Goal: Task Accomplishment & Management: Complete application form

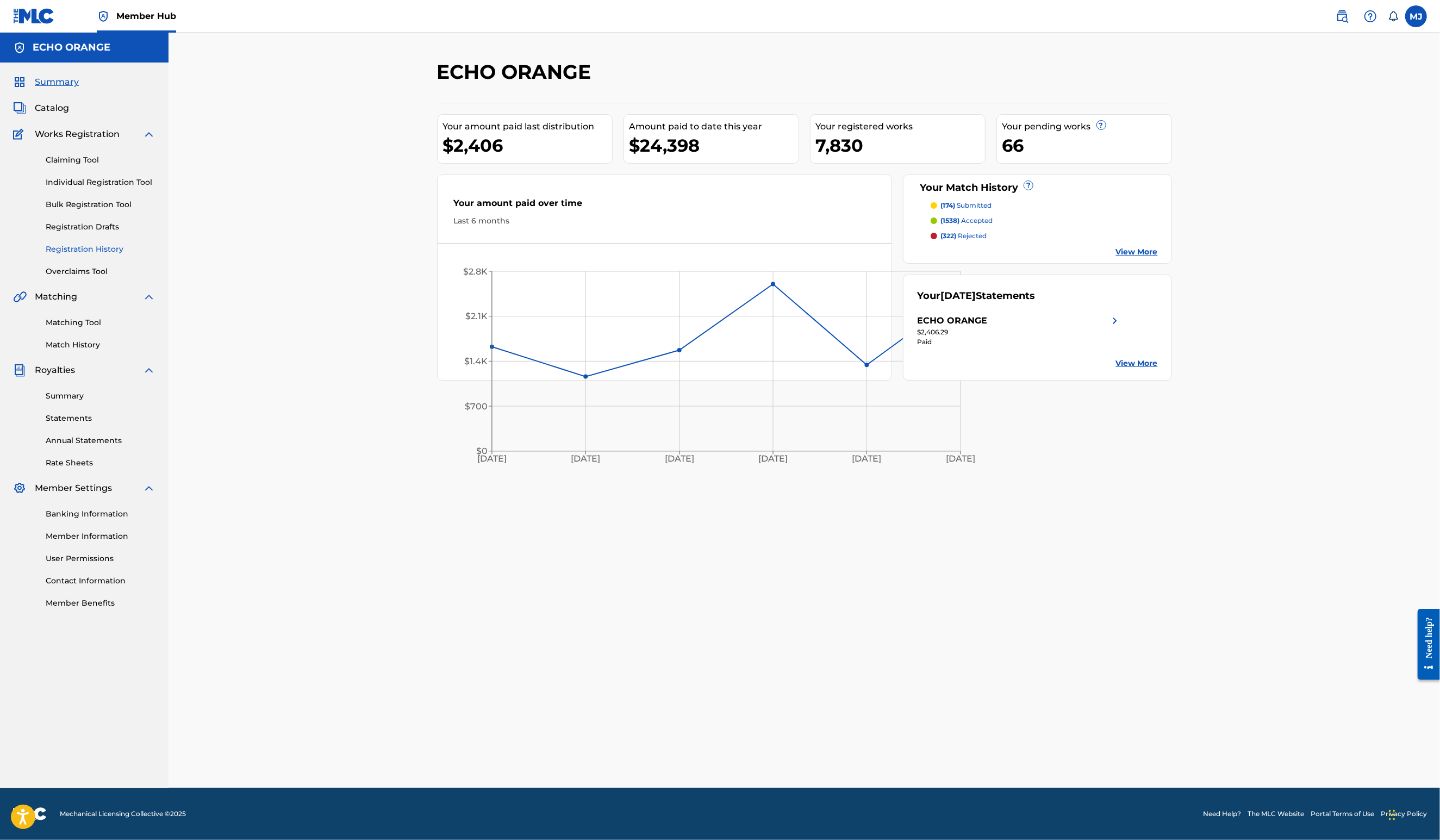
click at [94, 255] on link "Registration History" at bounding box center [101, 249] width 110 height 11
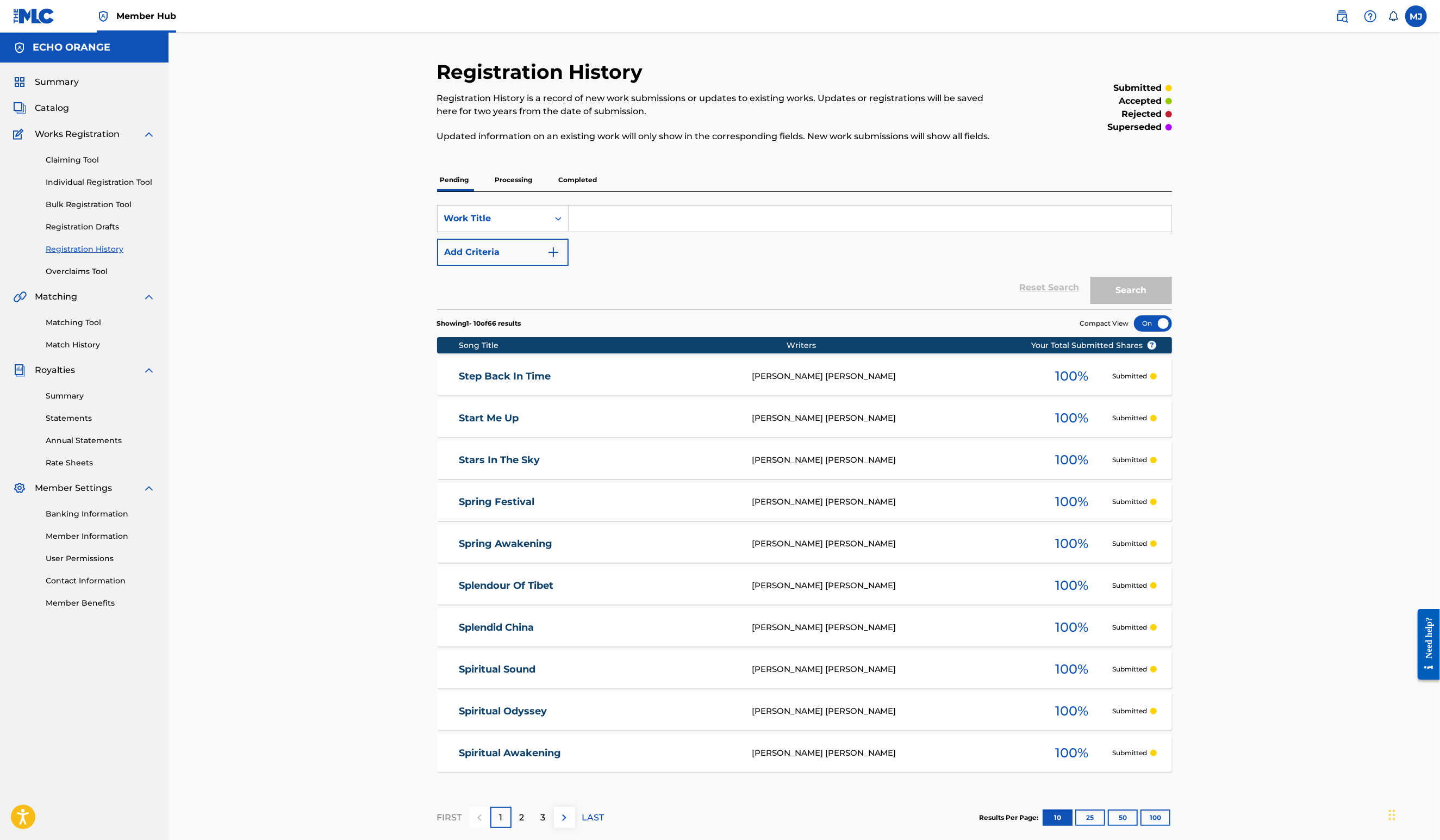
click at [492, 191] on p "Processing" at bounding box center [514, 180] width 44 height 23
click at [555, 191] on p "Completed" at bounding box center [578, 180] width 45 height 23
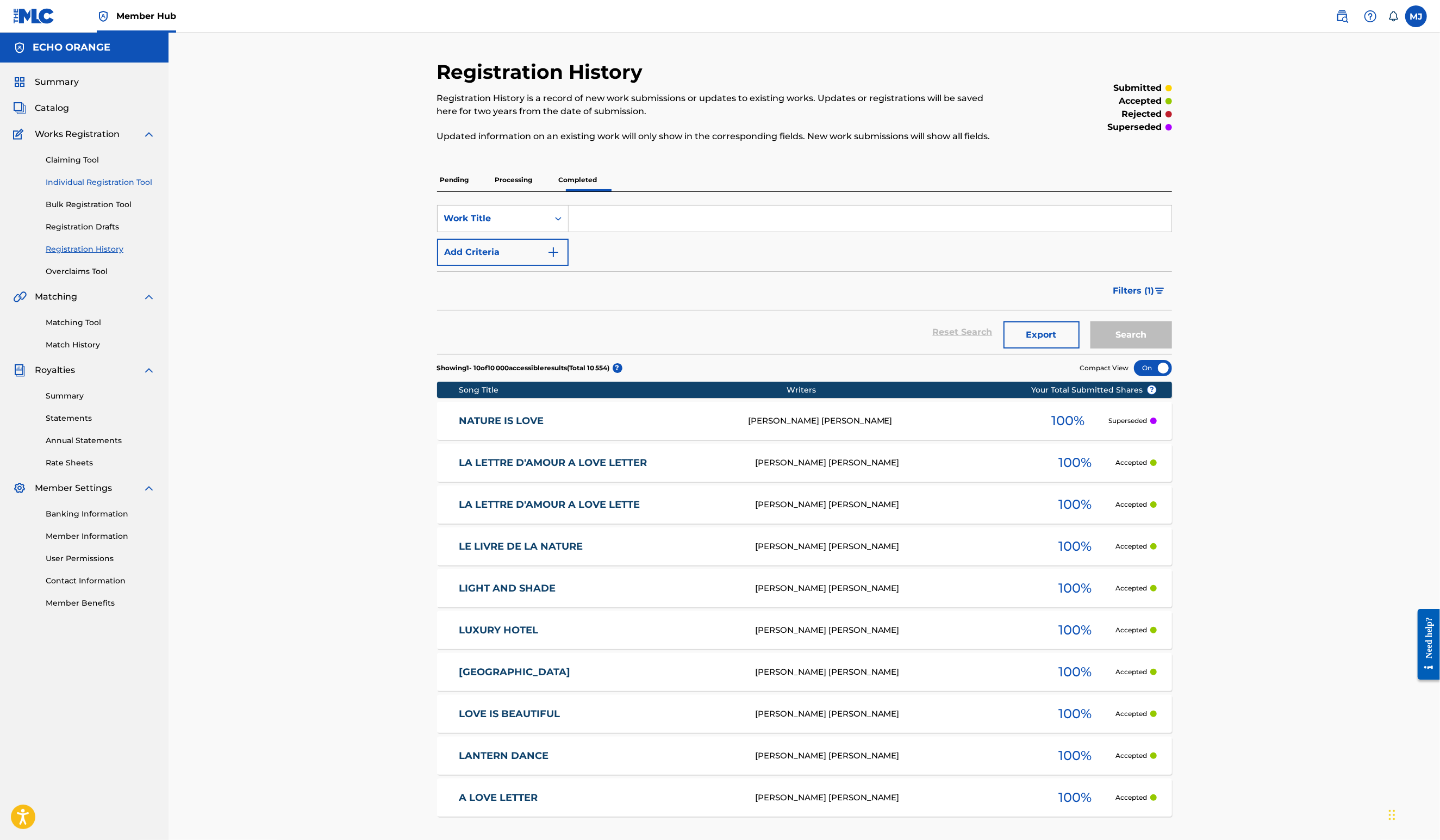
click at [141, 188] on link "Individual Registration Tool" at bounding box center [101, 182] width 110 height 11
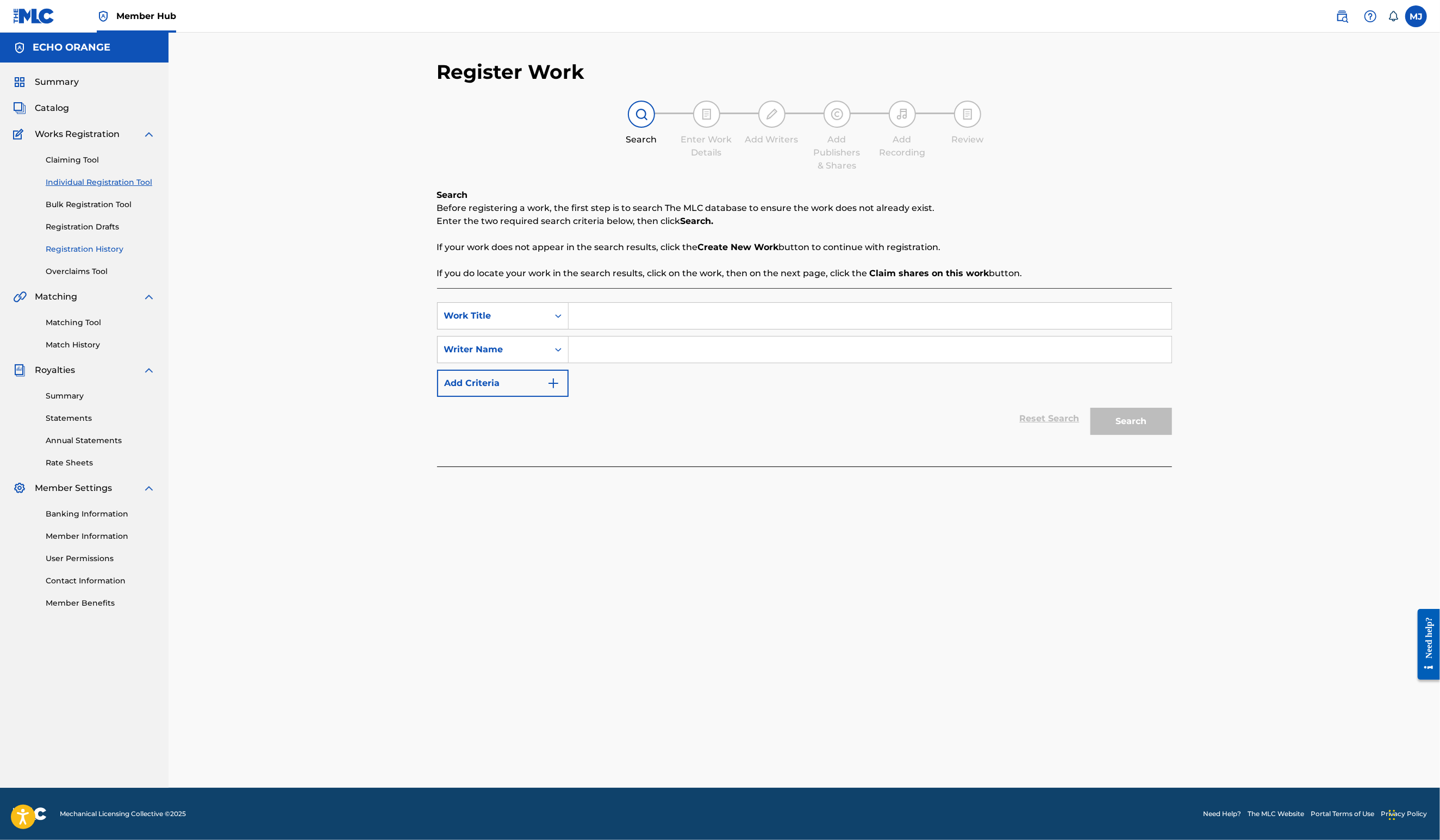
click at [97, 255] on link "Registration History" at bounding box center [101, 249] width 110 height 11
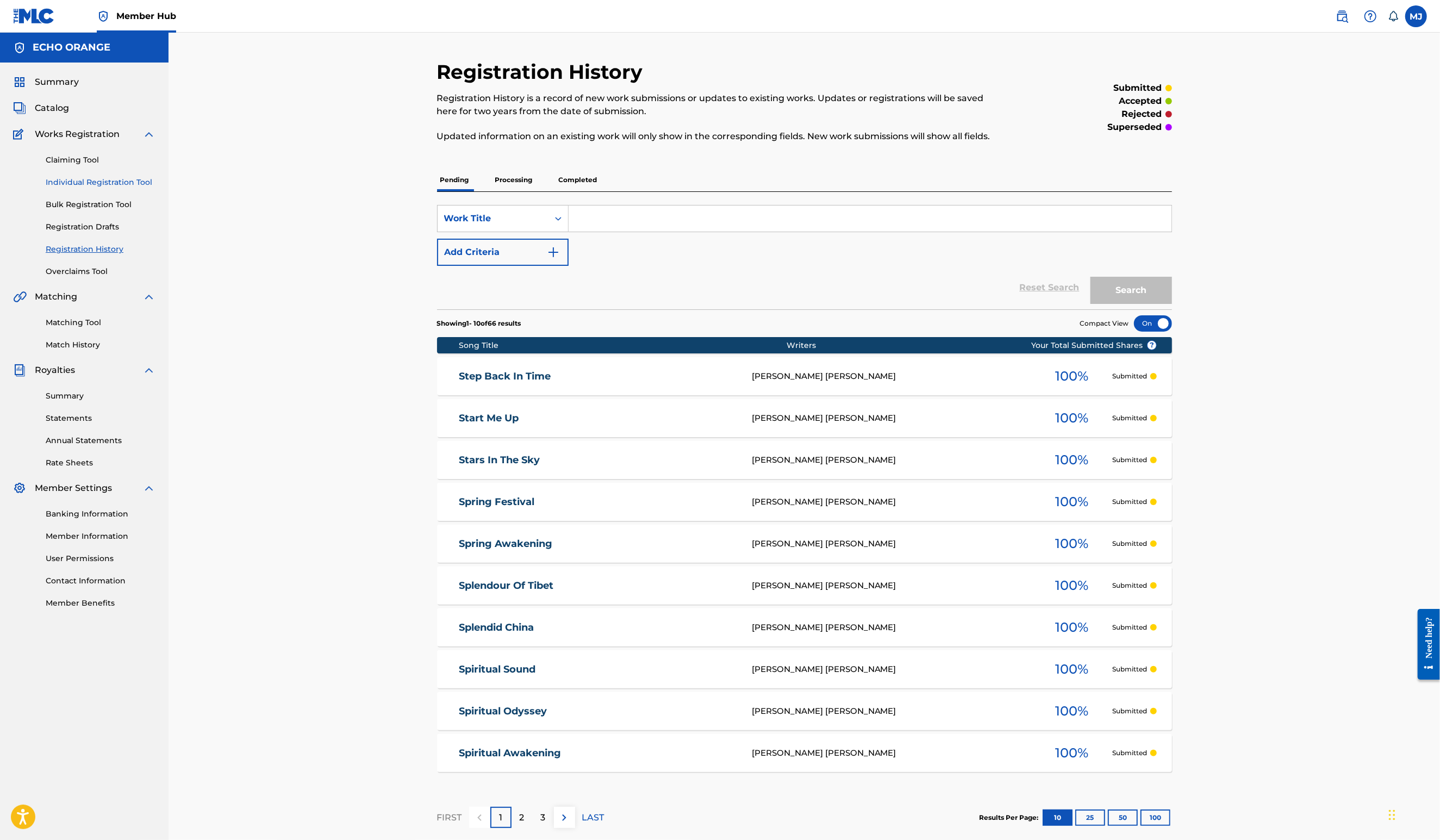
click at [144, 188] on link "Individual Registration Tool" at bounding box center [101, 182] width 110 height 11
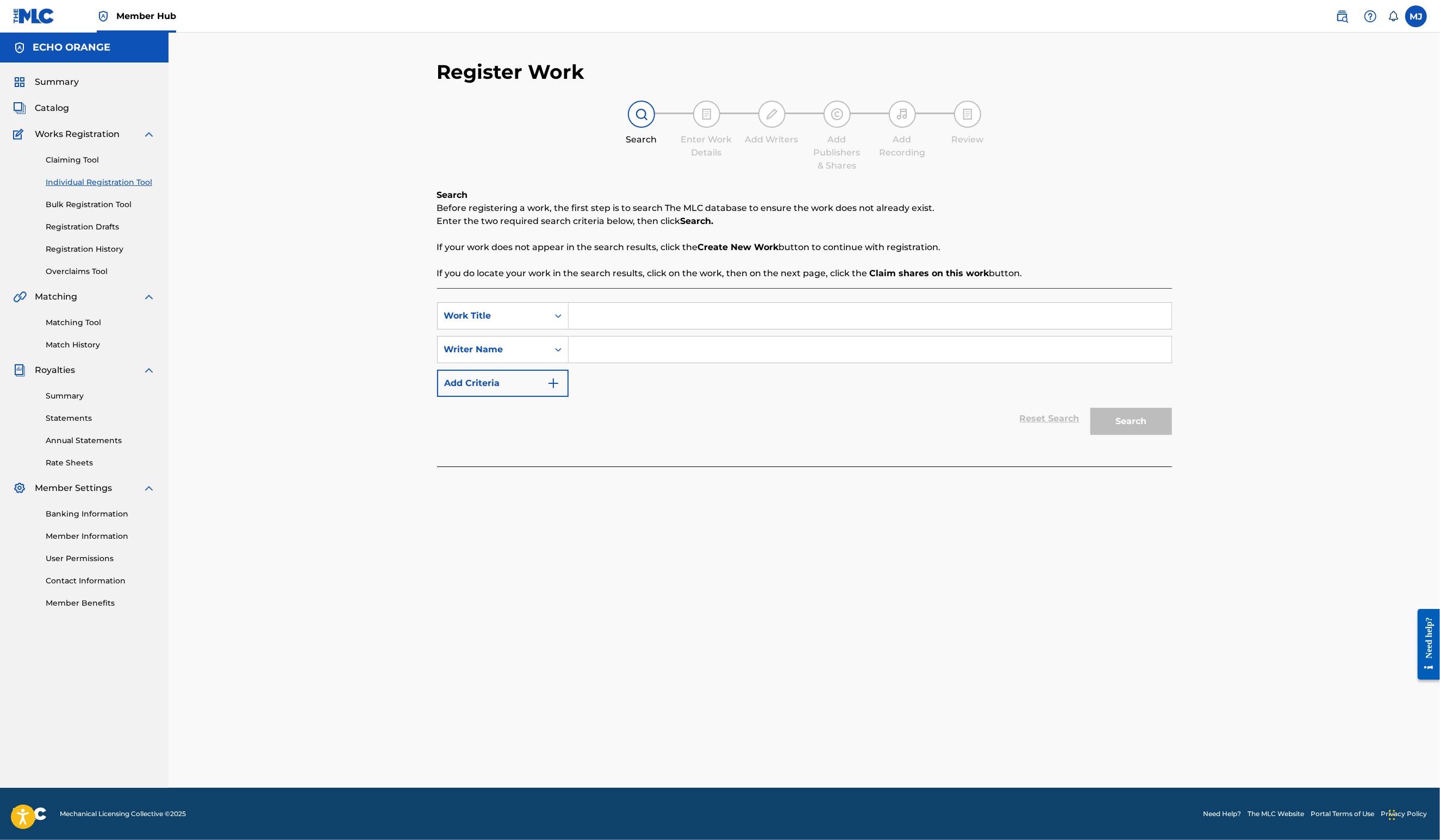
click at [569, 329] on input "Search Form" at bounding box center [870, 316] width 603 height 26
type input "Steps from the Beyond"
paste input "Louis De Belleval"
click at [1172, 435] on button "Search" at bounding box center [1131, 421] width 82 height 27
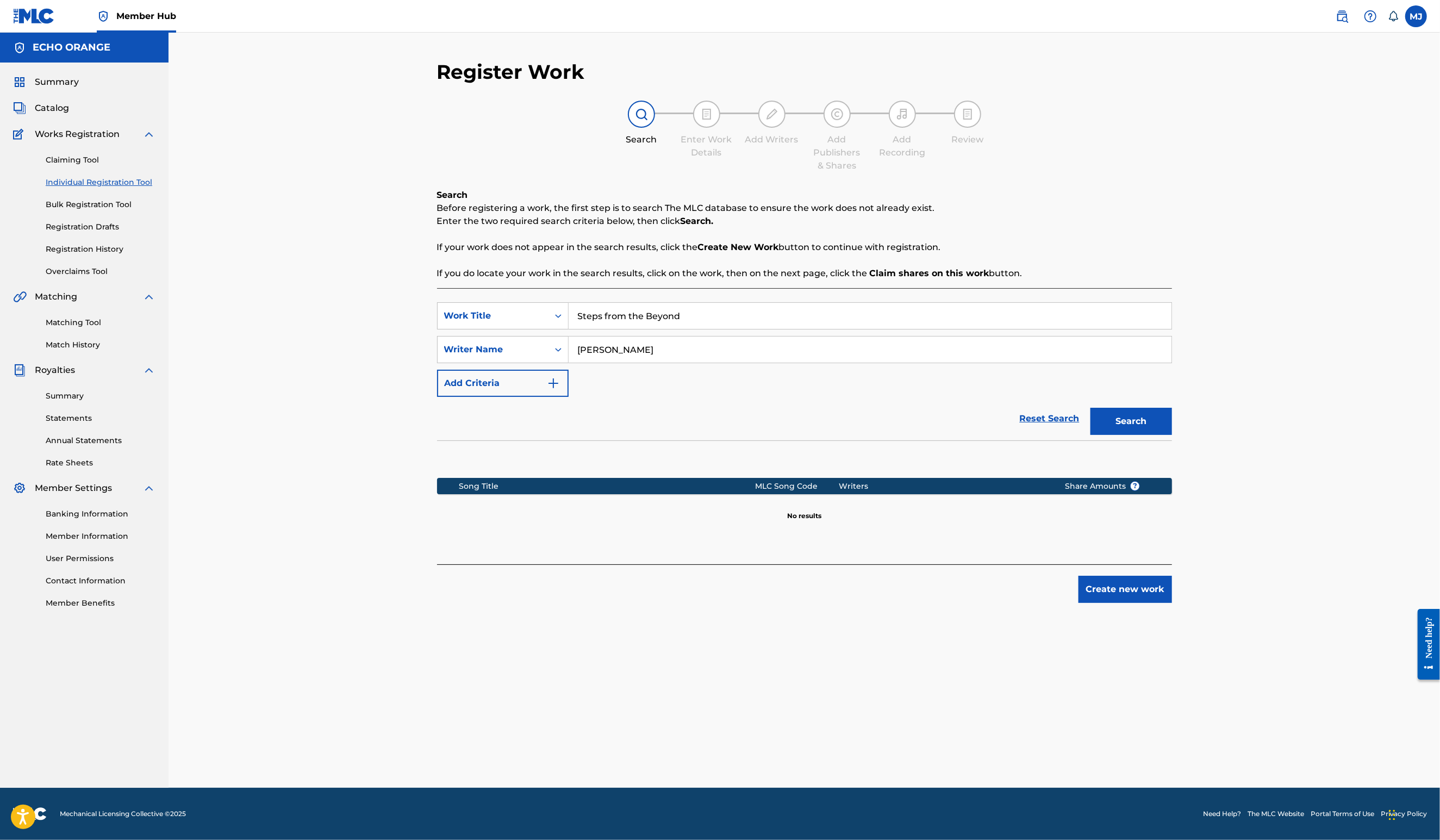
click at [655, 362] on input "Louis De Belleval" at bounding box center [870, 349] width 603 height 26
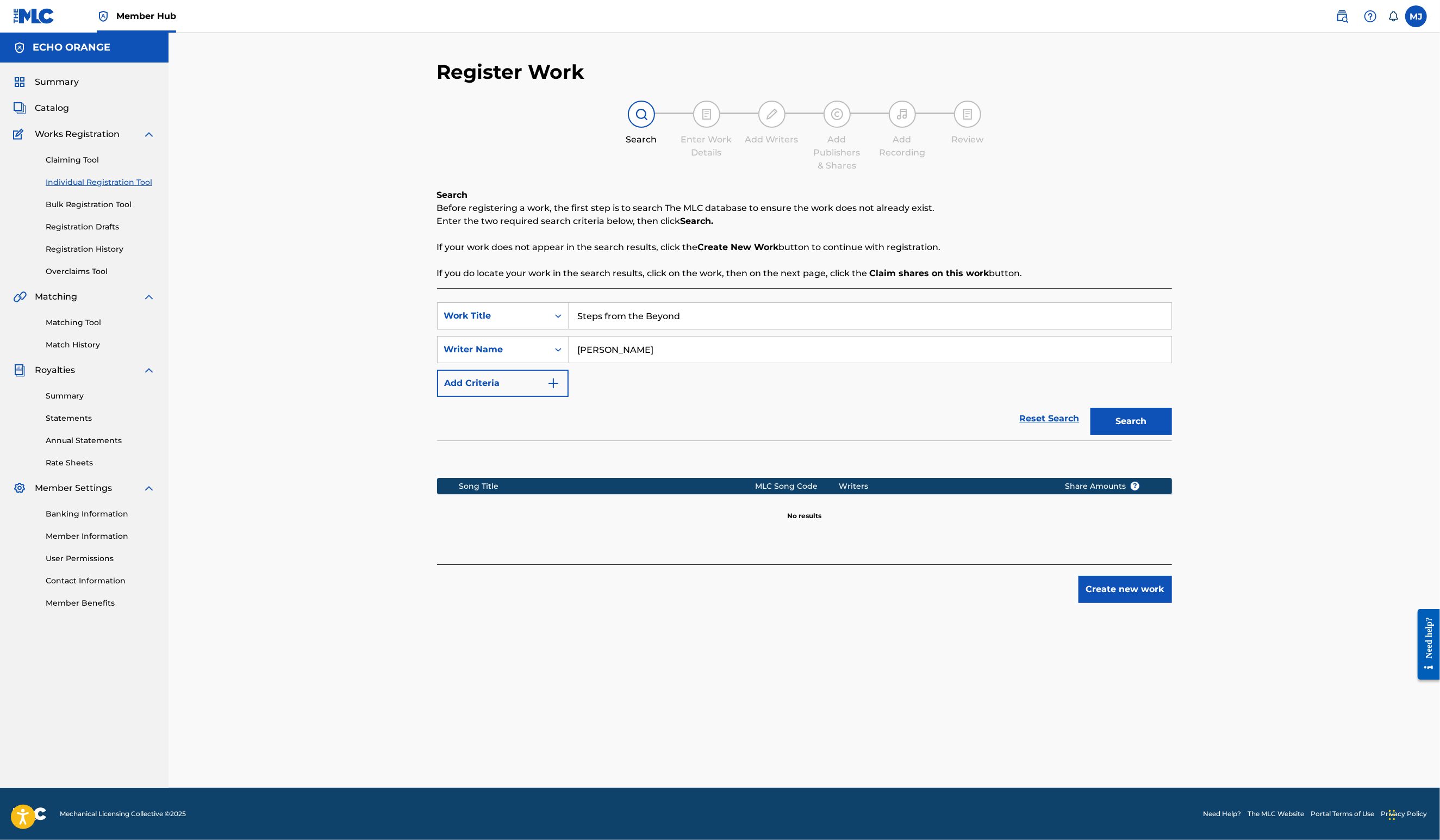
click at [655, 362] on input "Louis De Belleval" at bounding box center [870, 349] width 603 height 26
type input "denis hekimian"
click at [1172, 435] on button "Search" at bounding box center [1131, 421] width 82 height 27
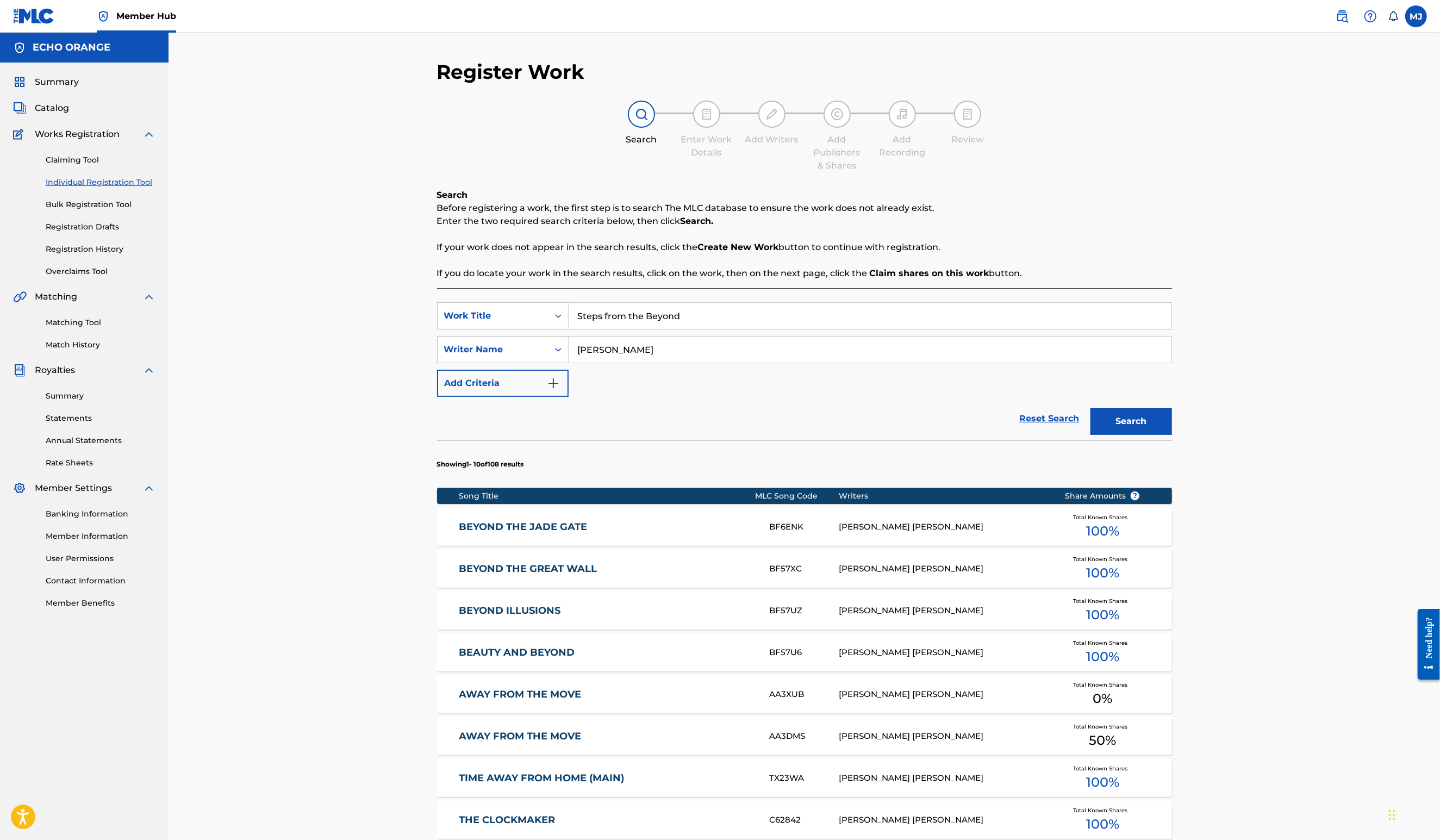
click at [663, 362] on input "denis hekimian" at bounding box center [870, 349] width 603 height 26
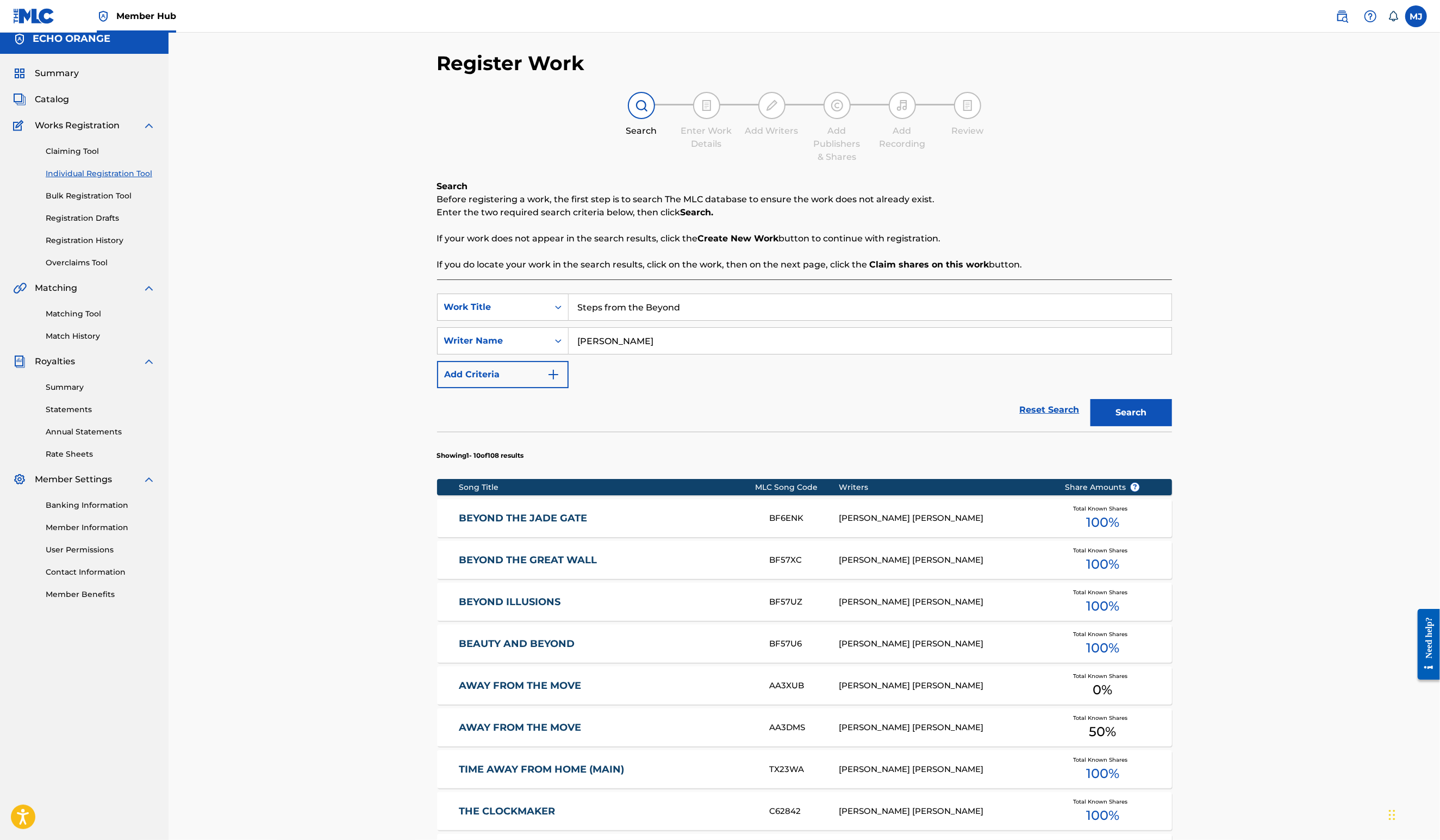
scroll to position [367, 0]
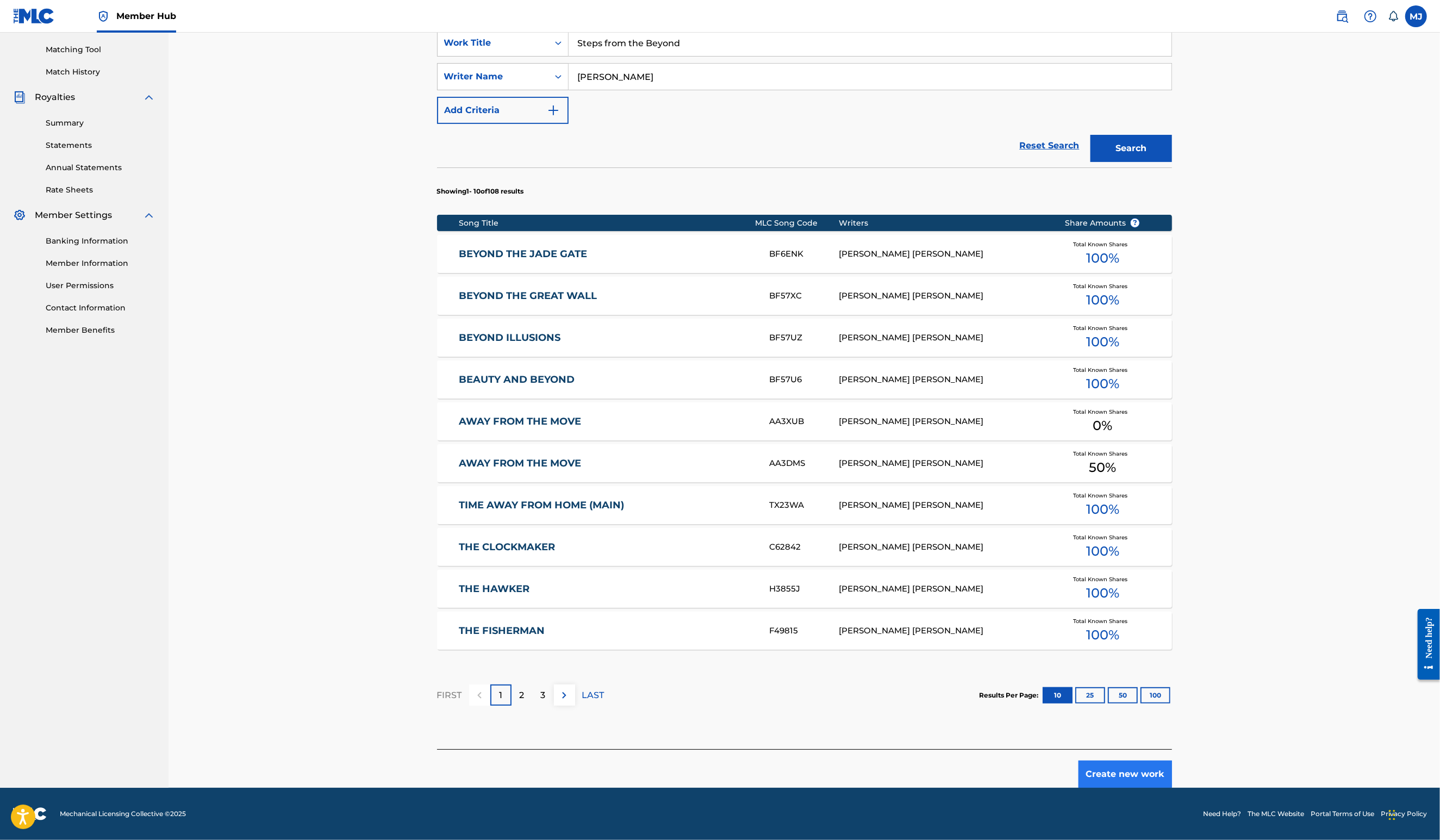
click at [1172, 766] on button "Create new work" at bounding box center [1125, 773] width 94 height 27
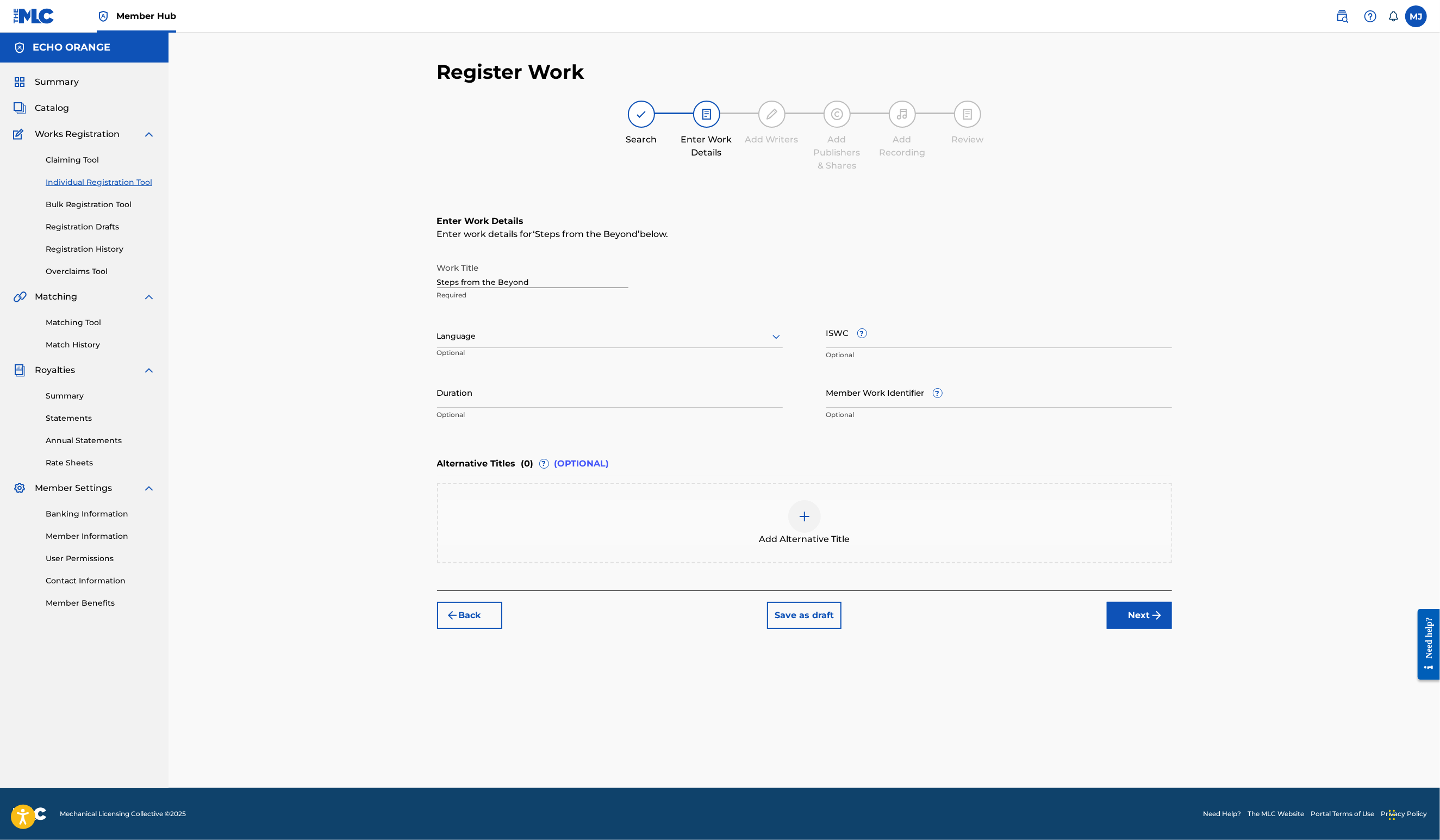
click at [1172, 629] on button "Next" at bounding box center [1140, 615] width 65 height 27
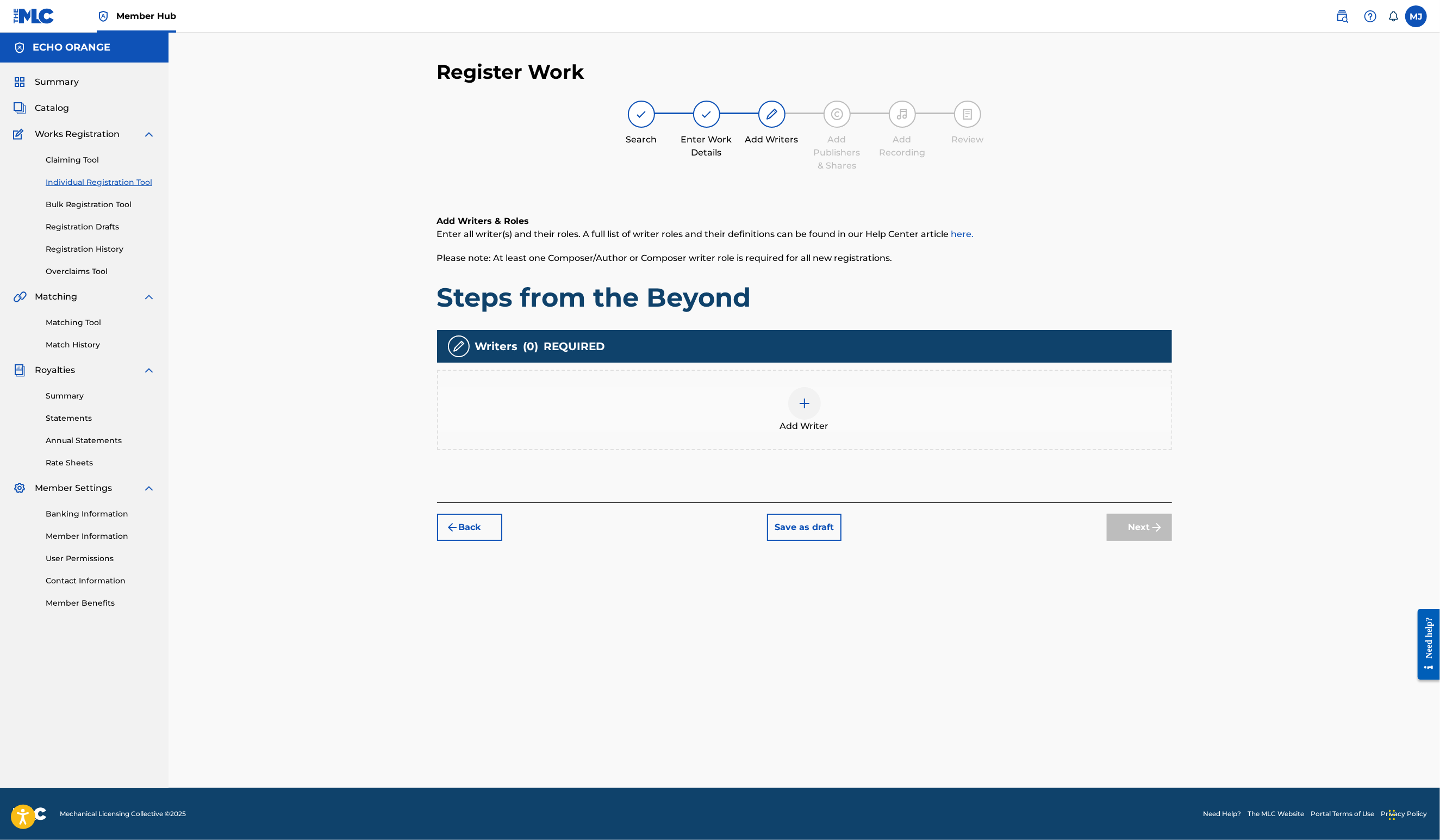
click at [729, 432] on div "Add Writer" at bounding box center [804, 410] width 733 height 46
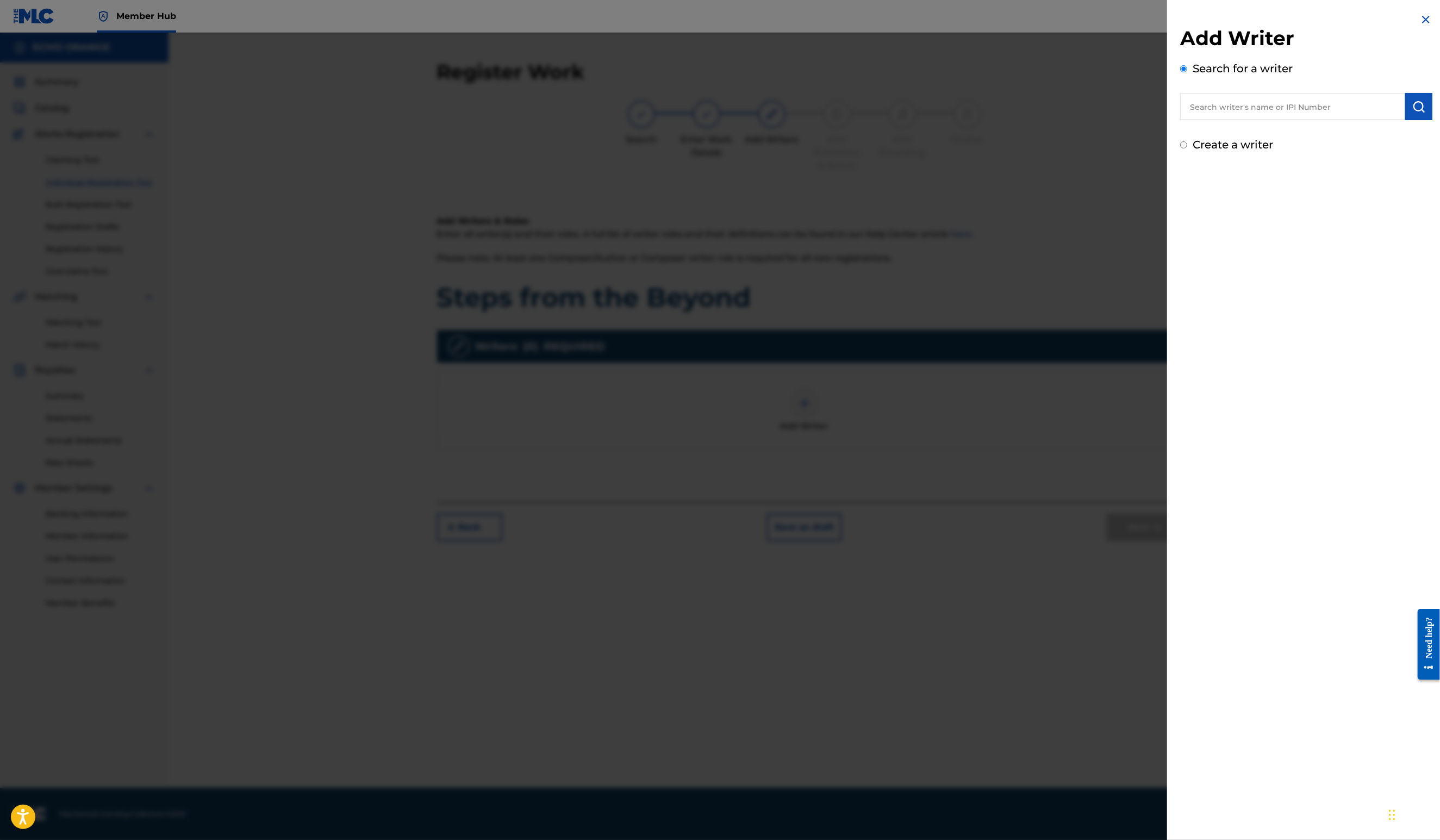
click at [1180, 140] on div "Add Writer Search for a writer Create a writer" at bounding box center [1306, 89] width 252 height 127
click at [1207, 116] on input "text" at bounding box center [1292, 106] width 225 height 27
paste input "denis hekimian"
type input "denis hekimian"
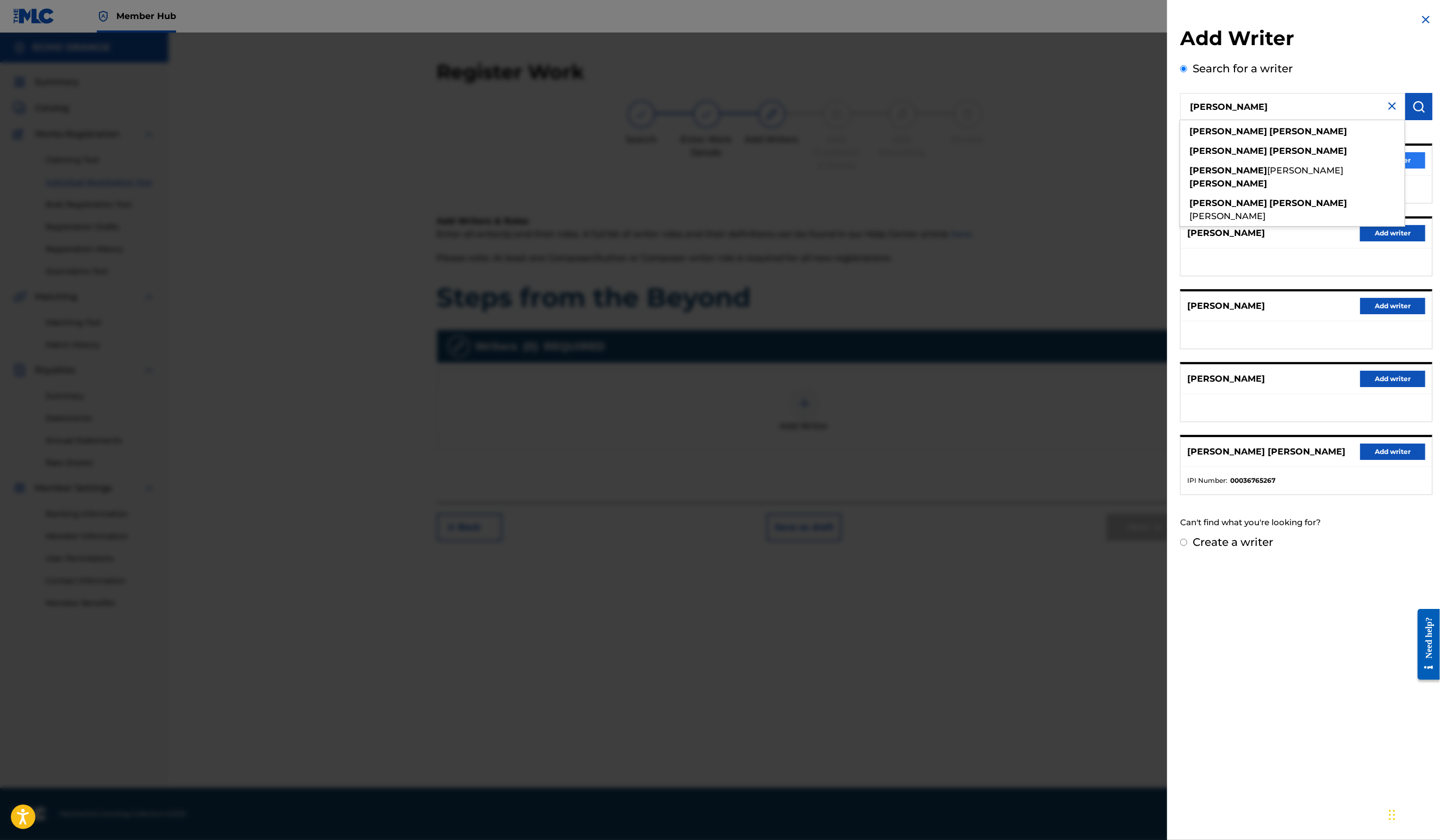
click at [1418, 168] on button "Add writer" at bounding box center [1393, 161] width 65 height 17
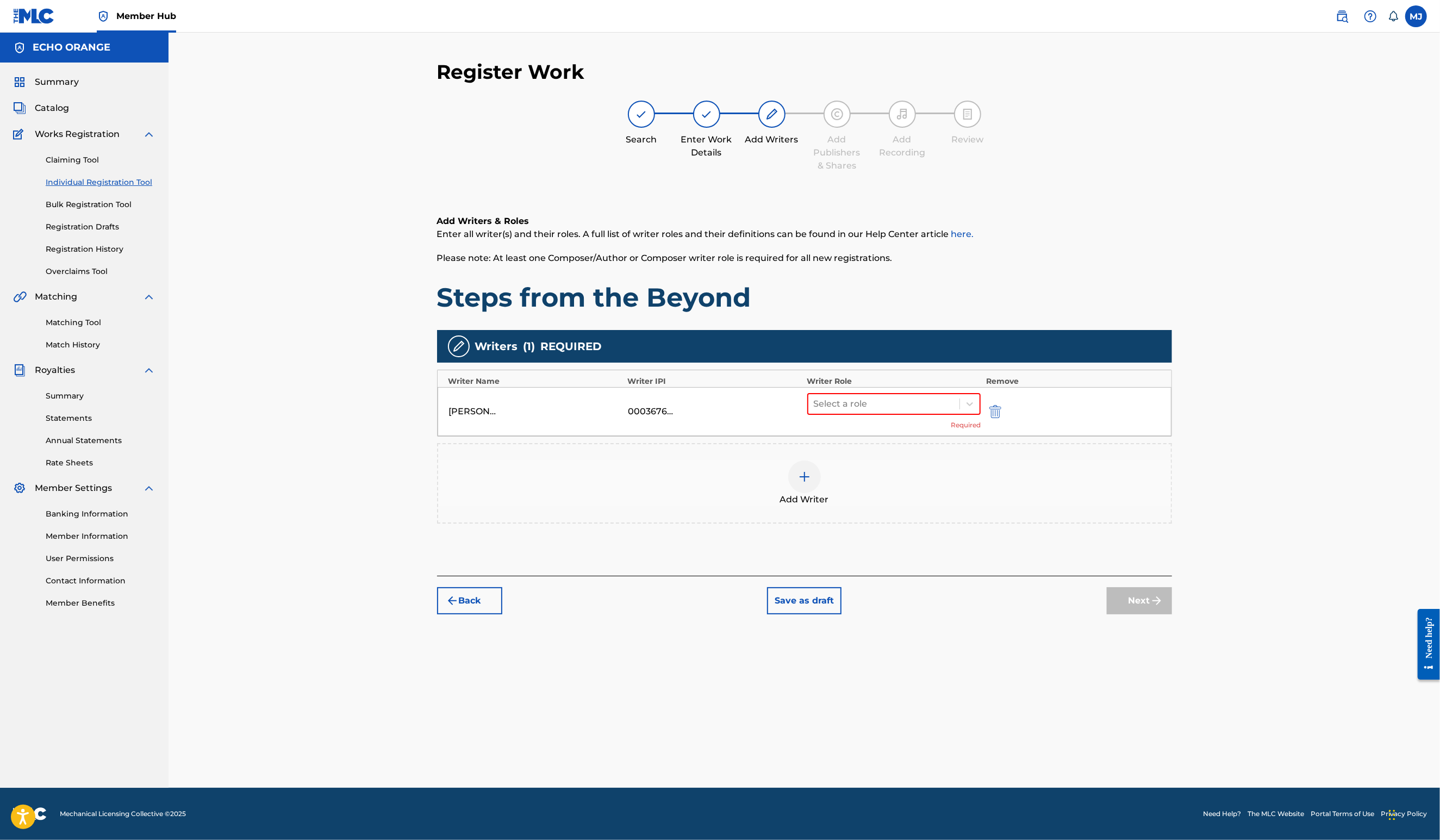
click at [922, 428] on div "DENIS MARCEL HEKIMIAN 00036765267 Select a role Required" at bounding box center [804, 411] width 734 height 49
click at [918, 412] on div at bounding box center [884, 404] width 141 height 15
click at [877, 553] on div "Composer" at bounding box center [929, 561] width 209 height 21
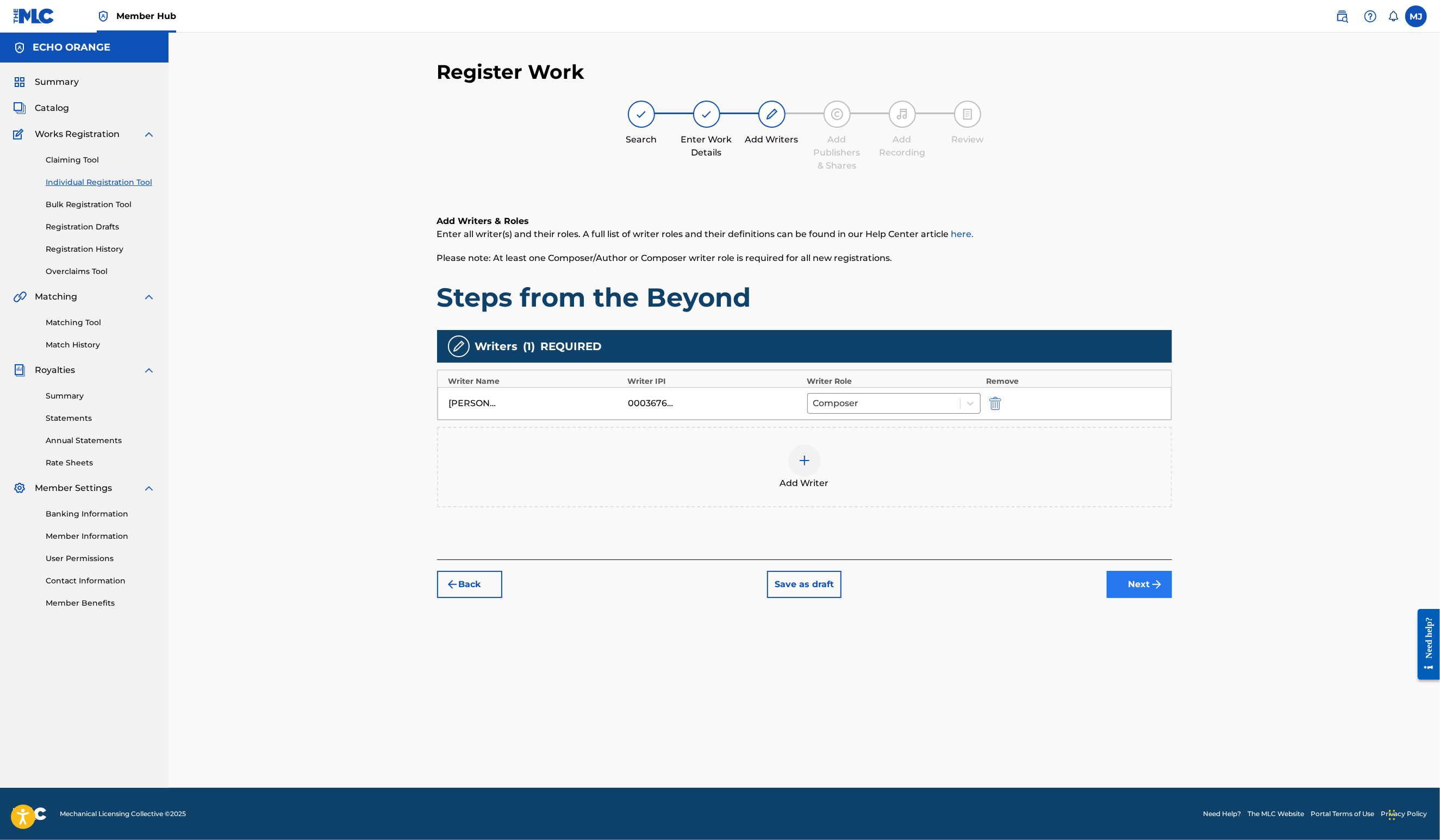
click at [1172, 598] on button "Next" at bounding box center [1140, 584] width 65 height 27
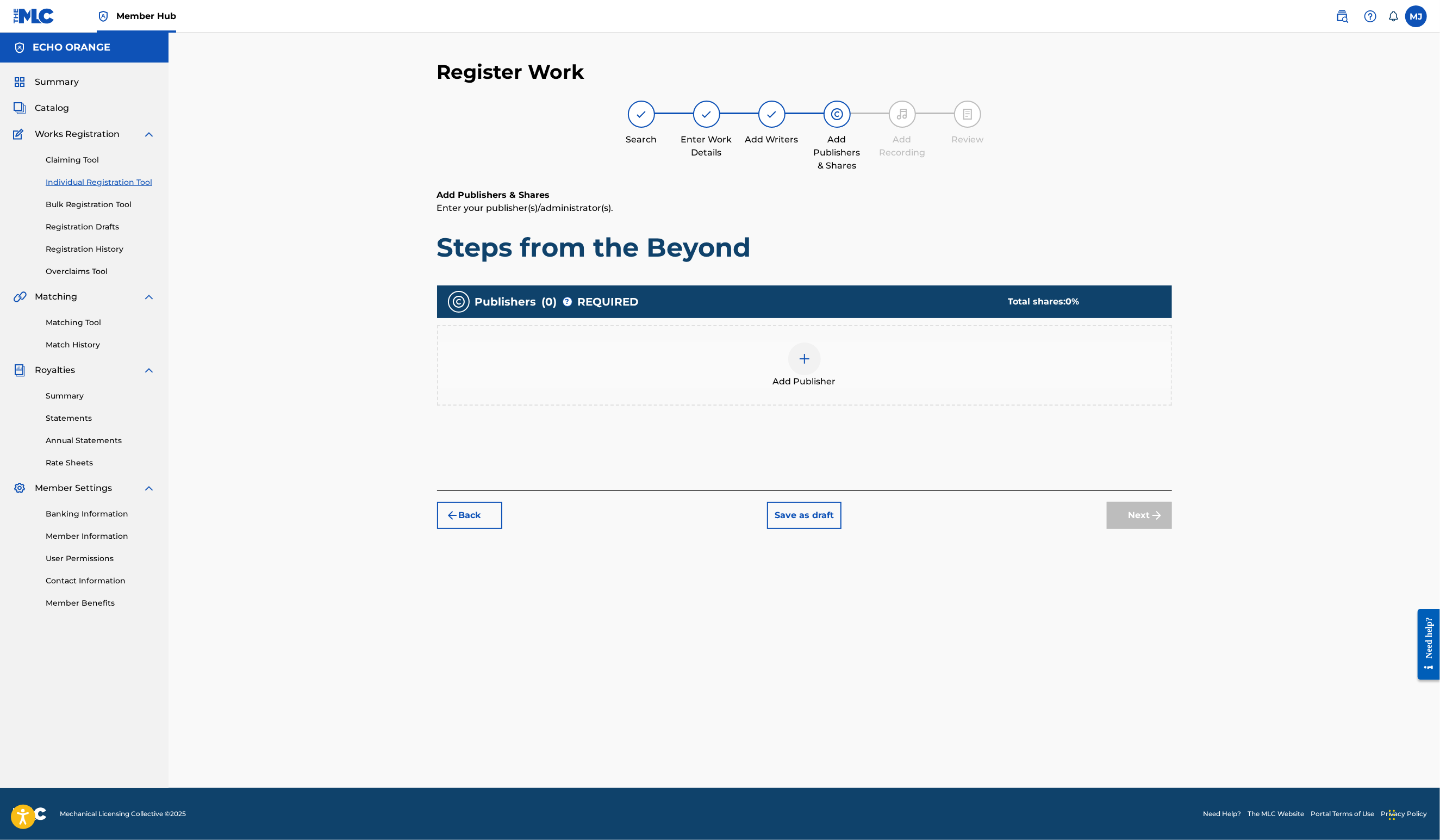
click at [757, 385] on div "Add Publisher" at bounding box center [804, 365] width 733 height 46
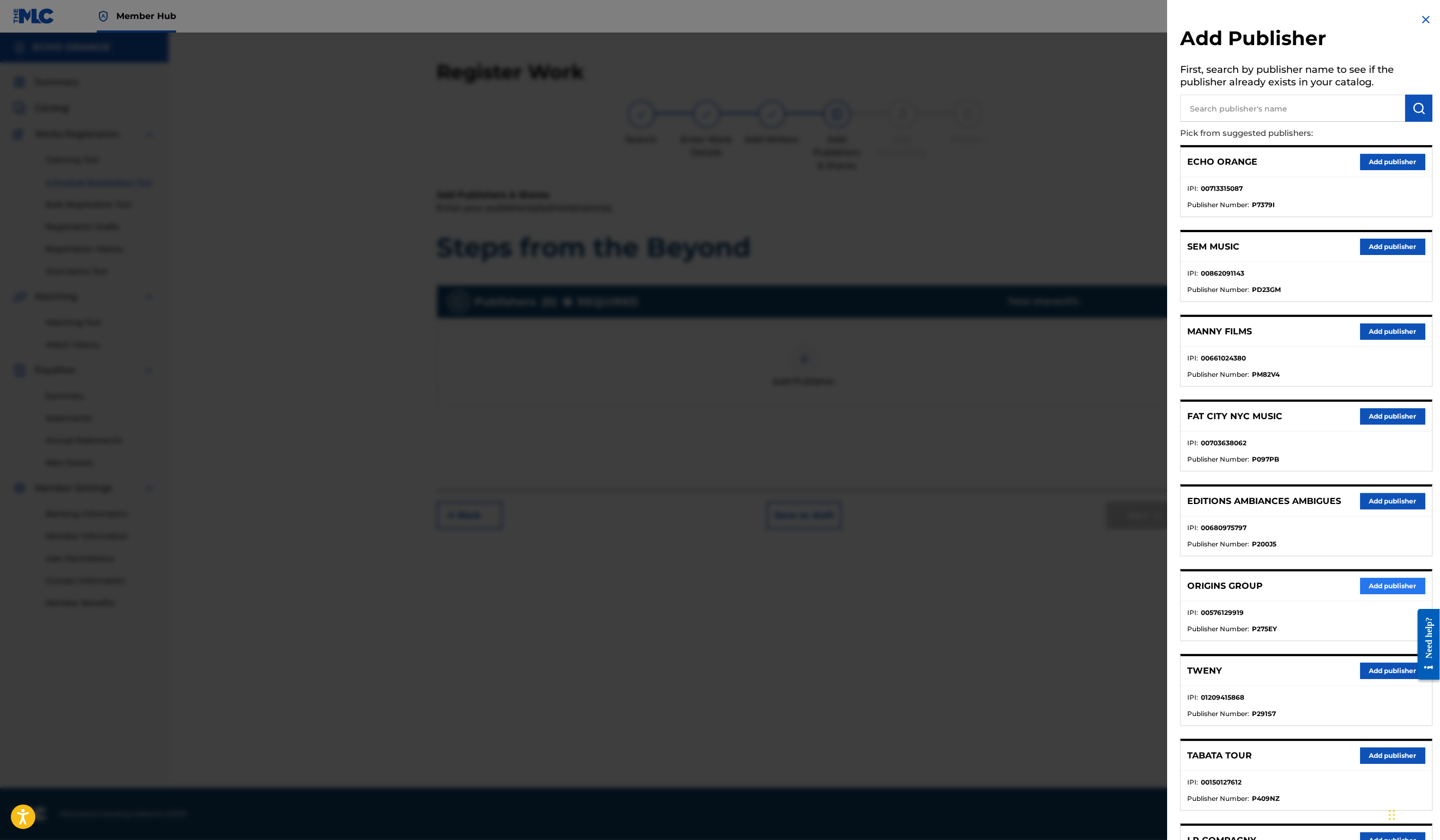
click at [1360, 594] on button "Add publisher" at bounding box center [1393, 586] width 65 height 17
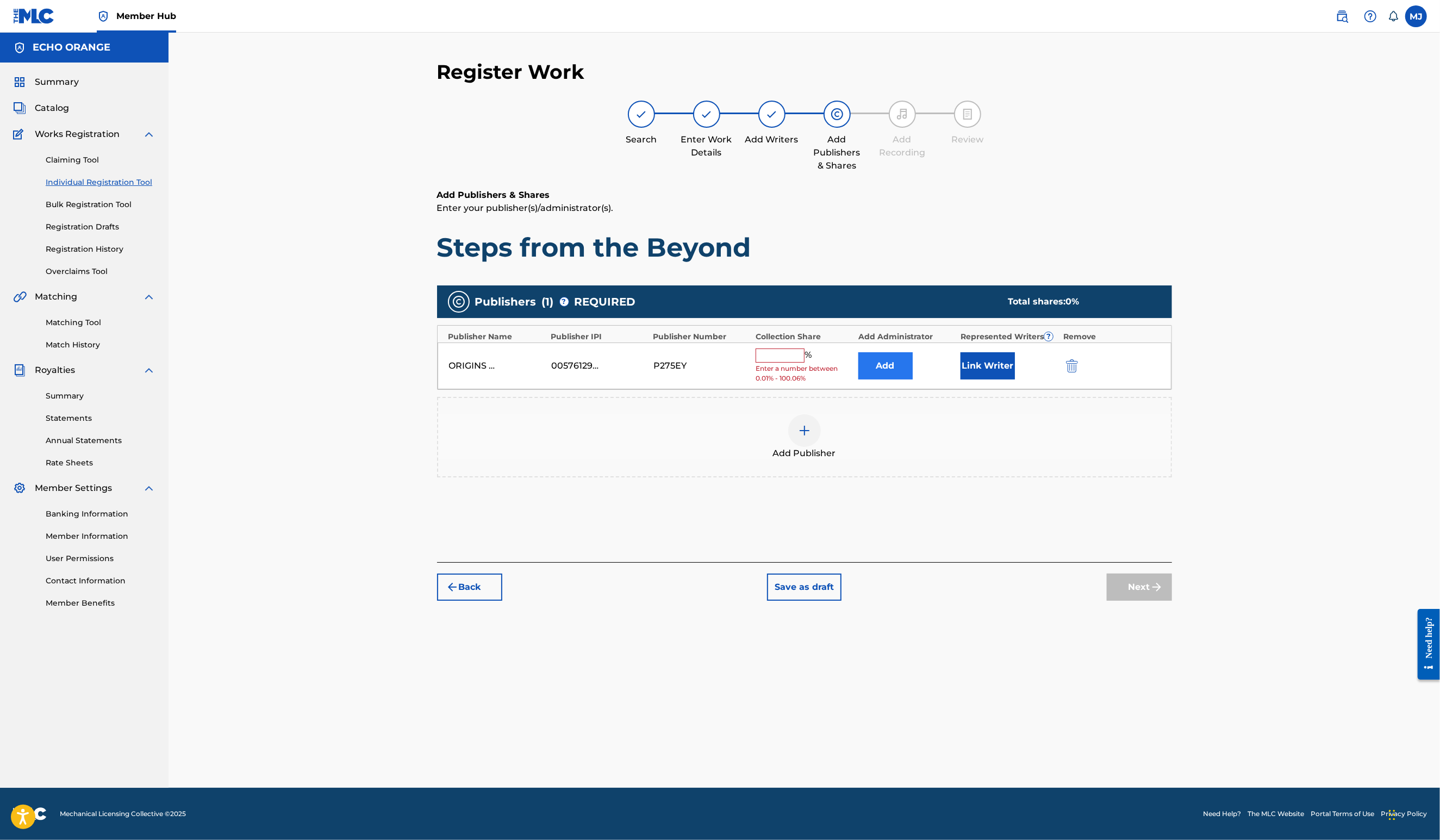
click at [913, 379] on button "Add" at bounding box center [885, 365] width 54 height 27
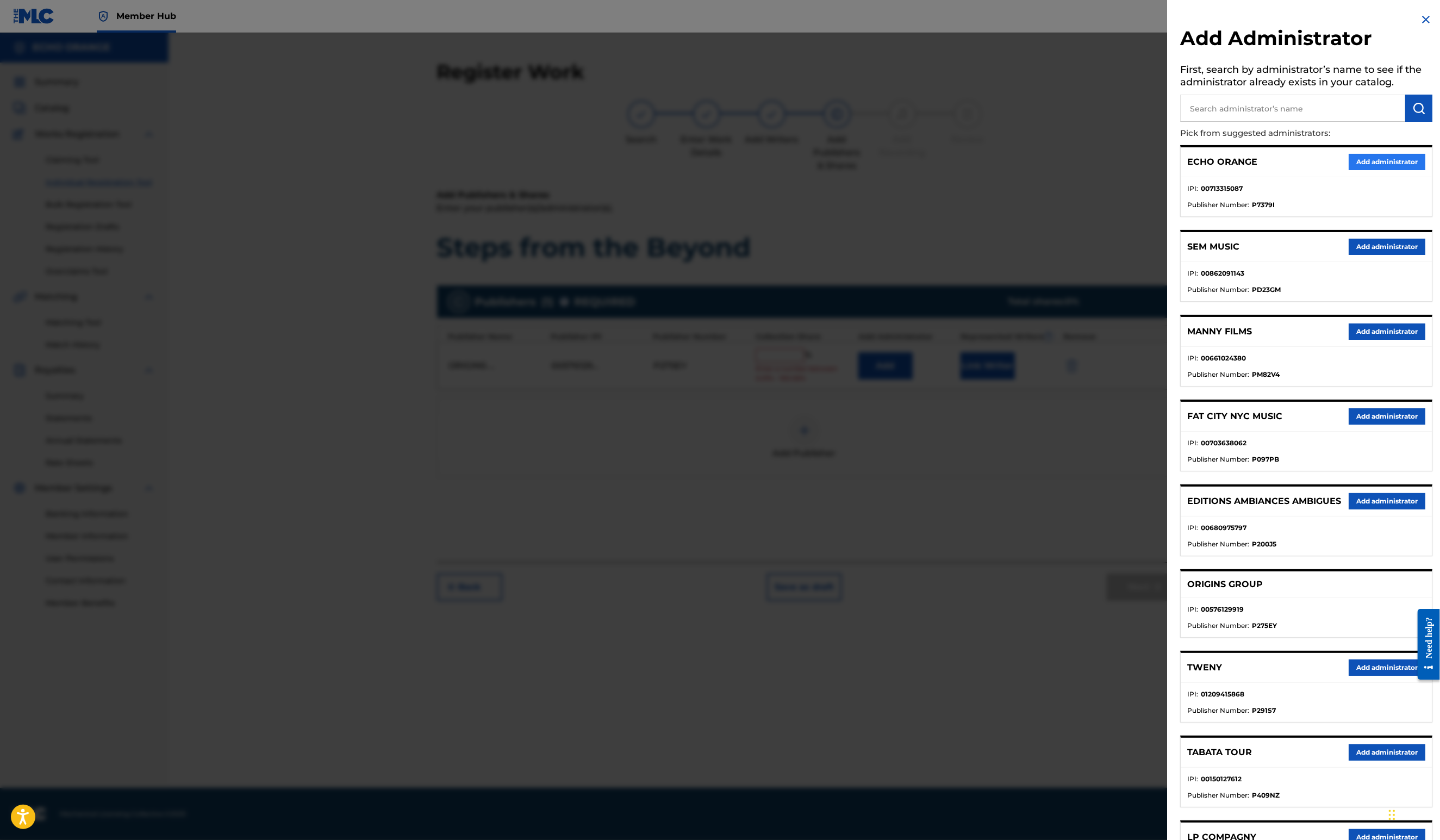
click at [1354, 170] on button "Add administrator" at bounding box center [1387, 162] width 77 height 17
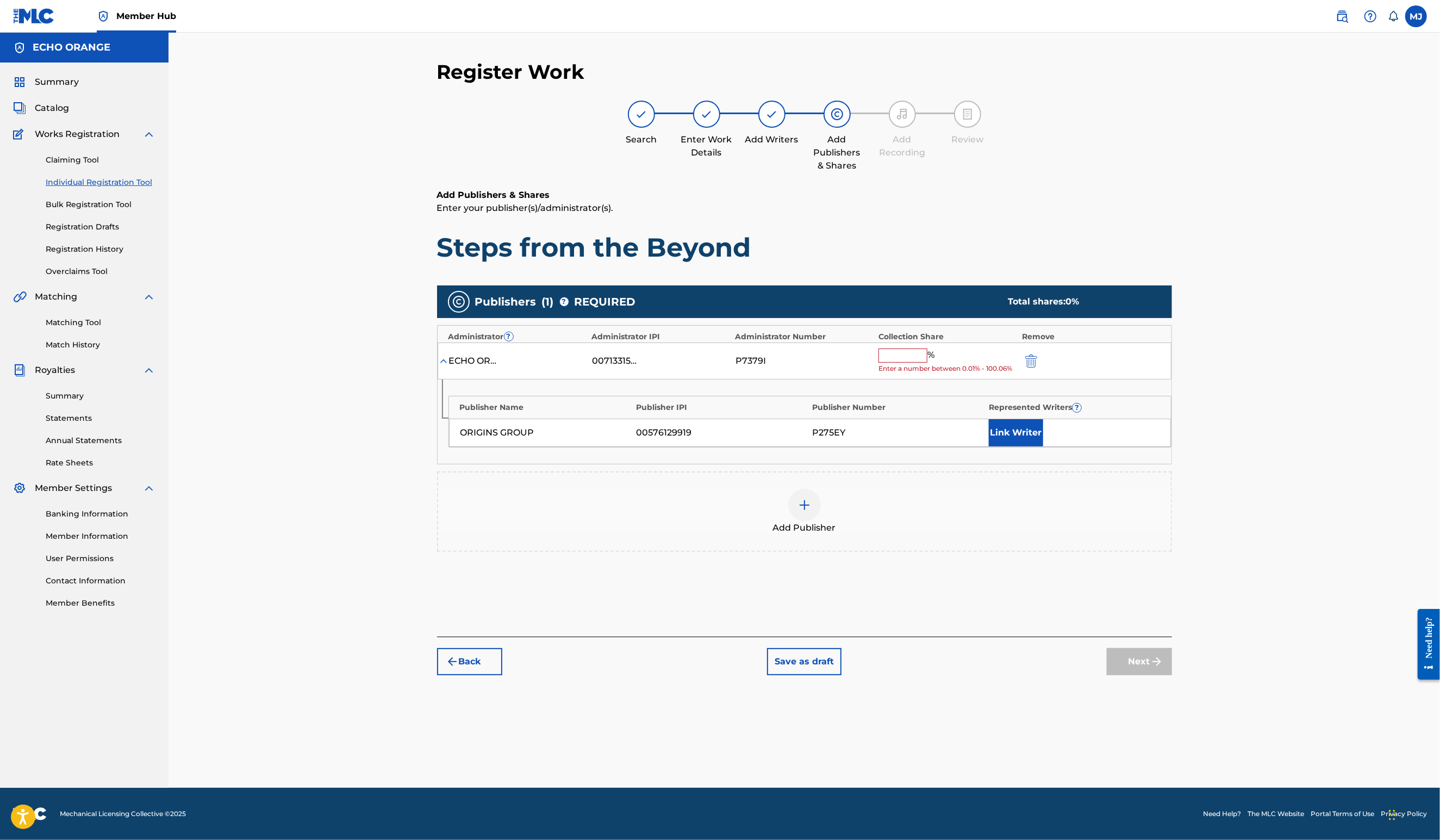
click at [936, 362] on div "%" at bounding box center [908, 356] width 59 height 14
click at [928, 362] on input "text" at bounding box center [903, 356] width 49 height 14
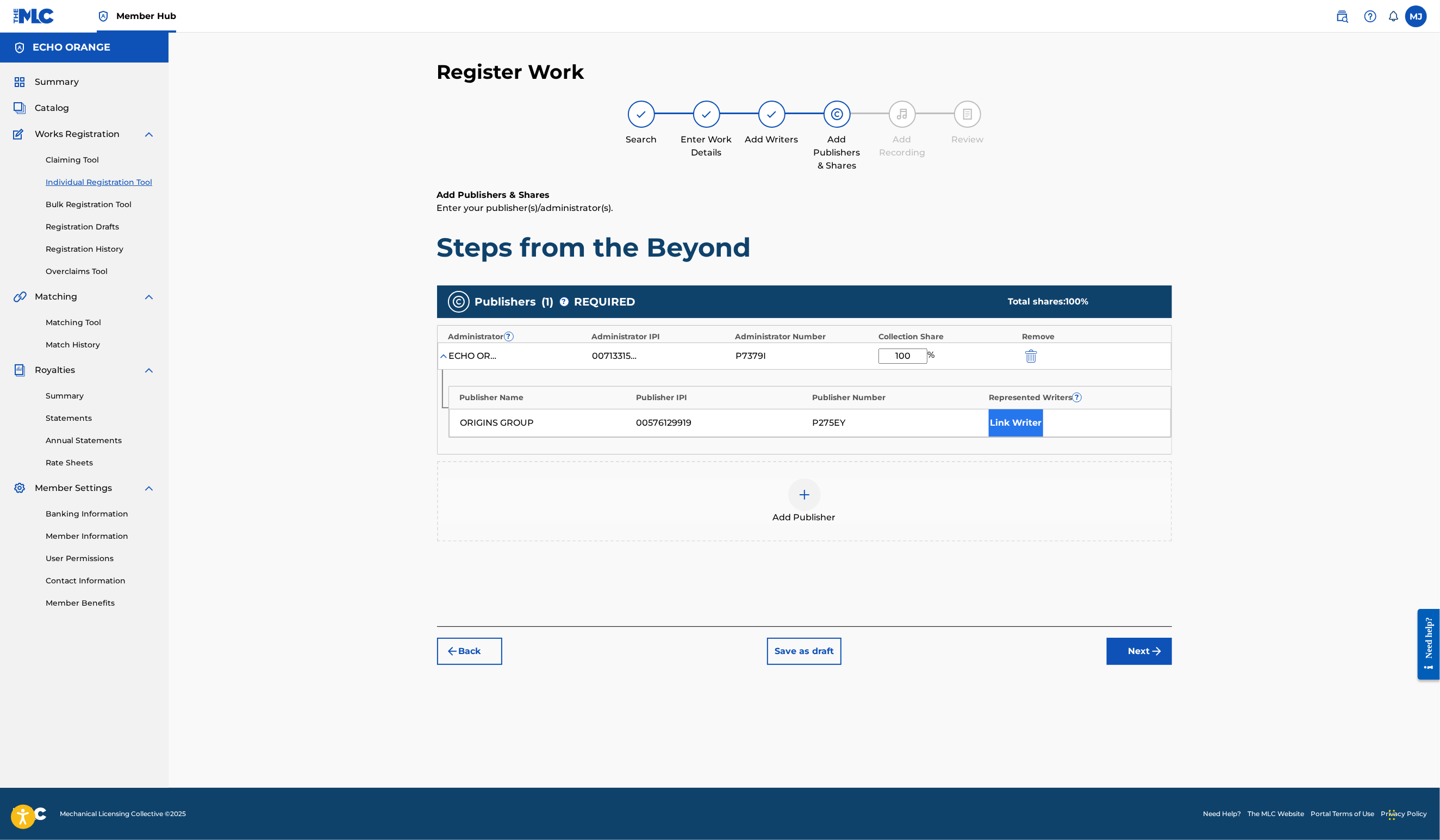
type input "100"
click at [1043, 437] on button "Link Writer" at bounding box center [1016, 422] width 54 height 27
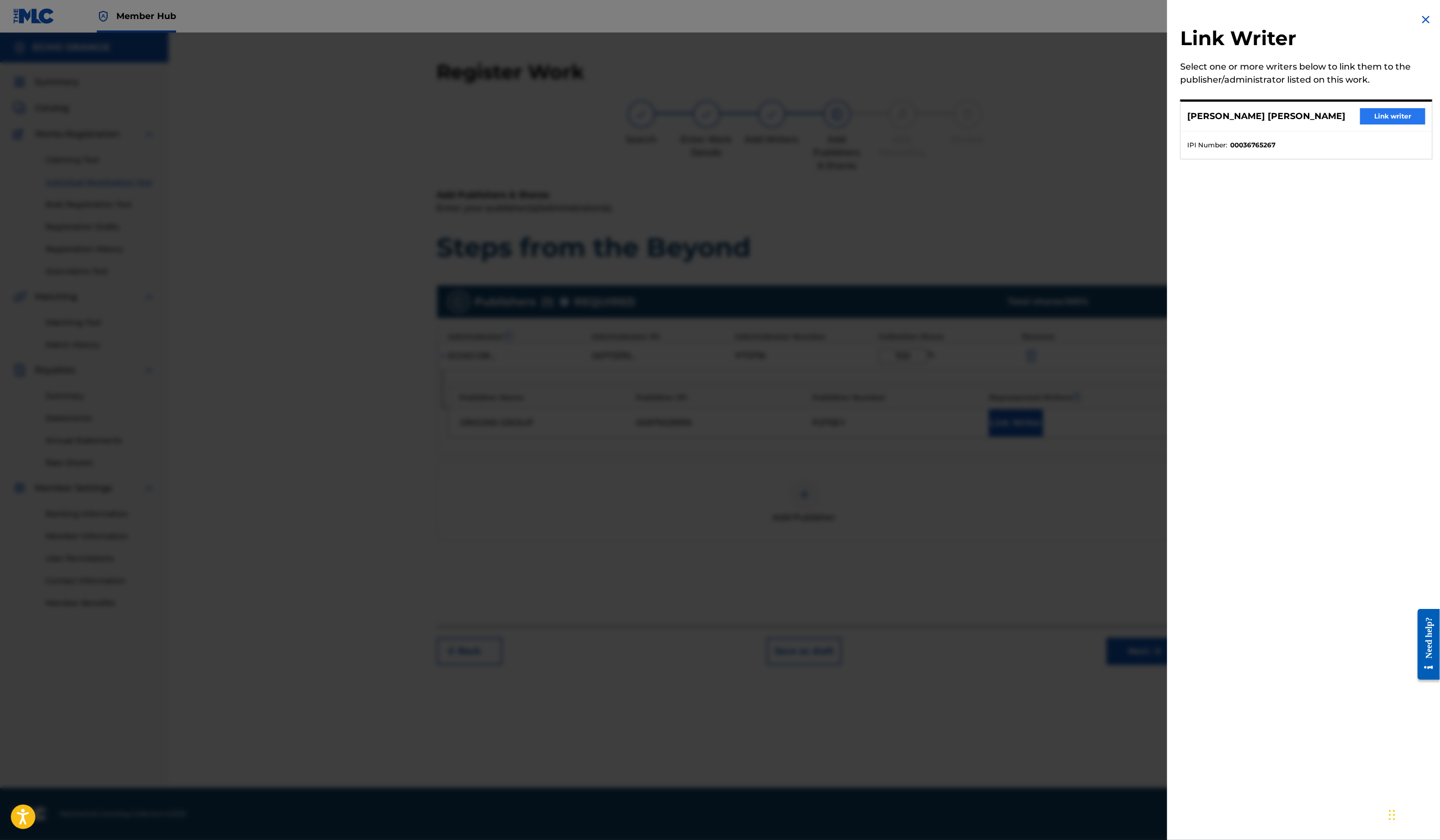
click at [1387, 125] on button "Link writer" at bounding box center [1393, 116] width 65 height 17
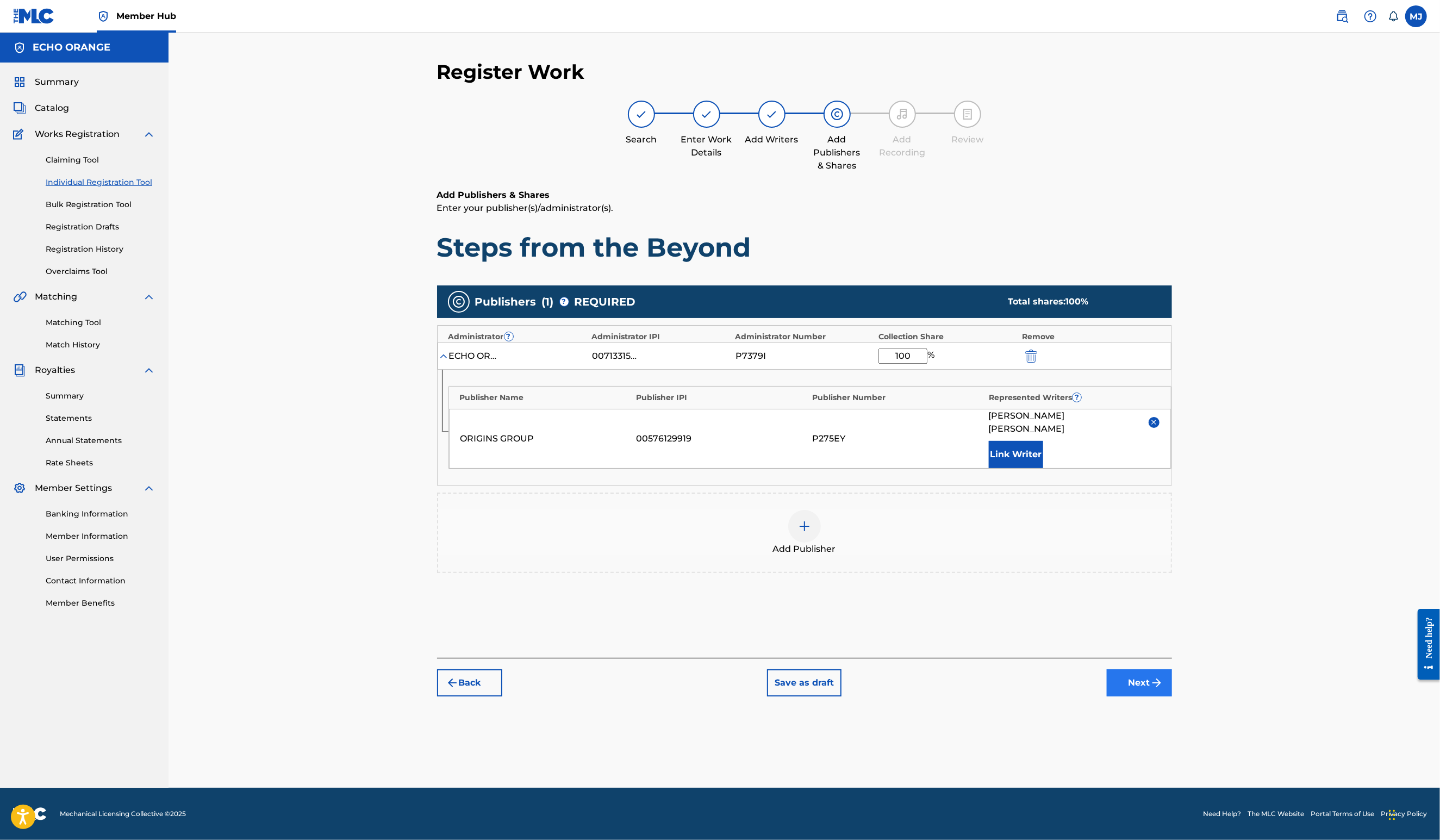
click at [1172, 697] on button "Next" at bounding box center [1140, 682] width 65 height 27
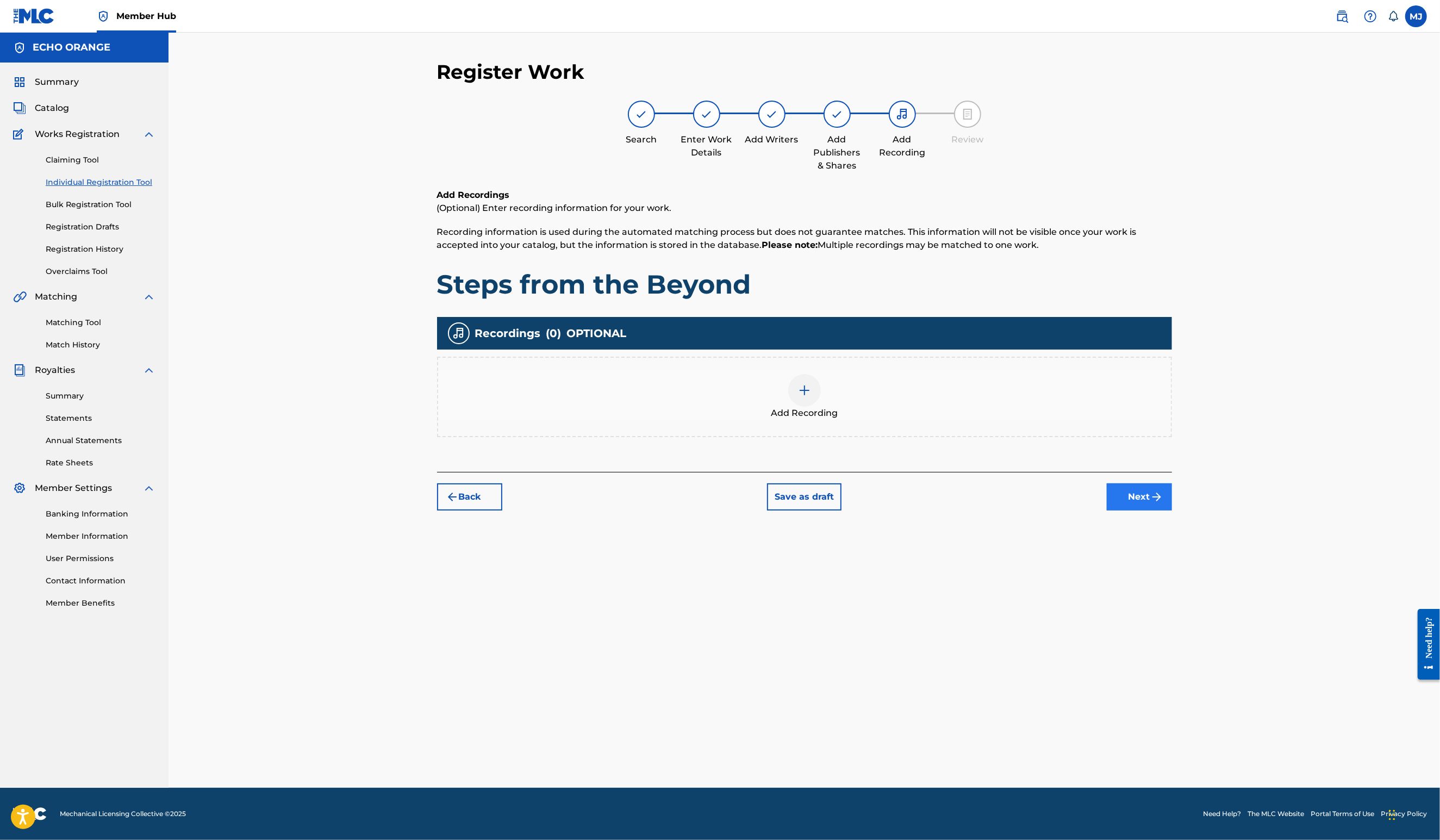
click at [1172, 510] on button "Next" at bounding box center [1140, 496] width 65 height 27
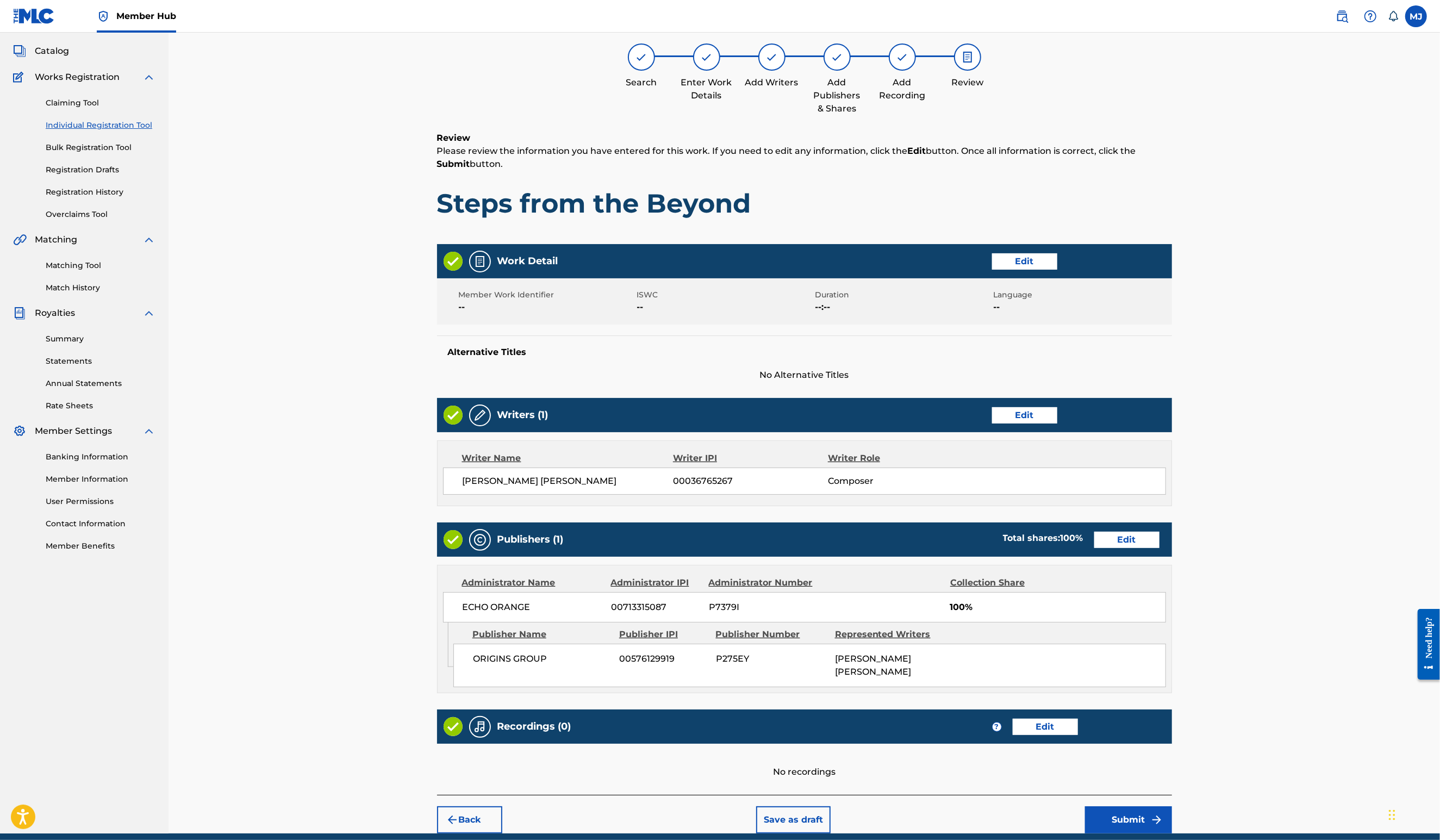
scroll to position [204, 0]
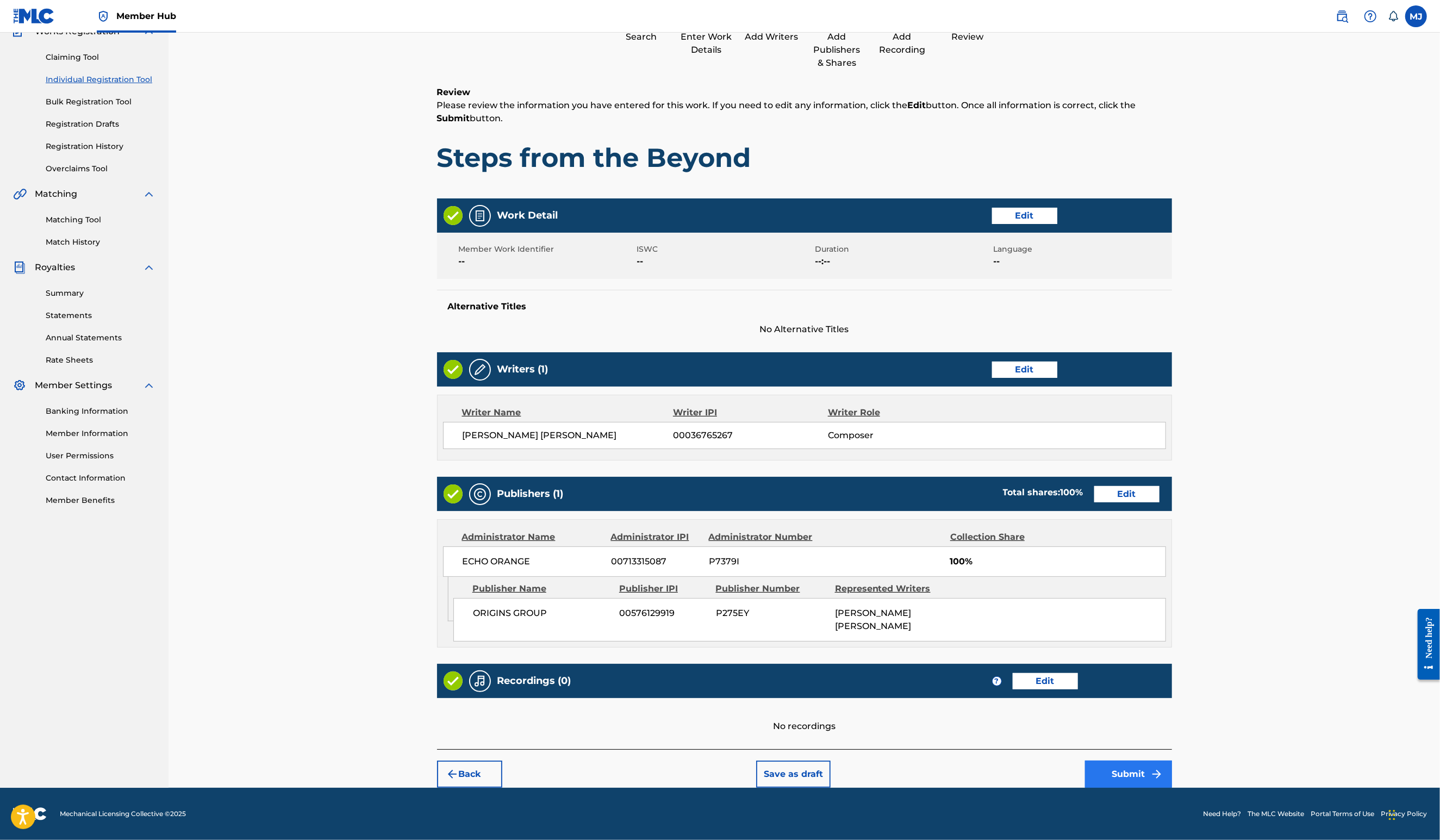
click at [1172, 760] on button "Submit" at bounding box center [1128, 773] width 87 height 27
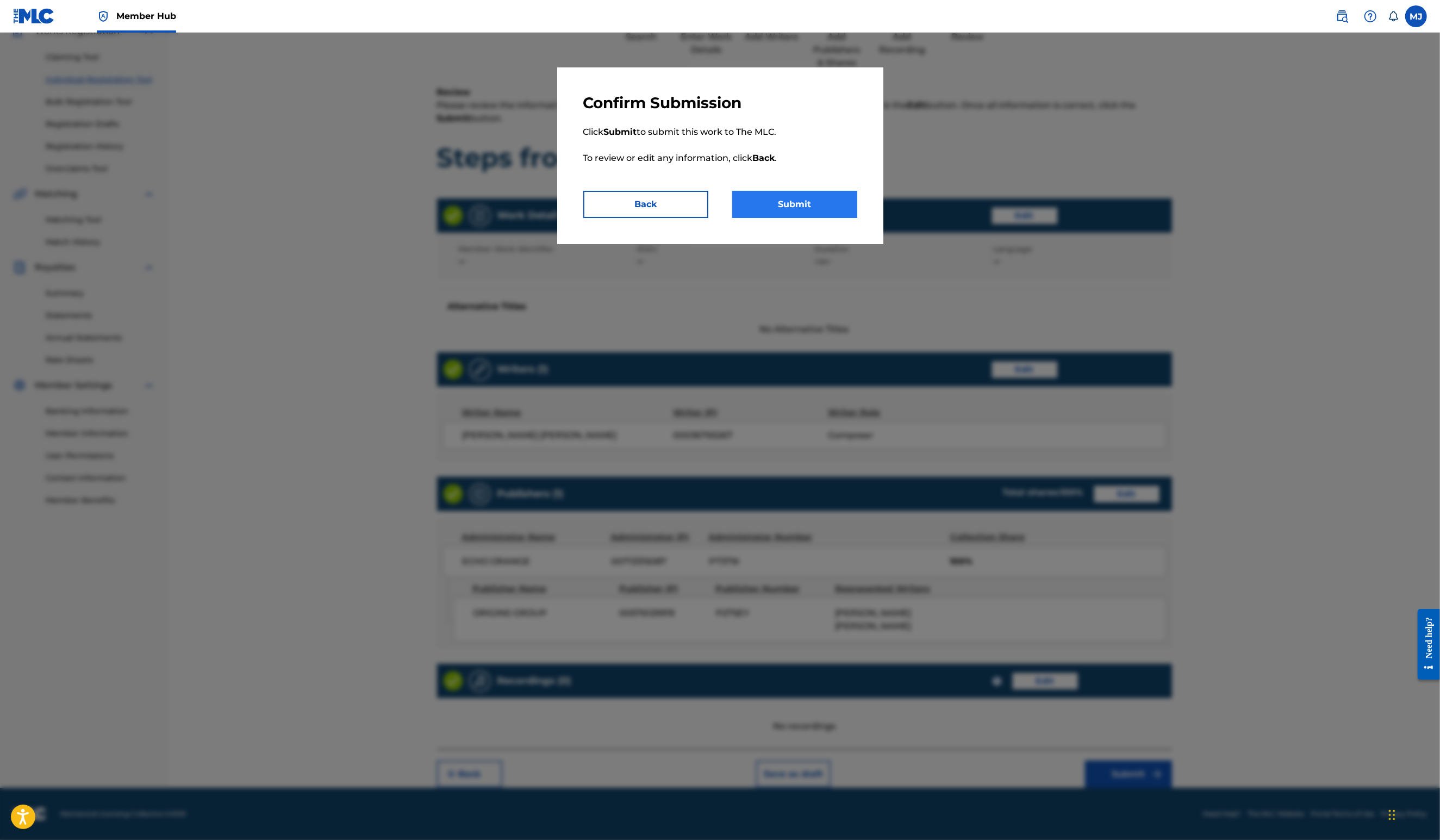
click at [784, 218] on button "Submit" at bounding box center [795, 204] width 125 height 27
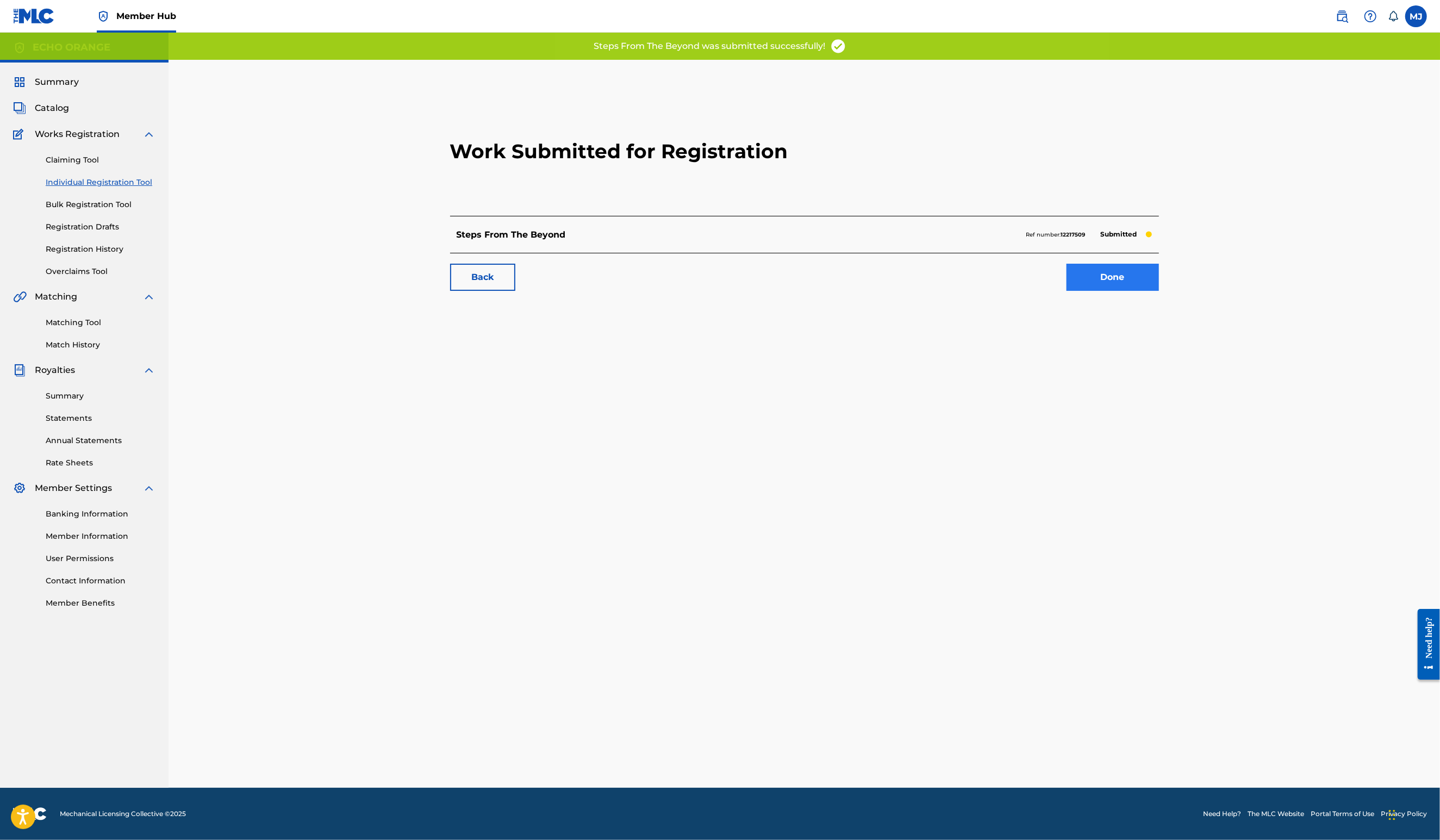
click at [1159, 291] on link "Done" at bounding box center [1113, 277] width 92 height 27
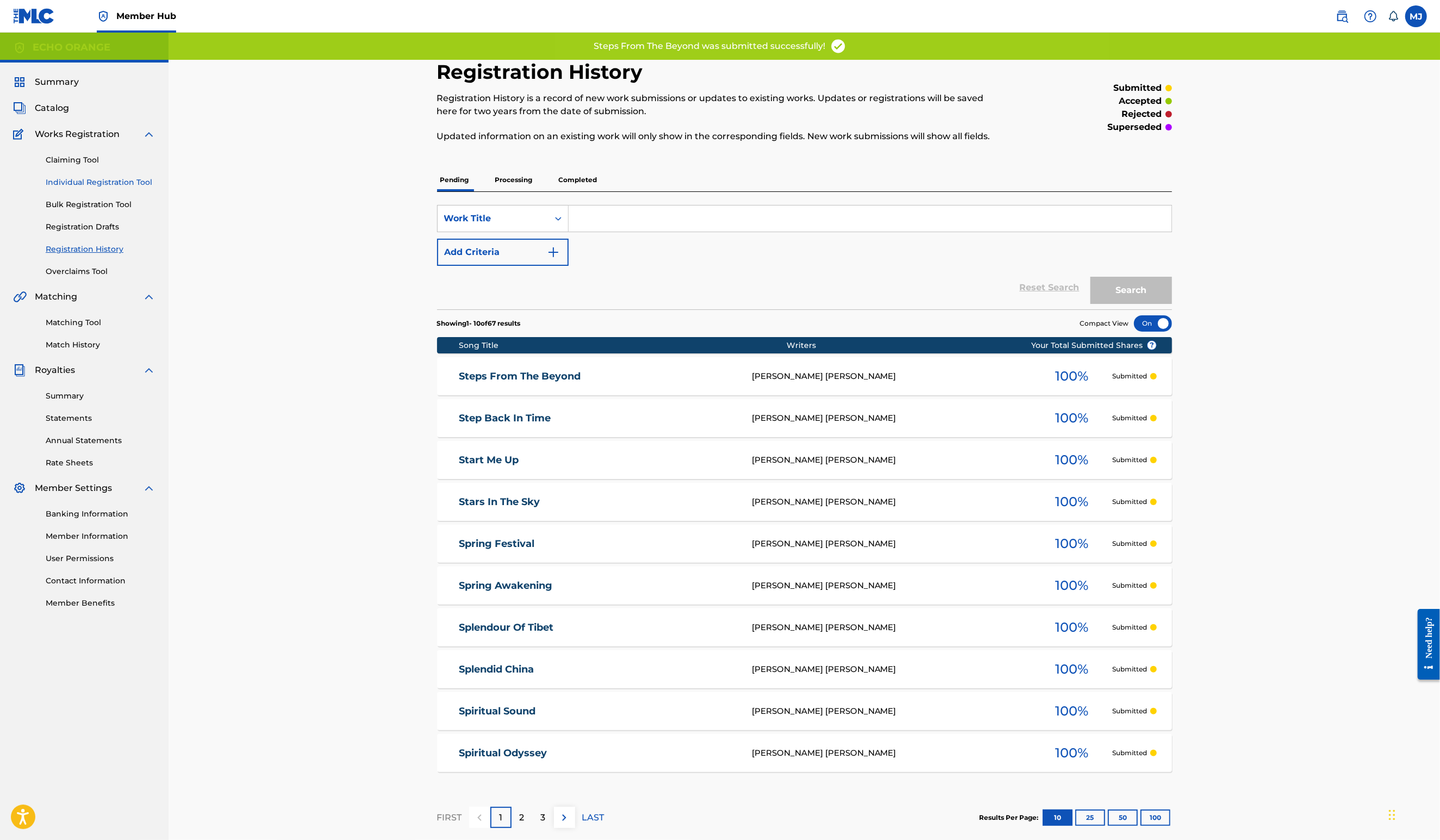
click at [155, 188] on link "Individual Registration Tool" at bounding box center [101, 182] width 110 height 11
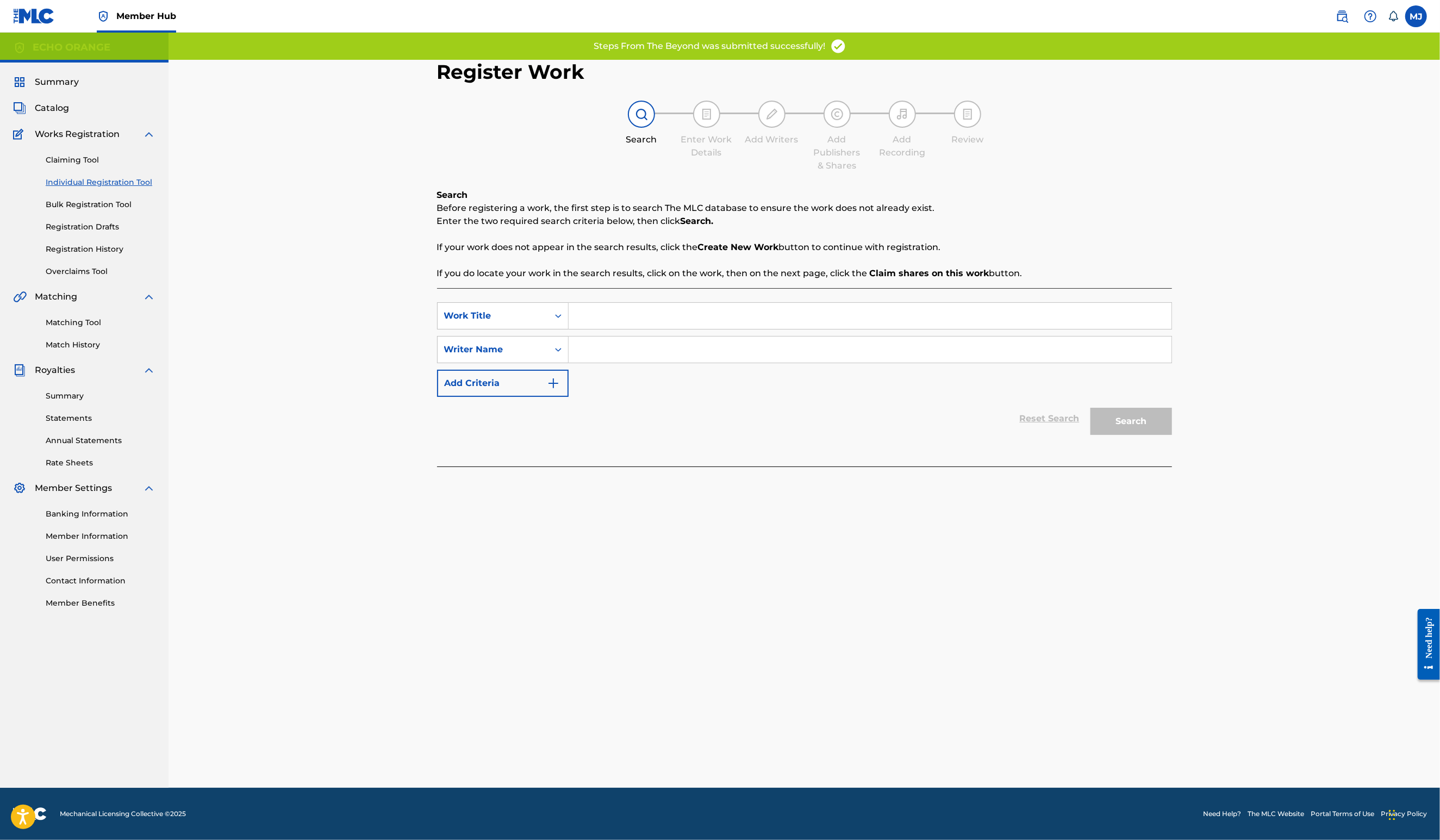
click at [587, 329] on input "Search Form" at bounding box center [870, 316] width 603 height 26
click at [586, 329] on input "Search Form" at bounding box center [870, 316] width 603 height 26
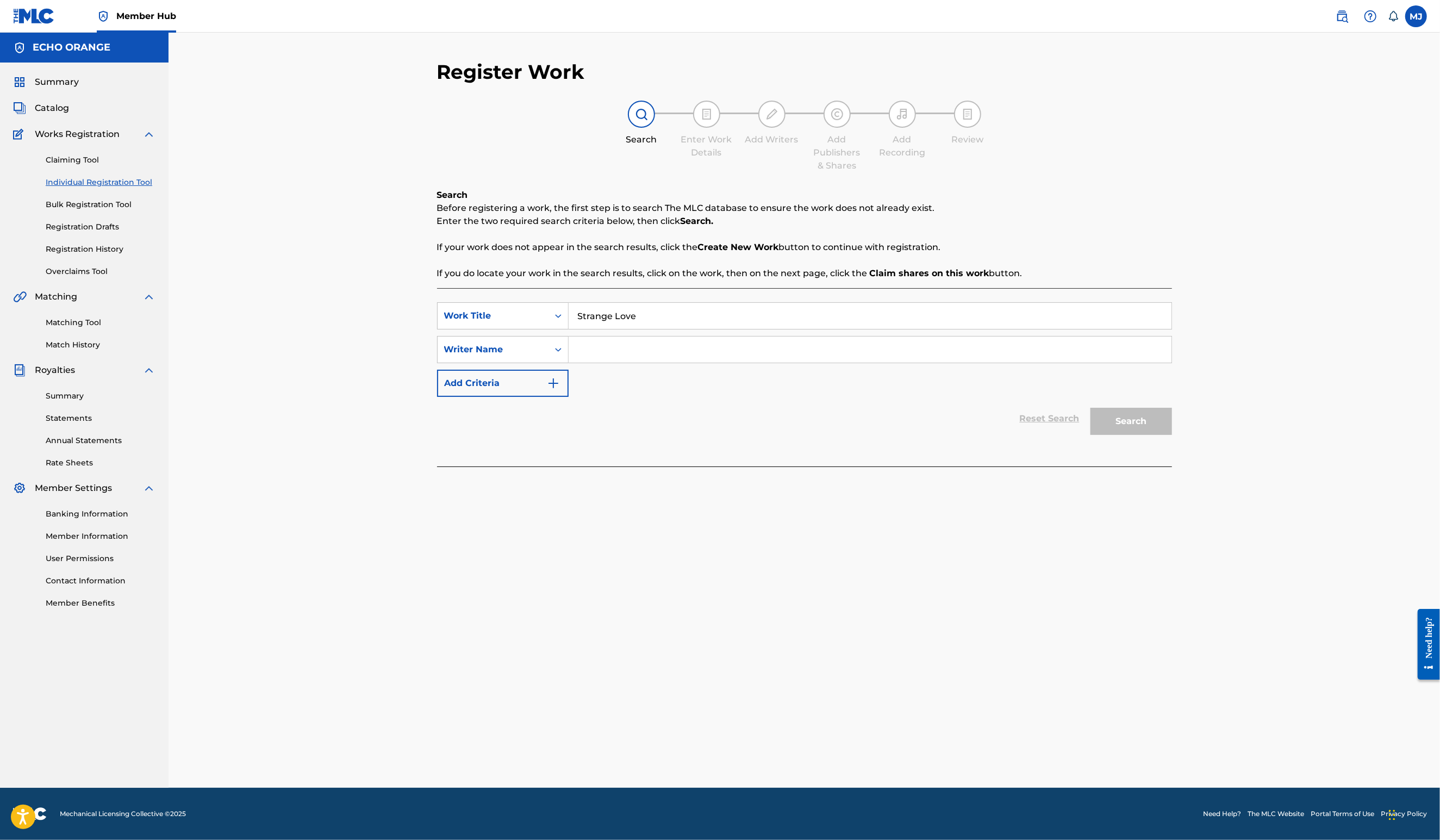
type input "Strange Love"
paste input "denis hekimian"
type input "denis hekimian"
click at [1172, 435] on button "Search" at bounding box center [1131, 421] width 82 height 27
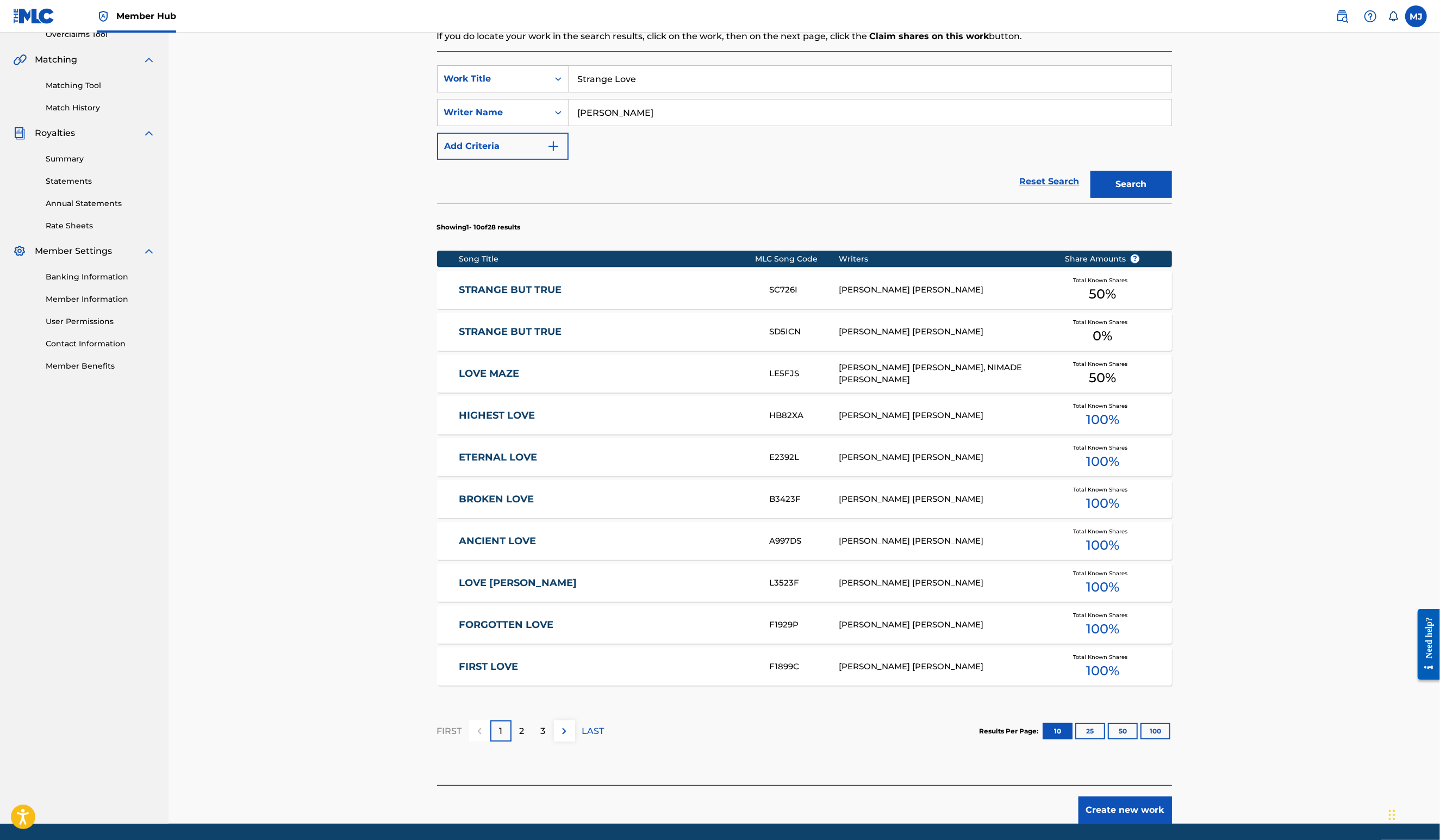
scroll to position [367, 0]
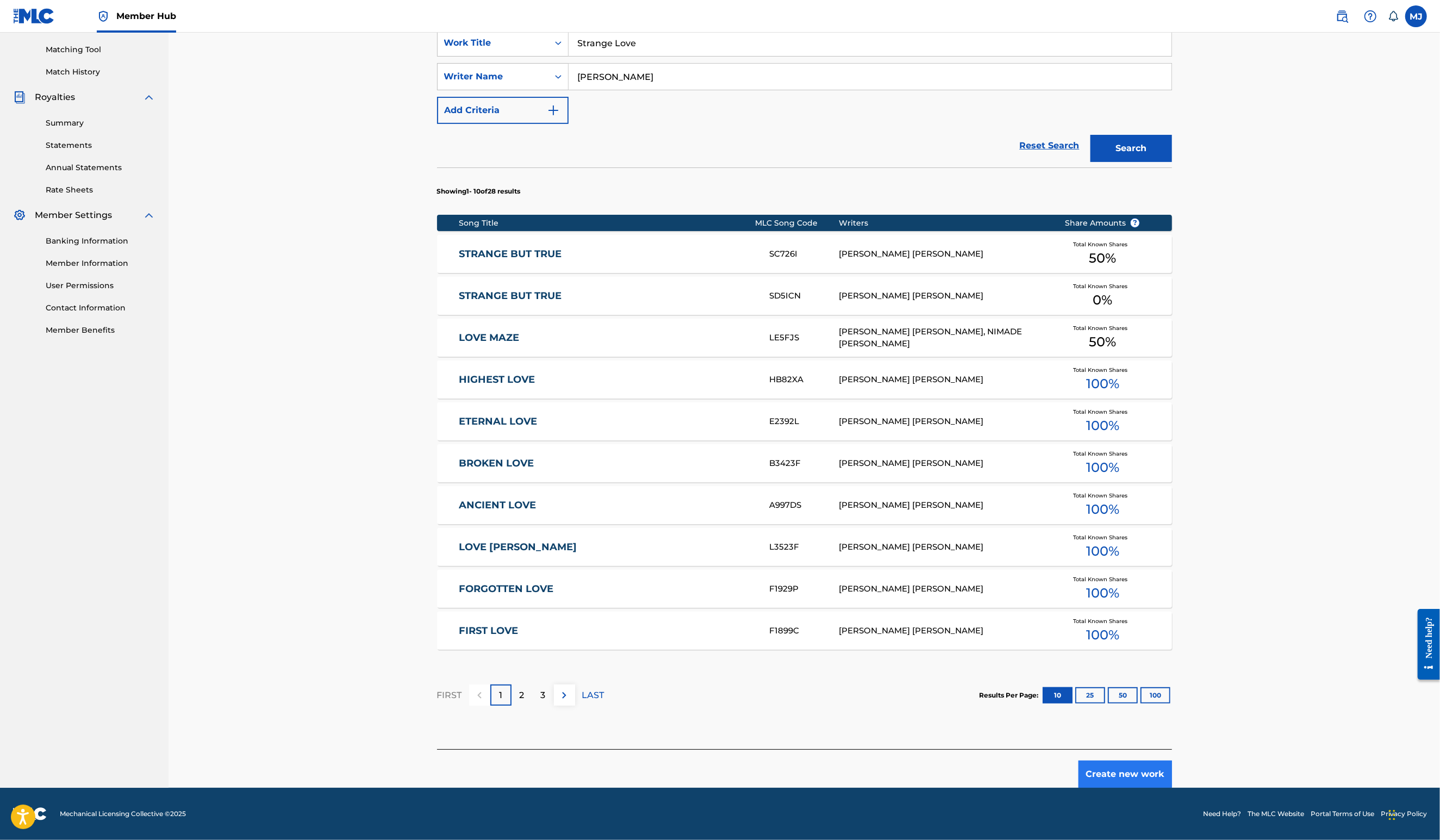
drag, startPoint x: 1230, startPoint y: 758, endPoint x: 1229, endPoint y: 767, distance: 9.1
click at [1172, 767] on button "Create new work" at bounding box center [1125, 773] width 94 height 27
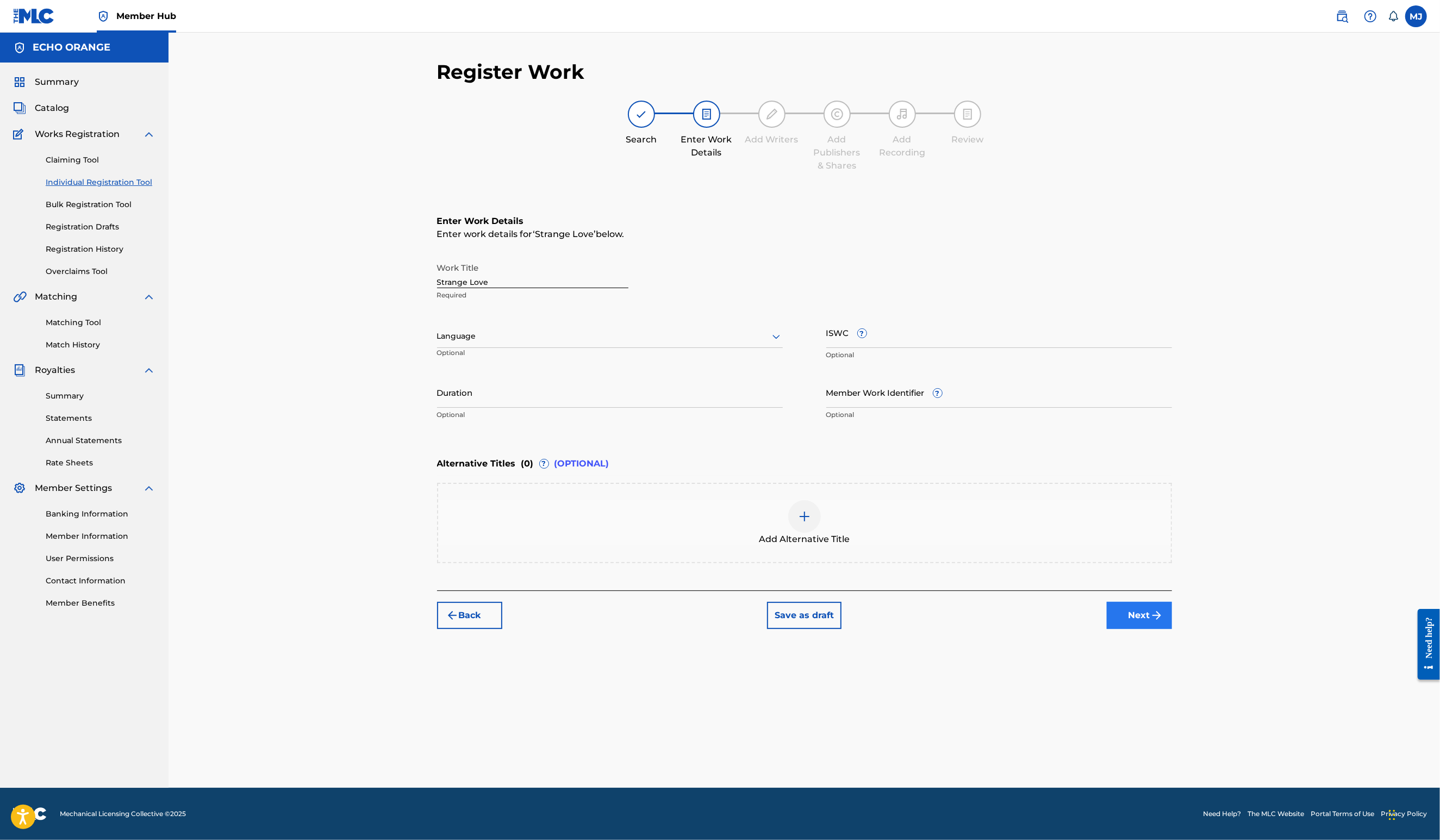
click at [1172, 629] on button "Next" at bounding box center [1140, 615] width 65 height 27
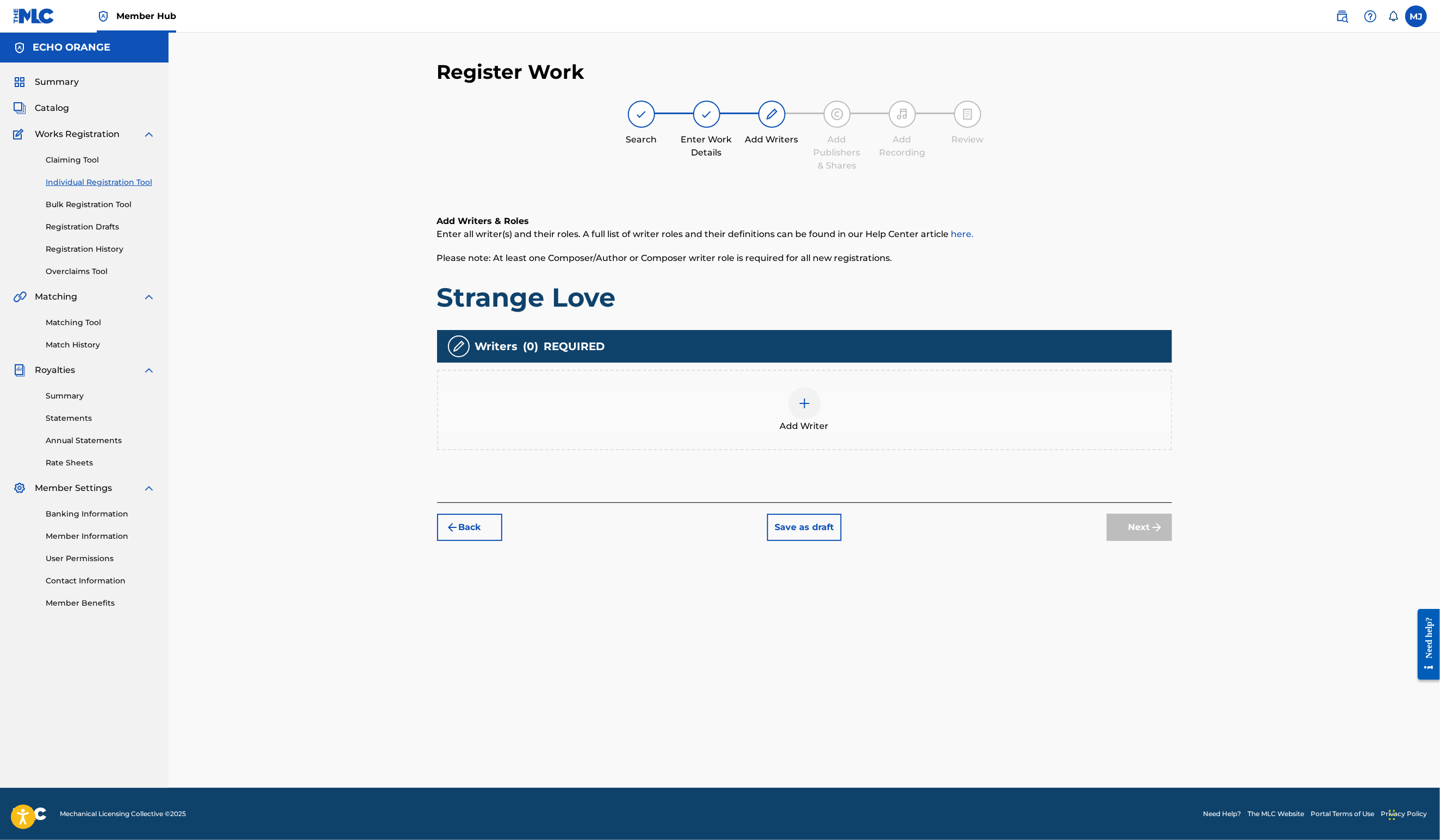
click at [978, 412] on div "Writers ( 0 ) REQUIRED Add Writer" at bounding box center [804, 390] width 735 height 120
click at [983, 432] on div "Add Writer" at bounding box center [804, 410] width 733 height 46
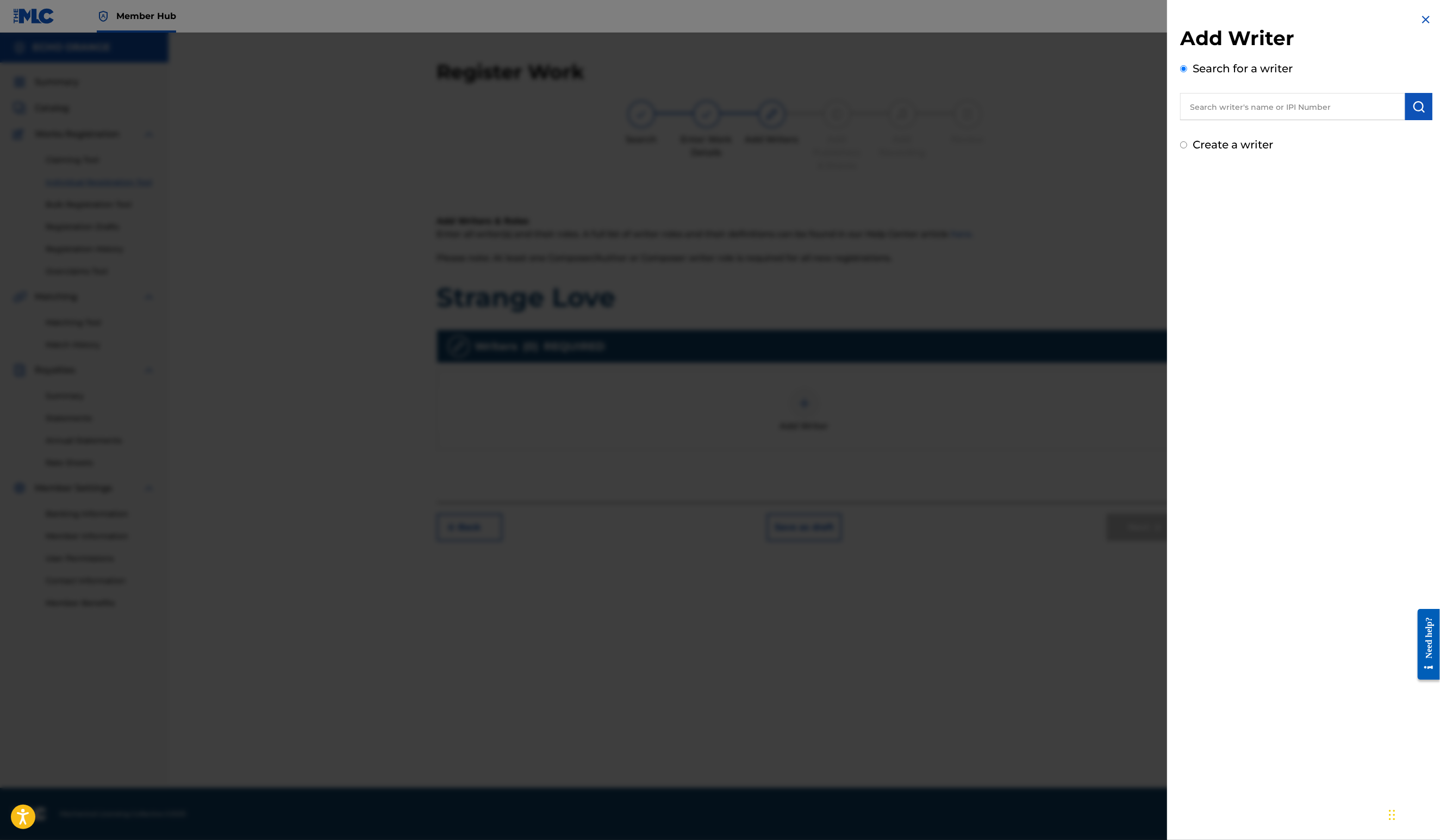
click at [1192, 120] on input "text" at bounding box center [1292, 106] width 225 height 27
paste input "denis hekimian"
type input "denis hekimian"
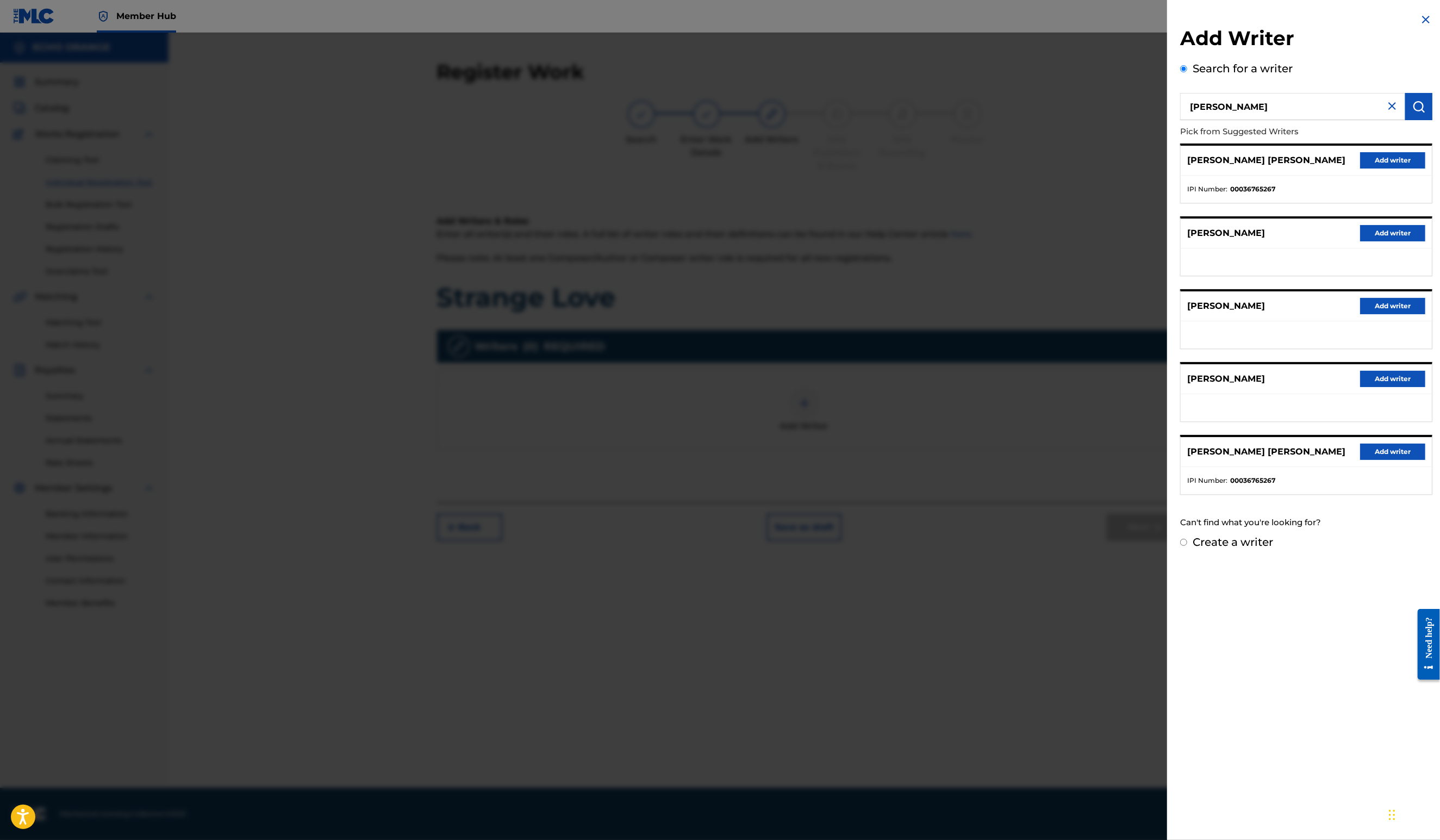
click at [1400, 168] on button "Add writer" at bounding box center [1393, 161] width 65 height 17
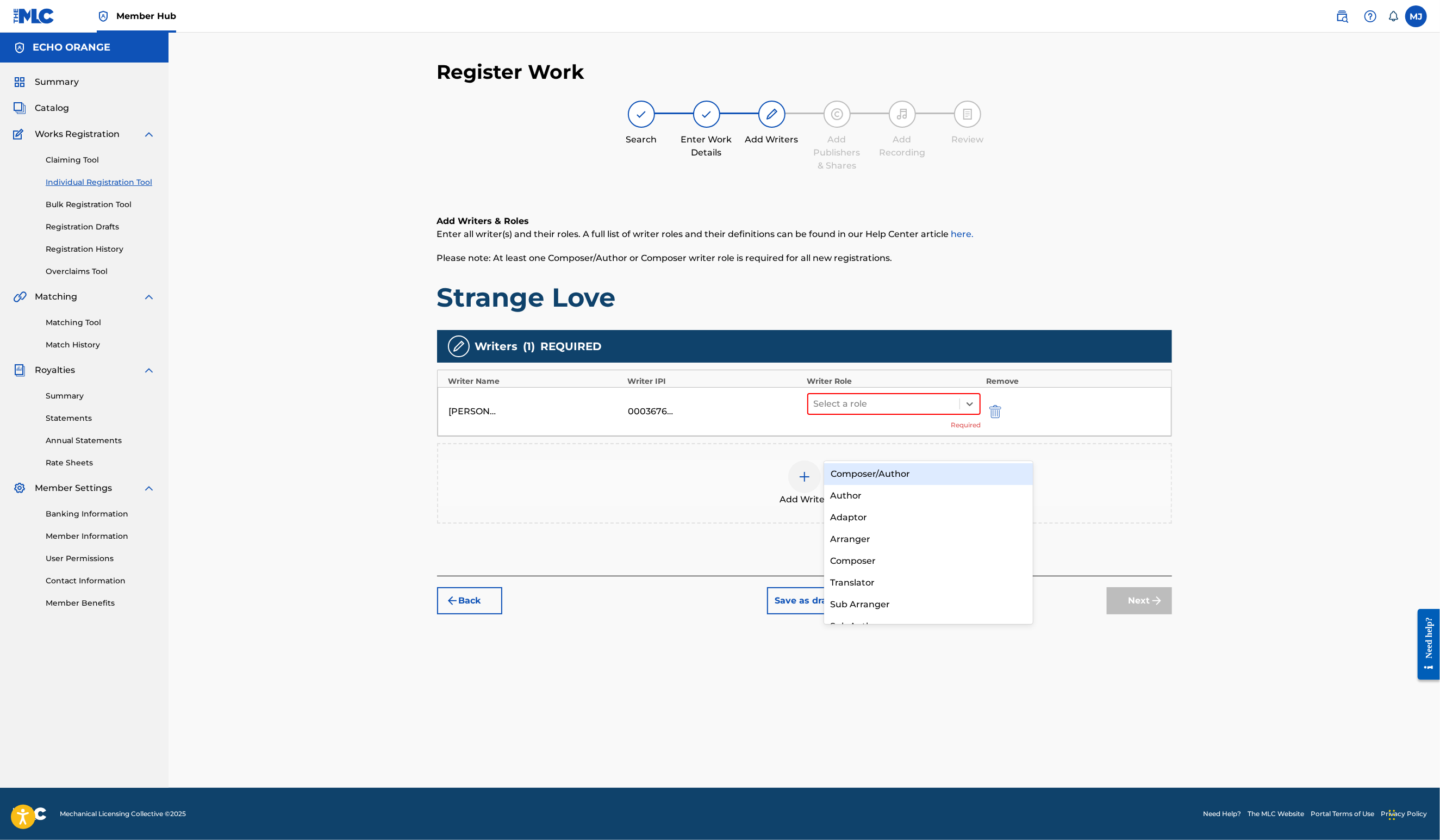
drag, startPoint x: 897, startPoint y: 444, endPoint x: 894, endPoint y: 457, distance: 13.3
click at [897, 412] on div at bounding box center [884, 404] width 141 height 15
click at [869, 568] on div "Composer" at bounding box center [929, 561] width 209 height 21
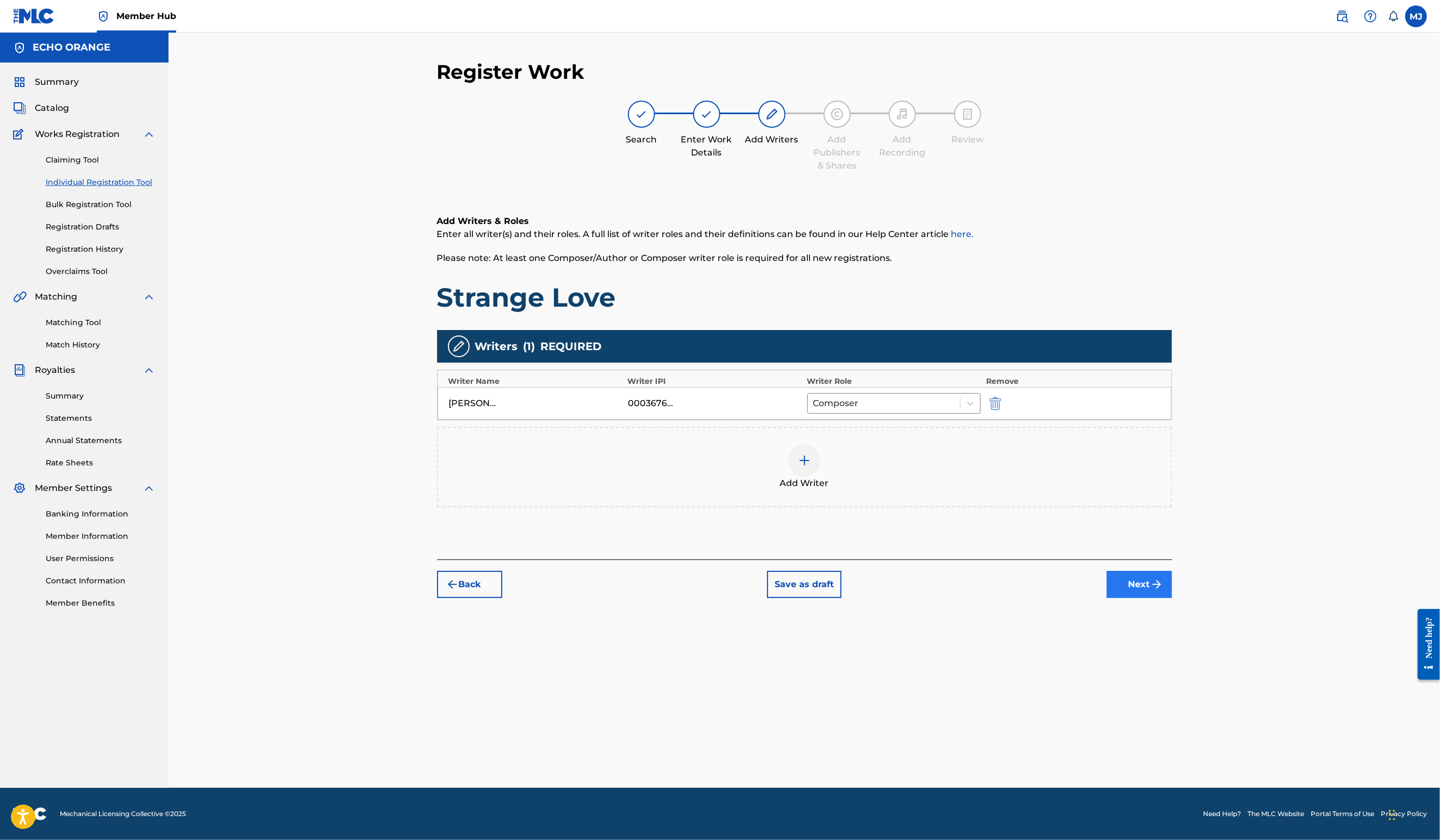
click at [1163, 590] on img "submit" at bounding box center [1156, 584] width 13 height 13
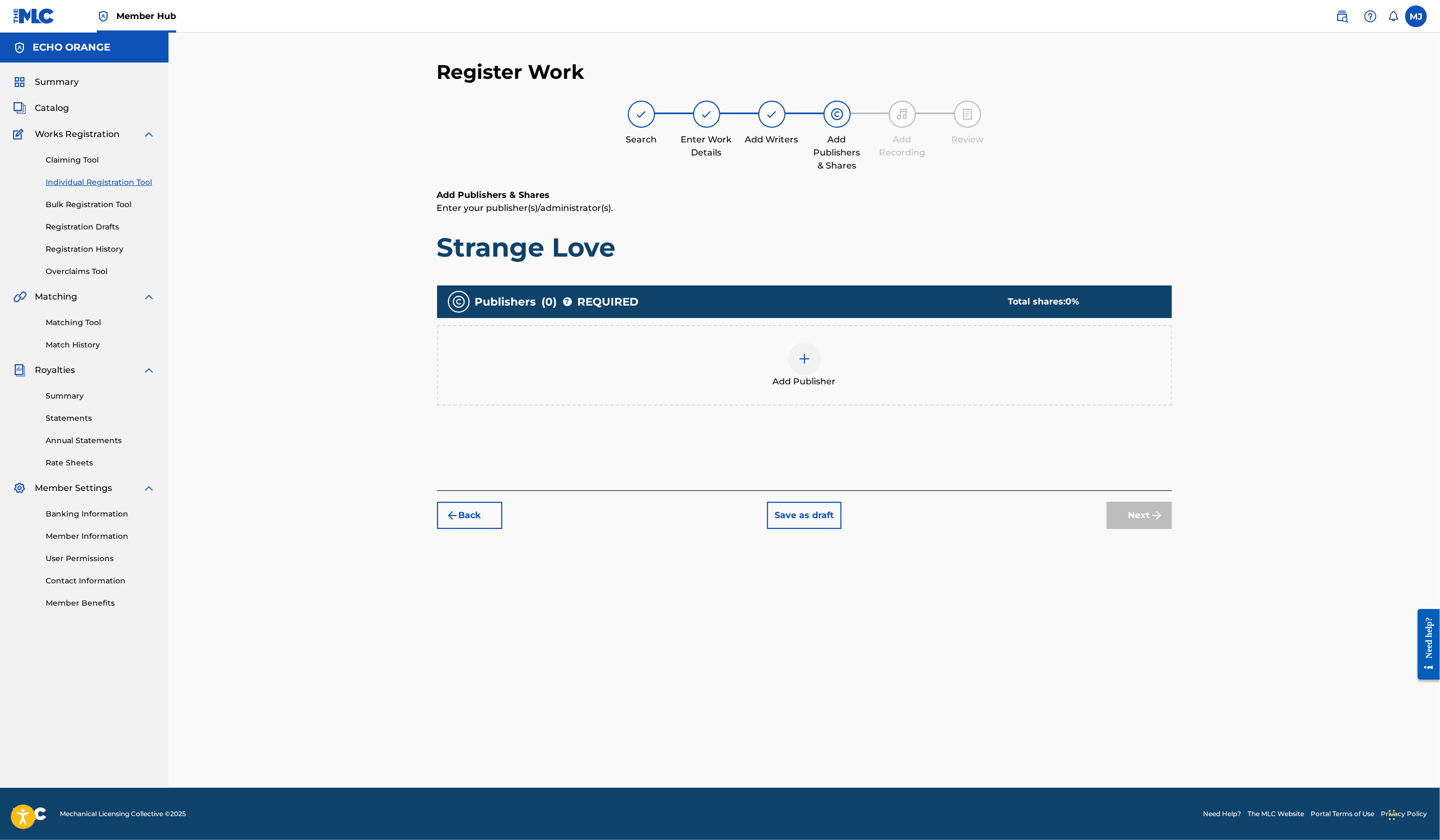
click at [851, 388] on div "Add Publisher" at bounding box center [804, 365] width 733 height 46
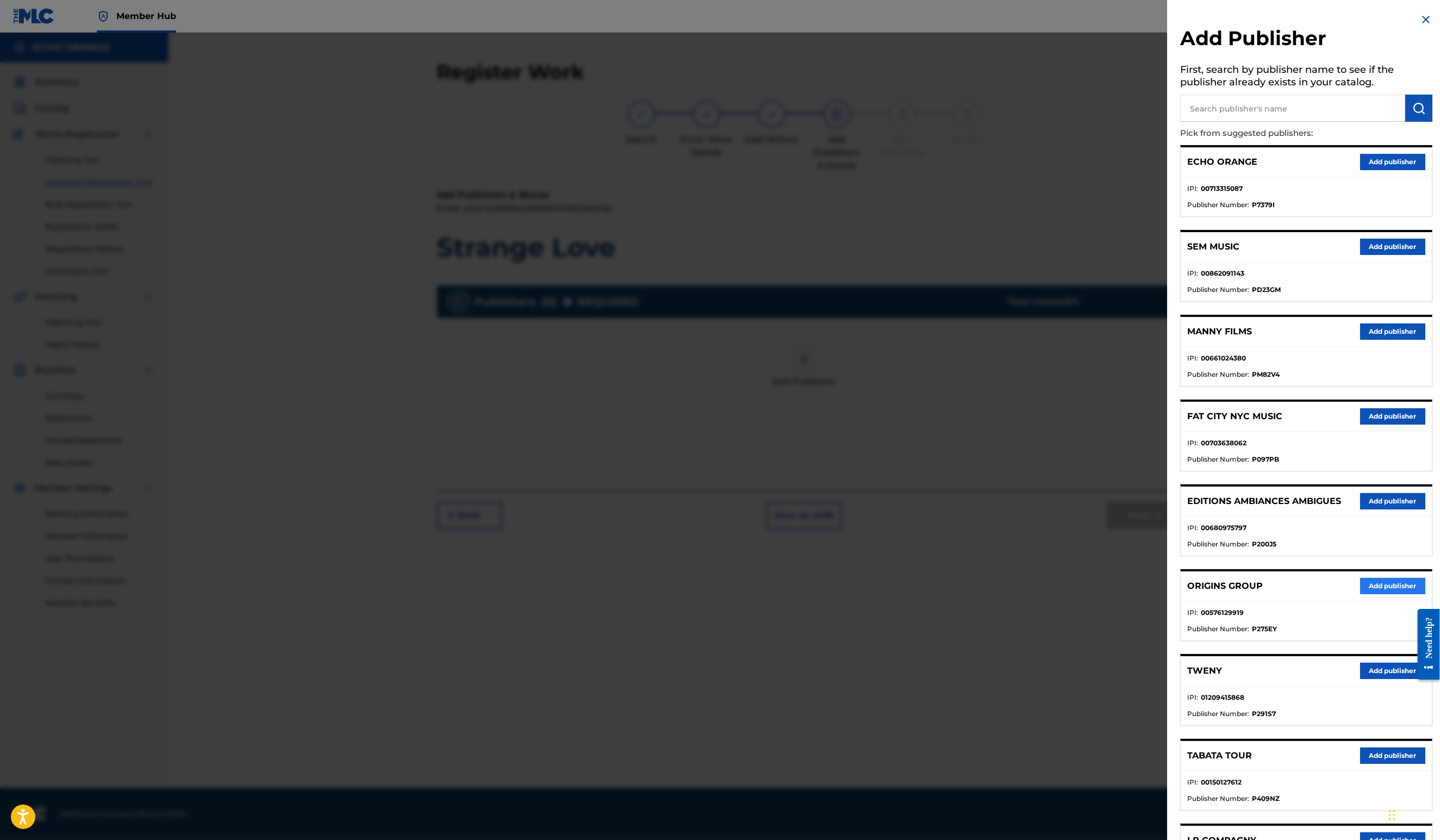
click at [1390, 594] on button "Add publisher" at bounding box center [1393, 586] width 65 height 17
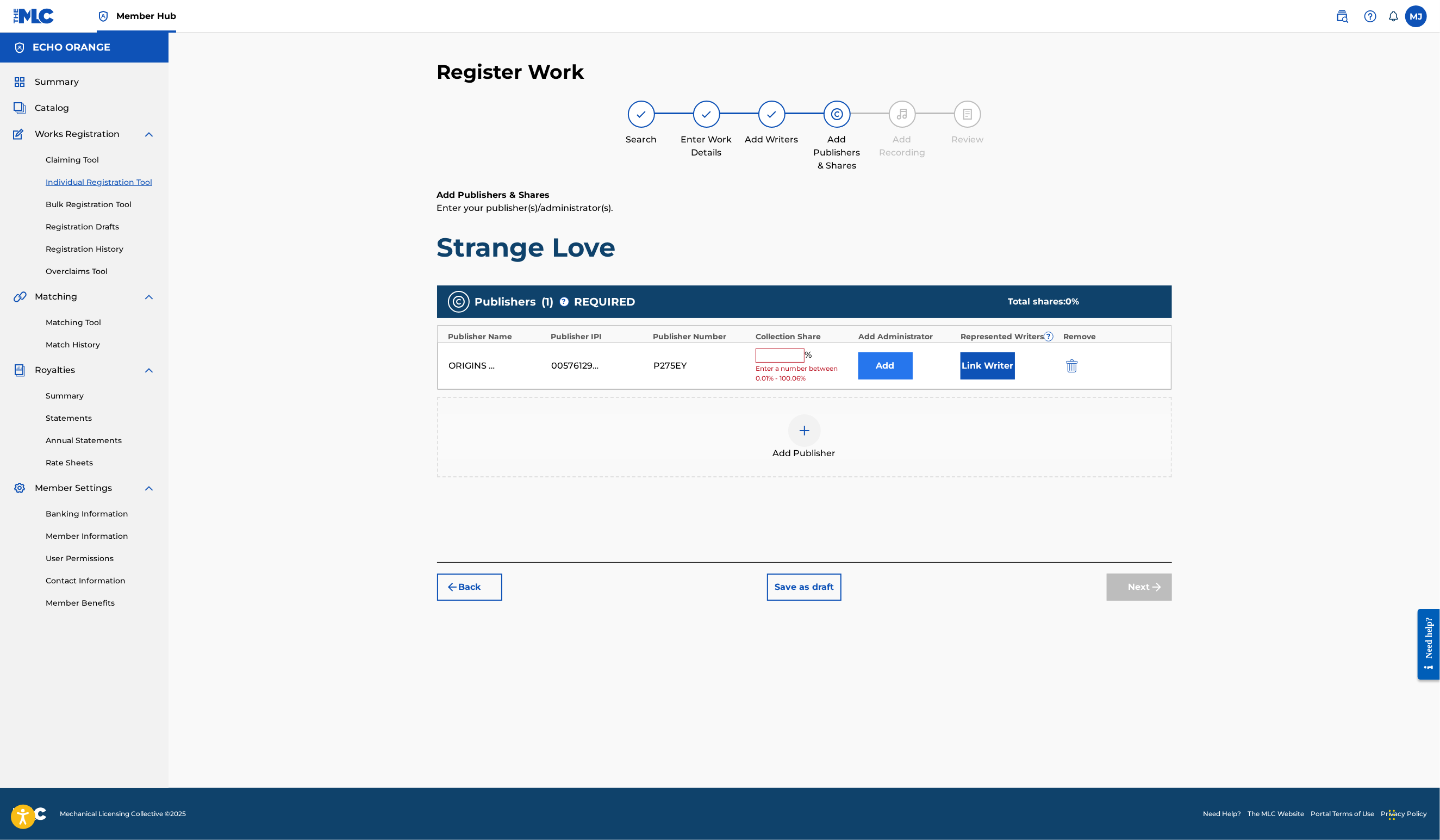
click at [913, 379] on button "Add" at bounding box center [885, 365] width 54 height 27
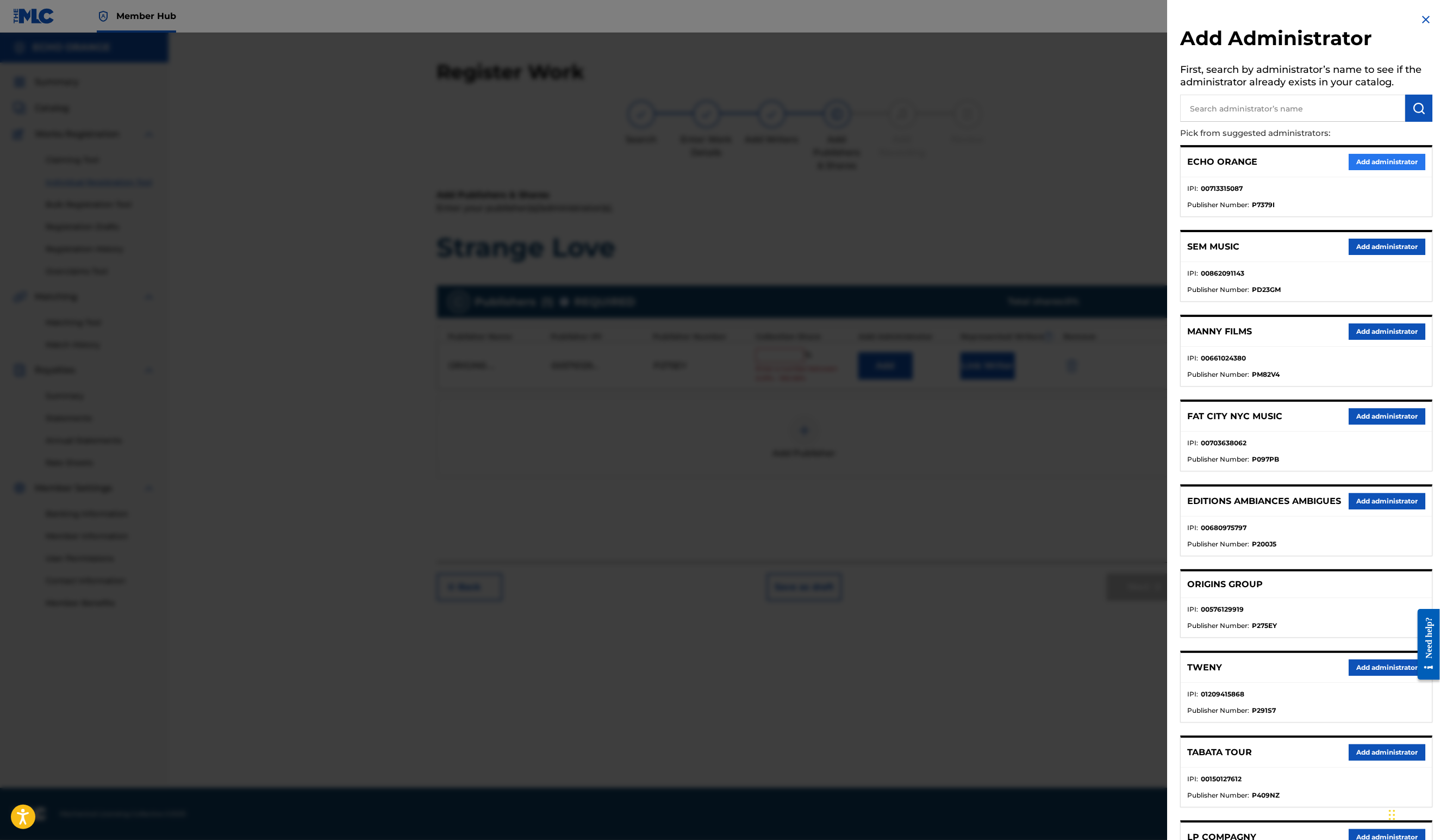
click at [1404, 170] on button "Add administrator" at bounding box center [1387, 162] width 77 height 17
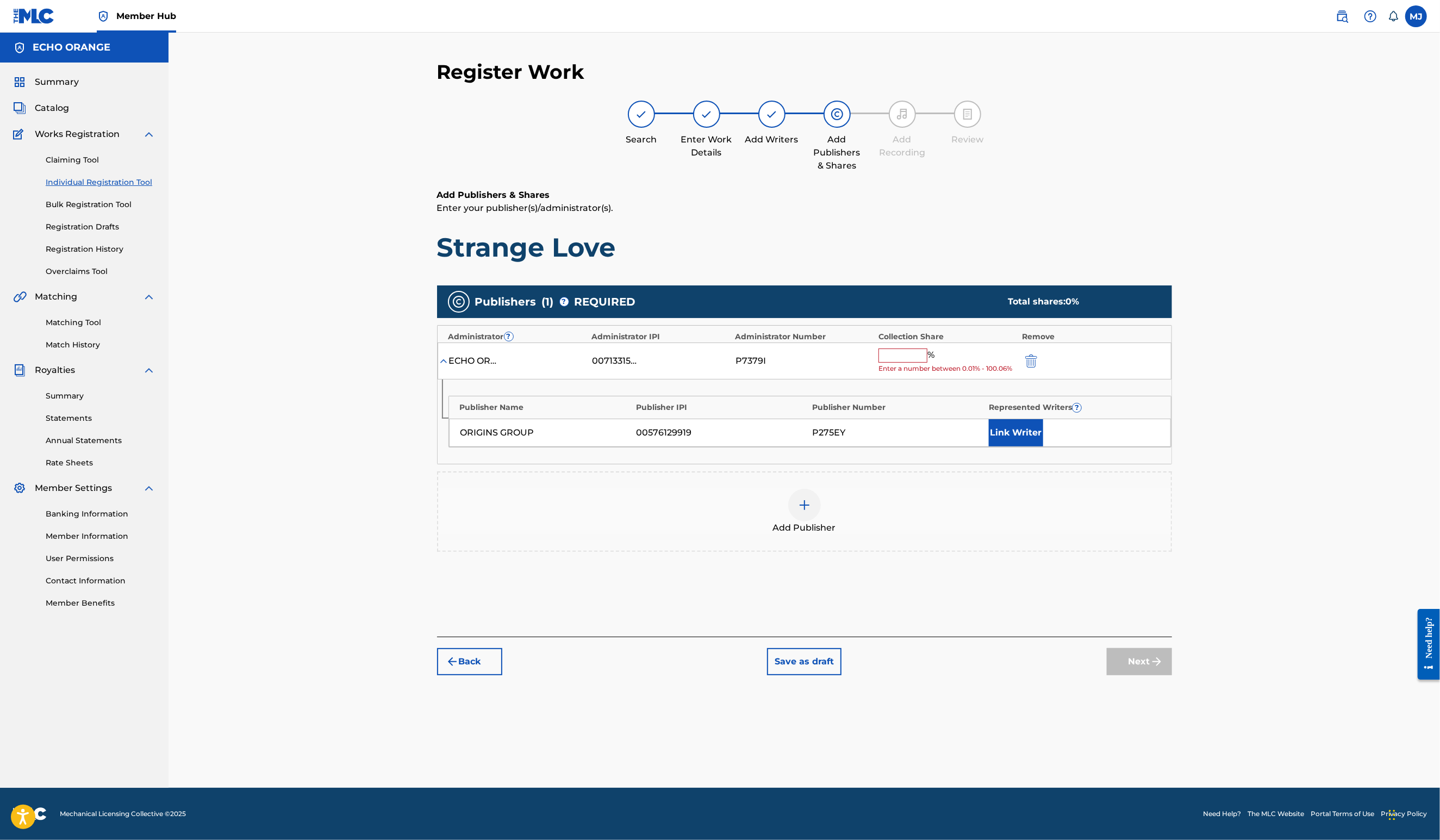
click at [931, 374] on div "% Enter a number between 0.01% - 100.06%" at bounding box center [947, 361] width 138 height 26
drag, startPoint x: 931, startPoint y: 398, endPoint x: 934, endPoint y: 392, distance: 6.7
click at [932, 362] on div "%" at bounding box center [908, 356] width 59 height 14
click at [928, 362] on input "text" at bounding box center [903, 356] width 49 height 14
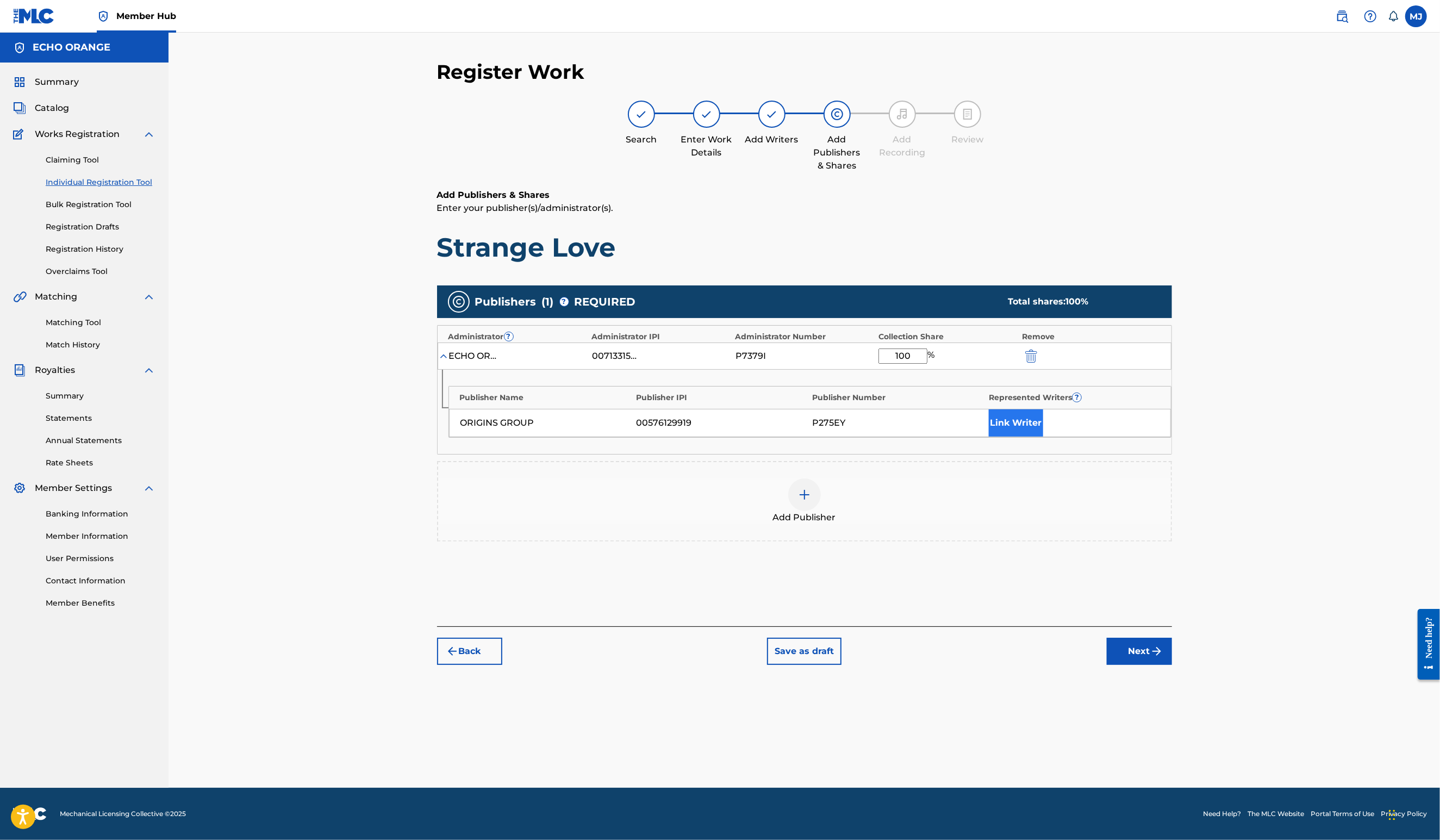
type input "100"
click at [1043, 437] on button "Link Writer" at bounding box center [1016, 422] width 54 height 27
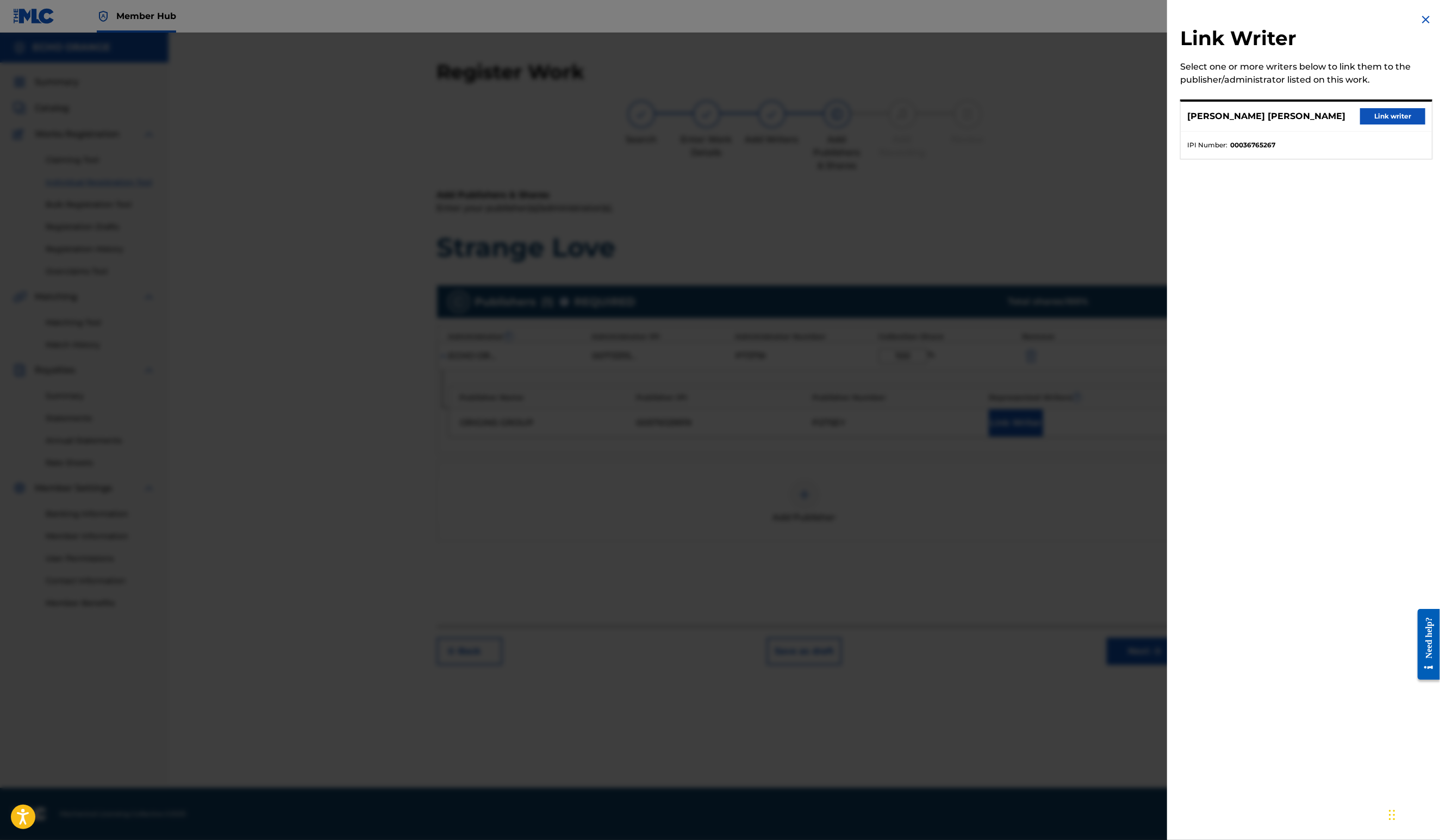
click at [1371, 132] on div "DENIS MARCEL HEKIMIAN Link writer" at bounding box center [1306, 116] width 251 height 30
click at [1373, 125] on button "Link writer" at bounding box center [1393, 116] width 65 height 17
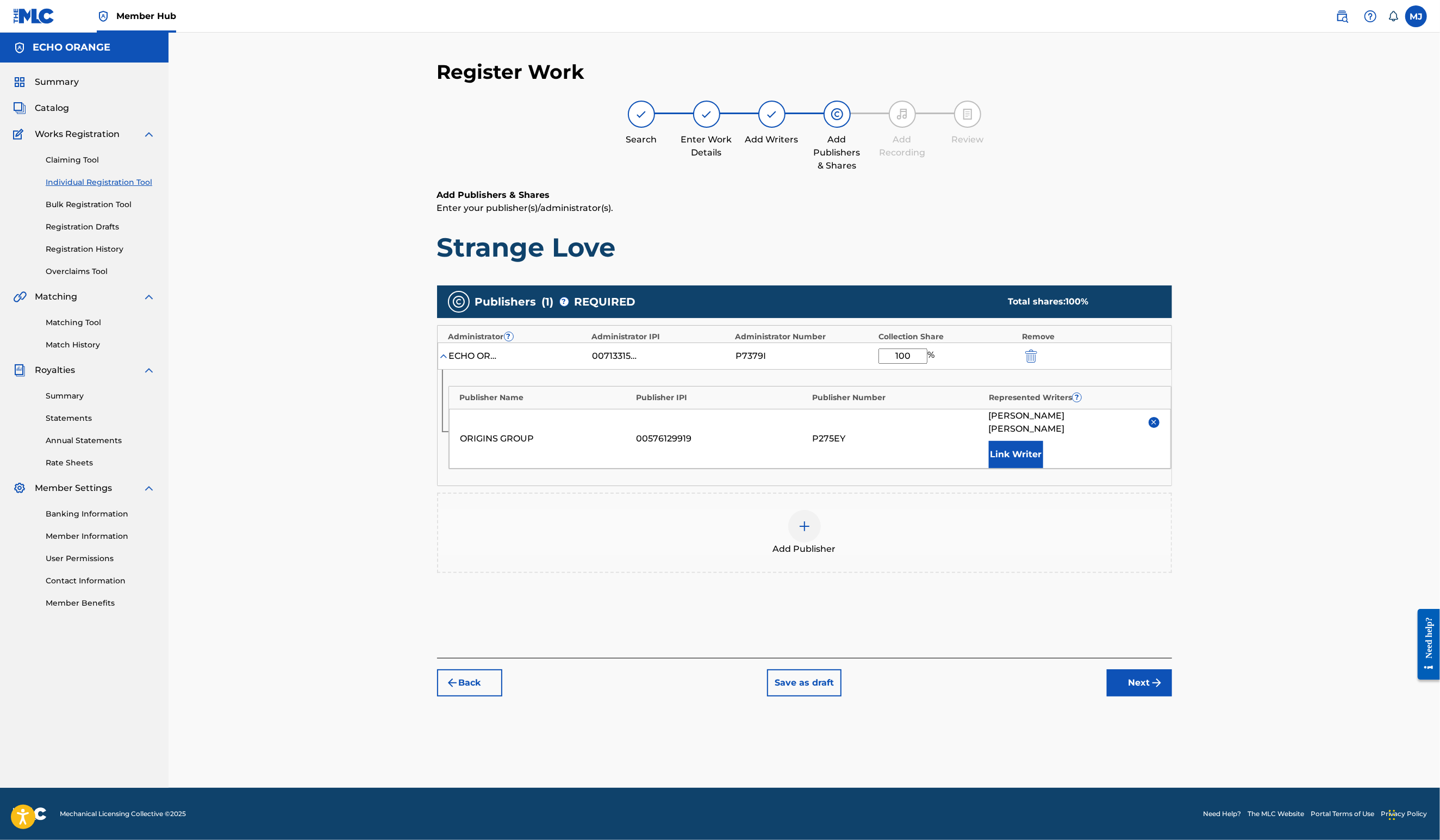
click at [1172, 697] on div "Back Save as draft Next" at bounding box center [804, 677] width 735 height 39
click at [1172, 697] on button "Next" at bounding box center [1140, 682] width 65 height 27
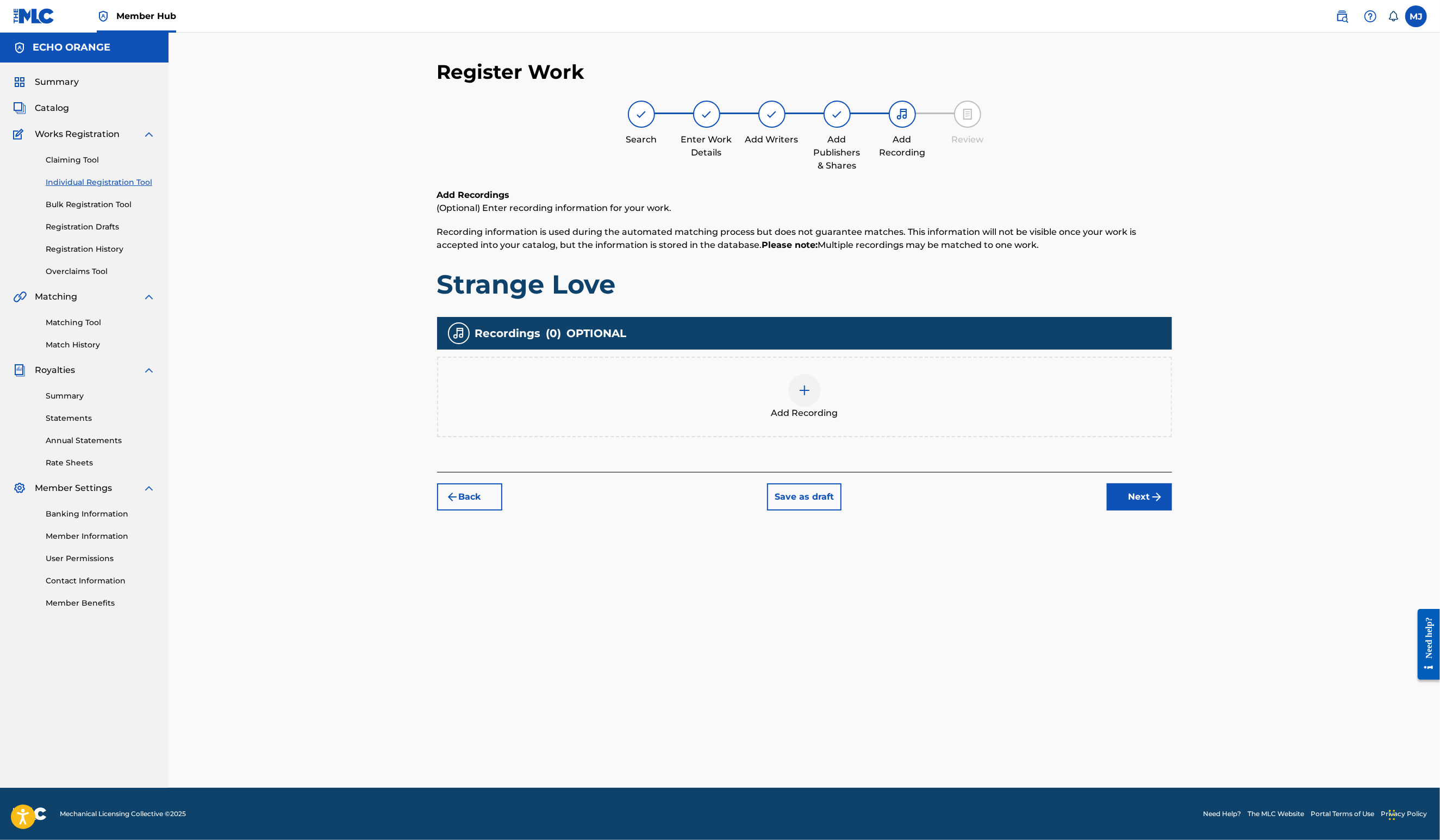
drag, startPoint x: 1231, startPoint y: 606, endPoint x: 1225, endPoint y: 606, distance: 6.0
click at [1185, 606] on div "Register Work Search Enter Work Details Add Writers Add Publishers & Shares Add…" at bounding box center [805, 423] width 761 height 728
click at [1185, 581] on div "Register Work Search Enter Work Details Add Writers Add Publishers & Shares Add…" at bounding box center [805, 423] width 761 height 728
click at [1172, 510] on button "Next" at bounding box center [1140, 496] width 65 height 27
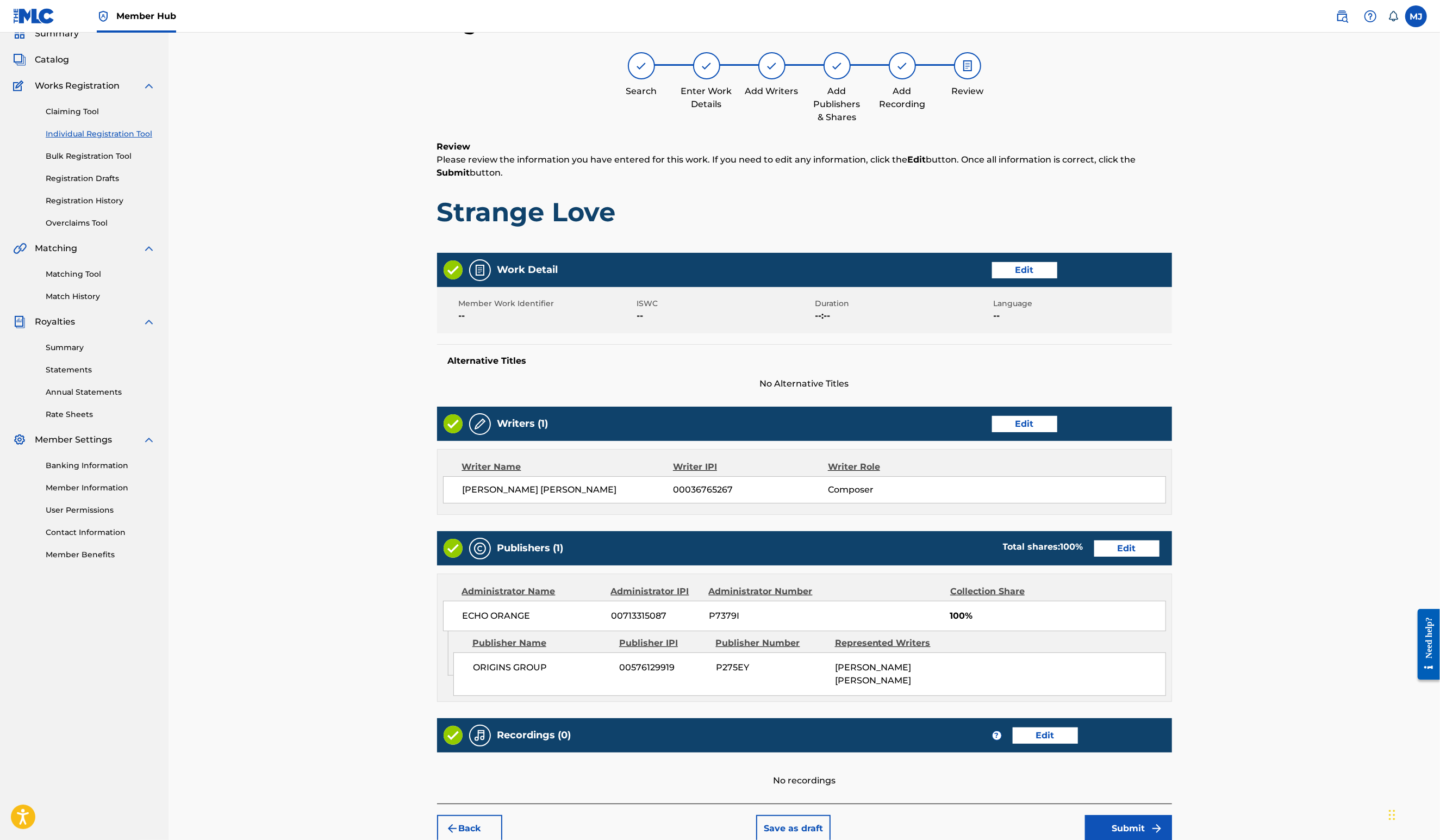
scroll to position [204, 0]
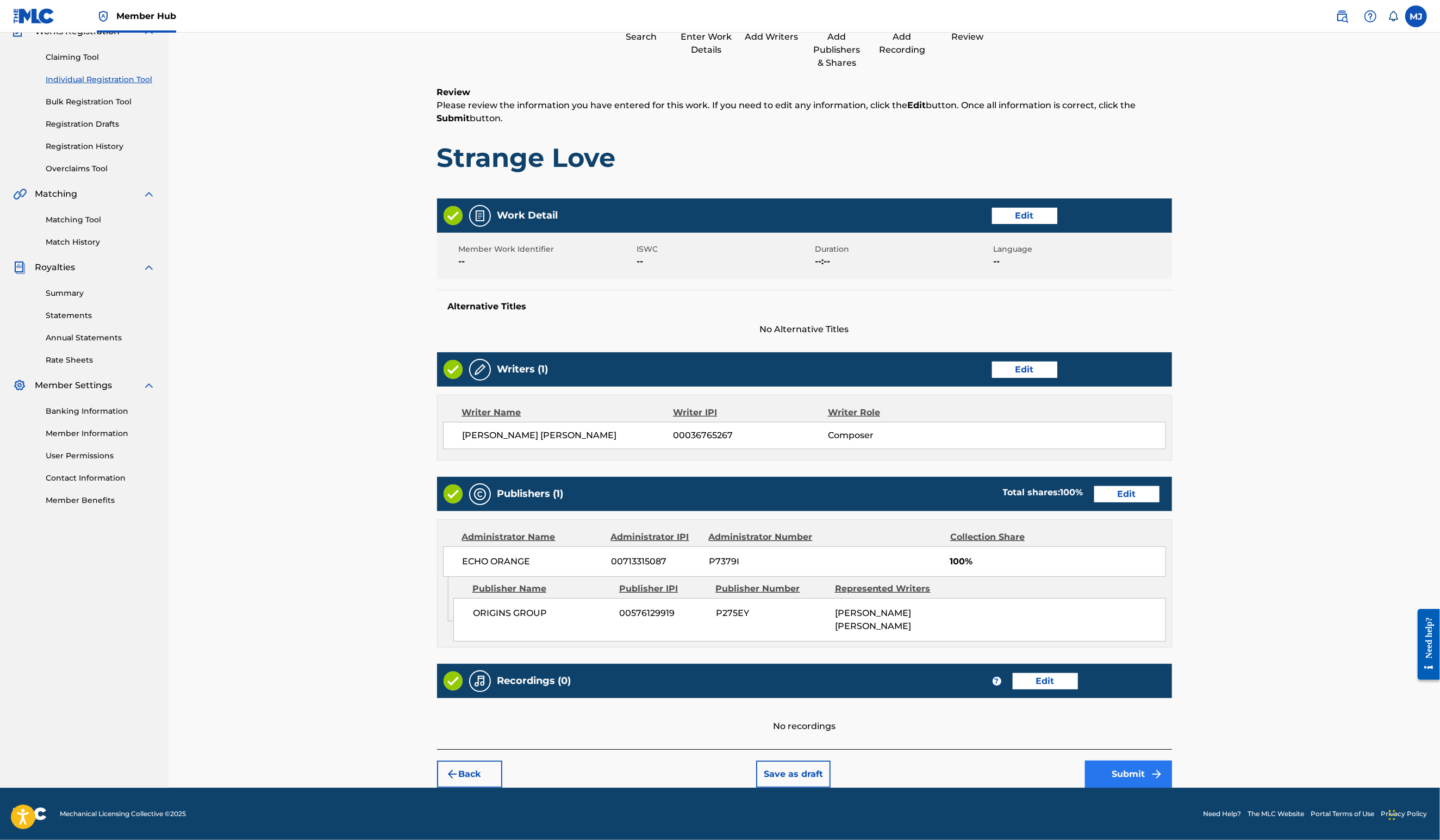
click at [1172, 769] on button "Submit" at bounding box center [1128, 773] width 87 height 27
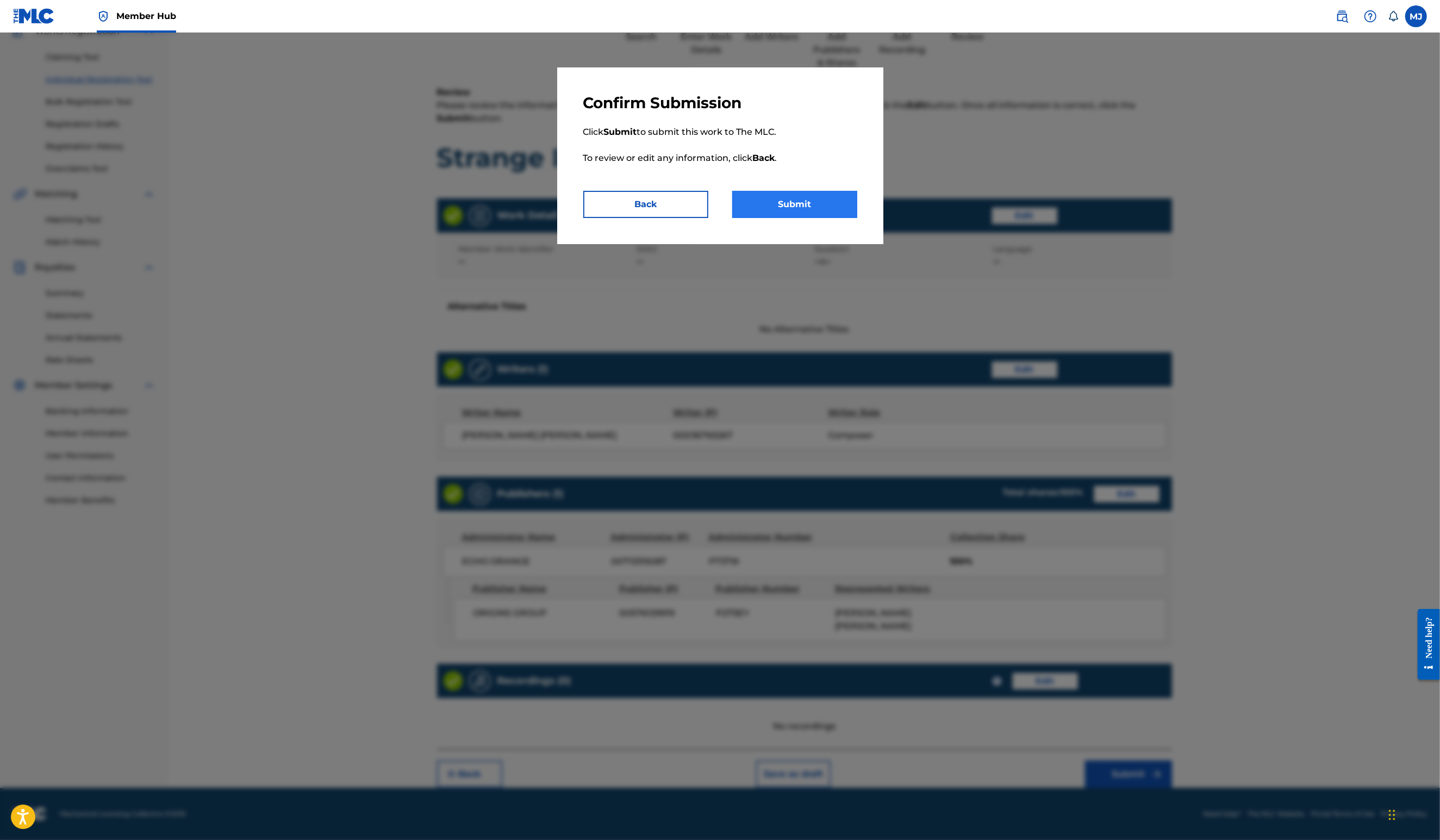
click at [858, 218] on button "Submit" at bounding box center [795, 204] width 125 height 27
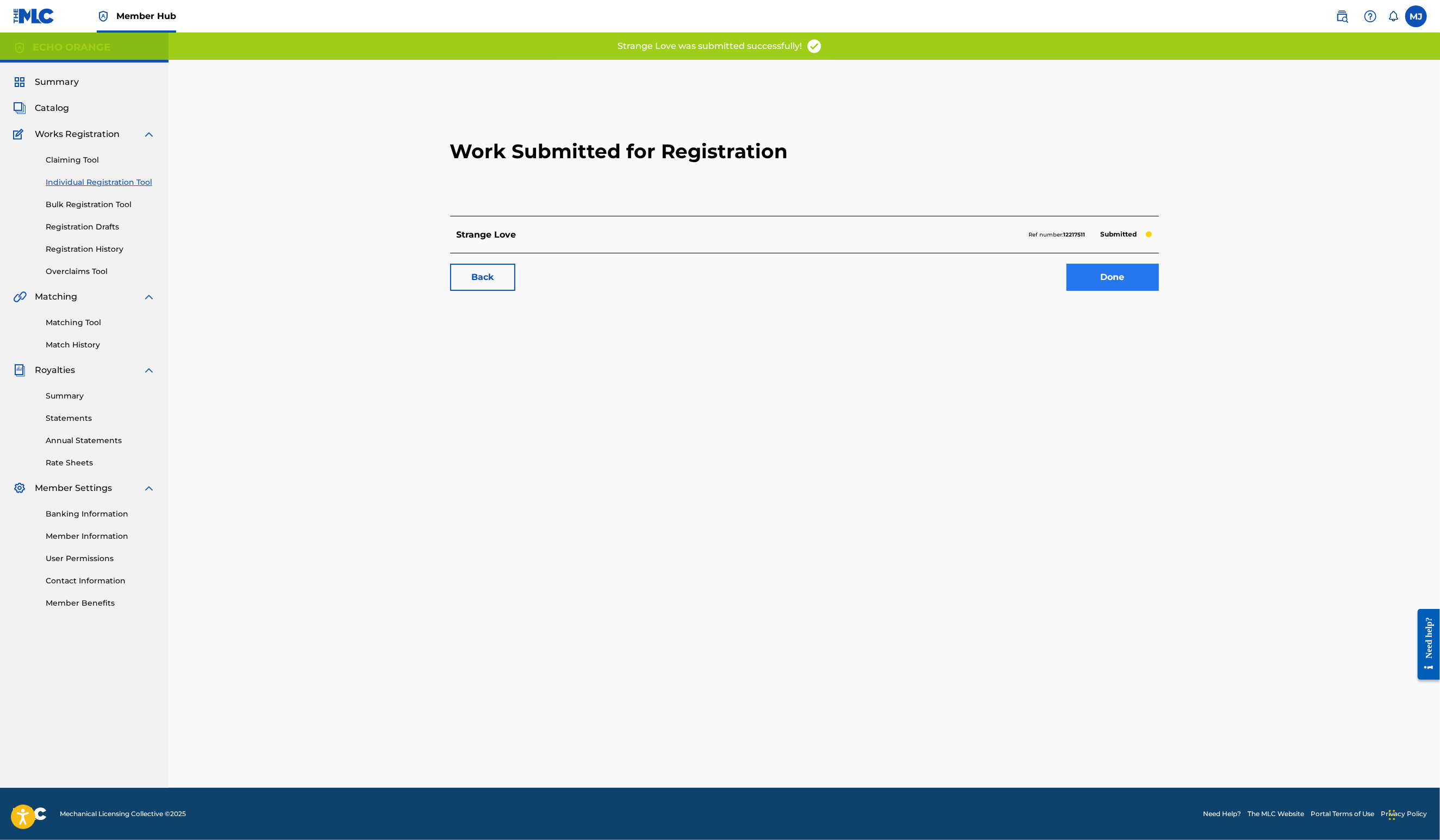
click at [1159, 291] on link "Done" at bounding box center [1113, 277] width 92 height 27
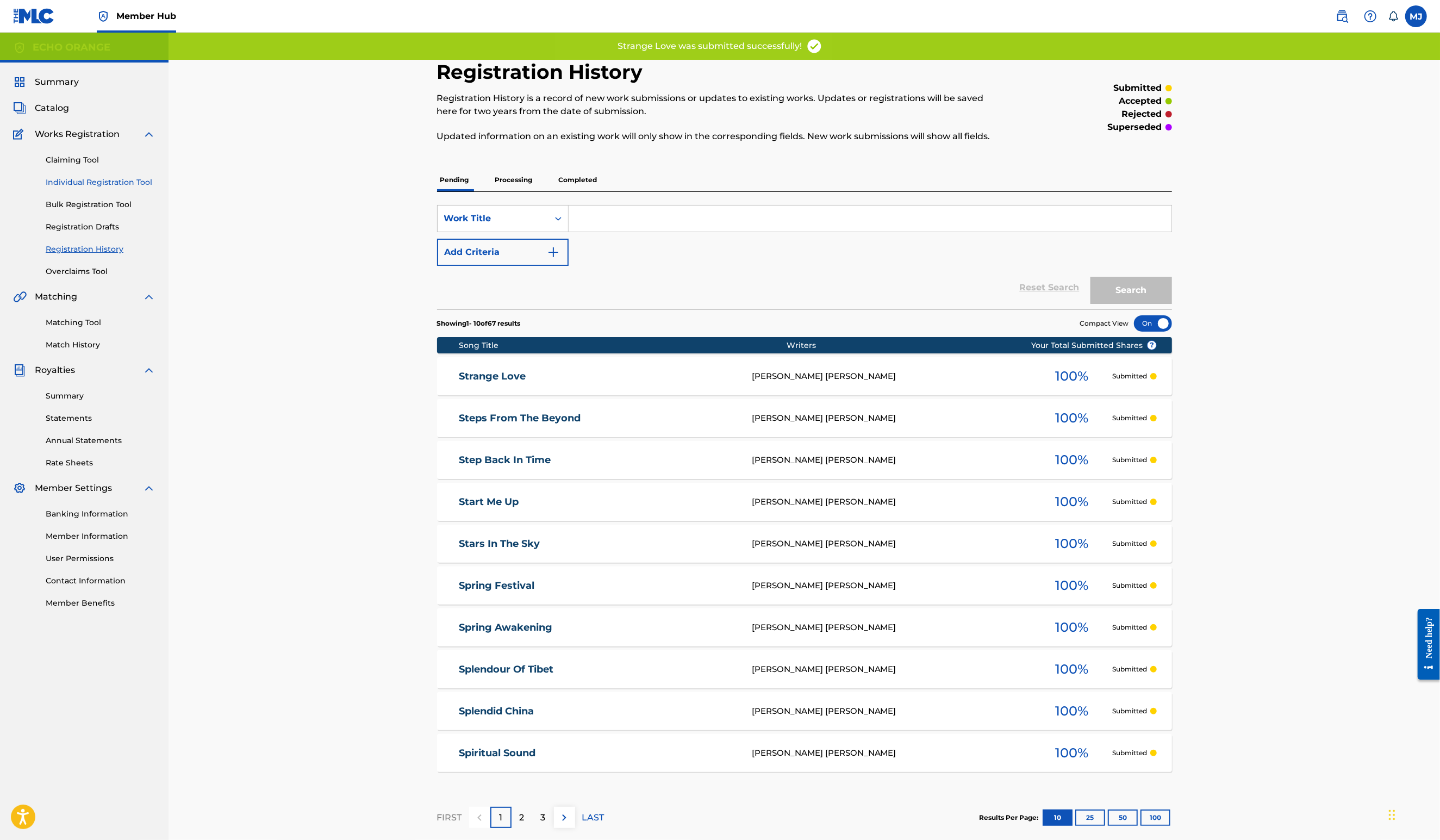
click at [114, 188] on link "Individual Registration Tool" at bounding box center [101, 182] width 110 height 11
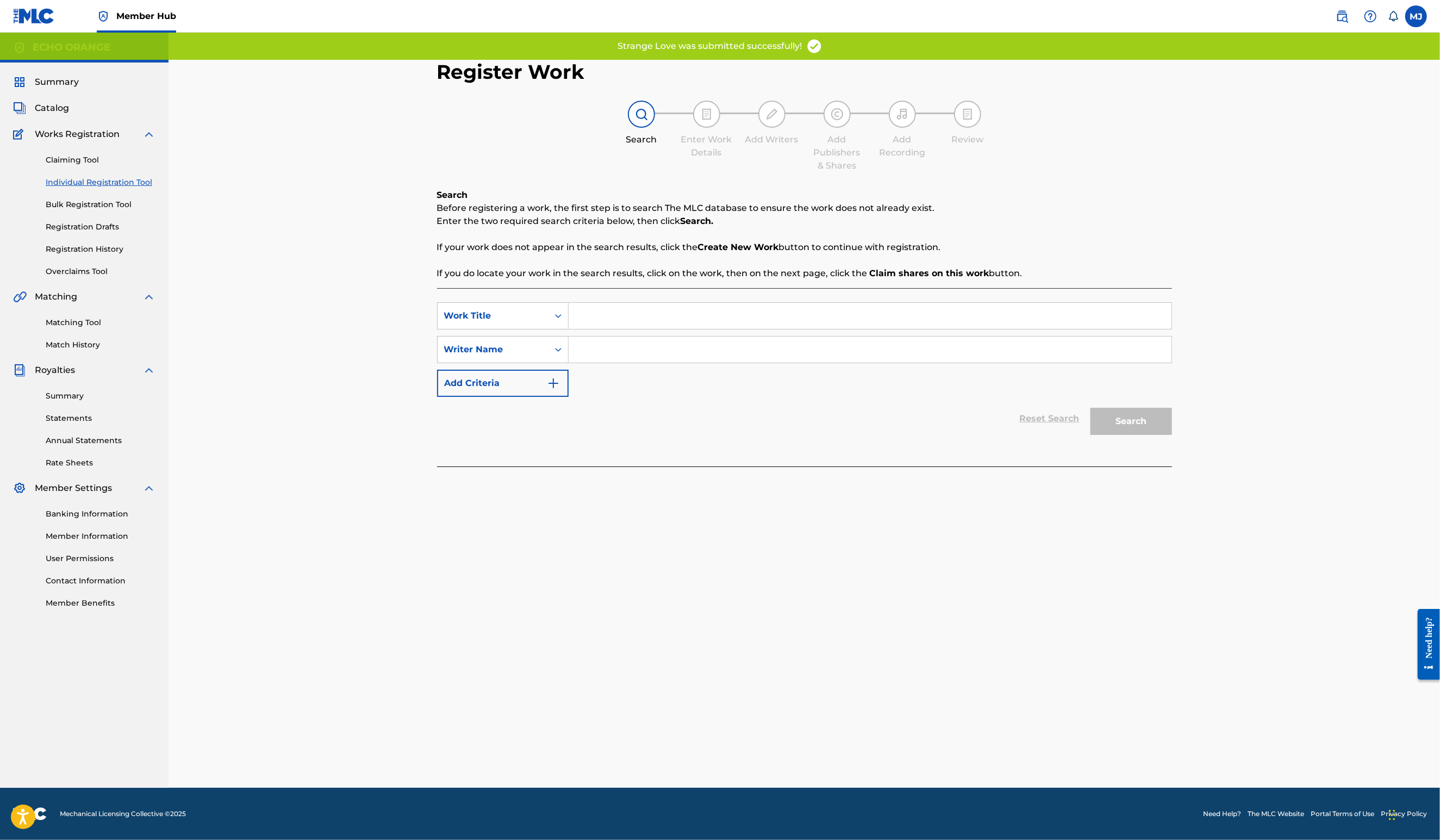
click at [661, 329] on input "Search Form" at bounding box center [870, 316] width 603 height 26
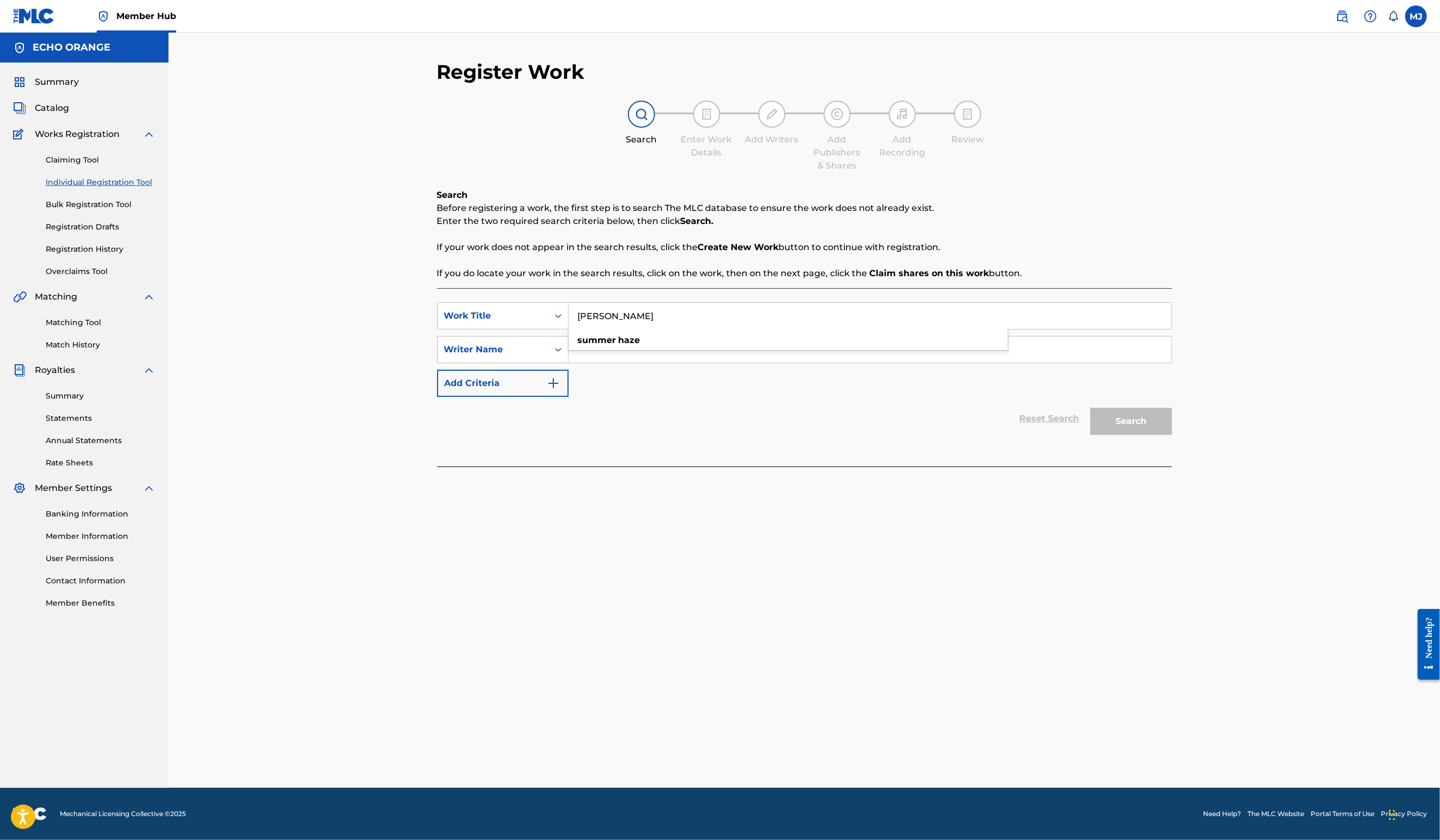
type input "Summer Haze"
paste input "denis hekimian"
type input "denis hekimian"
click at [1172, 435] on button "Search" at bounding box center [1131, 421] width 82 height 27
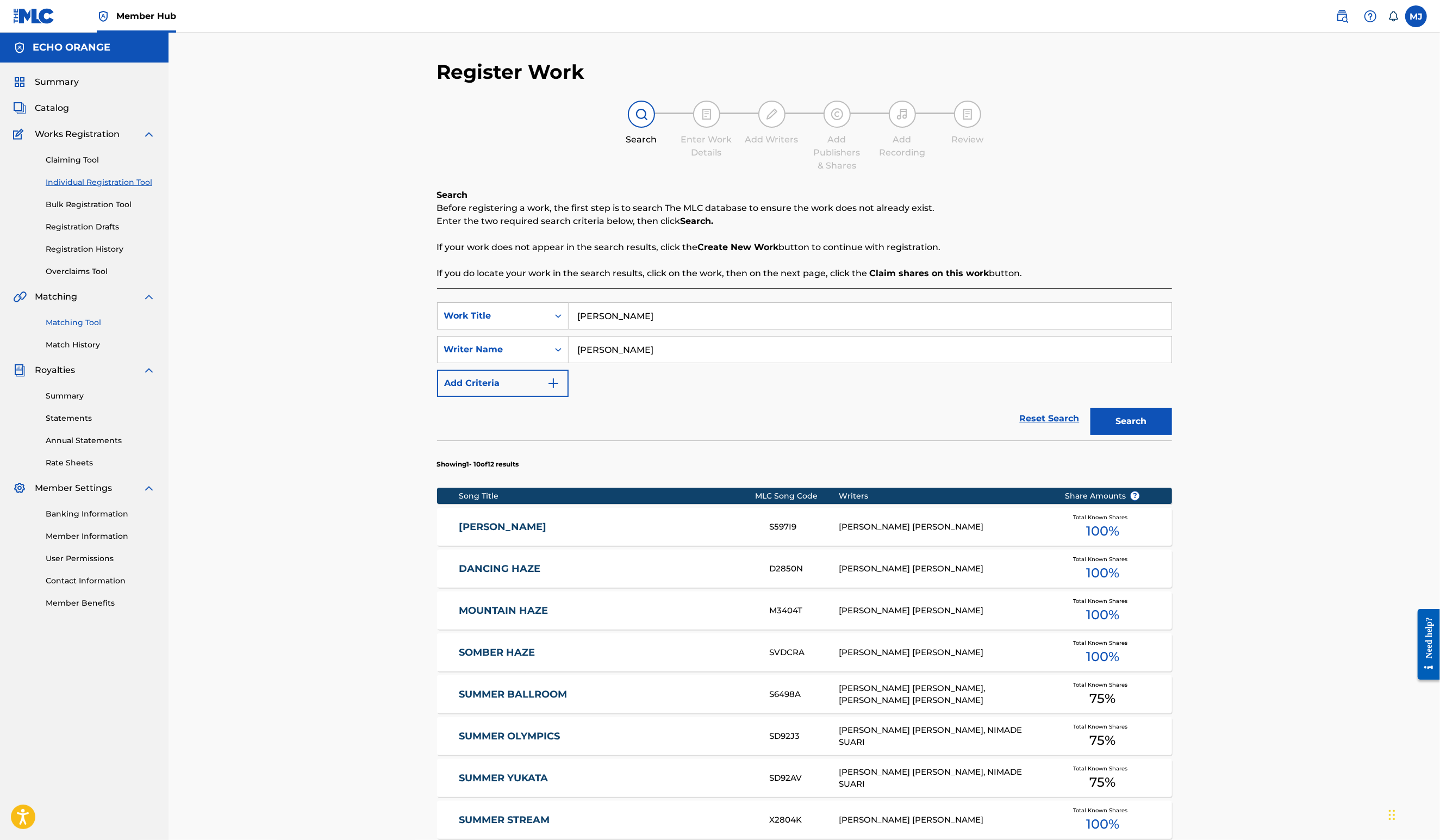
click at [94, 329] on link "Matching Tool" at bounding box center [101, 322] width 110 height 11
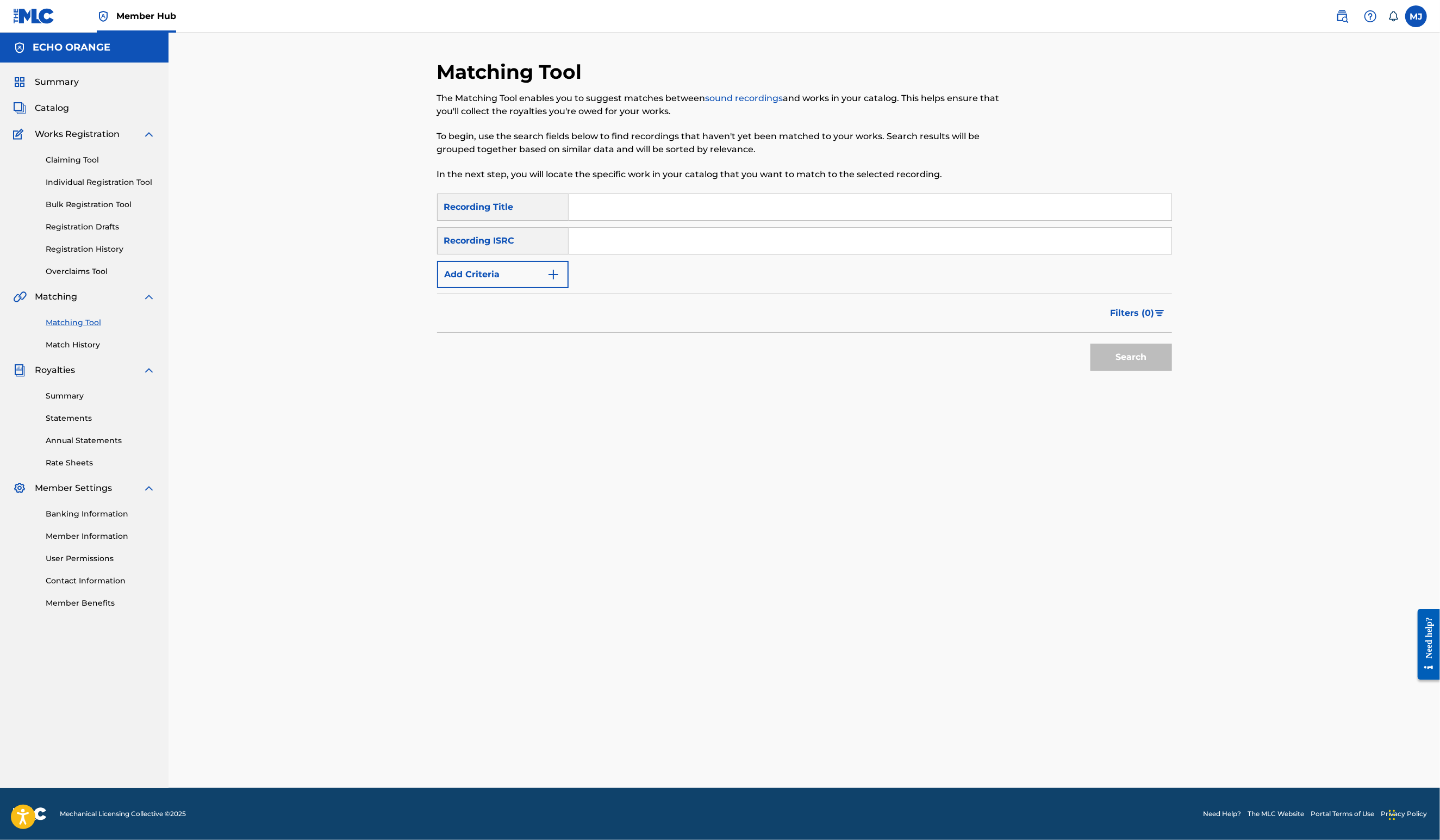
click at [643, 218] on input "Search Form" at bounding box center [870, 207] width 603 height 26
type input "Summer Haze"
click at [481, 288] on button "Add Criteria" at bounding box center [503, 274] width 132 height 27
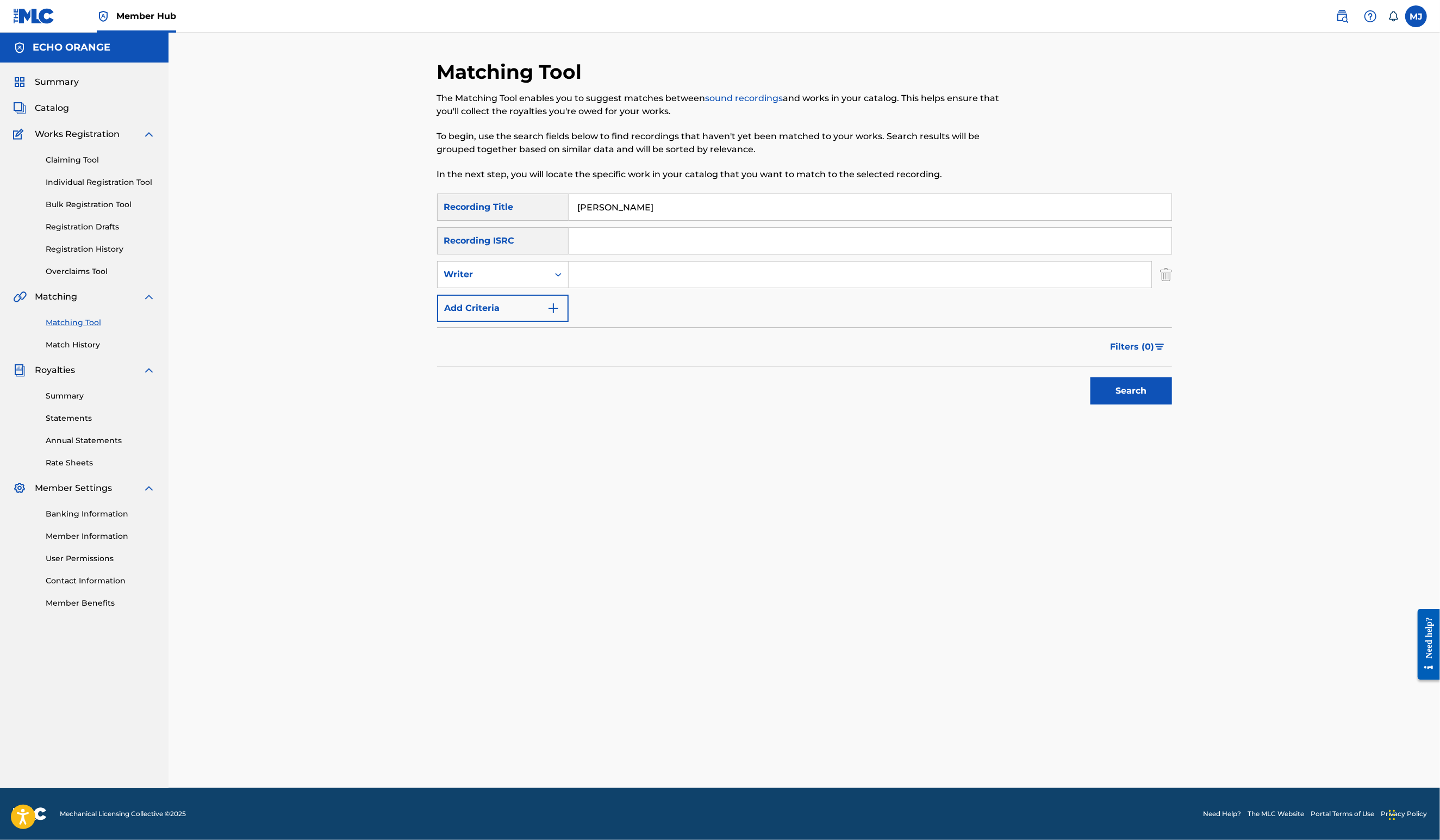
click at [573, 288] on input "Search Form" at bounding box center [860, 274] width 583 height 26
click at [437, 285] on div "Writer" at bounding box center [493, 274] width 111 height 21
click at [458, 315] on div "Recording Artist" at bounding box center [503, 301] width 130 height 27
click at [599, 288] on input "Search Form" at bounding box center [860, 274] width 583 height 26
type input "jaya"
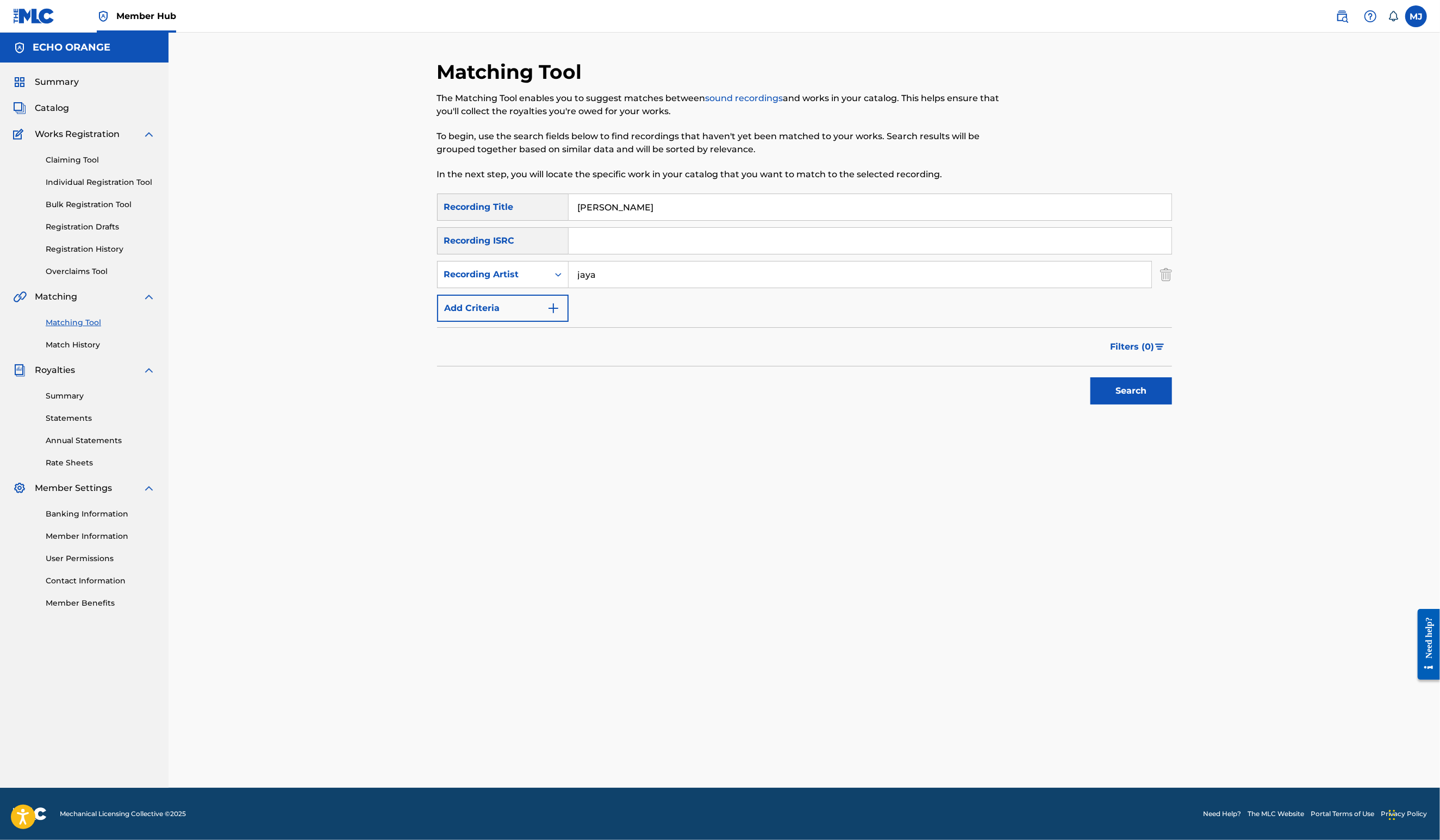
click at [1172, 404] on button "Search" at bounding box center [1131, 390] width 82 height 27
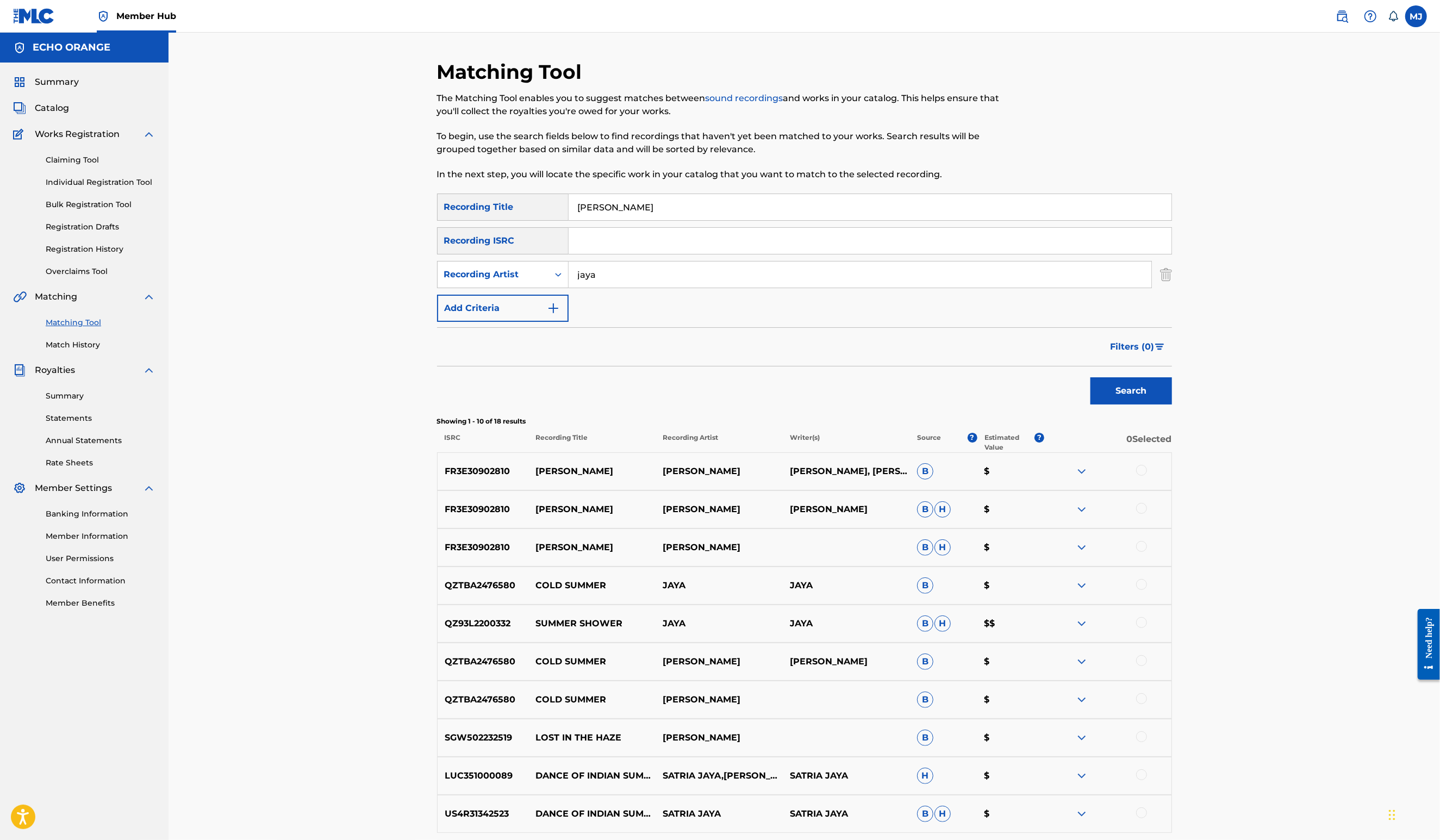
click at [1172, 478] on div at bounding box center [1107, 471] width 127 height 13
click at [1147, 514] on div at bounding box center [1142, 508] width 11 height 11
click at [1172, 490] on div "FR3E30902810 SUMMER HAZE JAYA SATRIA JAYA SATRIA, JAYA SATRIA B $" at bounding box center [804, 471] width 735 height 38
click at [1147, 475] on div at bounding box center [1142, 470] width 11 height 11
click at [1147, 552] on div at bounding box center [1142, 546] width 11 height 11
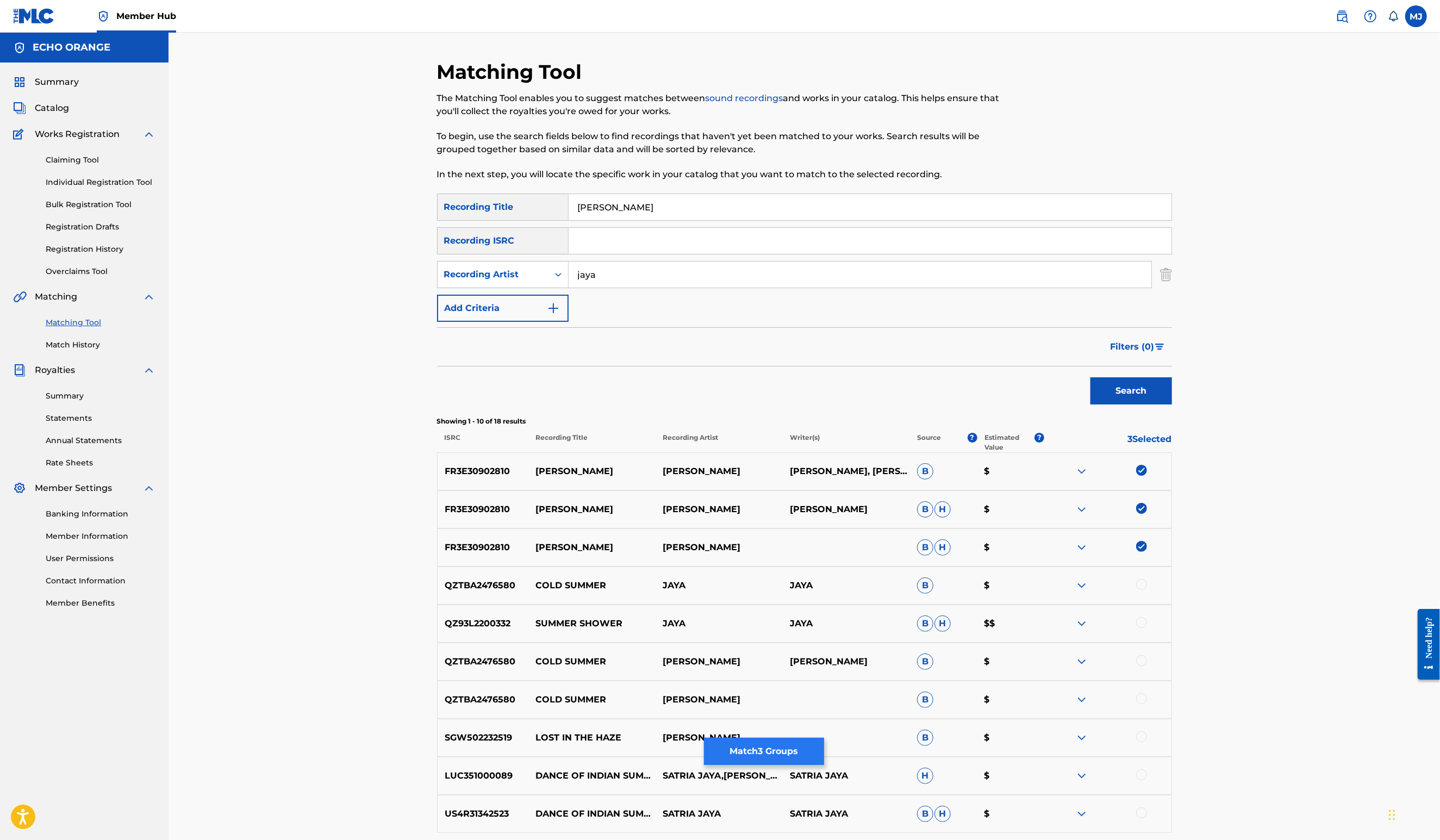
click at [824, 737] on button "Match 3 Groups" at bounding box center [763, 751] width 120 height 27
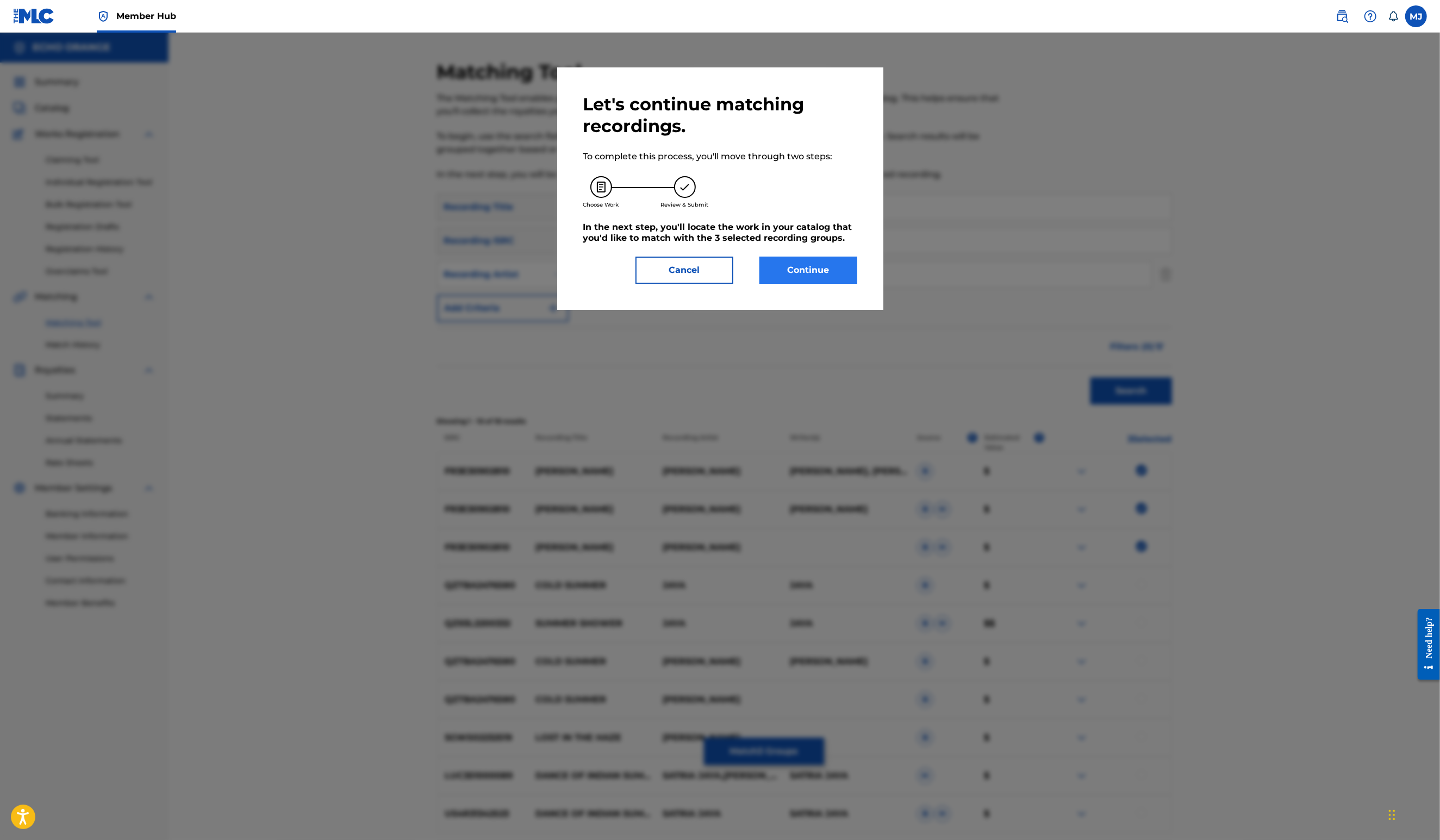
click at [810, 283] on button "Continue" at bounding box center [808, 270] width 98 height 27
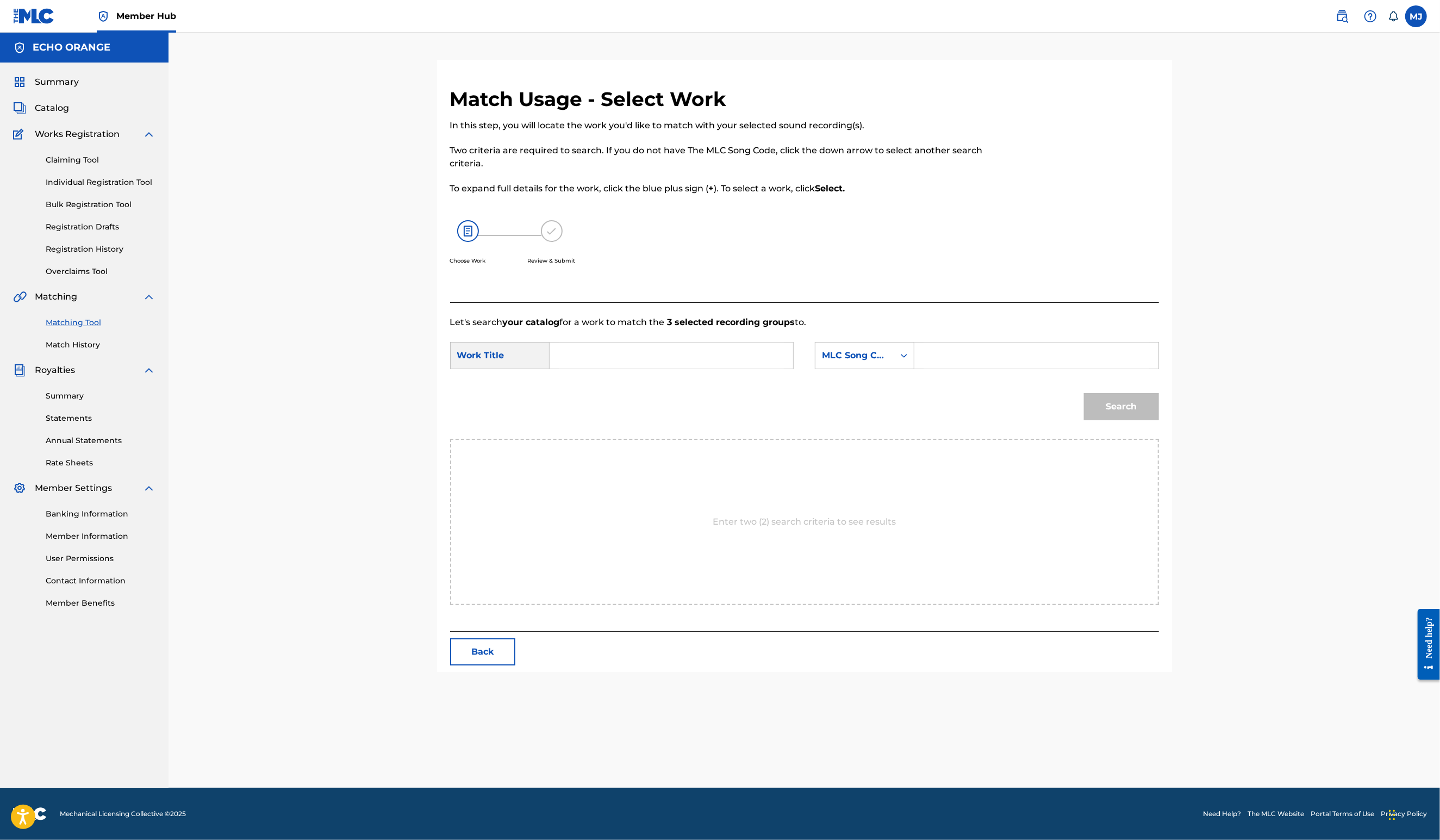
click at [559, 369] on input "Search Form" at bounding box center [671, 356] width 225 height 26
type input "summer haze"
click at [568, 398] on strong "haze" at bounding box center [578, 392] width 21 height 10
click at [894, 366] on div "MLC Song Code" at bounding box center [855, 356] width 79 height 21
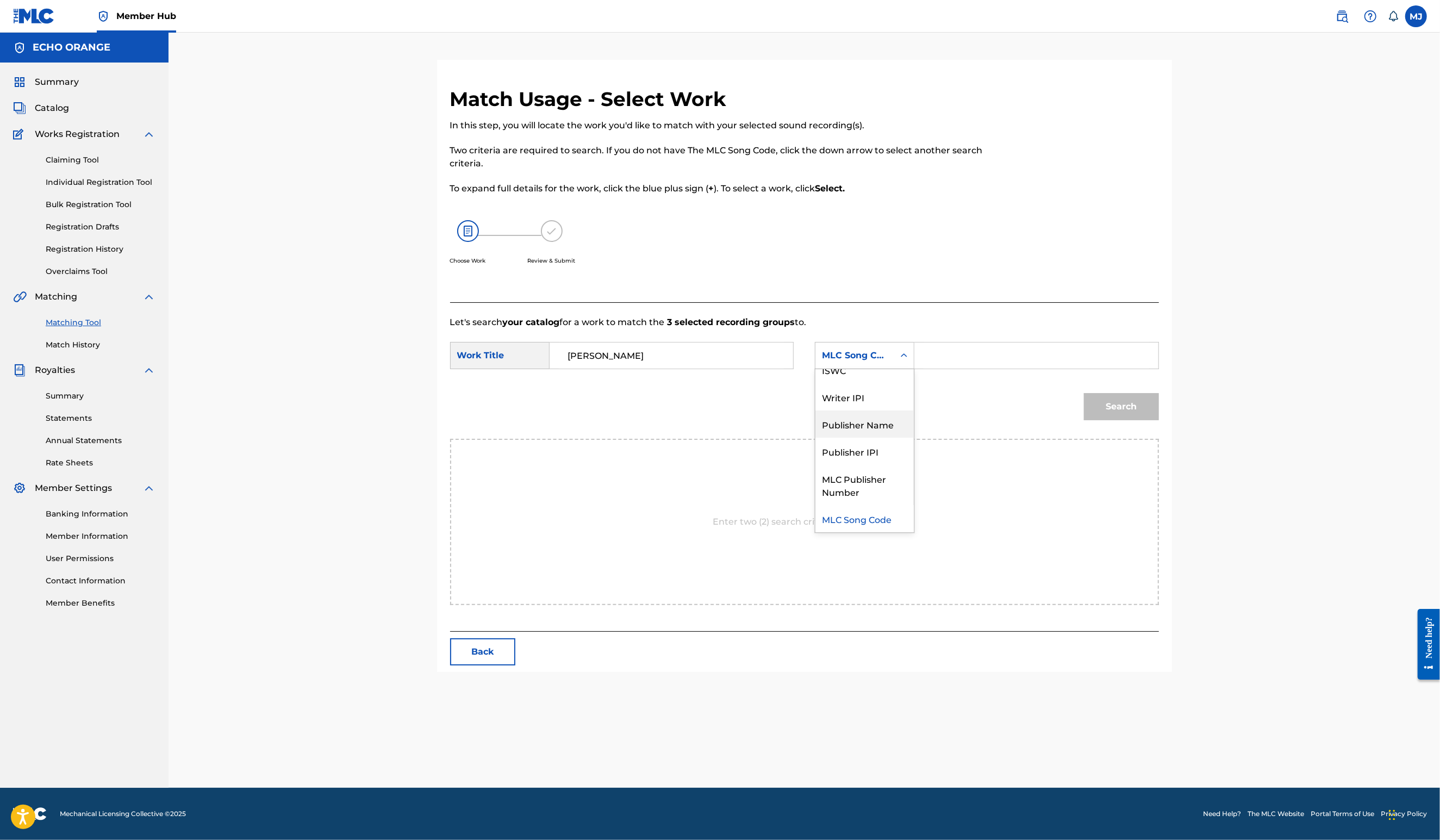
click at [903, 437] on div "Publisher Name" at bounding box center [865, 423] width 98 height 27
click at [999, 369] on input "Search Form" at bounding box center [1036, 356] width 225 height 26
type input "origins"
click at [1159, 420] on button "Search" at bounding box center [1122, 406] width 75 height 27
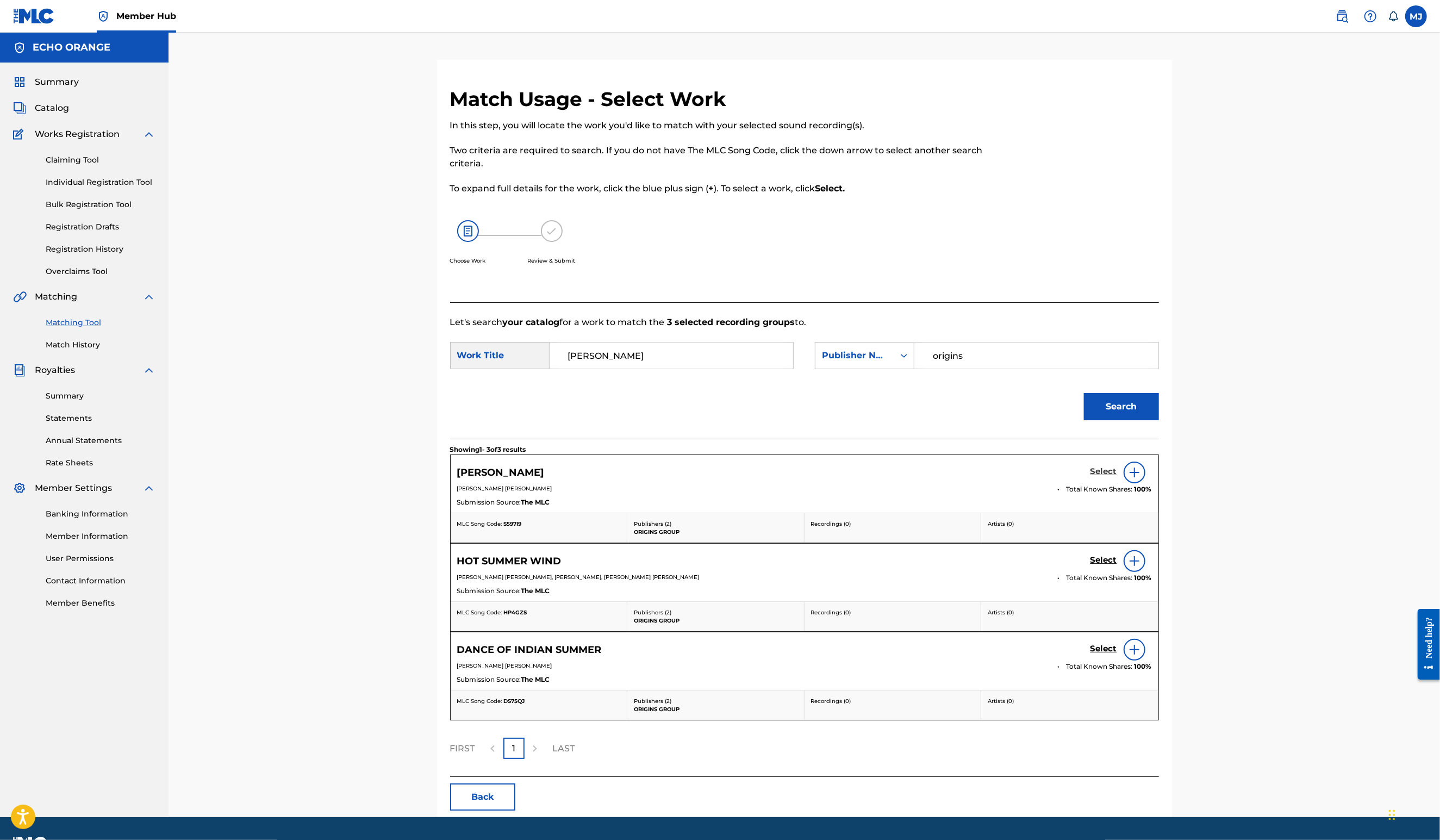
click at [1117, 477] on h5 "Select" at bounding box center [1104, 471] width 26 height 10
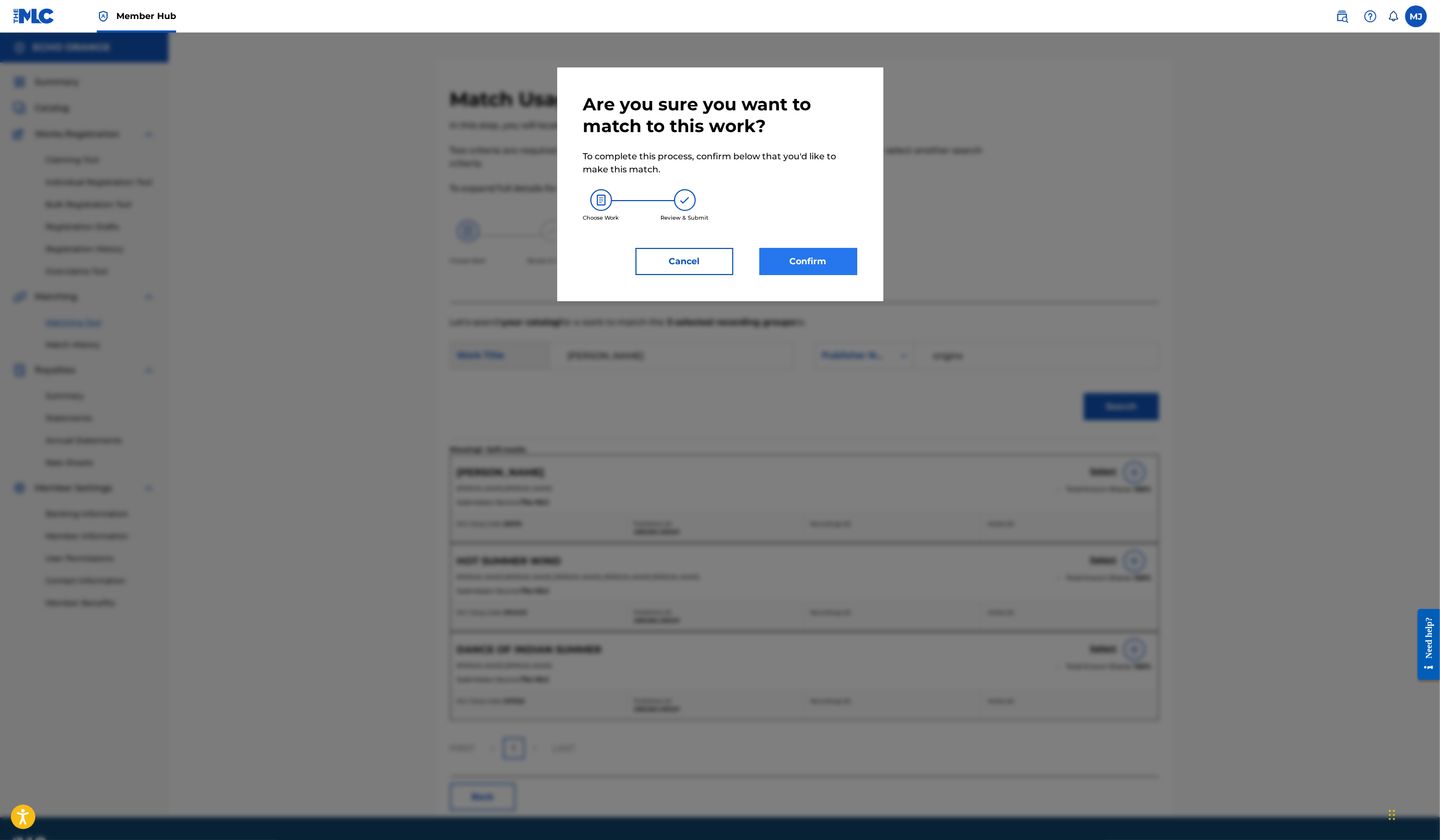
click at [820, 275] on button "Confirm" at bounding box center [808, 261] width 98 height 27
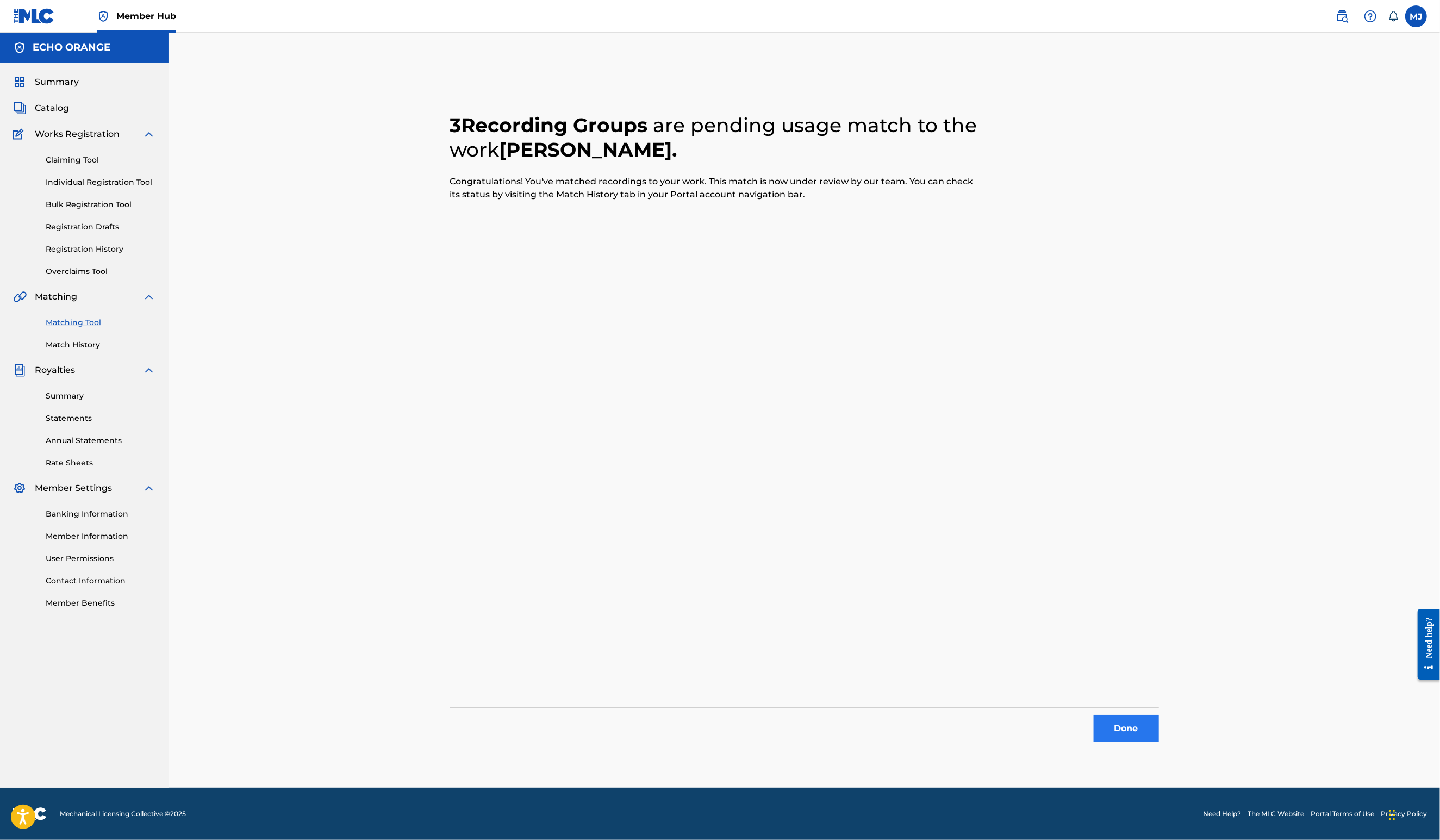
click at [1159, 742] on button "Done" at bounding box center [1127, 728] width 65 height 27
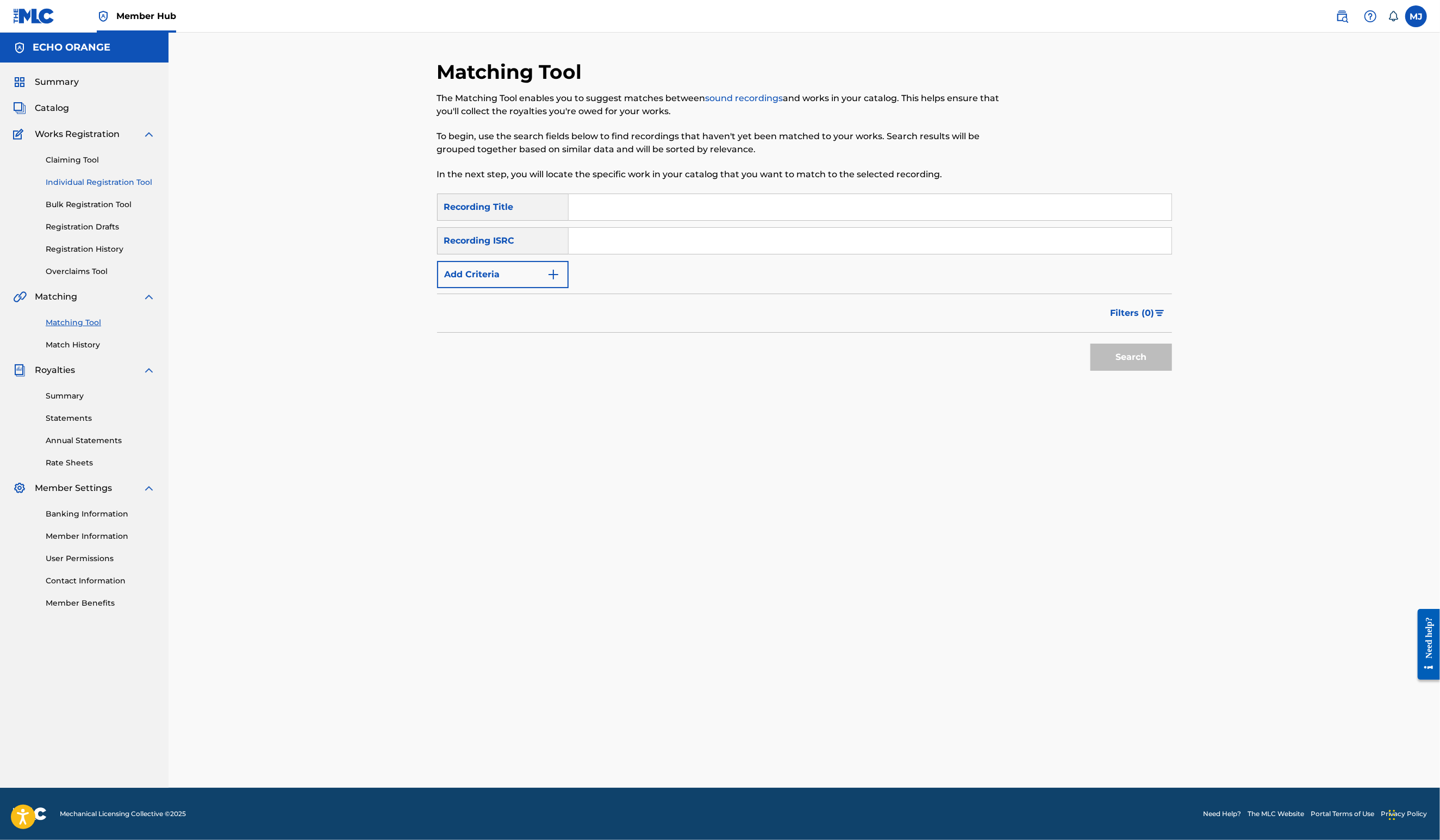
click at [136, 188] on link "Individual Registration Tool" at bounding box center [101, 182] width 110 height 11
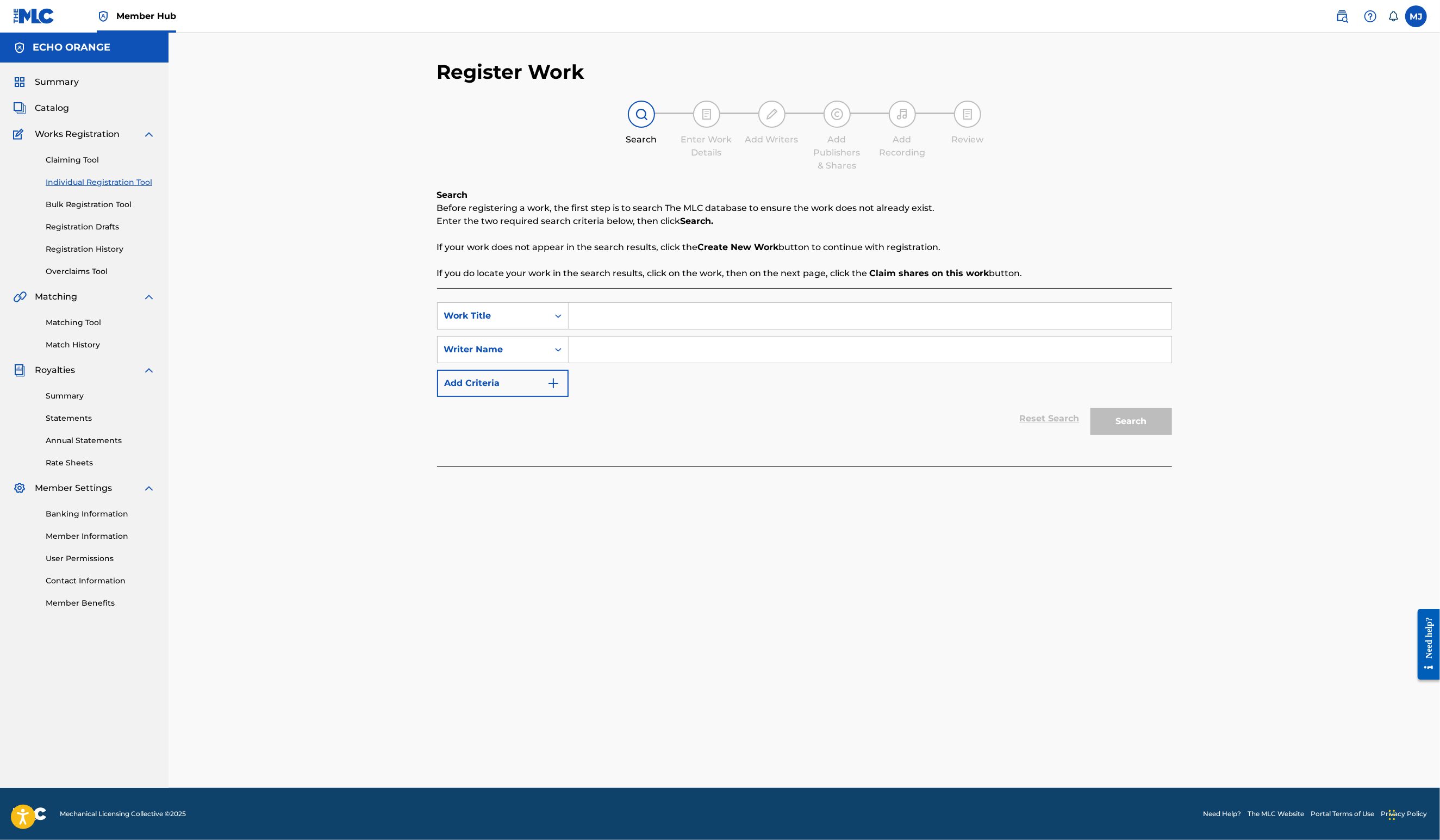
click at [571, 329] on input "Search Form" at bounding box center [870, 316] width 603 height 26
type input "Summer Sunset"
paste input "denis hekimian"
type input "denis hekimian"
click at [1172, 435] on button "Search" at bounding box center [1131, 421] width 82 height 27
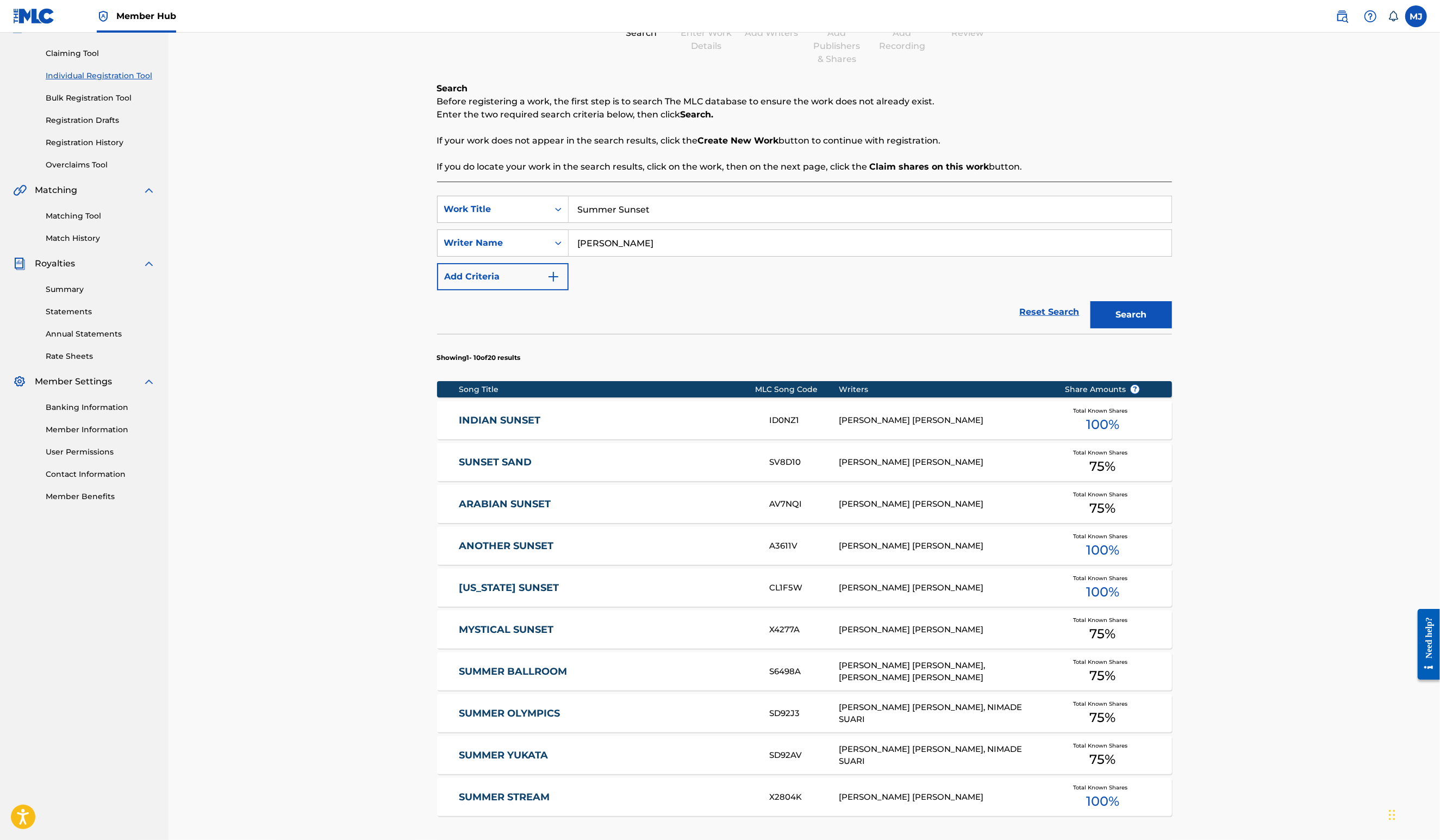
scroll to position [367, 0]
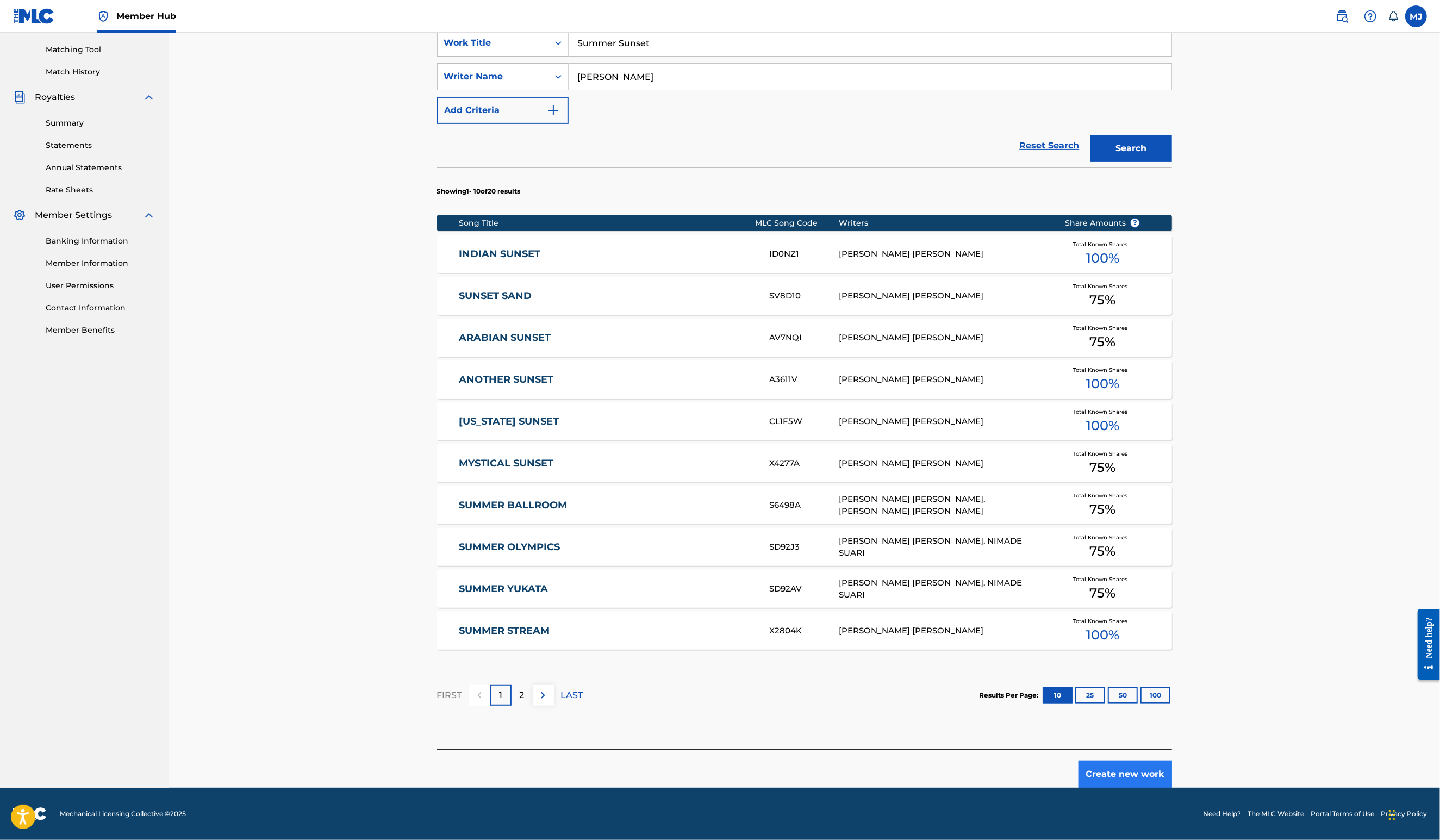
click at [1172, 762] on button "Create new work" at bounding box center [1125, 773] width 94 height 27
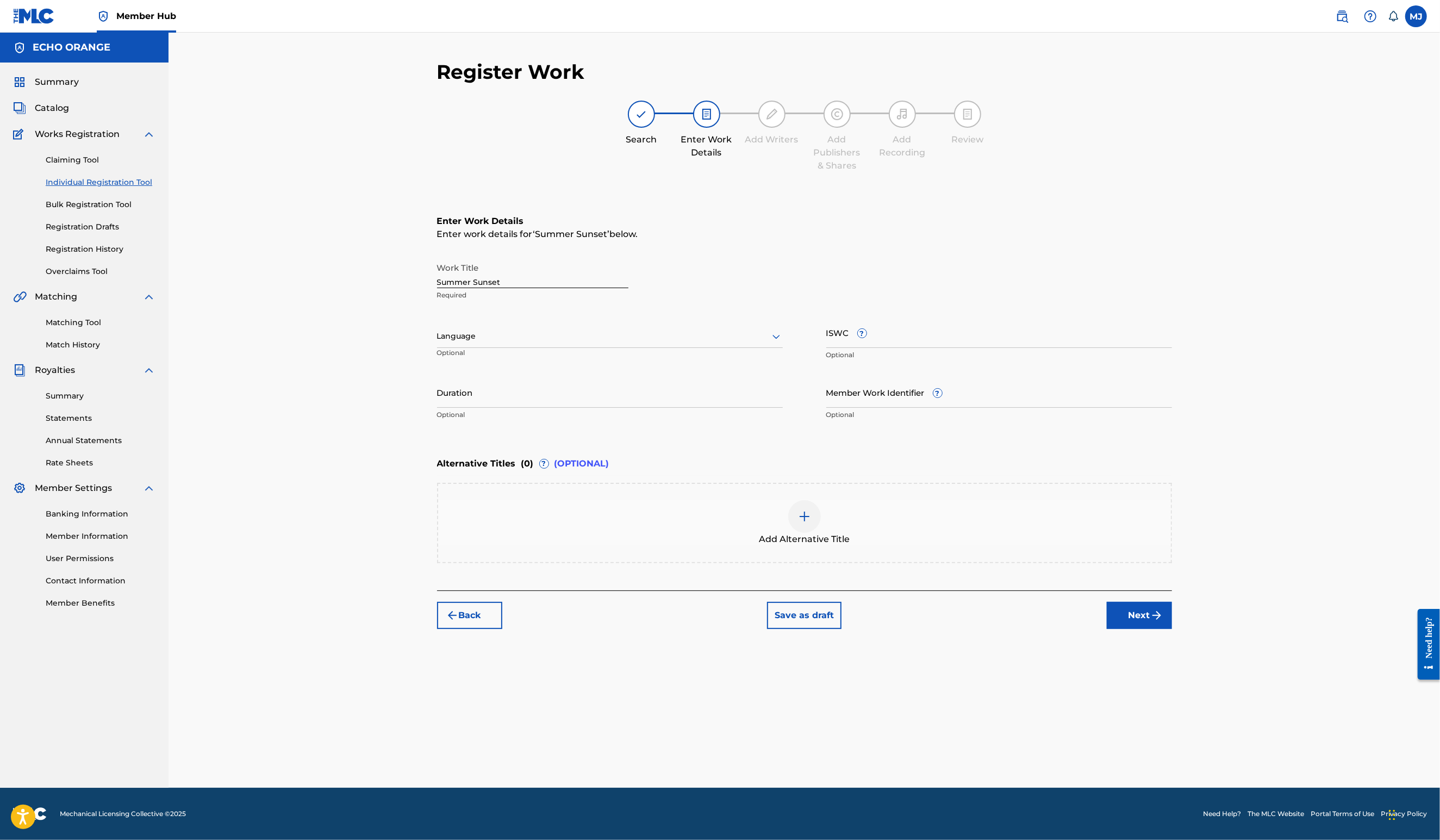
scroll to position [0, 0]
click at [1172, 590] on div "Enter Work Details Enter work details for ‘ Summer Sunset ’ below. Work Title S…" at bounding box center [804, 389] width 735 height 401
click at [1172, 629] on button "Next" at bounding box center [1140, 615] width 65 height 27
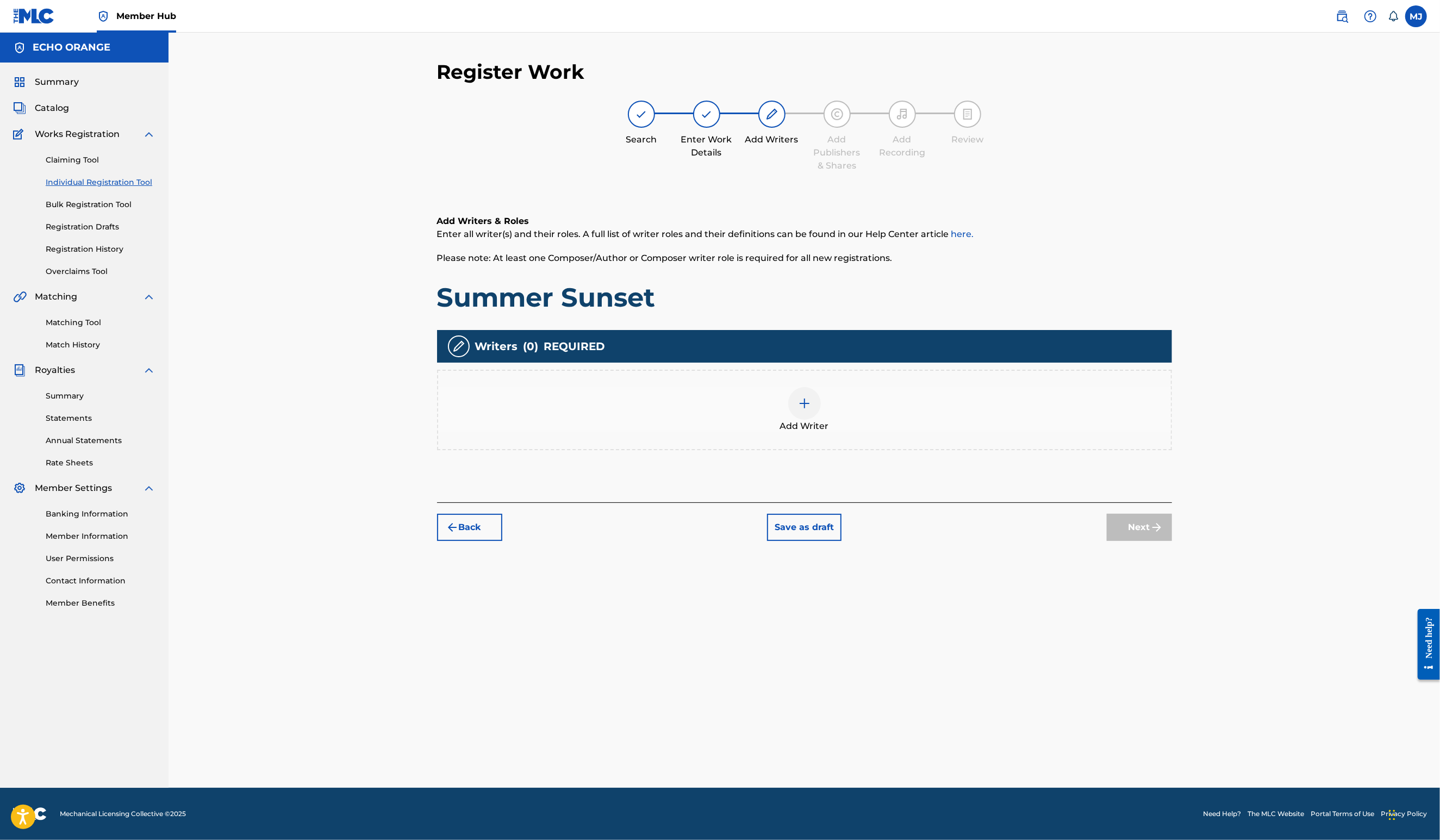
click at [840, 450] on div "Add Writer" at bounding box center [804, 410] width 735 height 80
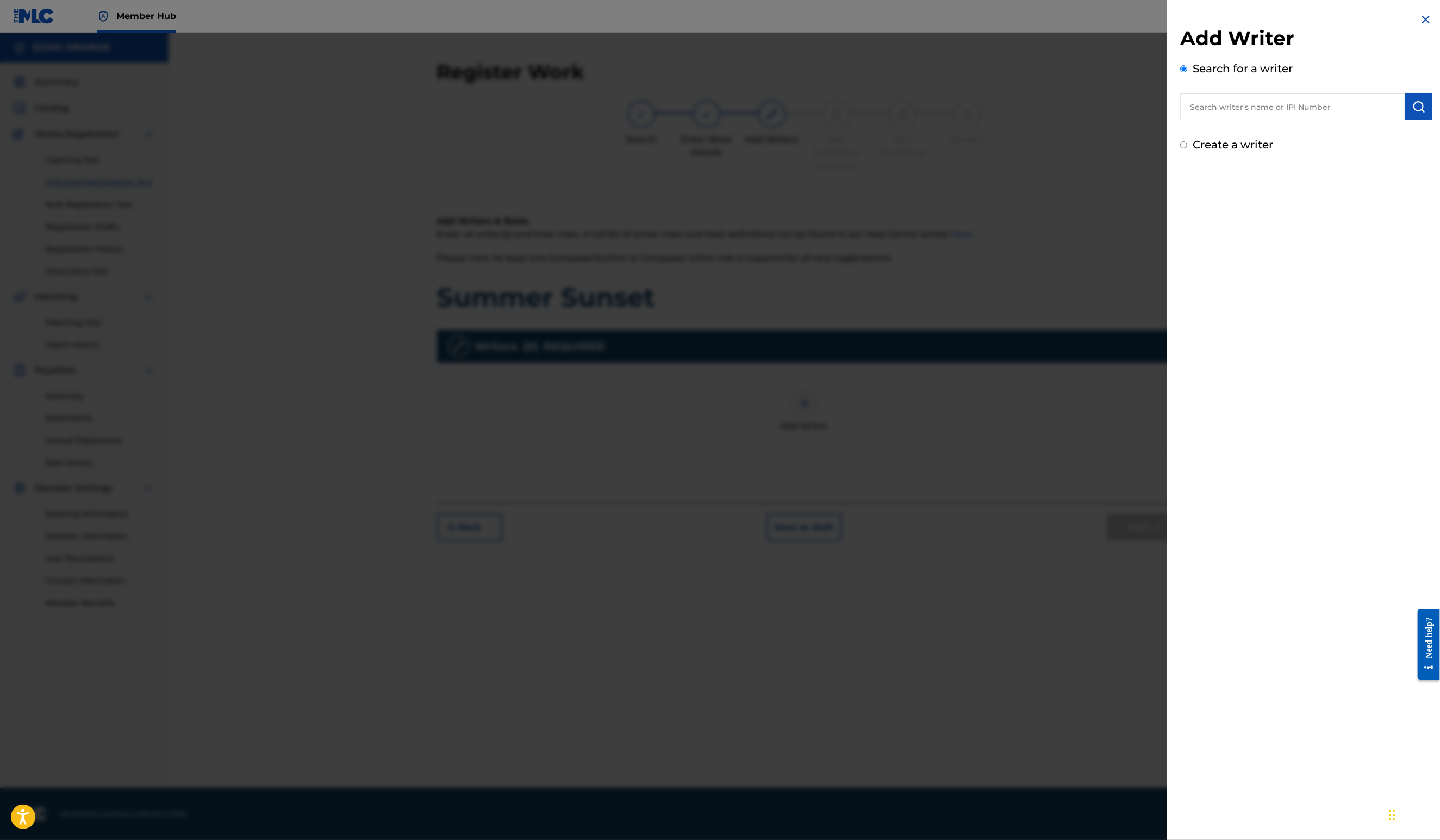
click at [1201, 120] on input "text" at bounding box center [1292, 106] width 225 height 27
paste input "denis hekimian"
type input "denis hekimian"
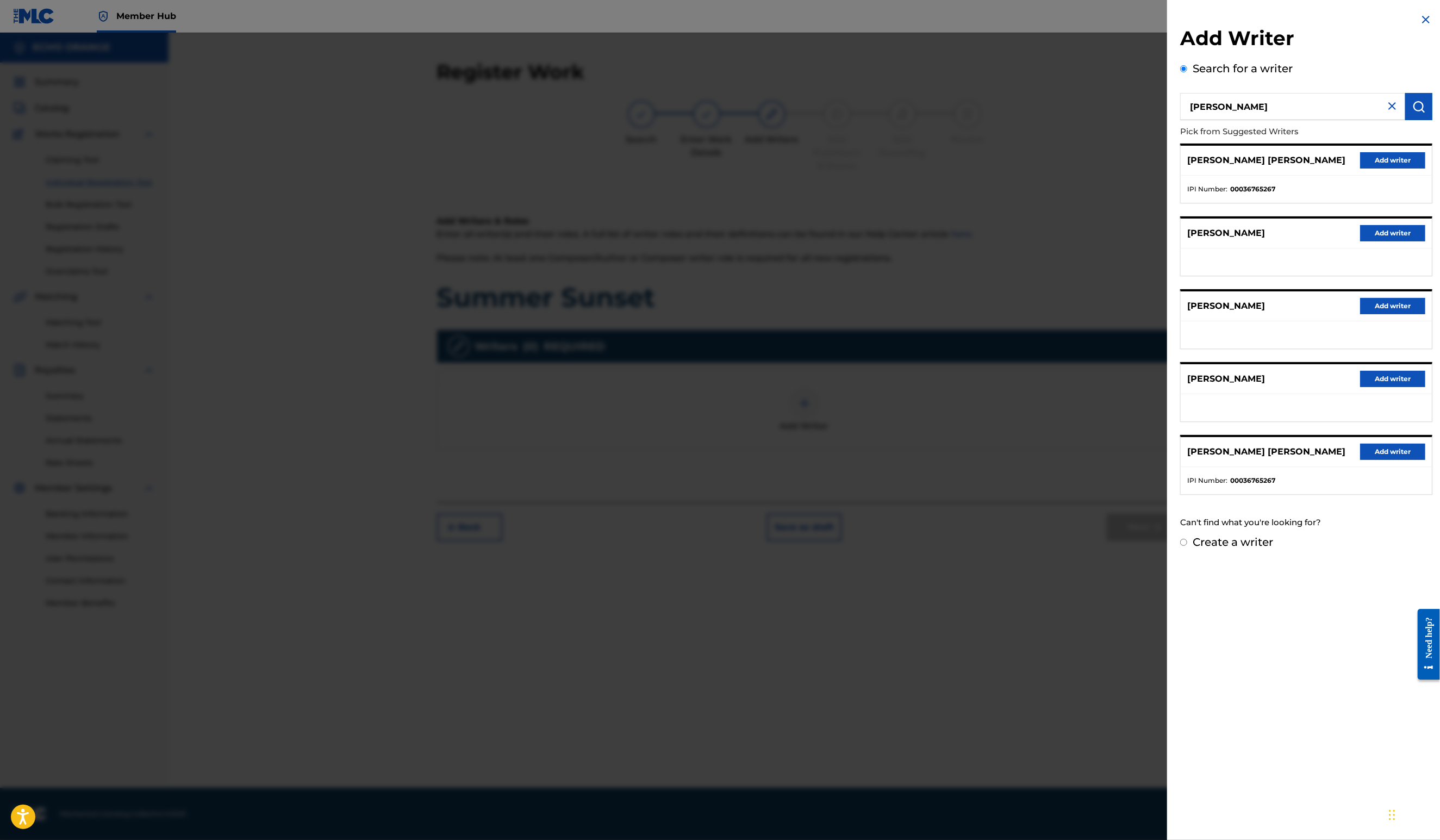
click at [1377, 168] on button "Add writer" at bounding box center [1393, 161] width 65 height 17
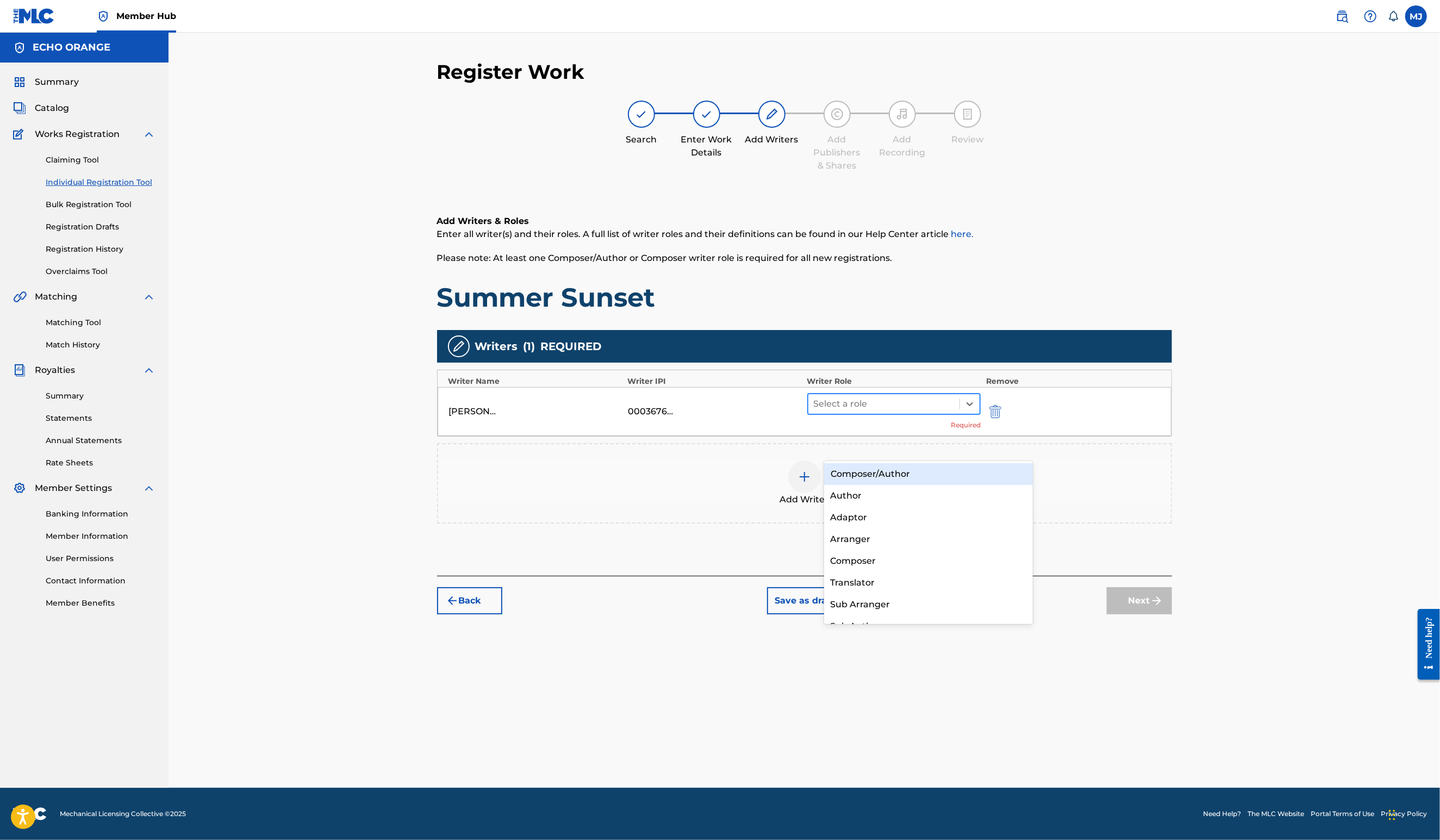
click at [903, 412] on div at bounding box center [884, 404] width 141 height 15
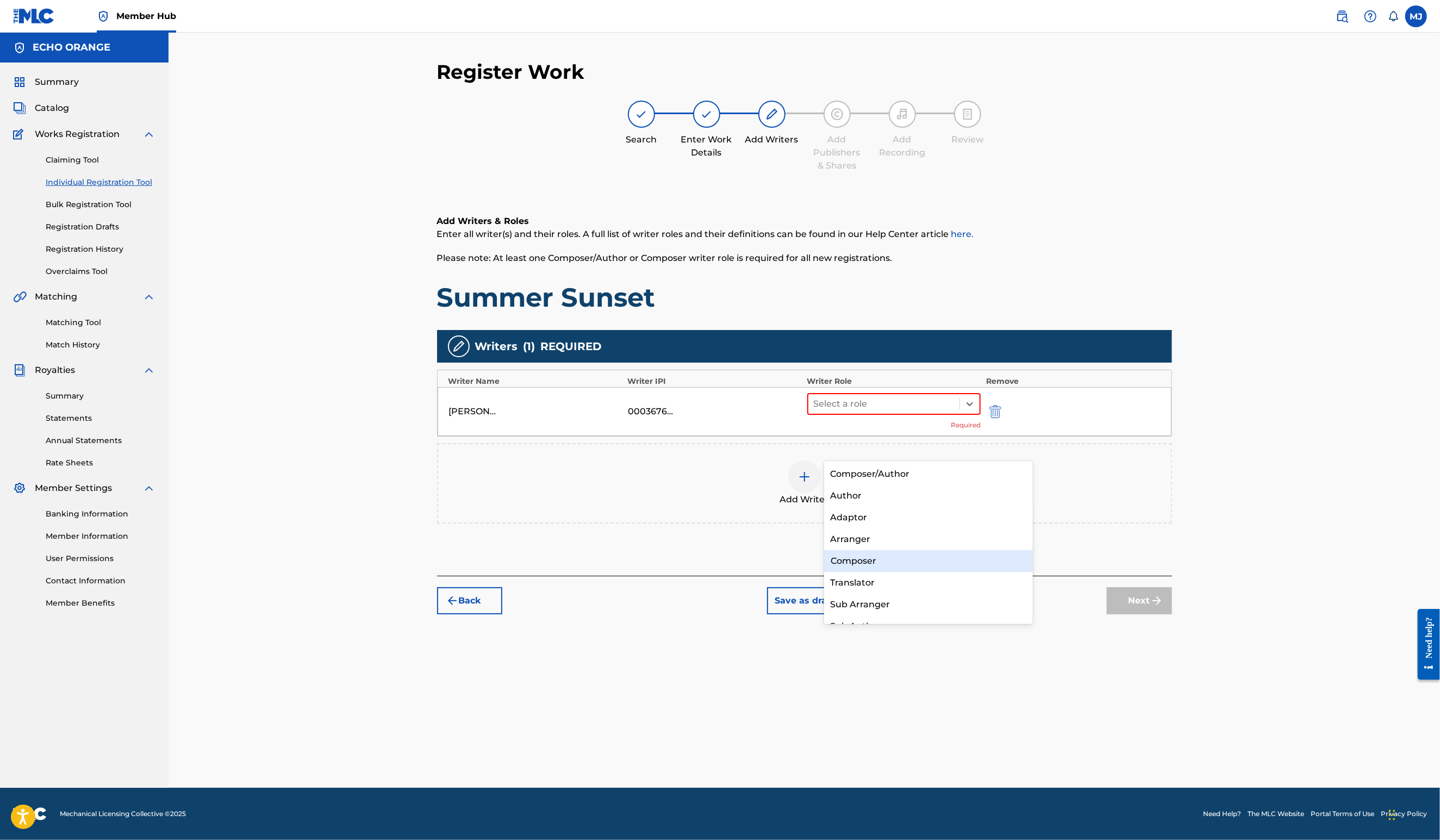
click at [880, 558] on div "Composer" at bounding box center [929, 561] width 209 height 21
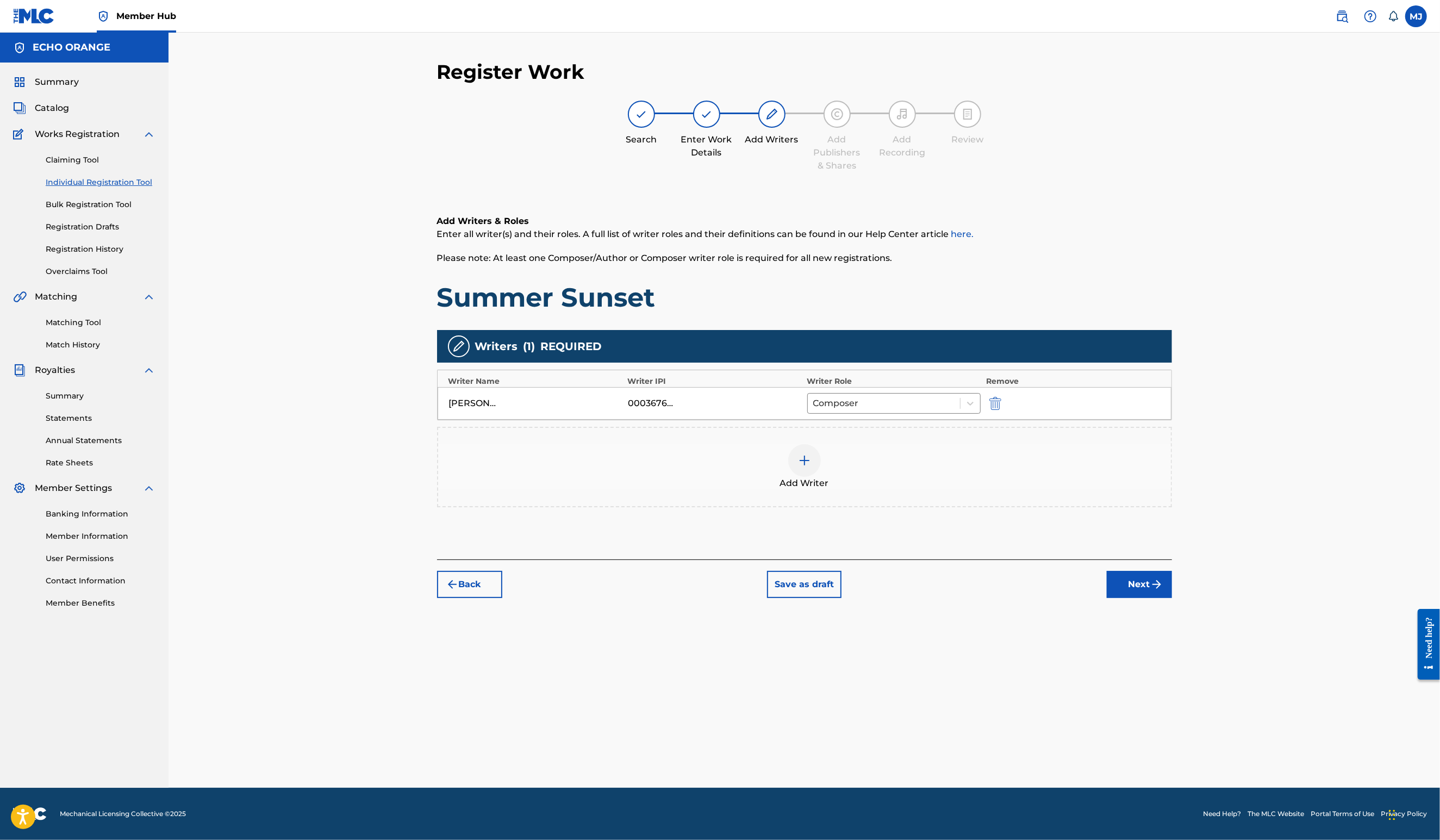
click at [1185, 671] on div "Register Work Search Enter Work Details Add Writers Add Publishers & Shares Add…" at bounding box center [805, 423] width 761 height 728
click at [1172, 598] on button "Next" at bounding box center [1140, 584] width 65 height 27
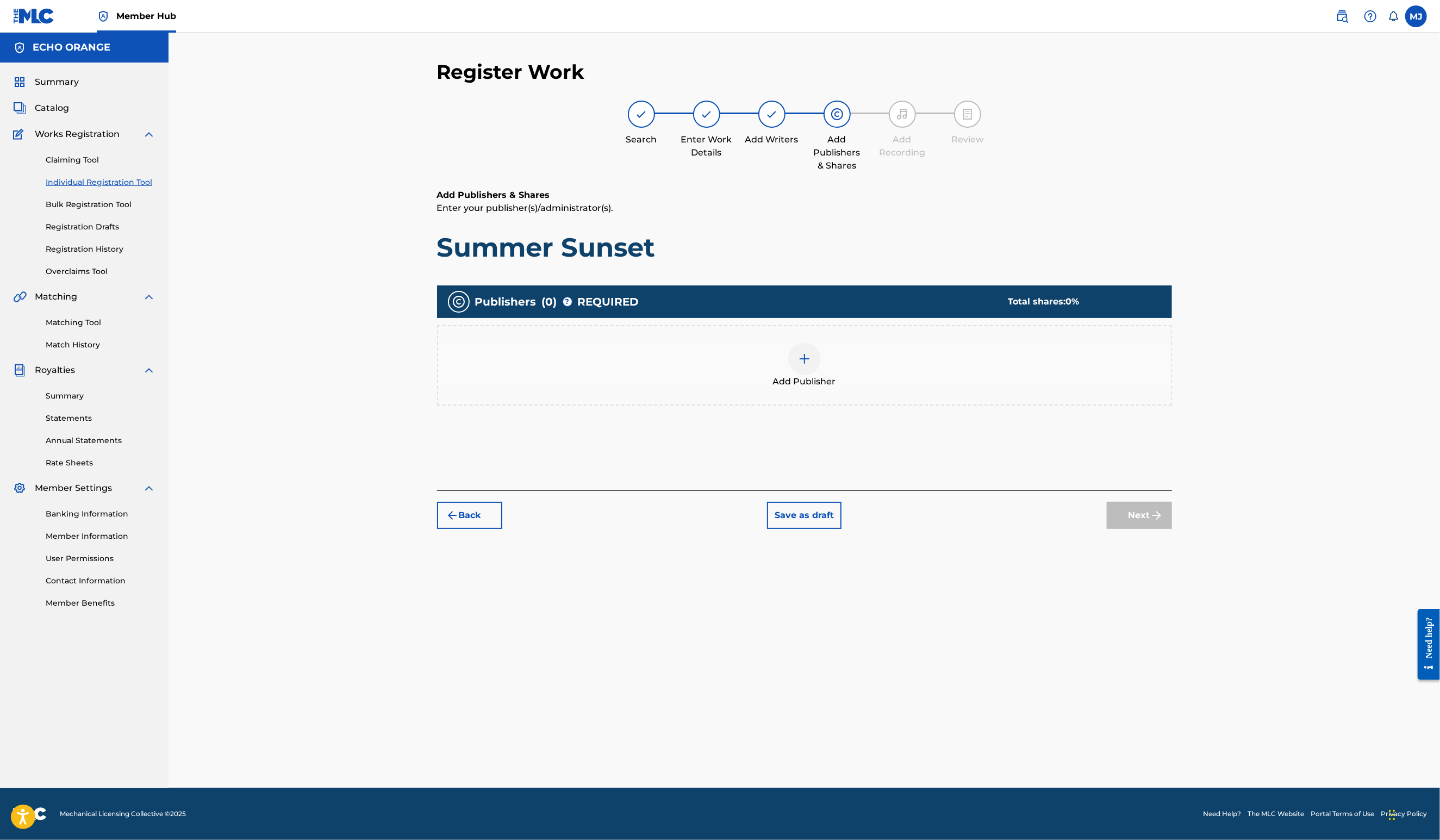
click at [960, 405] on div "Add Publisher" at bounding box center [804, 365] width 735 height 80
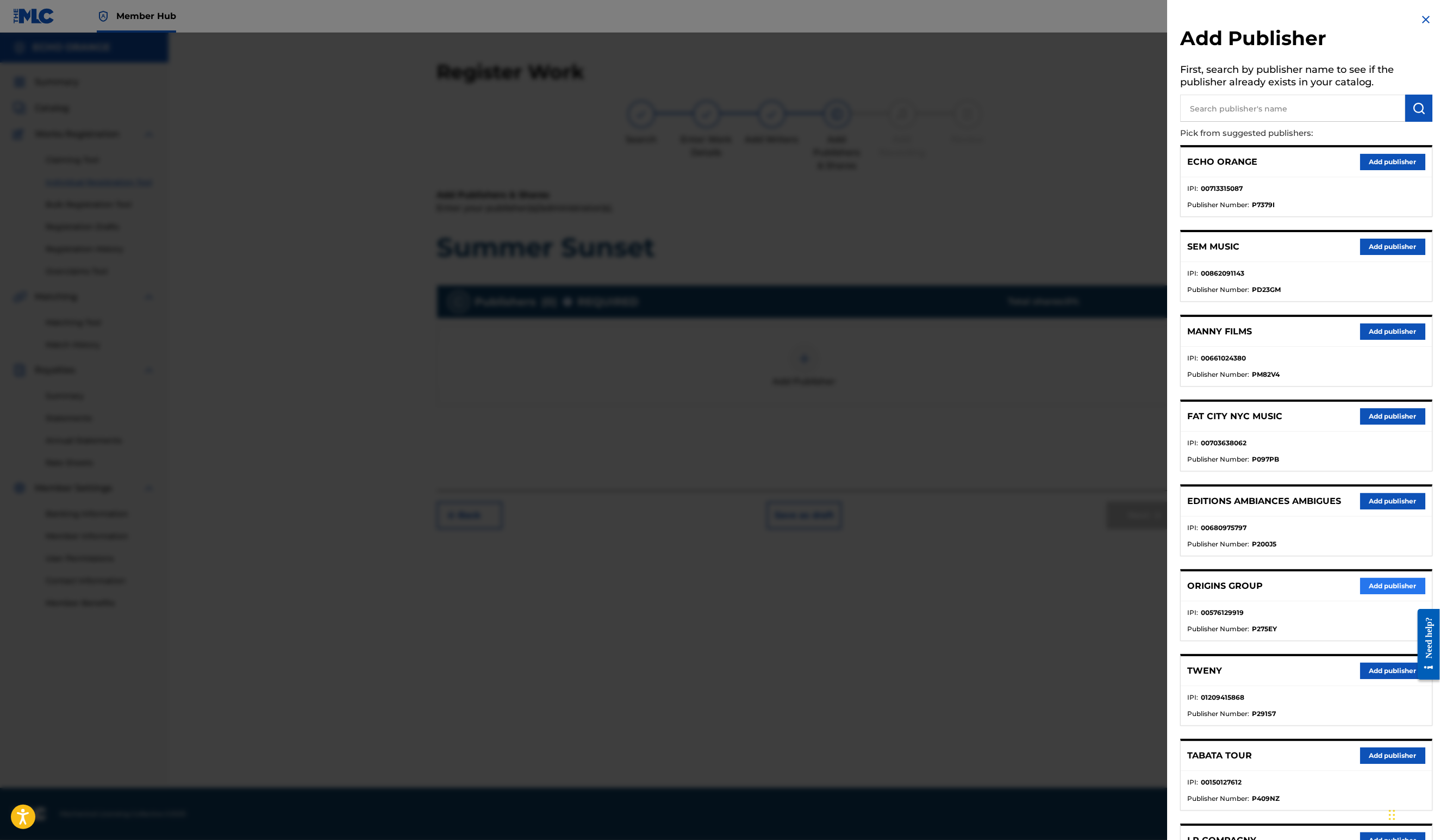
click at [1371, 594] on button "Add publisher" at bounding box center [1393, 586] width 65 height 17
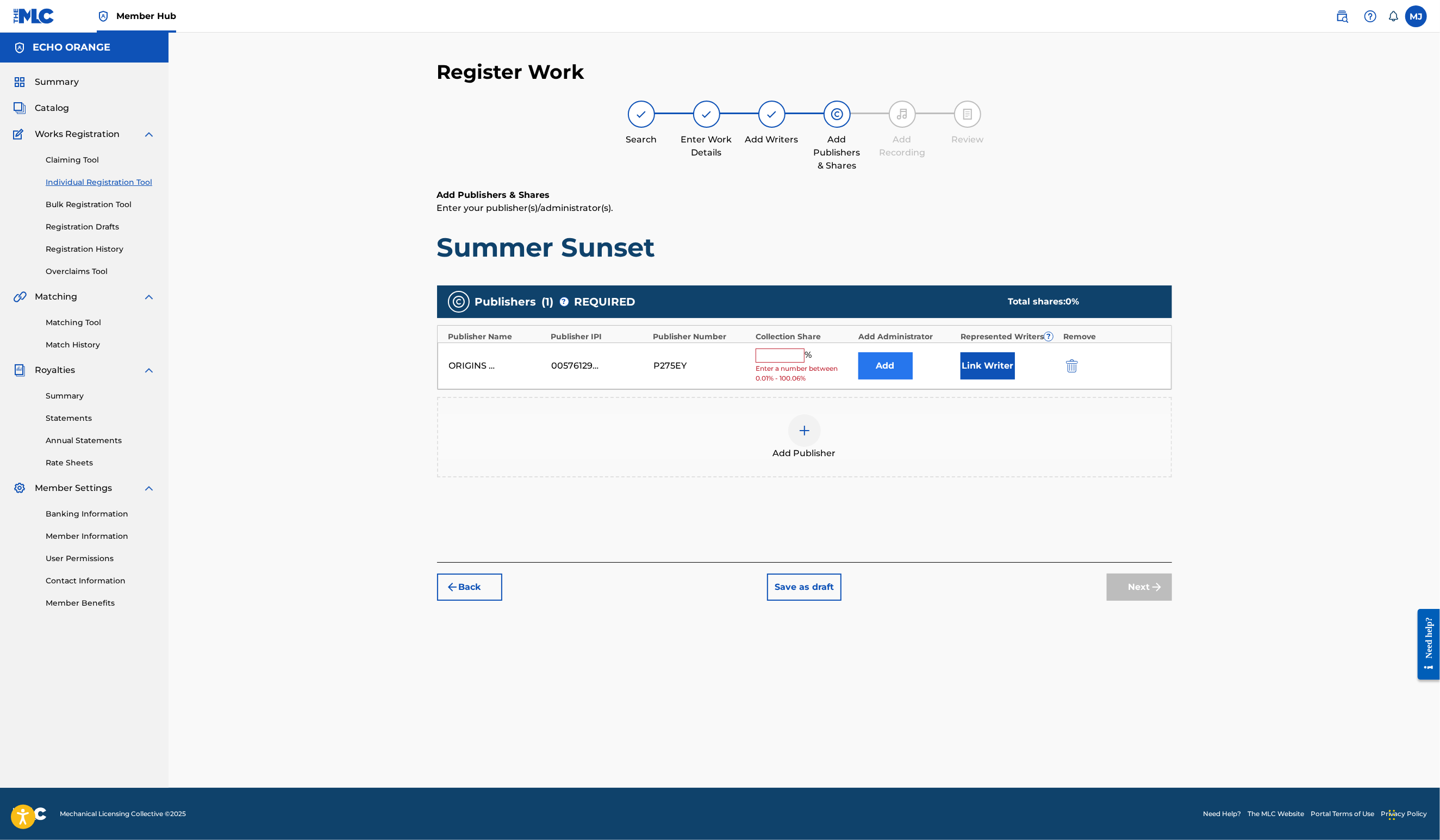
click at [913, 379] on button "Add" at bounding box center [885, 365] width 54 height 27
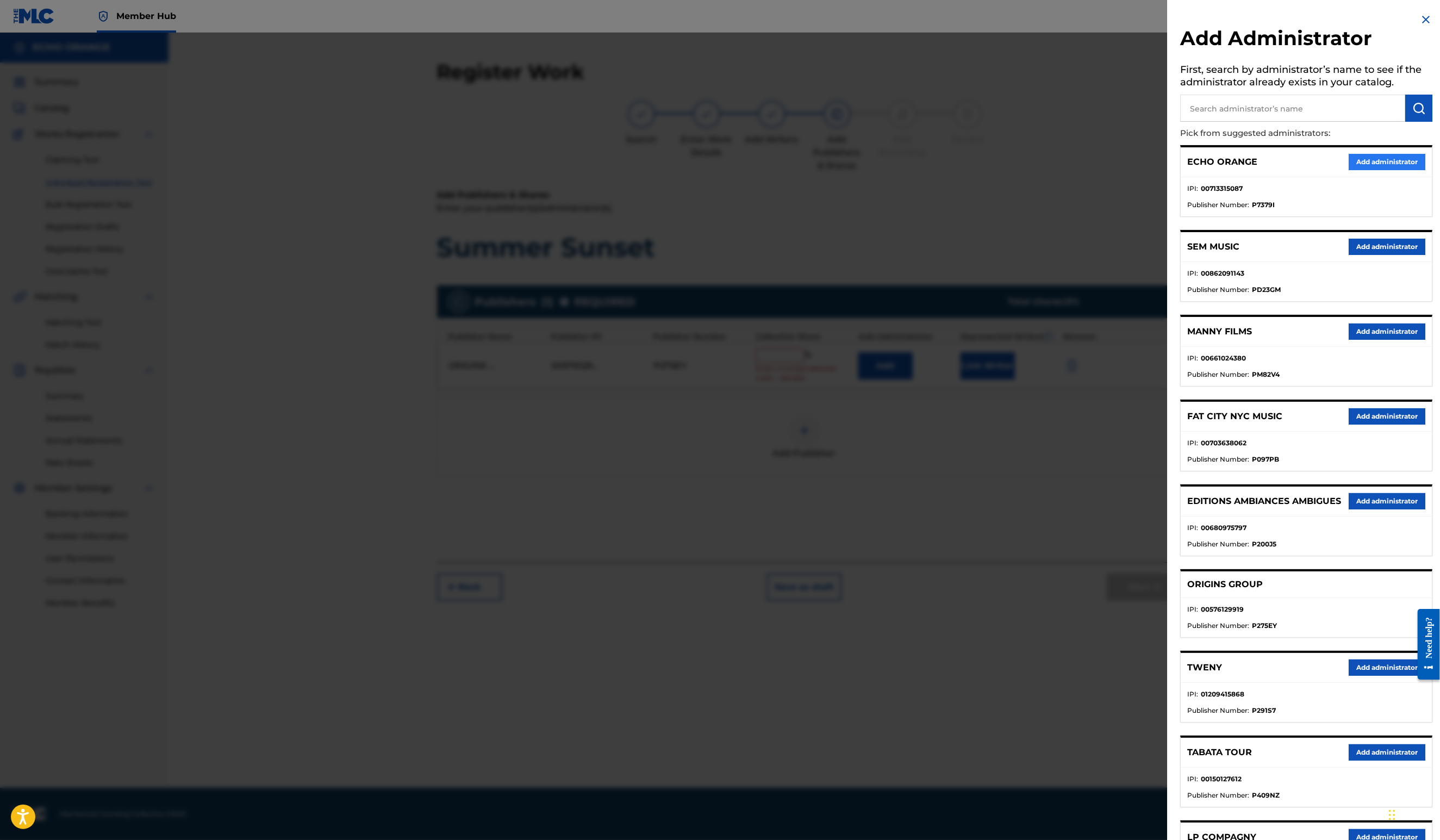
click at [1362, 170] on button "Add administrator" at bounding box center [1387, 162] width 77 height 17
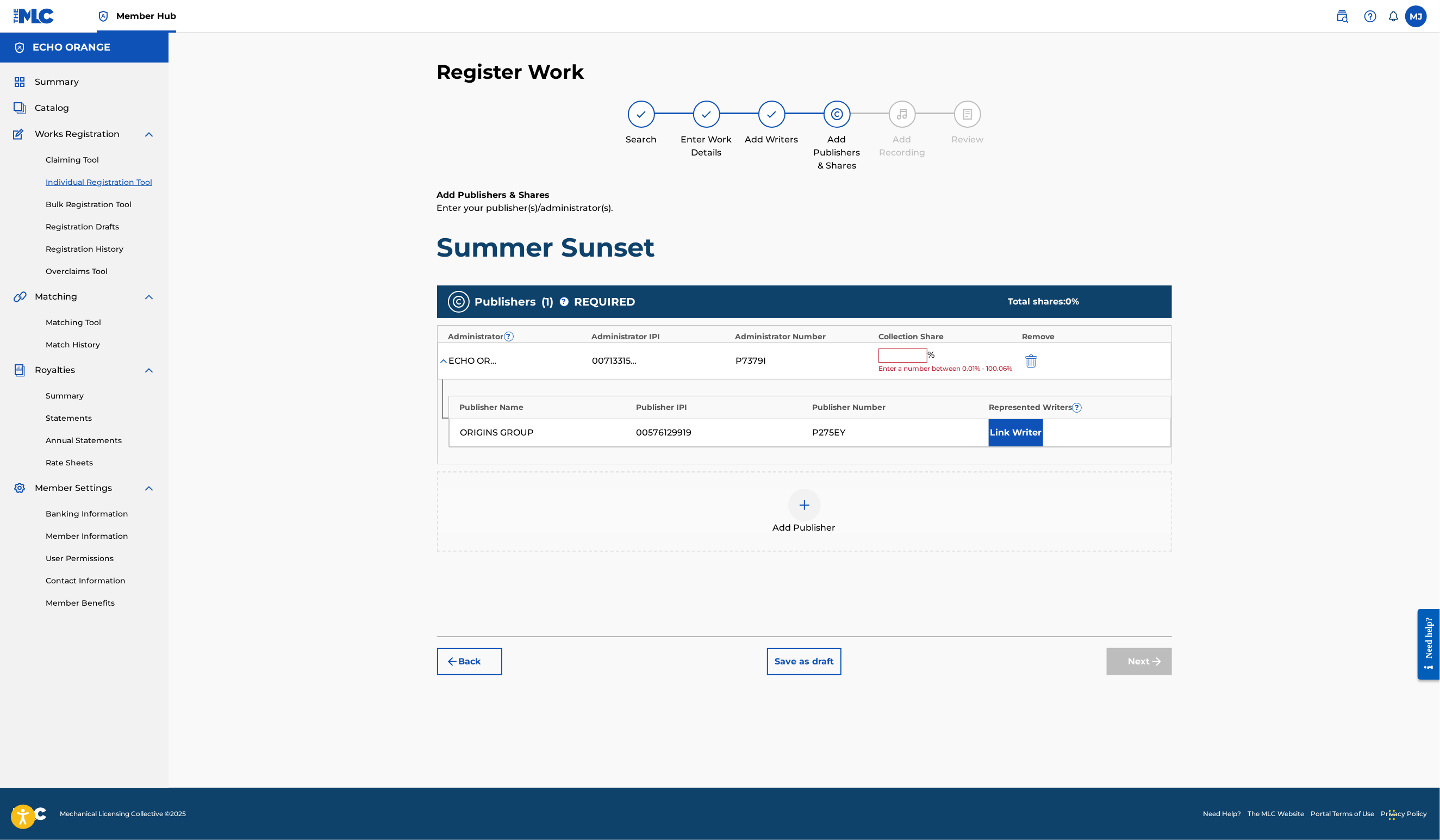
click at [928, 362] on input "text" at bounding box center [903, 356] width 49 height 14
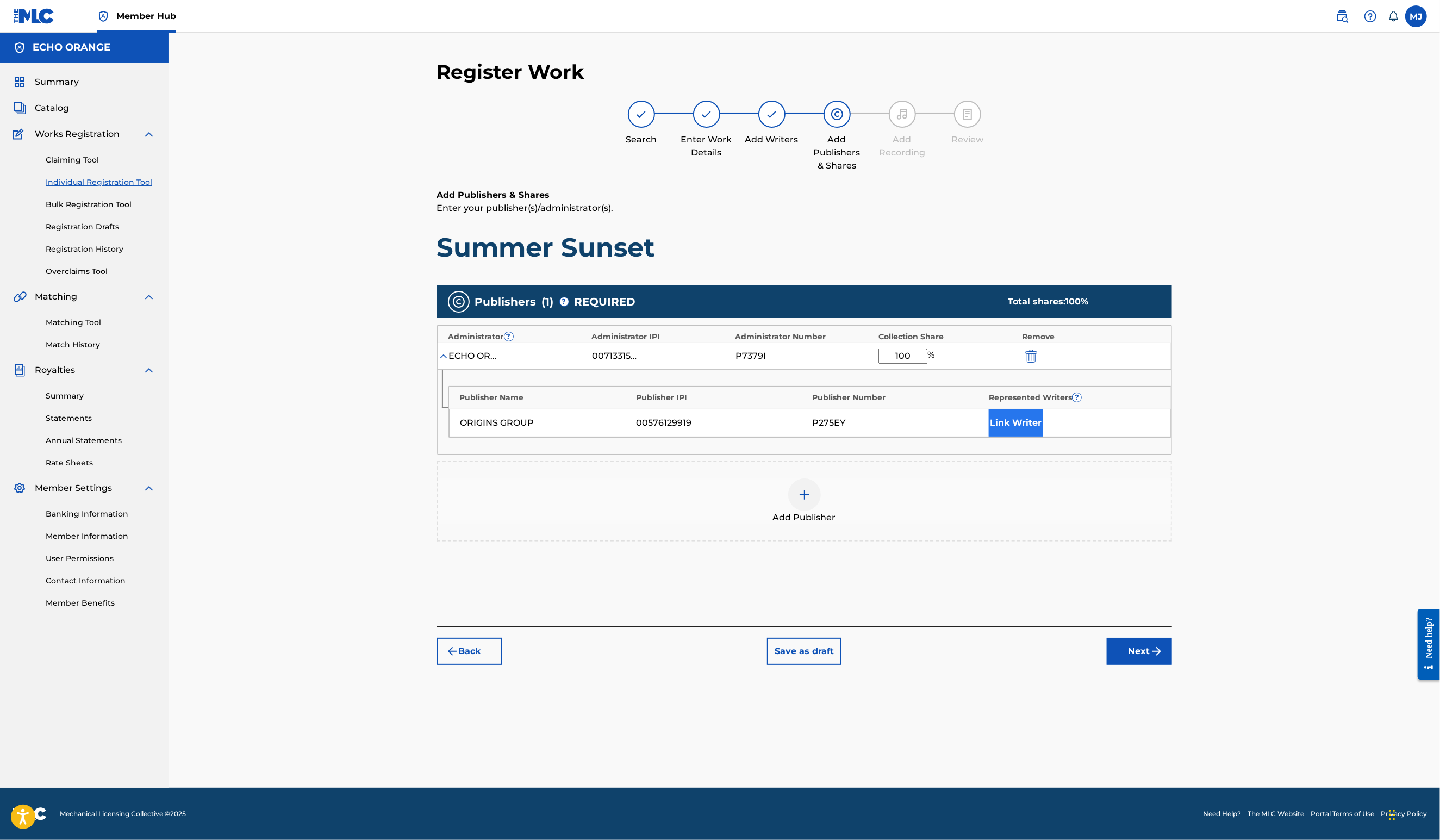
type input "100"
click at [1043, 437] on button "Link Writer" at bounding box center [1016, 422] width 54 height 27
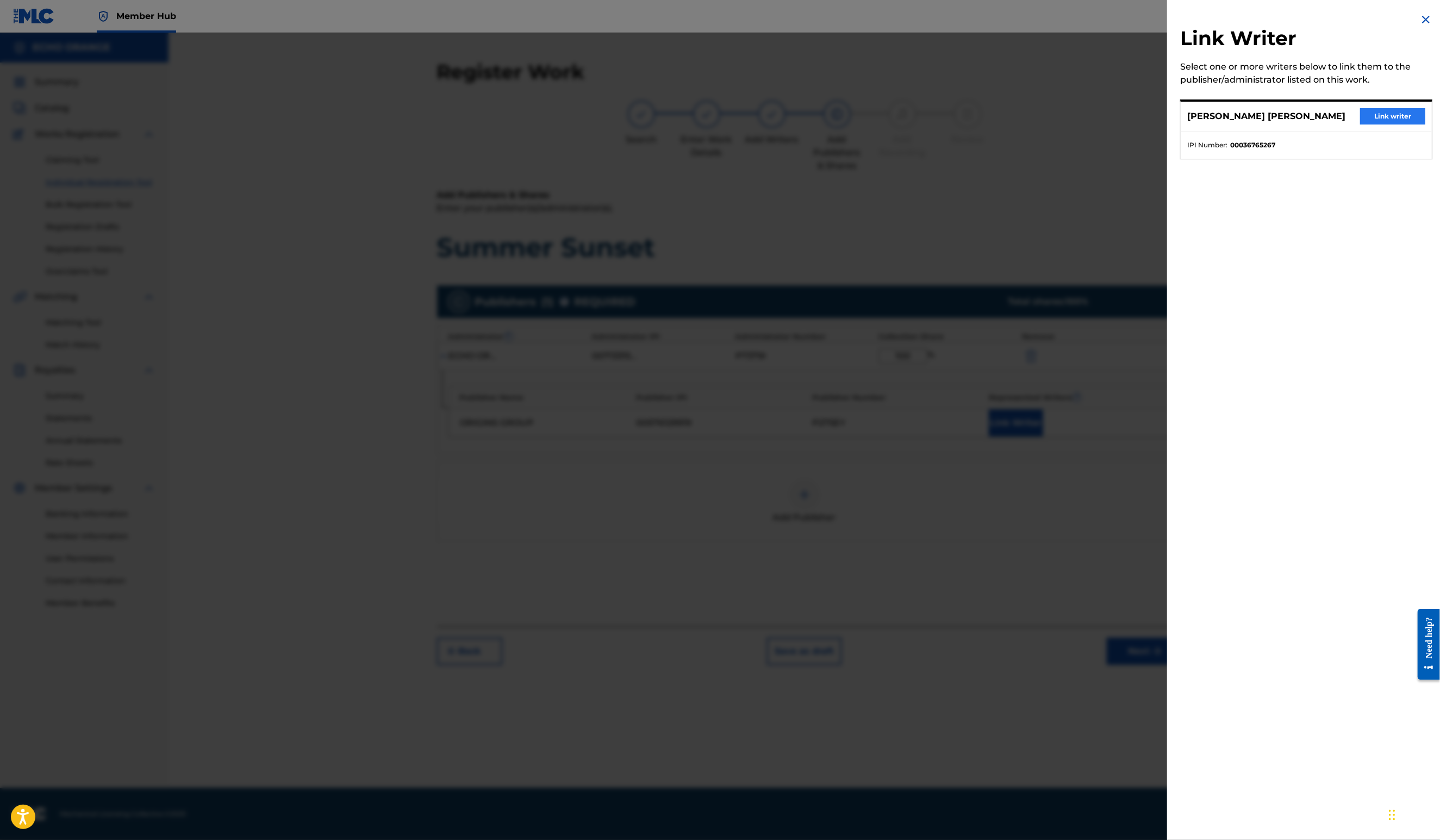
click at [1382, 125] on button "Link writer" at bounding box center [1393, 116] width 65 height 17
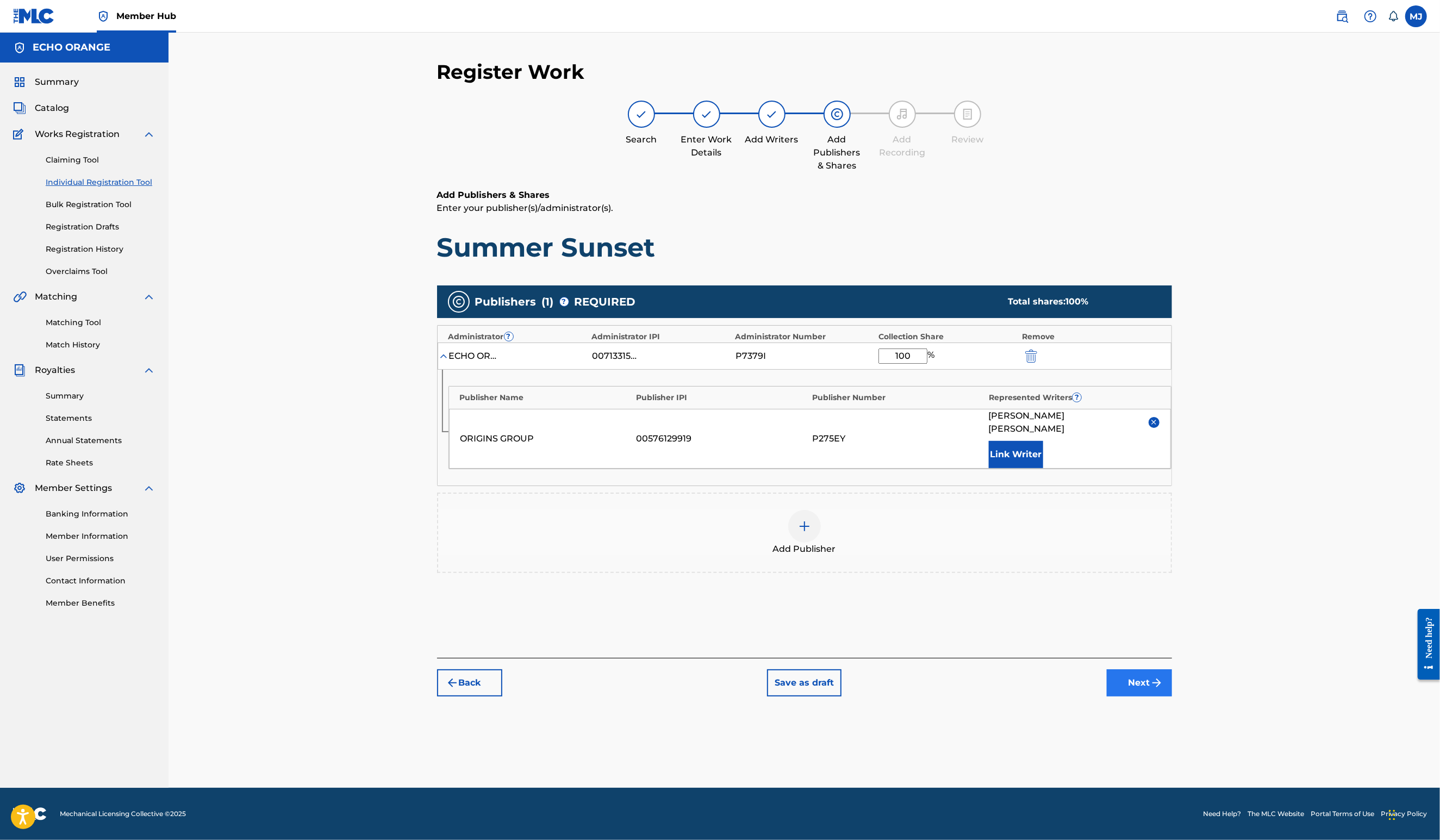
click at [1172, 697] on button "Next" at bounding box center [1140, 682] width 65 height 27
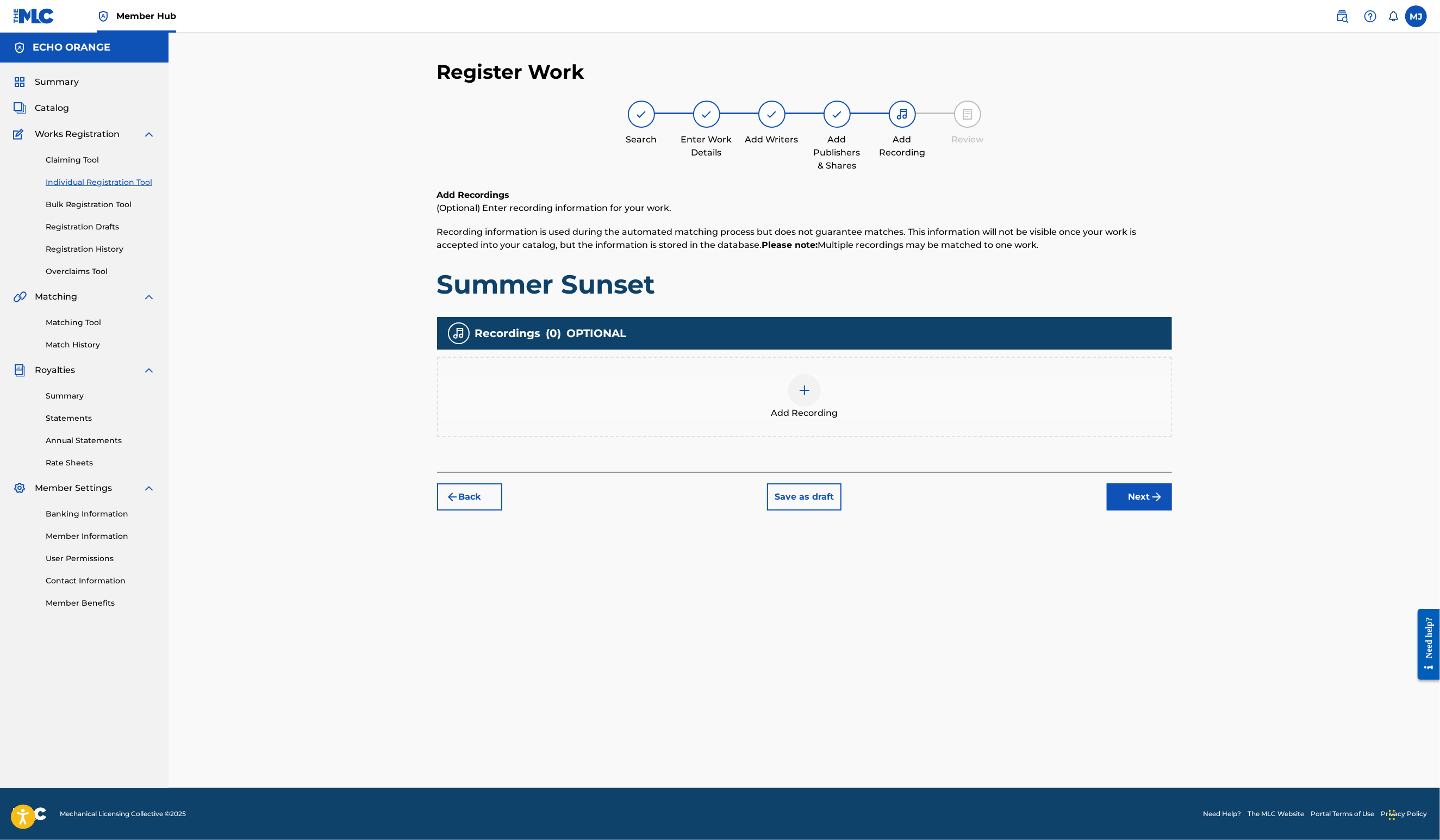
drag, startPoint x: 1256, startPoint y: 589, endPoint x: 1251, endPoint y: 579, distance: 11.2
click at [1185, 589] on div "Register Work Search Enter Work Details Add Writers Add Publishers & Shares Add…" at bounding box center [805, 423] width 761 height 728
click at [1172, 510] on button "Next" at bounding box center [1140, 496] width 65 height 27
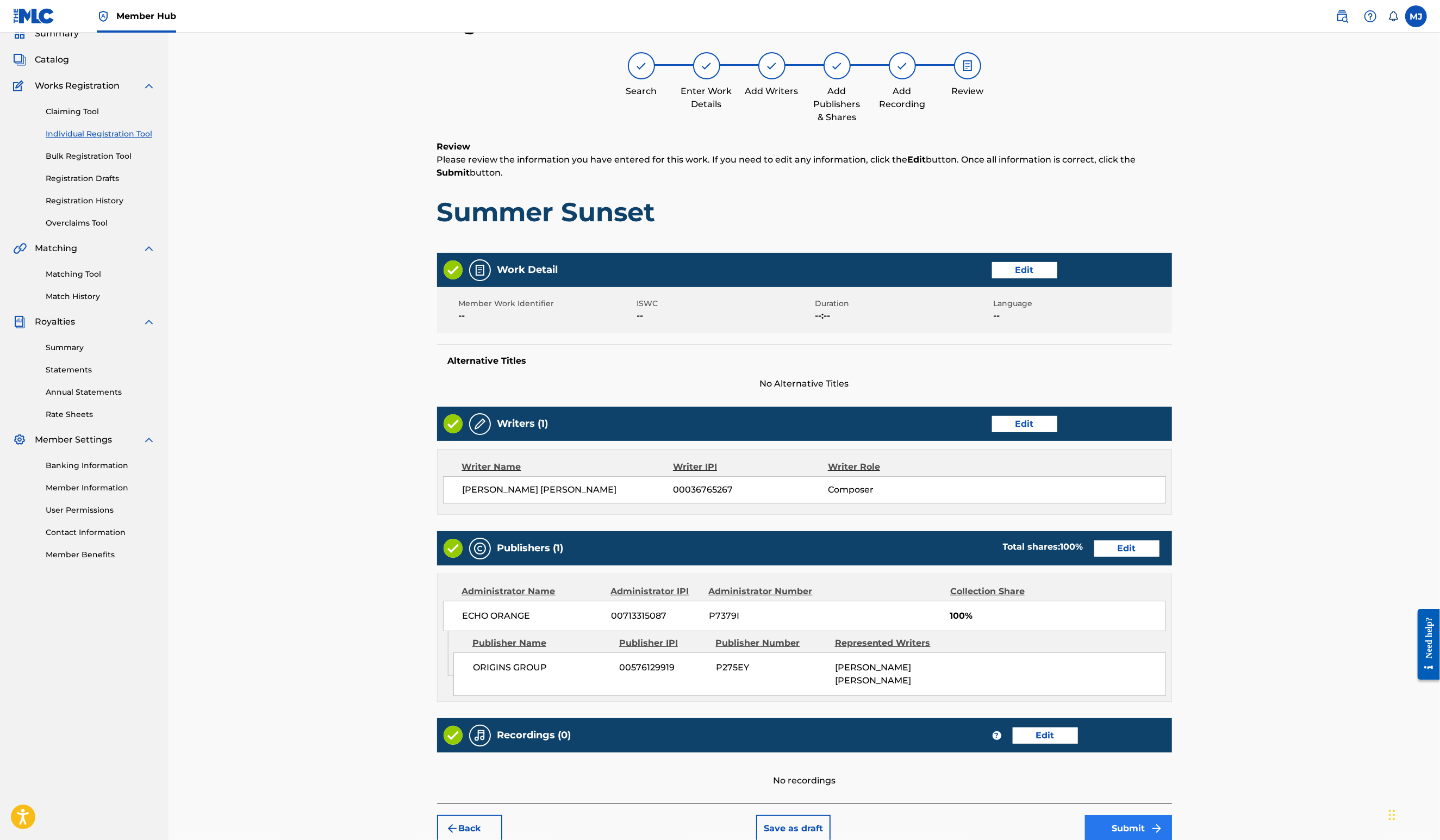
scroll to position [204, 0]
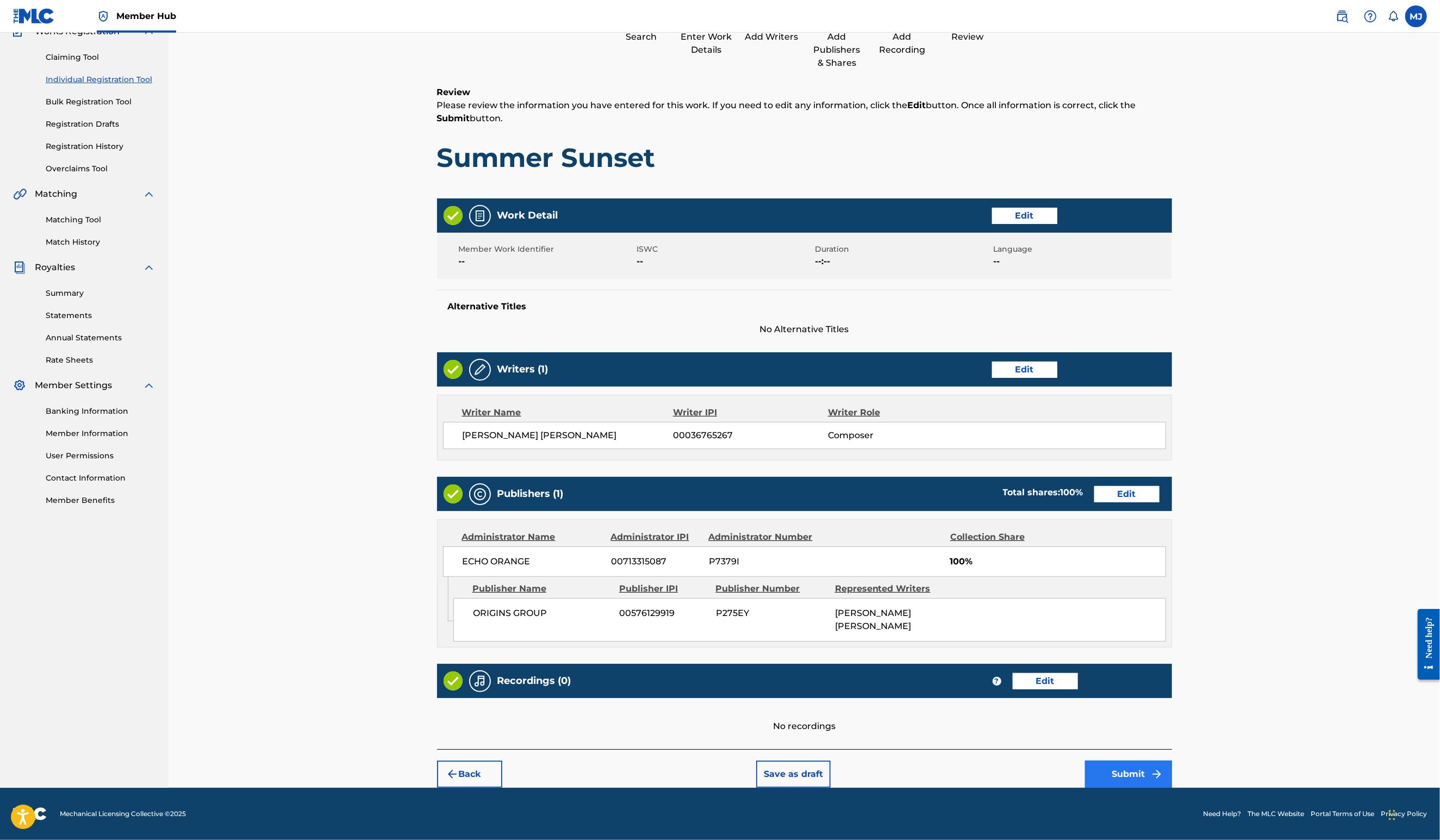
click at [1163, 767] on img "submit" at bounding box center [1156, 773] width 13 height 13
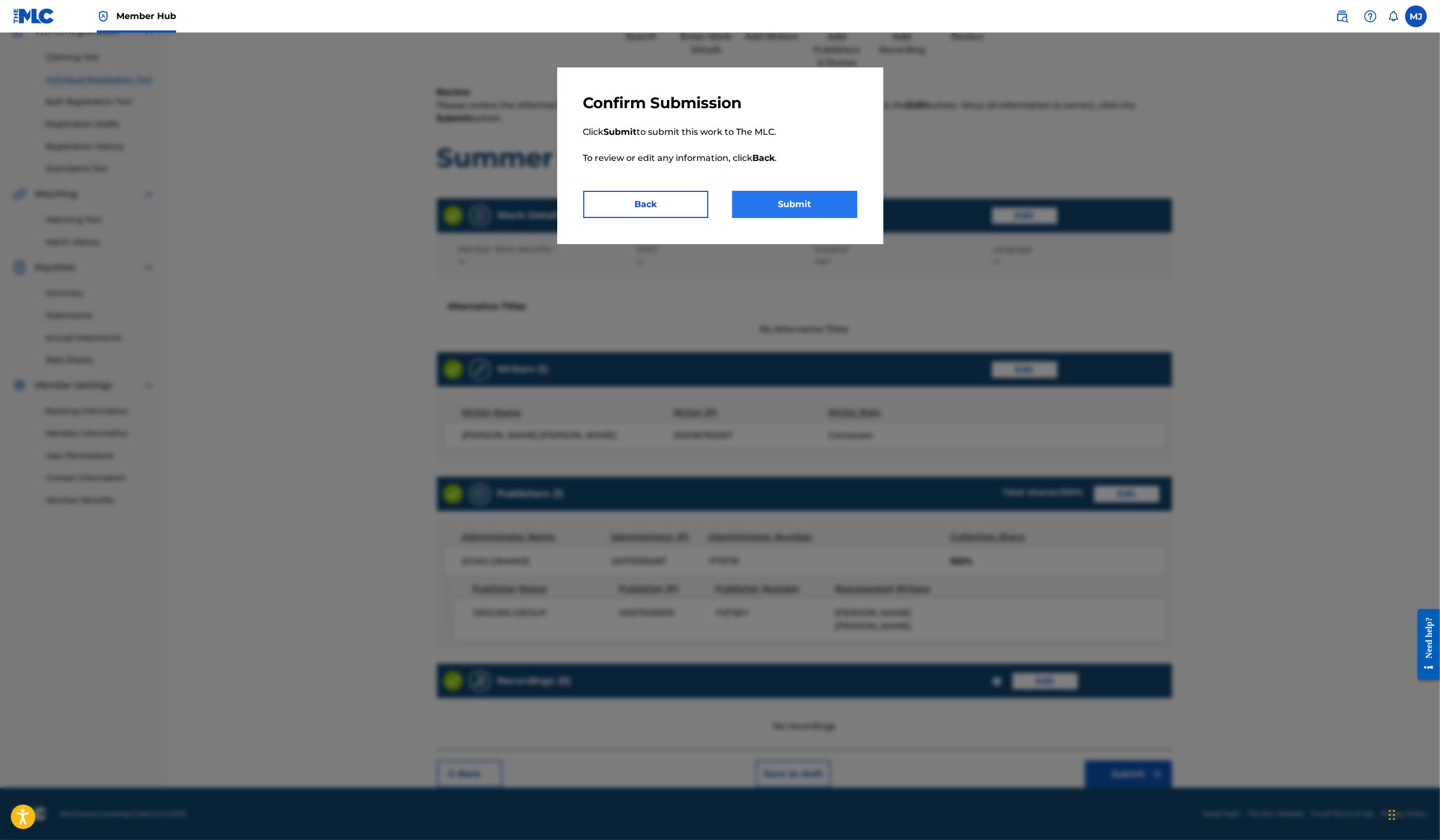
click at [834, 218] on button "Submit" at bounding box center [795, 204] width 125 height 27
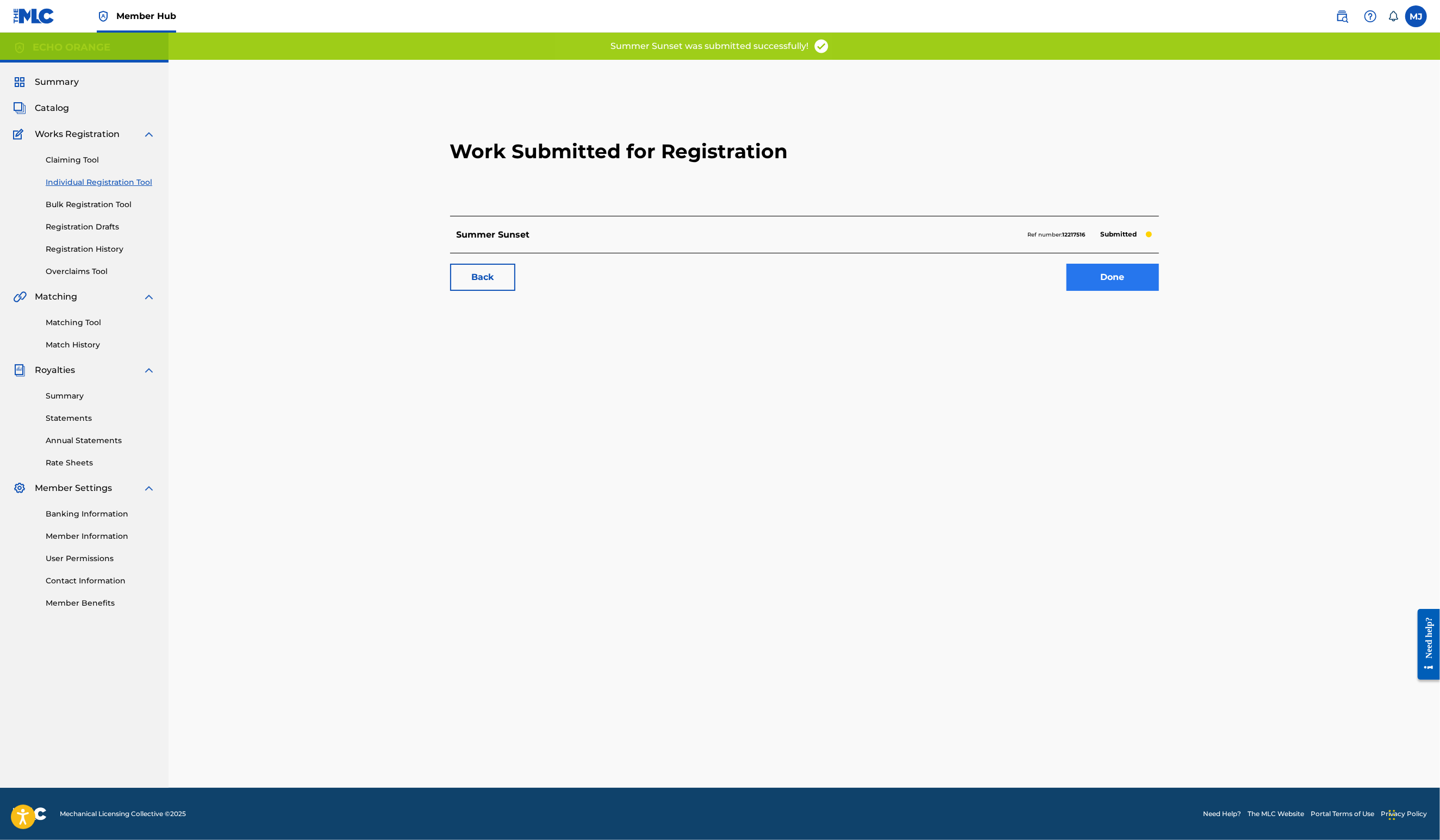
click at [1159, 291] on link "Done" at bounding box center [1113, 277] width 92 height 27
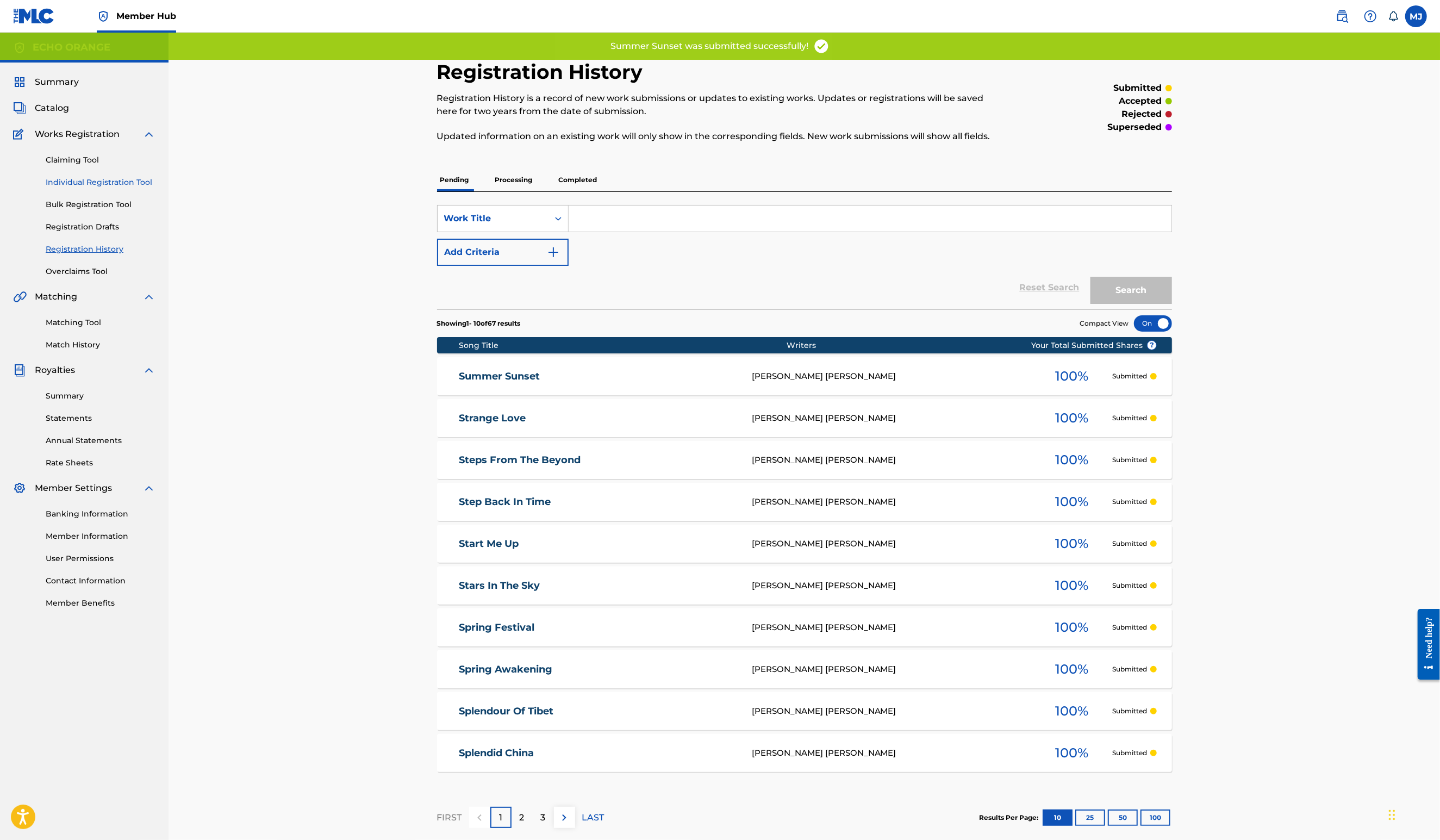
click at [137, 188] on link "Individual Registration Tool" at bounding box center [101, 182] width 110 height 11
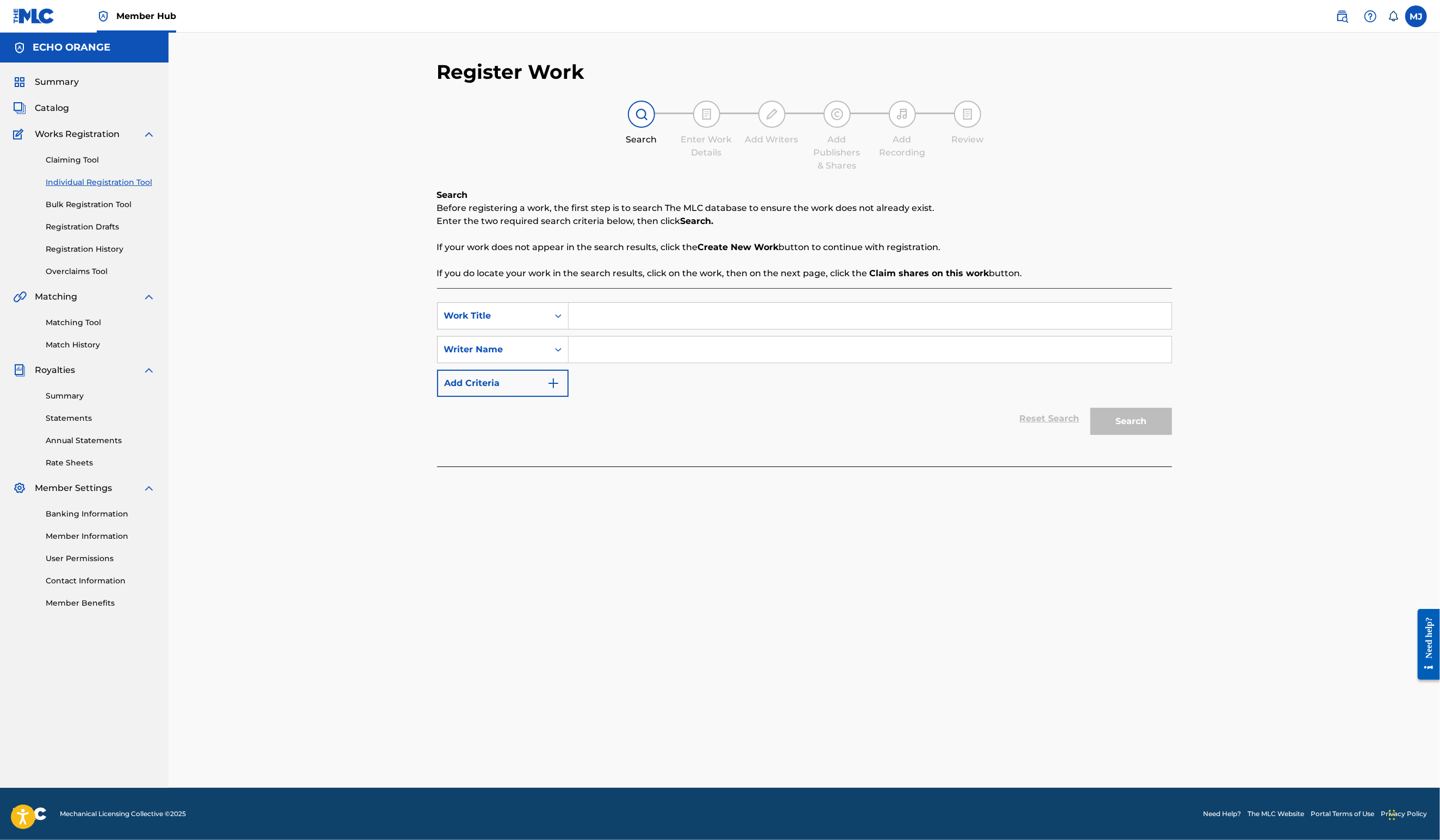
click at [663, 329] on input "Search Form" at bounding box center [870, 316] width 603 height 26
type input "Sunda Strait"
paste input "denis hekimian"
type input "denis hekimian"
click at [1172, 435] on button "Search" at bounding box center [1131, 421] width 82 height 27
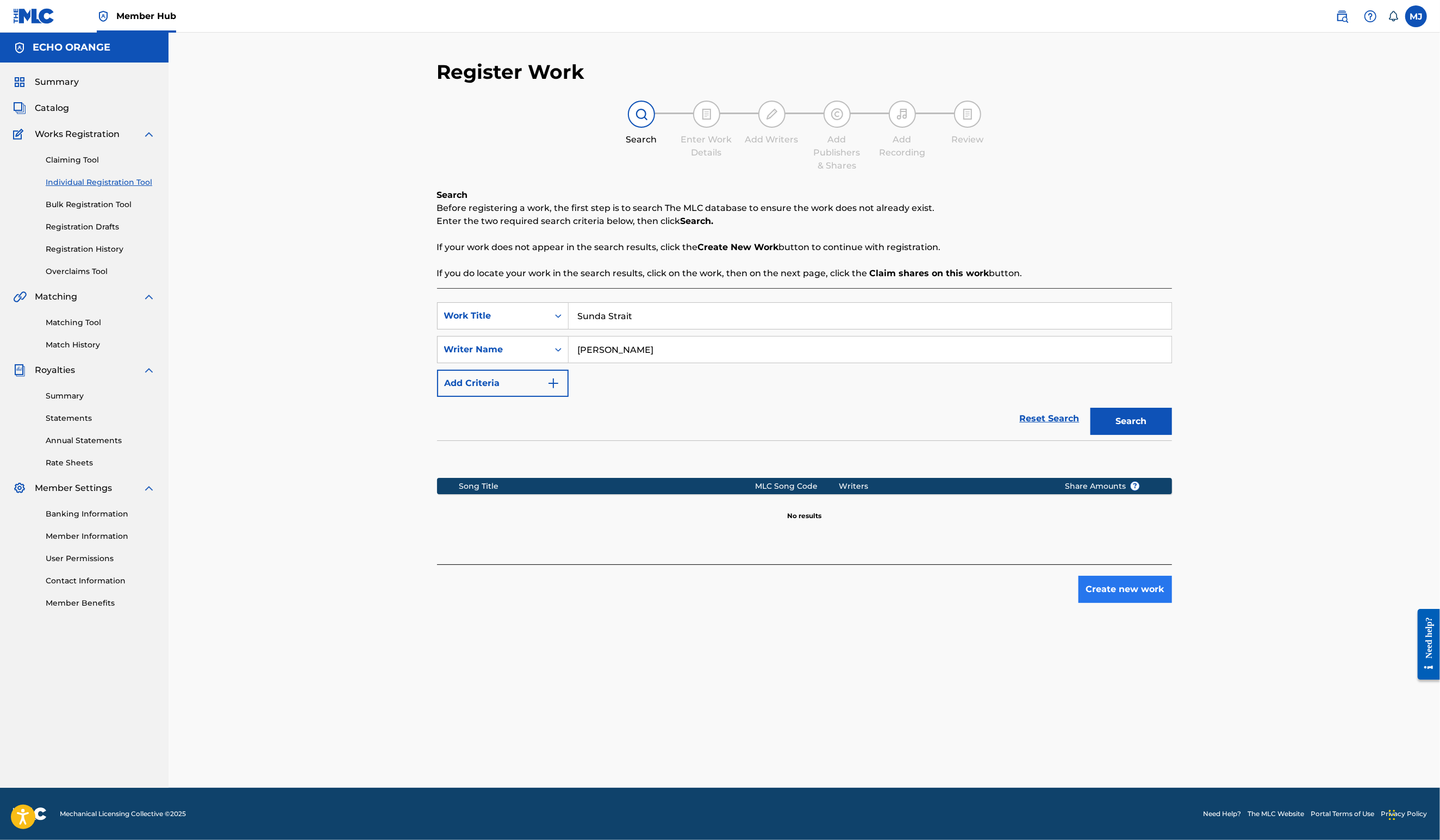
drag, startPoint x: 1259, startPoint y: 679, endPoint x: 1251, endPoint y: 676, distance: 8.5
click at [1185, 679] on div "Register Work Search Enter Work Details Add Writers Add Publishers & Shares Add…" at bounding box center [805, 423] width 761 height 728
click at [1172, 603] on button "Create new work" at bounding box center [1125, 588] width 94 height 27
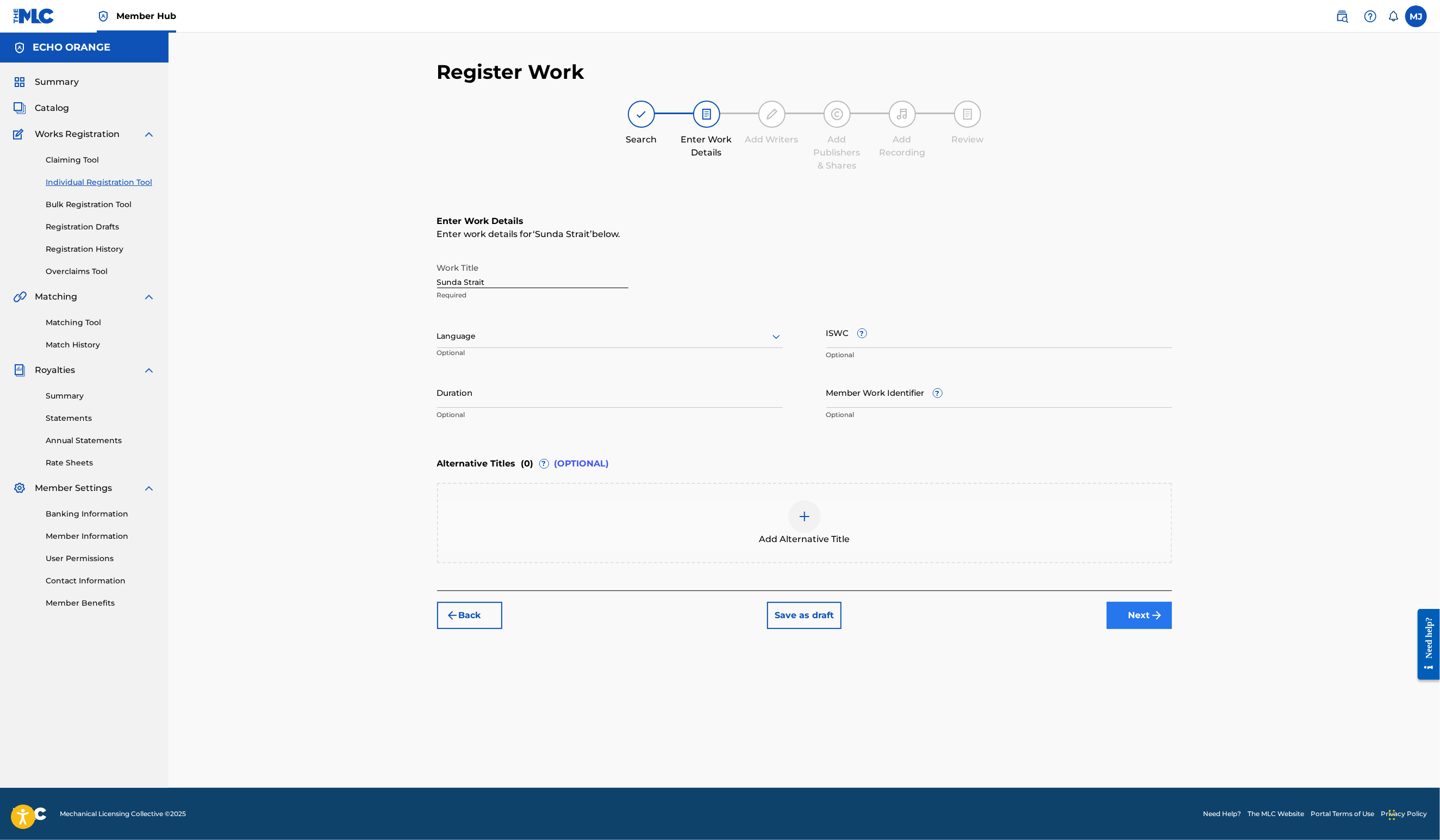
click at [1172, 629] on button "Next" at bounding box center [1140, 615] width 65 height 27
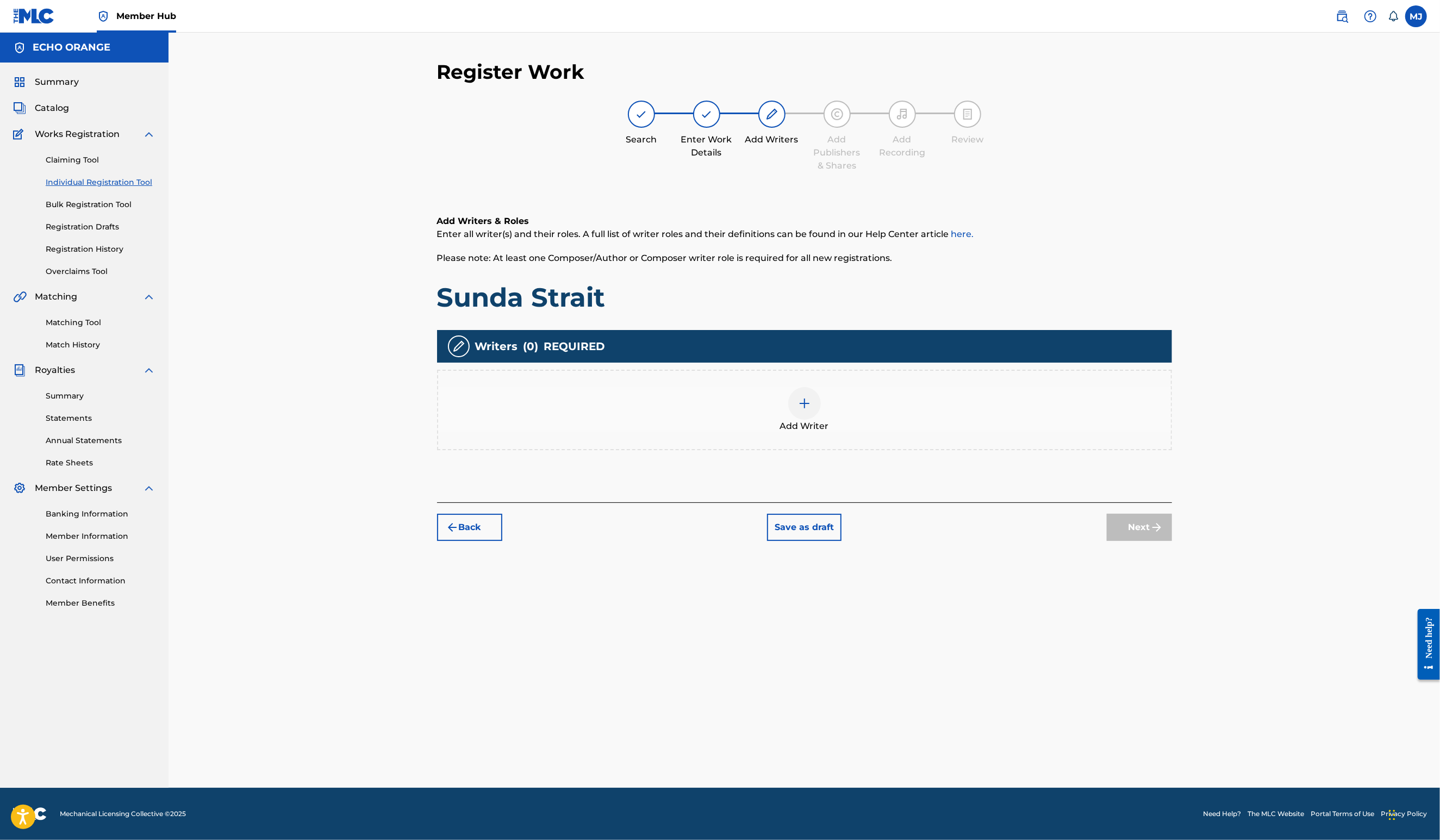
click at [966, 502] on div "Add Writers & Roles Enter all writer(s) and their roles. A full list of writer …" at bounding box center [804, 345] width 735 height 313
click at [953, 432] on div "Add Writer" at bounding box center [804, 410] width 733 height 46
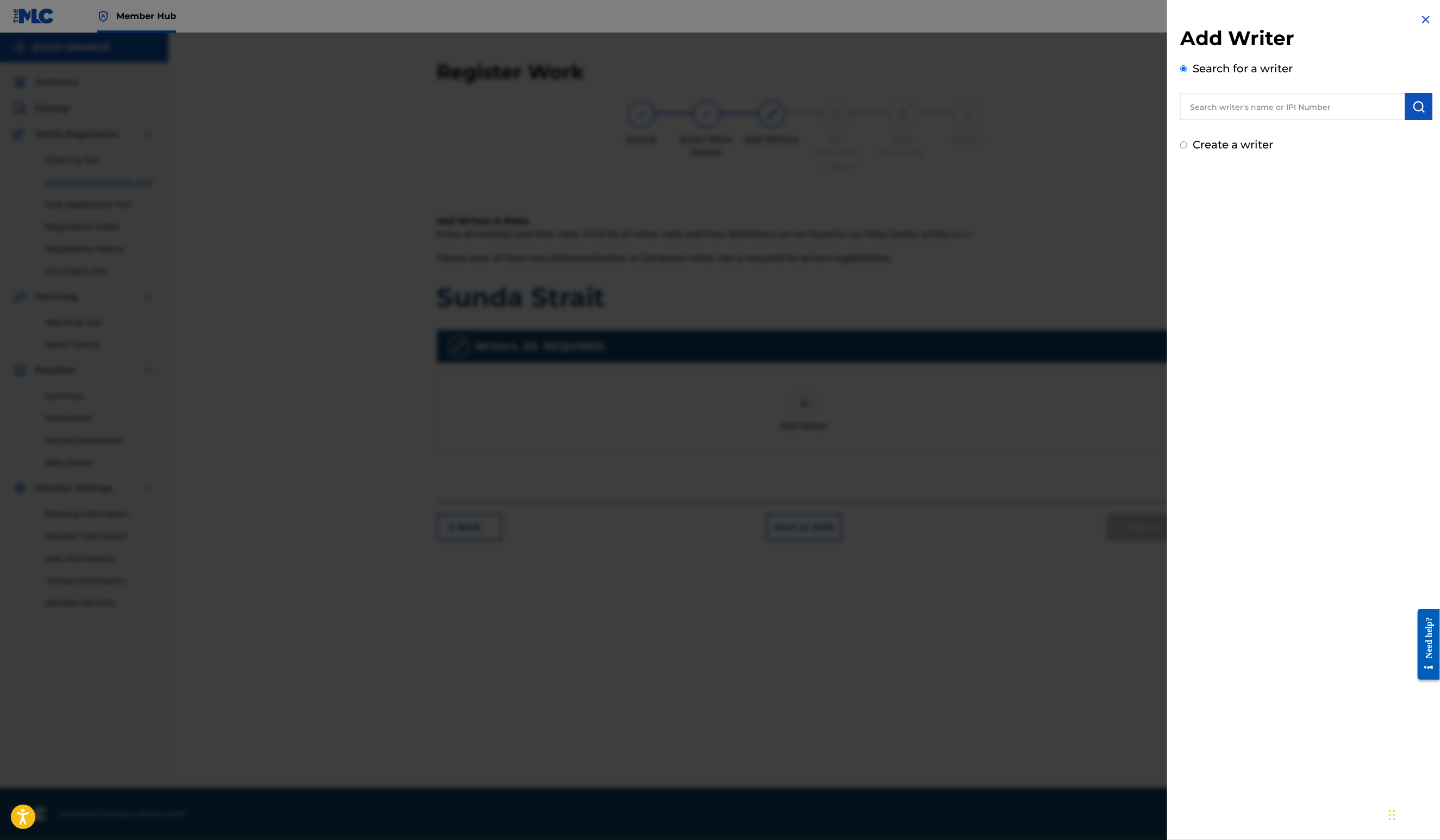
click at [1255, 103] on div "Search for a writer" at bounding box center [1306, 90] width 252 height 60
click at [1256, 112] on input "text" at bounding box center [1292, 106] width 225 height 27
click at [1255, 118] on input "text" at bounding box center [1292, 106] width 225 height 27
paste input "denis hekimian"
type input "denis hekimian"
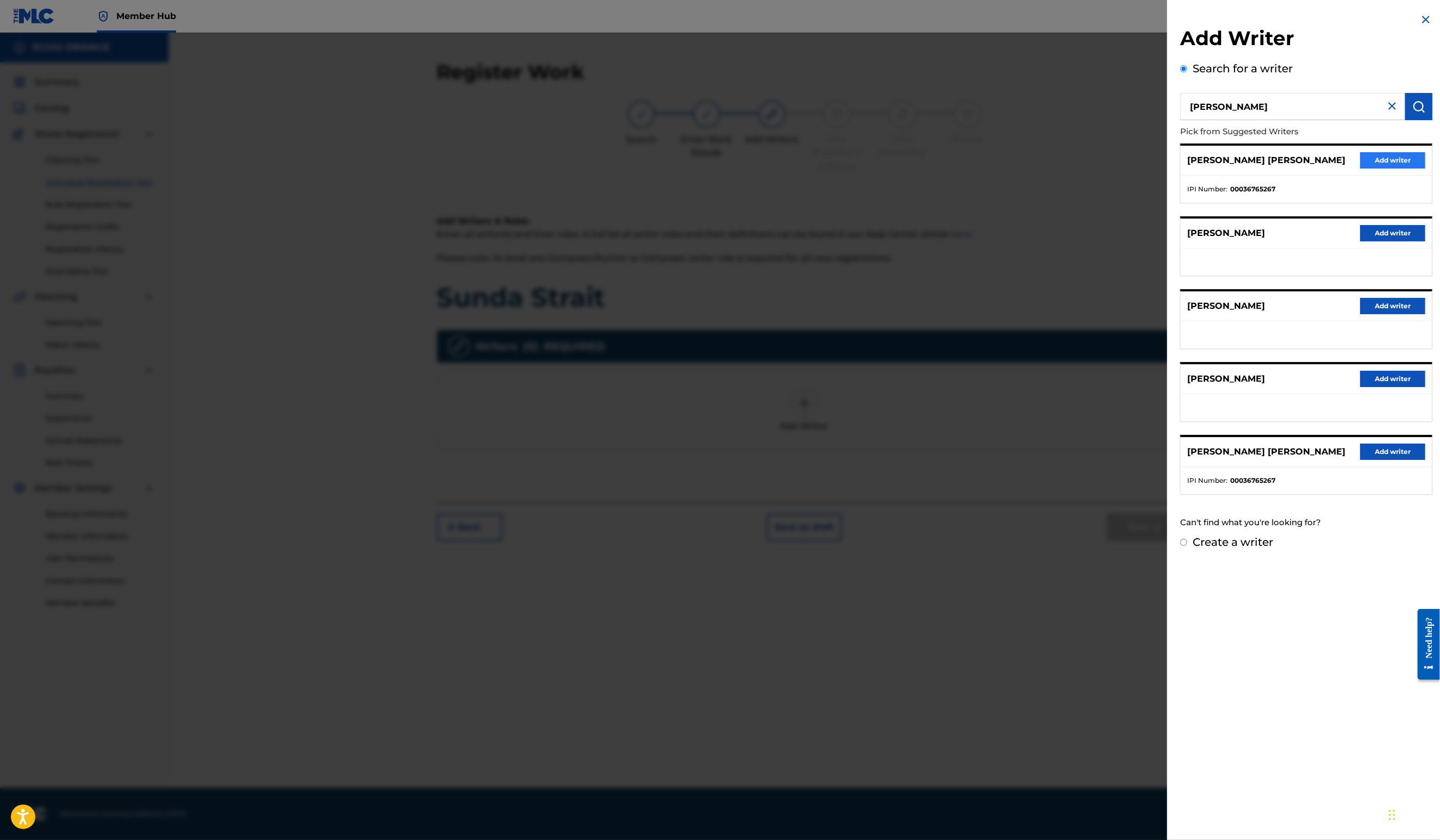
click at [1364, 168] on button "Add writer" at bounding box center [1393, 161] width 65 height 17
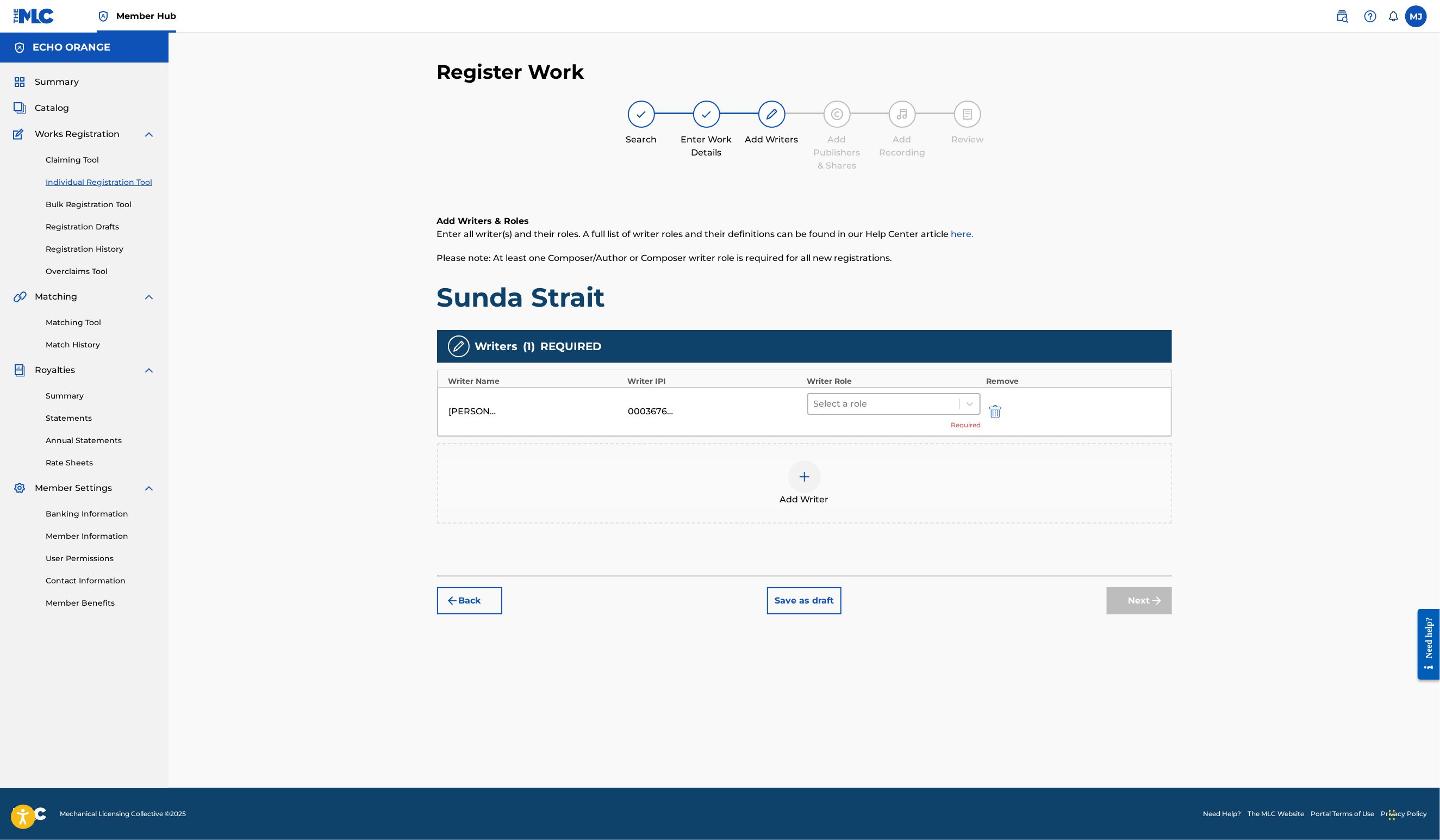
click at [955, 412] on div at bounding box center [884, 404] width 141 height 15
click at [938, 563] on div "Composer" at bounding box center [929, 561] width 209 height 21
click at [1172, 598] on button "Next" at bounding box center [1140, 584] width 65 height 27
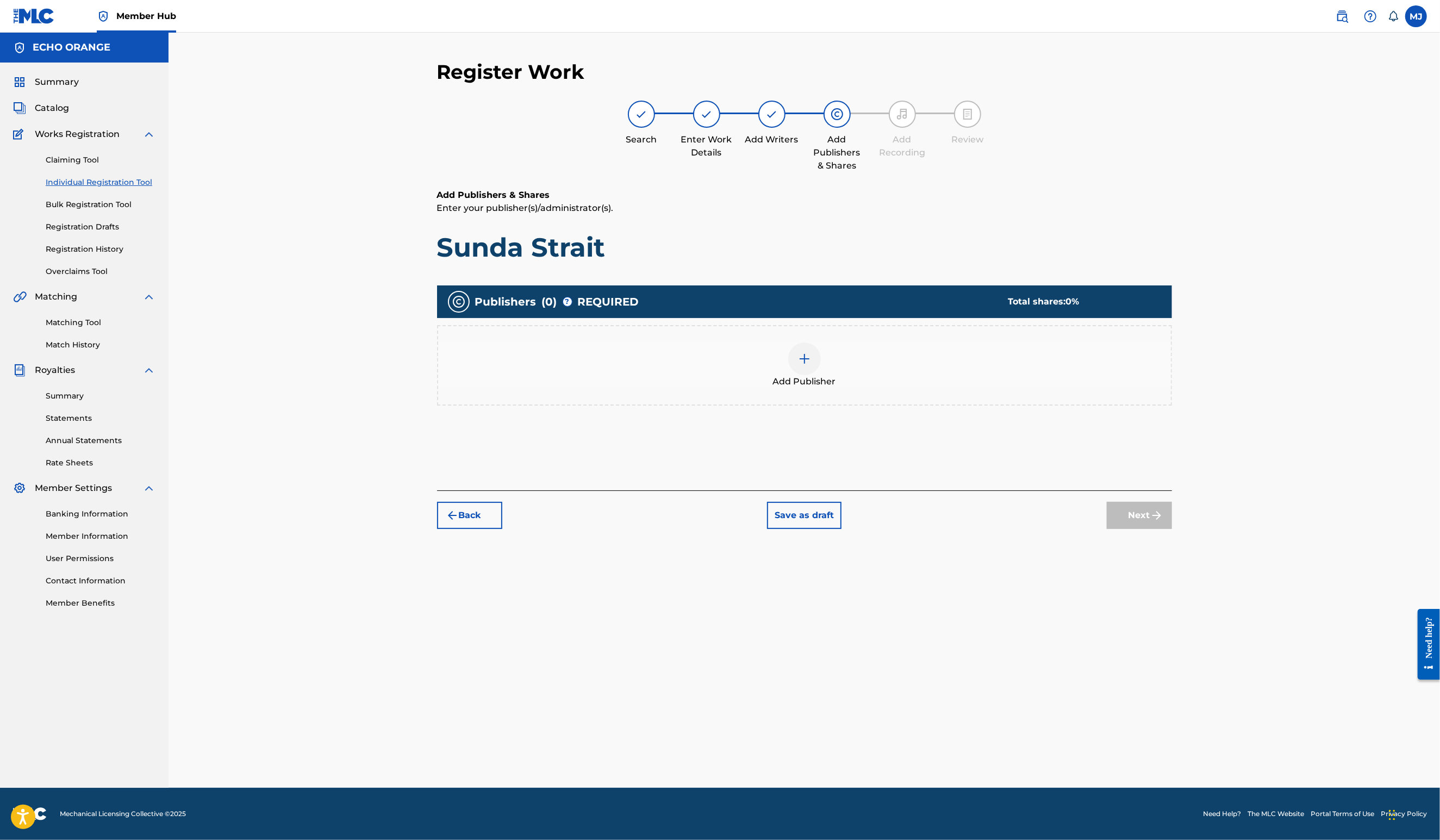
click at [808, 388] on span "Add Publisher" at bounding box center [804, 381] width 63 height 13
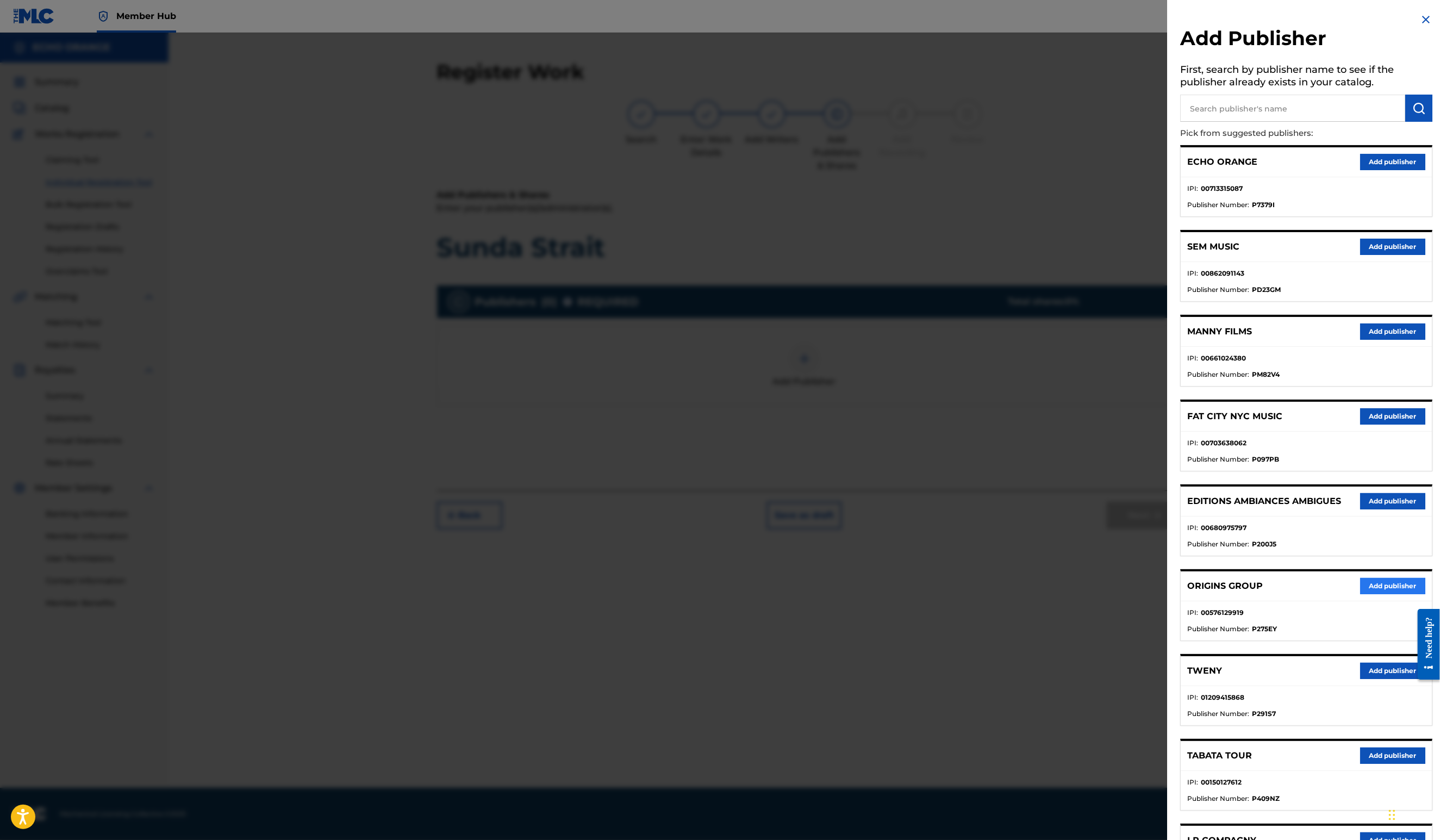
click at [1374, 594] on button "Add publisher" at bounding box center [1393, 586] width 65 height 17
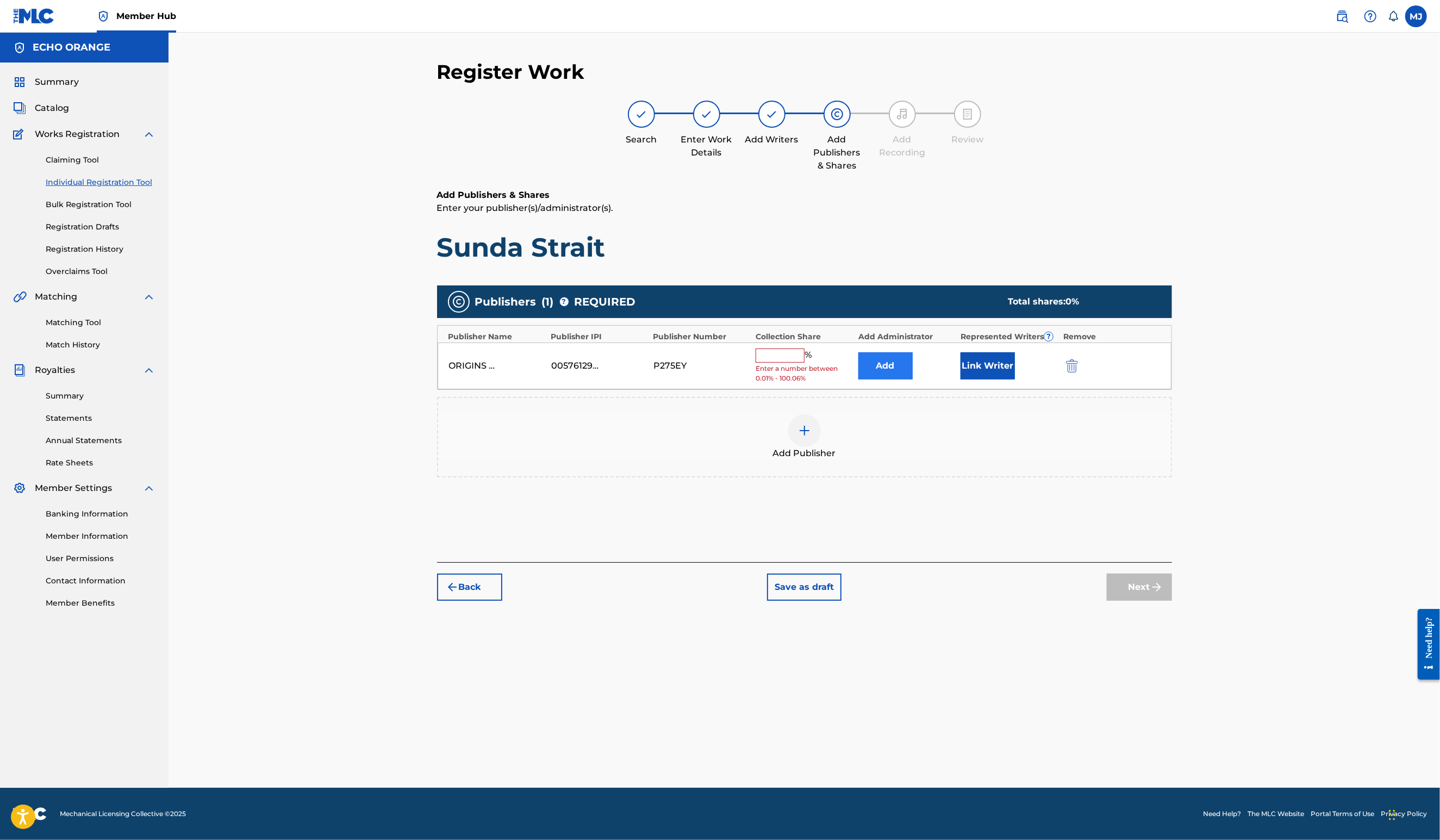
click at [913, 379] on button "Add" at bounding box center [885, 365] width 54 height 27
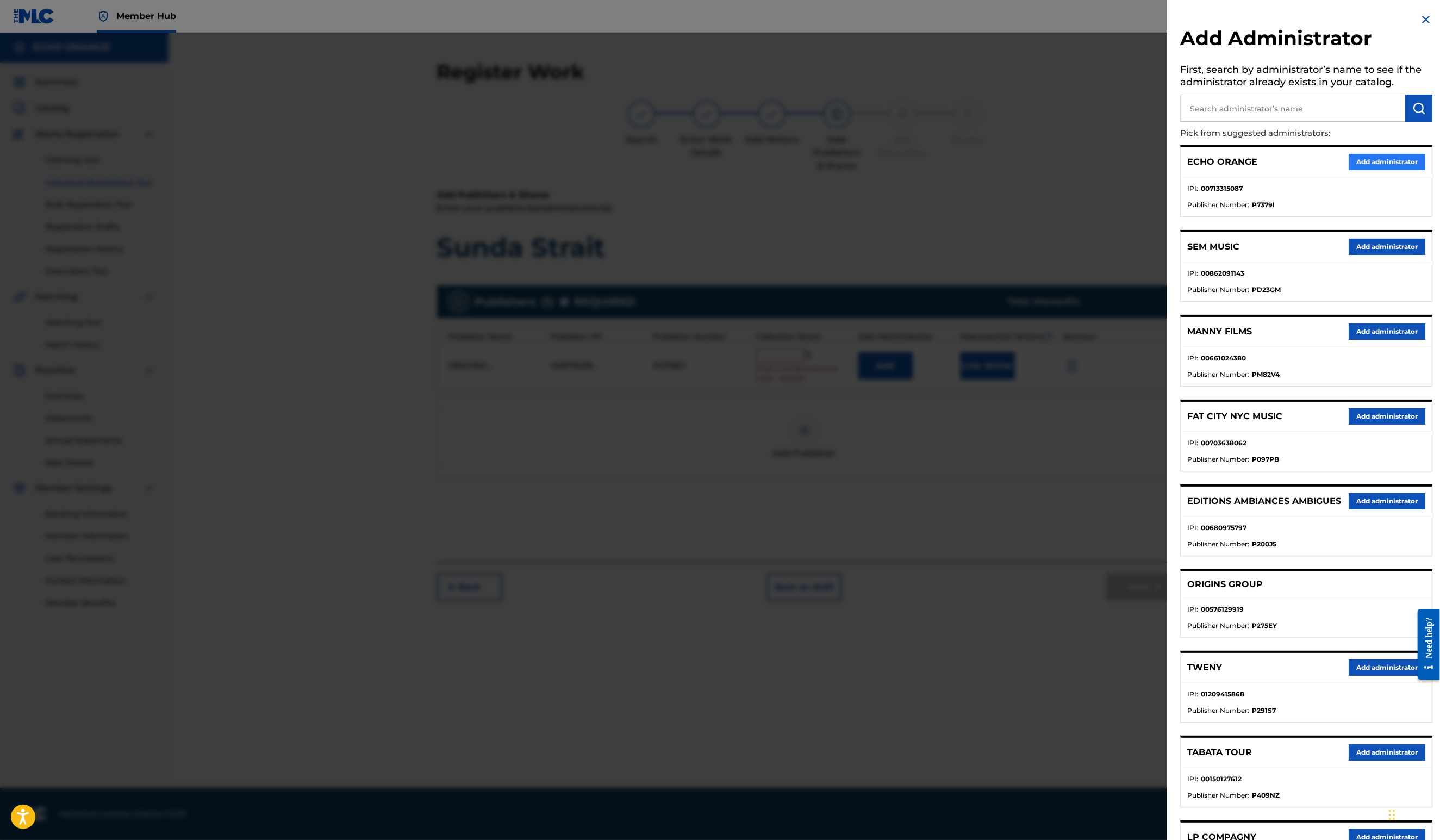
click at [1367, 170] on button "Add administrator" at bounding box center [1387, 162] width 77 height 17
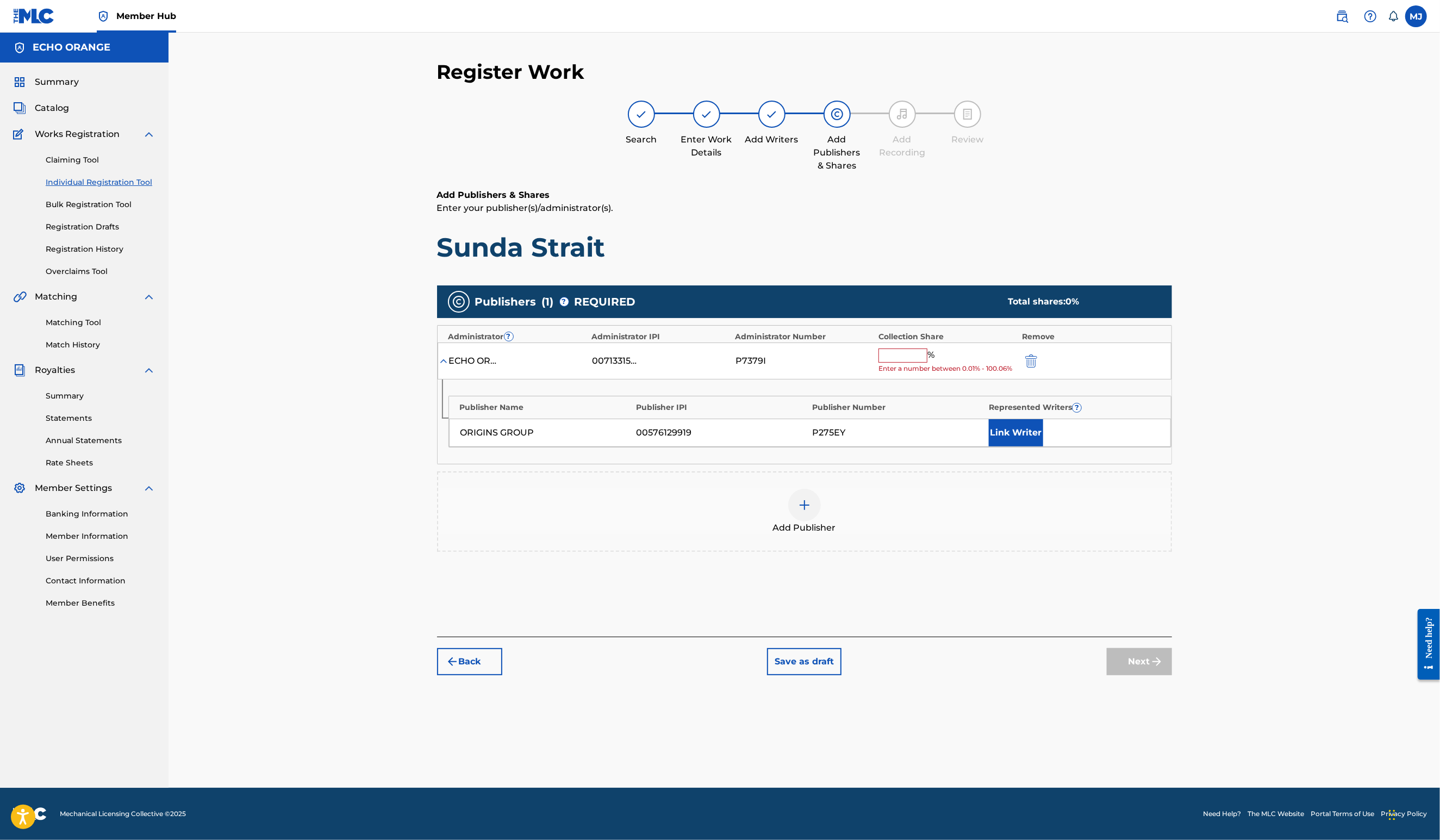
click at [928, 362] on input "text" at bounding box center [903, 356] width 49 height 14
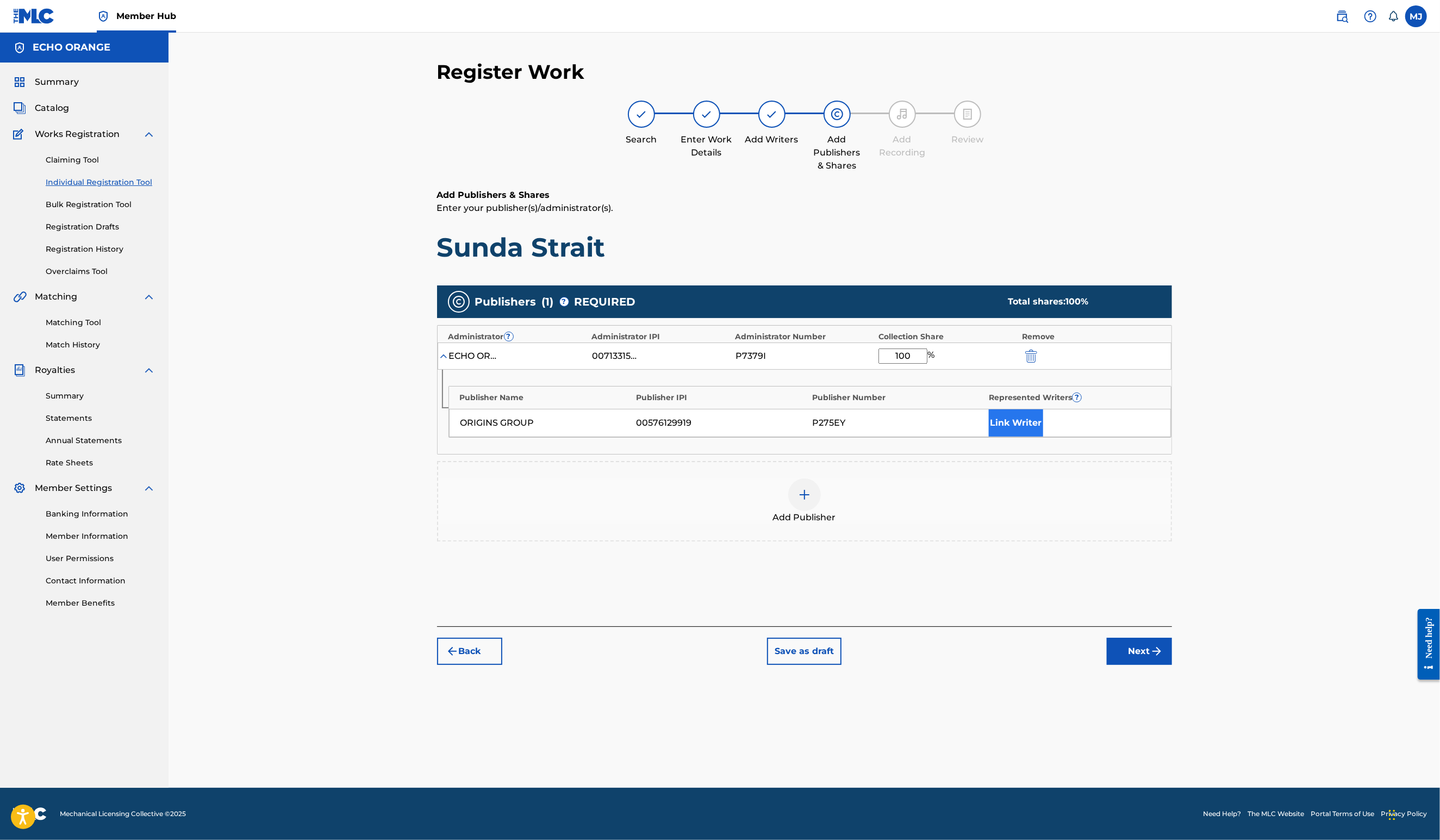
type input "100"
click at [1072, 437] on div "ORIGINS GROUP 00576129919 P275EY Link Writer" at bounding box center [810, 423] width 722 height 28
click at [1043, 437] on button "Link Writer" at bounding box center [1016, 422] width 54 height 27
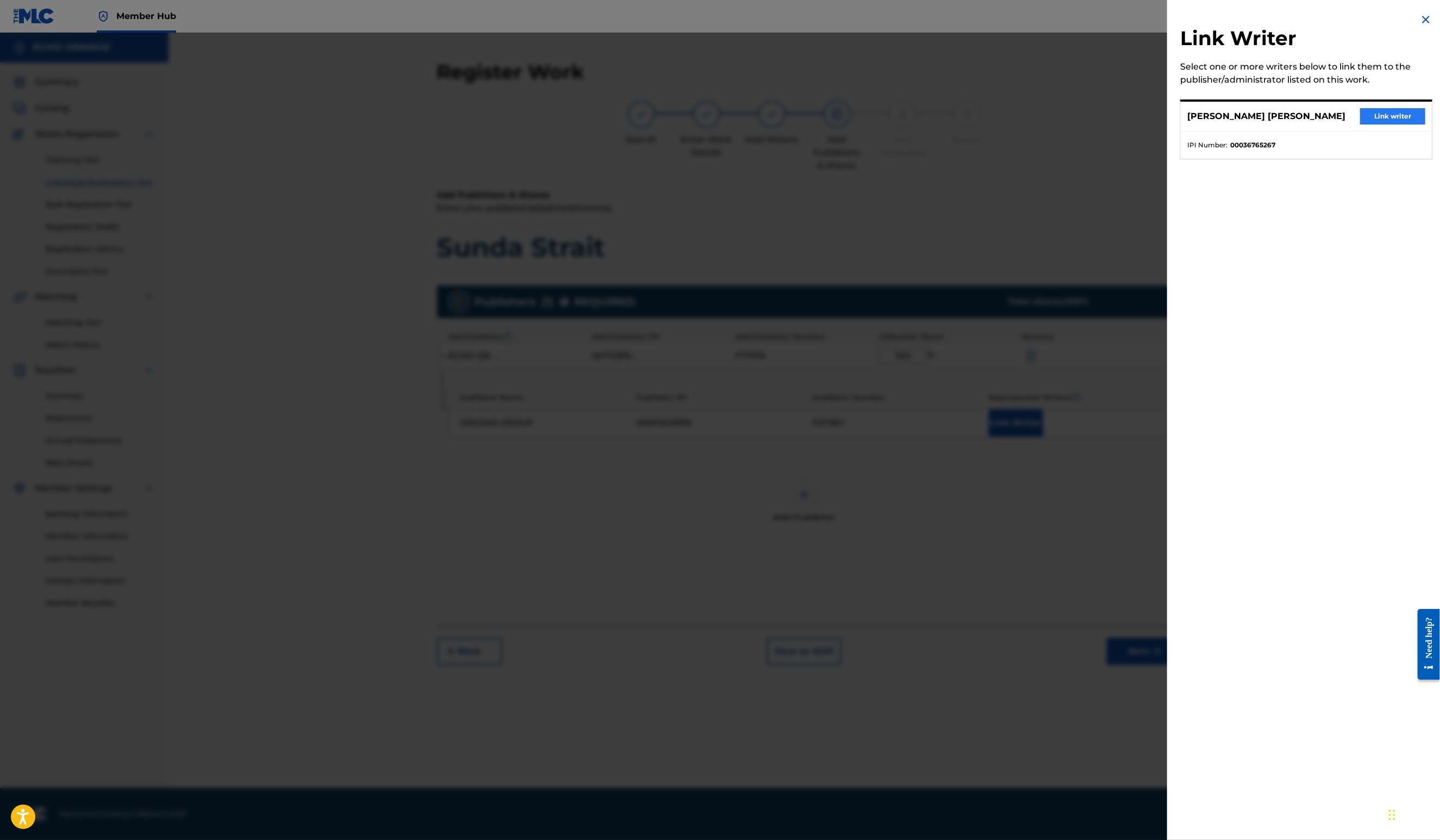
click at [1392, 125] on button "Link writer" at bounding box center [1393, 116] width 65 height 17
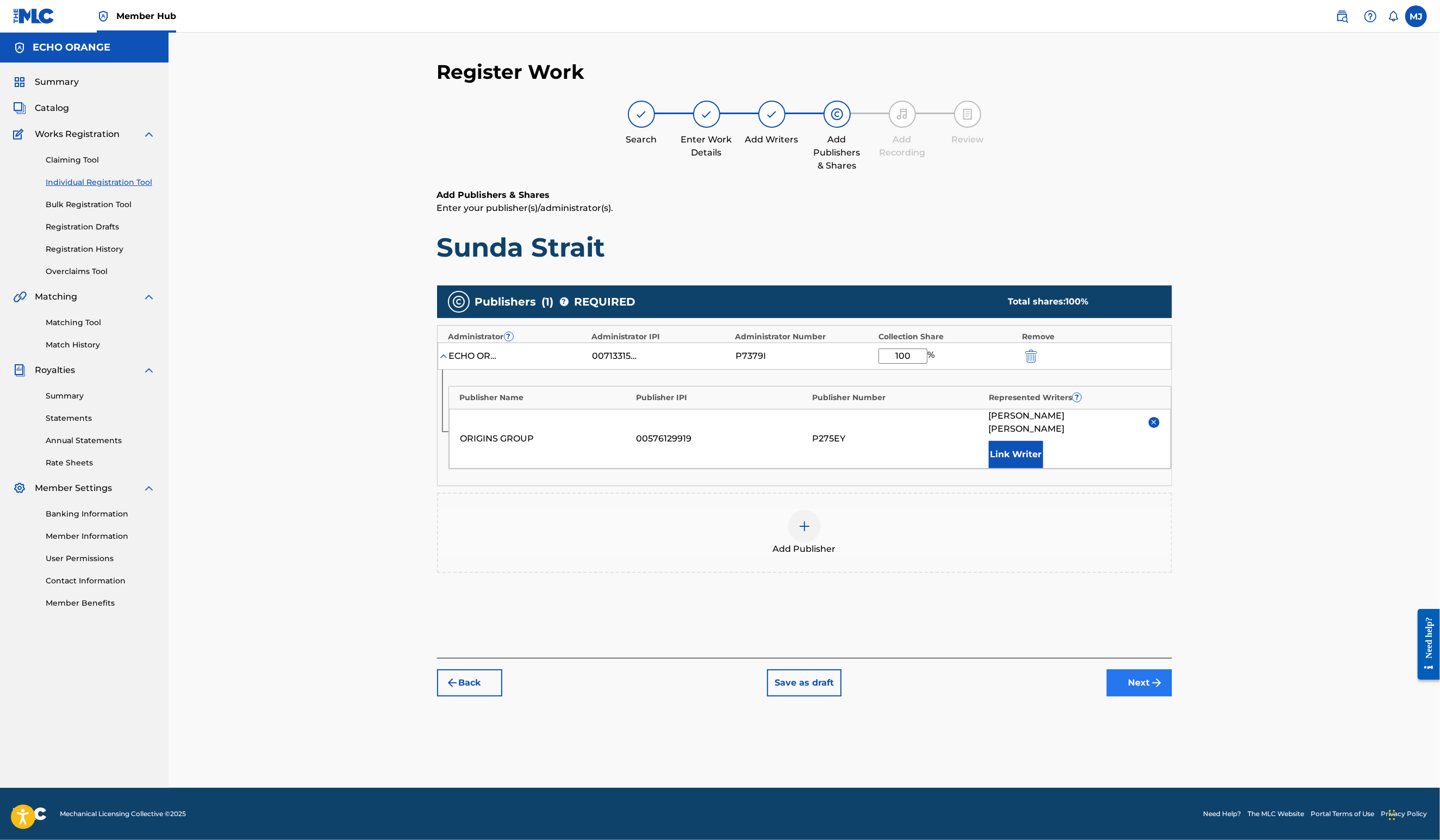
click at [1172, 697] on button "Next" at bounding box center [1140, 682] width 65 height 27
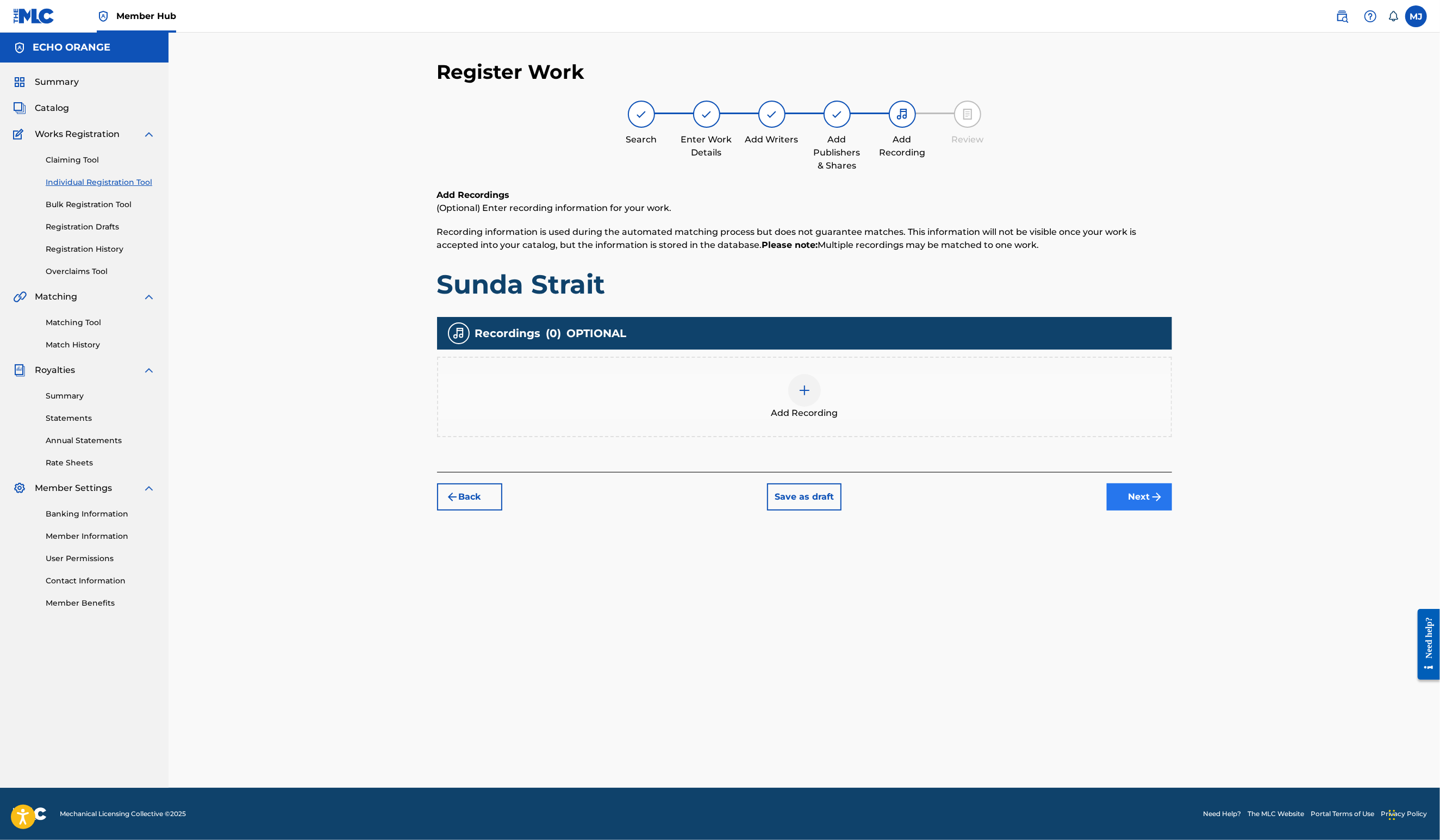
click at [1172, 510] on button "Next" at bounding box center [1140, 496] width 65 height 27
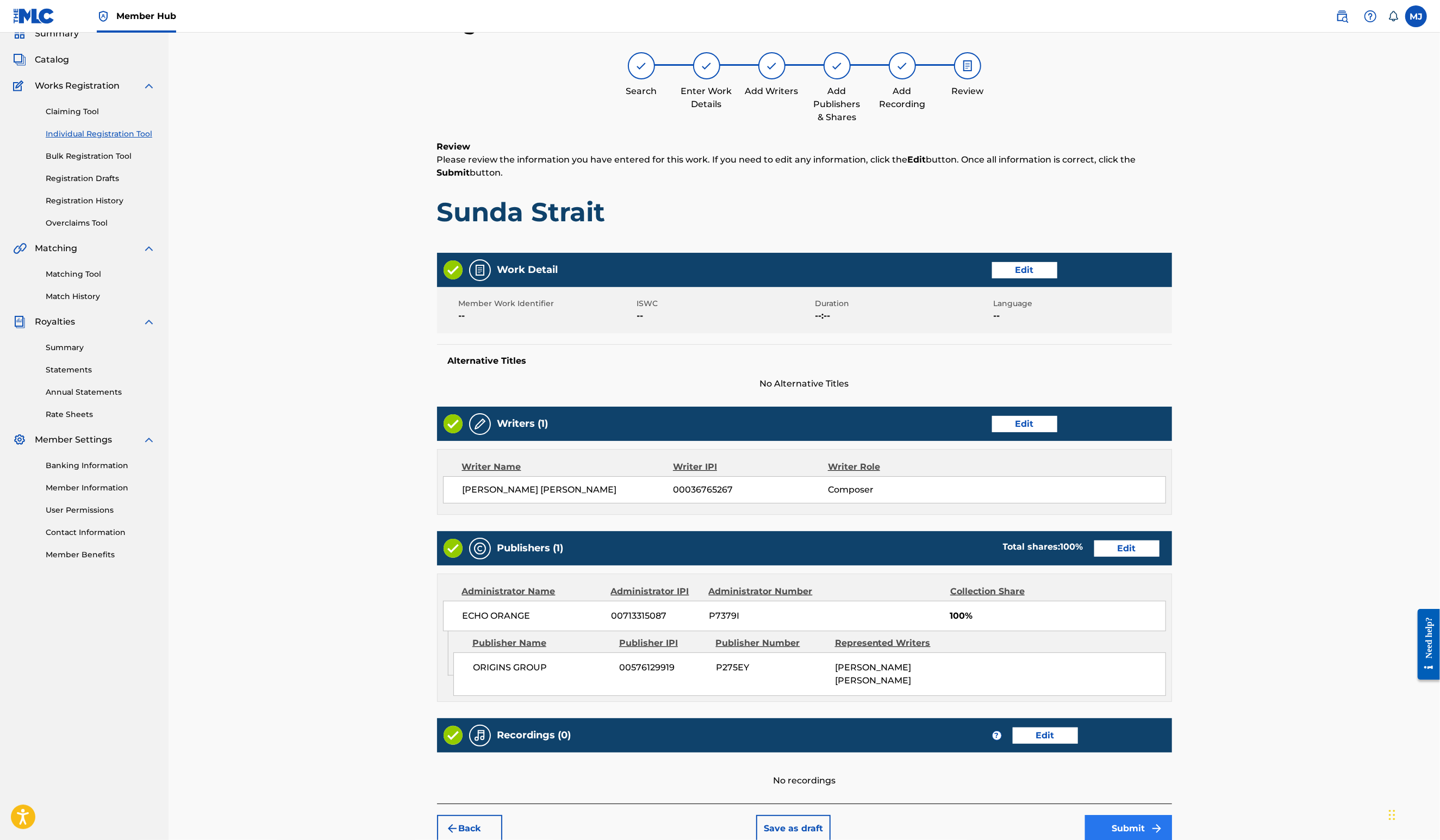
scroll to position [204, 0]
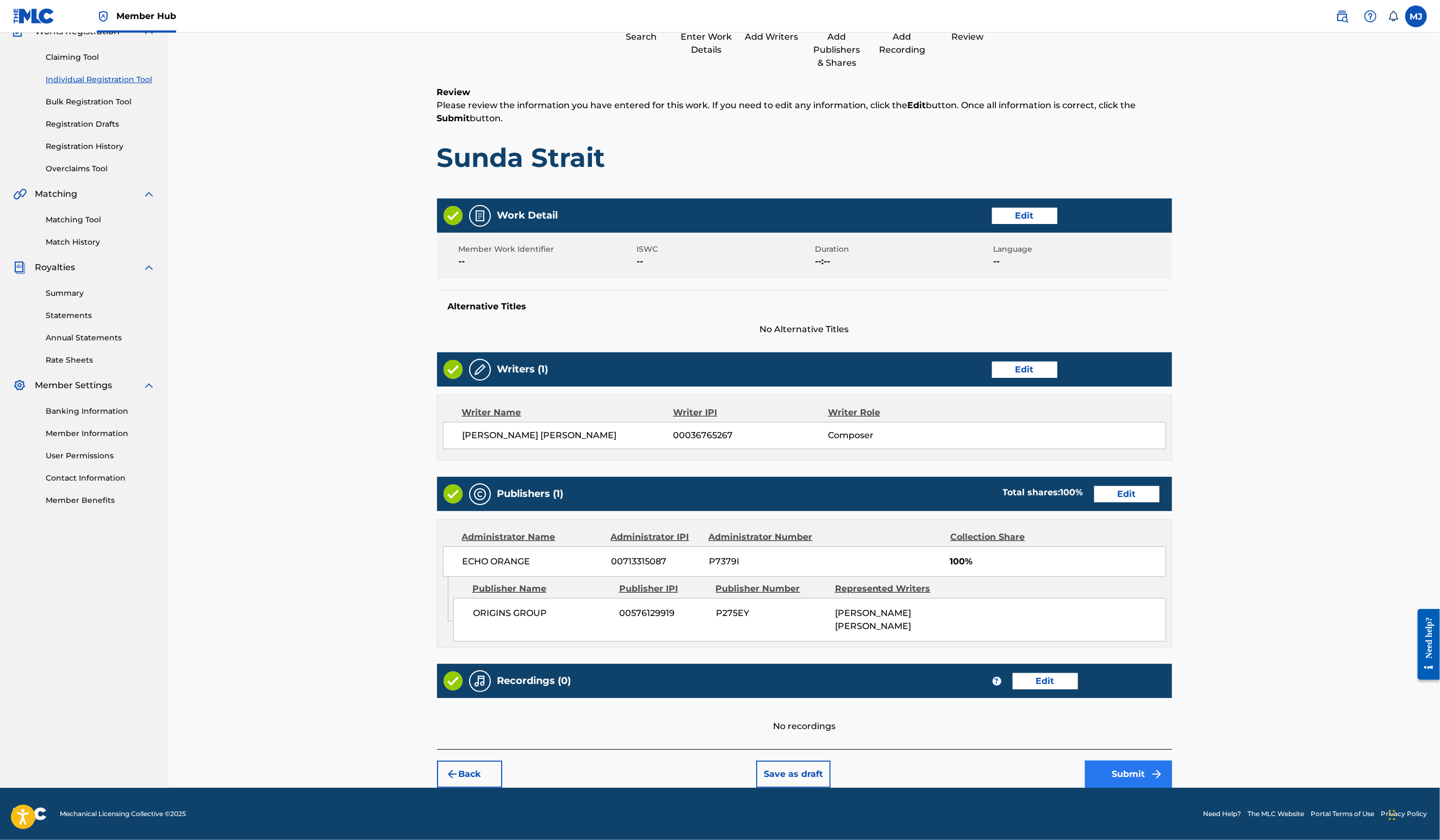
click at [1172, 767] on button "Submit" at bounding box center [1128, 773] width 87 height 27
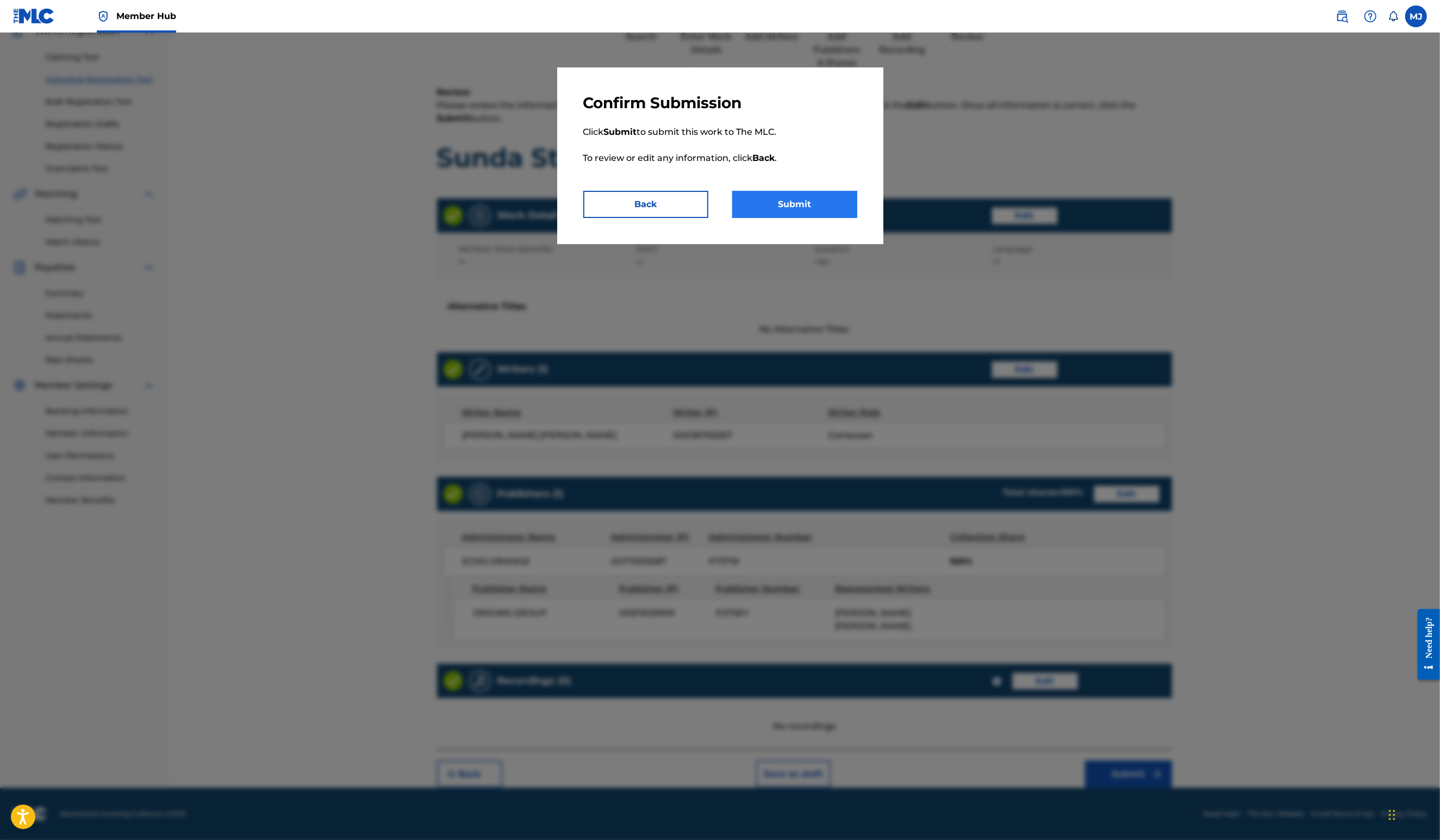
click at [808, 218] on button "Submit" at bounding box center [795, 204] width 125 height 27
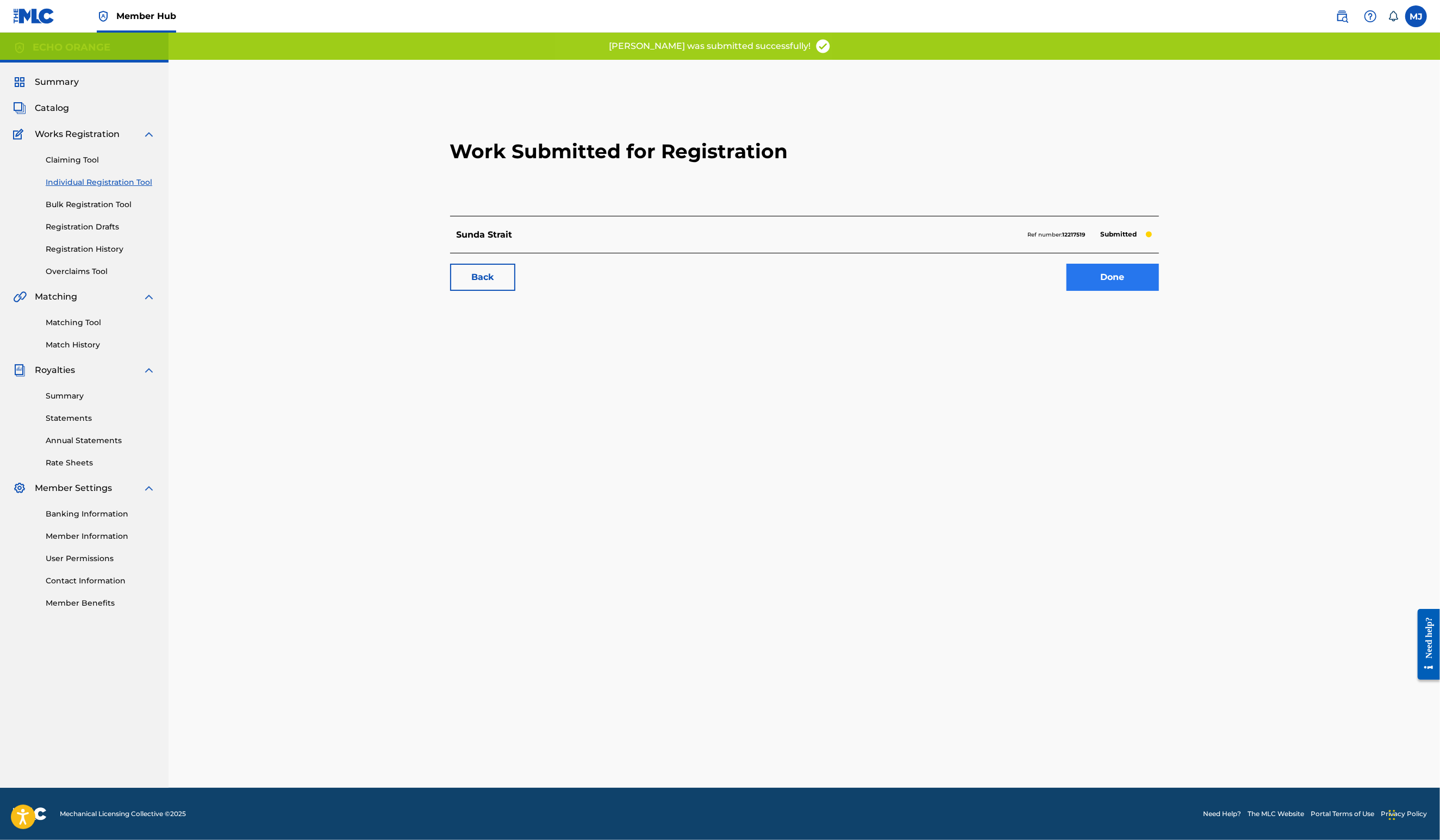
click at [1158, 291] on link "Done" at bounding box center [1113, 277] width 92 height 27
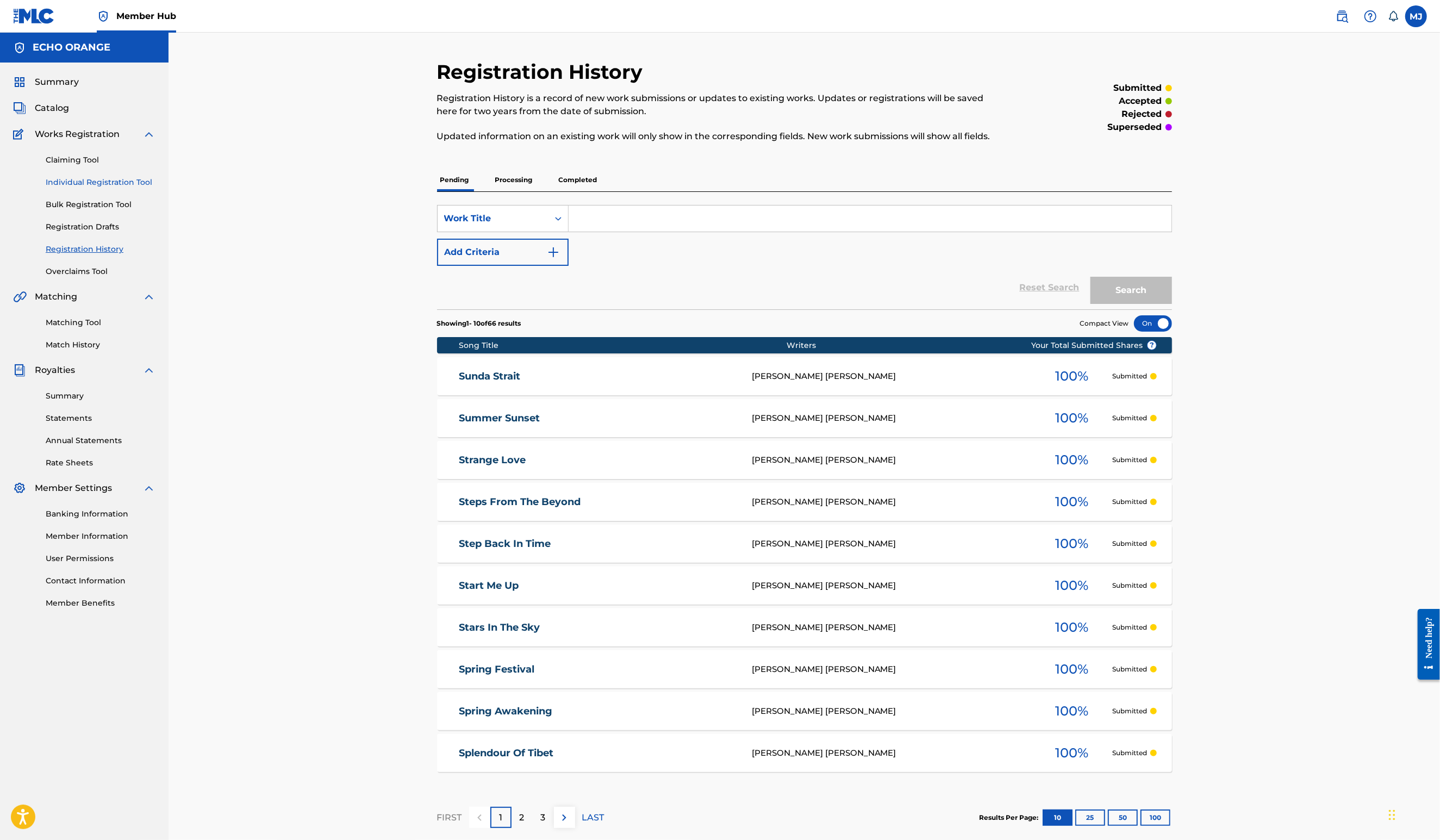
click at [107, 188] on link "Individual Registration Tool" at bounding box center [101, 182] width 110 height 11
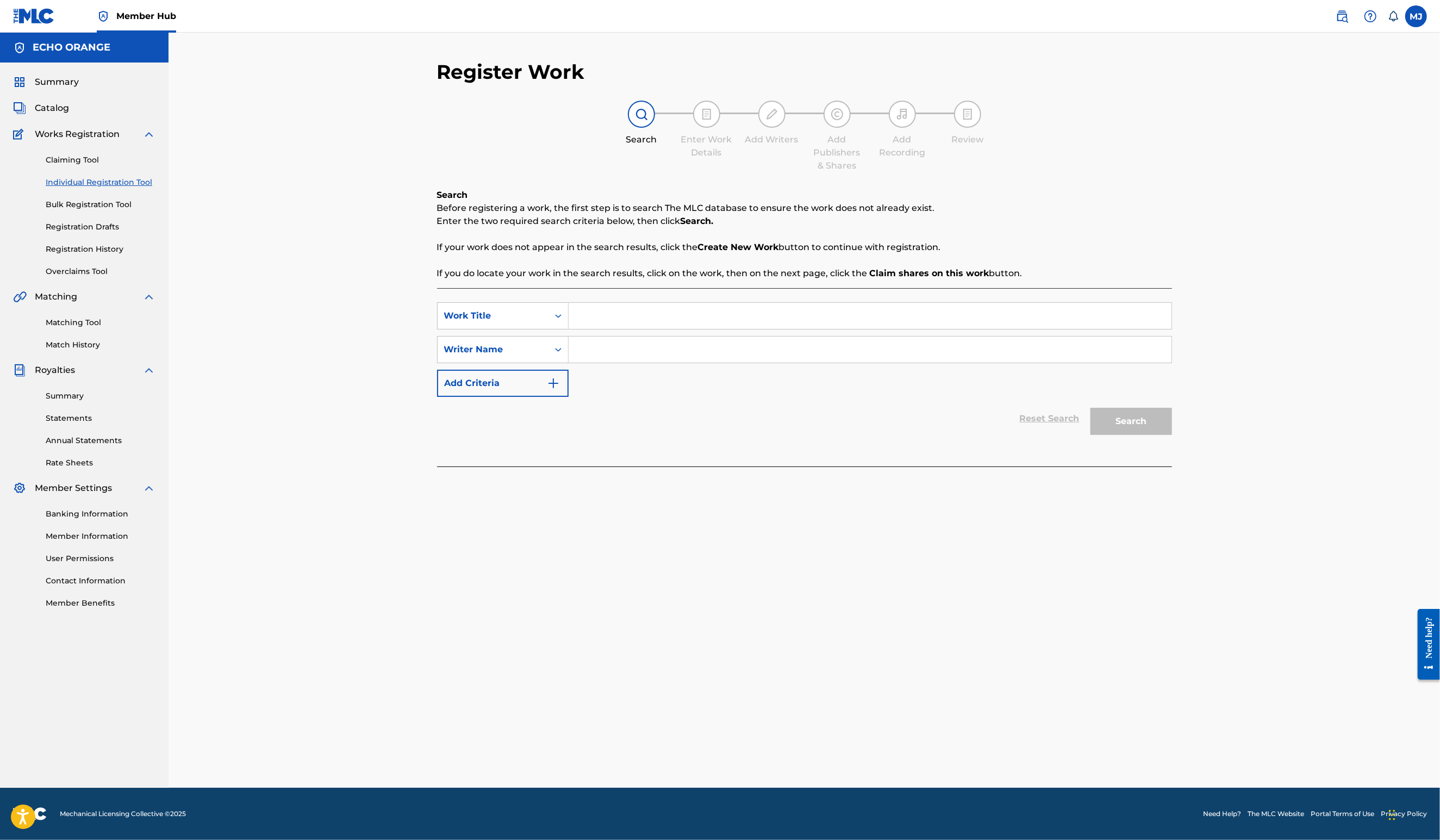
click at [687, 329] on input "Search Form" at bounding box center [870, 316] width 603 height 26
type input "Sunlight of the Spring"
paste input "denis hekimian"
type input "denis hekimian"
click at [1172, 435] on button "Search" at bounding box center [1131, 421] width 82 height 27
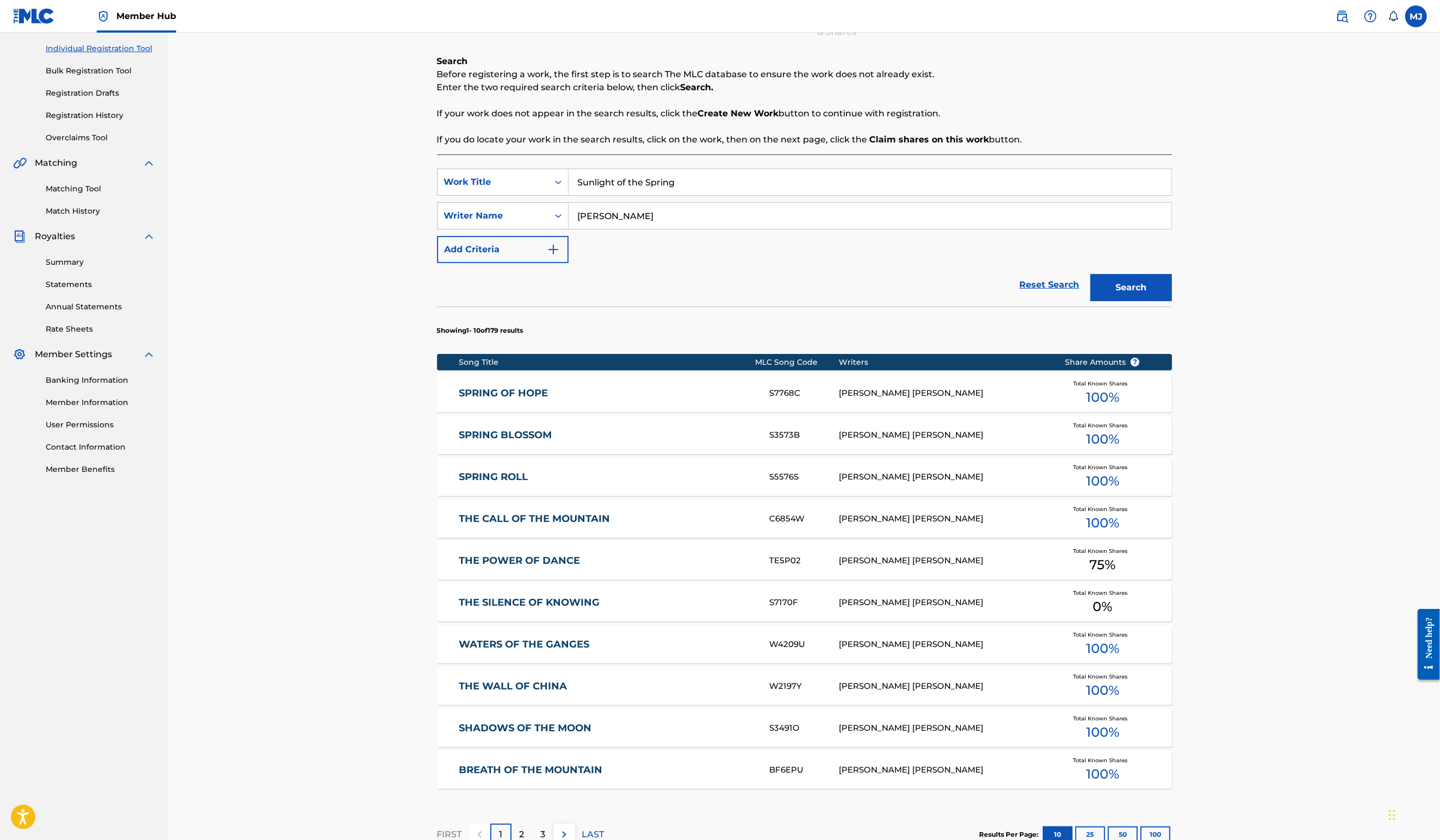
scroll to position [357, 0]
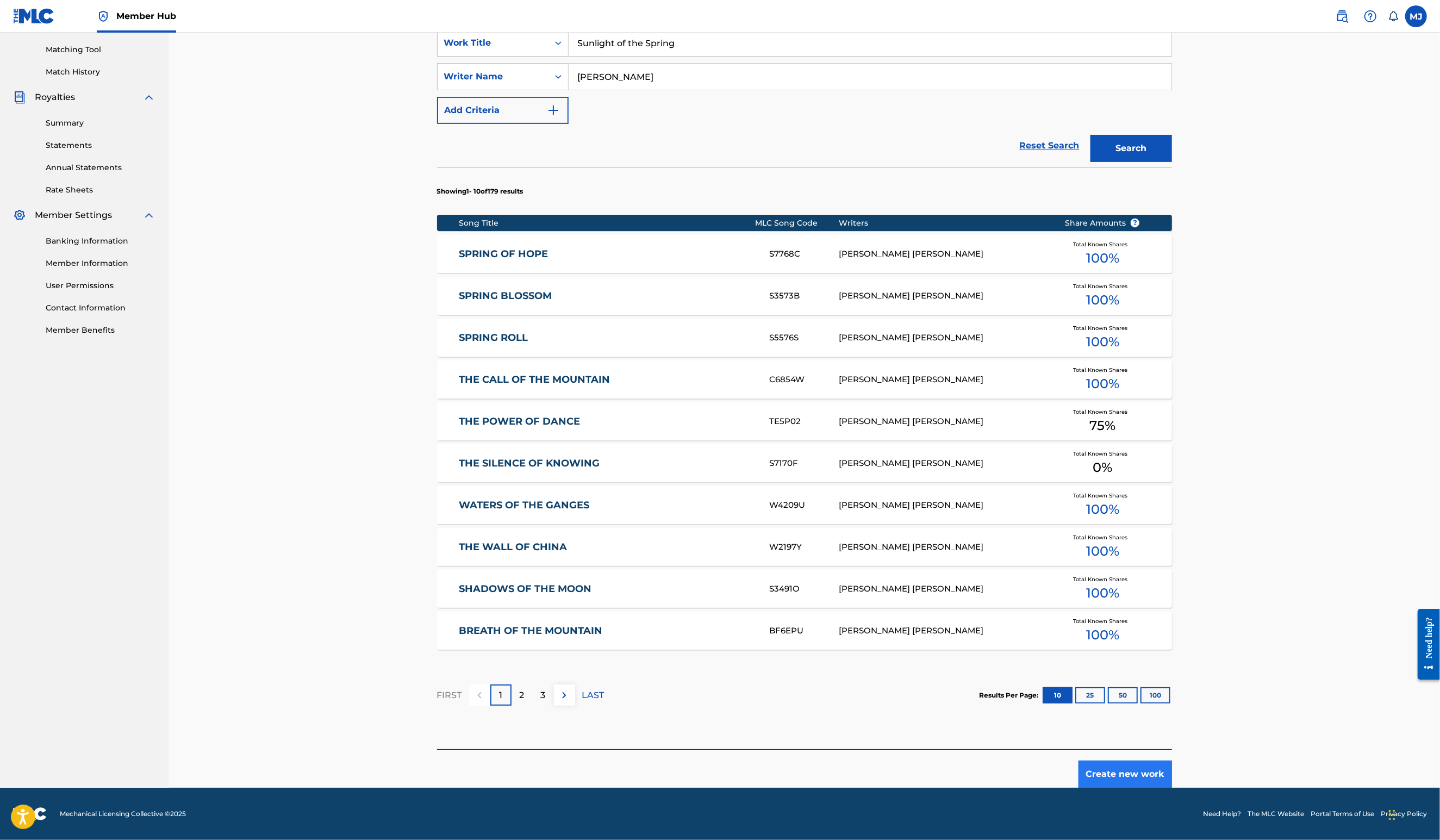
click at [1172, 776] on button "Create new work" at bounding box center [1125, 773] width 94 height 27
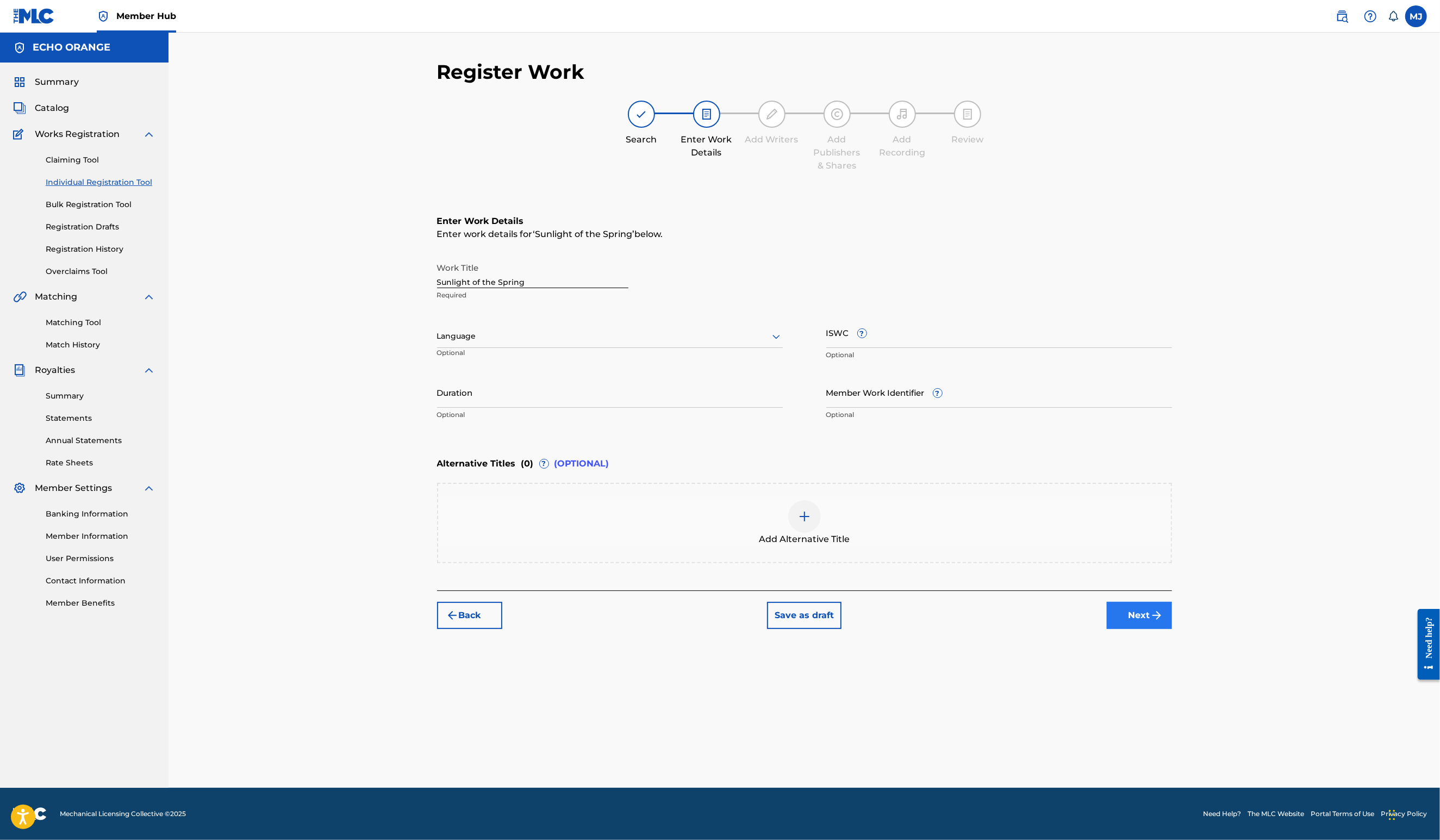
click at [1172, 629] on button "Next" at bounding box center [1140, 615] width 65 height 27
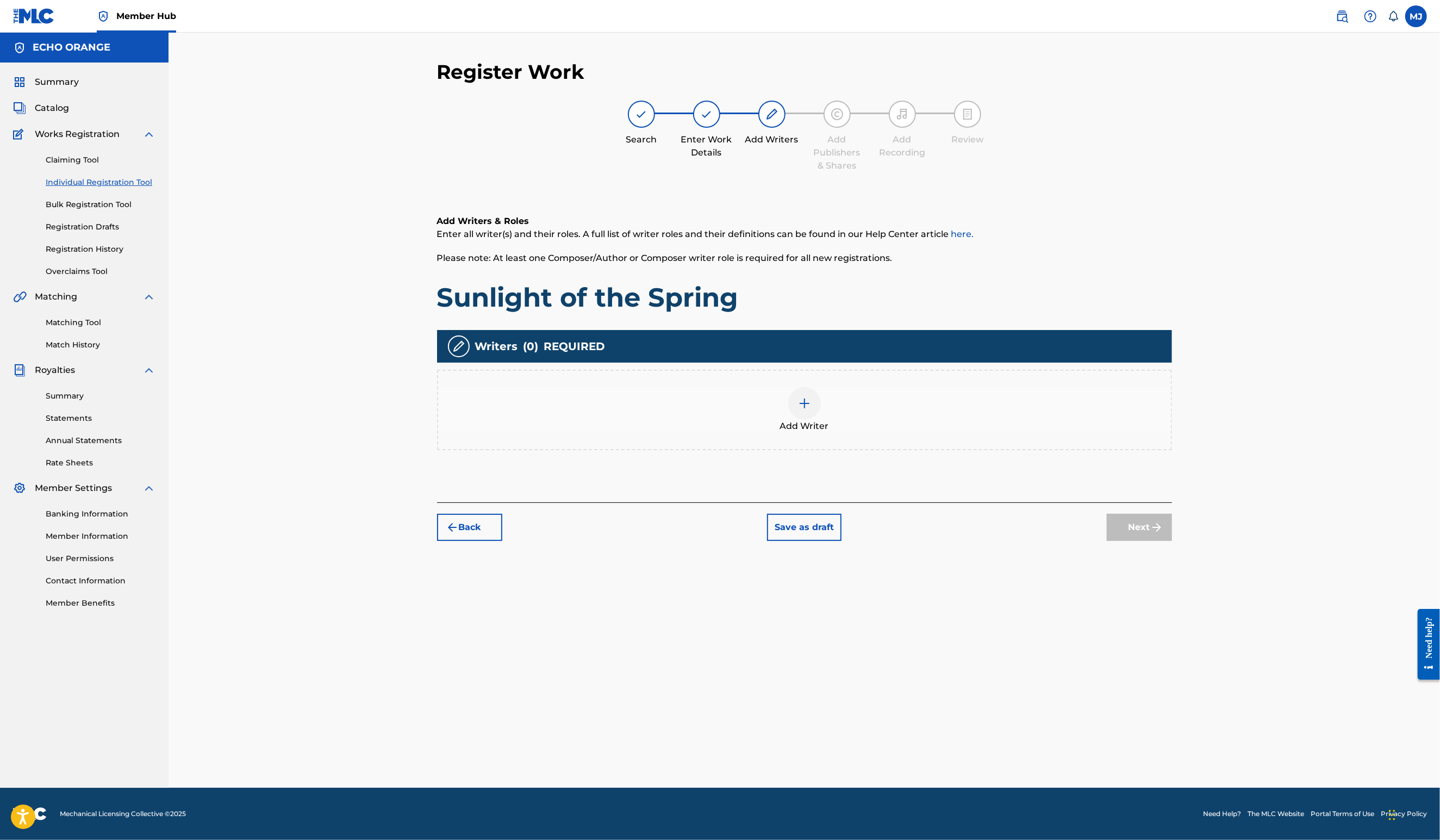
click at [969, 450] on div "Add Writer" at bounding box center [804, 410] width 735 height 80
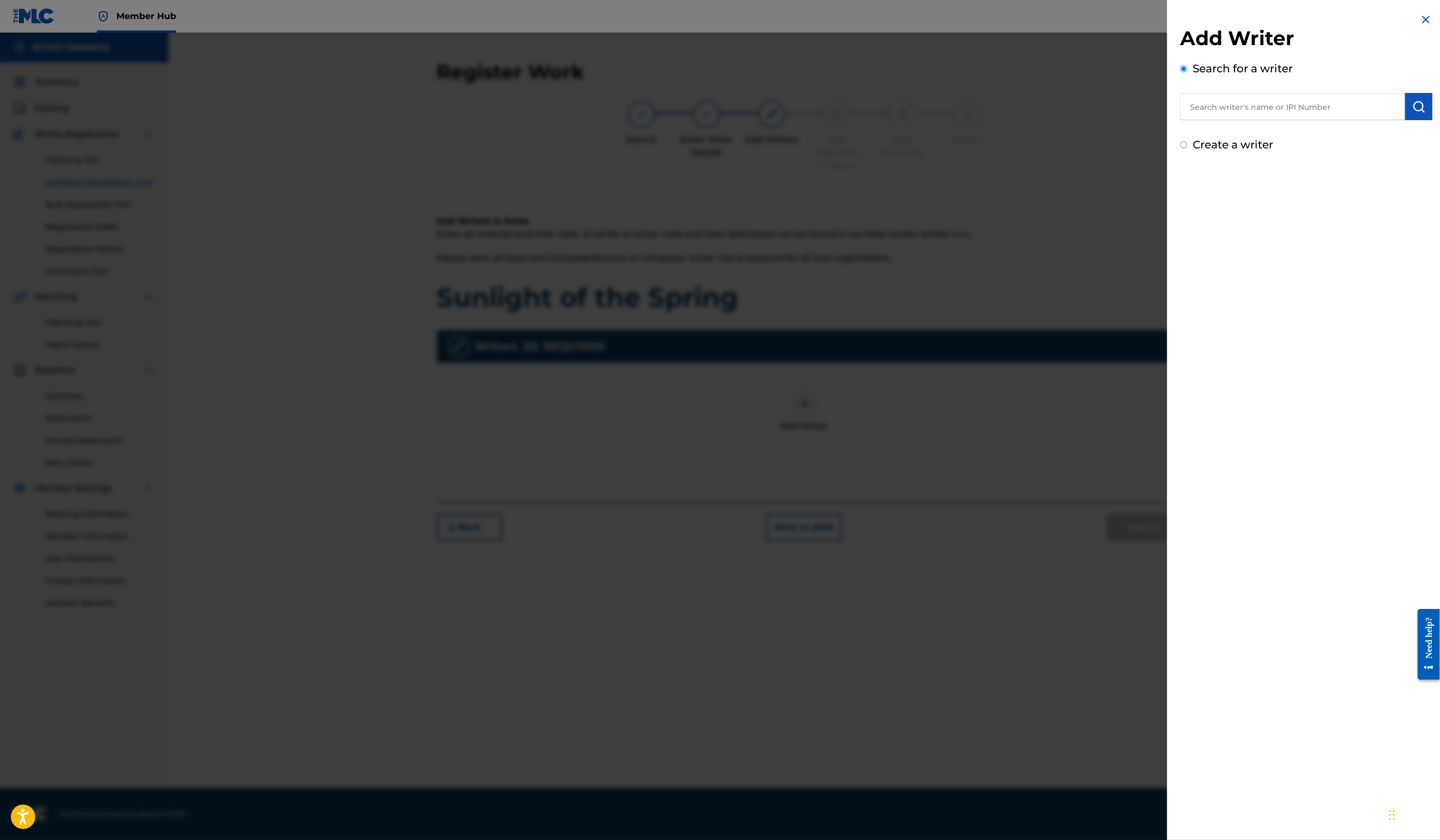
click at [1259, 120] on input "text" at bounding box center [1292, 106] width 225 height 27
click at [1260, 120] on input "text" at bounding box center [1292, 106] width 225 height 27
paste input "denis hekimian"
type input "denis hekimian"
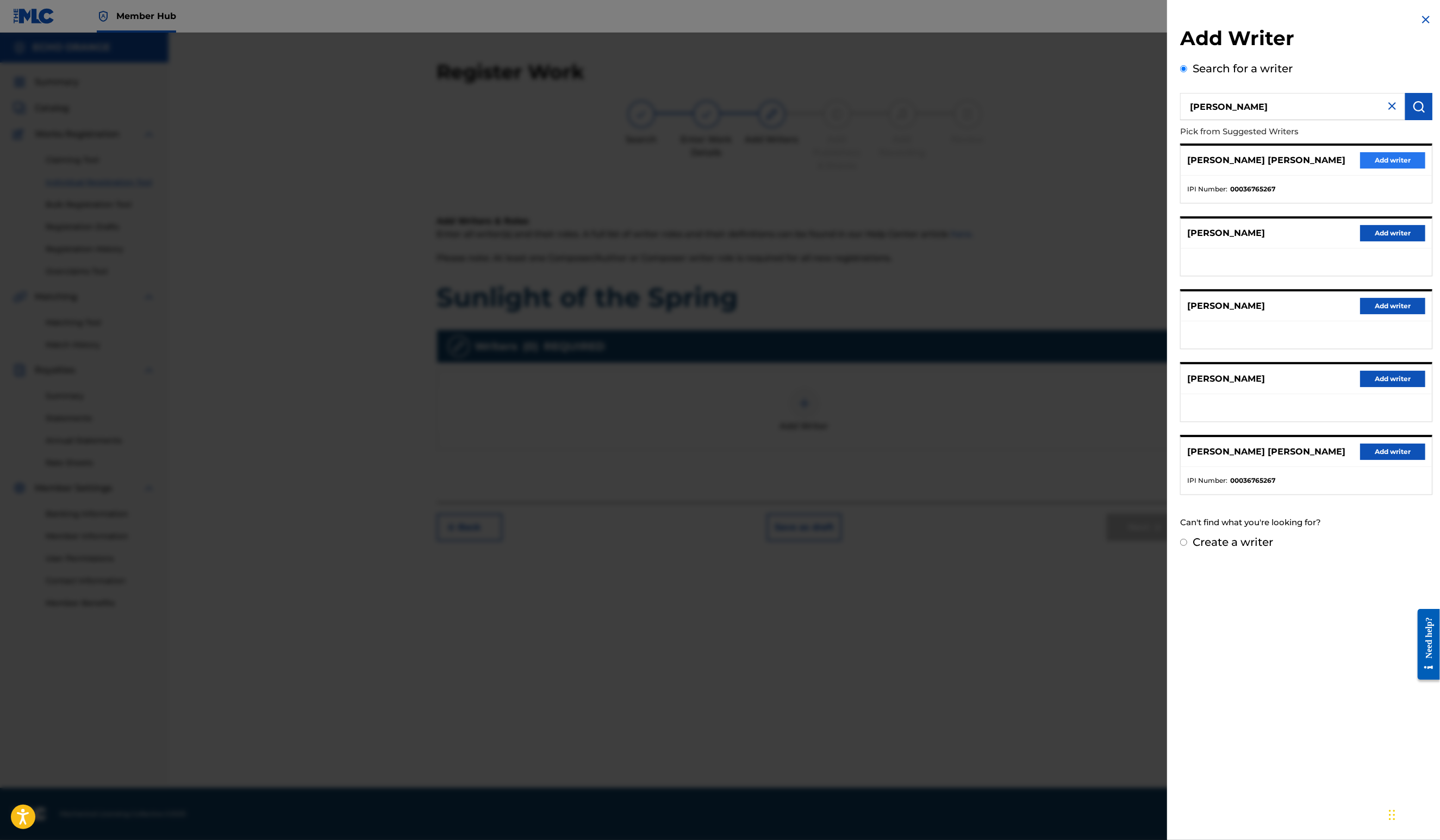
click at [1405, 168] on button "Add writer" at bounding box center [1393, 161] width 65 height 17
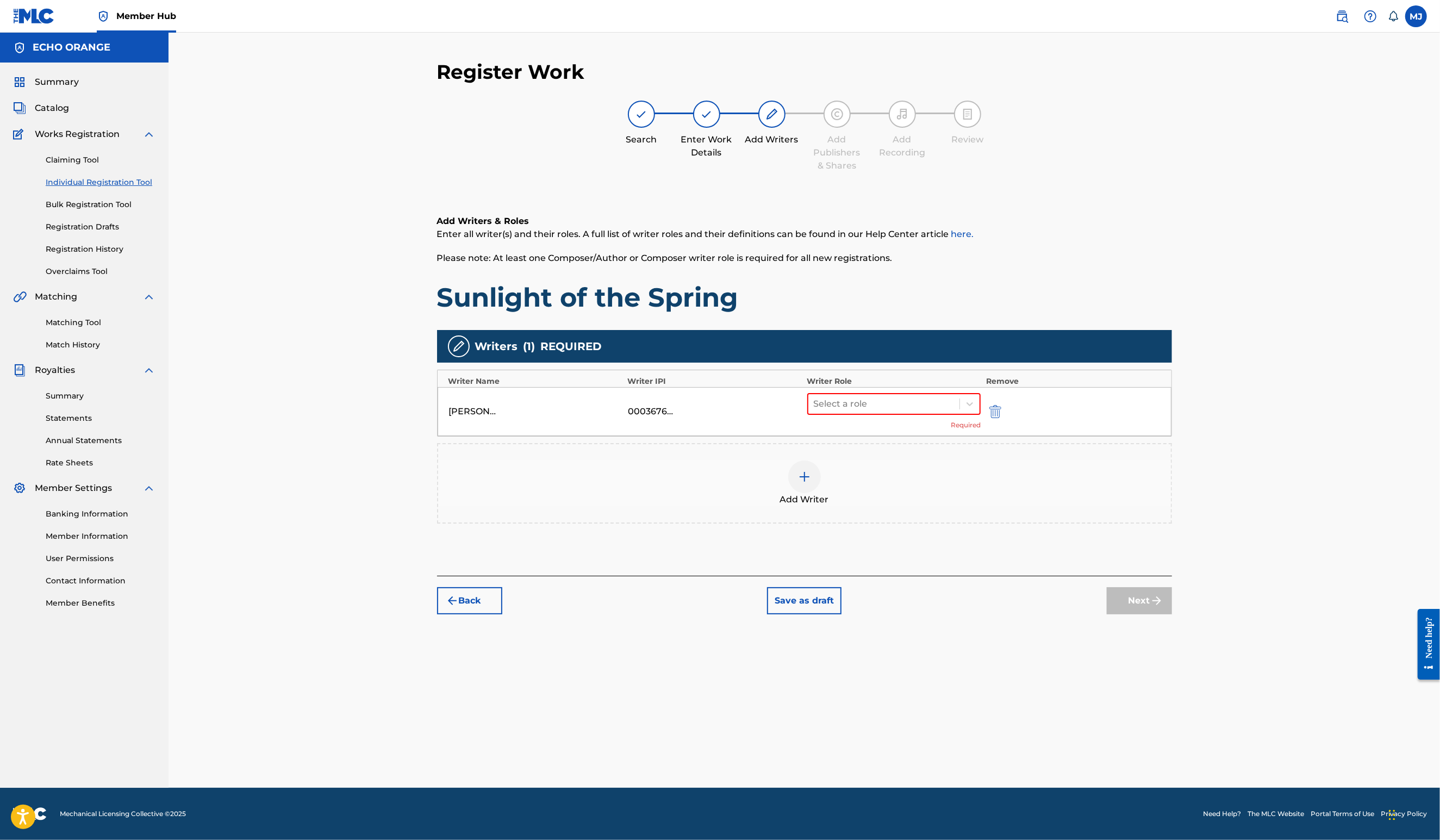
click at [842, 430] on div "Select a role Required" at bounding box center [894, 411] width 174 height 37
click at [835, 412] on div at bounding box center [884, 404] width 141 height 15
click at [879, 553] on div "Composer" at bounding box center [929, 561] width 209 height 21
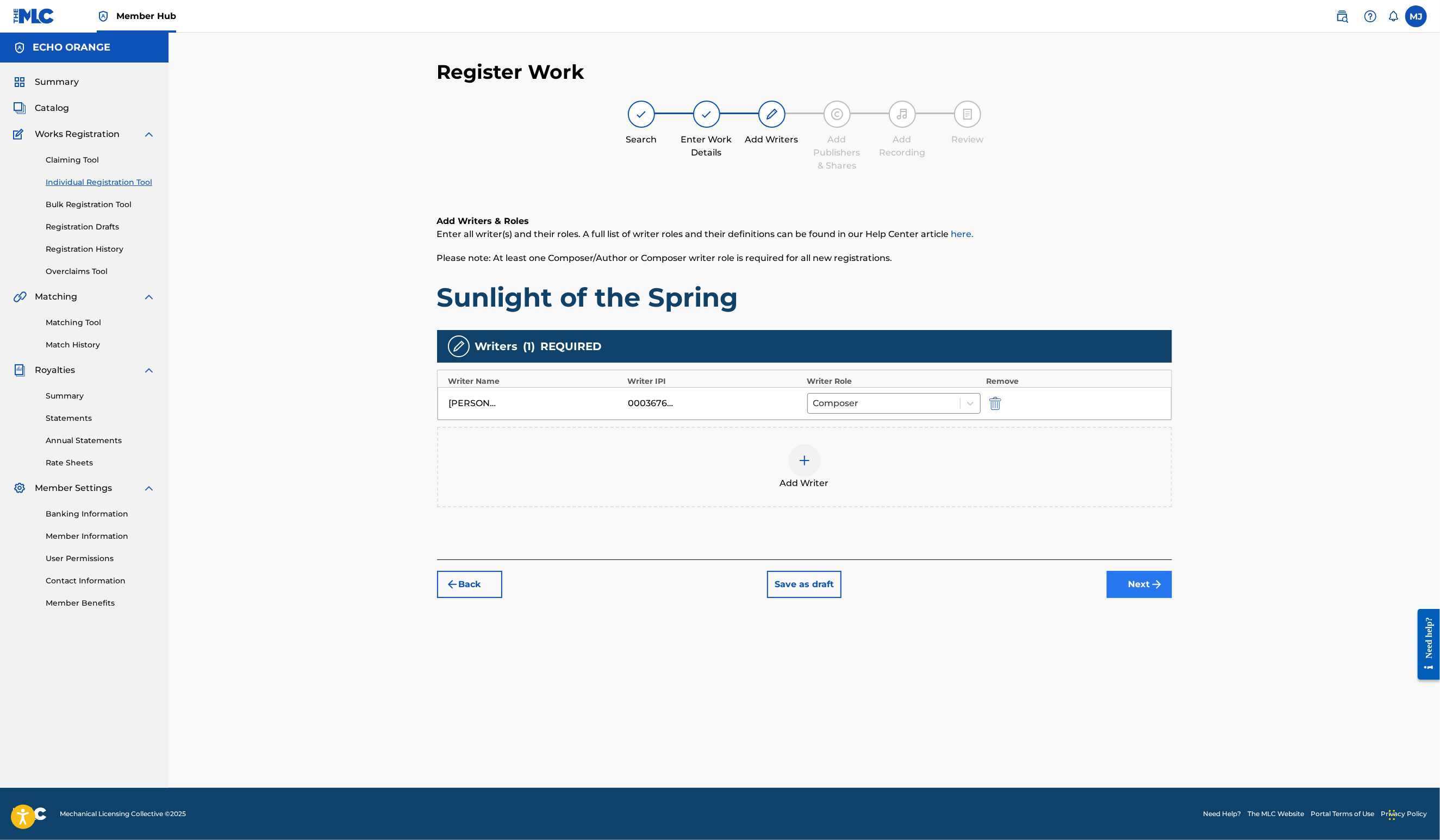
click at [1172, 598] on button "Next" at bounding box center [1140, 584] width 65 height 27
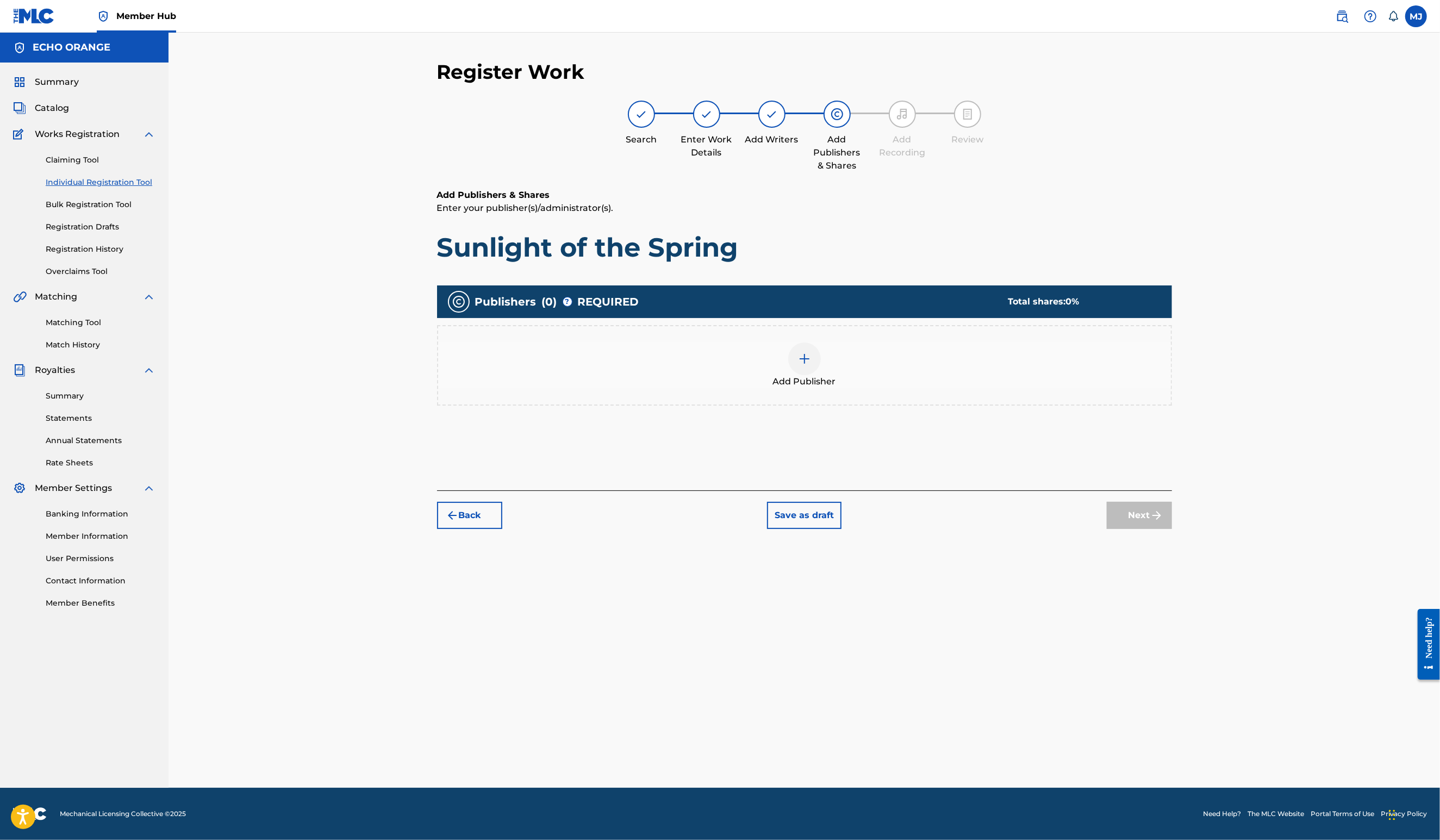
click at [842, 388] on div "Add Publisher" at bounding box center [804, 365] width 733 height 46
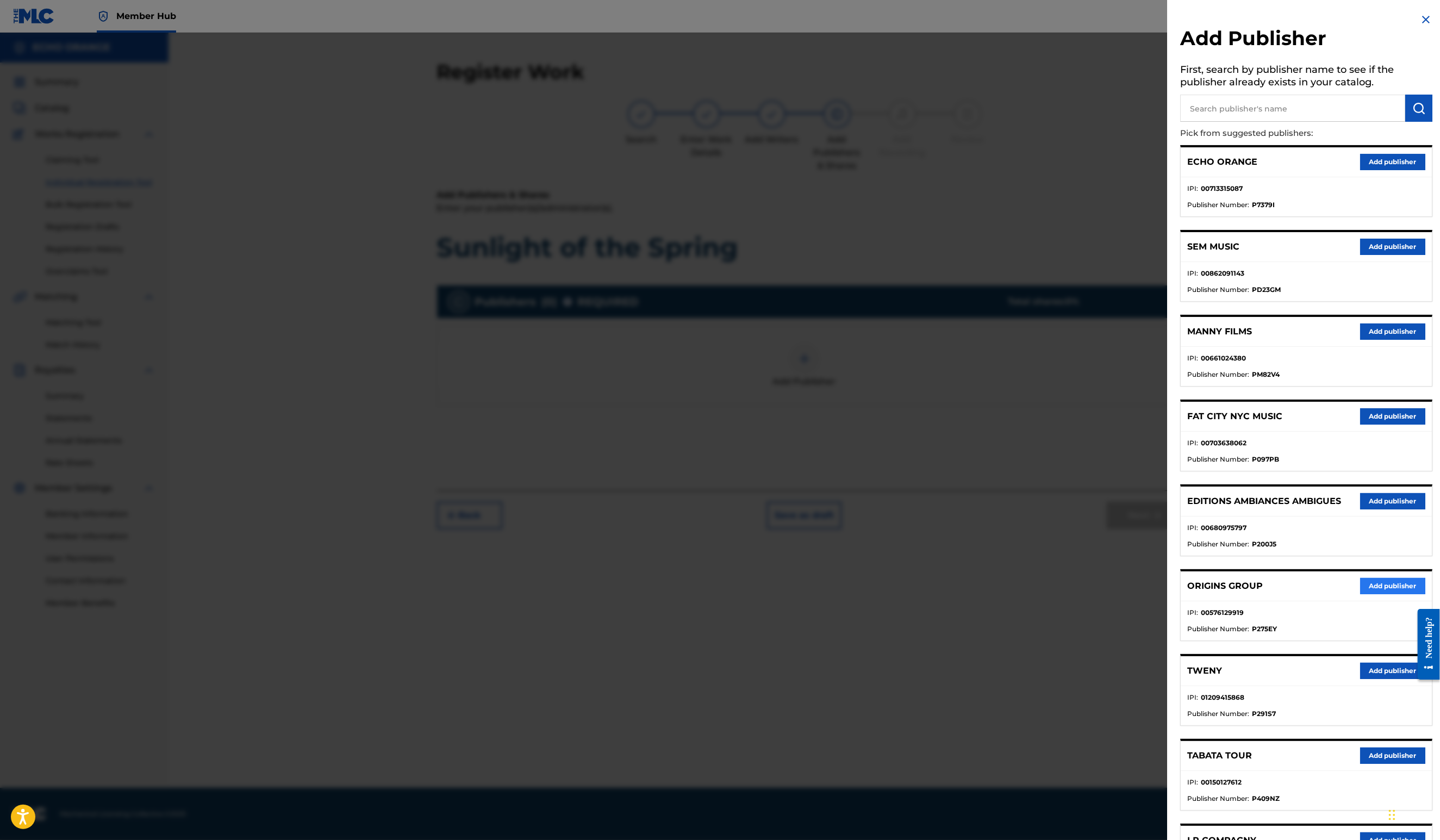
click at [1360, 594] on button "Add publisher" at bounding box center [1393, 586] width 65 height 17
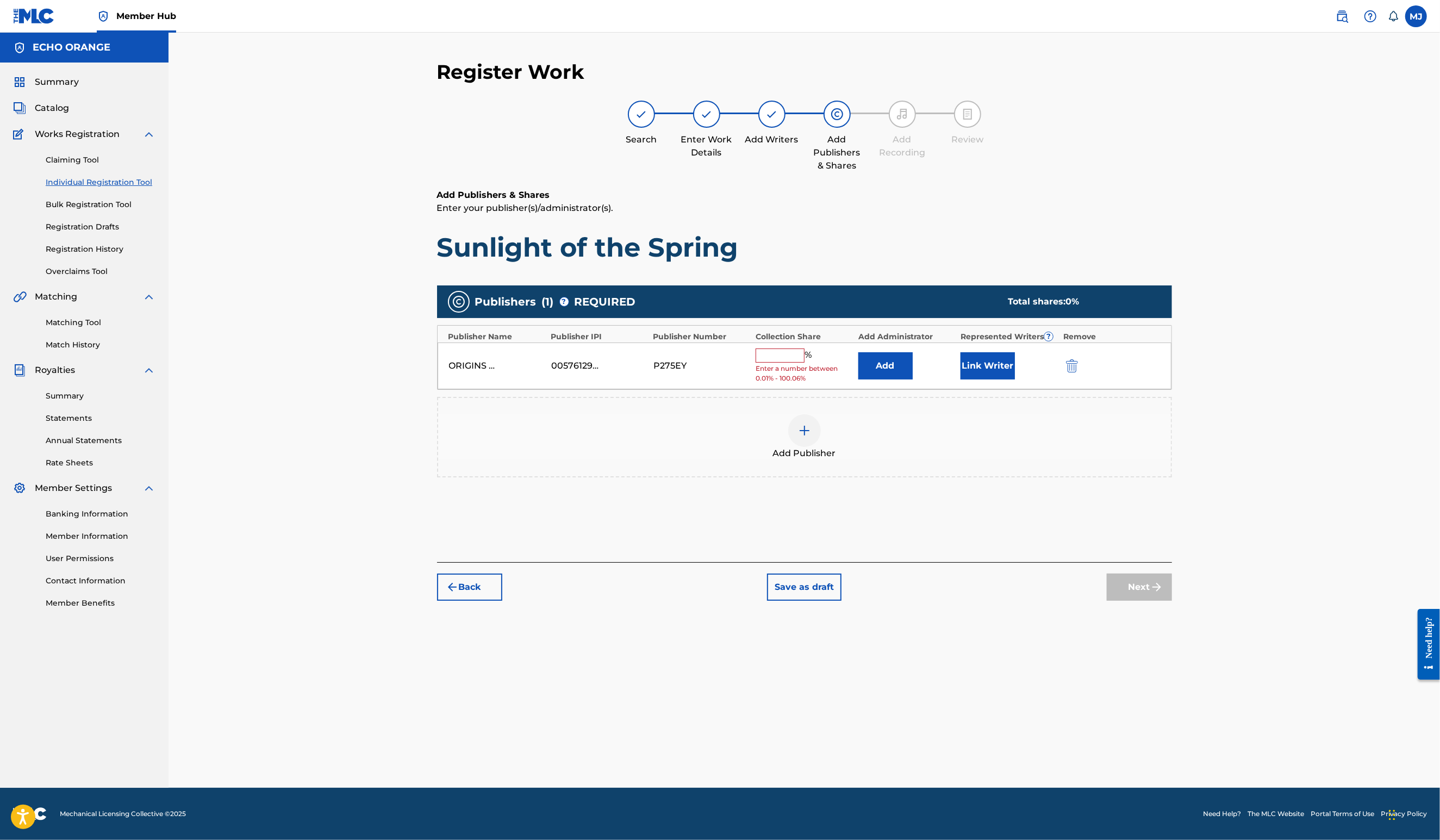
click at [951, 379] on div "Add" at bounding box center [907, 365] width 97 height 27
click at [907, 379] on button "Add" at bounding box center [885, 365] width 54 height 27
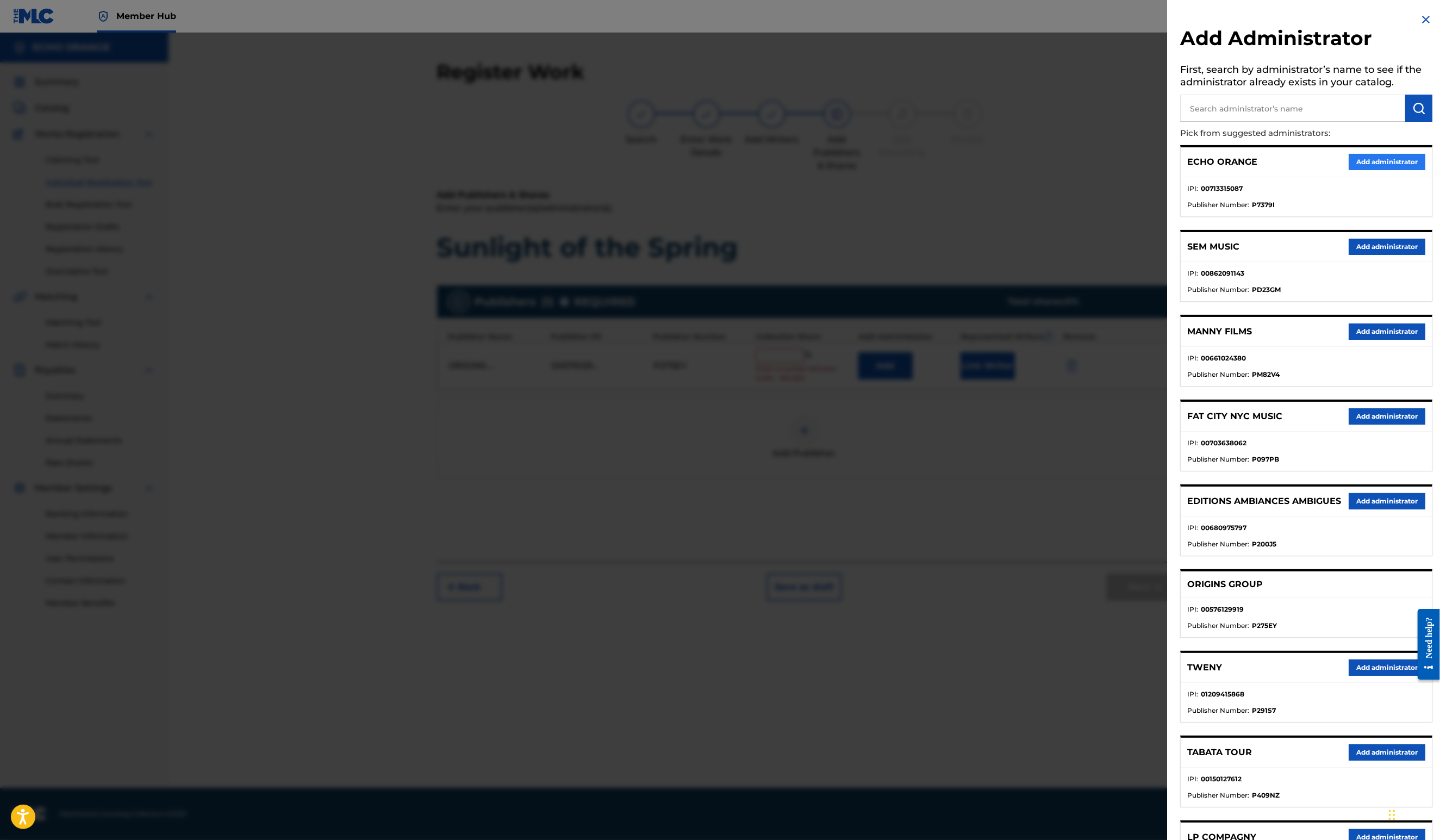
click at [1362, 170] on button "Add administrator" at bounding box center [1387, 162] width 77 height 17
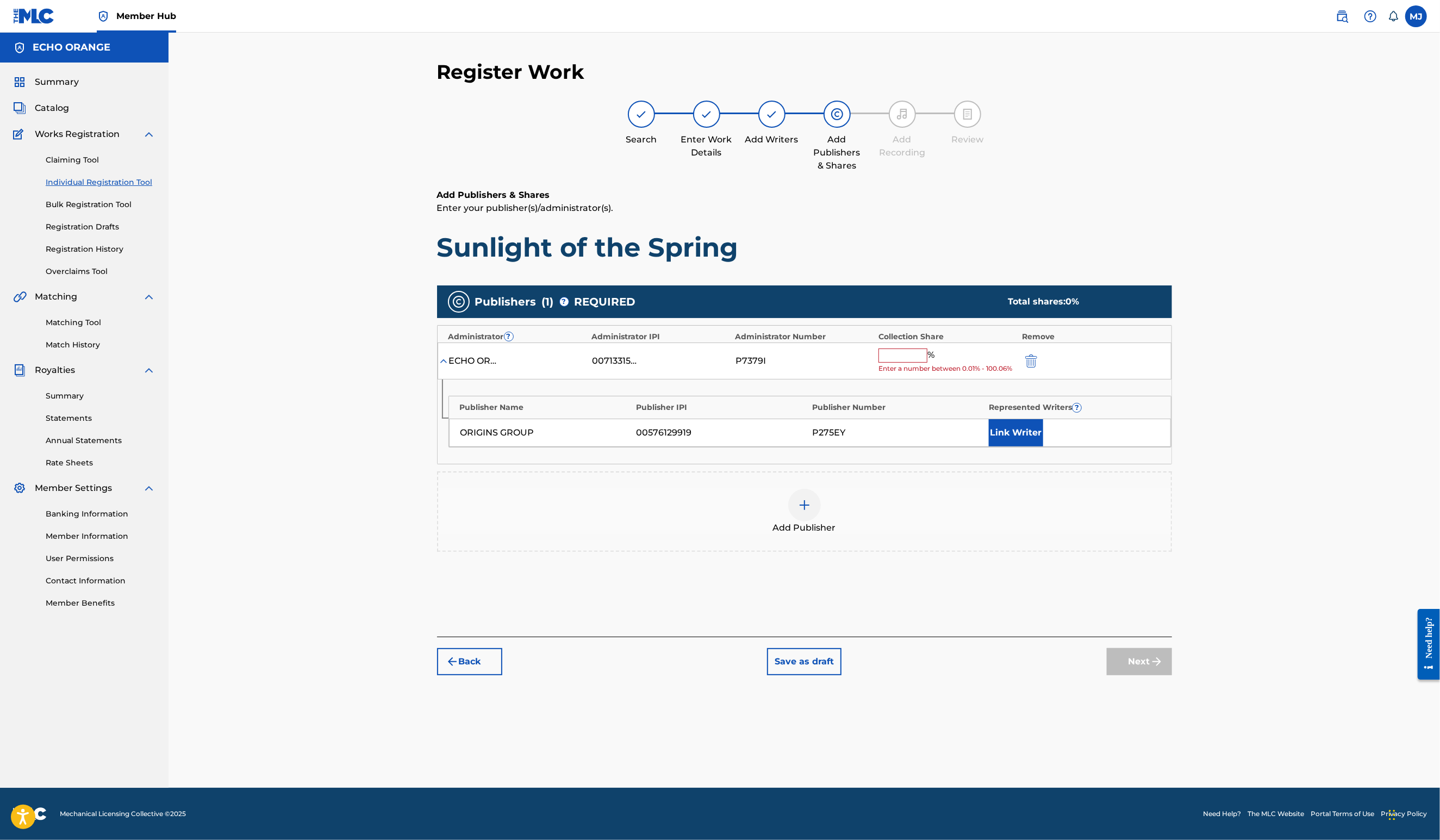
click at [928, 362] on input "text" at bounding box center [903, 356] width 49 height 14
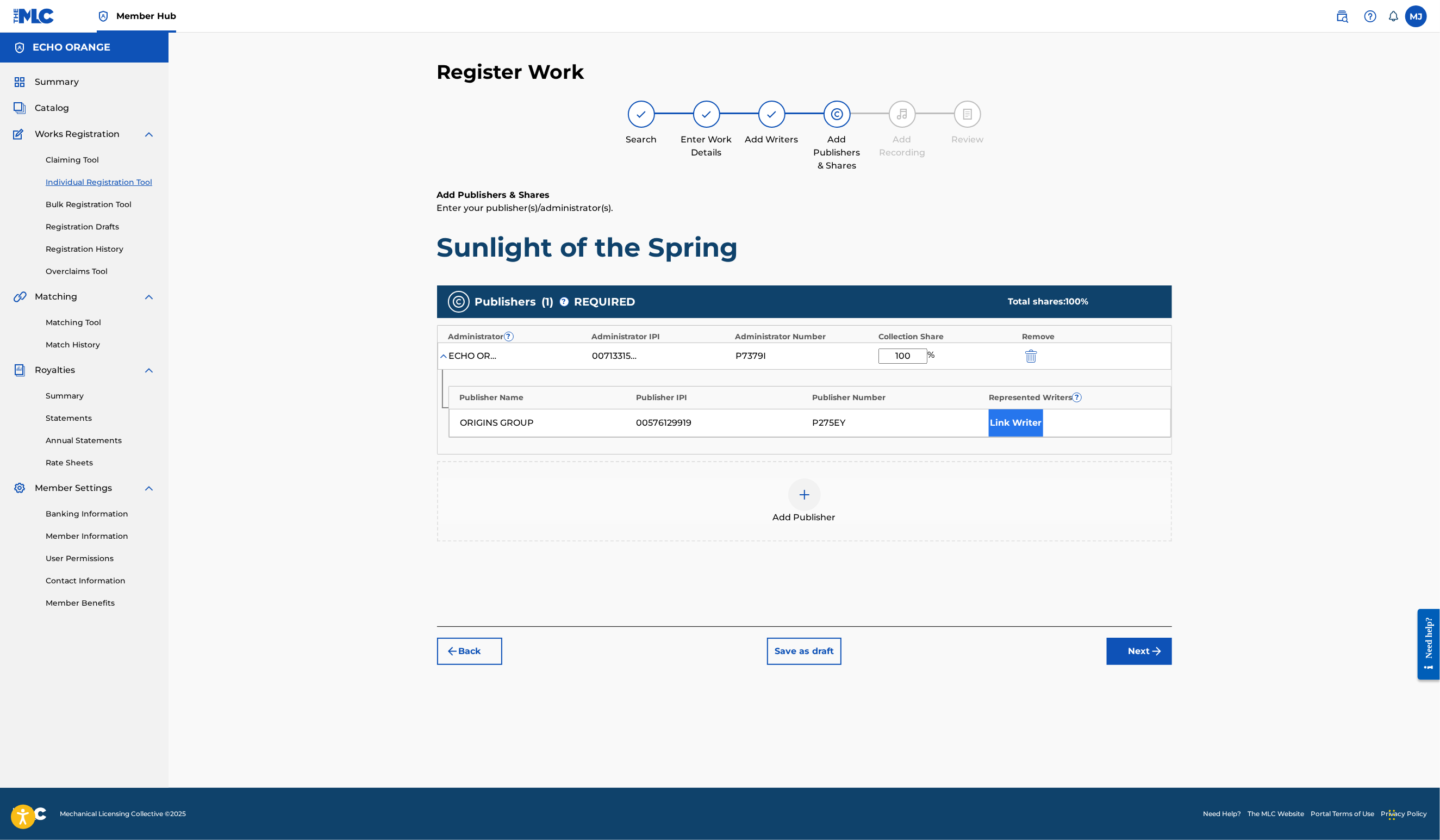
type input "100"
click at [1043, 437] on button "Link Writer" at bounding box center [1016, 422] width 54 height 27
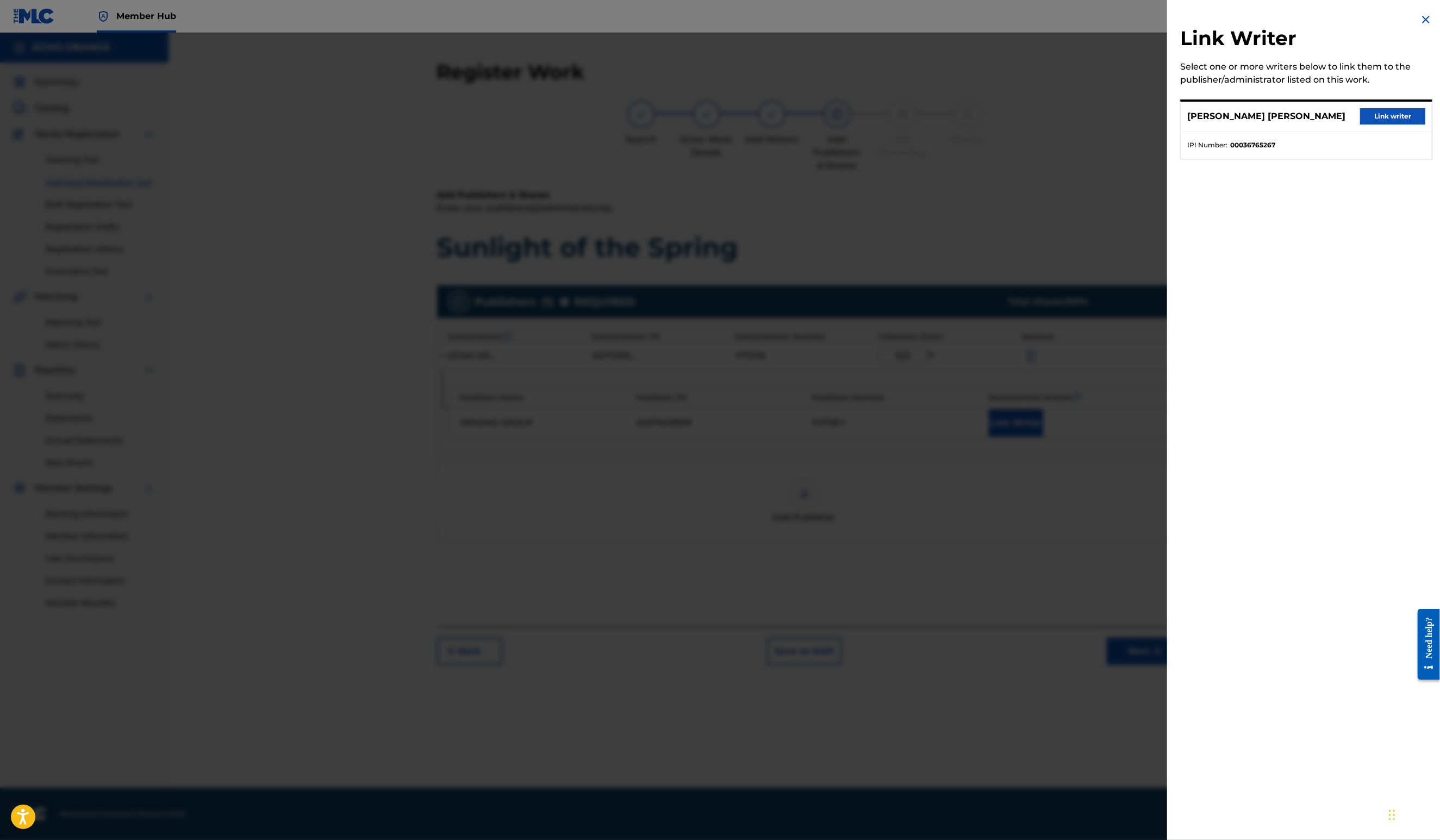
click at [1360, 125] on button "Link writer" at bounding box center [1393, 116] width 65 height 17
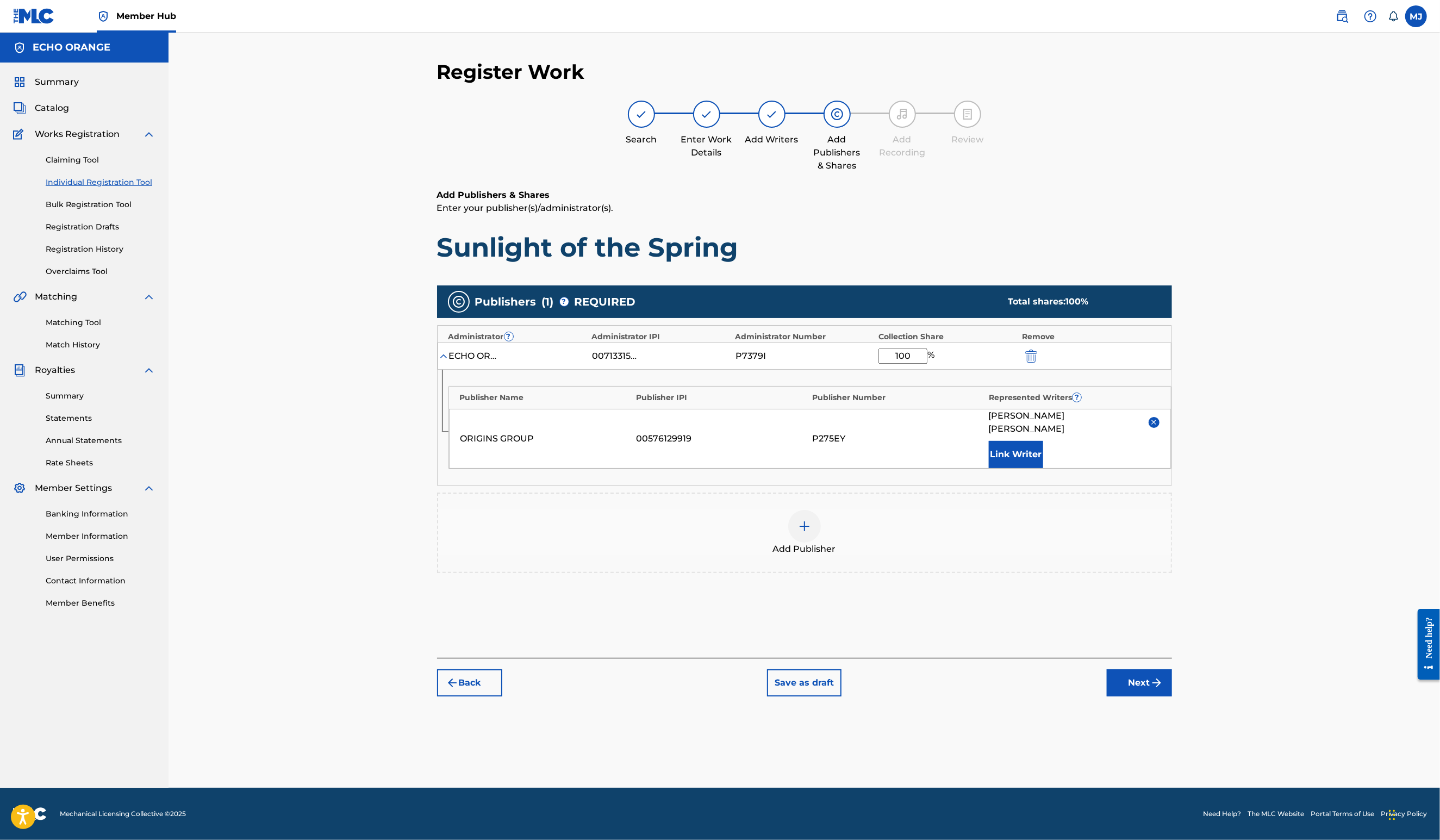
click at [1172, 697] on button "Next" at bounding box center [1140, 682] width 65 height 27
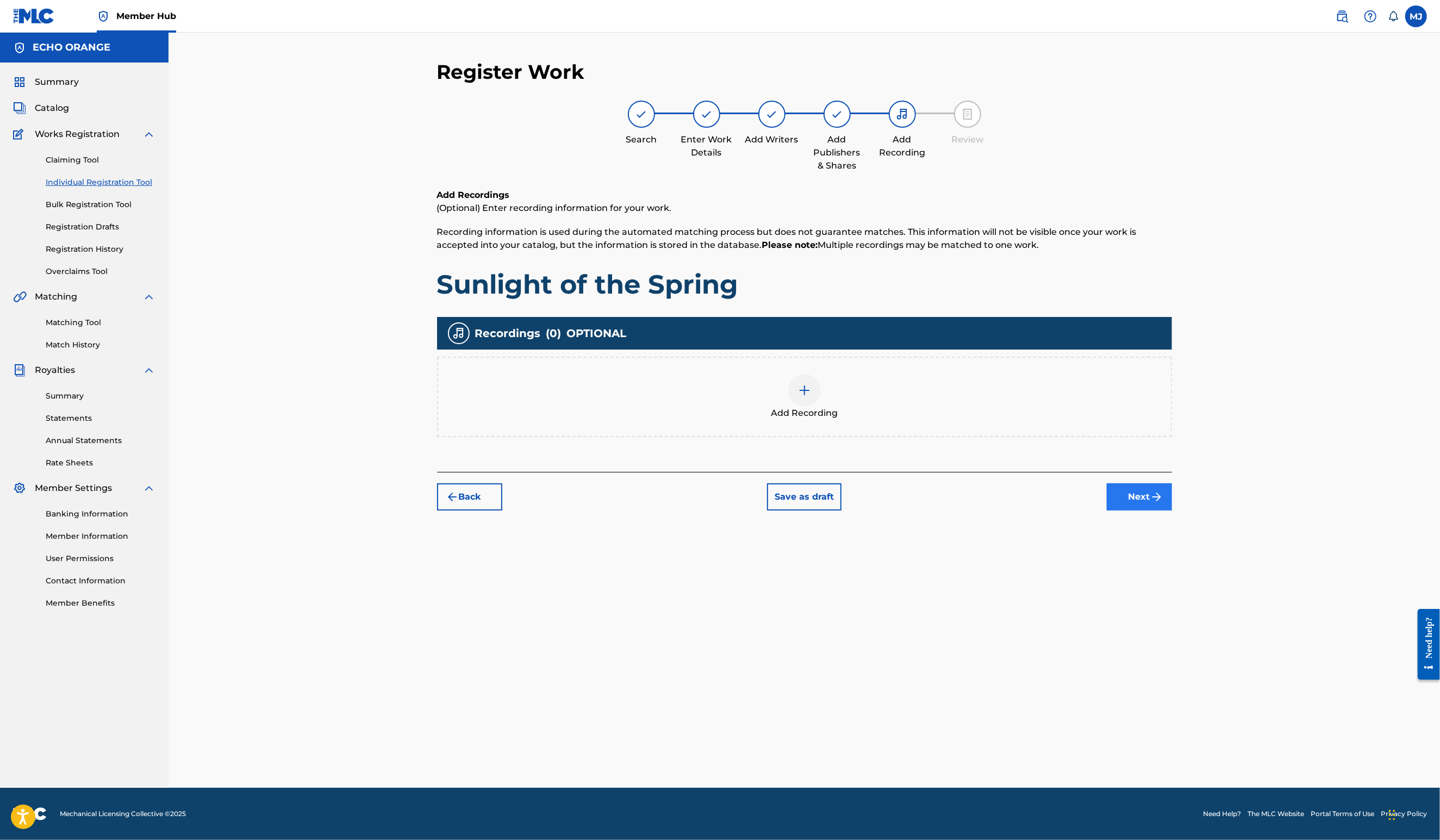
click at [1172, 510] on button "Next" at bounding box center [1140, 496] width 65 height 27
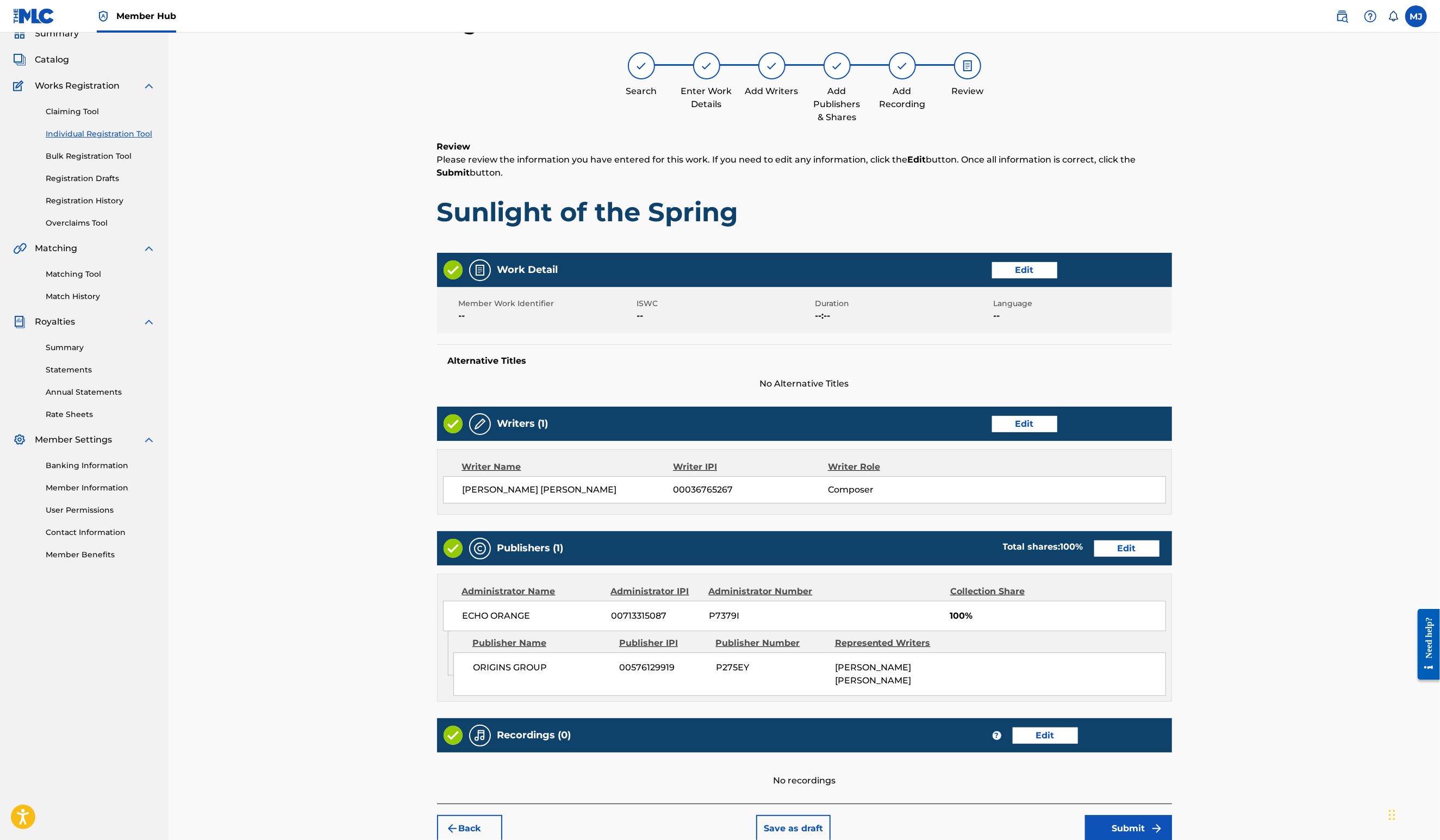
scroll to position [204, 0]
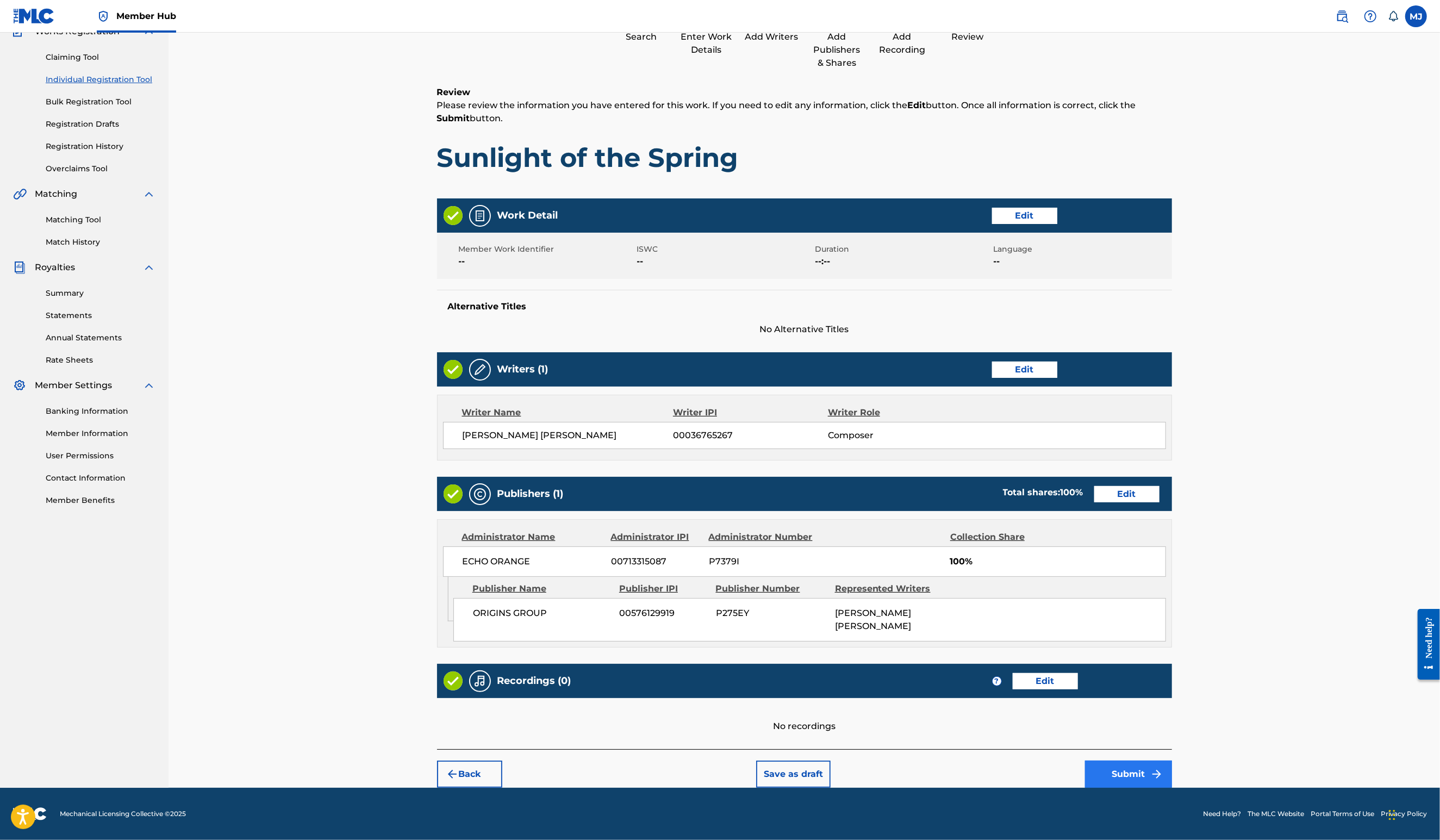
click at [1172, 760] on button "Submit" at bounding box center [1128, 773] width 87 height 27
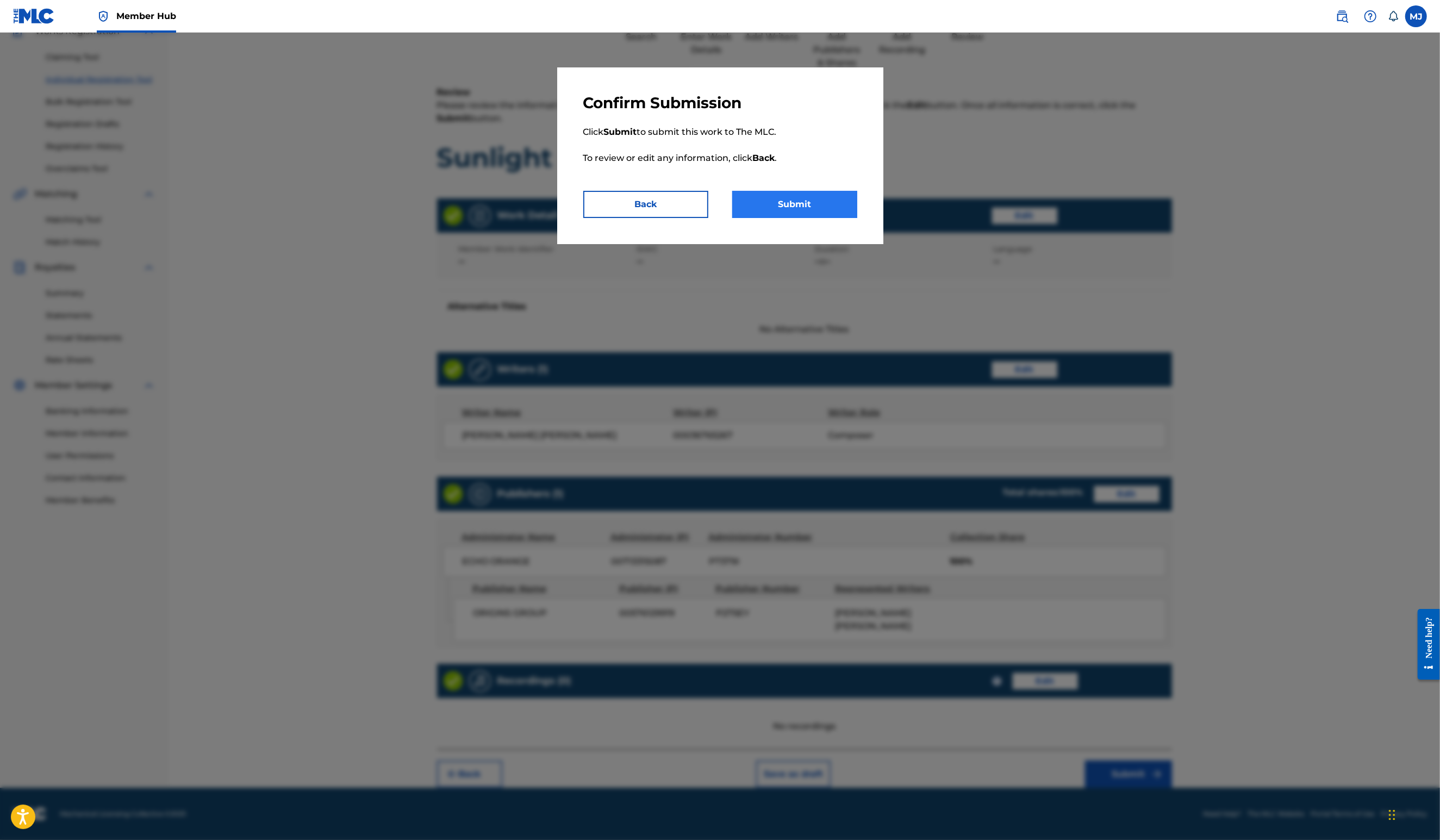
click at [857, 218] on button "Submit" at bounding box center [795, 204] width 125 height 27
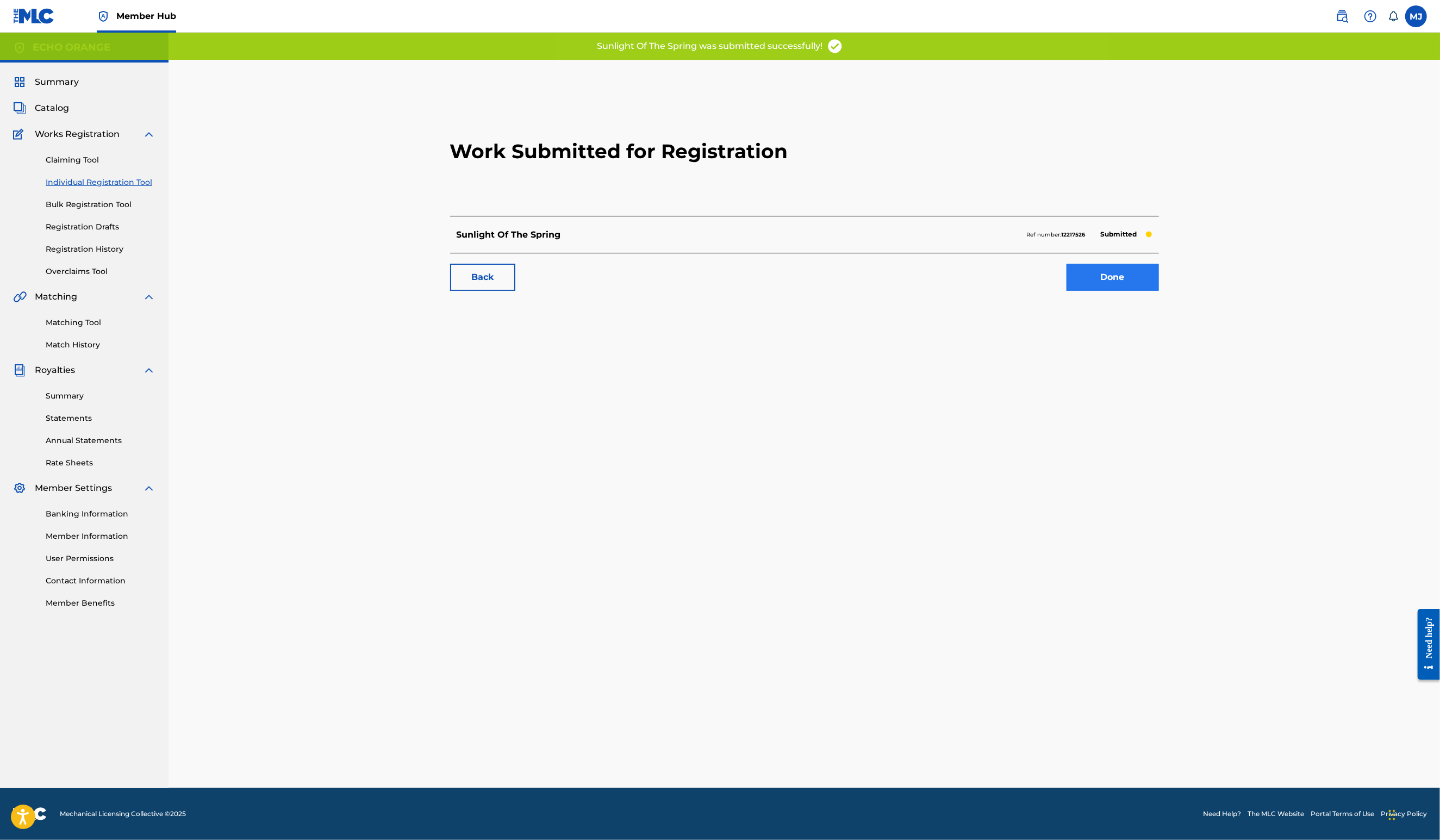
click at [1159, 291] on link "Done" at bounding box center [1113, 277] width 92 height 27
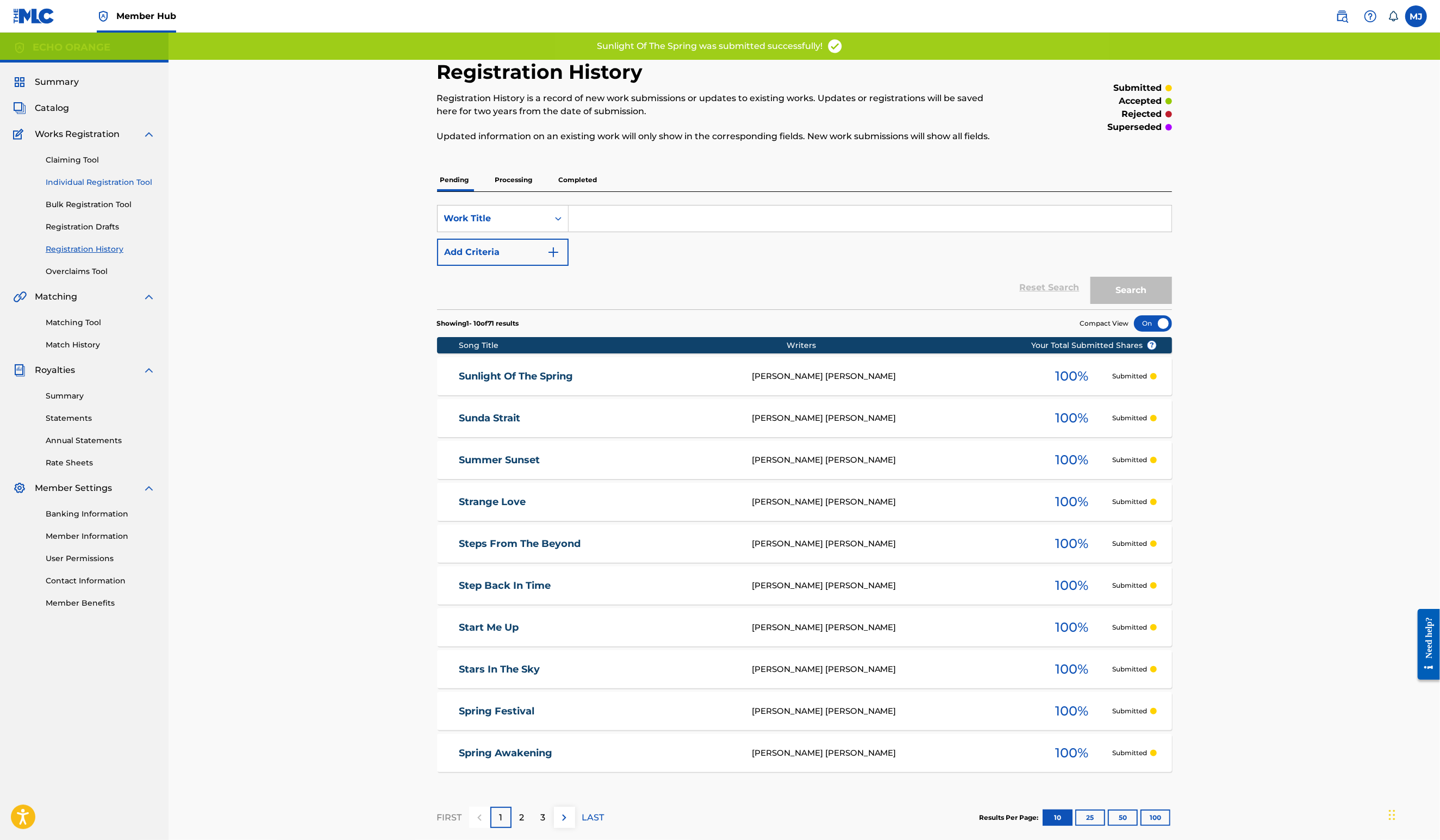
click at [135, 188] on link "Individual Registration Tool" at bounding box center [101, 182] width 110 height 11
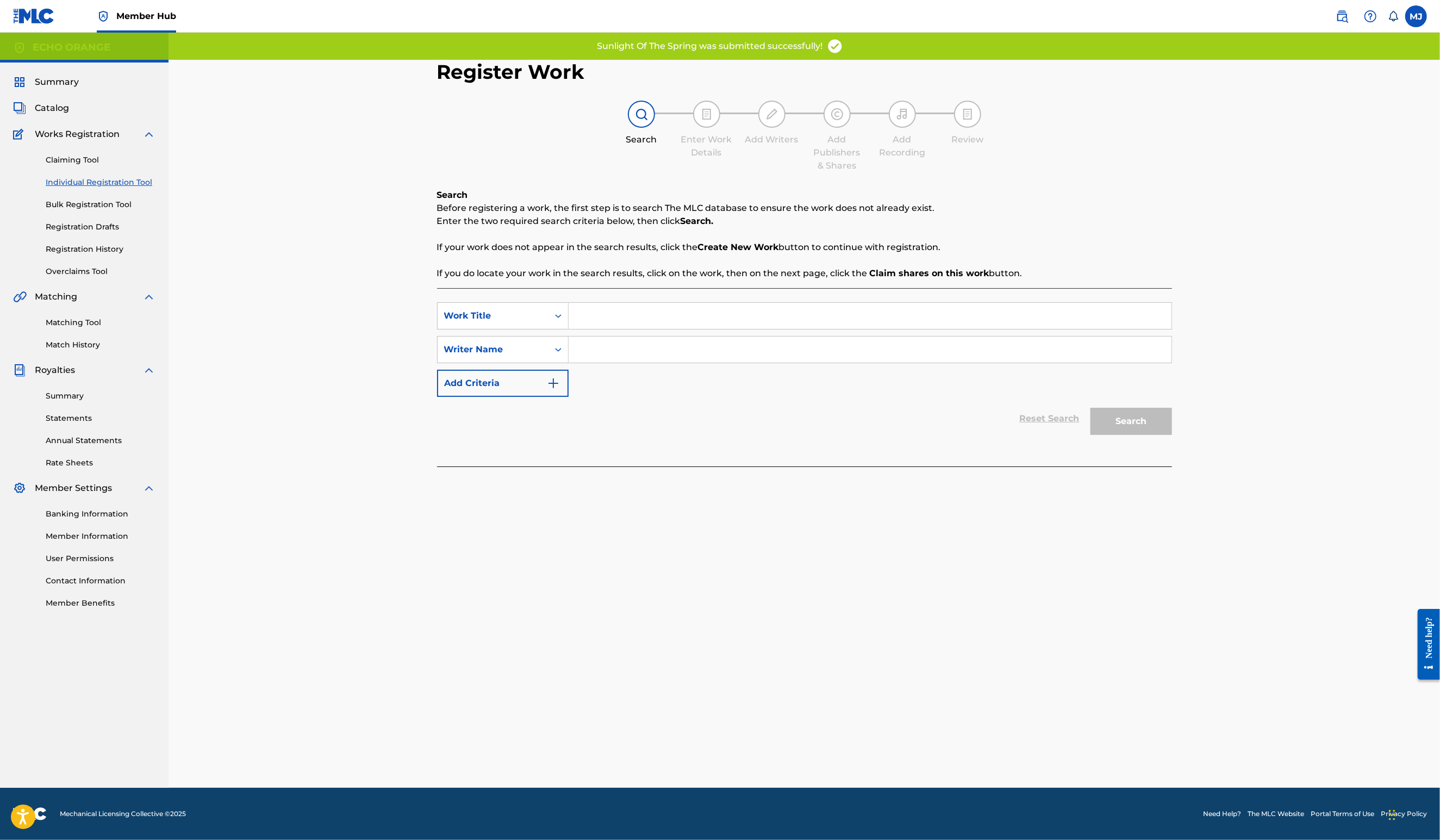
click at [627, 329] on input "Search Form" at bounding box center [870, 316] width 603 height 26
click at [634, 329] on input "Search Form" at bounding box center [870, 316] width 603 height 26
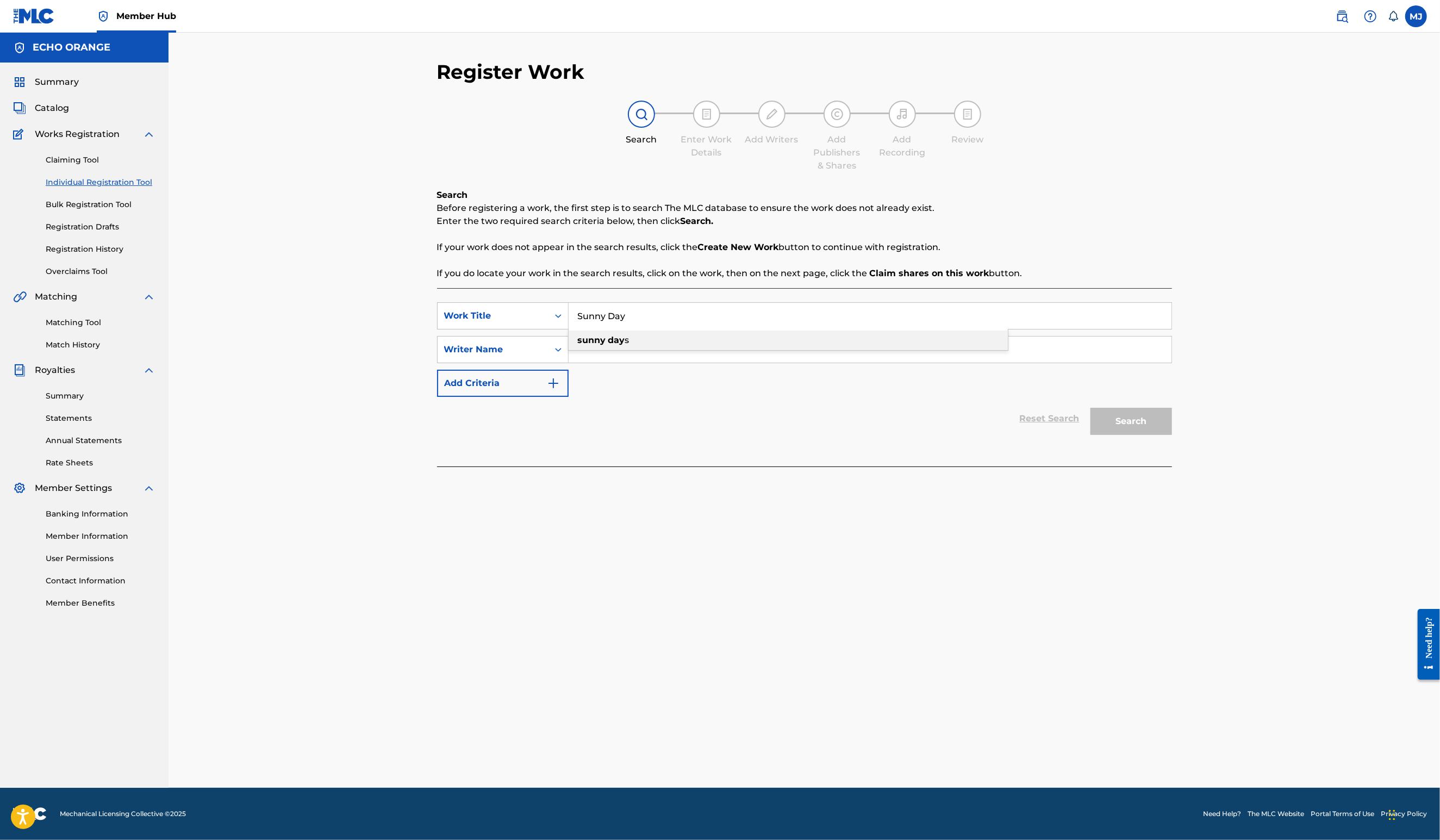
click at [631, 350] on div "sunny day s" at bounding box center [788, 340] width 440 height 19
click at [631, 363] on div "Search Form" at bounding box center [870, 349] width 603 height 27
click at [632, 329] on input "sunny days" at bounding box center [870, 316] width 603 height 26
type input "sunny day"
click at [661, 439] on div "Reset Search Search" at bounding box center [804, 418] width 735 height 44
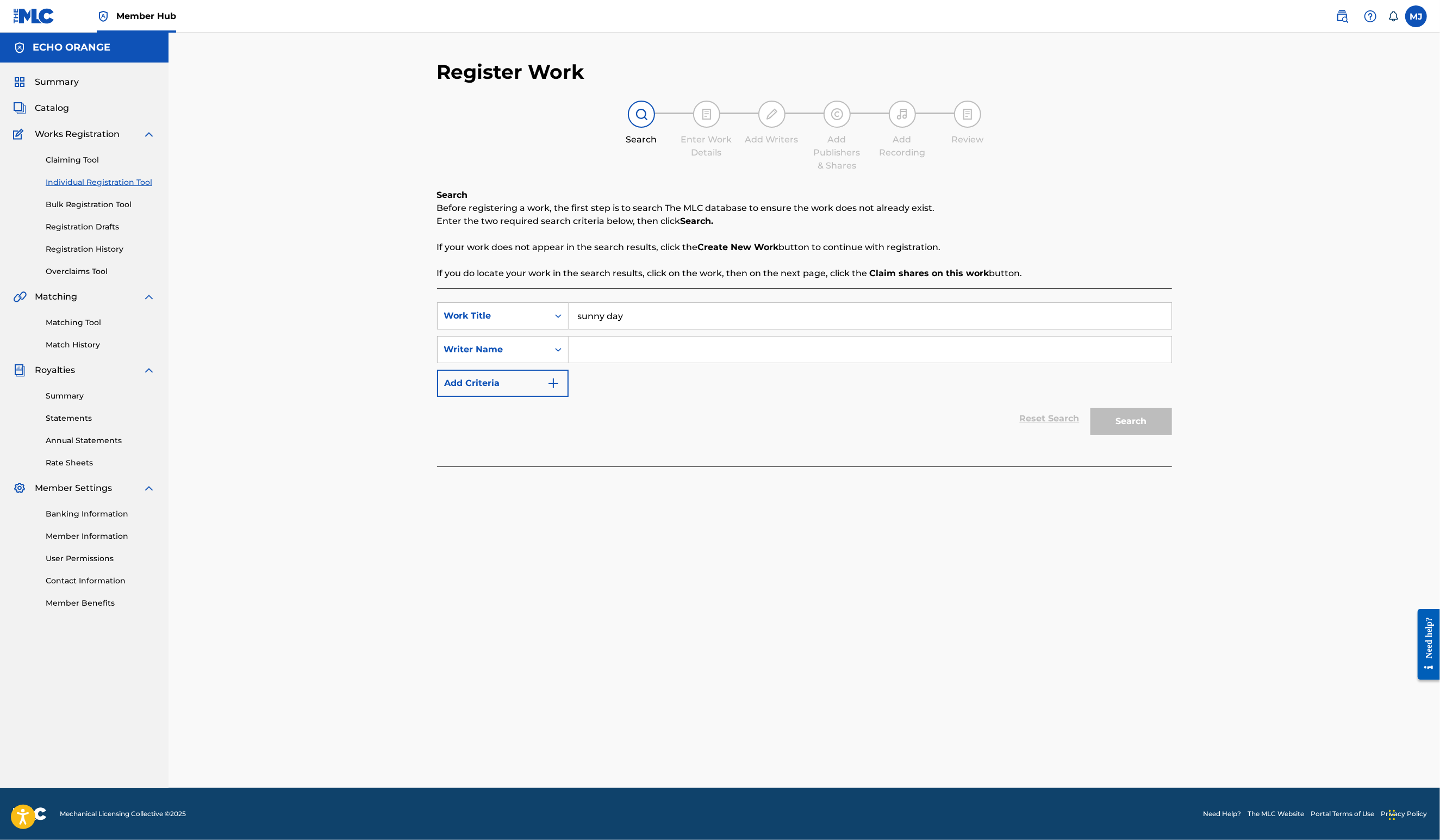
click at [641, 362] on input "Search Form" at bounding box center [870, 349] width 603 height 26
paste input "denis hekimian"
type input "denis hekimian"
click at [1172, 435] on button "Search" at bounding box center [1131, 421] width 82 height 27
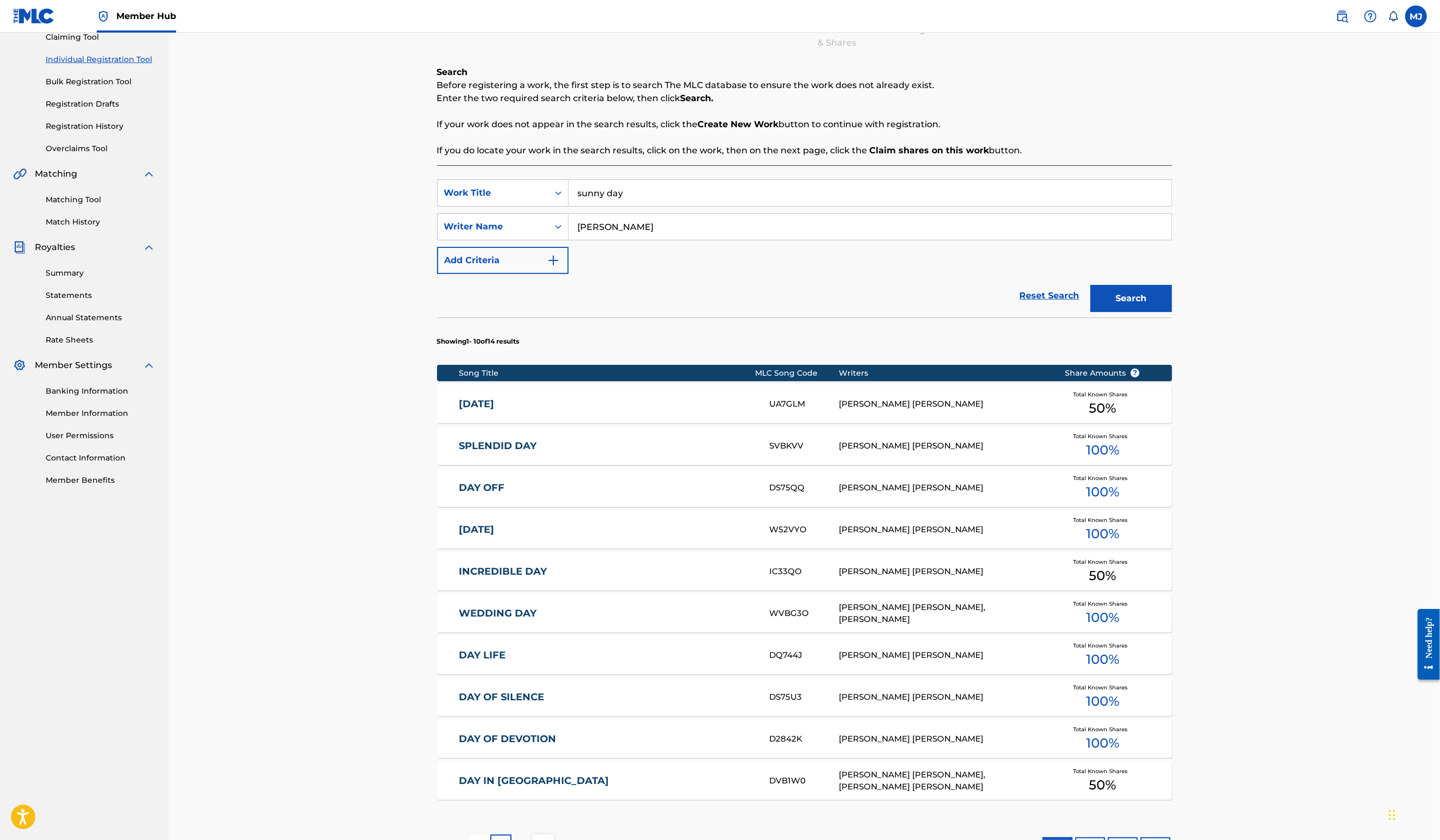
scroll to position [367, 0]
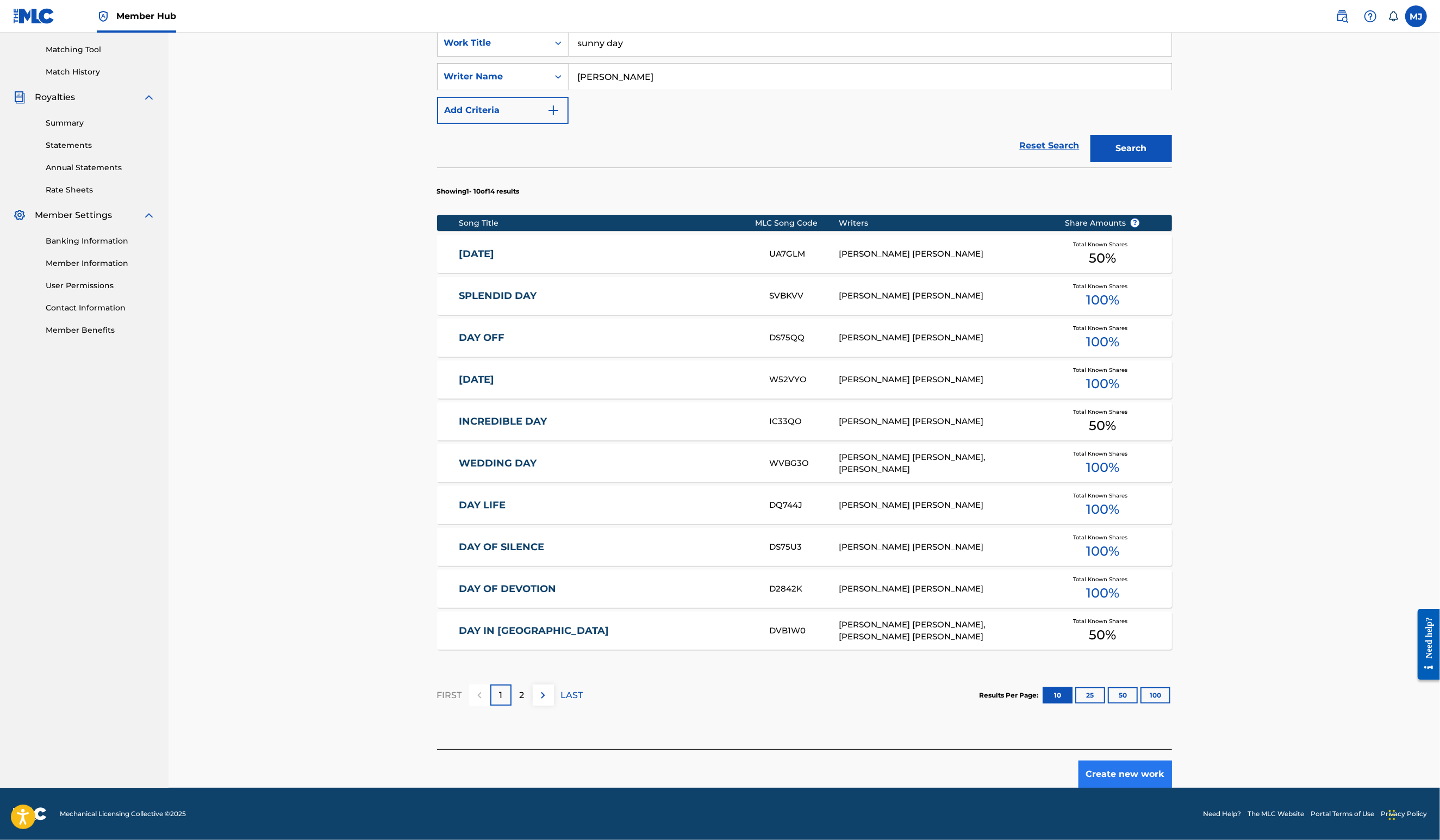
click at [1172, 762] on button "Create new work" at bounding box center [1125, 773] width 94 height 27
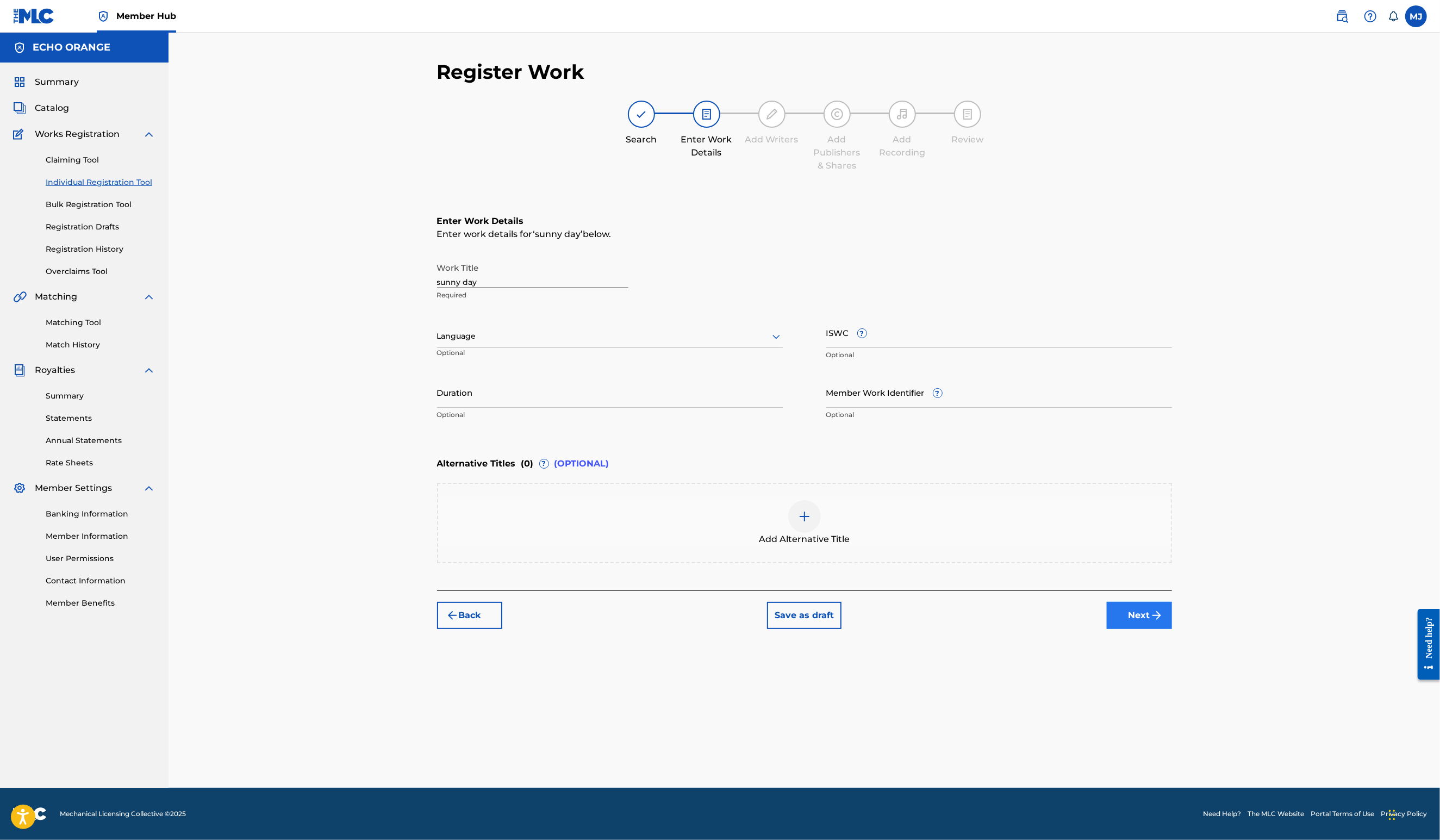
click at [1172, 629] on button "Next" at bounding box center [1140, 615] width 65 height 27
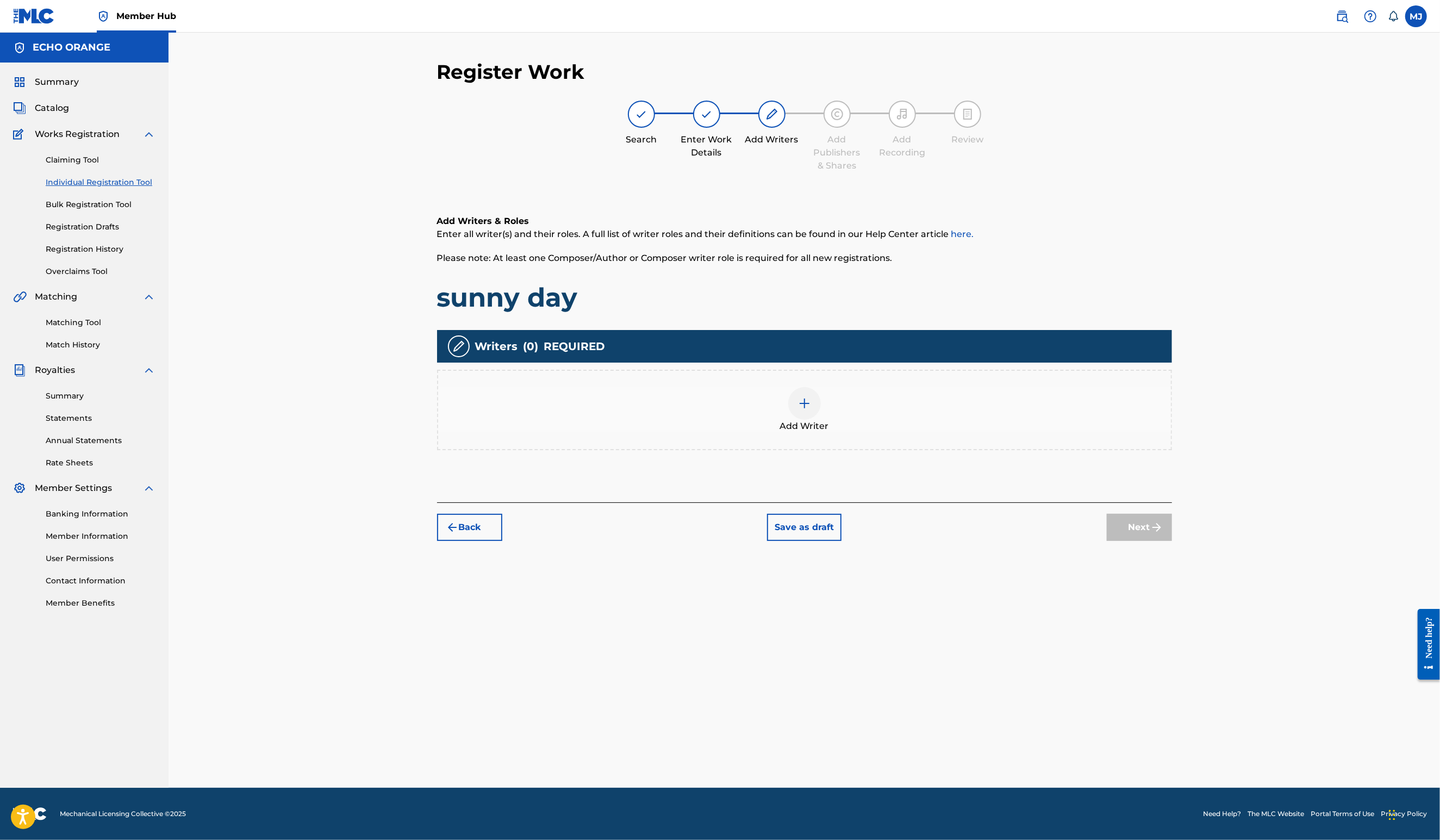
click at [893, 432] on div "Add Writer" at bounding box center [804, 410] width 733 height 46
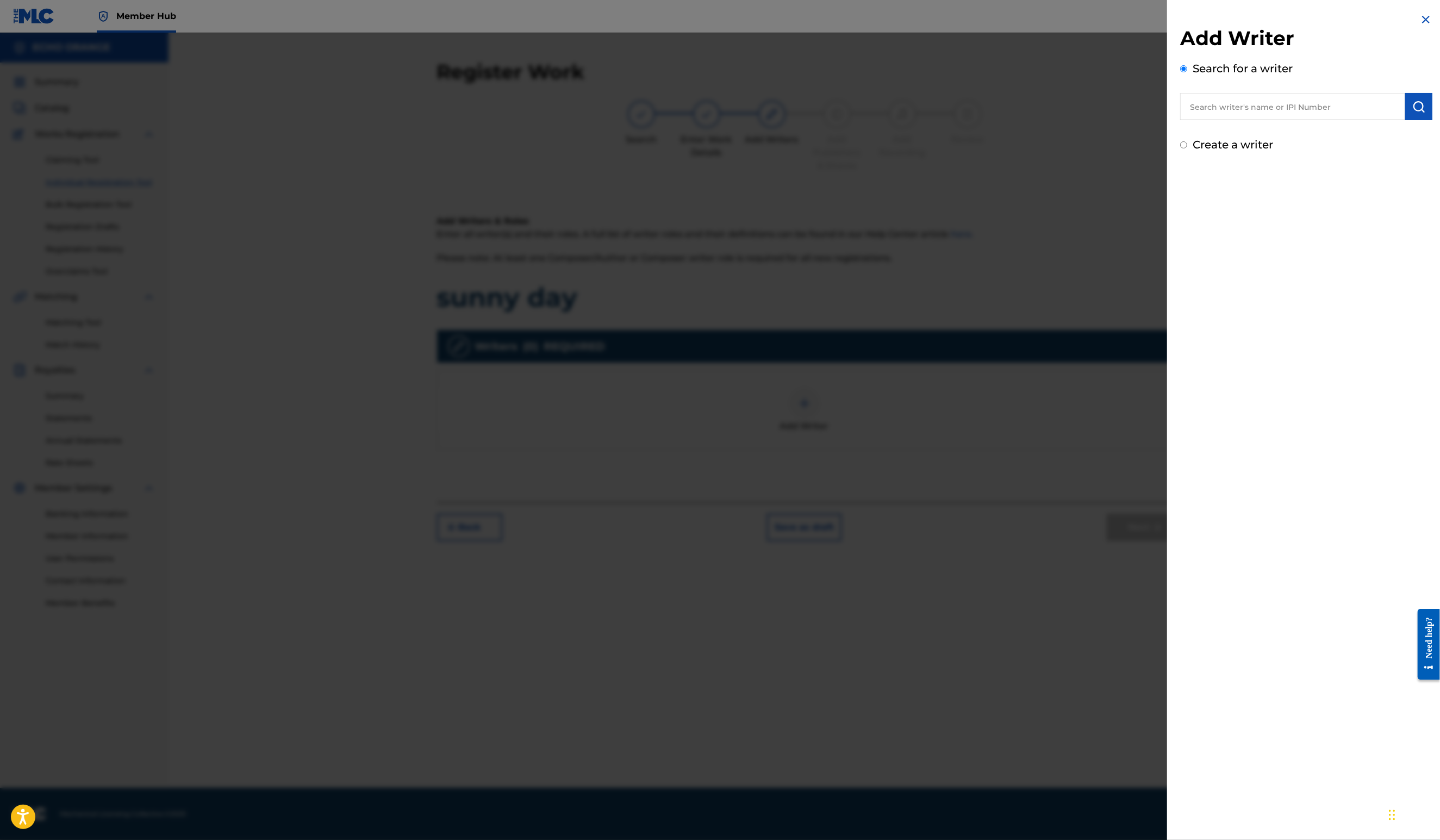
click at [1286, 136] on div "Add Writer Search for a writer Create a writer" at bounding box center [1306, 89] width 252 height 127
click at [1292, 120] on input "text" at bounding box center [1292, 106] width 225 height 27
paste input "denis hekimian"
type input "denis hekimian"
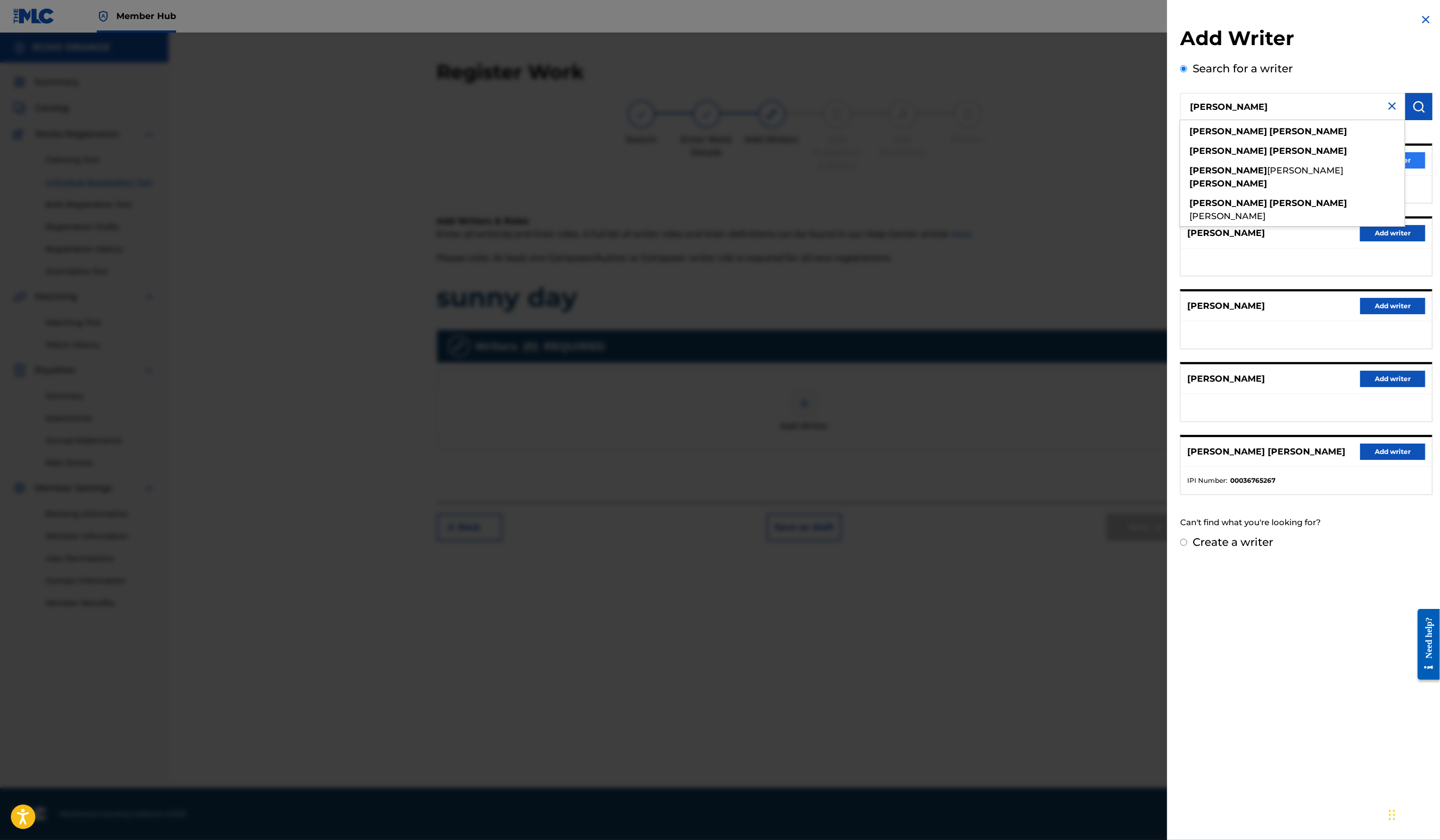
click at [1416, 168] on button "Add writer" at bounding box center [1393, 161] width 65 height 17
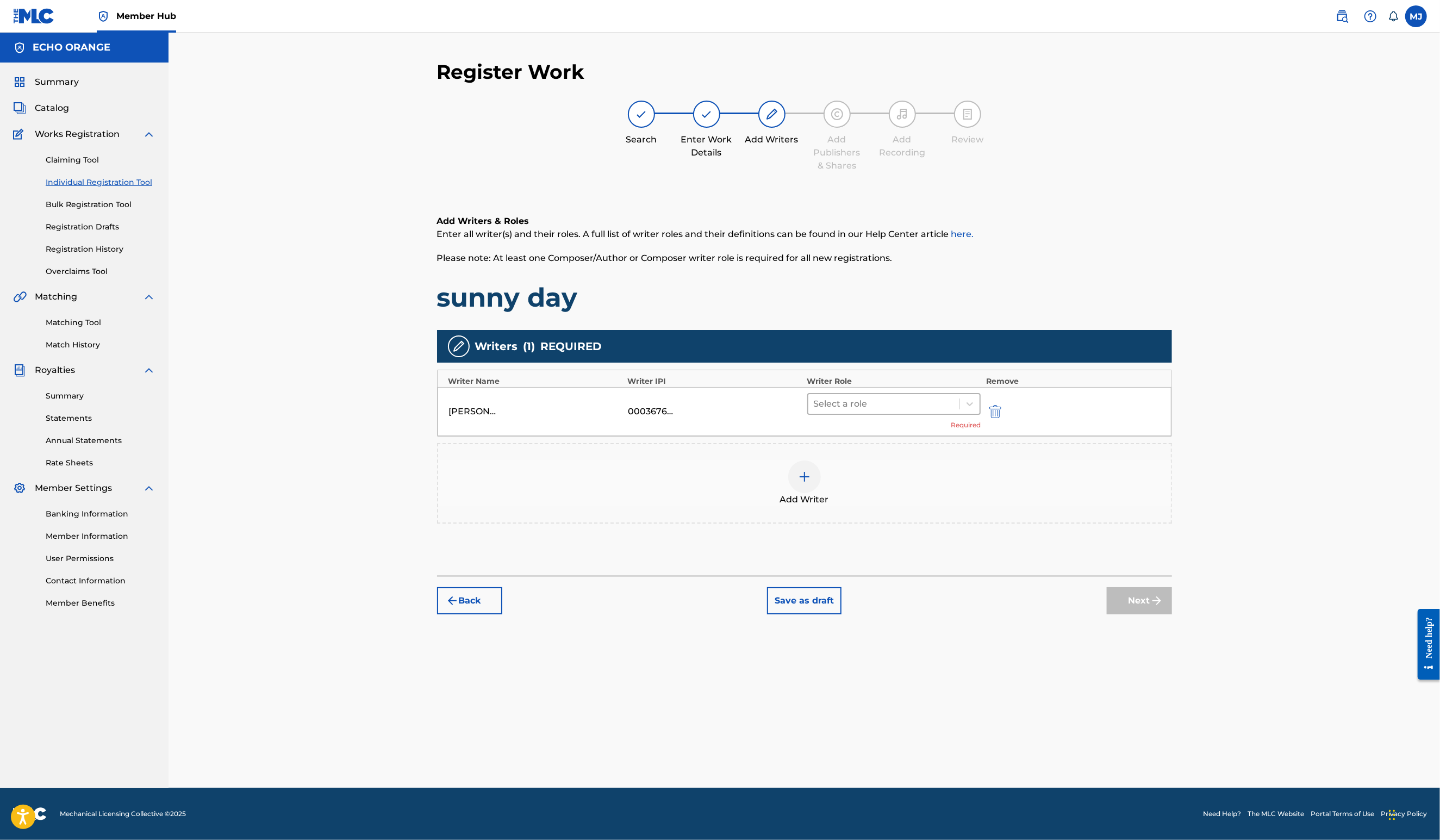
click at [930, 435] on div "DENIS MARCEL HEKIMIAN 00036765267 Select a role Required" at bounding box center [804, 411] width 734 height 49
click at [928, 412] on div at bounding box center [884, 404] width 141 height 15
click at [903, 559] on div "Composer" at bounding box center [929, 561] width 209 height 21
click at [1172, 598] on button "Next" at bounding box center [1140, 584] width 65 height 27
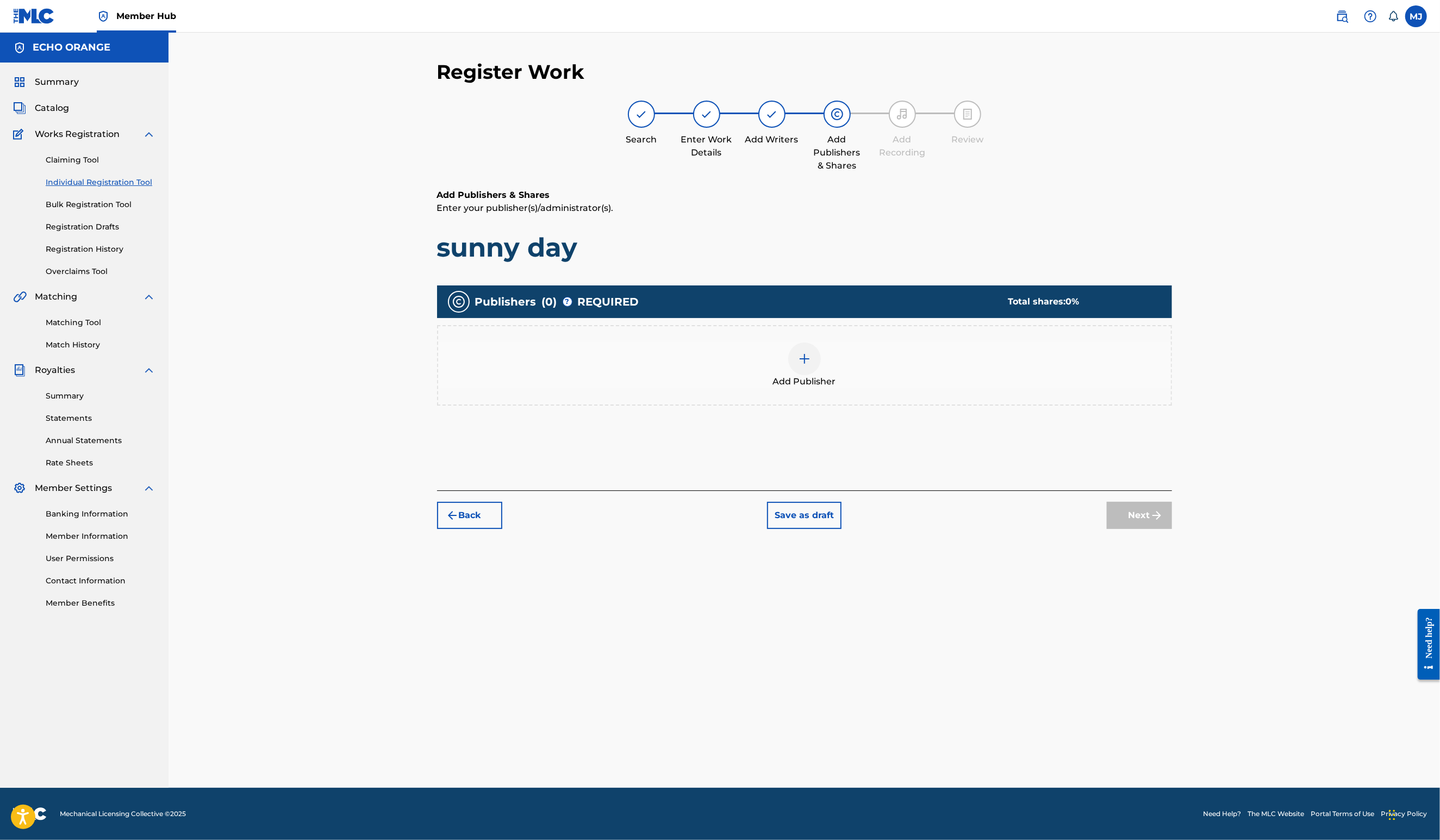
click at [806, 375] on div at bounding box center [804, 358] width 33 height 33
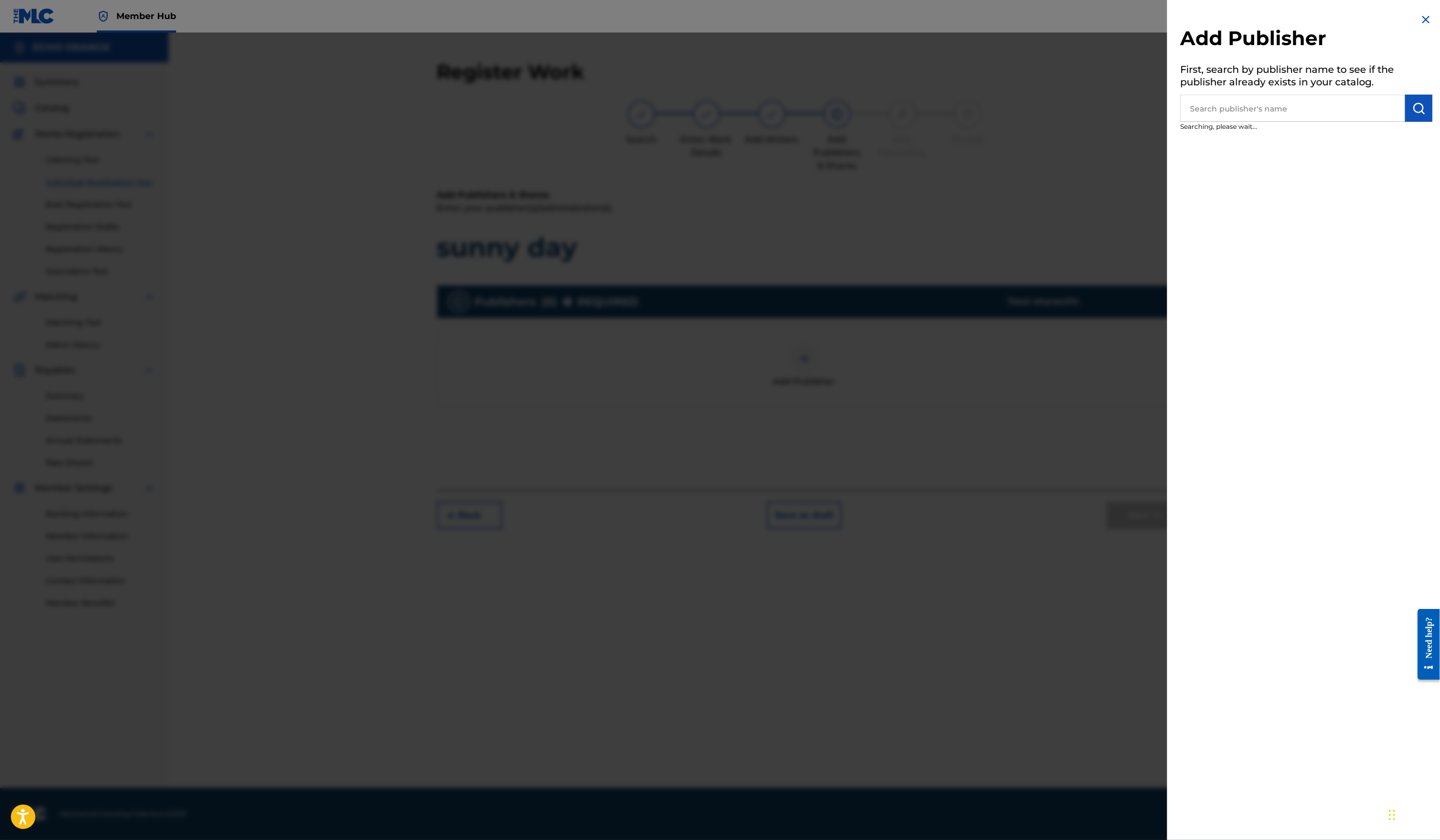
click at [819, 394] on div at bounding box center [720, 453] width 1440 height 840
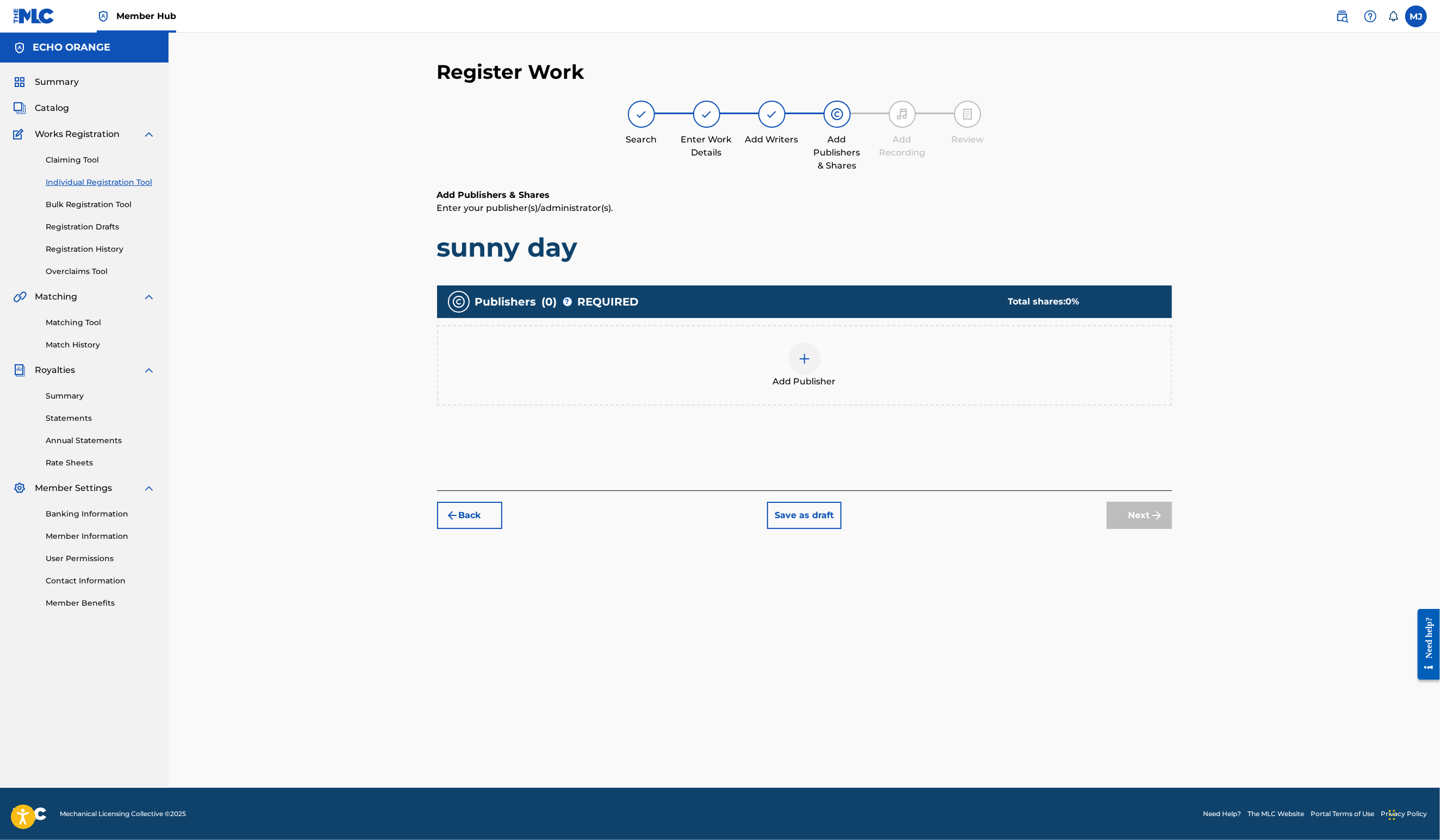
click at [811, 365] on img at bounding box center [804, 358] width 13 height 13
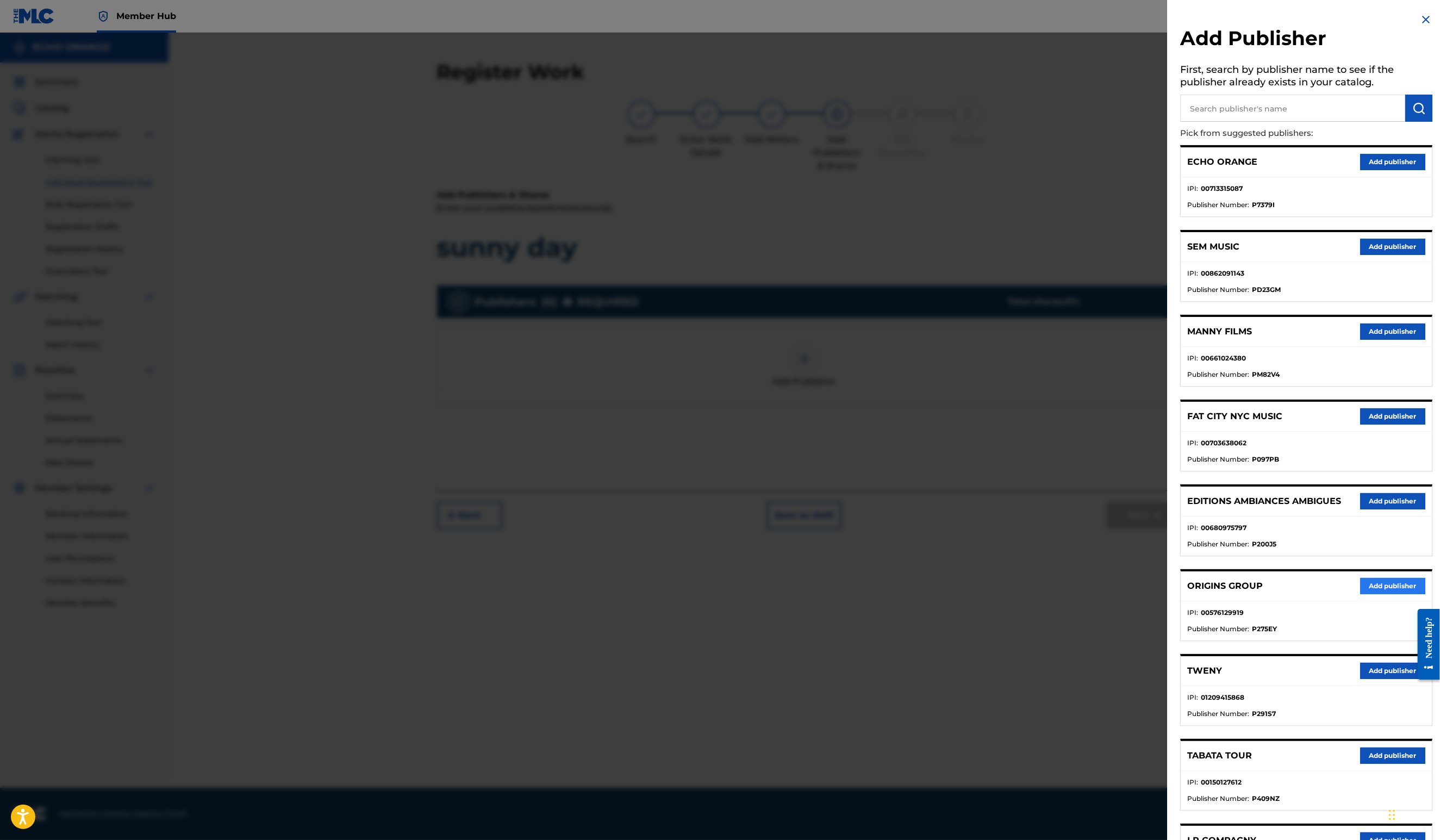
click at [1360, 594] on button "Add publisher" at bounding box center [1393, 586] width 65 height 17
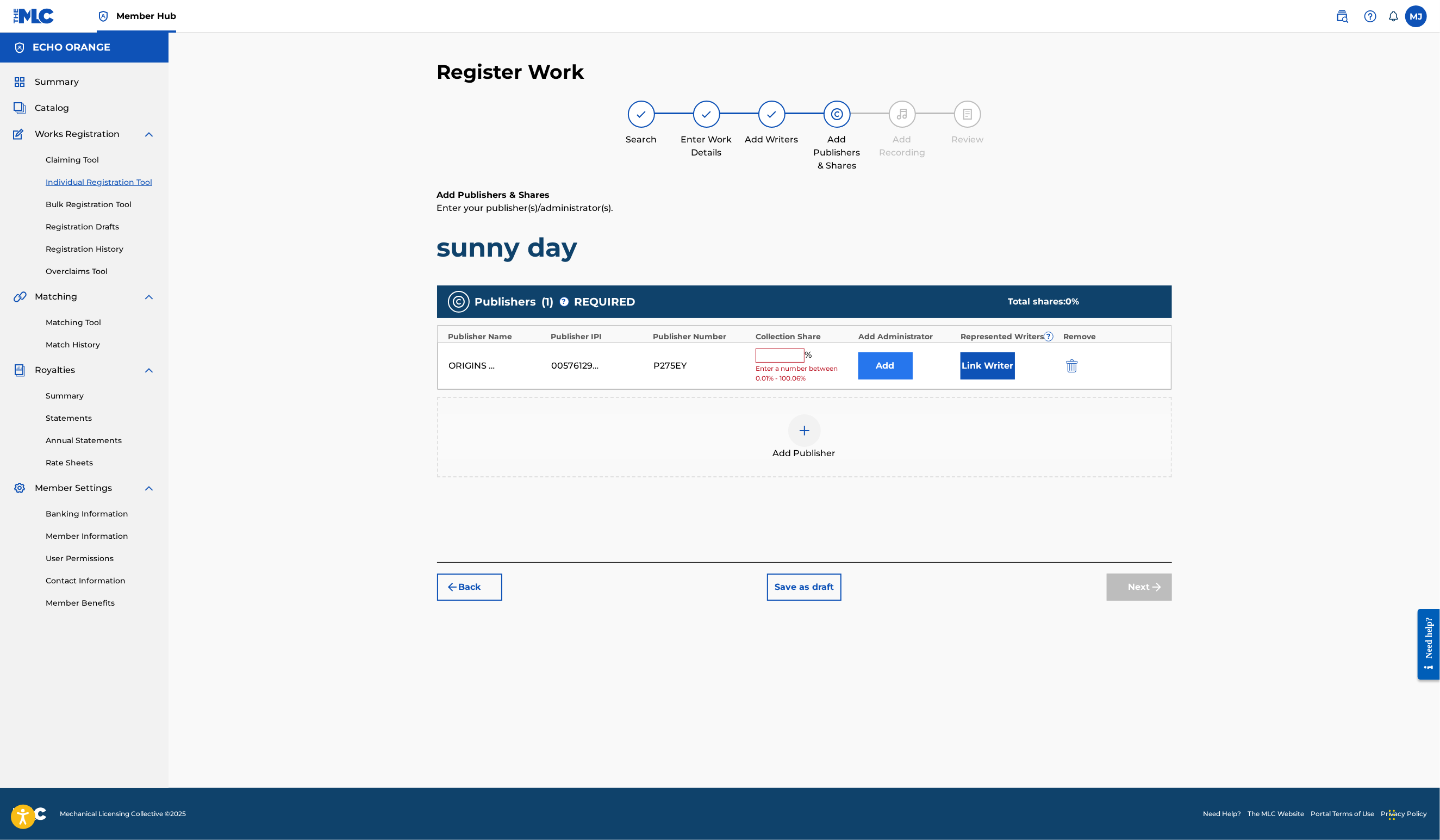
click at [913, 379] on button "Add" at bounding box center [885, 365] width 54 height 27
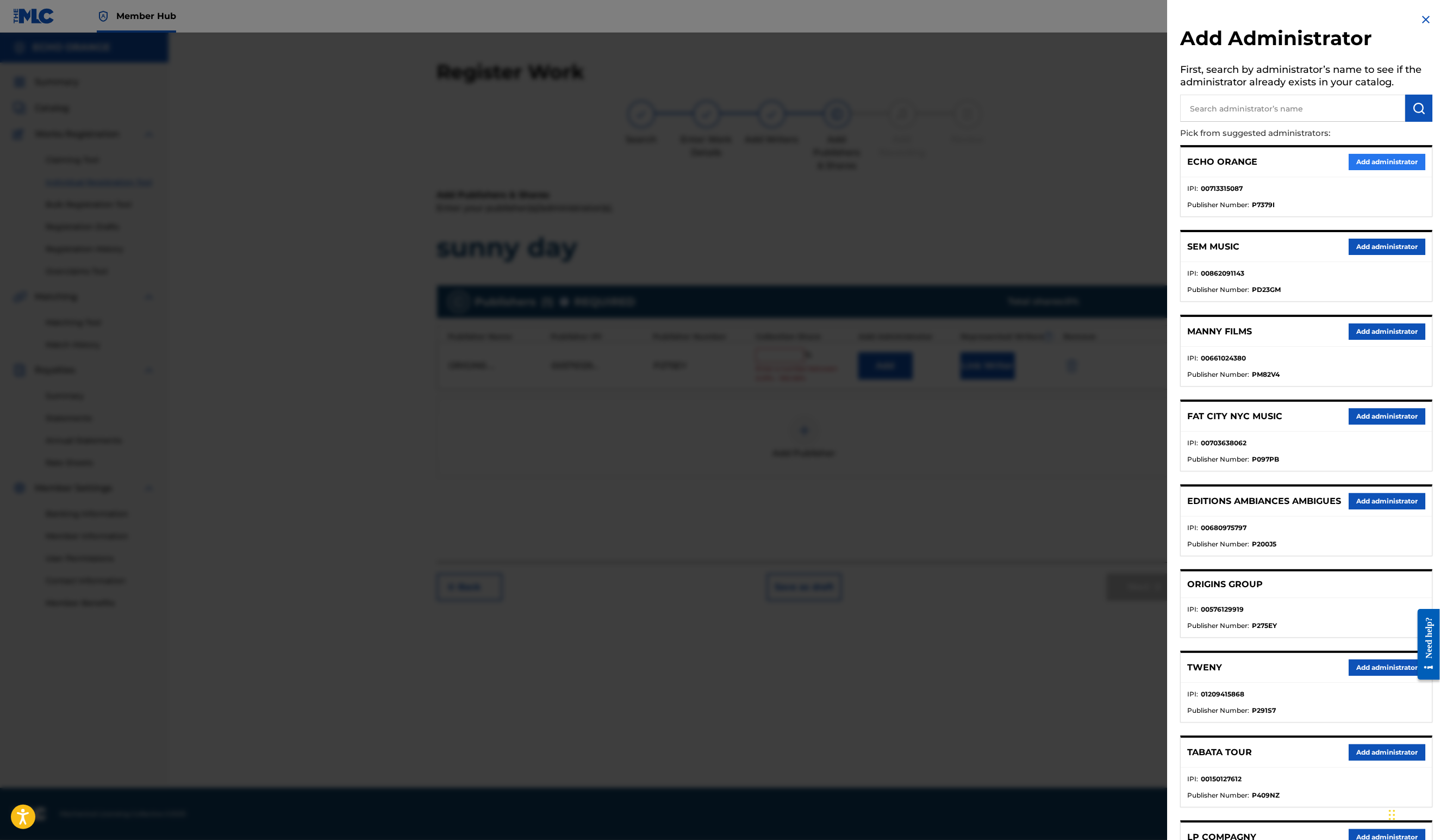
click at [1360, 170] on button "Add administrator" at bounding box center [1387, 162] width 77 height 17
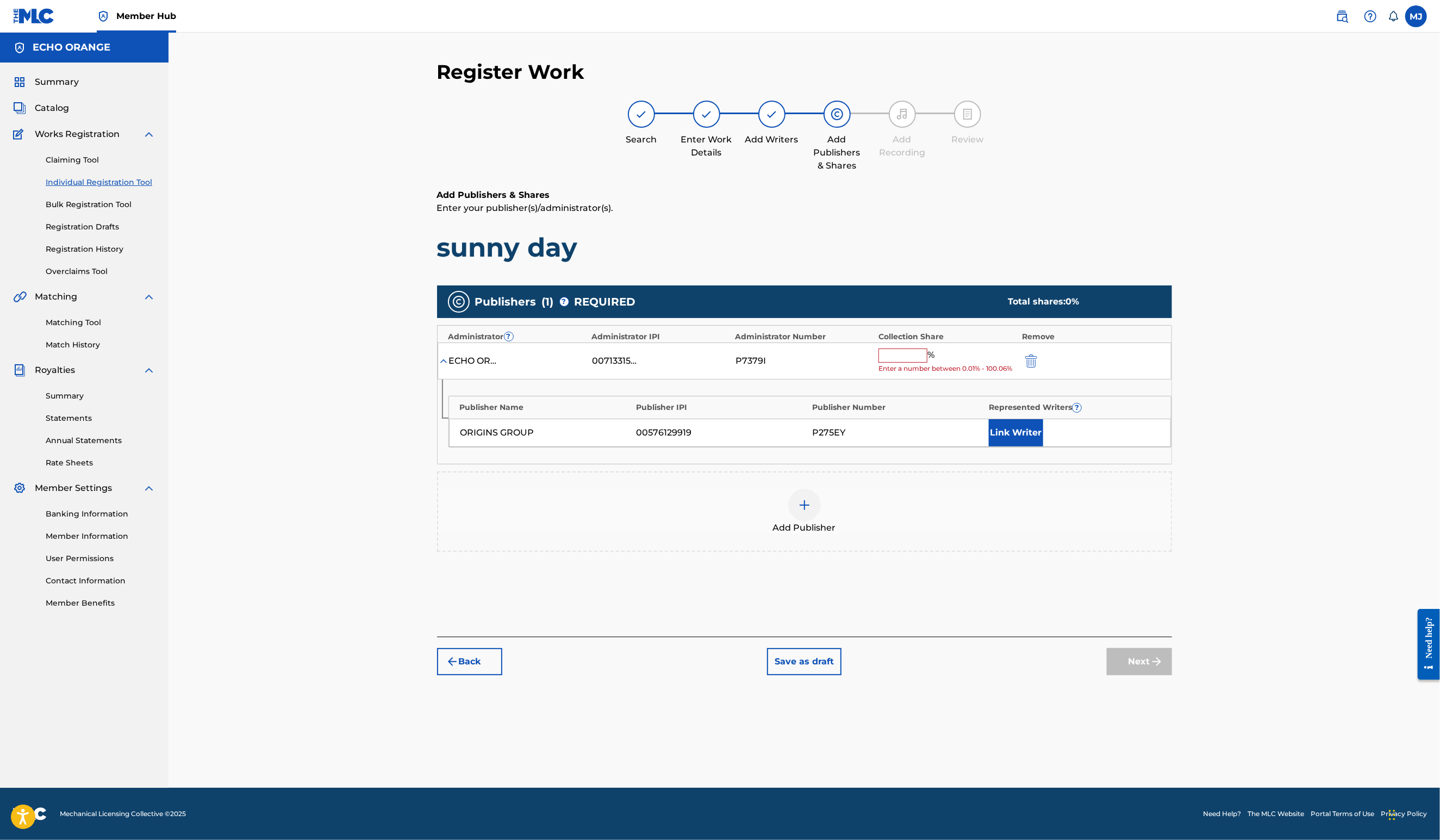
click at [928, 362] on input "text" at bounding box center [903, 356] width 49 height 14
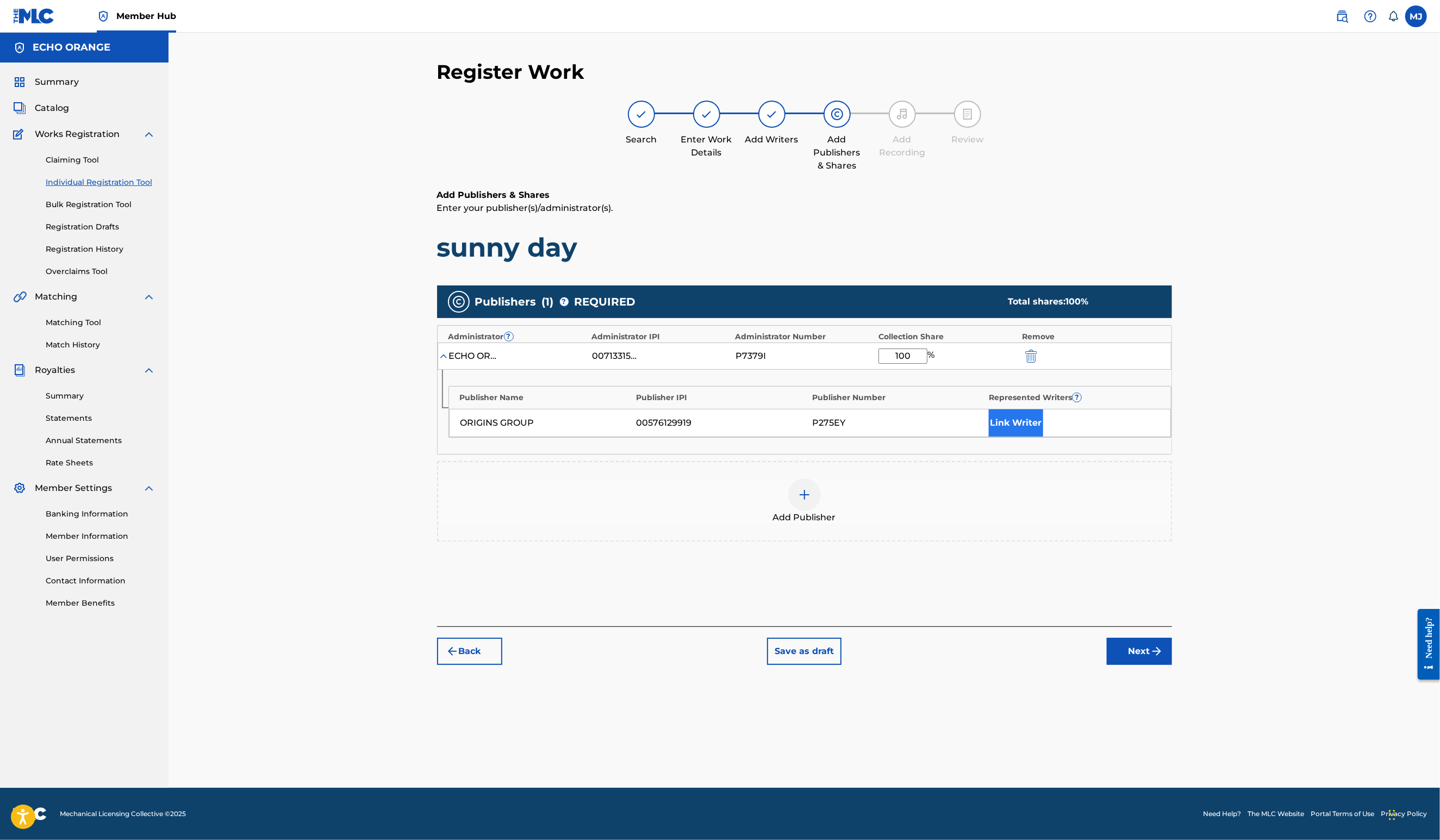
type input "100"
click at [1043, 437] on button "Link Writer" at bounding box center [1016, 422] width 54 height 27
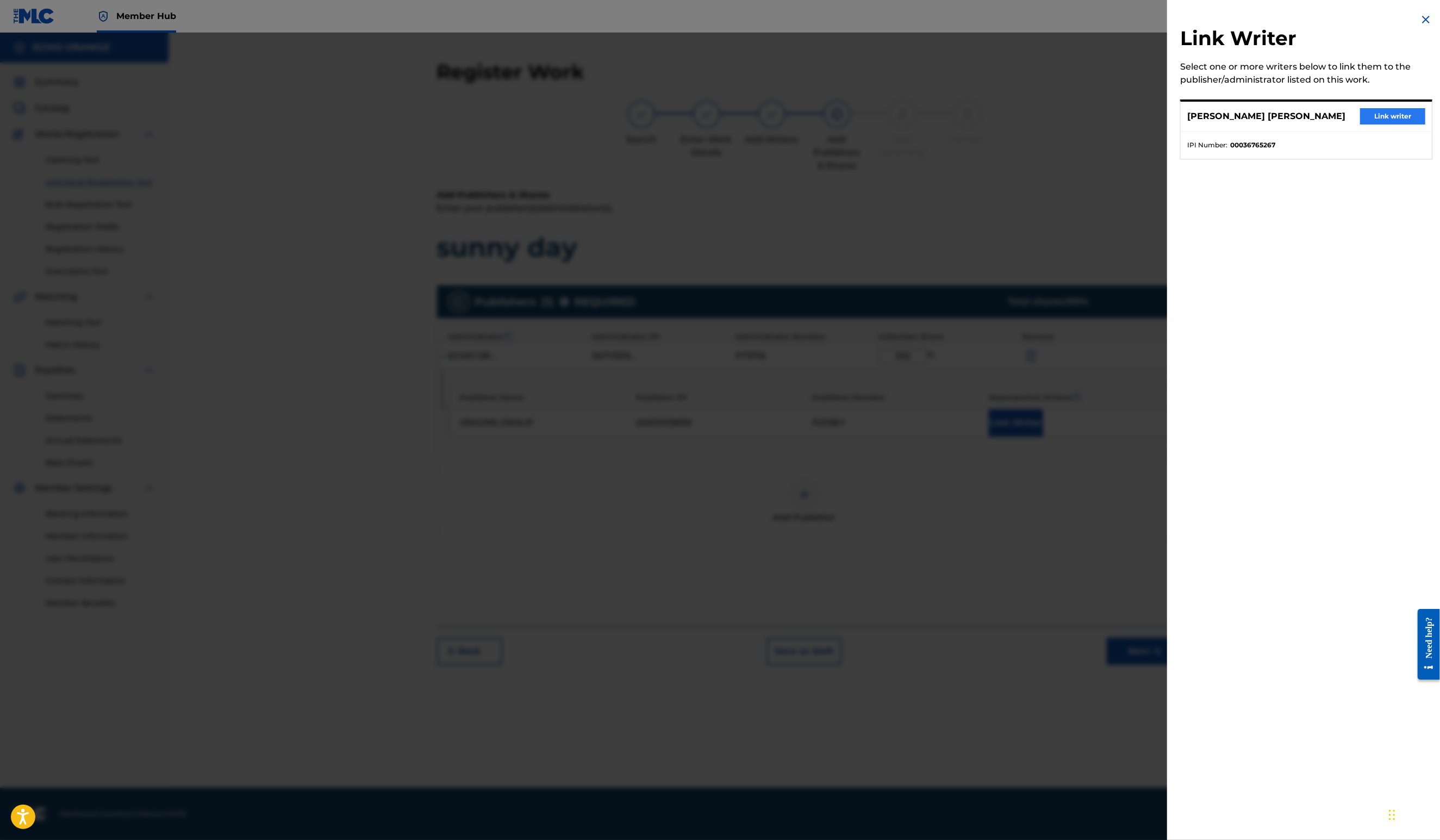
click at [1373, 125] on button "Link writer" at bounding box center [1393, 116] width 65 height 17
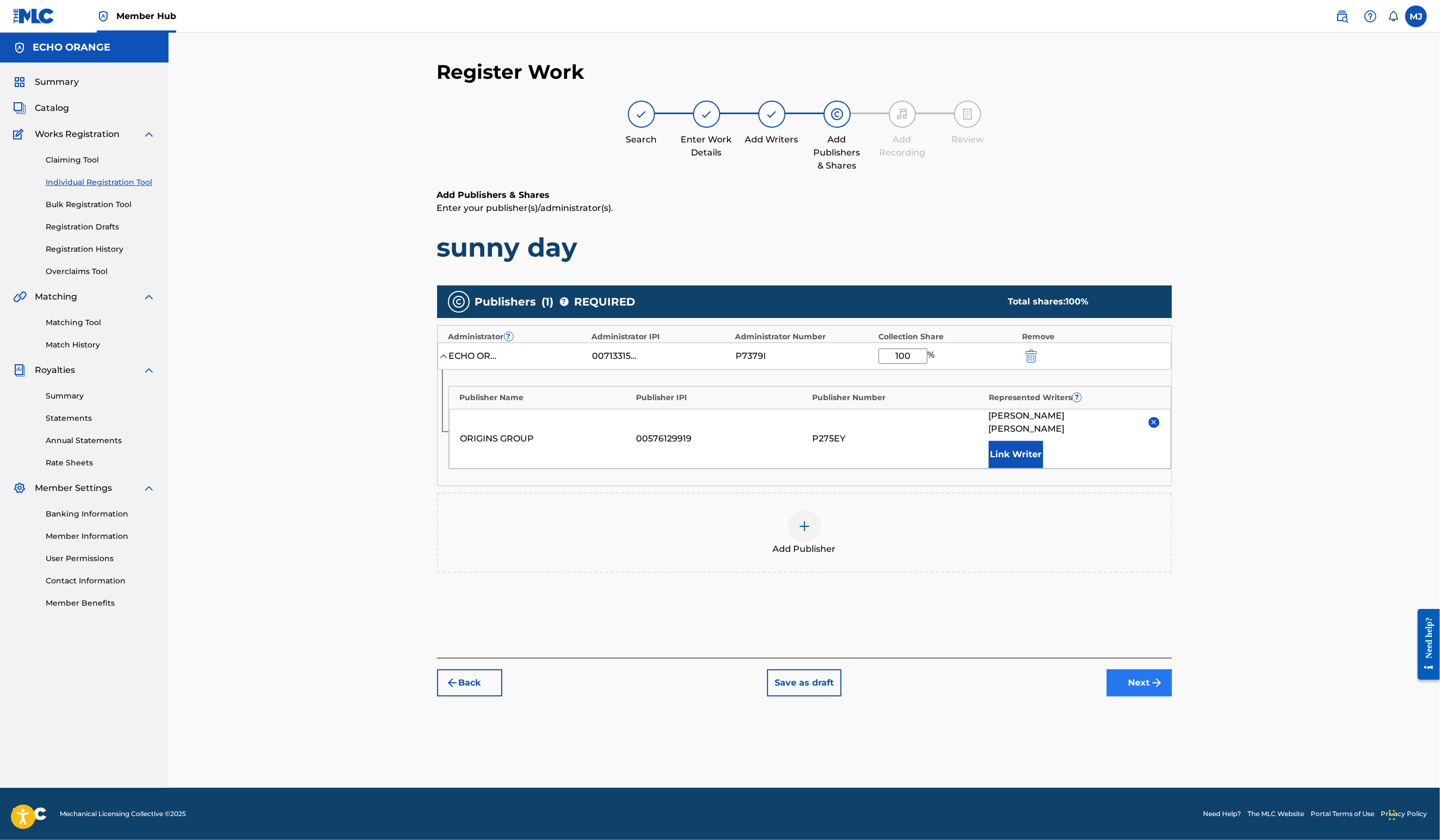
click at [1172, 697] on button "Next" at bounding box center [1140, 682] width 65 height 27
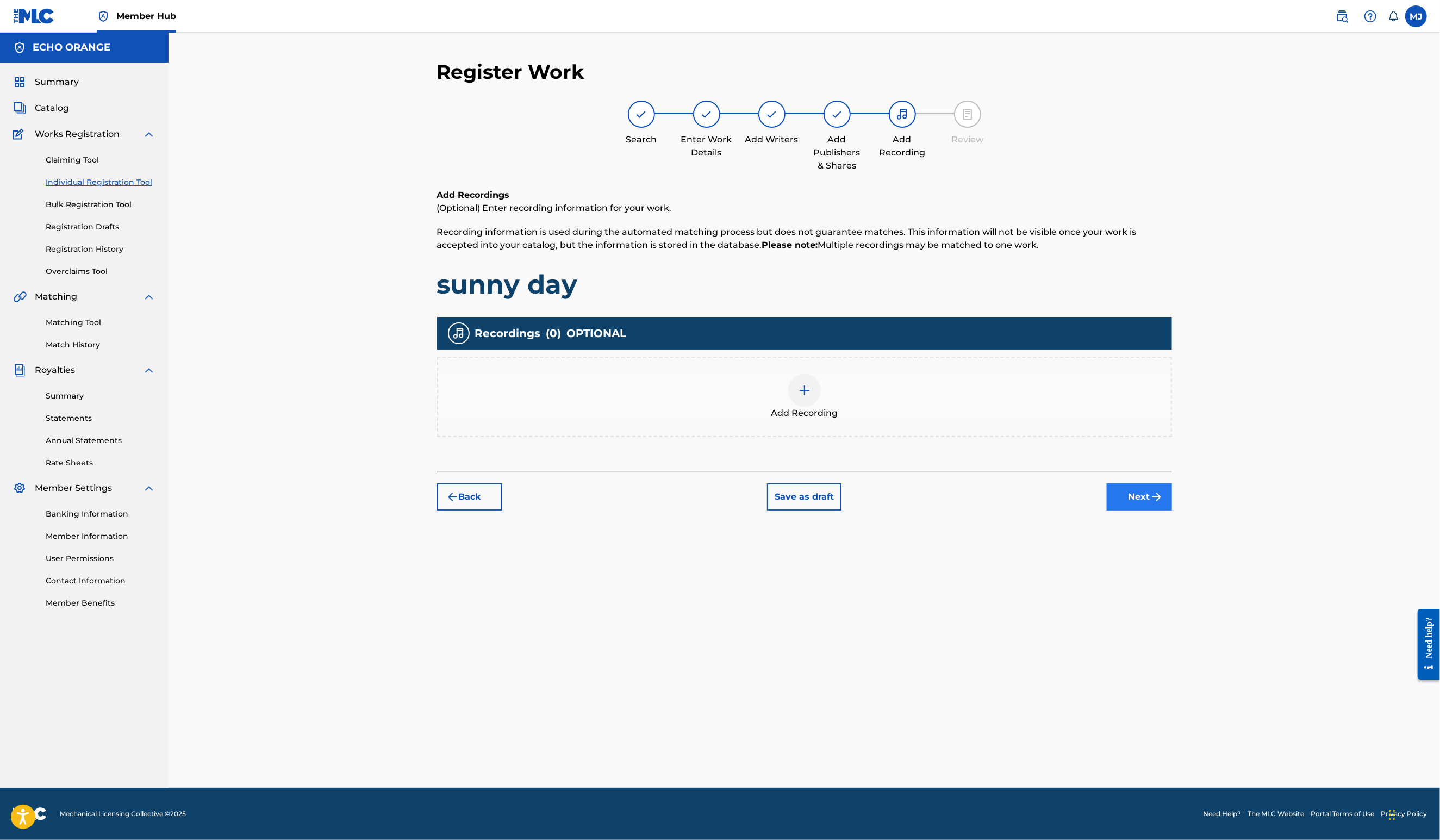
click at [1172, 510] on button "Next" at bounding box center [1140, 496] width 65 height 27
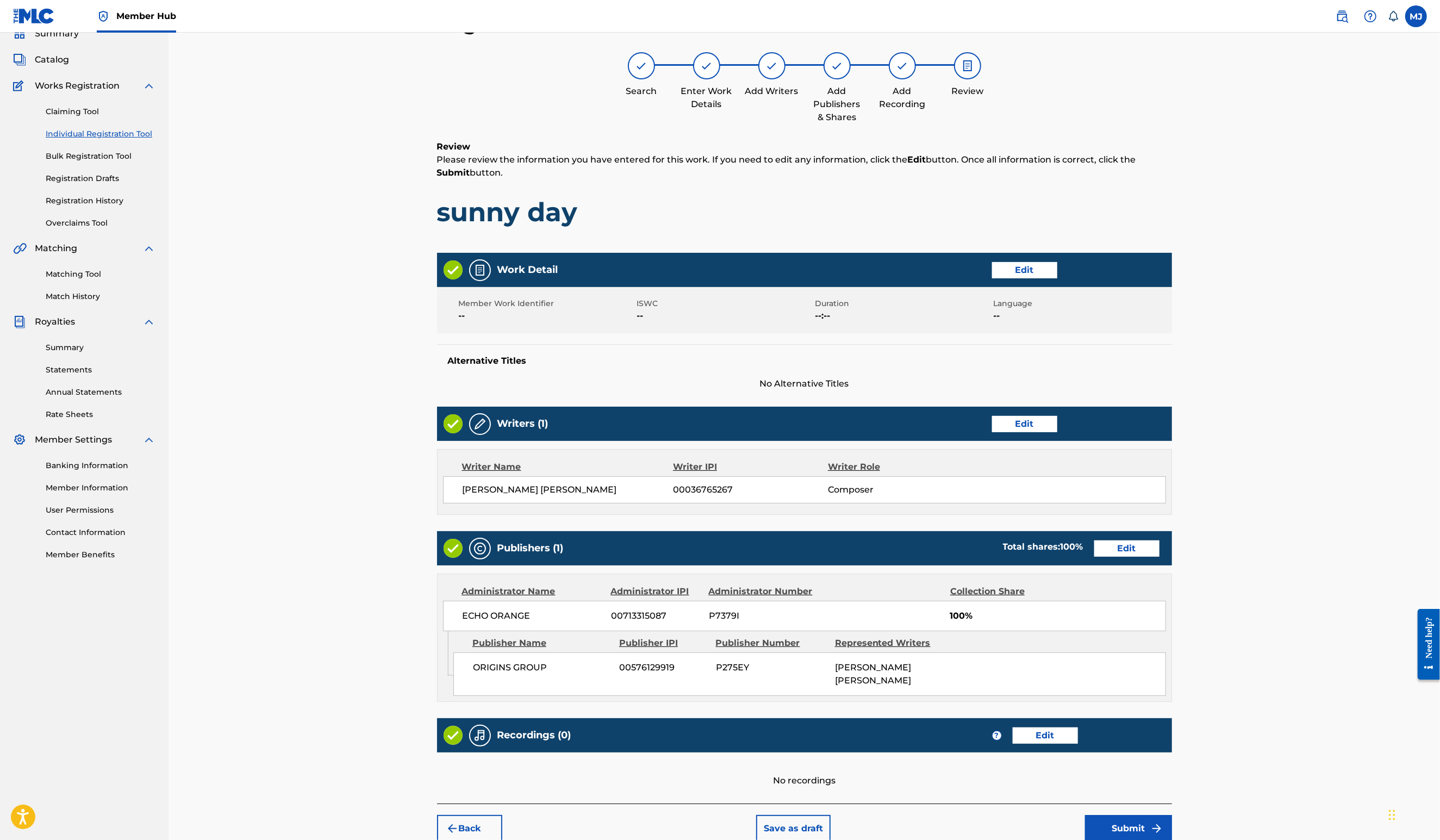
scroll to position [204, 0]
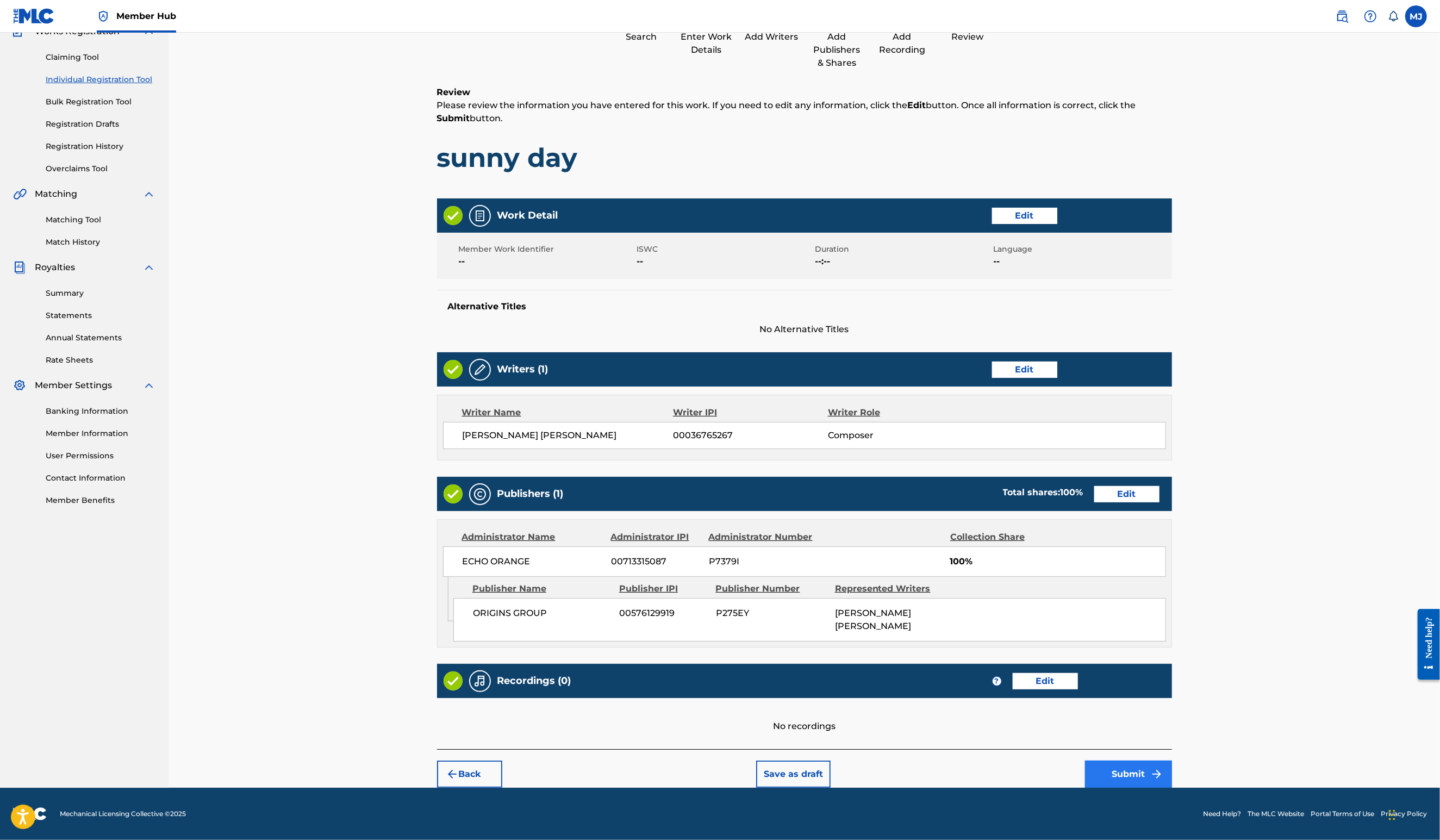
click at [1172, 760] on button "Submit" at bounding box center [1128, 773] width 87 height 27
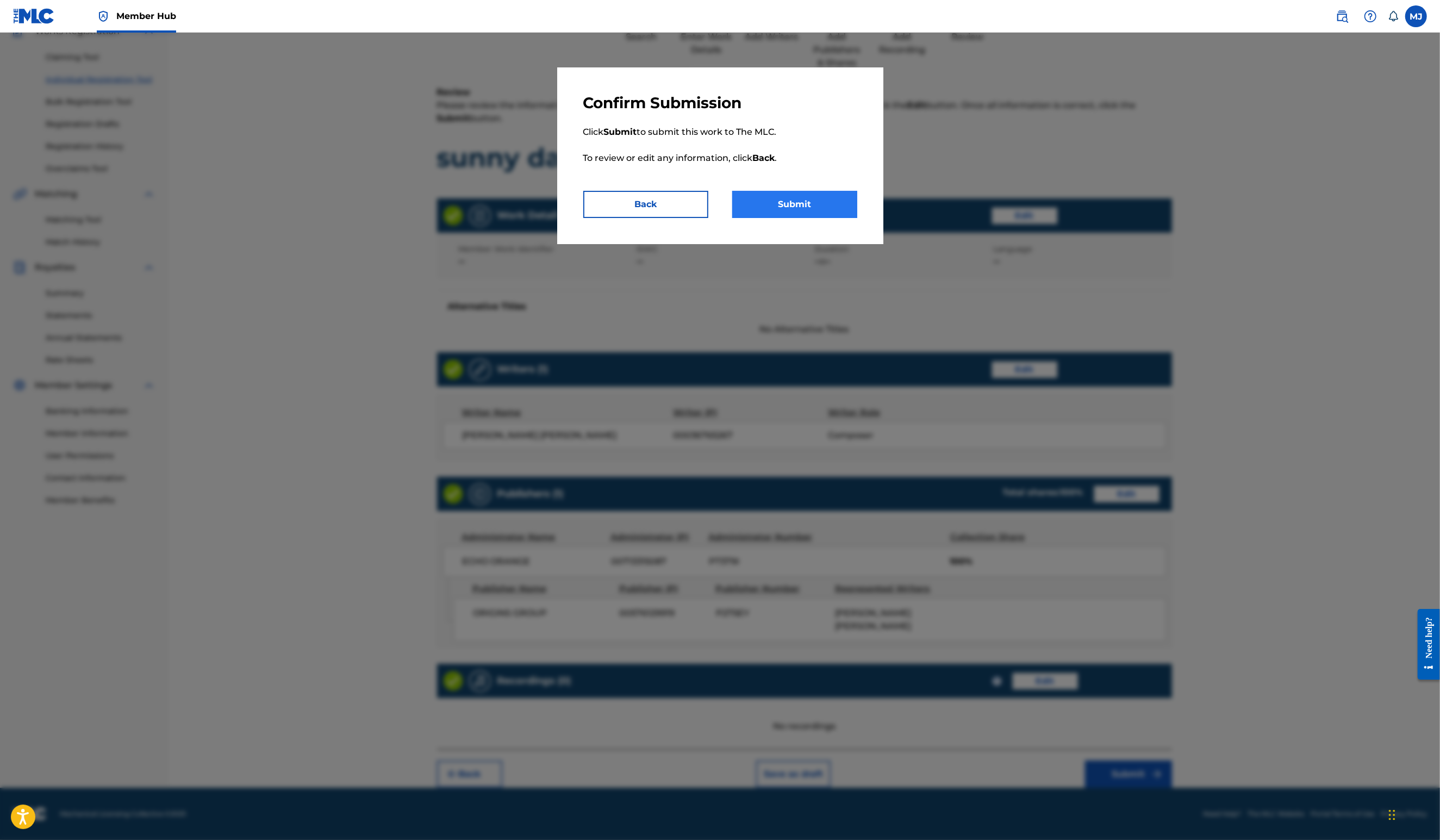
click at [856, 218] on button "Submit" at bounding box center [795, 204] width 125 height 27
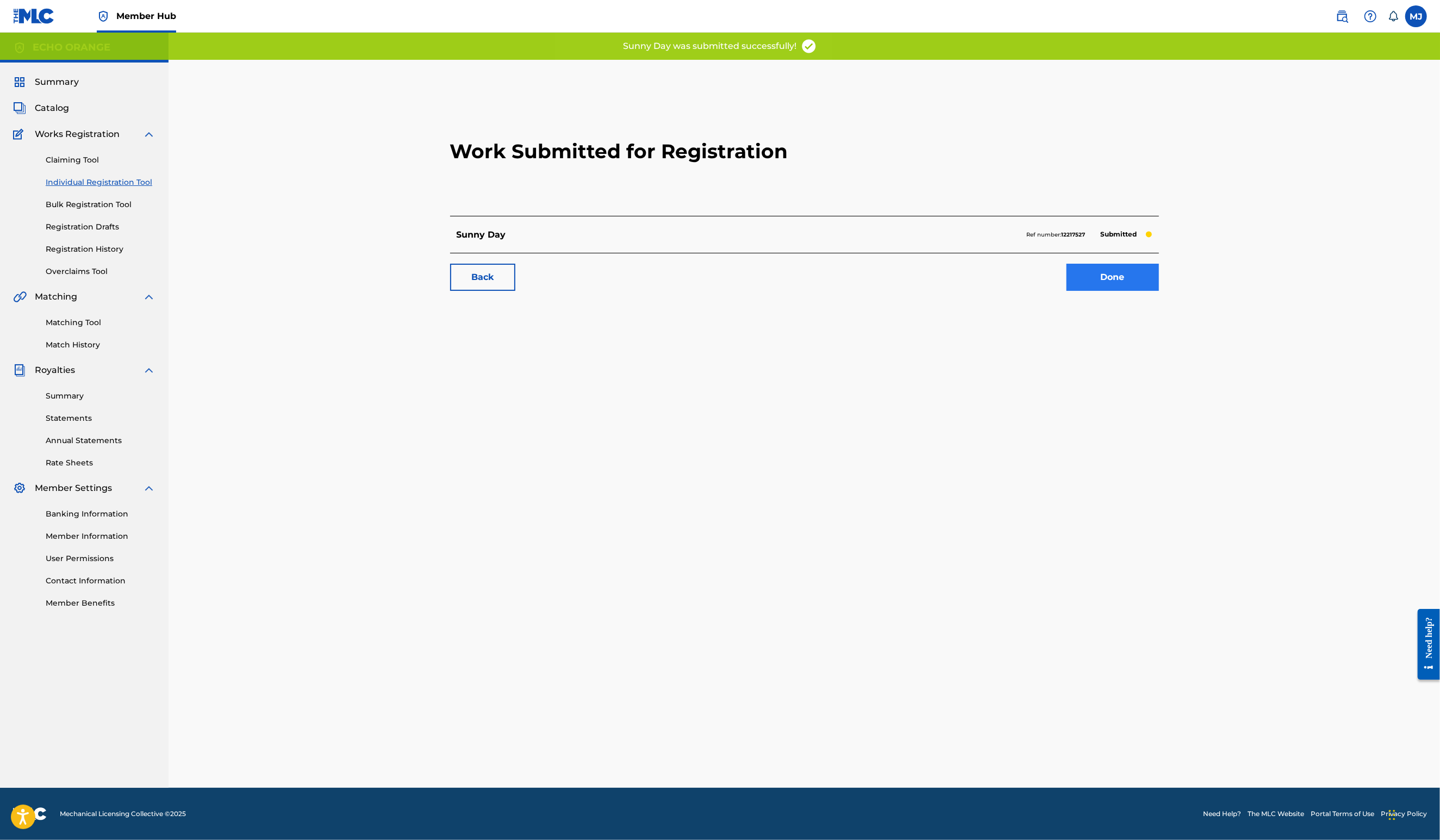
click at [1159, 291] on link "Done" at bounding box center [1113, 277] width 92 height 27
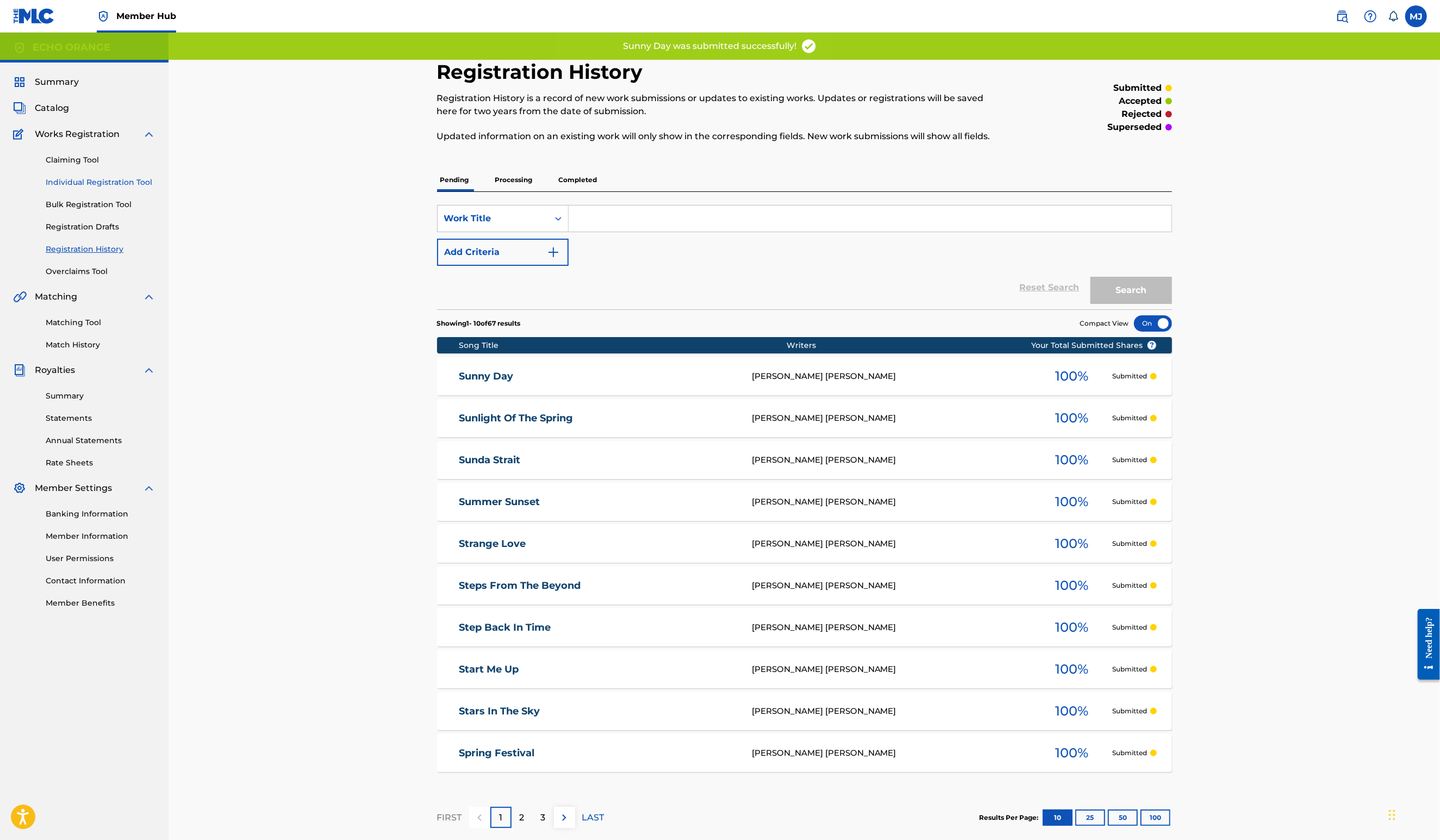
click at [136, 188] on link "Individual Registration Tool" at bounding box center [101, 182] width 110 height 11
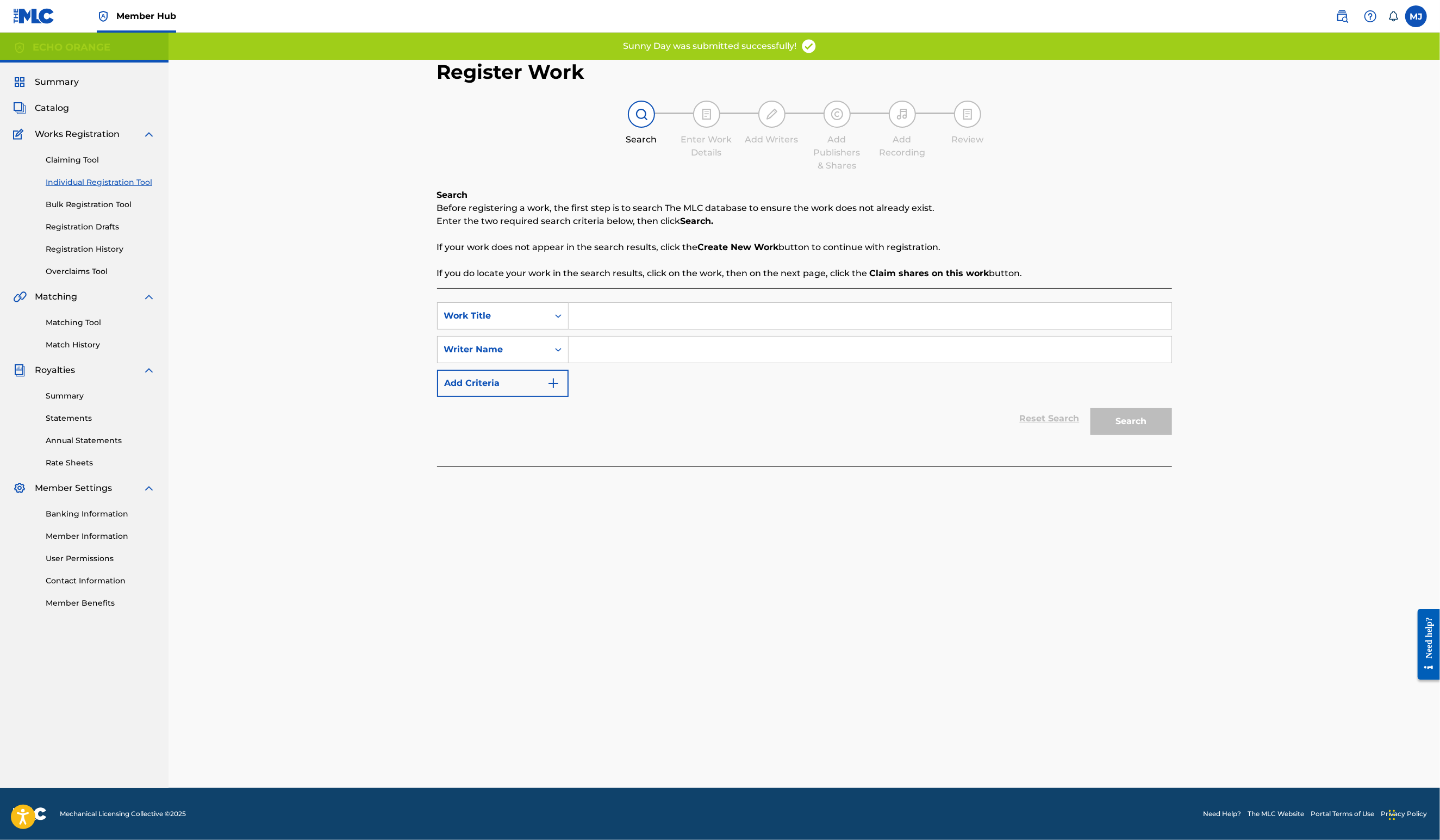
click at [634, 329] on input "Search Form" at bounding box center [870, 316] width 603 height 26
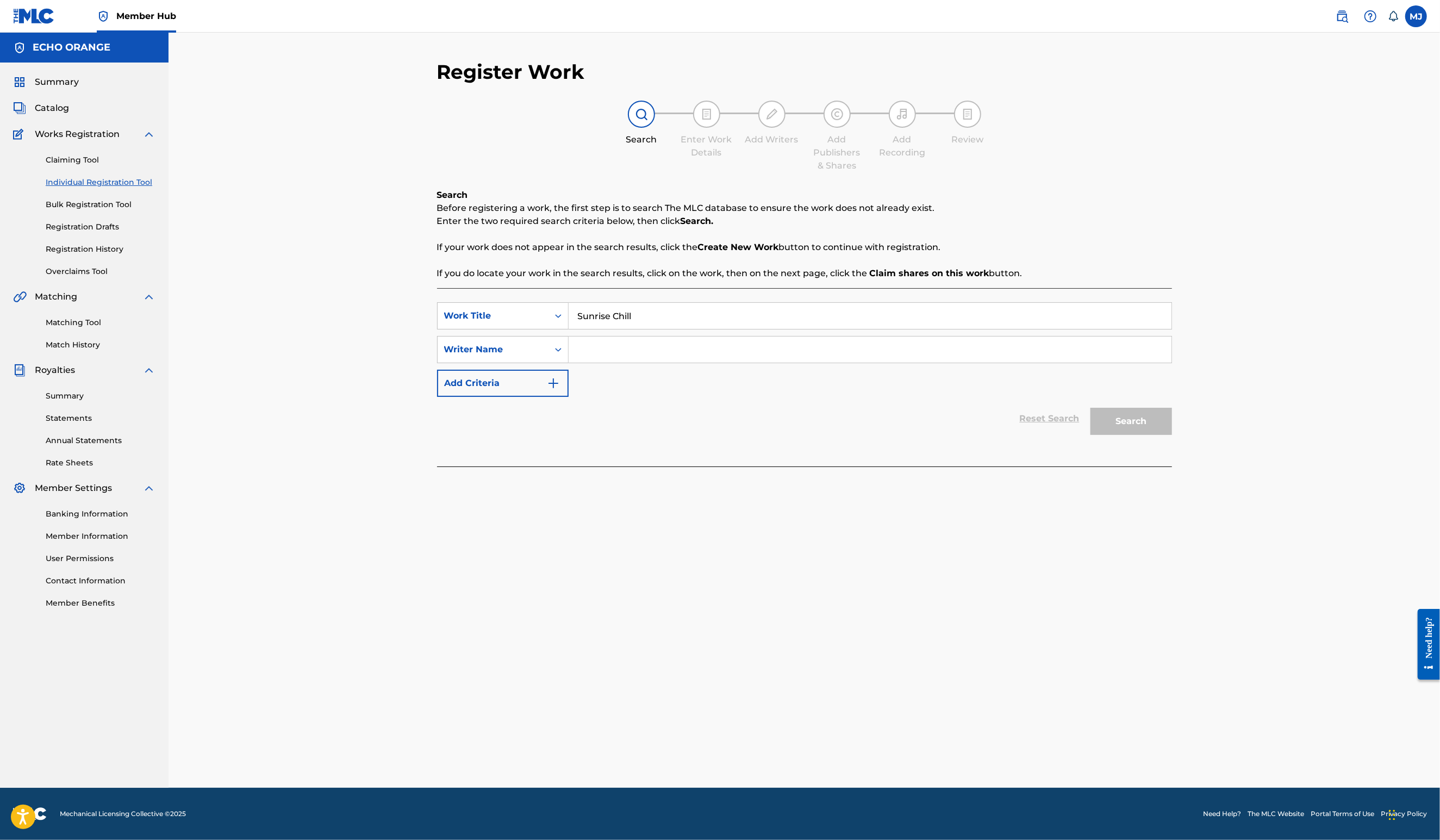
type input "Sunrise Chill"
paste input "denis hekimian"
type input "denis hekimian"
click at [1172, 435] on button "Search" at bounding box center [1131, 421] width 82 height 27
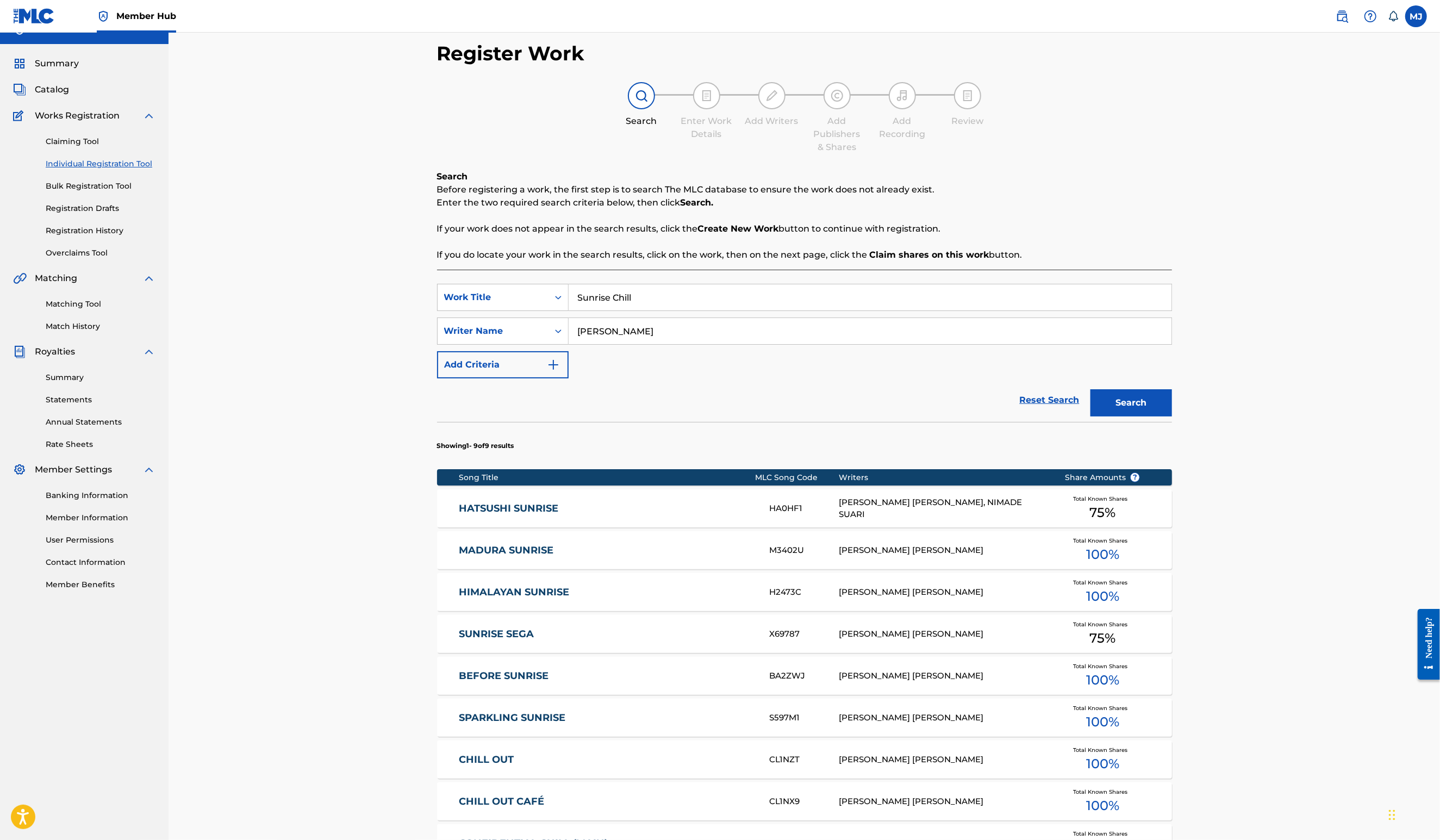
scroll to position [319, 0]
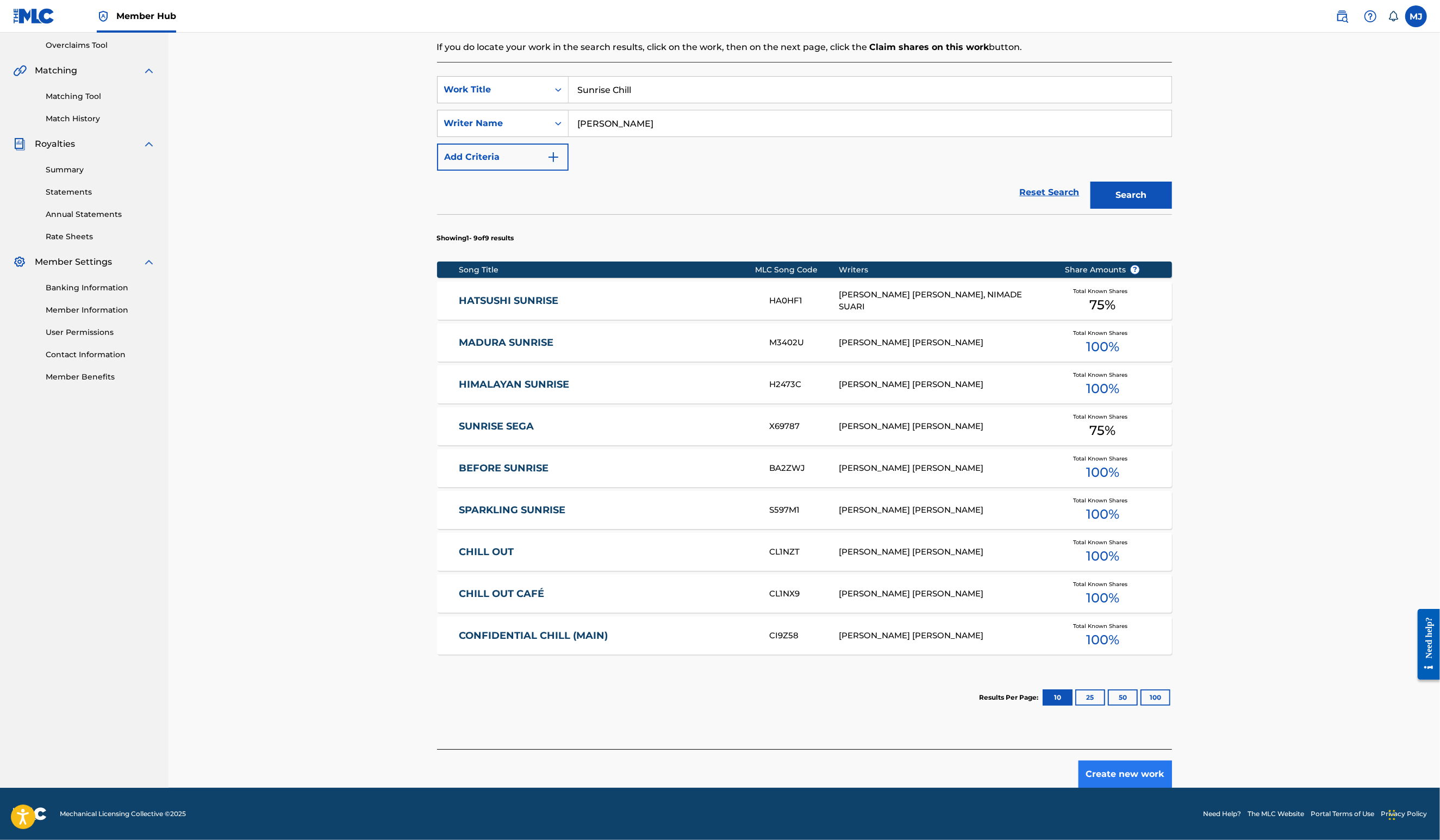
click at [1172, 766] on button "Create new work" at bounding box center [1125, 773] width 94 height 27
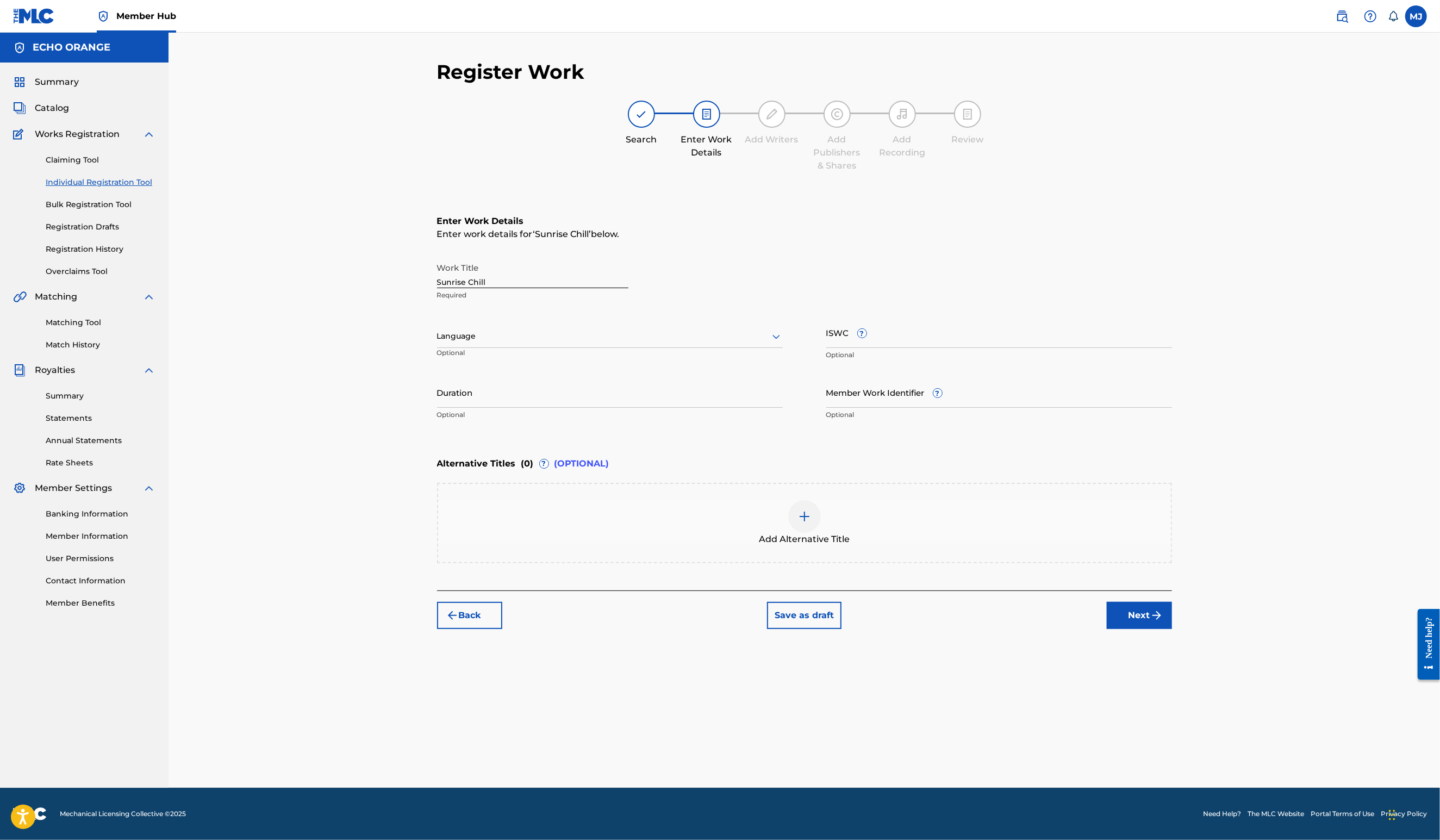
scroll to position [0, 0]
click at [1172, 629] on button "Next" at bounding box center [1140, 615] width 65 height 27
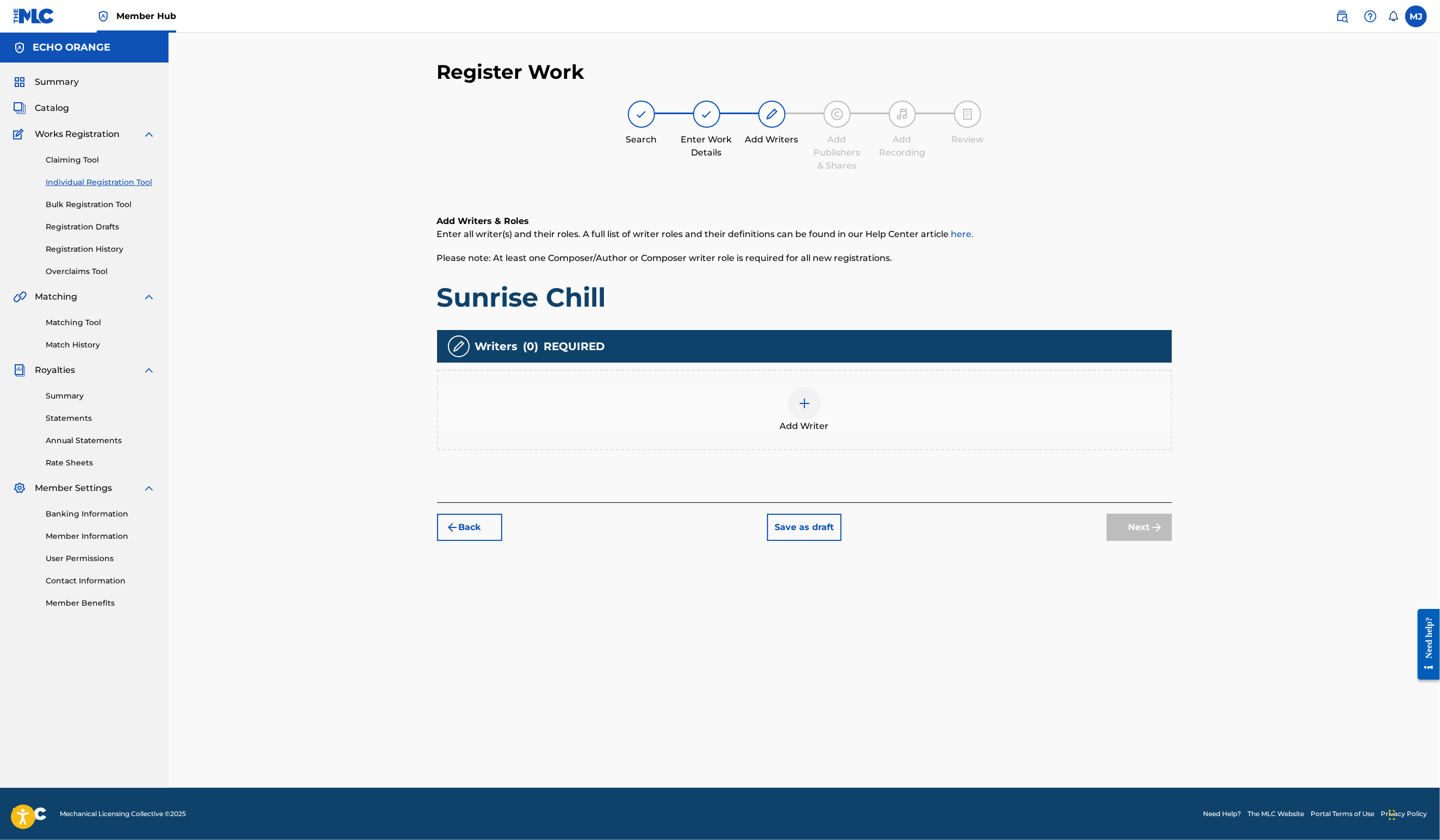
click at [903, 432] on div "Add Writer" at bounding box center [804, 410] width 733 height 46
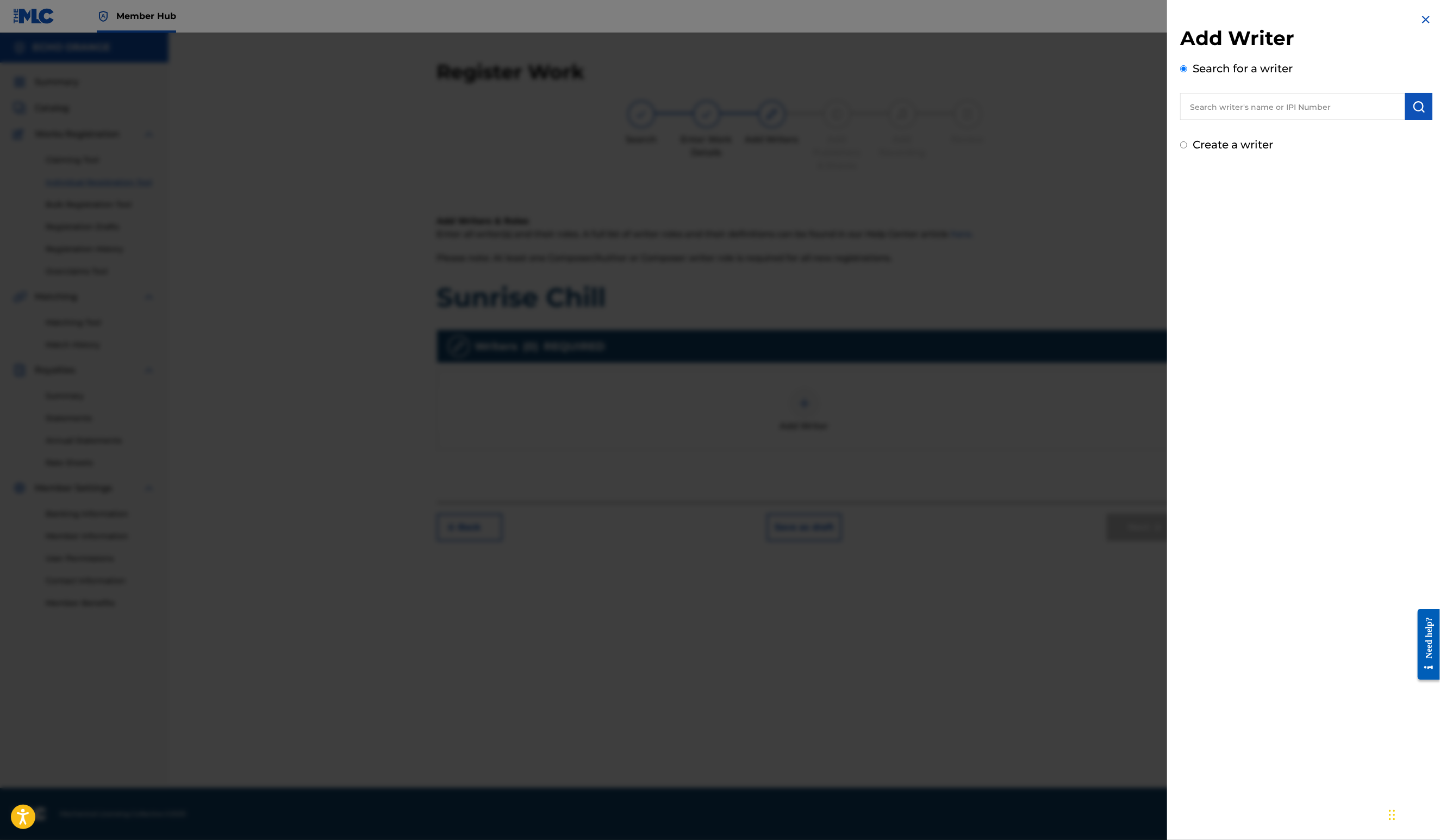
click at [1235, 116] on input "text" at bounding box center [1292, 106] width 225 height 27
paste input "denis hekimian"
type input "denis hekimian"
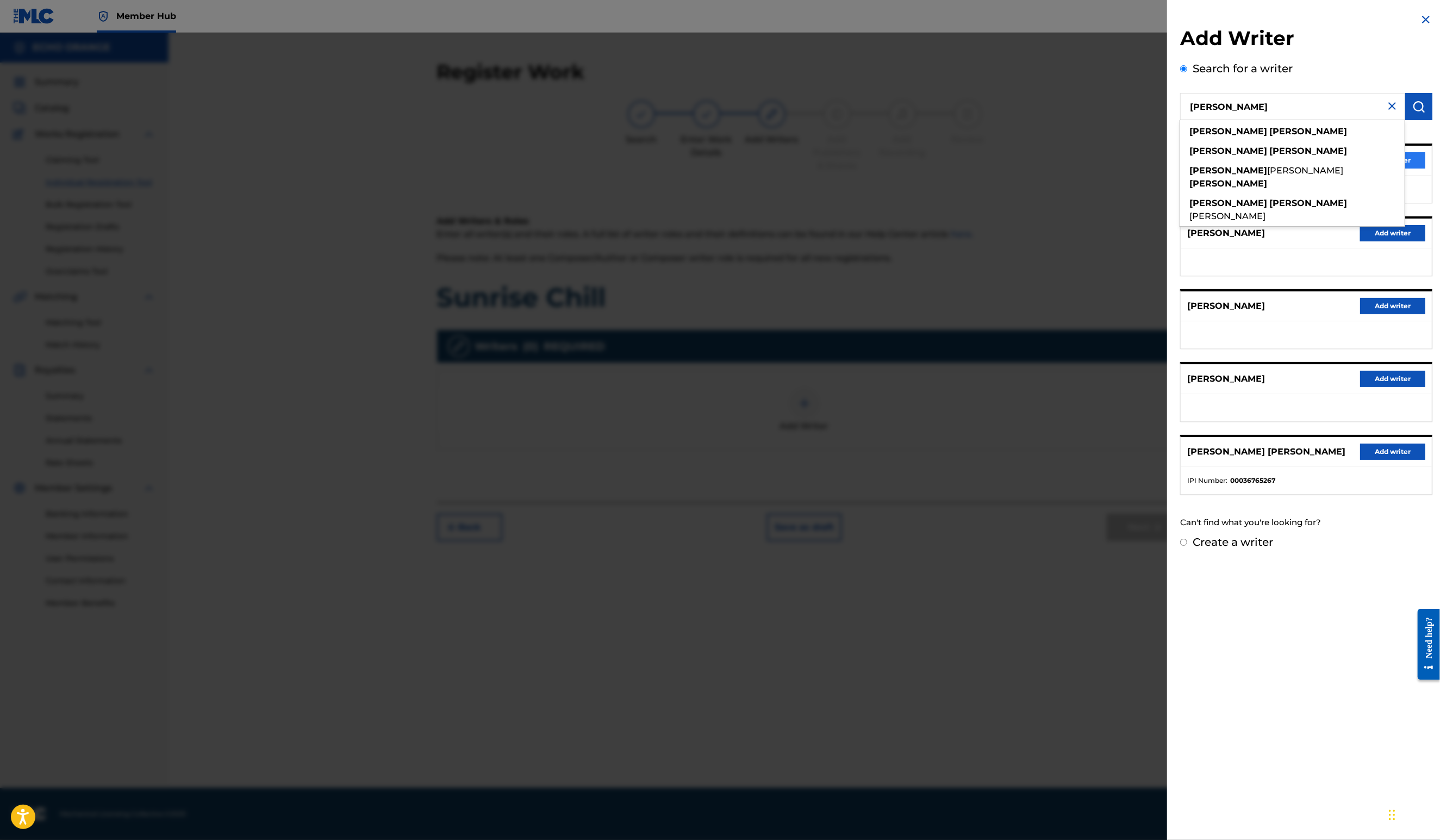
click at [1405, 168] on button "Add writer" at bounding box center [1393, 161] width 65 height 17
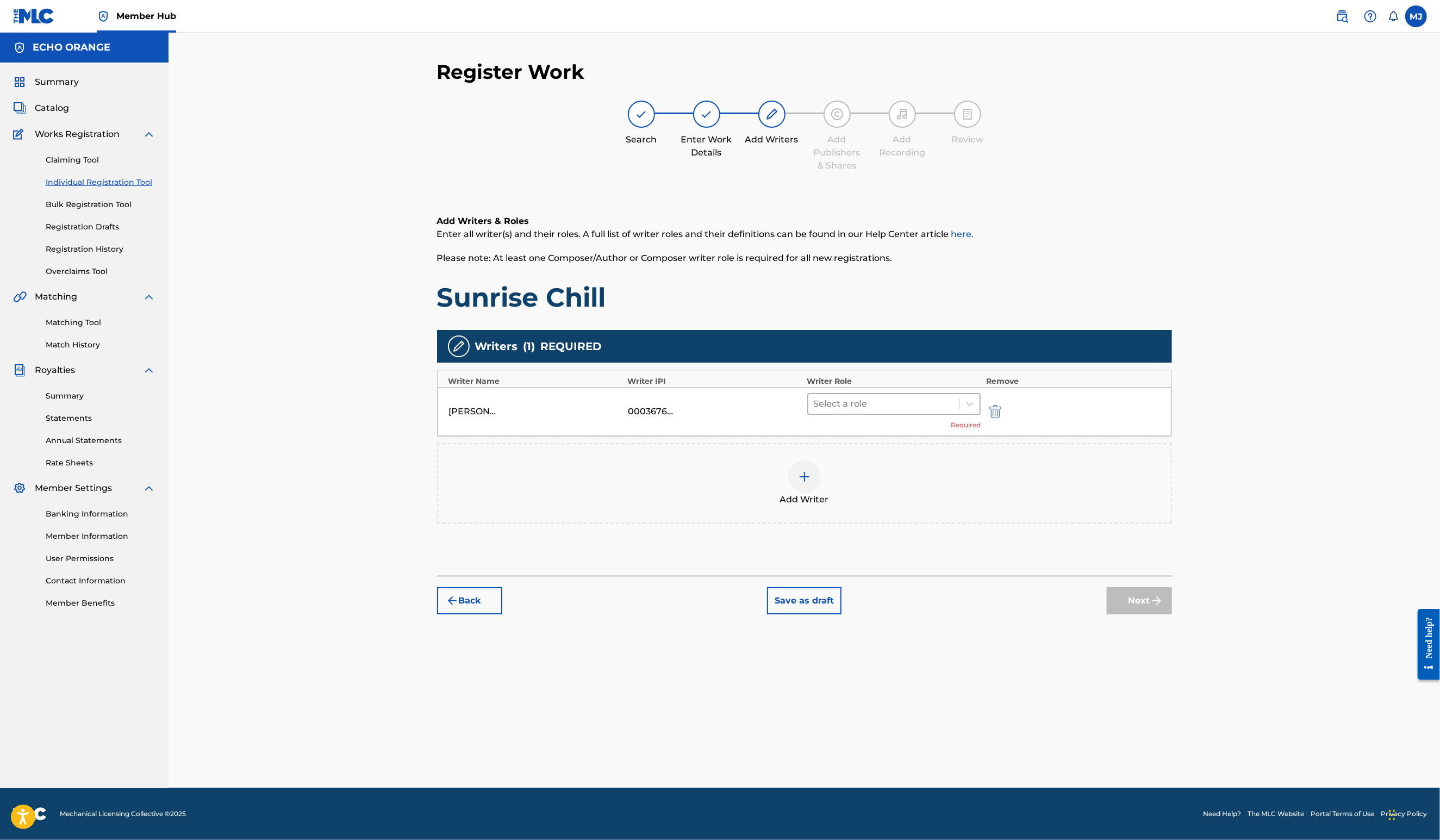
drag, startPoint x: 942, startPoint y: 432, endPoint x: 928, endPoint y: 435, distance: 14.3
click at [942, 433] on div "DENIS MARCEL HEKIMIAN 00036765267 Select a role Required" at bounding box center [804, 411] width 734 height 49
click at [928, 412] on div at bounding box center [884, 404] width 141 height 15
click at [908, 553] on div "Composer" at bounding box center [929, 561] width 209 height 21
click at [1172, 598] on button "Next" at bounding box center [1140, 584] width 65 height 27
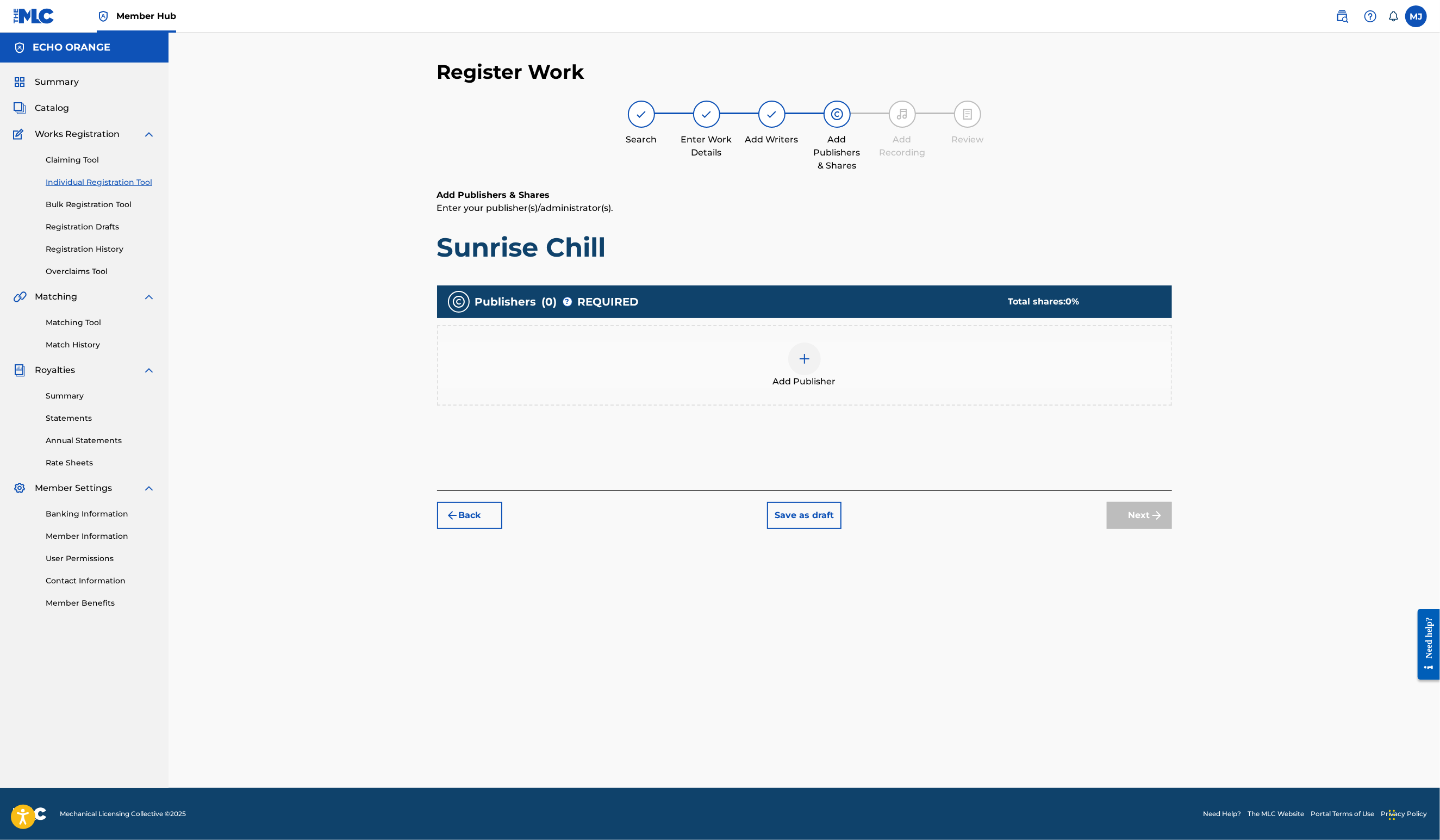
click at [686, 318] on div "Publishers ( 0 ) ? REQUIRED Total shares: 0 %" at bounding box center [804, 301] width 735 height 33
click at [882, 388] on div "Add Publisher" at bounding box center [804, 365] width 733 height 46
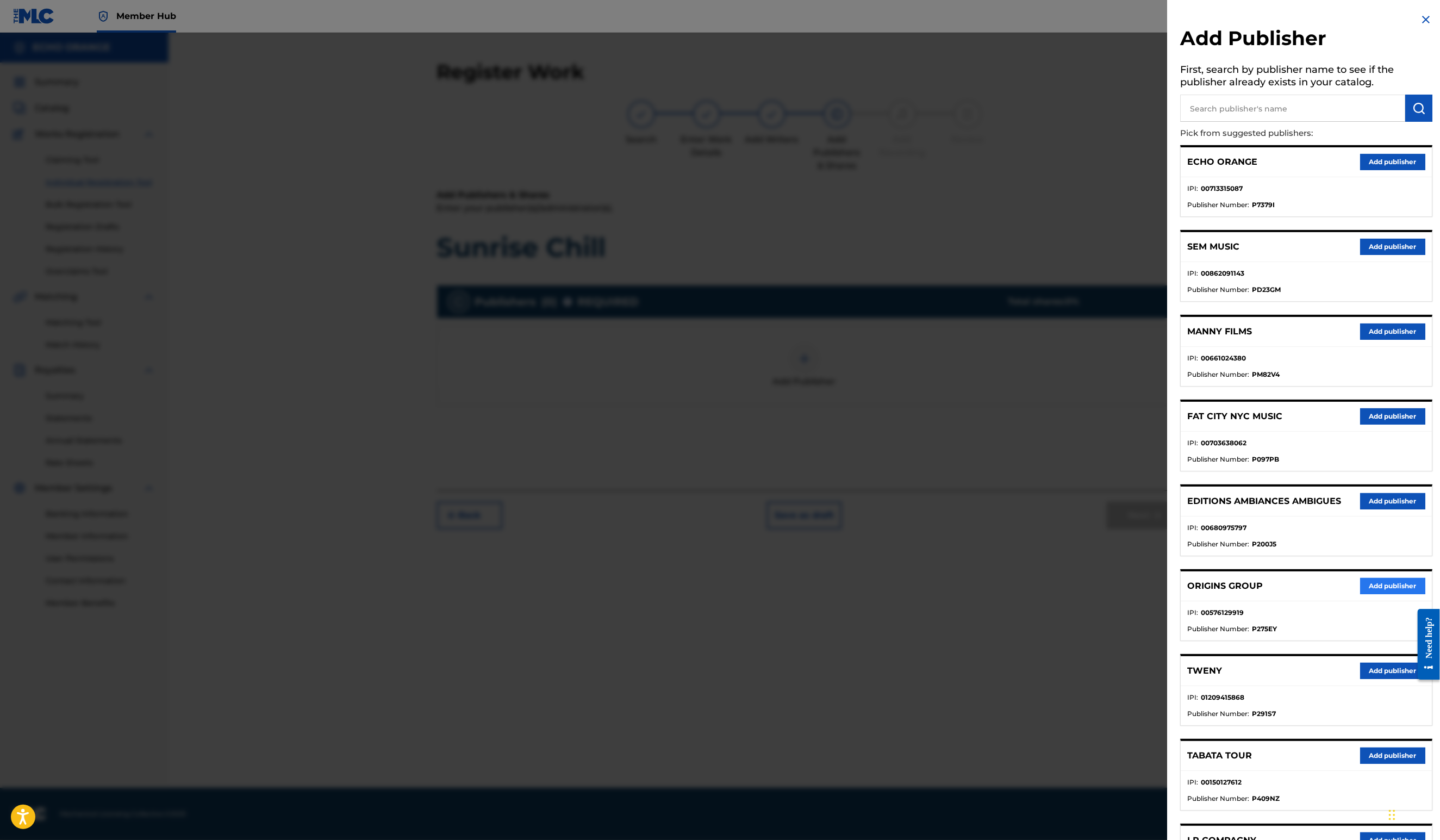
click at [1362, 594] on button "Add publisher" at bounding box center [1393, 586] width 65 height 17
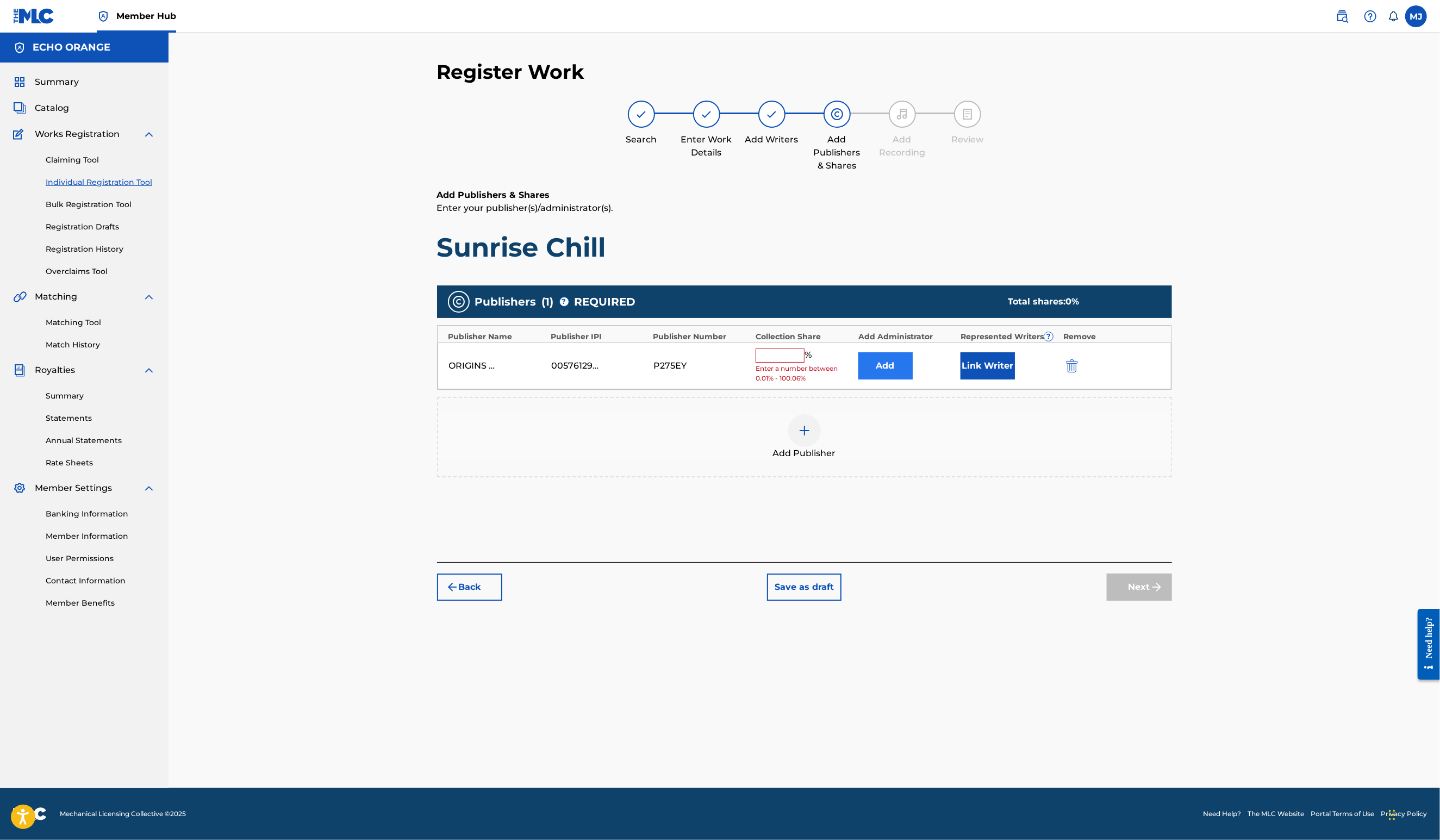
click at [913, 379] on button "Add" at bounding box center [885, 365] width 54 height 27
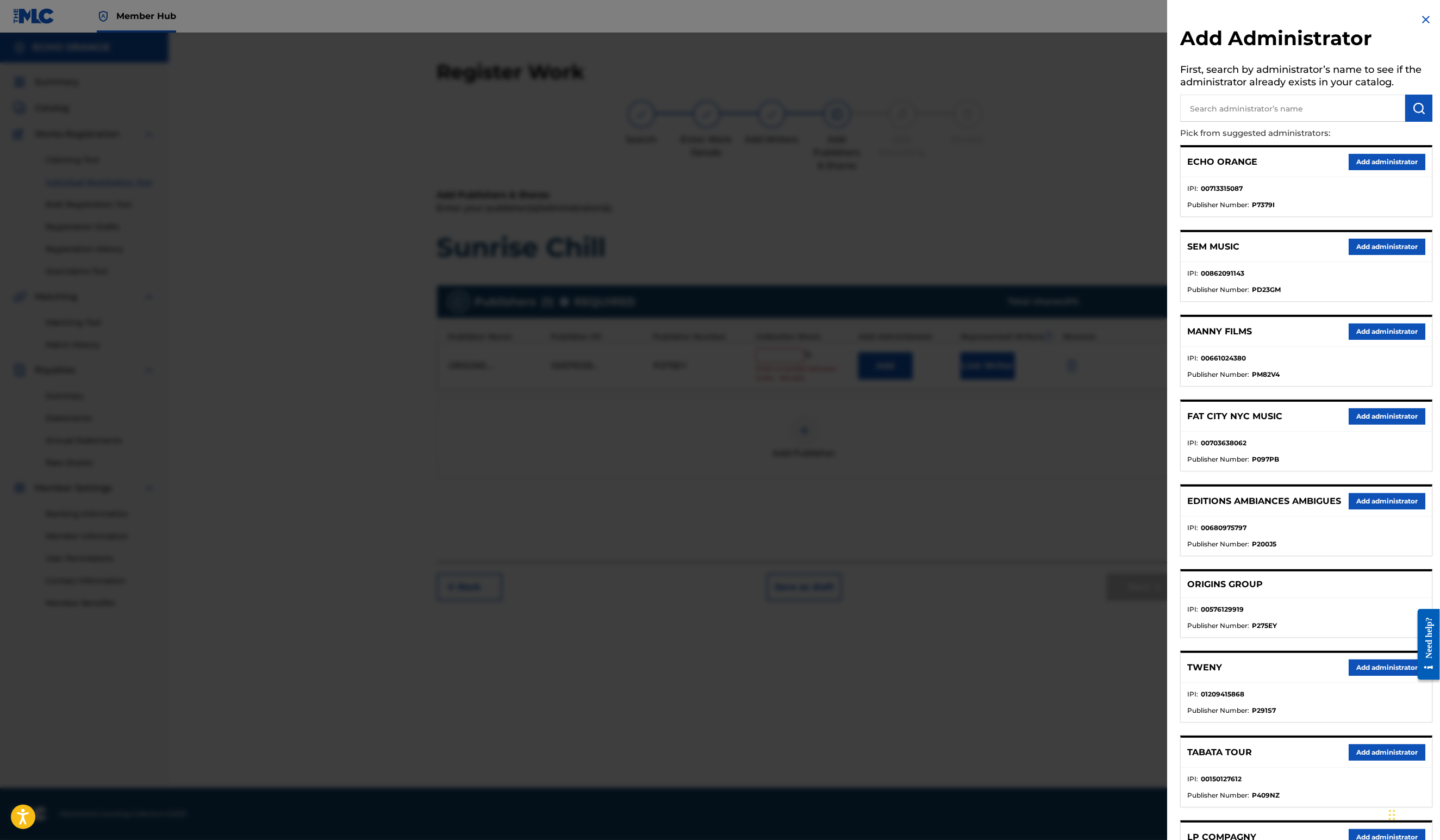
click at [1382, 162] on div "ECHO ORANGE Add administrator IPI : 00713315087 Publisher Number : P7379I" at bounding box center [1306, 181] width 252 height 72
click at [1379, 170] on button "Add administrator" at bounding box center [1387, 162] width 77 height 17
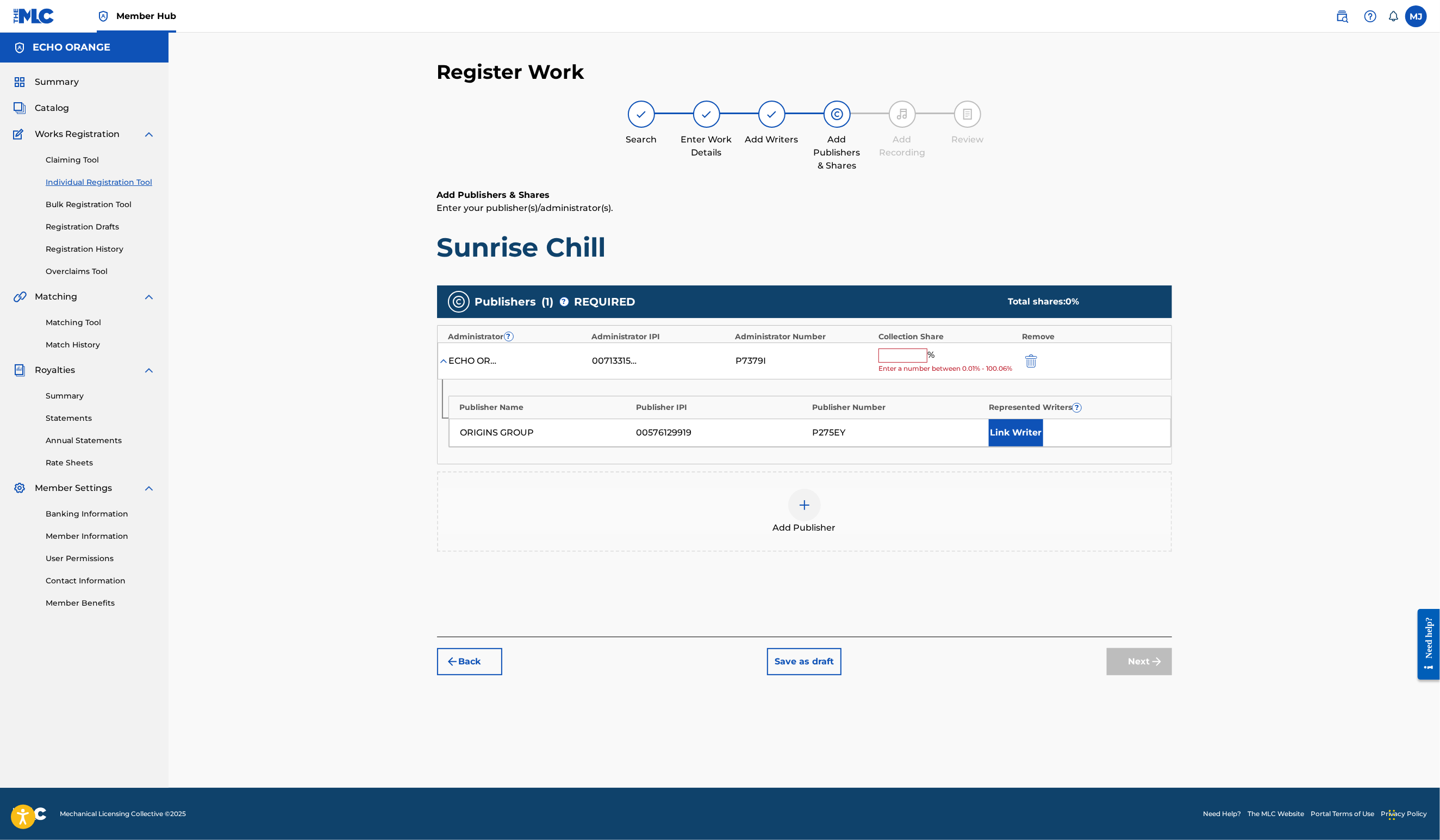
click at [928, 362] on input "text" at bounding box center [903, 356] width 49 height 14
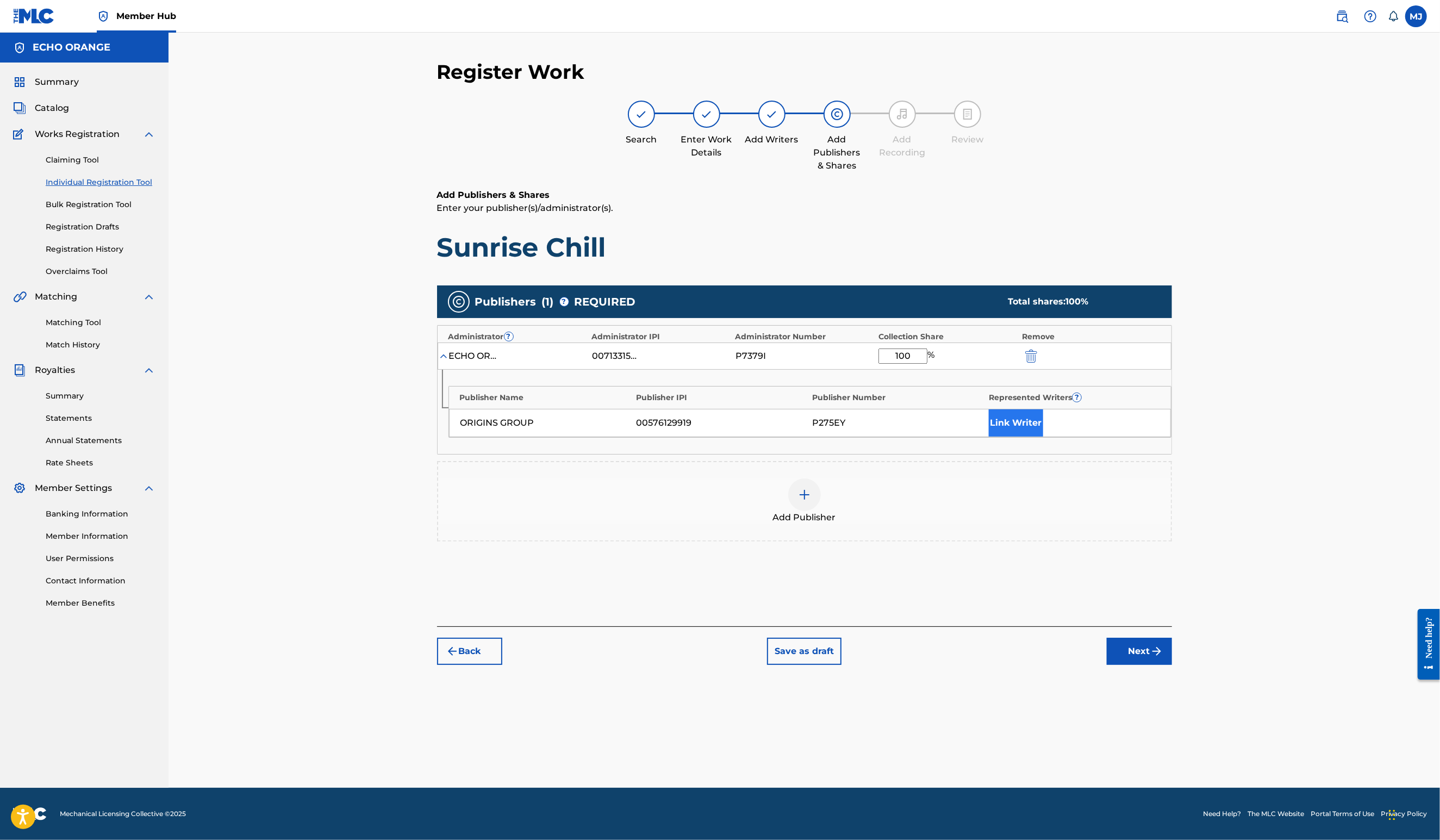
type input "100"
click at [1043, 437] on button "Link Writer" at bounding box center [1016, 422] width 54 height 27
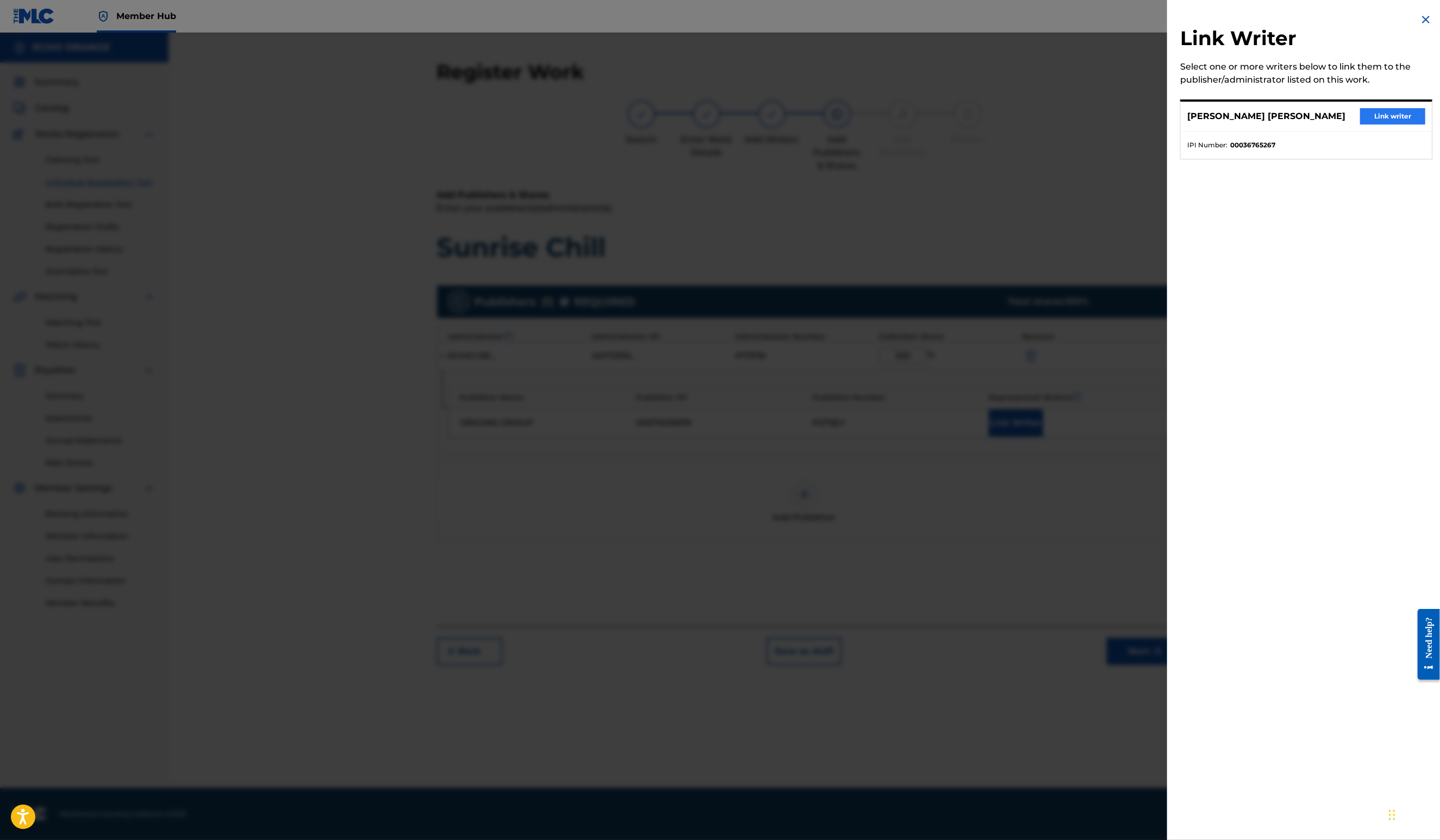
click at [1367, 125] on button "Link writer" at bounding box center [1393, 116] width 65 height 17
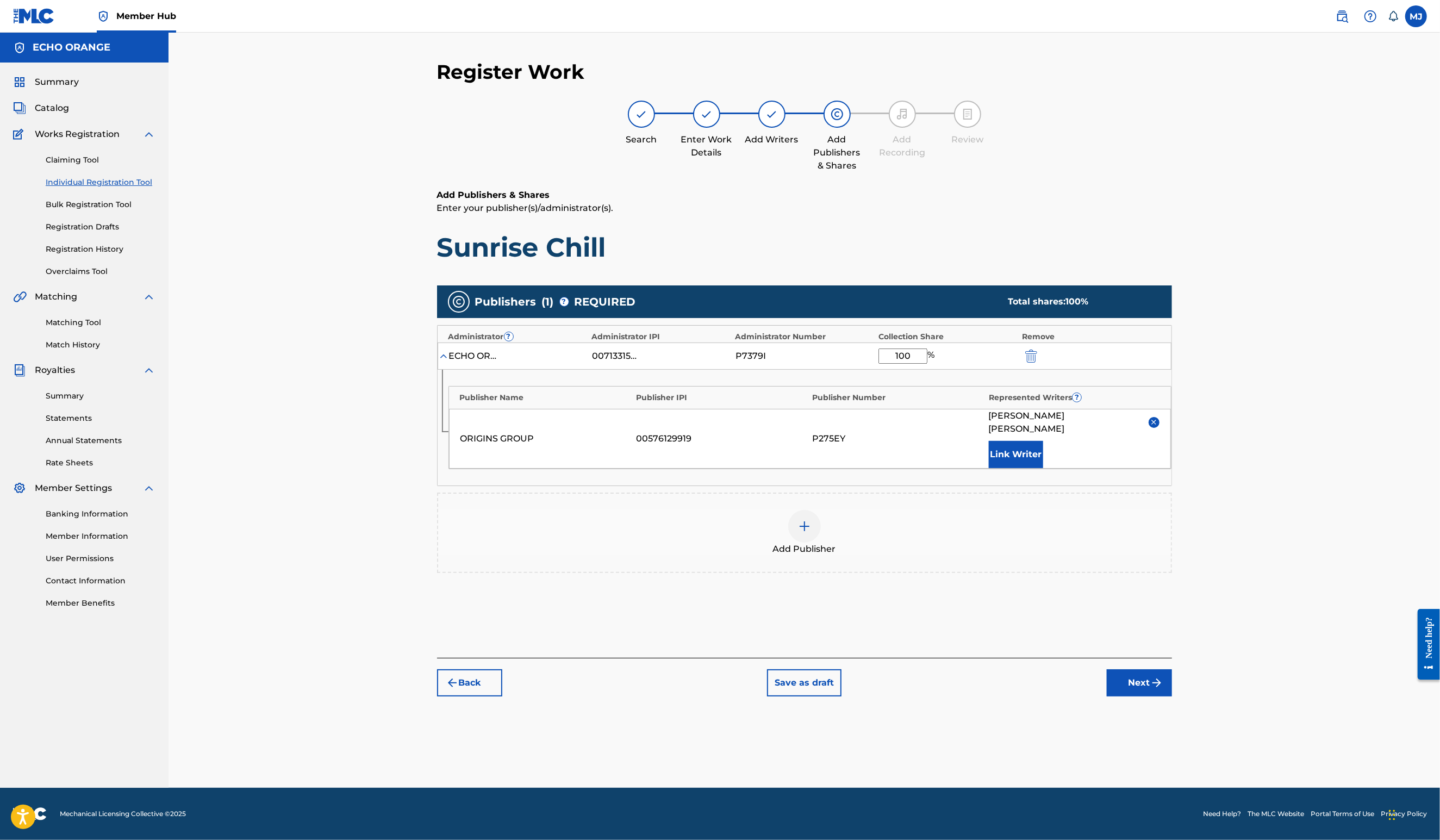
click at [1172, 697] on button "Next" at bounding box center [1140, 682] width 65 height 27
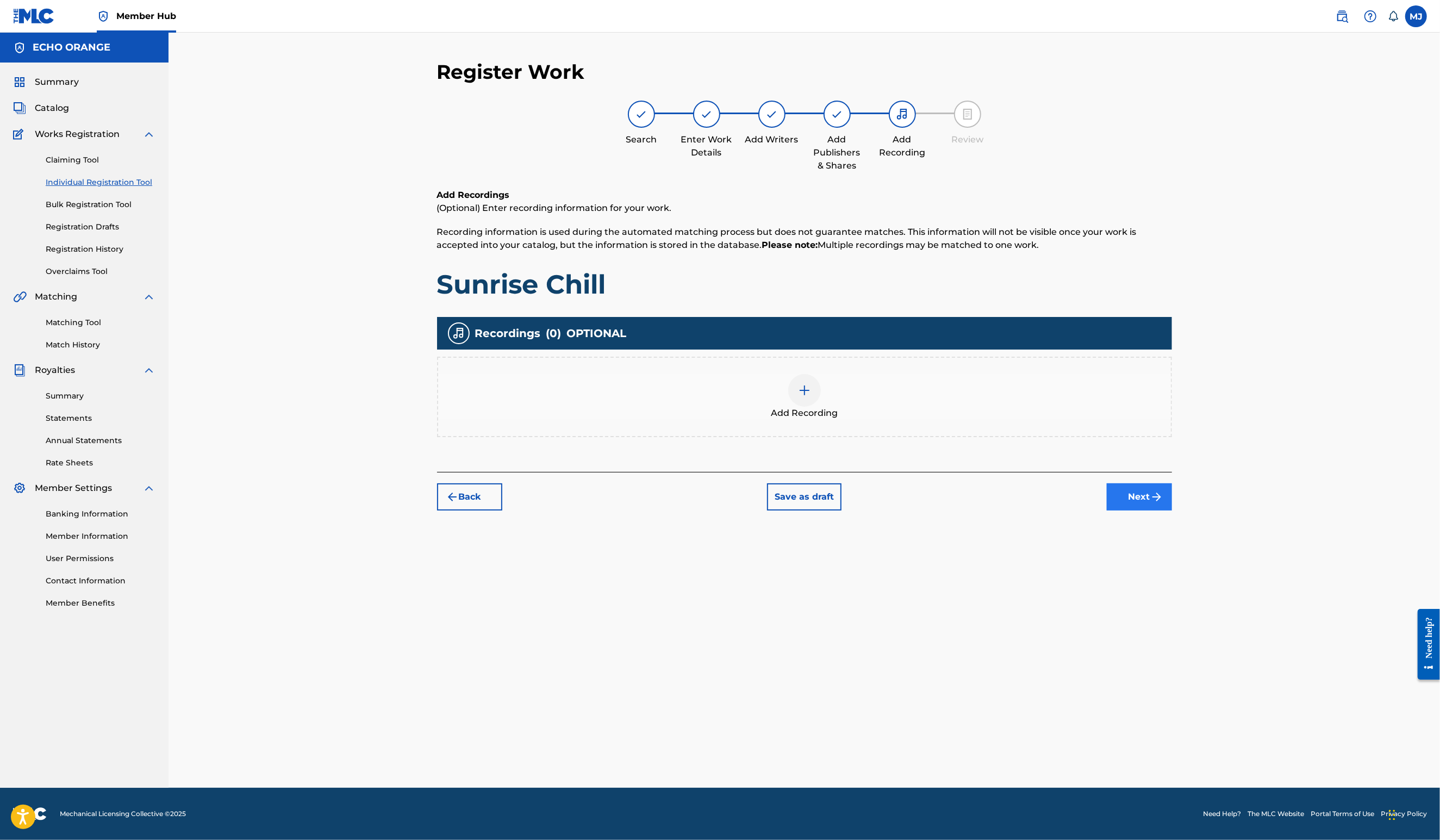
click at [1185, 570] on div "Register Work Search Enter Work Details Add Writers Add Publishers & Shares Add…" at bounding box center [805, 423] width 761 height 728
click at [1172, 510] on button "Next" at bounding box center [1140, 496] width 65 height 27
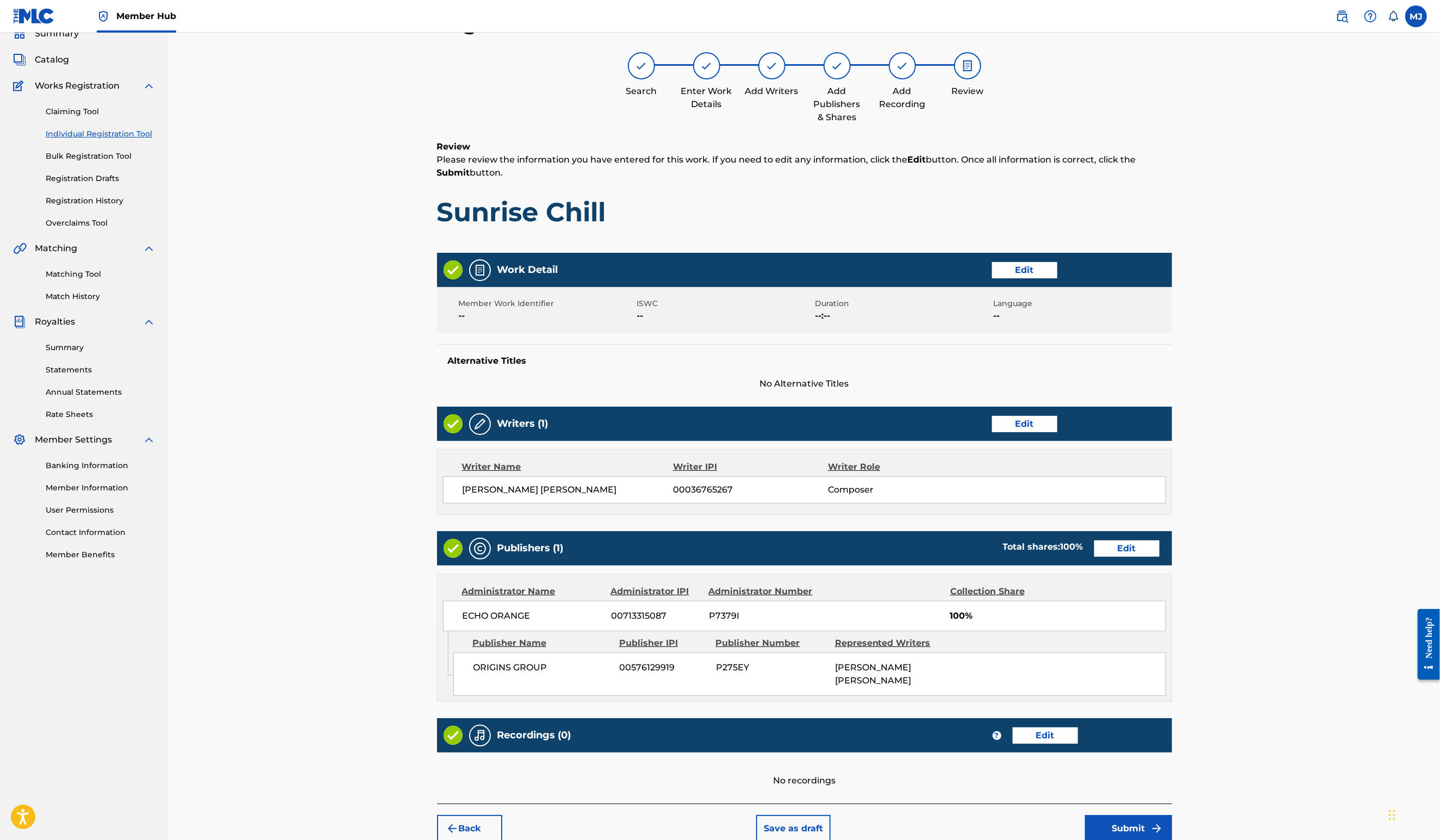
scroll to position [204, 0]
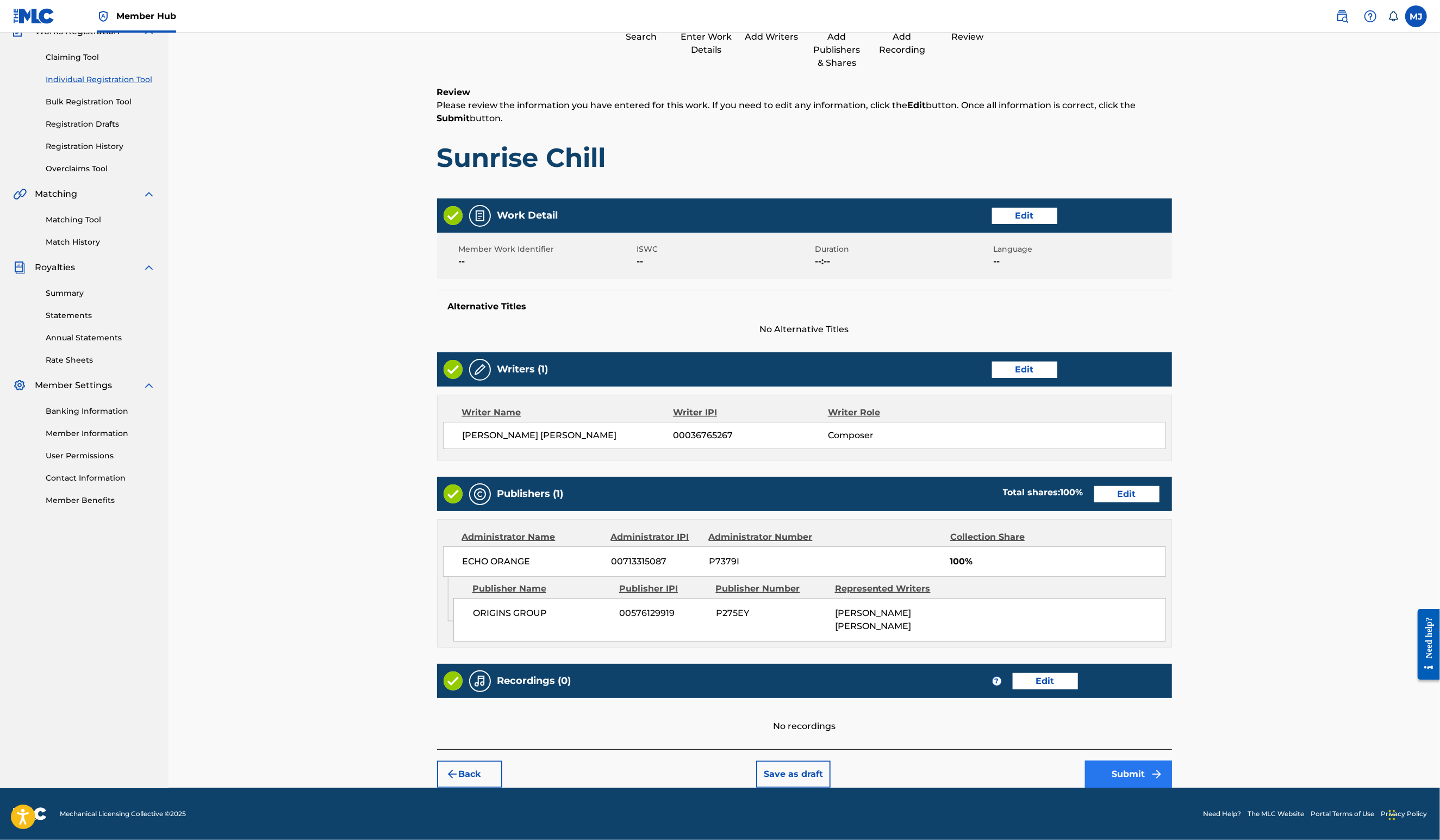
click at [1172, 771] on button "Submit" at bounding box center [1128, 773] width 87 height 27
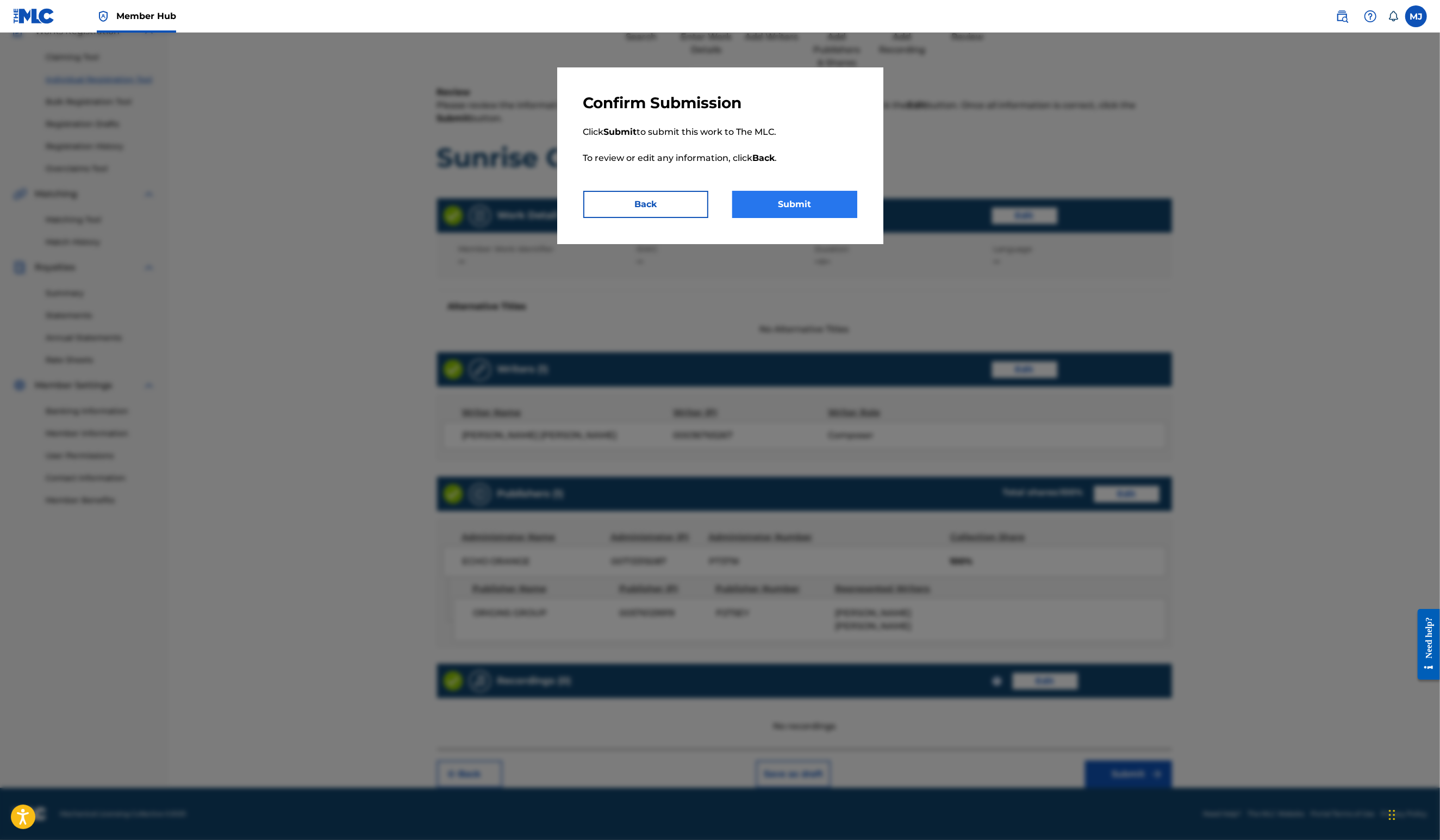
click at [831, 218] on button "Submit" at bounding box center [795, 204] width 125 height 27
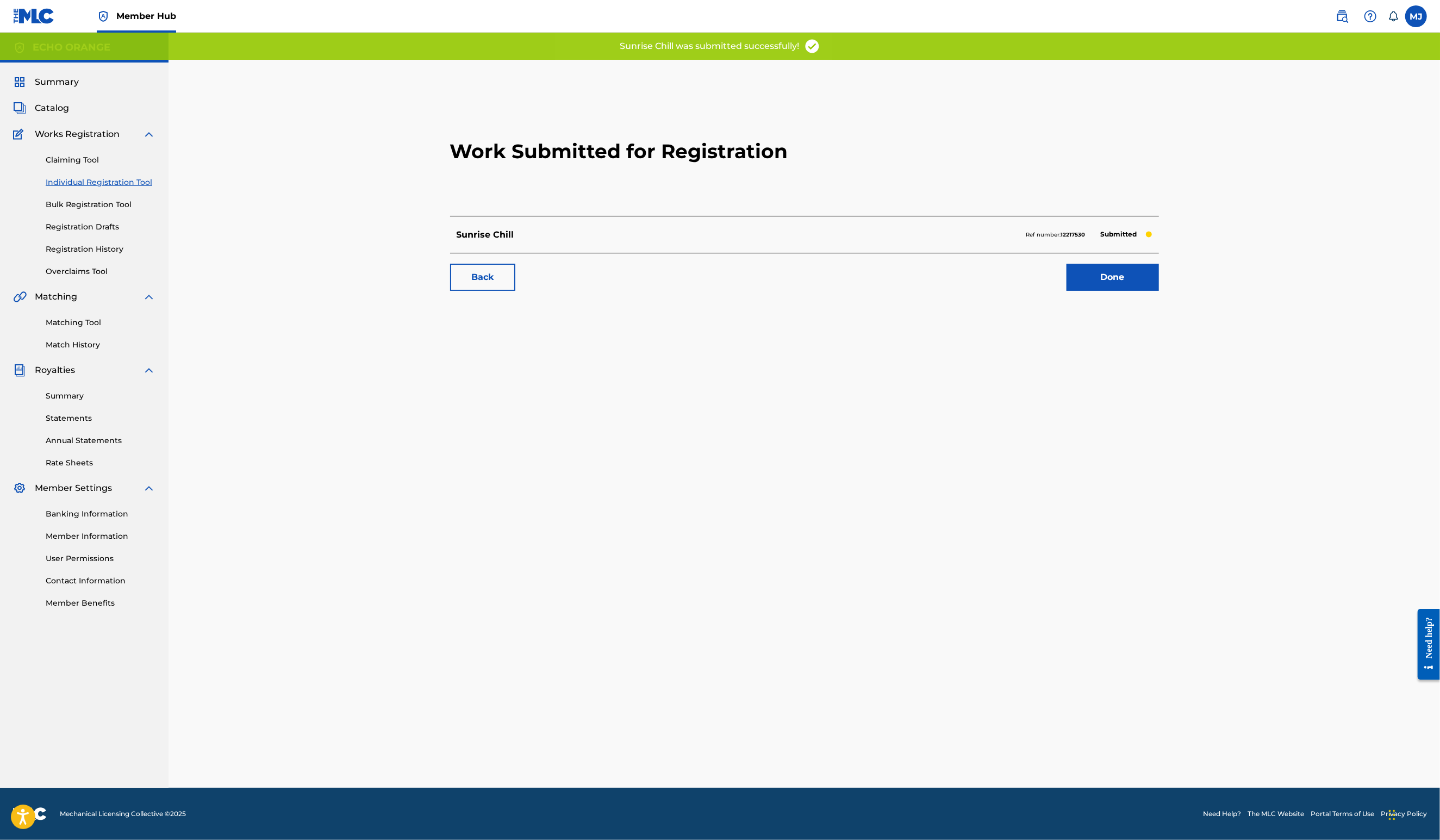
click at [1159, 253] on div "Sunrise Chill Ref number: 12217530 Submitted" at bounding box center [804, 234] width 709 height 37
click at [1172, 301] on div "Work Submitted for Registration Sunrise Chill Ref number: 12217530 Submitted Ba…" at bounding box center [804, 194] width 735 height 215
click at [1159, 291] on link "Done" at bounding box center [1113, 277] width 92 height 27
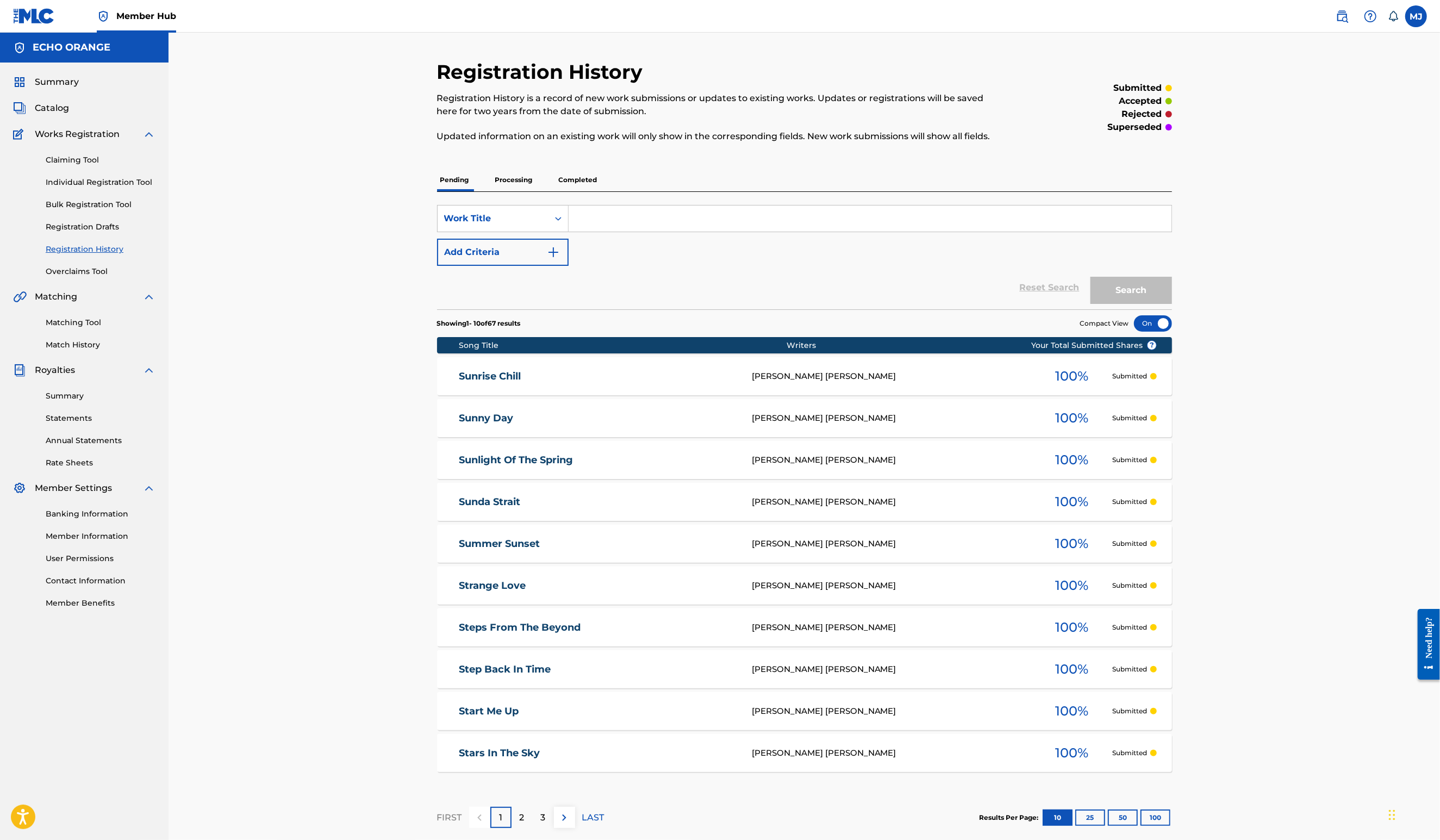
click at [352, 311] on div "Registration History Registration History is a record of new work submissions o…" at bounding box center [804, 439] width 1272 height 812
click at [98, 188] on link "Individual Registration Tool" at bounding box center [101, 182] width 110 height 11
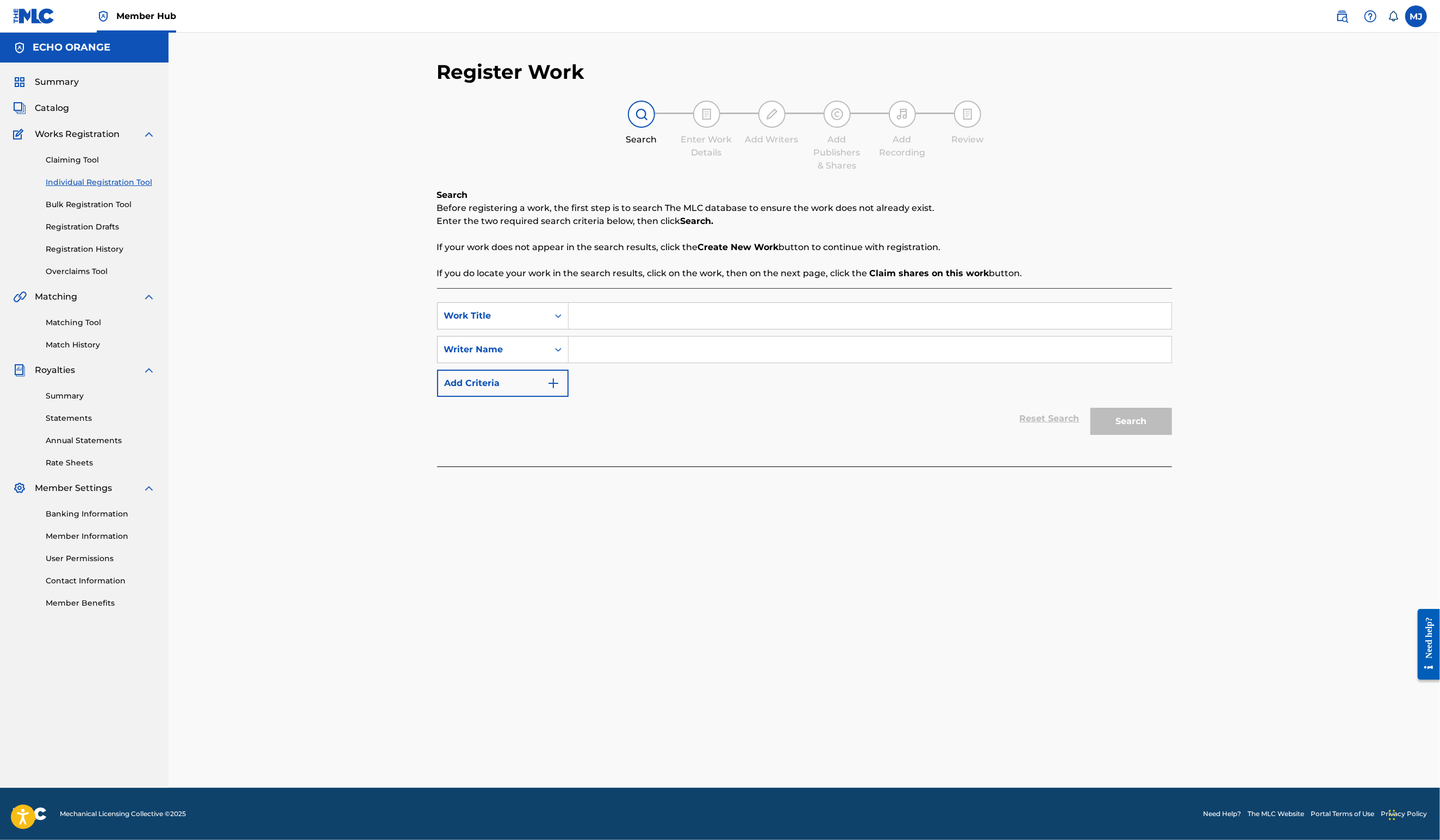
click at [598, 329] on input "Search Form" at bounding box center [870, 316] width 603 height 26
click at [102, 255] on link "Registration History" at bounding box center [101, 249] width 110 height 11
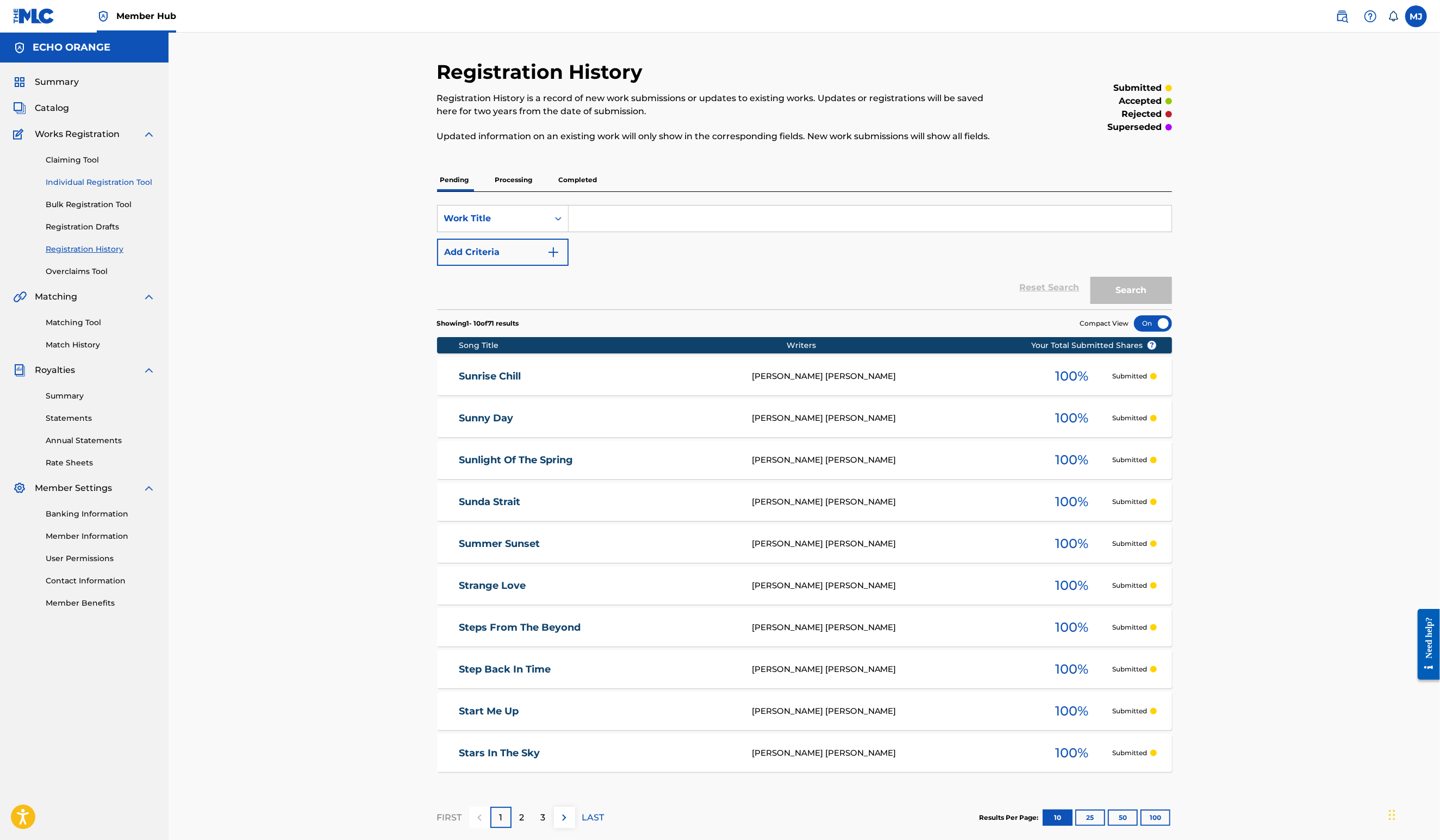
click at [98, 188] on link "Individual Registration Tool" at bounding box center [101, 182] width 110 height 11
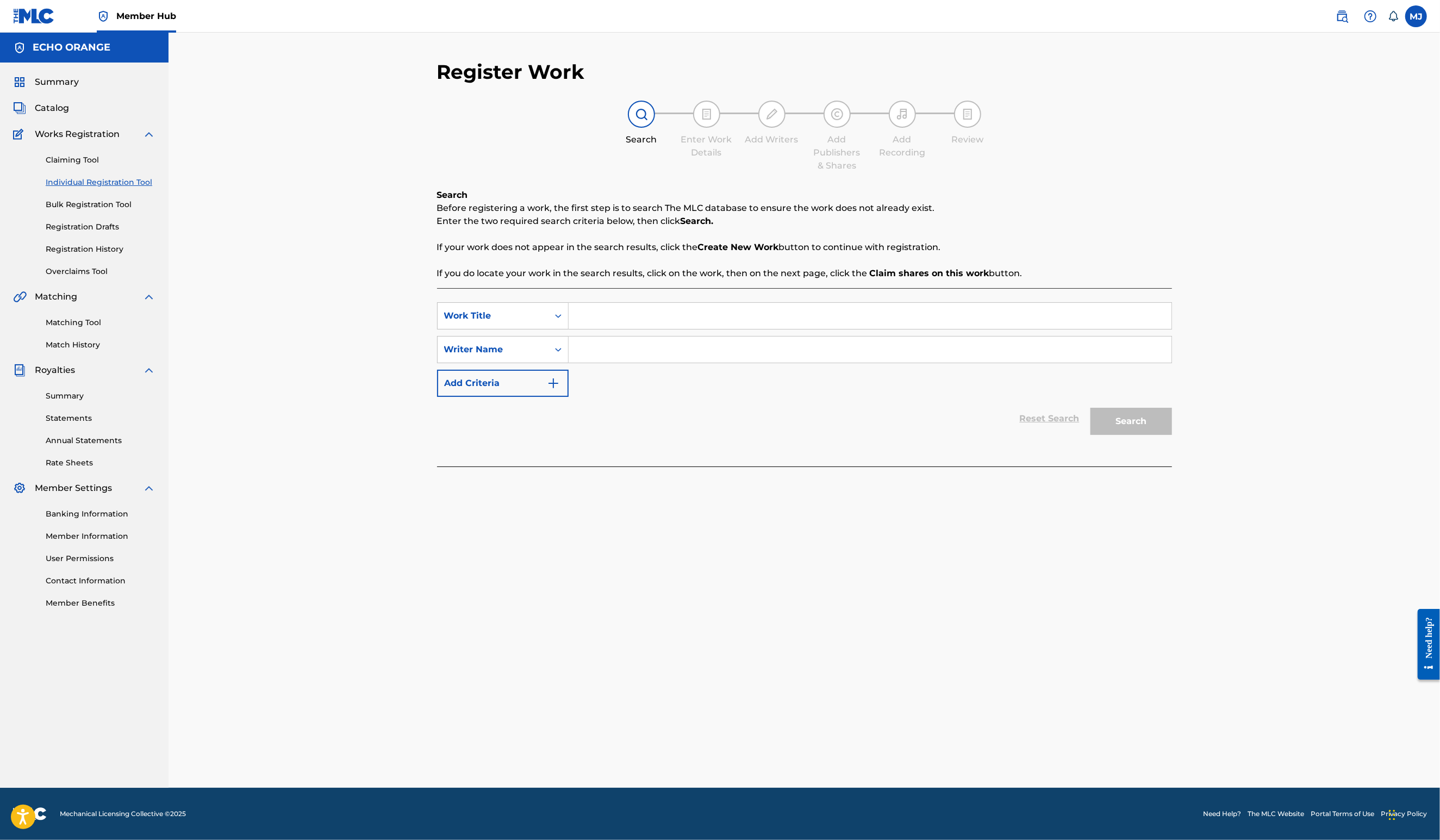
click at [593, 329] on input "Search Form" at bounding box center [870, 316] width 603 height 26
type input "Sunset Lounge"
click at [578, 362] on input "Search Form" at bounding box center [870, 349] width 603 height 26
paste input "denis hekimian"
type input "denis hekimian"
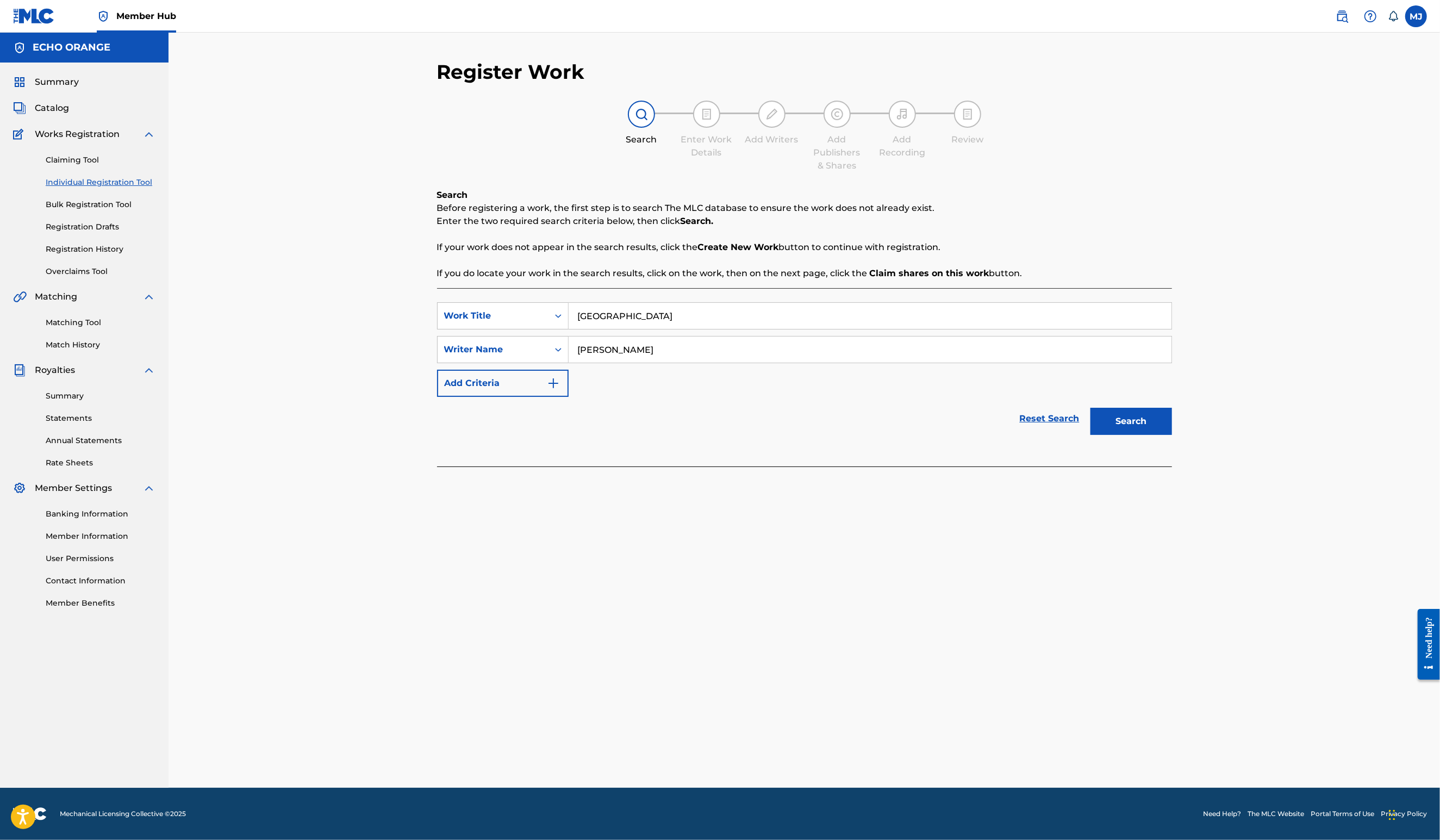
click at [1172, 435] on button "Search" at bounding box center [1131, 421] width 82 height 27
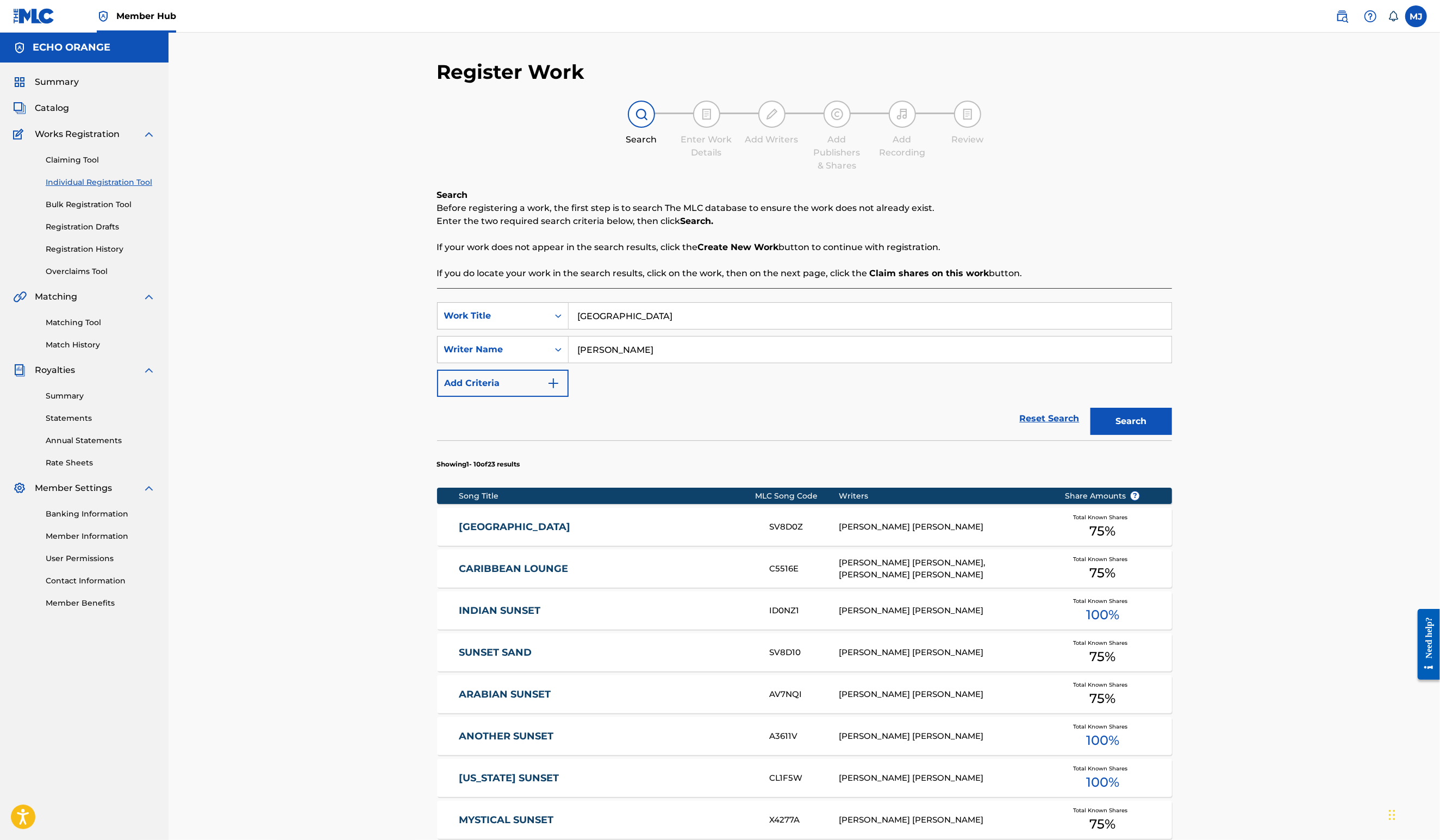
scroll to position [316, 0]
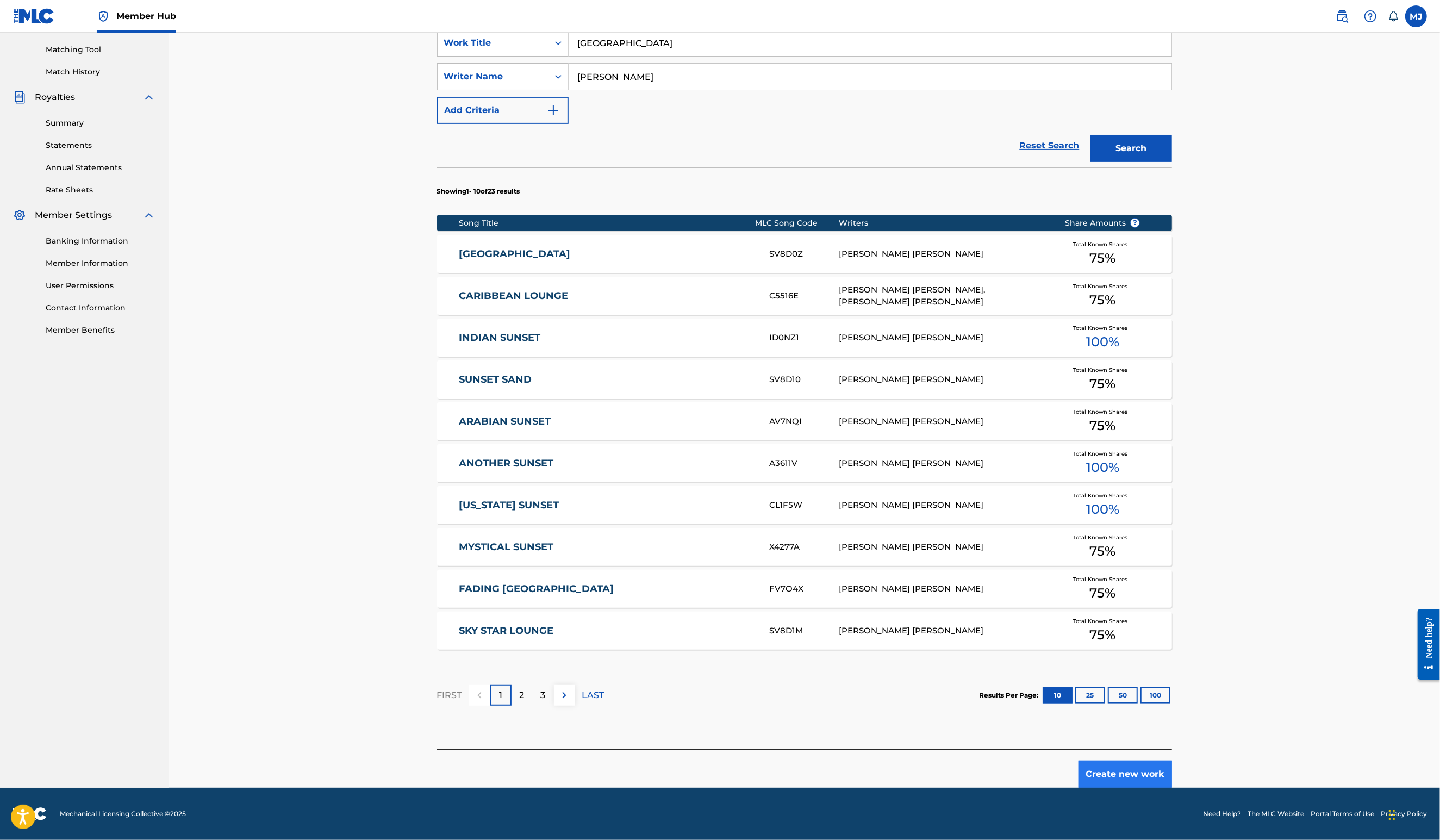
click at [1172, 787] on button "Create new work" at bounding box center [1125, 773] width 94 height 27
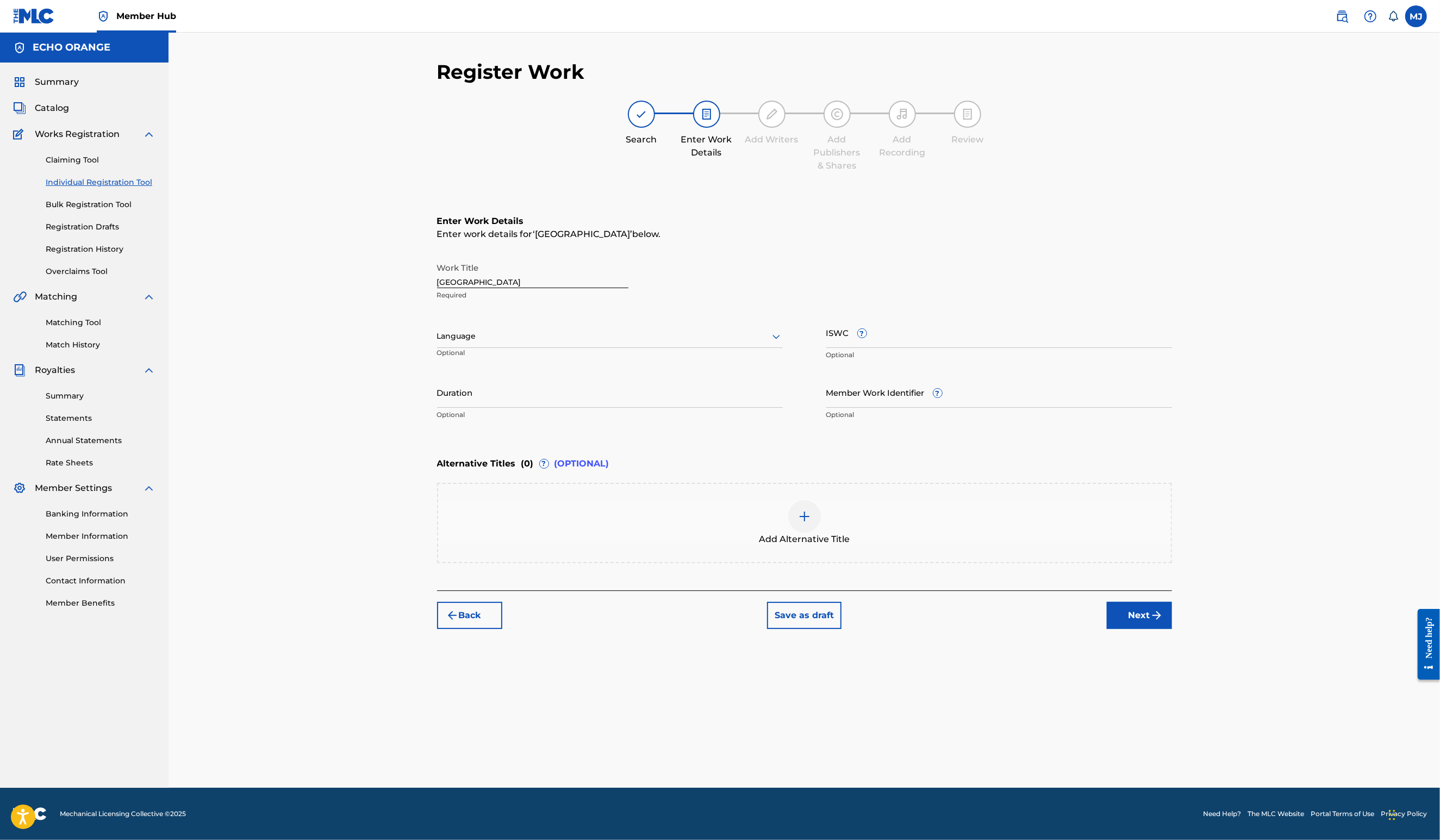
click at [1172, 629] on button "Next" at bounding box center [1140, 615] width 65 height 27
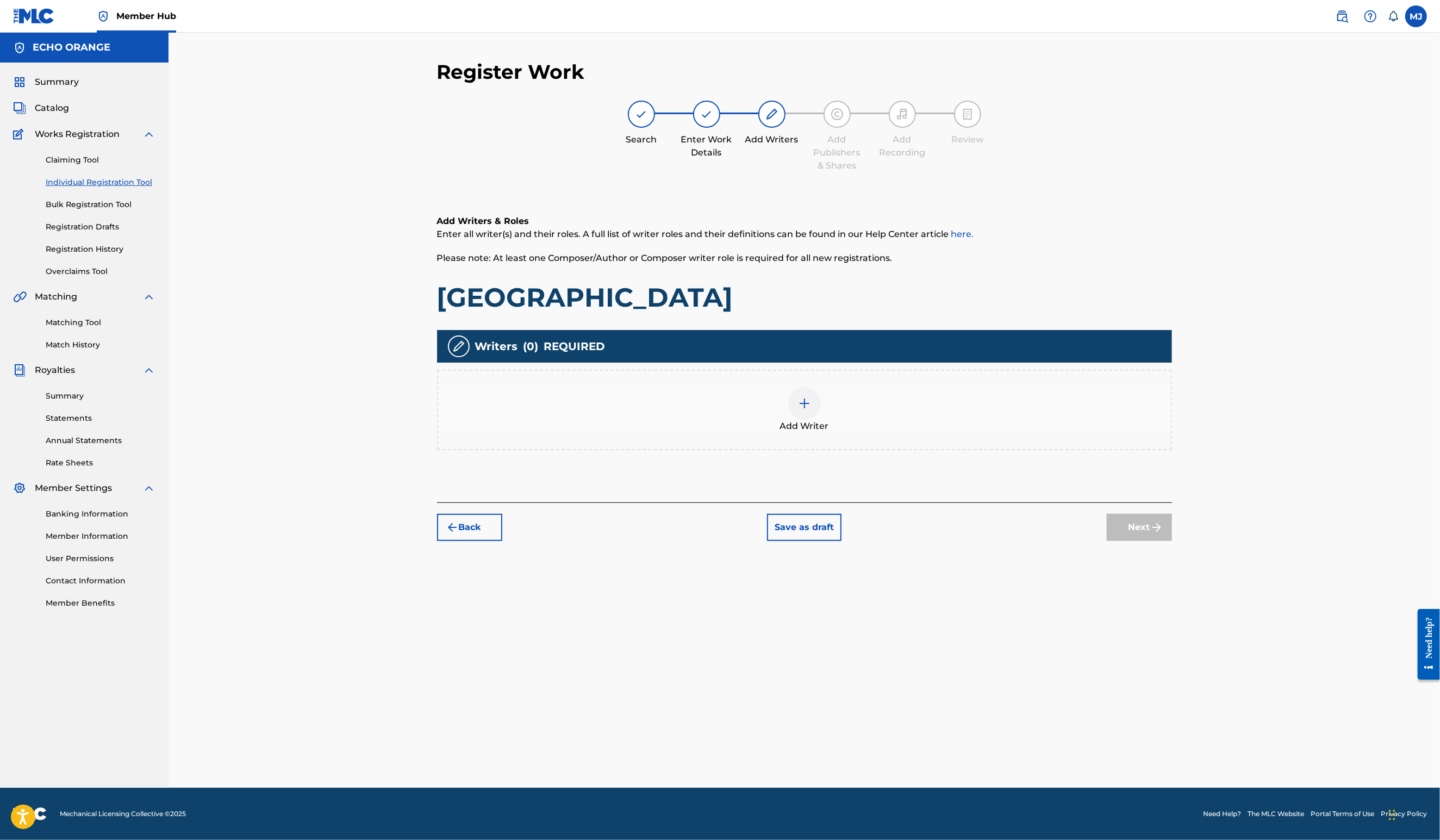
click at [932, 432] on div "Add Writer" at bounding box center [804, 410] width 733 height 46
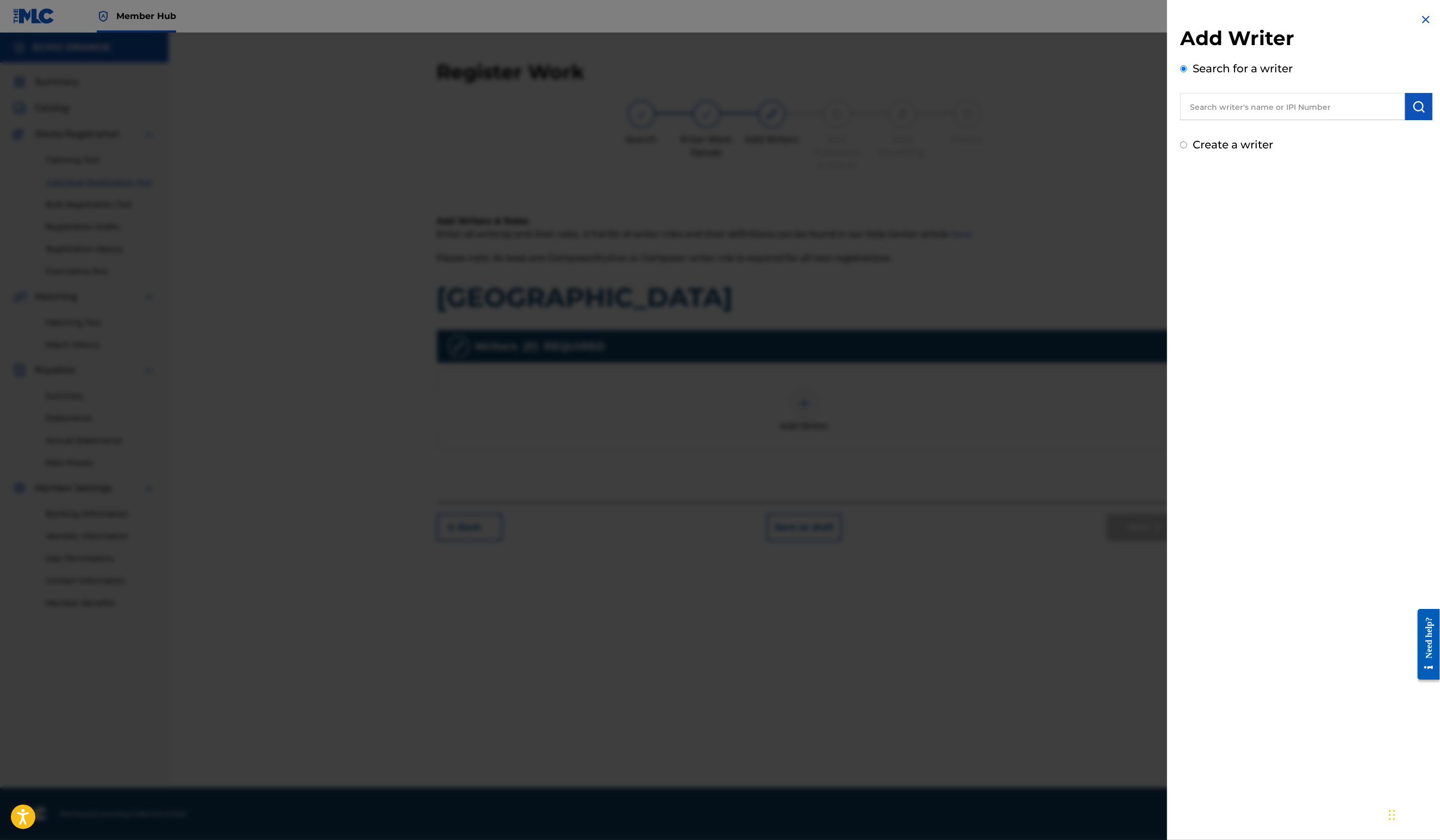
click at [1246, 120] on input "text" at bounding box center [1292, 106] width 225 height 27
paste input "denis hekimian"
type input "denis hekimian"
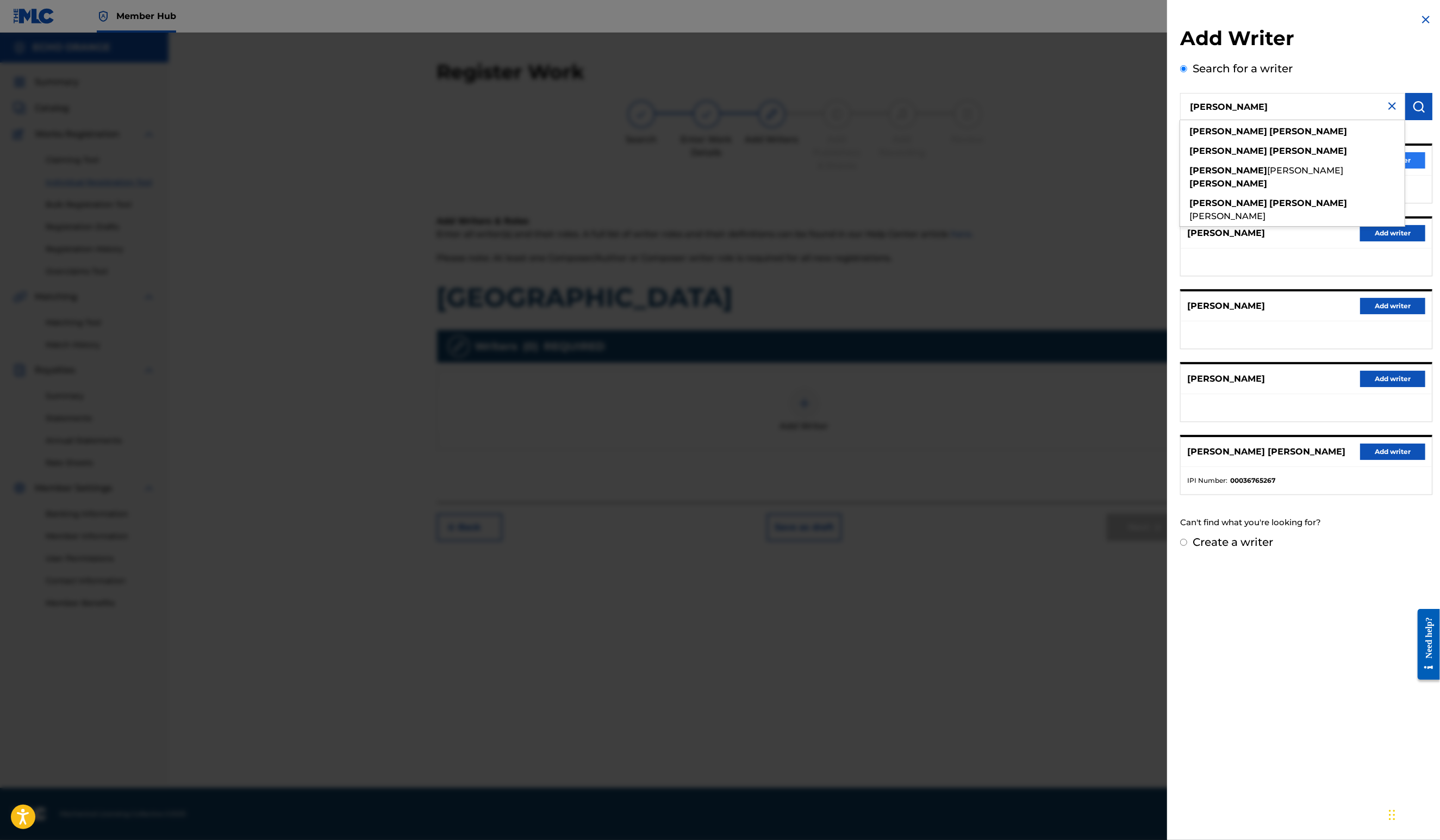
click at [1405, 168] on button "Add writer" at bounding box center [1393, 161] width 65 height 17
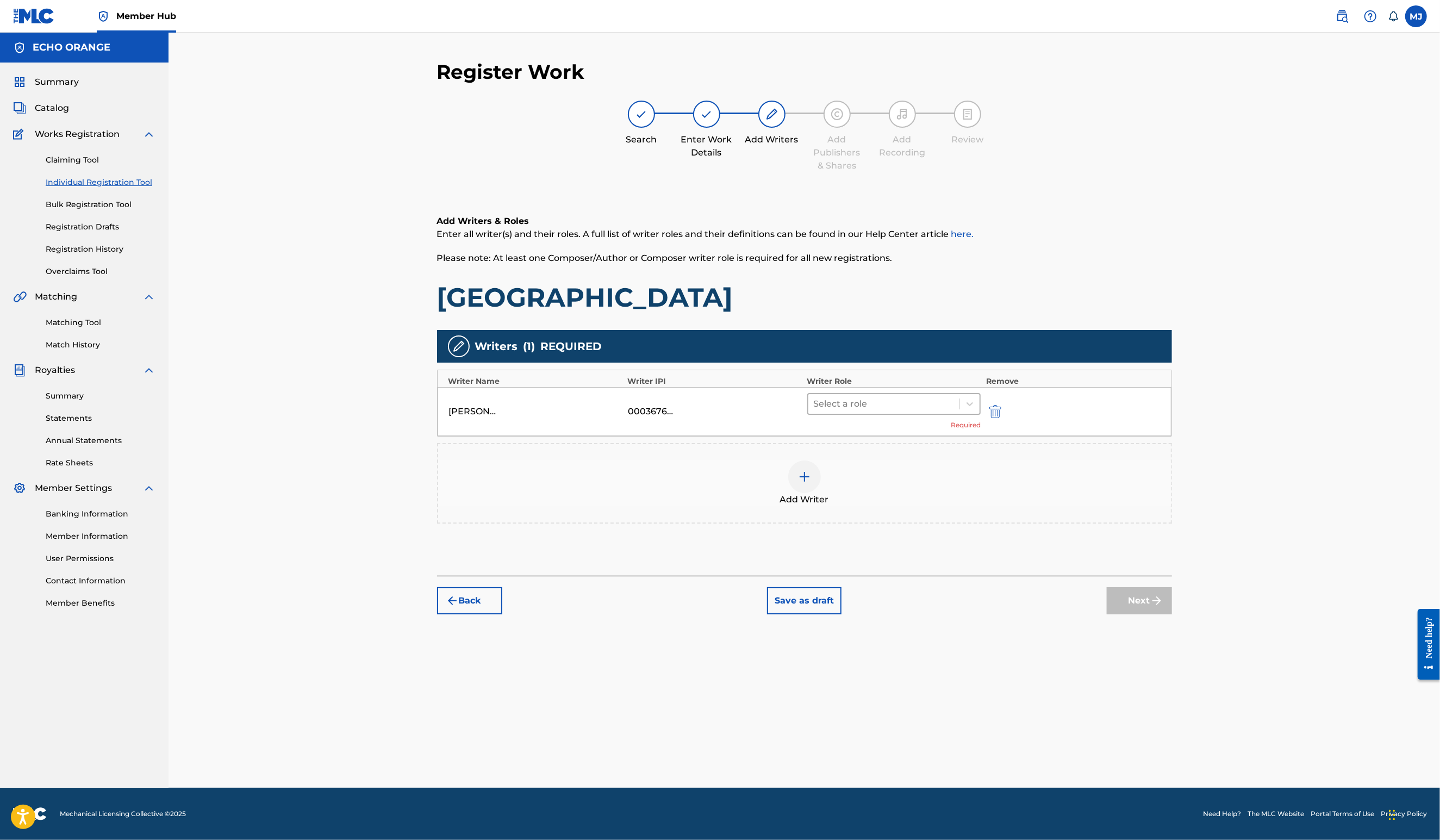
click at [847, 412] on div at bounding box center [884, 404] width 141 height 15
click at [847, 562] on div "Composer" at bounding box center [929, 561] width 209 height 21
click at [1172, 598] on button "Next" at bounding box center [1140, 584] width 65 height 27
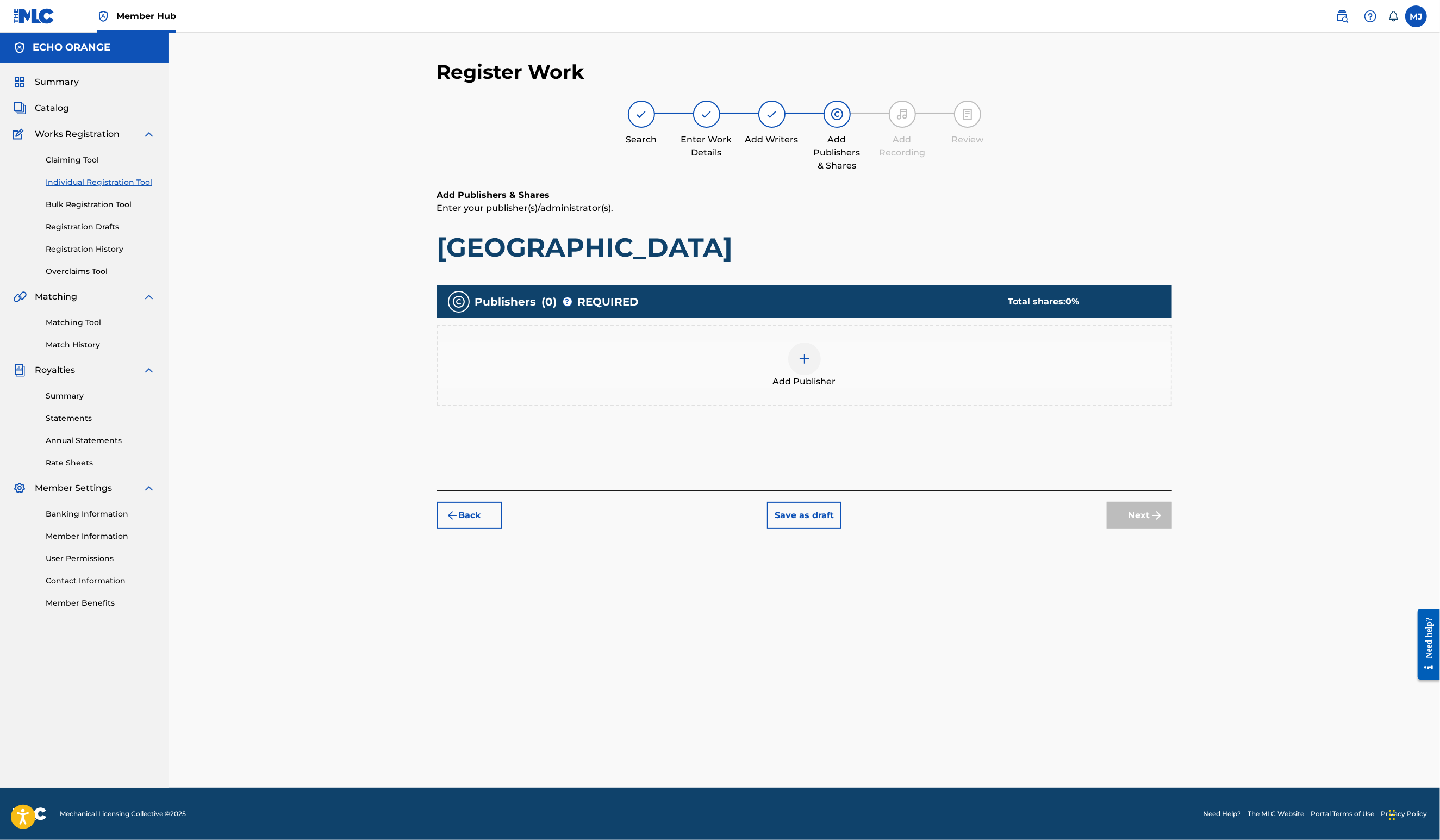
click at [865, 417] on div "Publishers ( 0 ) ? REQUIRED Total shares: 0 % Add Publisher" at bounding box center [804, 351] width 735 height 131
click at [862, 405] on div "Add Publisher" at bounding box center [804, 365] width 735 height 80
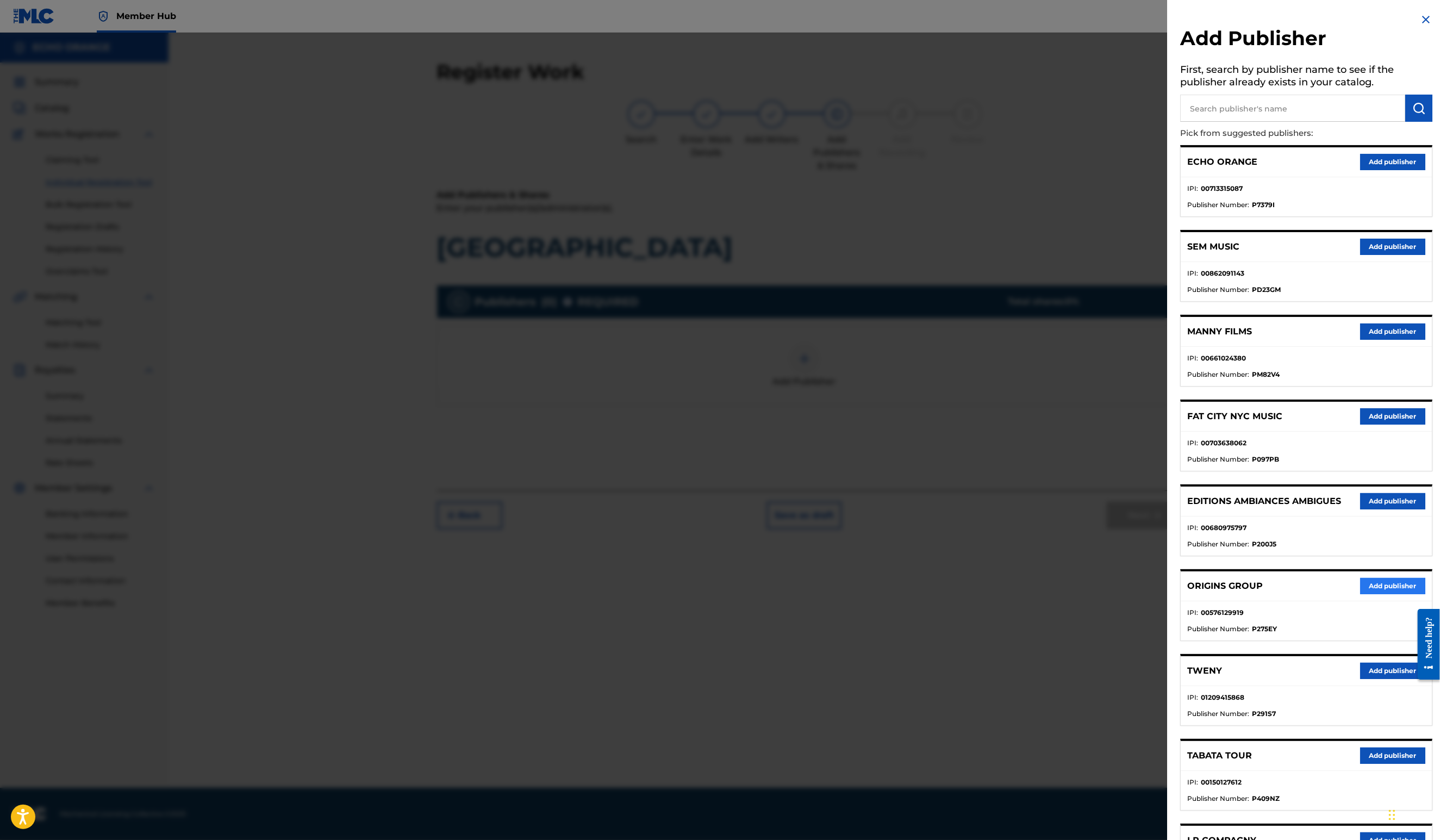
click at [1375, 594] on button "Add publisher" at bounding box center [1393, 586] width 65 height 17
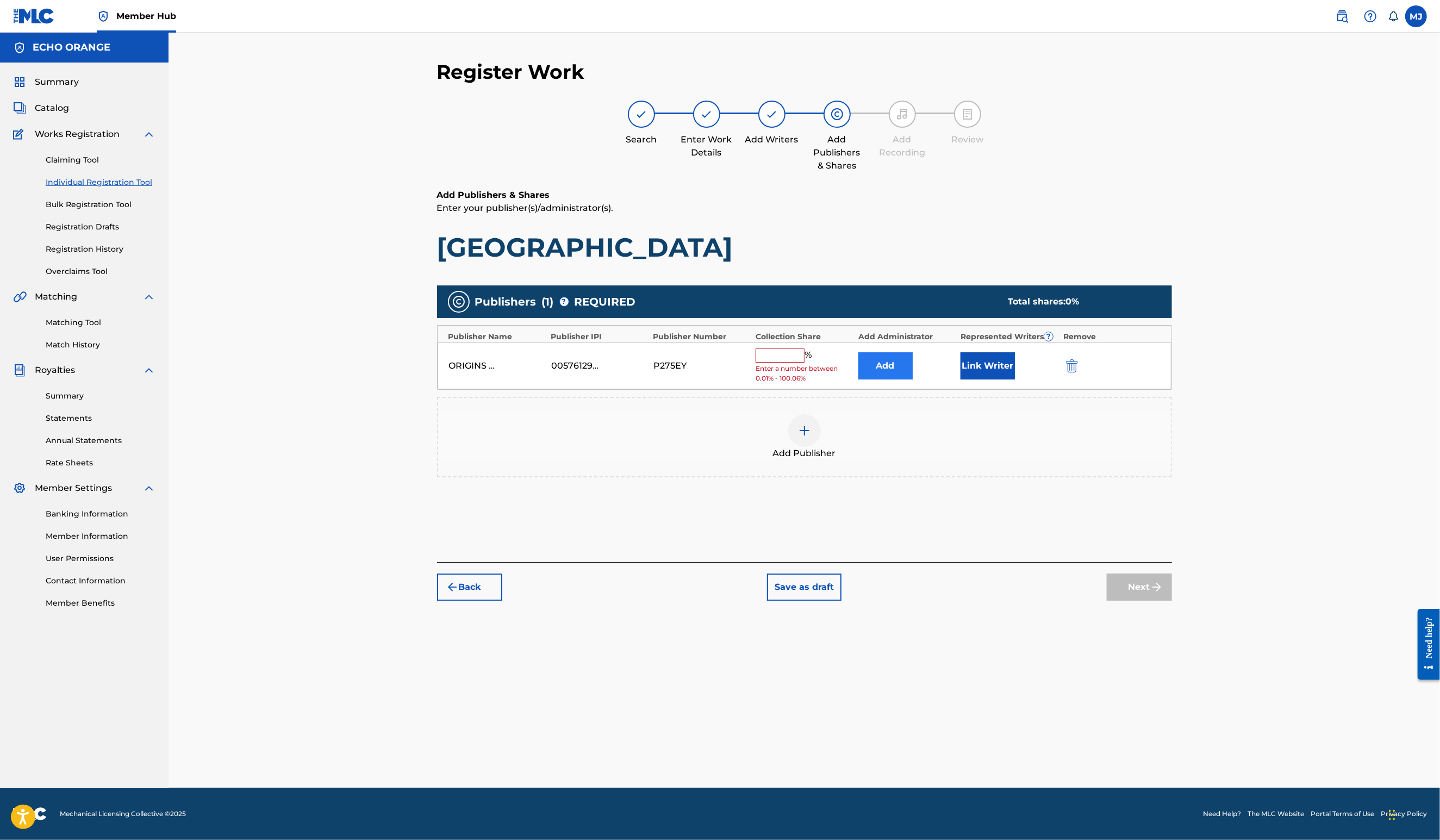
click at [912, 379] on button "Add" at bounding box center [885, 365] width 54 height 27
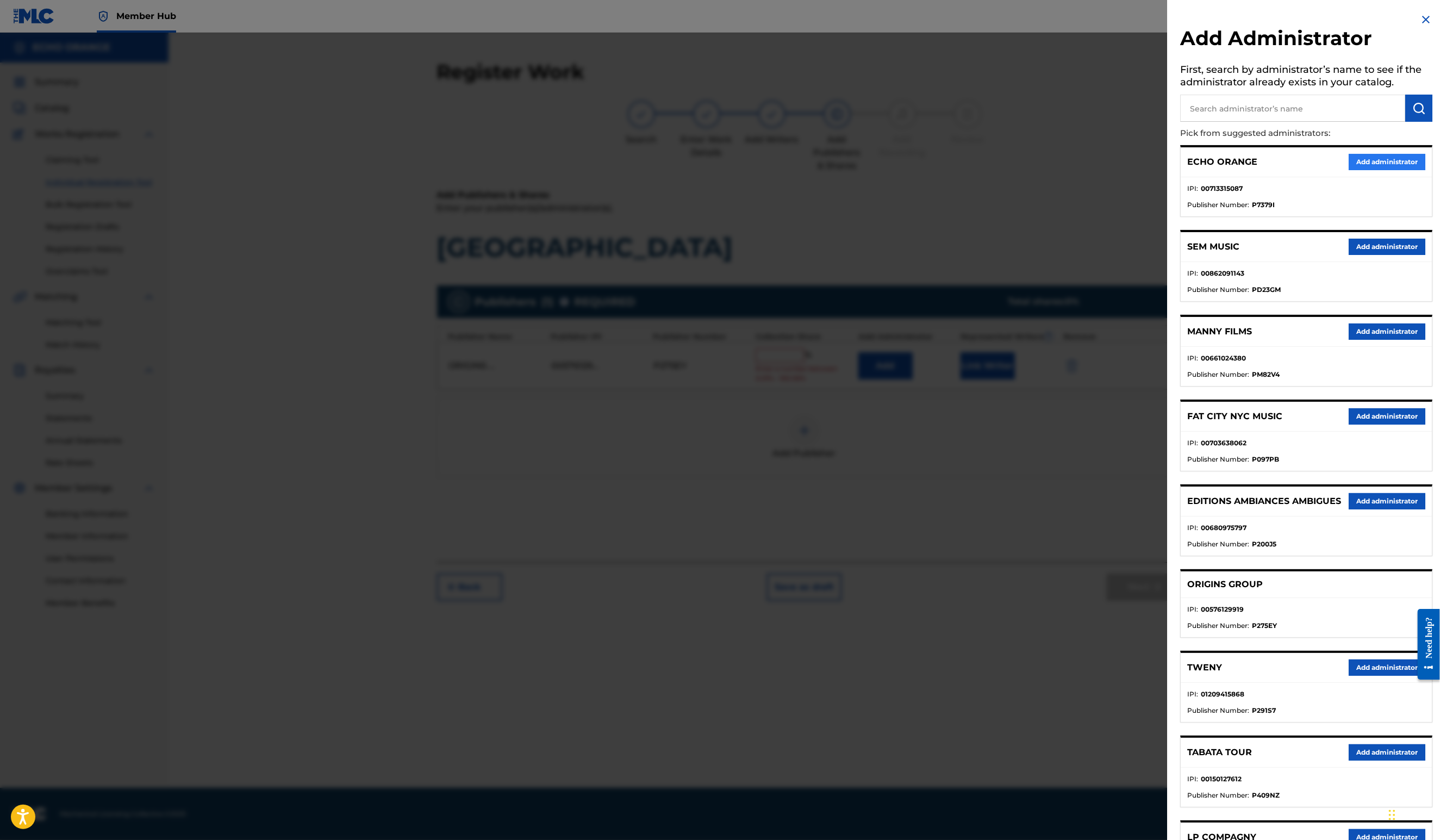
click at [1388, 170] on button "Add administrator" at bounding box center [1387, 162] width 77 height 17
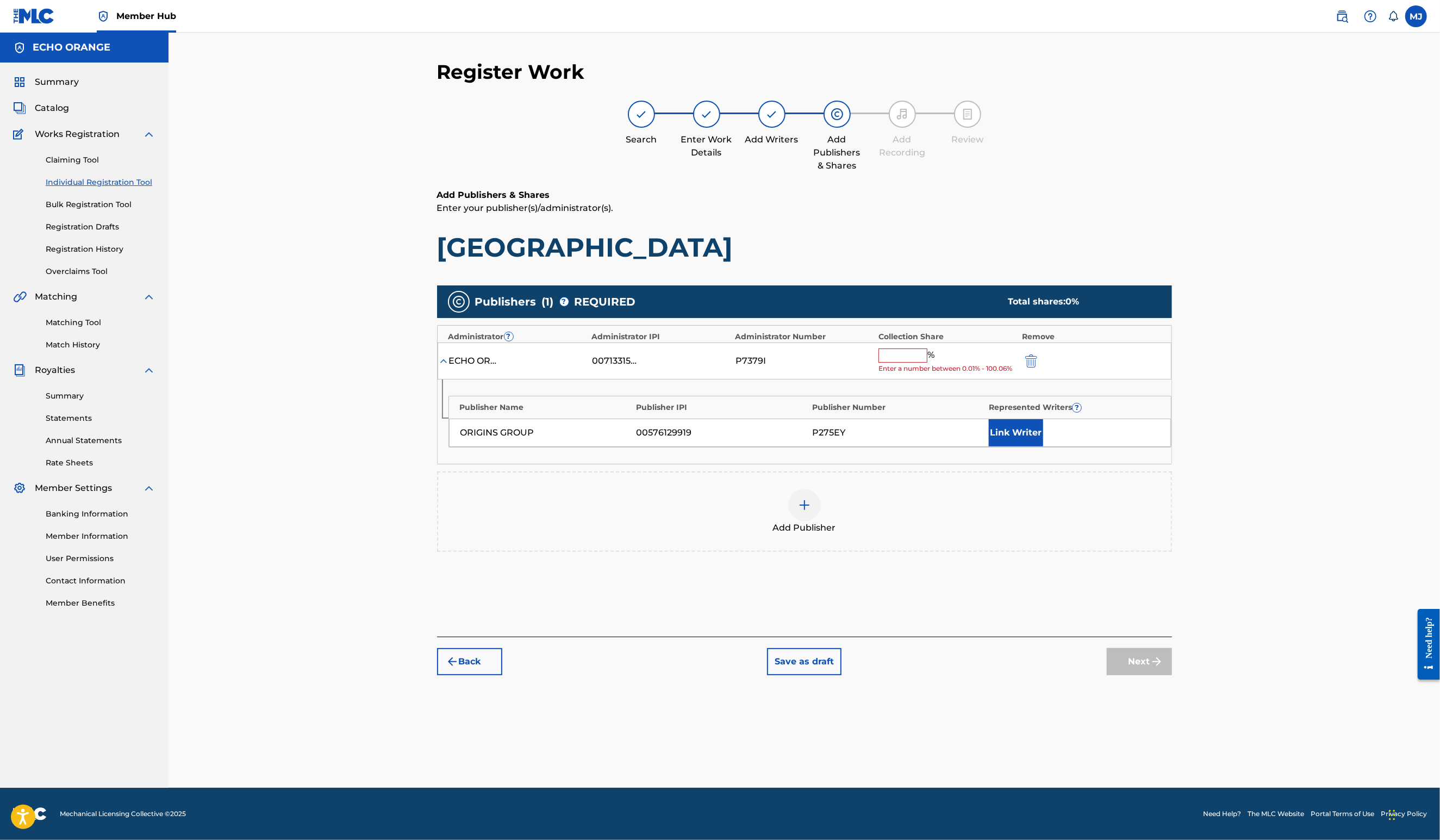
click at [928, 362] on input "text" at bounding box center [903, 356] width 49 height 14
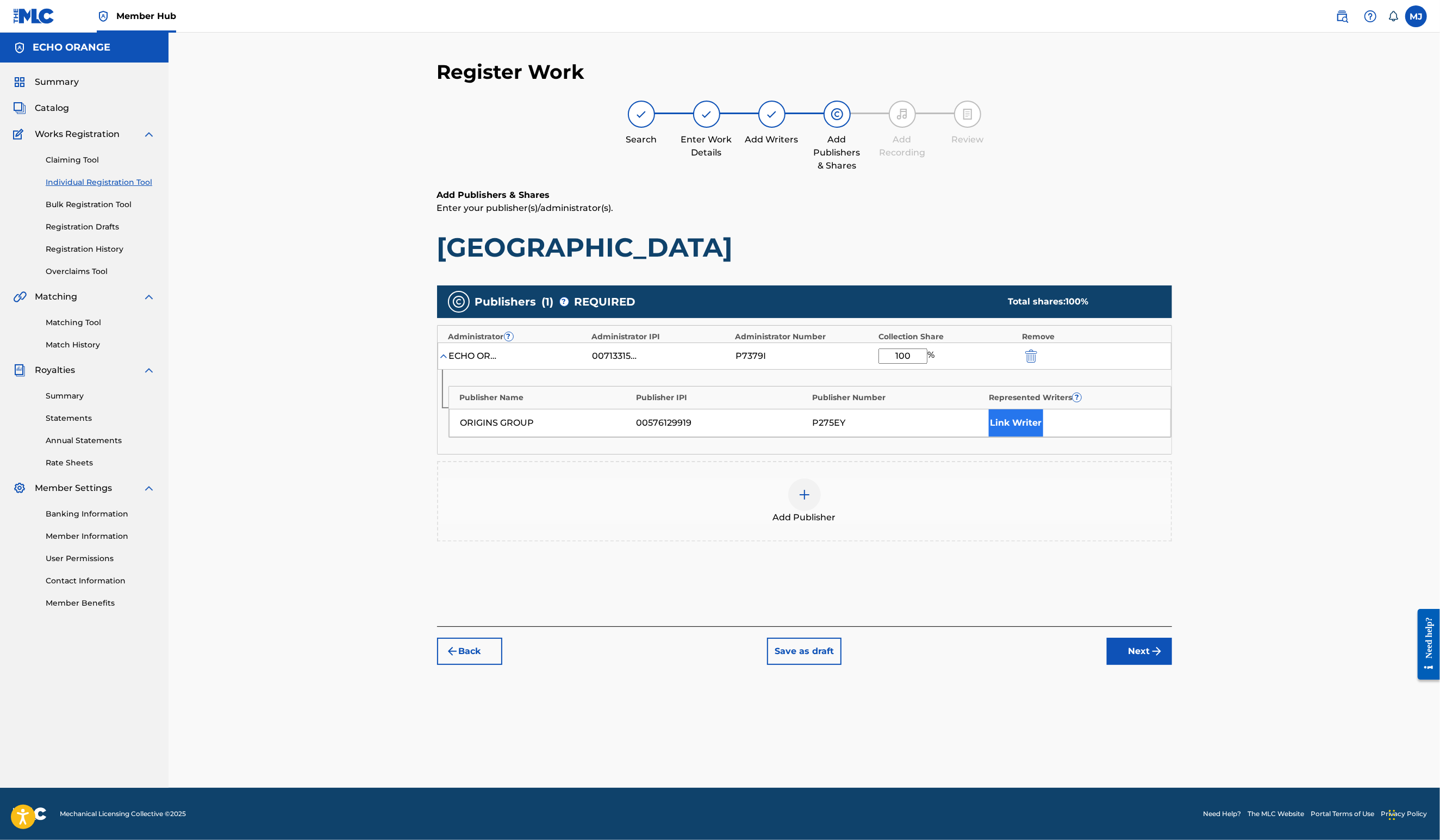
type input "100"
click at [1043, 437] on button "Link Writer" at bounding box center [1016, 422] width 54 height 27
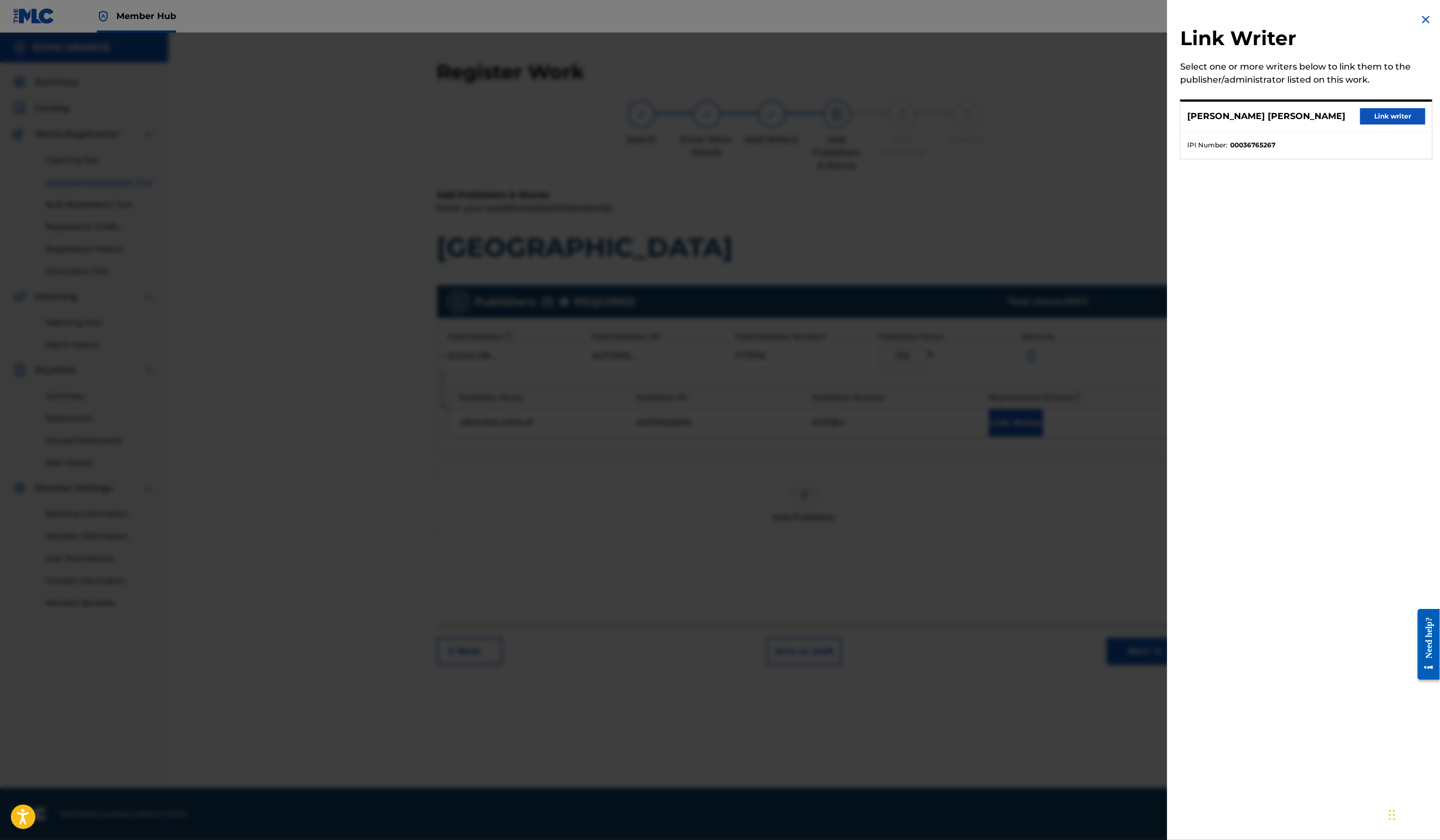
click at [1362, 132] on div "DENIS MARCEL HEKIMIAN Link writer" at bounding box center [1306, 116] width 251 height 30
click at [1366, 125] on button "Link writer" at bounding box center [1393, 116] width 65 height 17
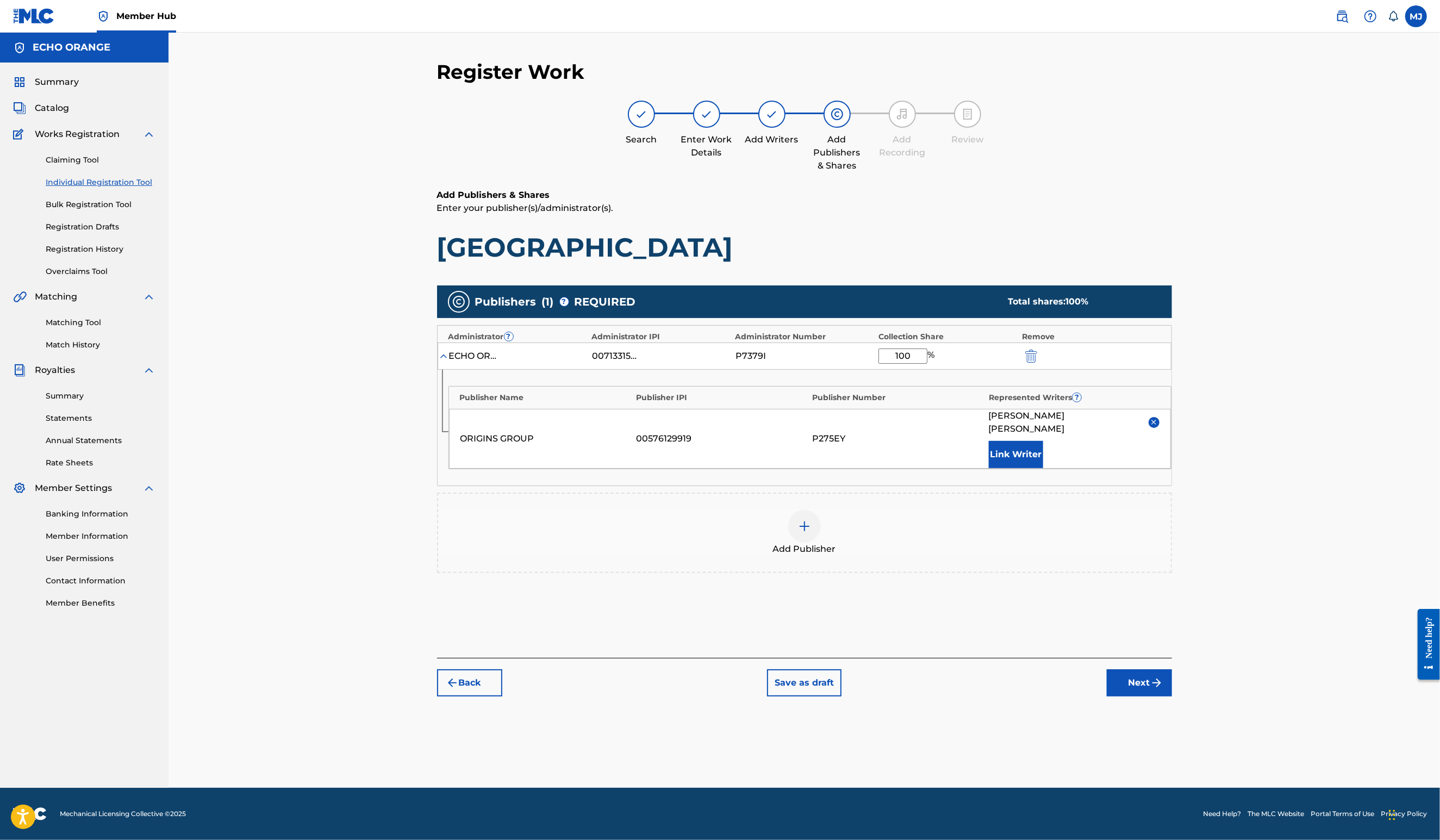
click at [1172, 697] on div "Back Save as draft Next" at bounding box center [804, 677] width 735 height 39
click at [1172, 697] on button "Next" at bounding box center [1140, 682] width 65 height 27
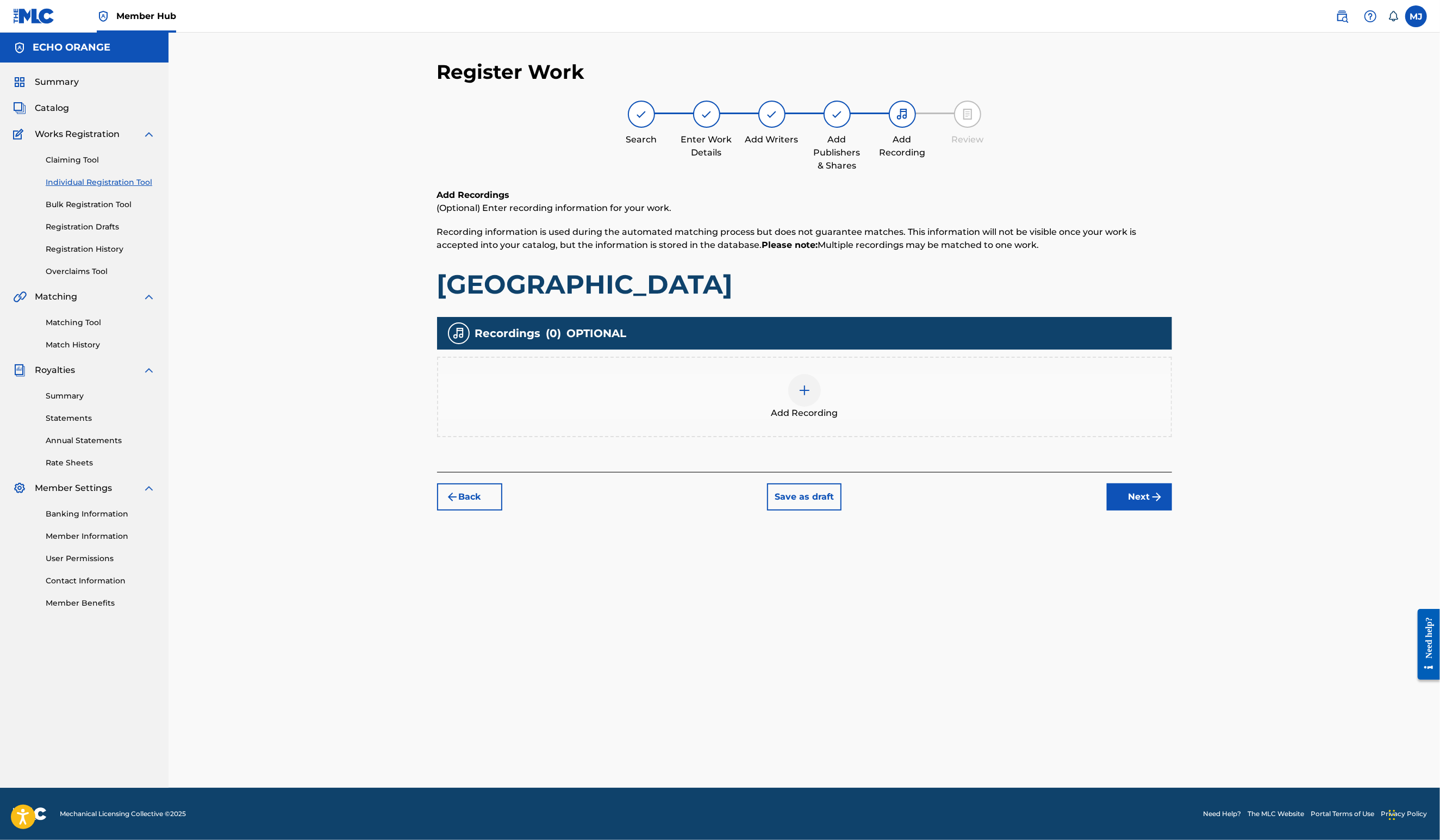
click at [1185, 769] on div "Register Work Search Enter Work Details Add Writers Add Publishers & Shares Add…" at bounding box center [805, 423] width 761 height 728
click at [1172, 510] on button "Next" at bounding box center [1140, 496] width 65 height 27
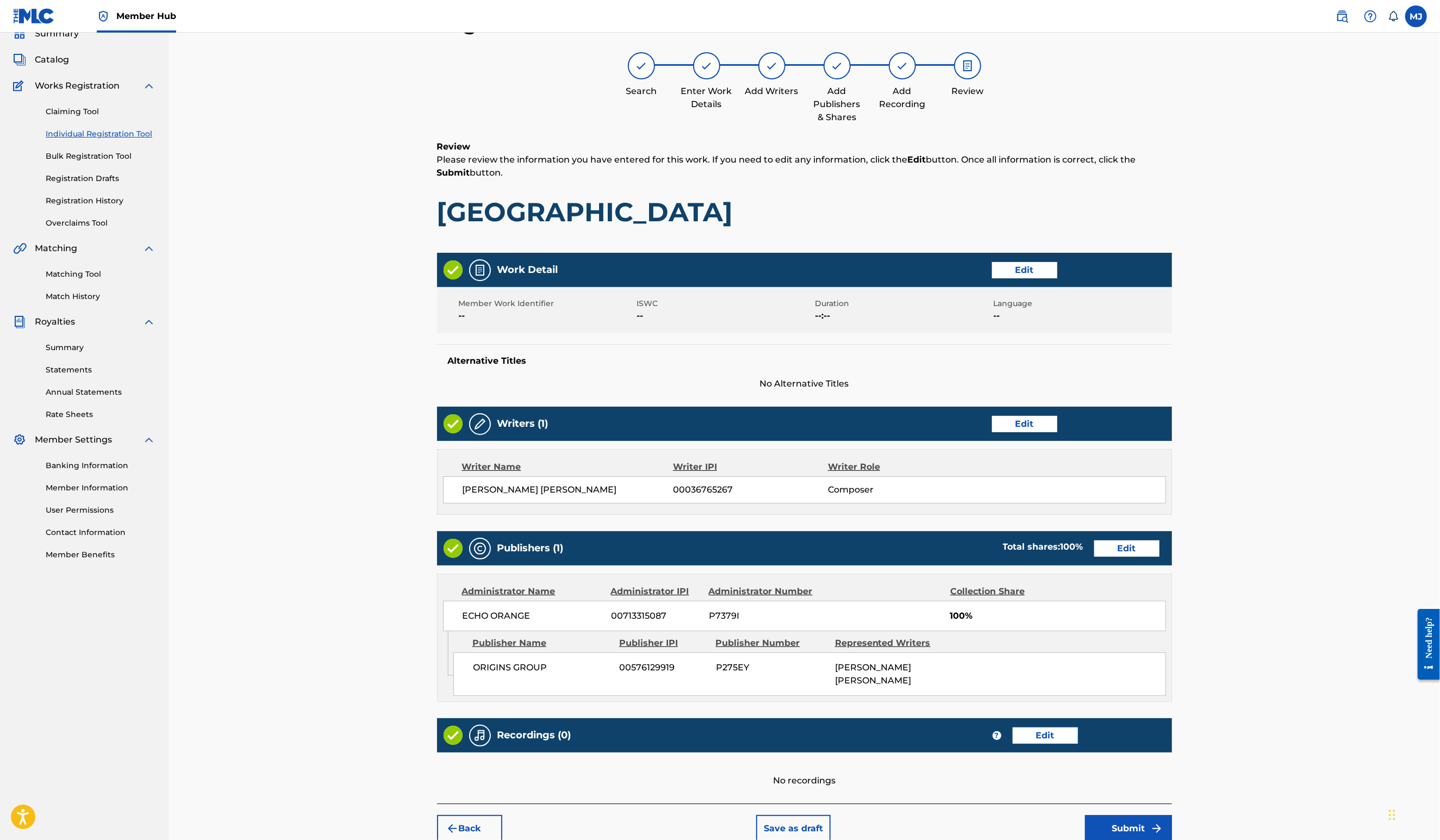
scroll to position [204, 0]
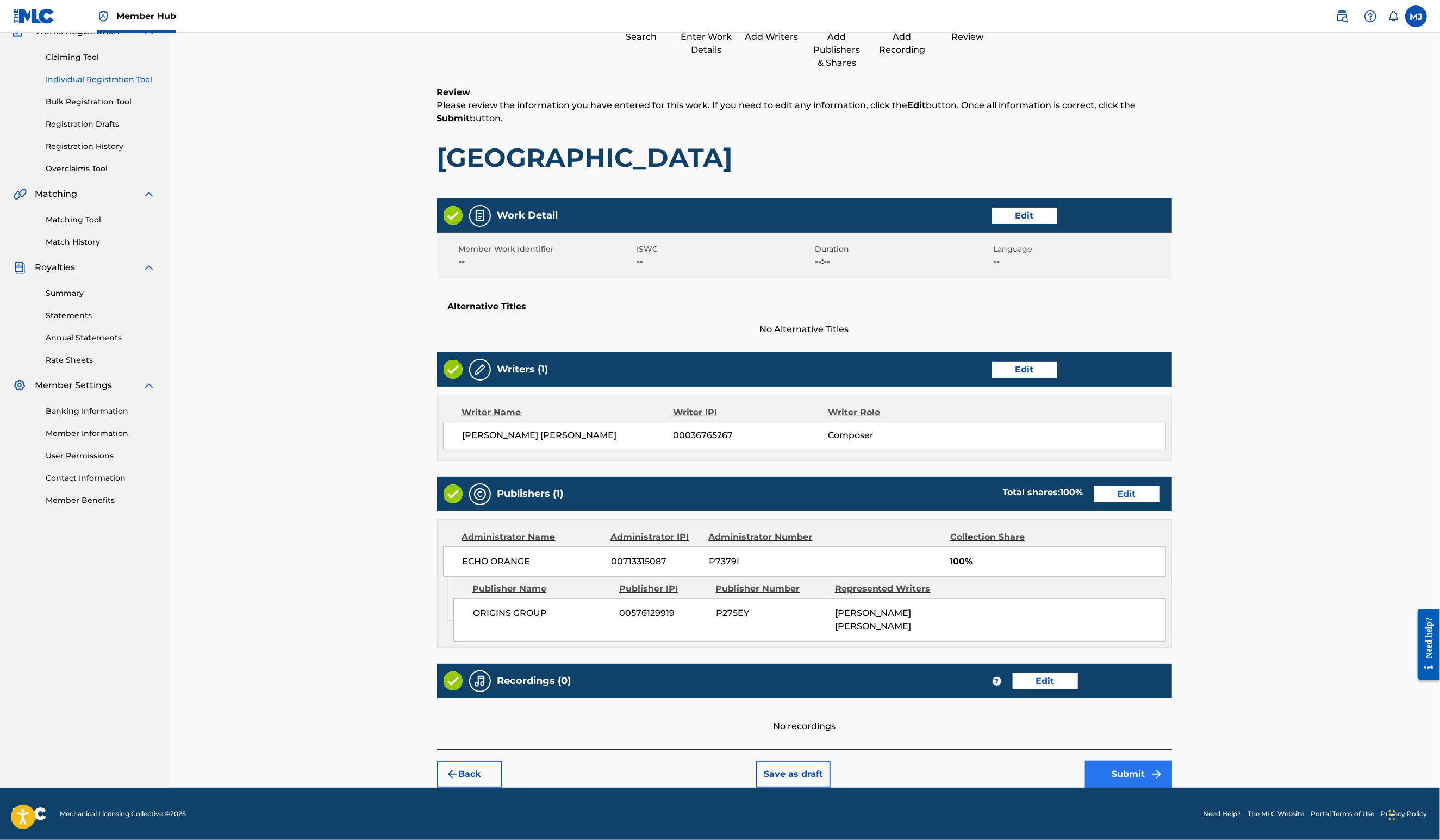
click at [1172, 760] on button "Submit" at bounding box center [1128, 773] width 87 height 27
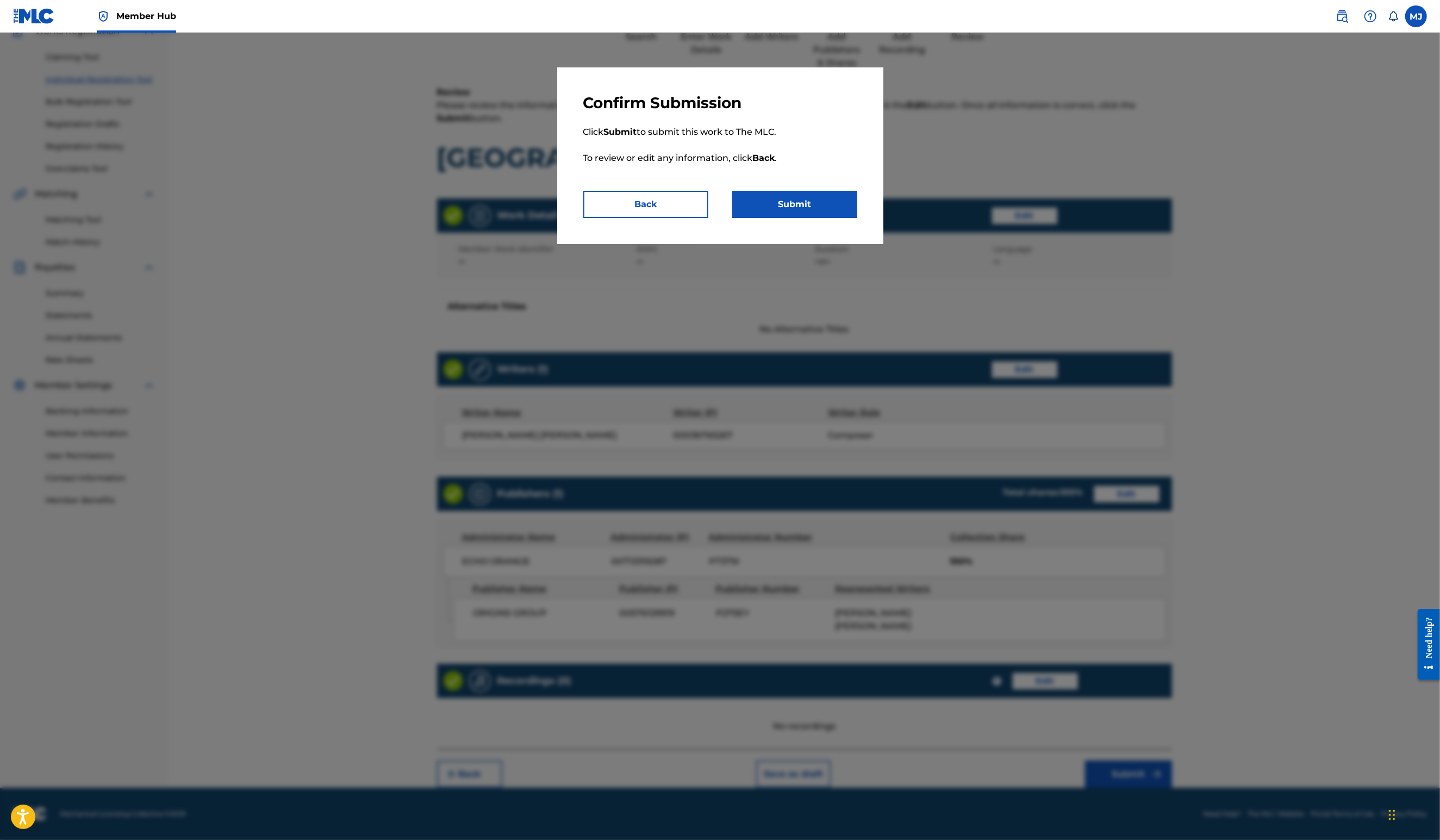
click at [815, 244] on div "Confirm Submission Click Submit to submit this work to The MLC. To review or ed…" at bounding box center [720, 155] width 326 height 177
click at [822, 218] on button "Submit" at bounding box center [795, 204] width 125 height 27
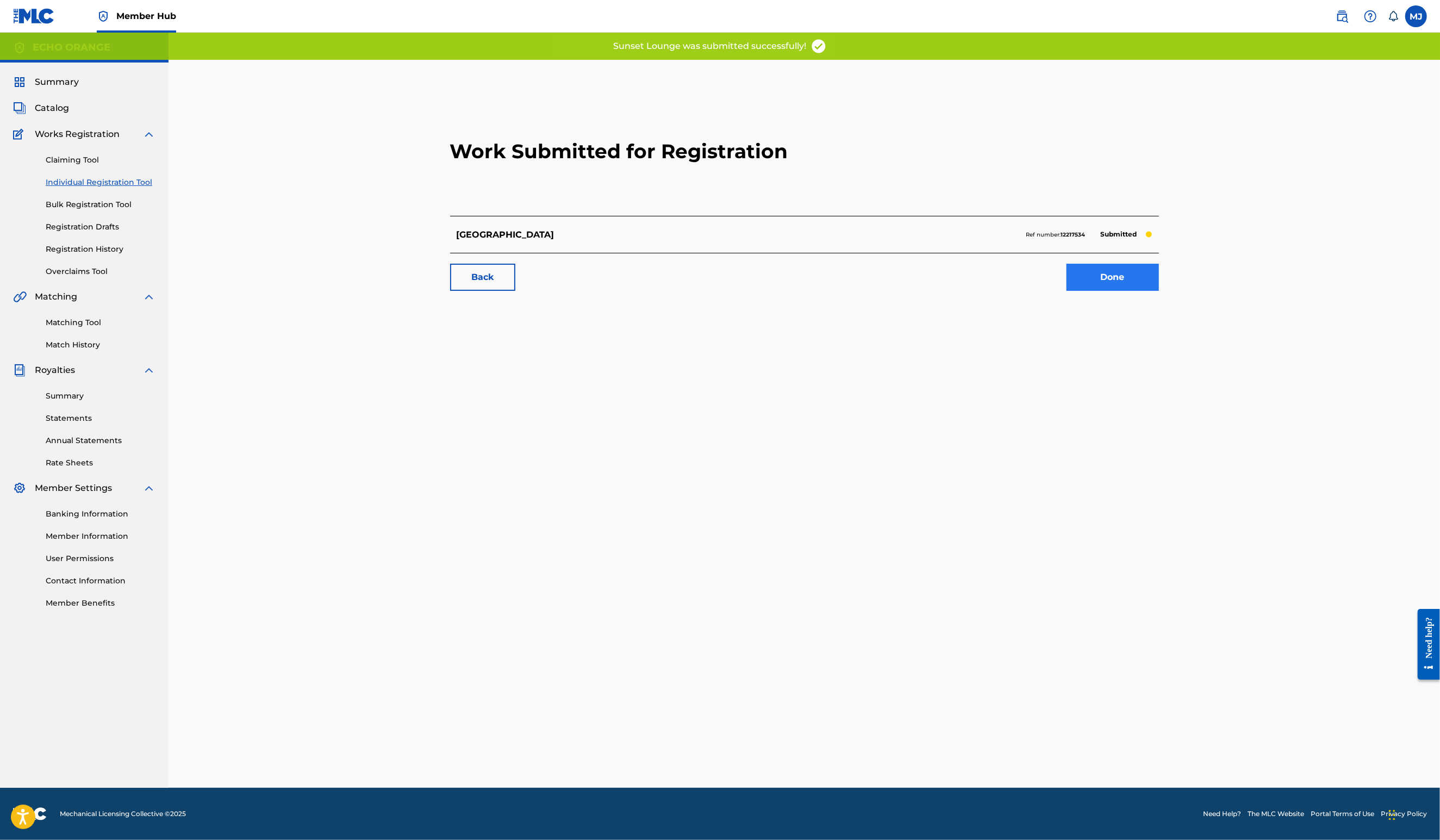
click at [1159, 291] on link "Done" at bounding box center [1113, 277] width 92 height 27
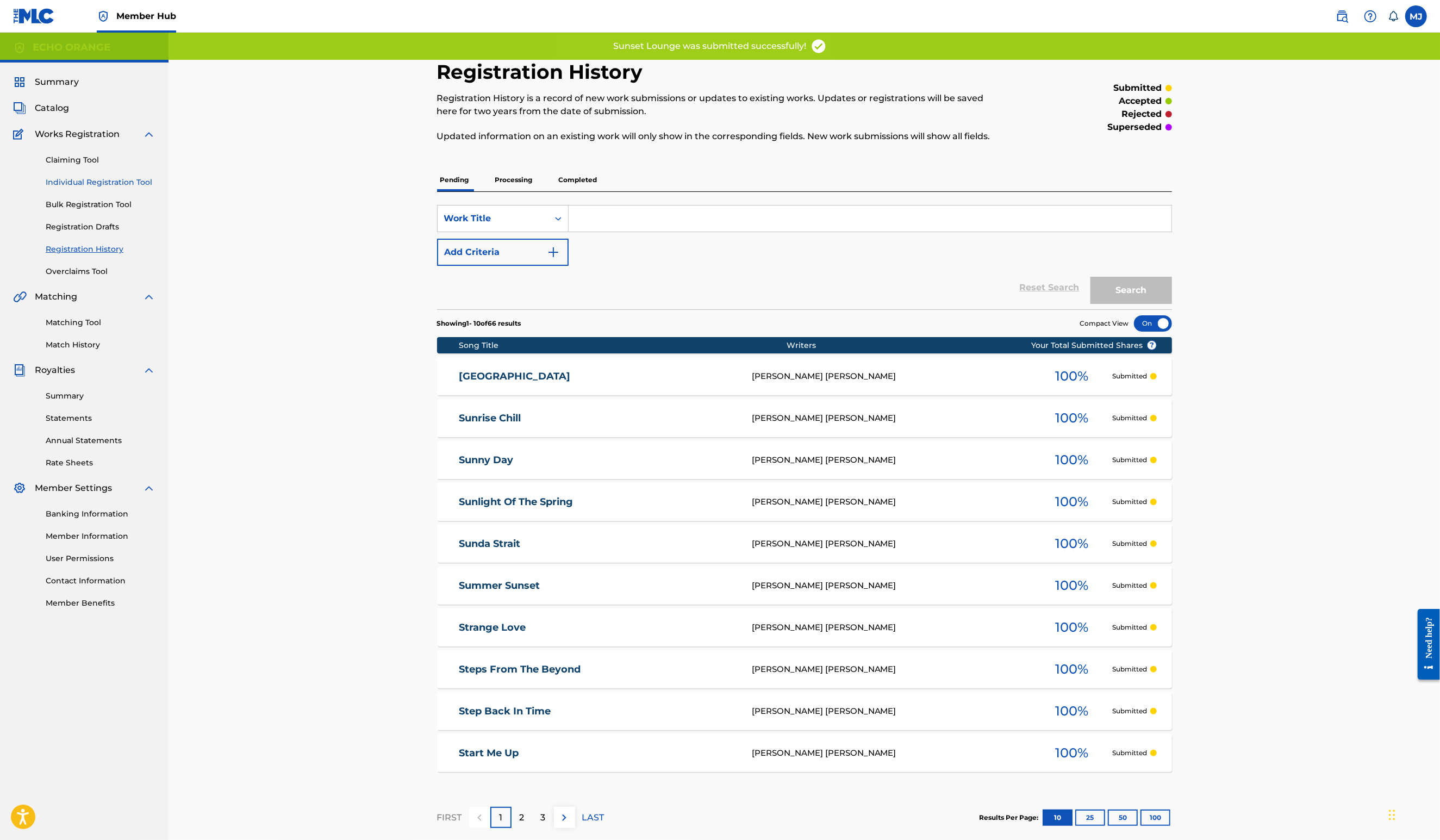
click at [123, 188] on link "Individual Registration Tool" at bounding box center [101, 182] width 110 height 11
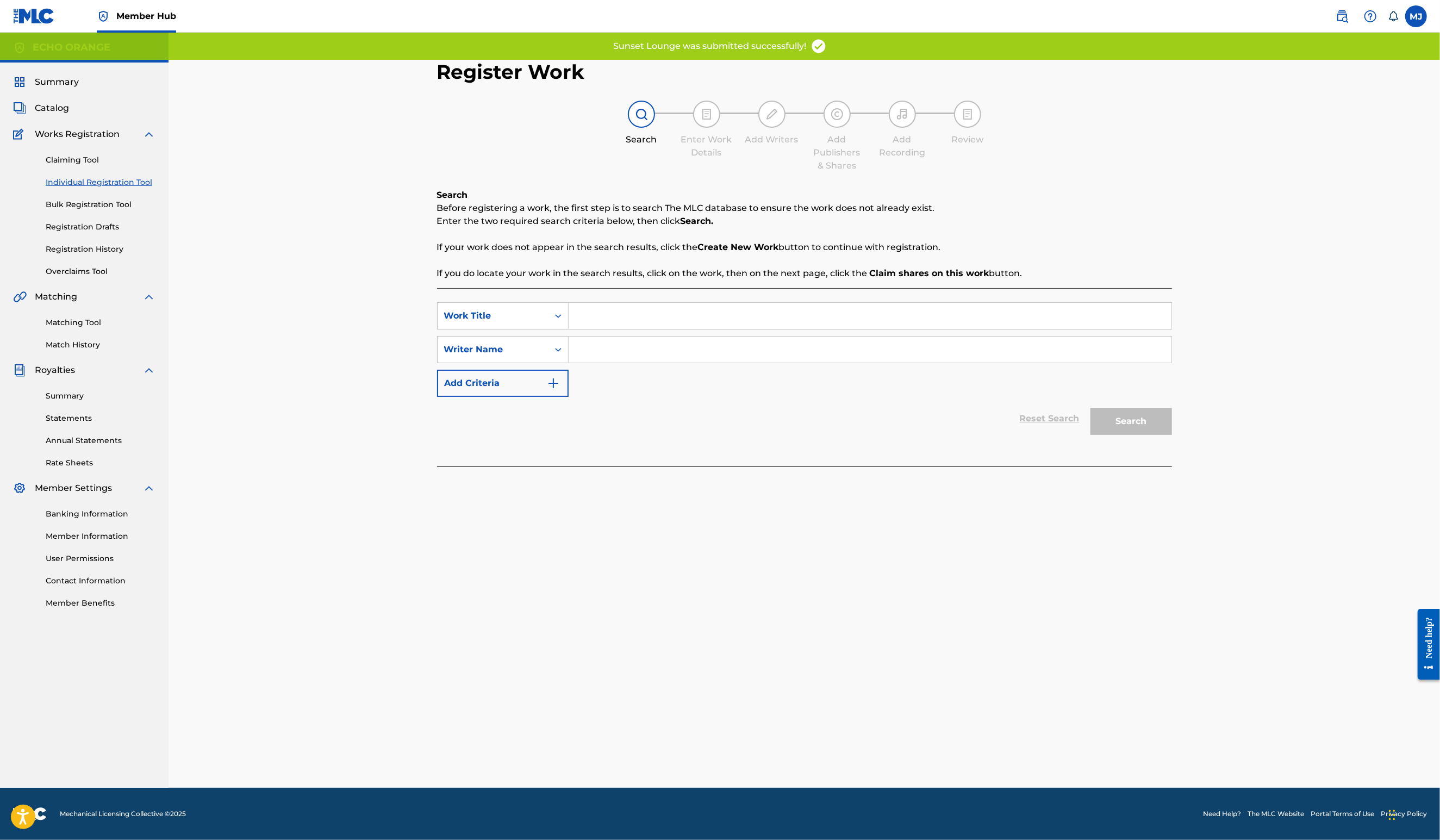
click at [625, 329] on input "Search Form" at bounding box center [870, 316] width 603 height 26
click at [625, 329] on input "Search Form" at bounding box center [870, 316] width 603 height 26
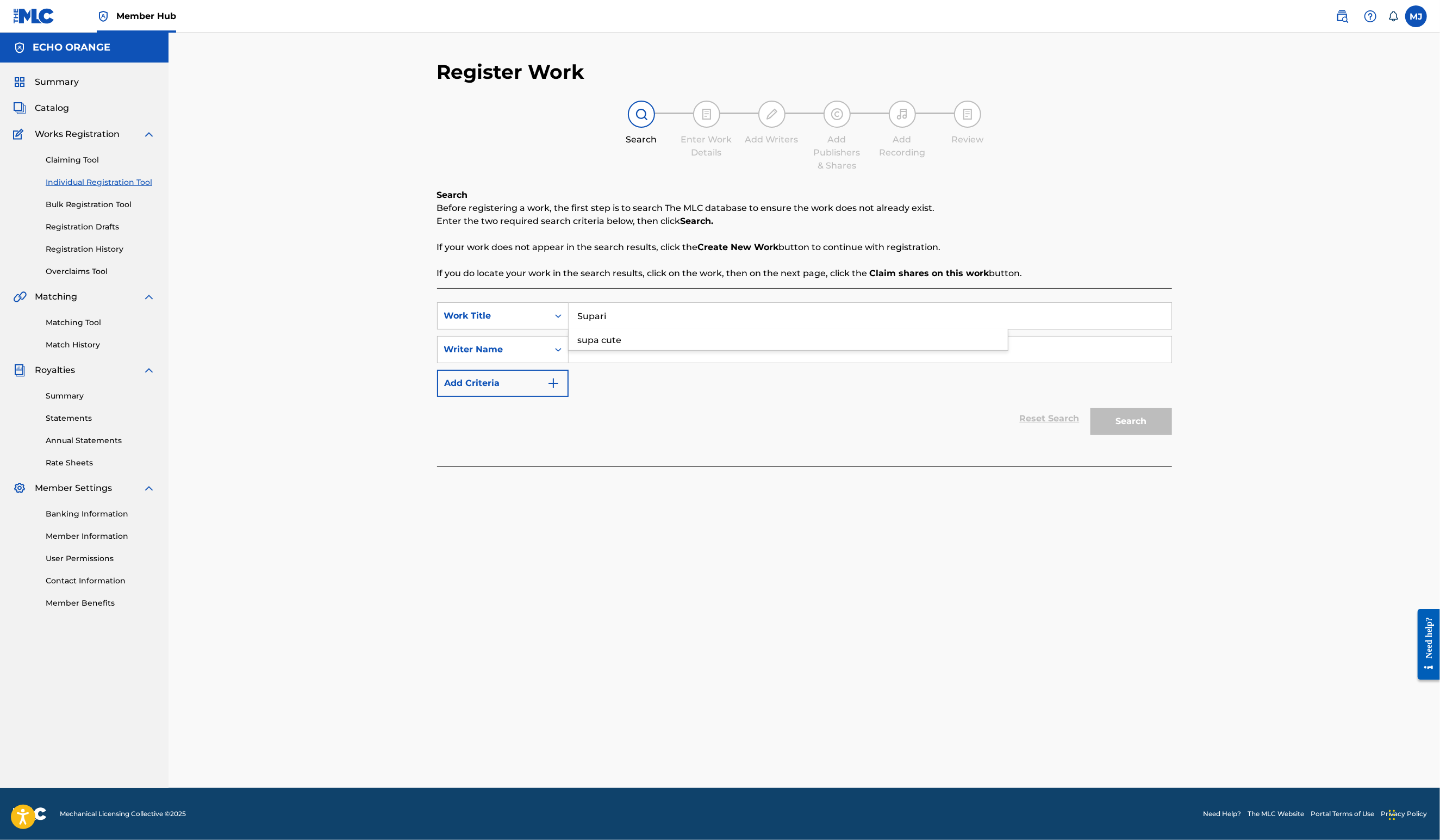
type input "Supari"
paste input "denis hekimian"
type input "denis hekimian"
click at [1172, 435] on button "Search" at bounding box center [1131, 421] width 82 height 27
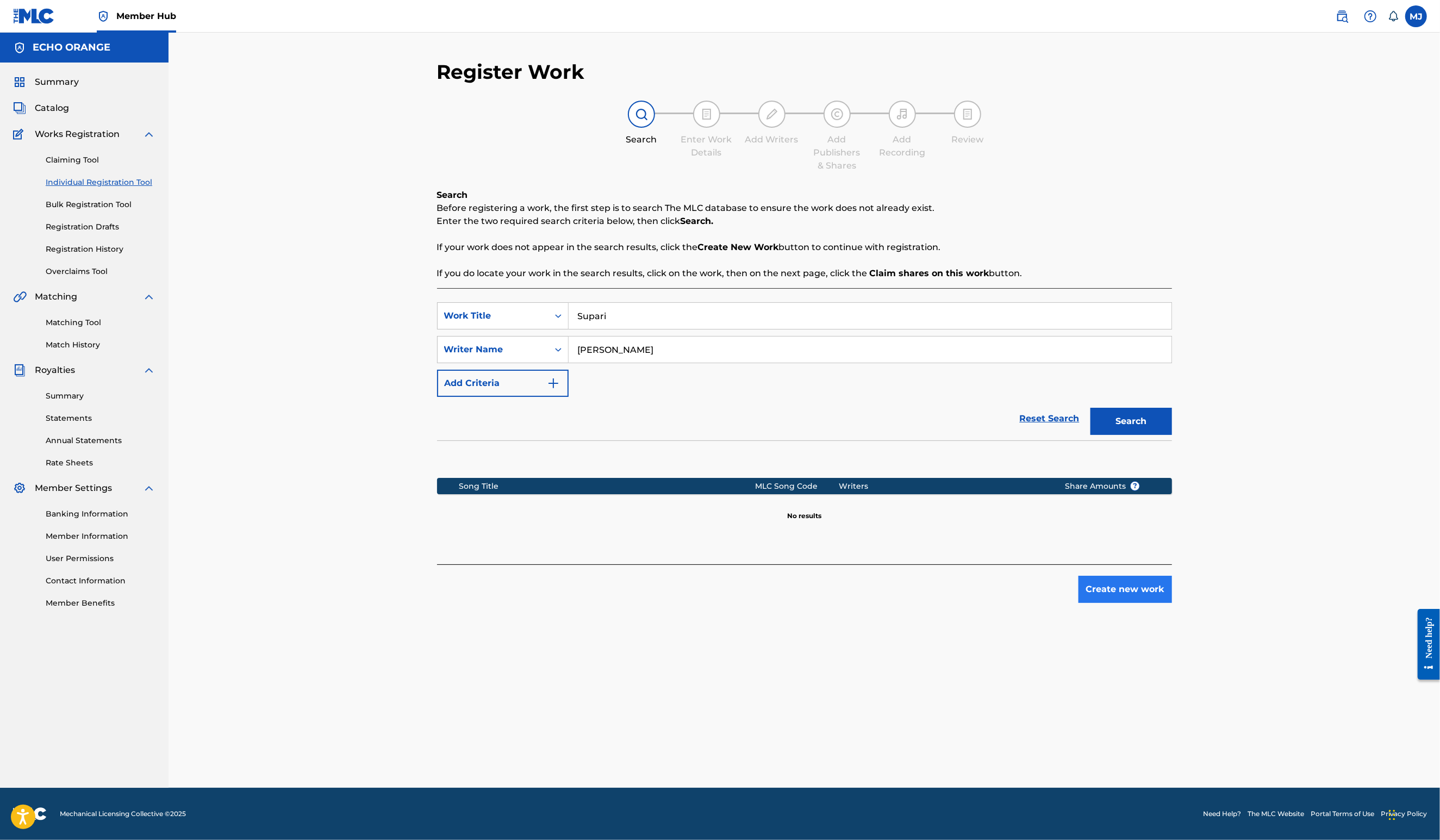
click at [1172, 603] on button "Create new work" at bounding box center [1125, 588] width 94 height 27
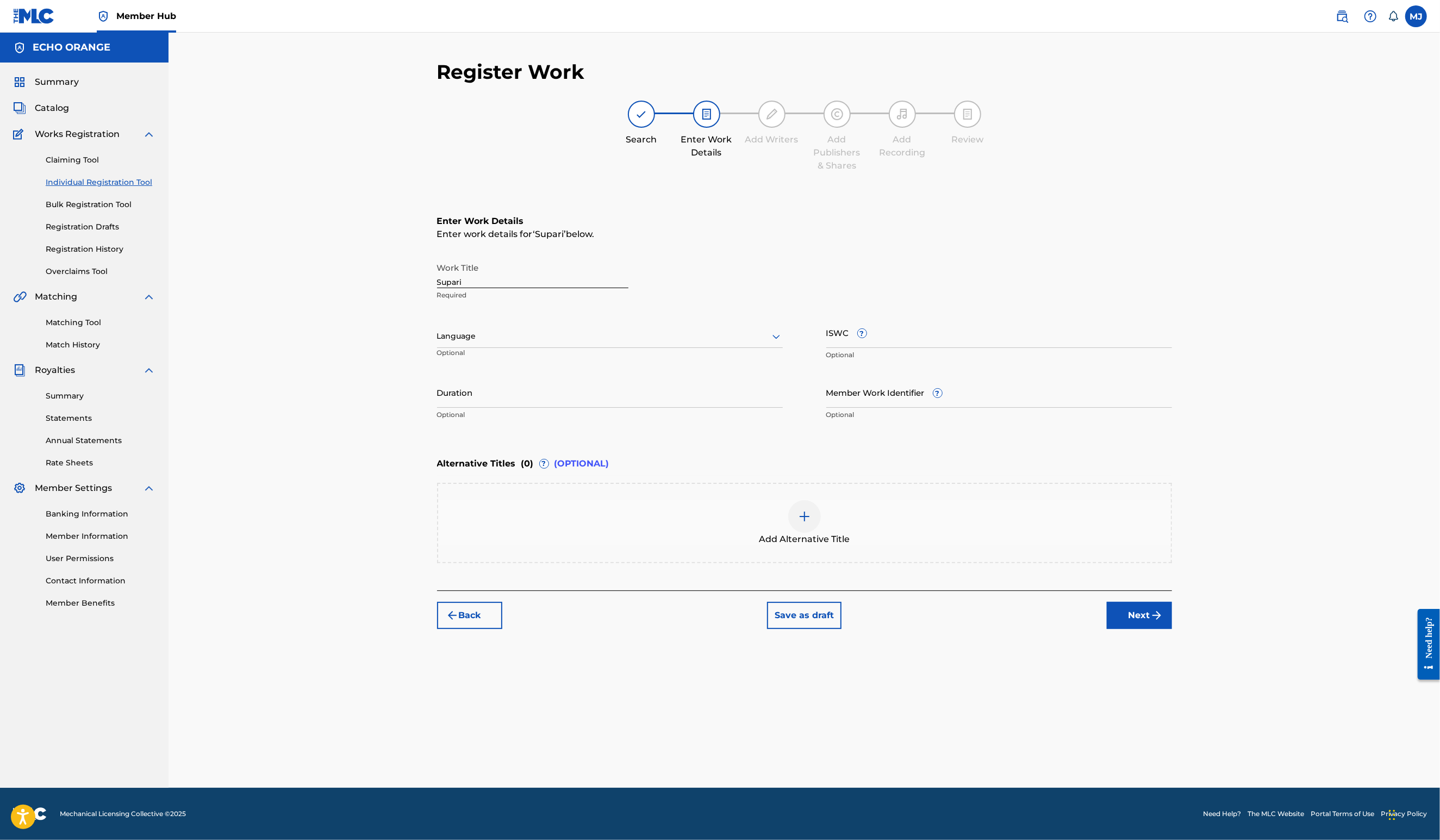
drag, startPoint x: 1240, startPoint y: 720, endPoint x: 1235, endPoint y: 712, distance: 9.4
click at [1172, 629] on button "Next" at bounding box center [1140, 615] width 65 height 27
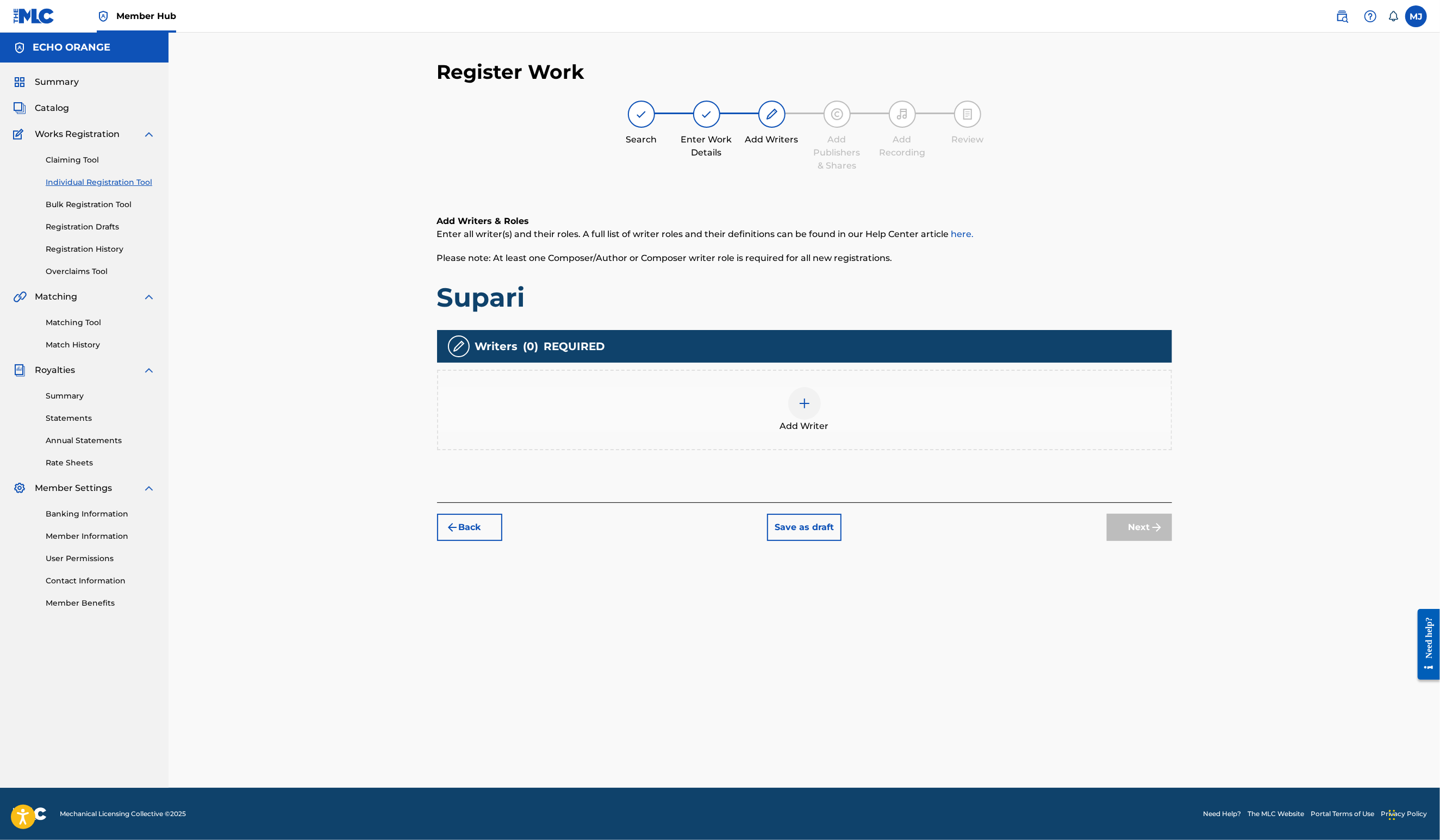
click at [1014, 432] on div "Add Writer" at bounding box center [804, 410] width 733 height 46
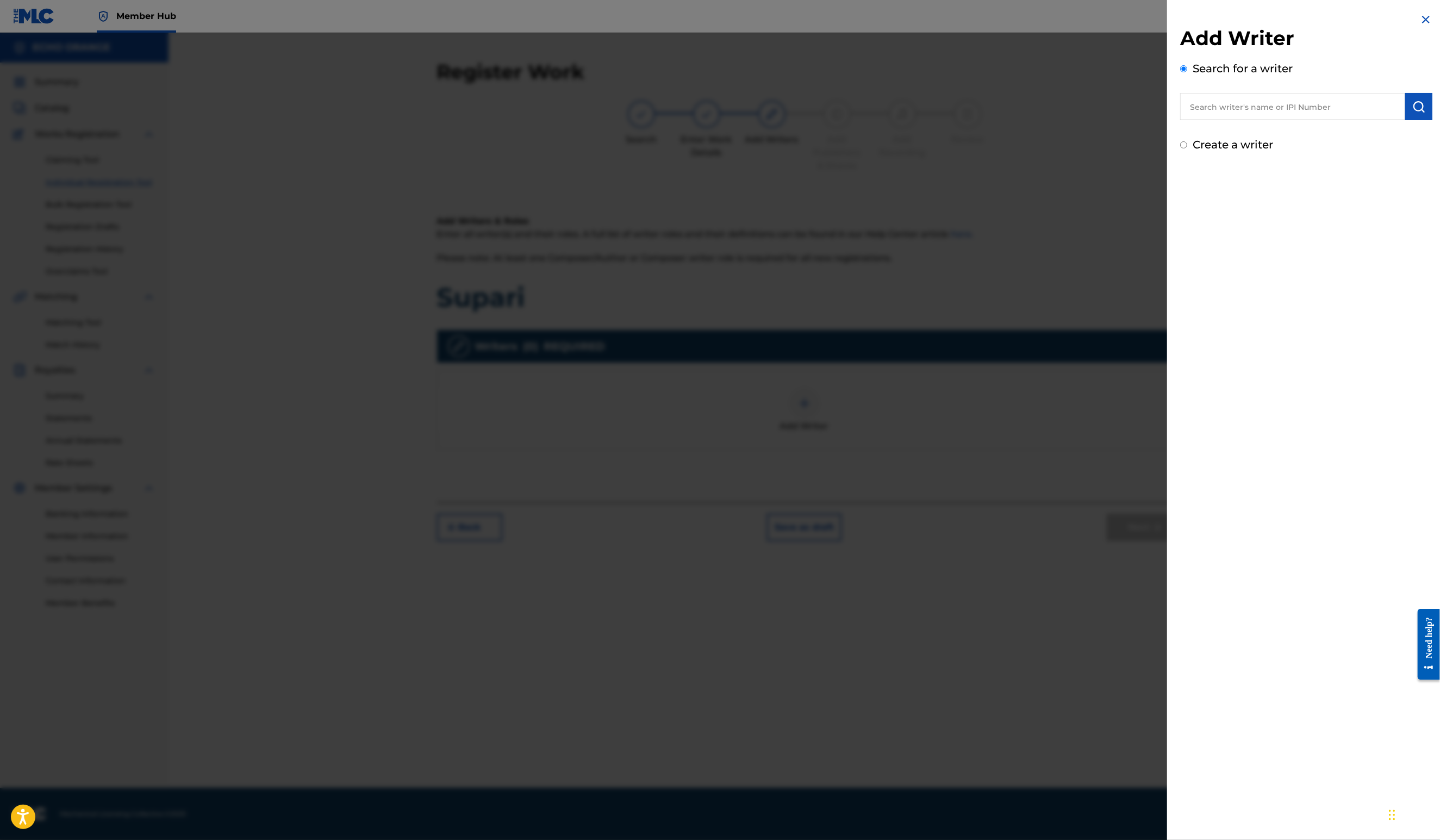
click at [1223, 120] on input "text" at bounding box center [1292, 106] width 225 height 27
paste input "denis hekimian"
type input "denis hekimian"
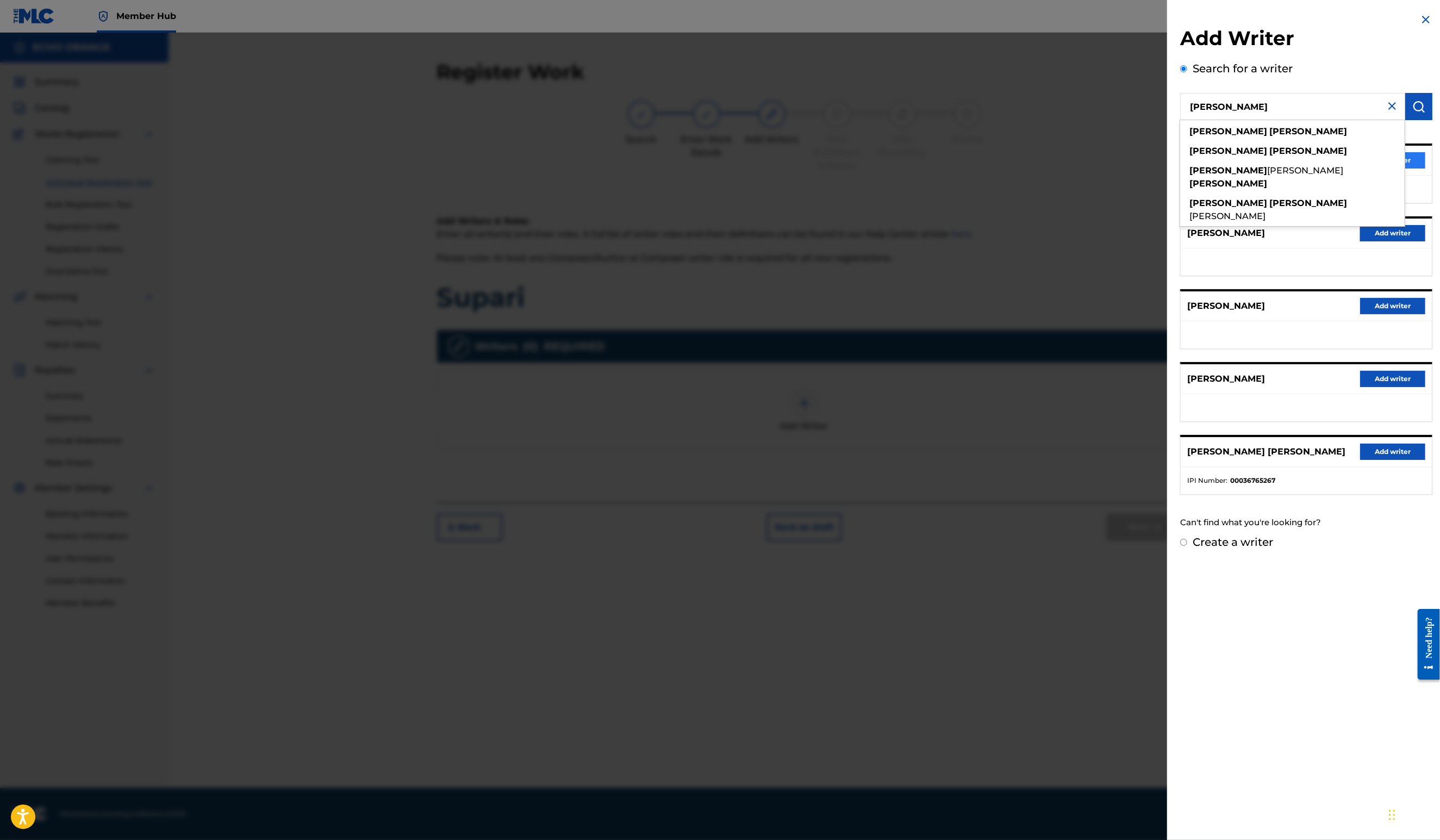
click at [1417, 168] on button "Add writer" at bounding box center [1393, 161] width 65 height 17
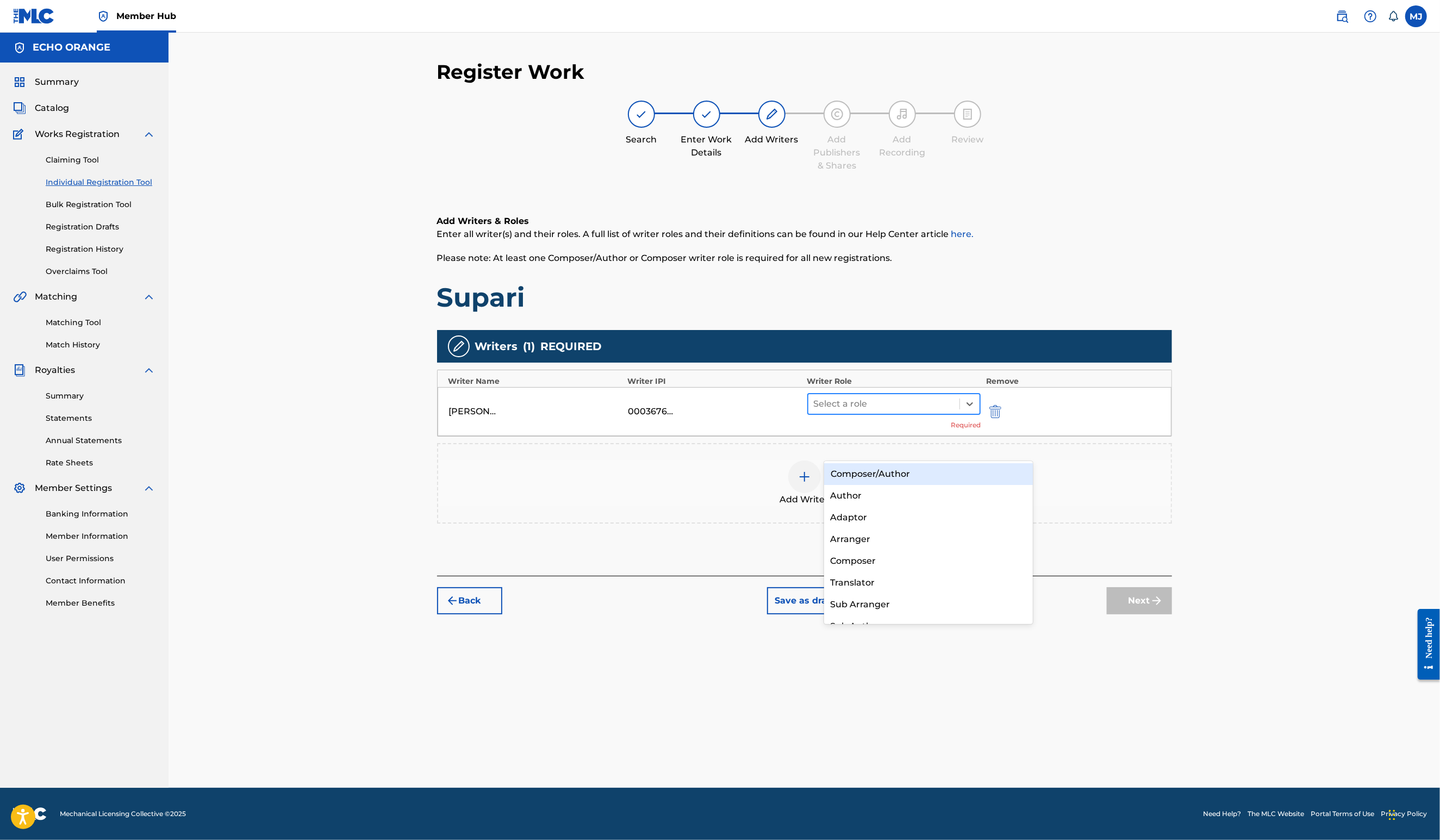
click at [888, 412] on div at bounding box center [884, 404] width 141 height 15
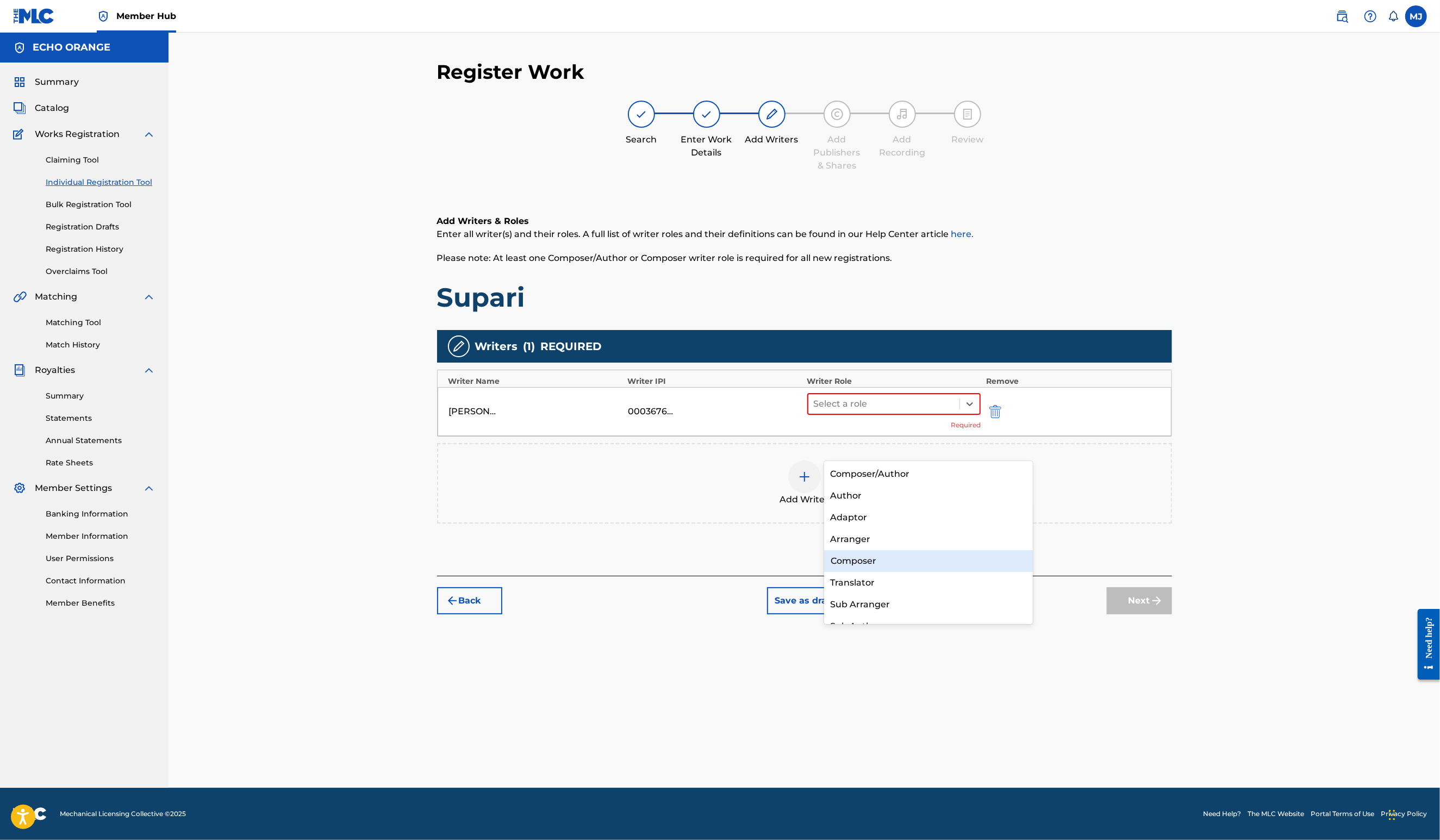
drag, startPoint x: 866, startPoint y: 562, endPoint x: 913, endPoint y: 574, distance: 48.5
click at [866, 561] on div "Composer" at bounding box center [929, 561] width 209 height 21
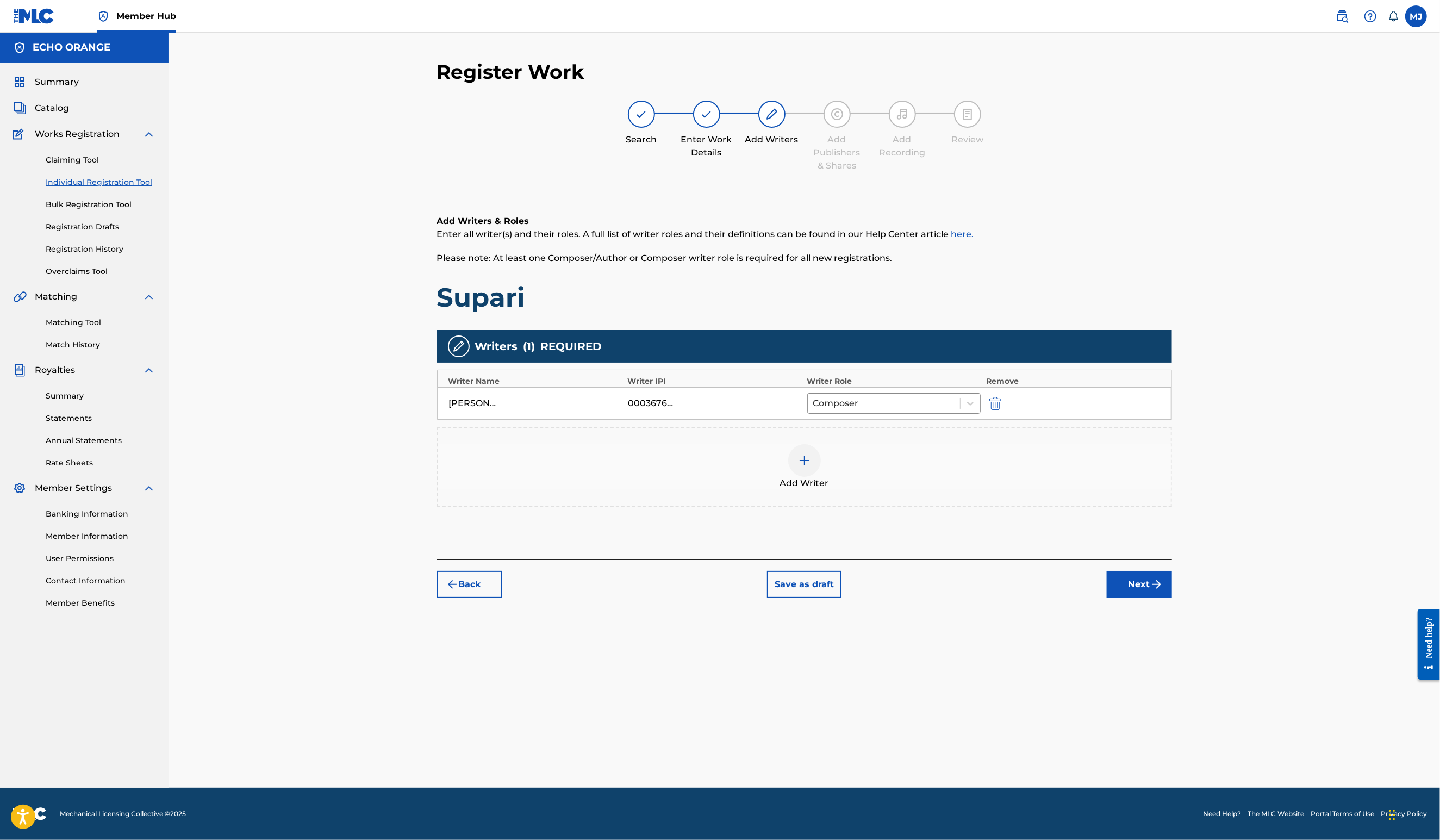
click at [1172, 598] on div "Back Save as draft Next" at bounding box center [804, 579] width 735 height 39
click at [1172, 598] on button "Next" at bounding box center [1140, 584] width 65 height 27
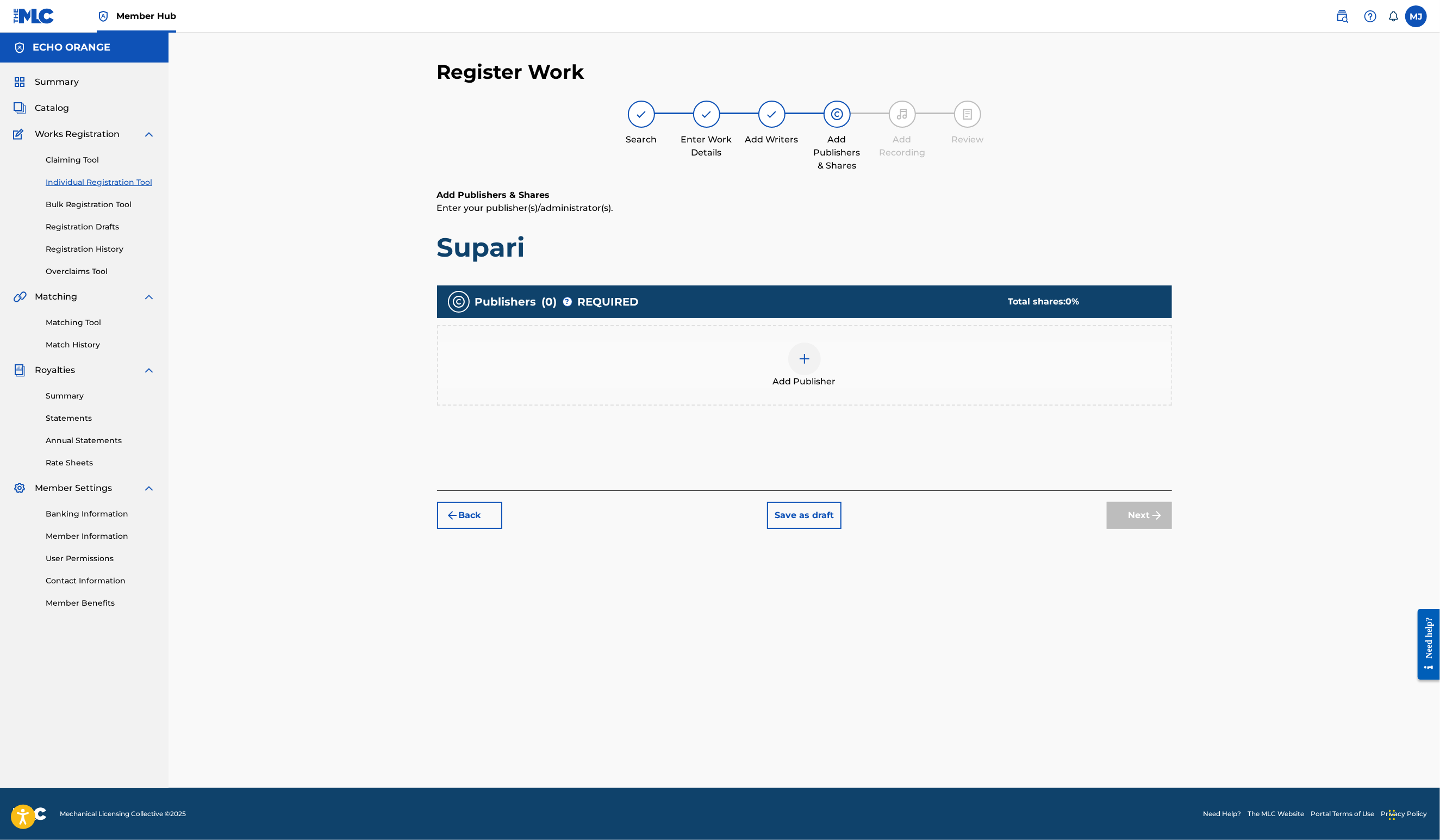
click at [864, 388] on div "Add Publisher" at bounding box center [804, 365] width 733 height 46
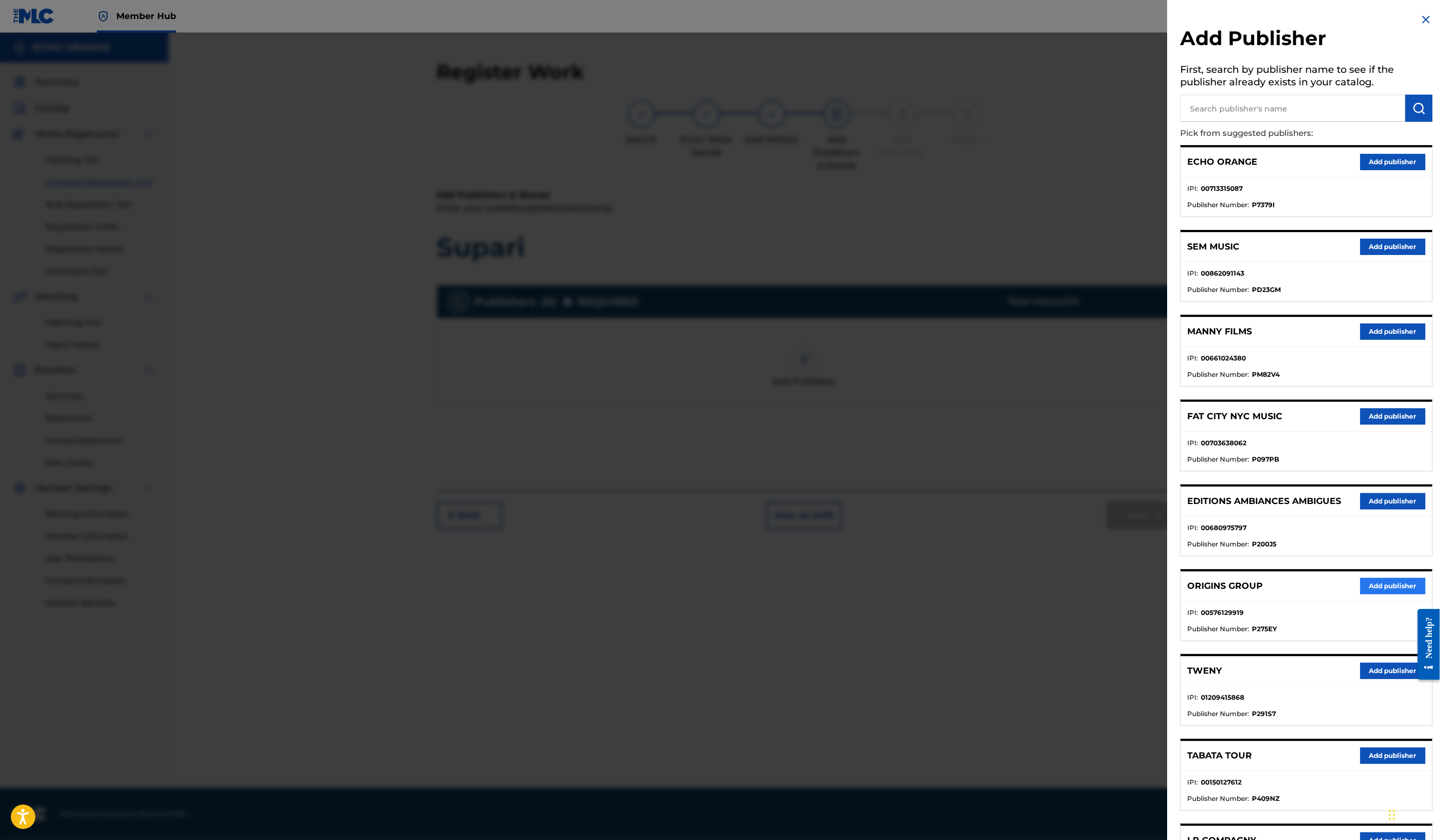
click at [1360, 594] on button "Add publisher" at bounding box center [1393, 586] width 65 height 17
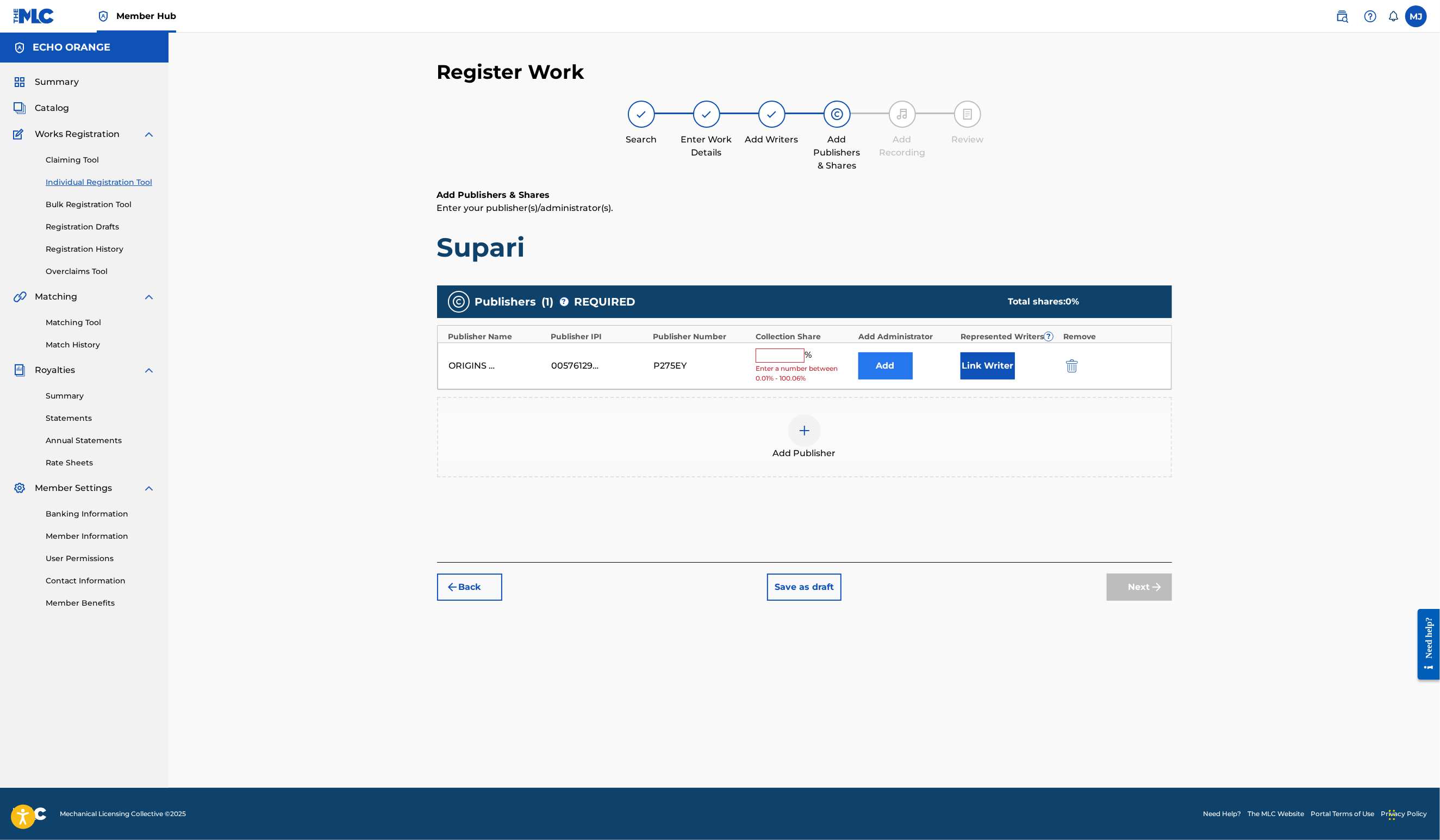
click at [913, 379] on button "Add" at bounding box center [885, 365] width 54 height 27
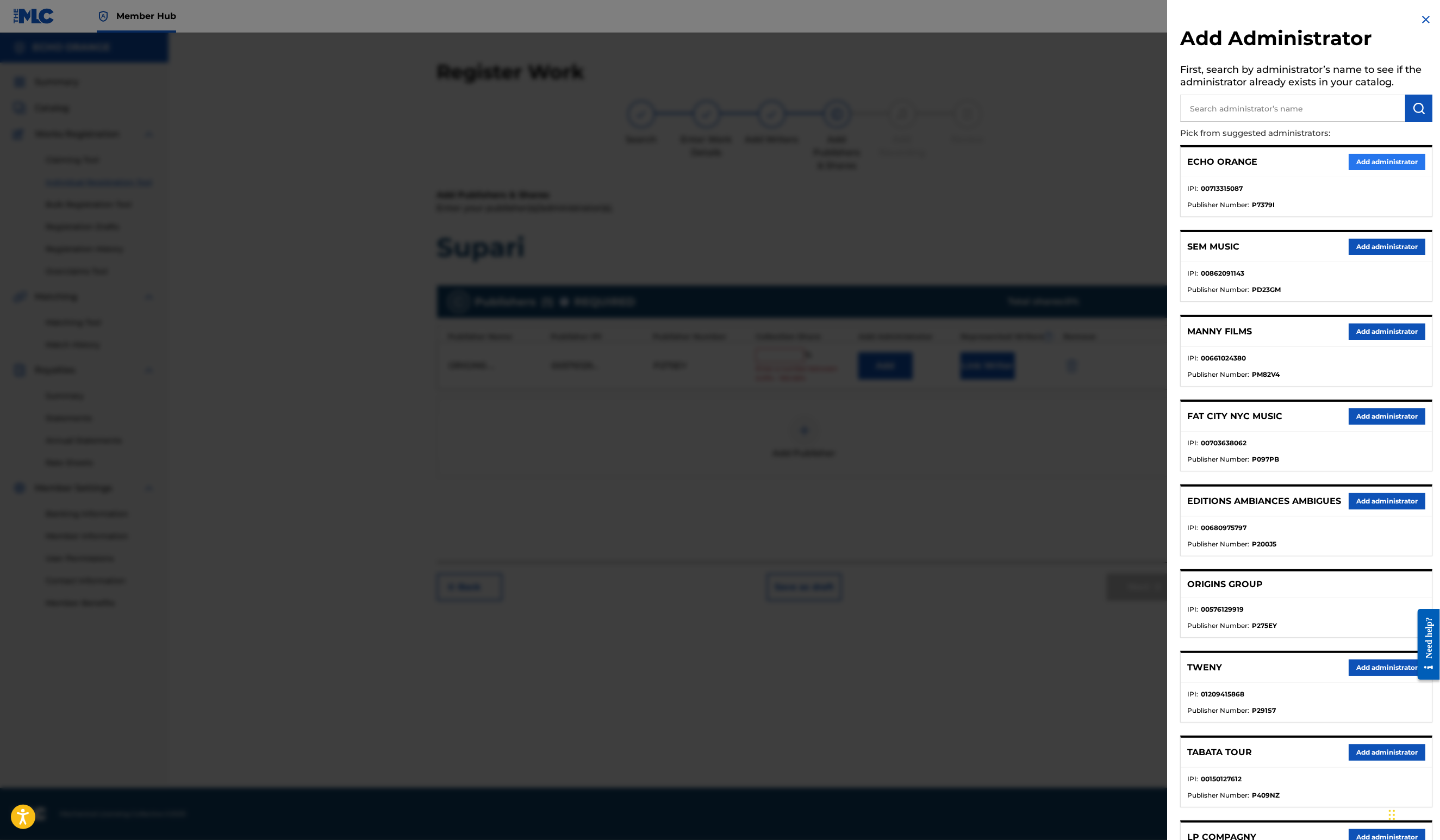
click at [1355, 170] on button "Add administrator" at bounding box center [1387, 162] width 77 height 17
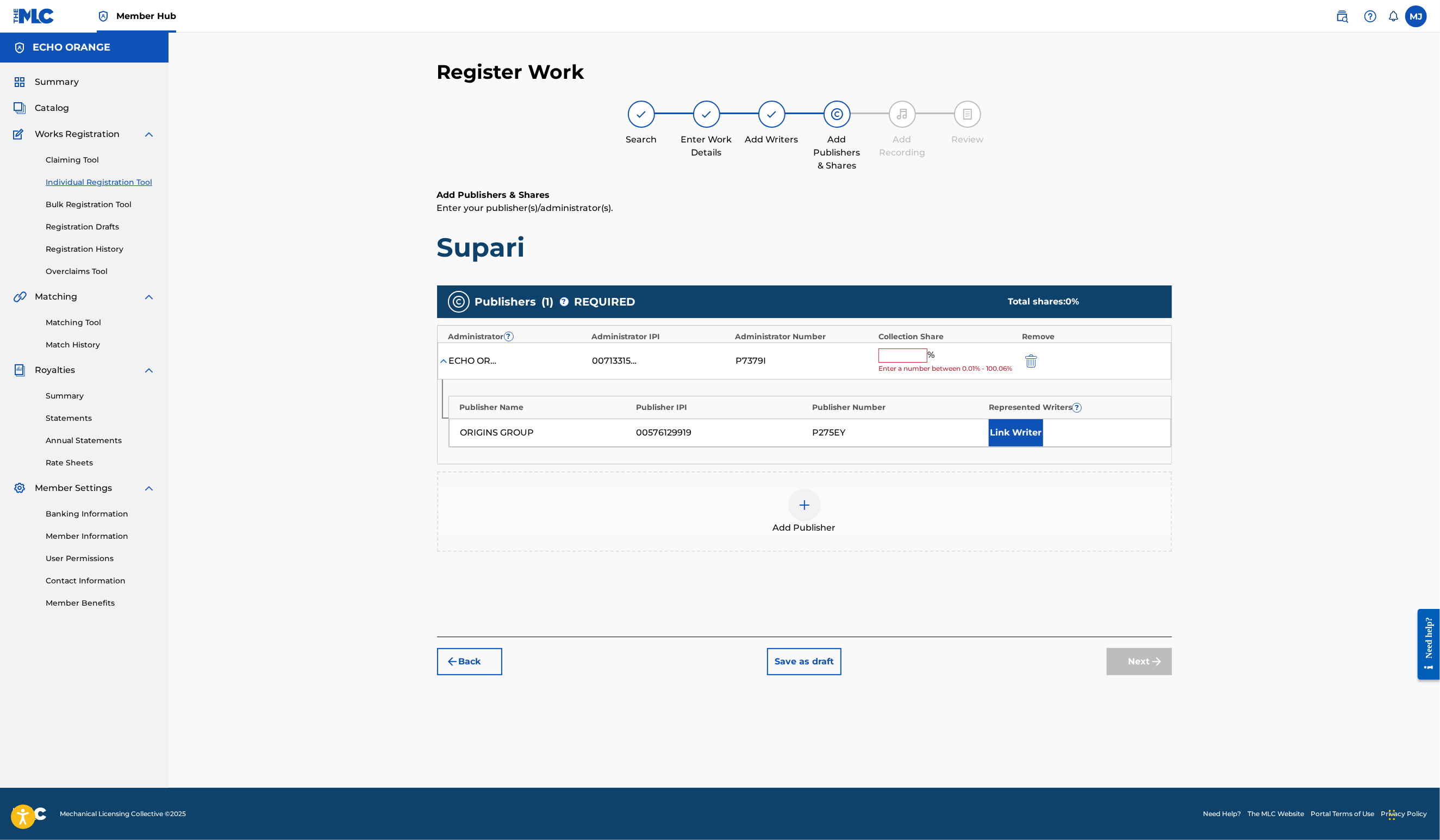
click at [937, 378] on div "ECHO ORANGE 00713315087 P7379I % Enter a number between 0.01% - 100.06%" at bounding box center [804, 361] width 734 height 37
click at [938, 380] on div "ECHO ORANGE 00713315087 P7379I % Enter a number between 0.01% - 100.06%" at bounding box center [804, 361] width 734 height 37
click at [928, 362] on input "text" at bounding box center [903, 356] width 49 height 14
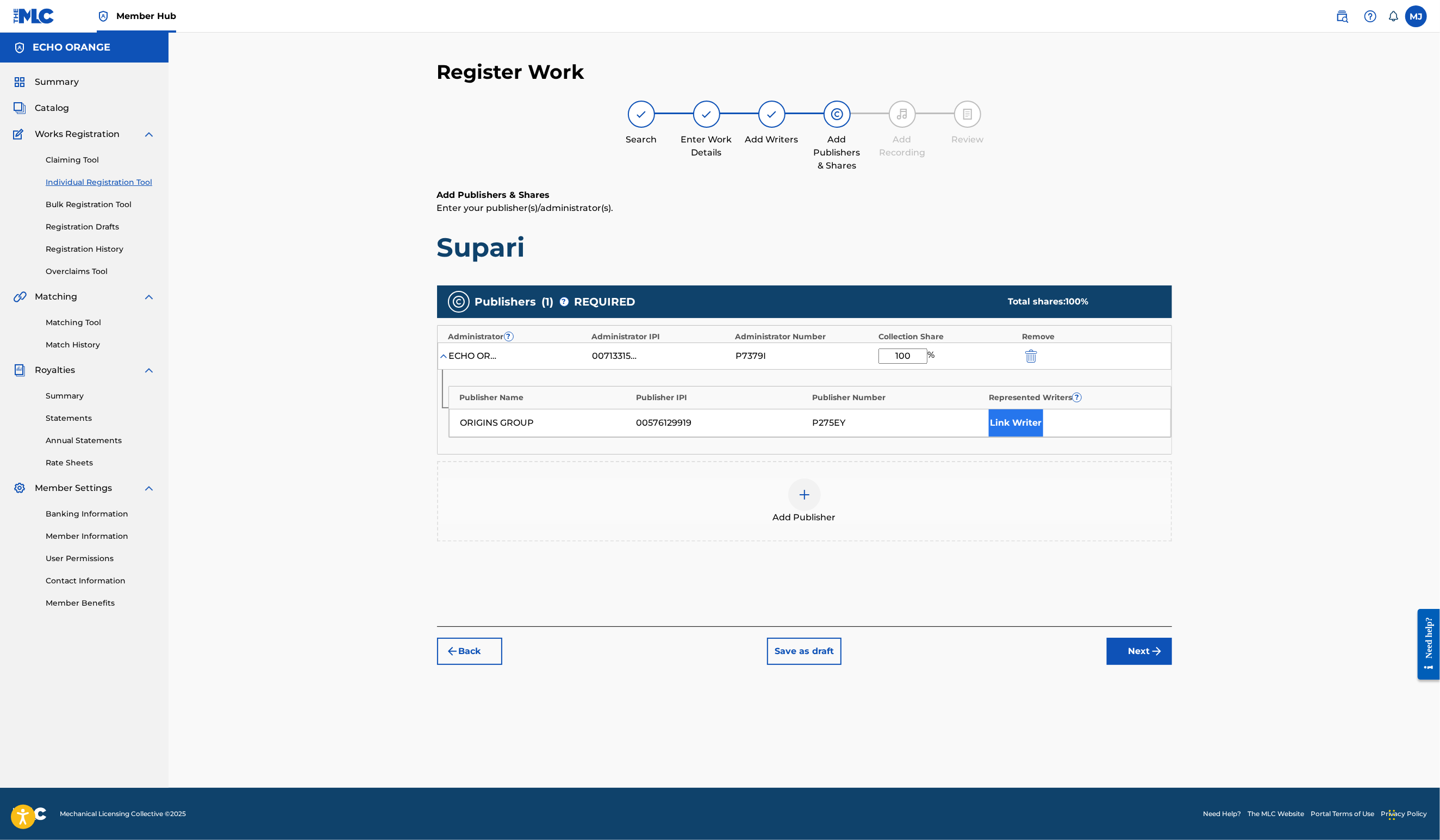
type input "100"
click at [1043, 437] on button "Link Writer" at bounding box center [1016, 422] width 54 height 27
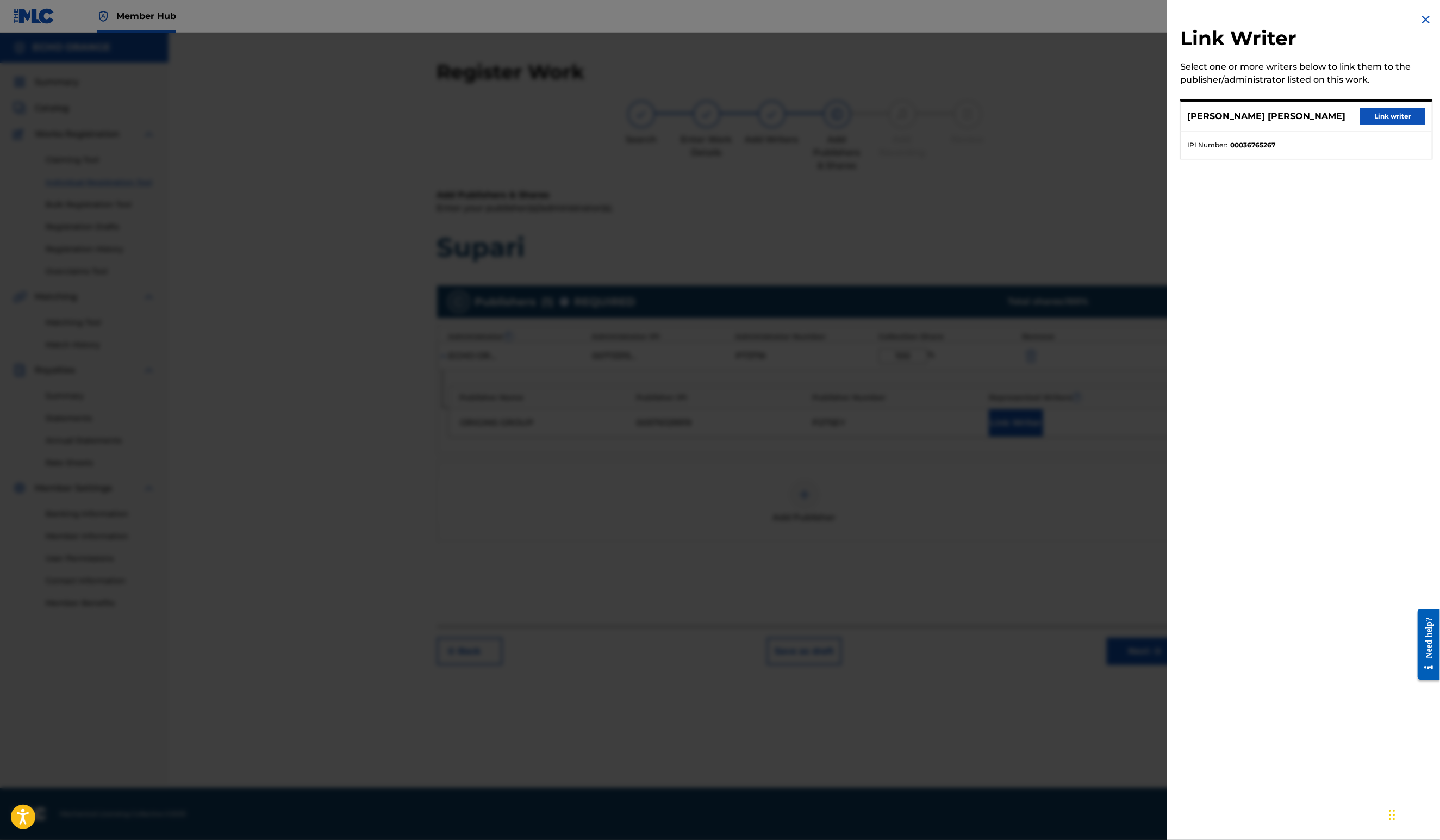
click at [1339, 132] on div "DENIS MARCEL HEKIMIAN Link writer" at bounding box center [1306, 116] width 251 height 30
click at [1367, 125] on button "Link writer" at bounding box center [1393, 116] width 65 height 17
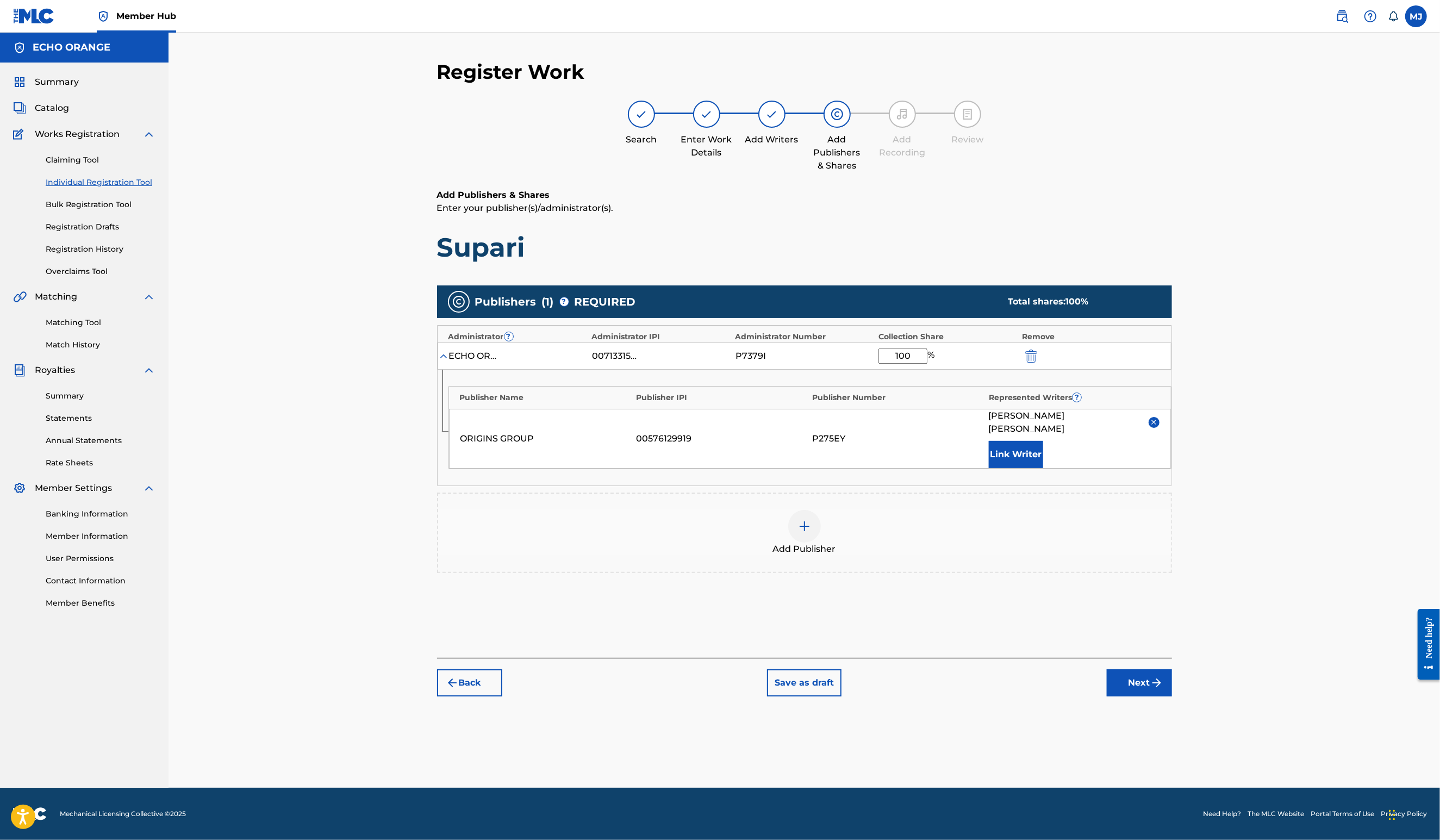
drag, startPoint x: 1215, startPoint y: 771, endPoint x: 1218, endPoint y: 744, distance: 27.2
click at [1172, 697] on button "Next" at bounding box center [1140, 682] width 65 height 27
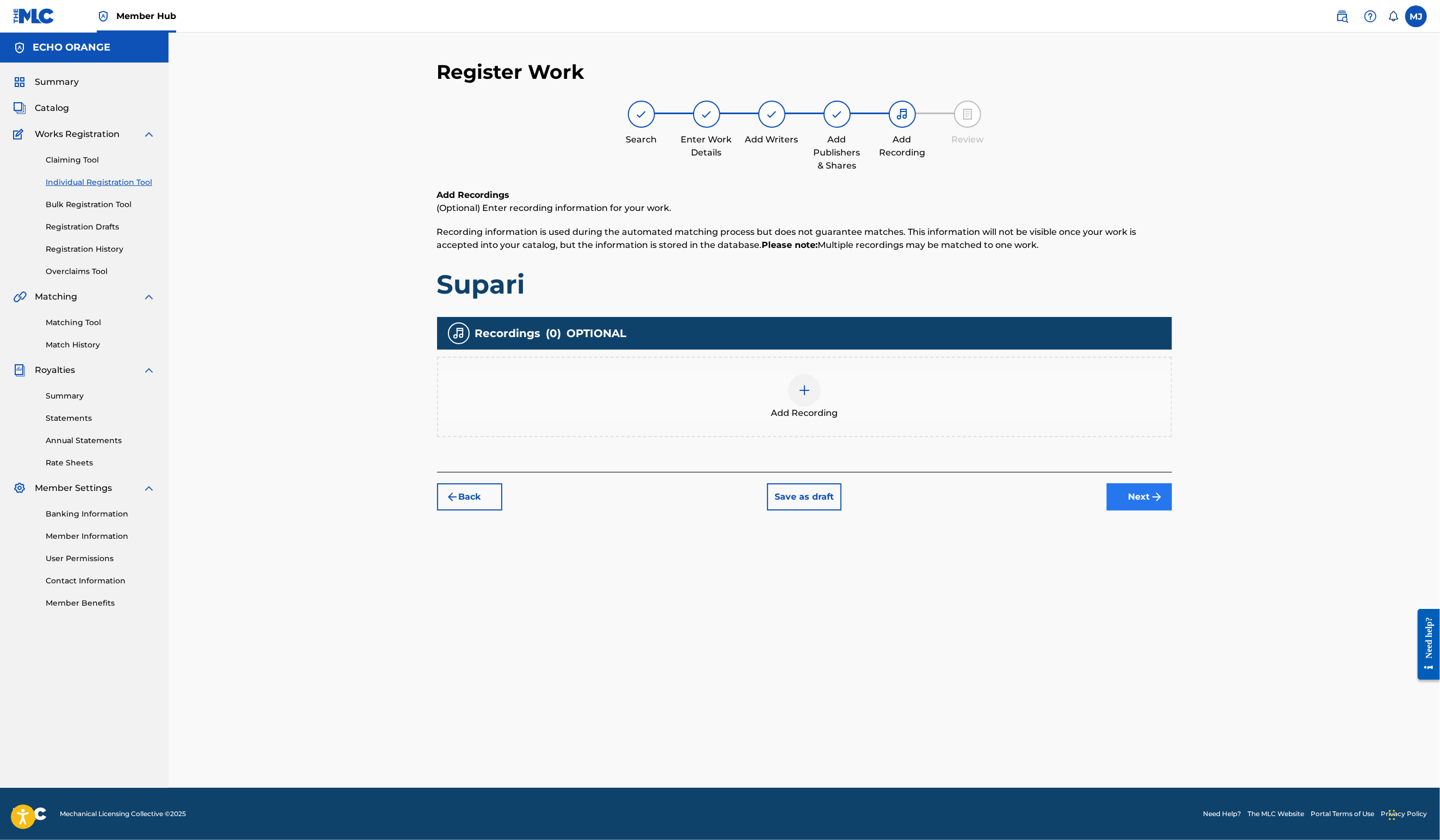
click at [1172, 510] on button "Next" at bounding box center [1140, 496] width 65 height 27
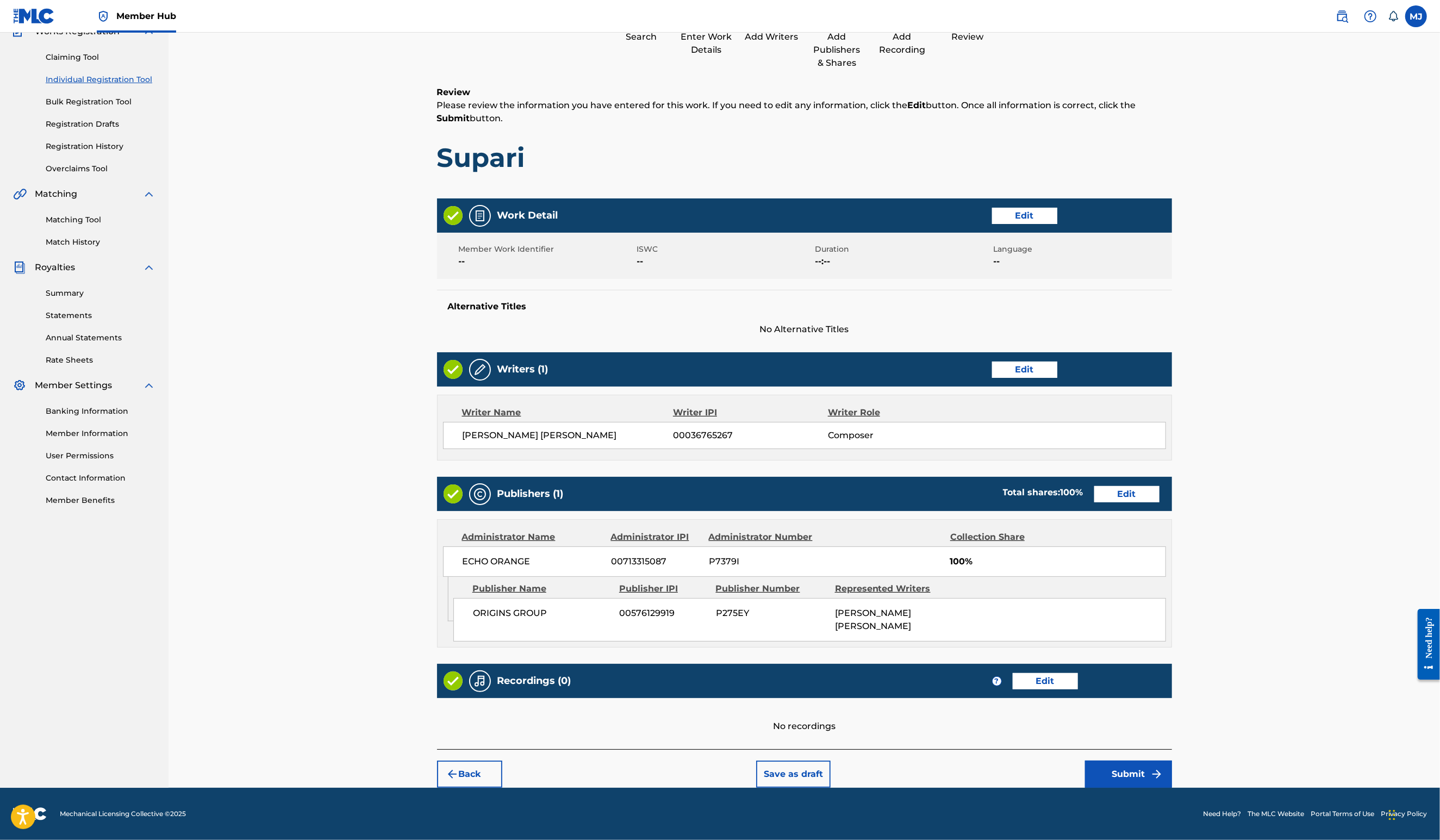
scroll to position [204, 0]
click at [1172, 773] on button "Submit" at bounding box center [1128, 773] width 87 height 27
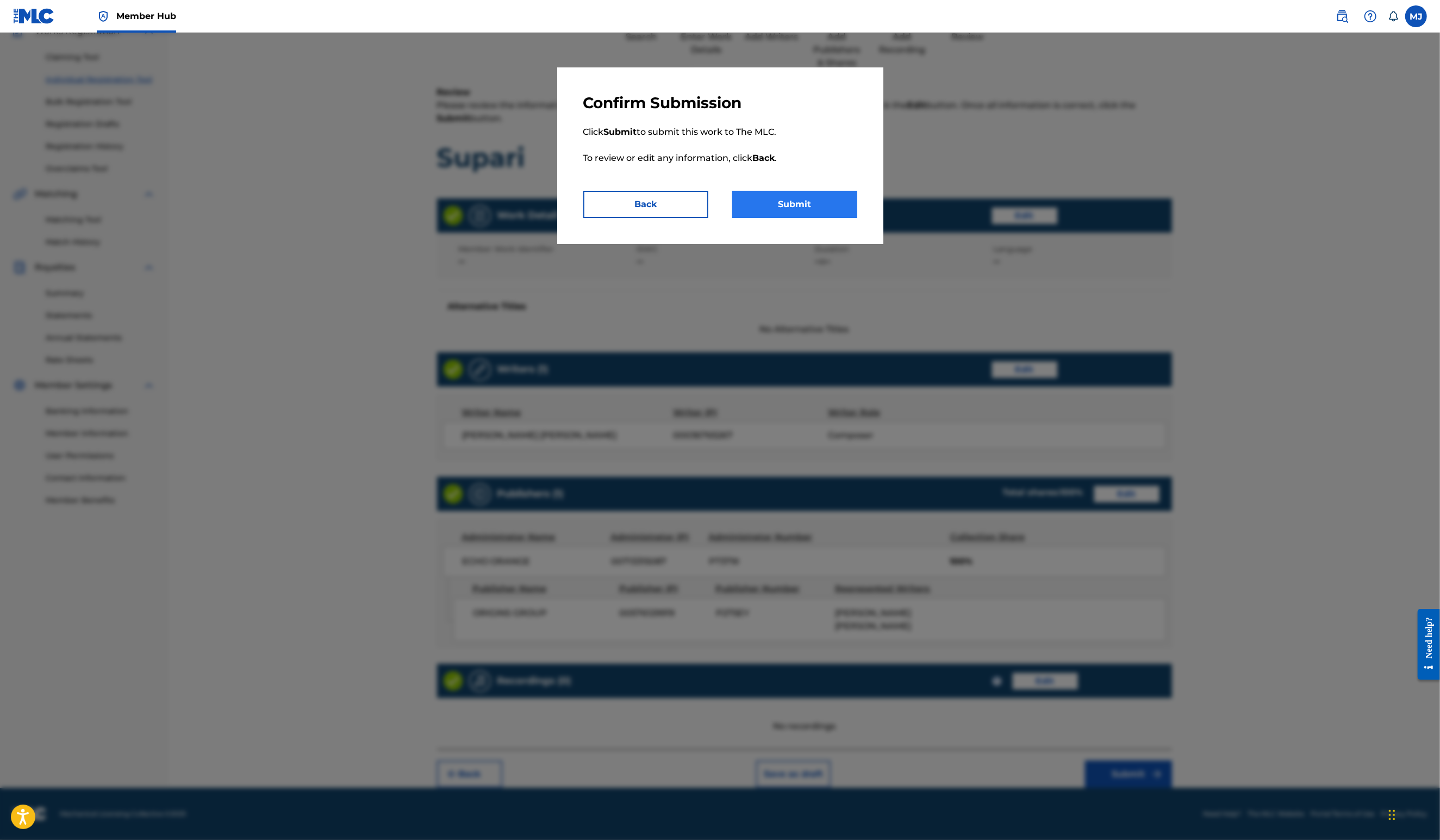
click at [829, 218] on button "Submit" at bounding box center [795, 204] width 125 height 27
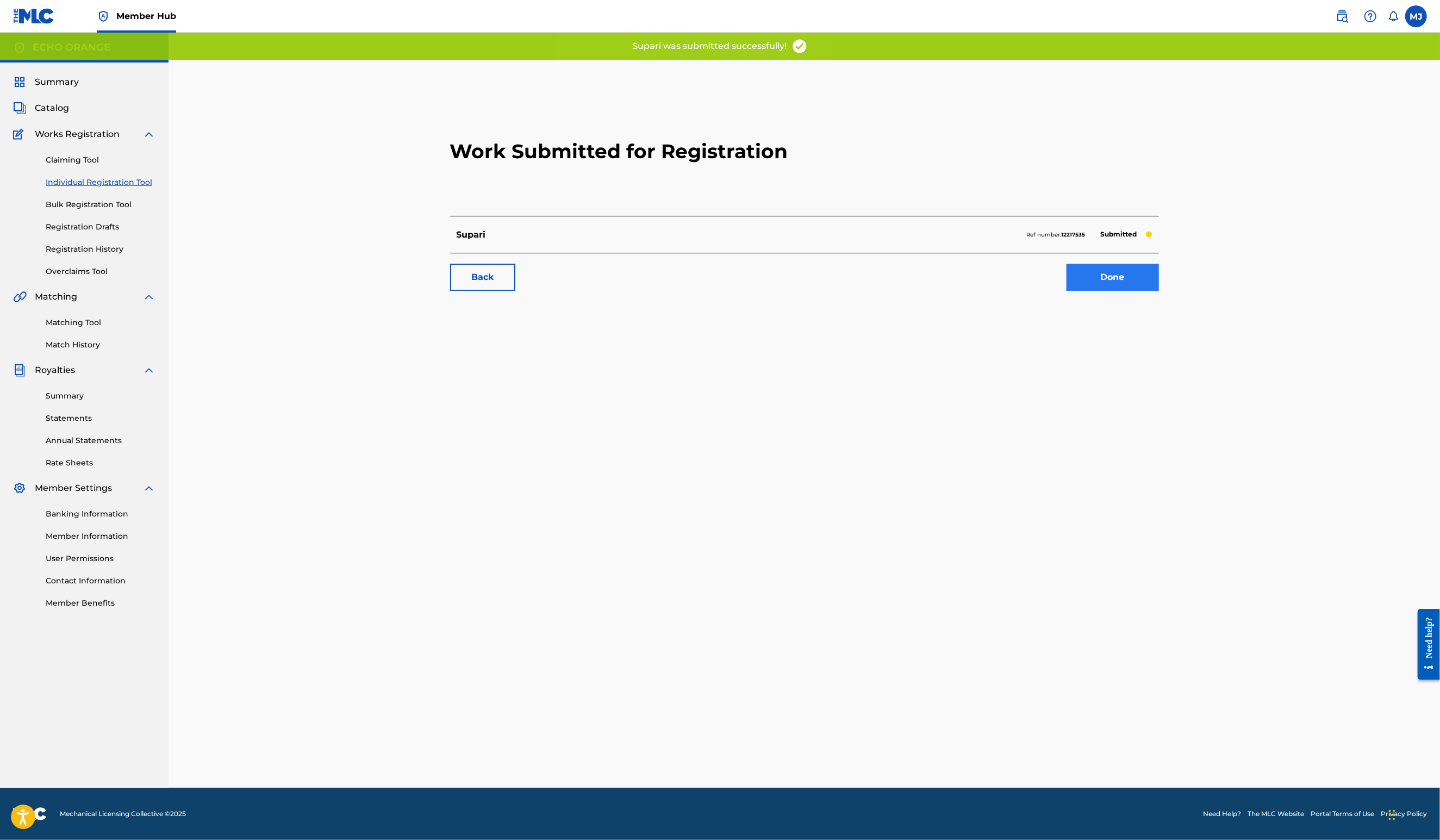
click at [1159, 291] on link "Done" at bounding box center [1113, 277] width 92 height 27
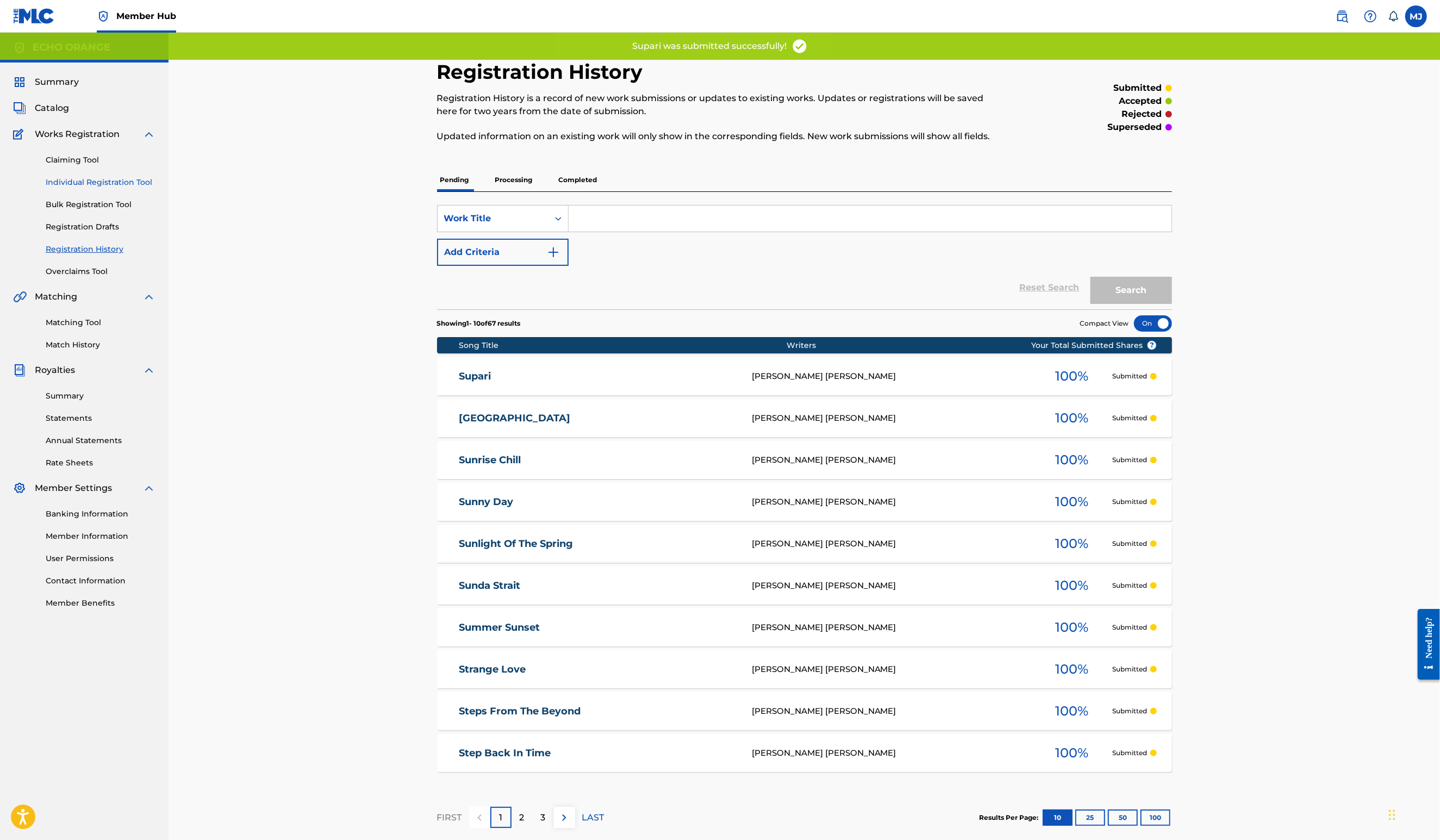
click at [116, 188] on link "Individual Registration Tool" at bounding box center [101, 182] width 110 height 11
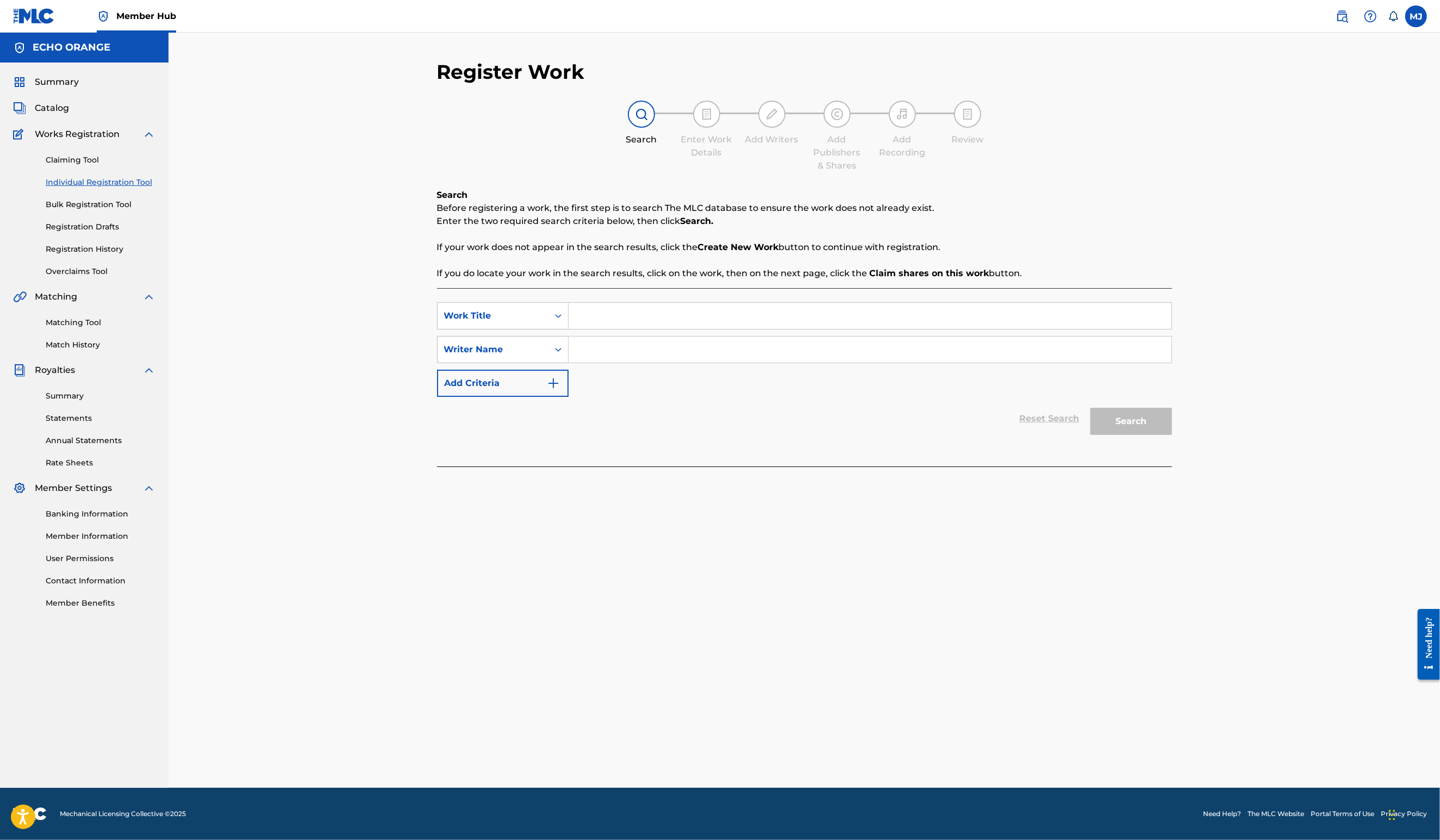
click at [798, 329] on input "Search Form" at bounding box center [870, 316] width 603 height 26
type input "S"
type input "Supernova"
paste input "denis hekimian"
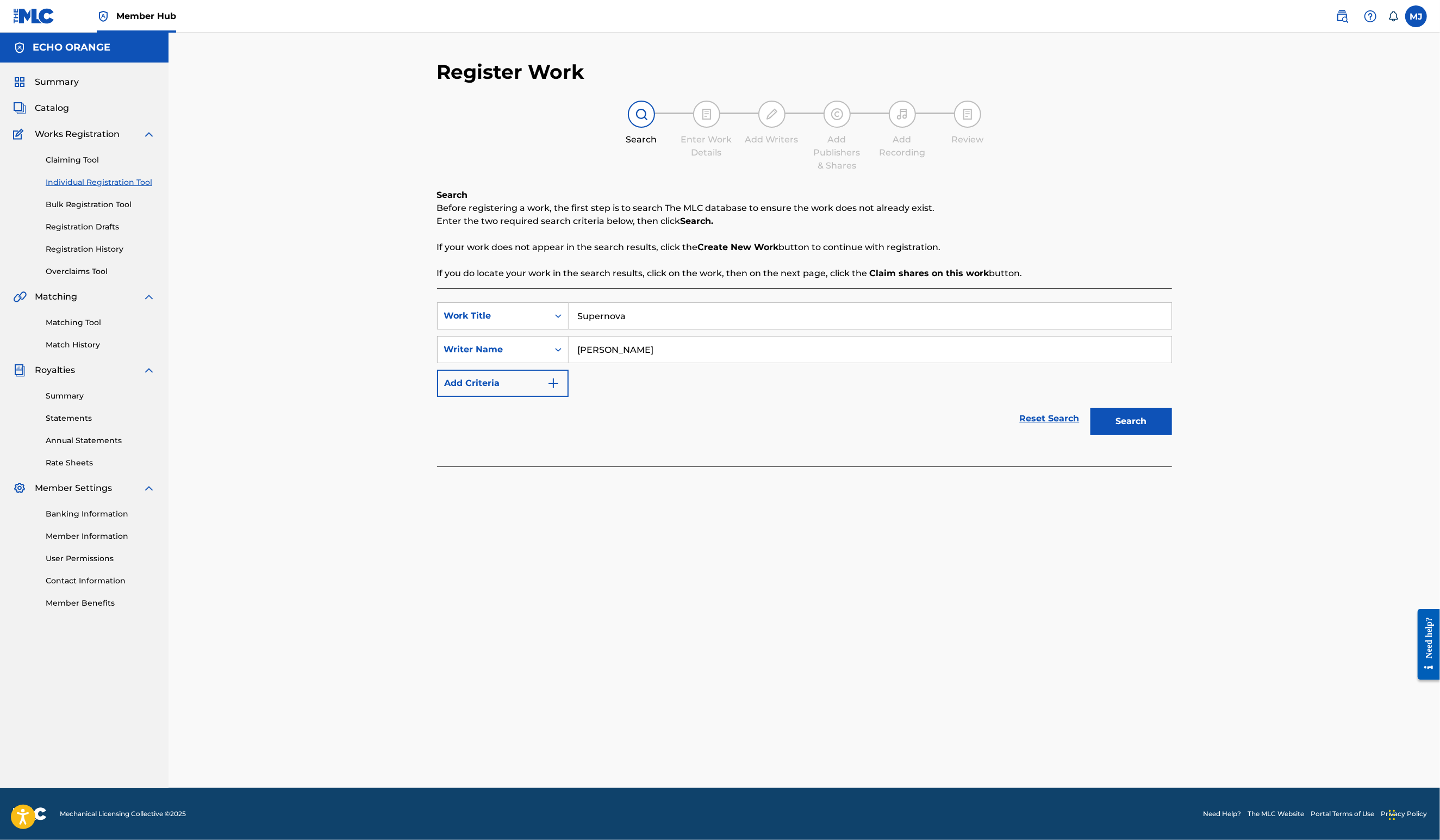
type input "denis hekimian"
click at [1172, 435] on button "Search" at bounding box center [1131, 421] width 82 height 27
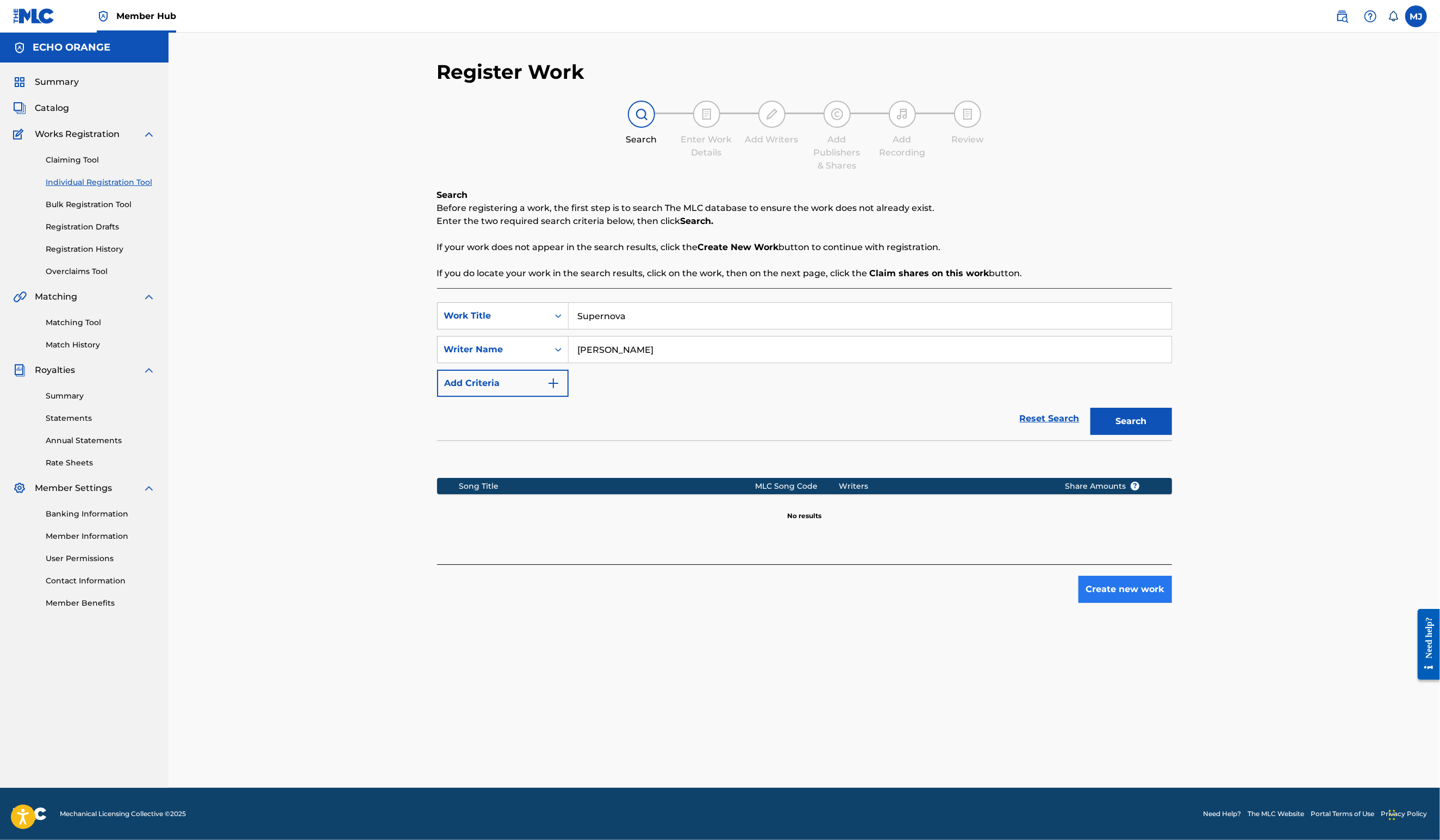
click at [1172, 603] on button "Create new work" at bounding box center [1125, 588] width 94 height 27
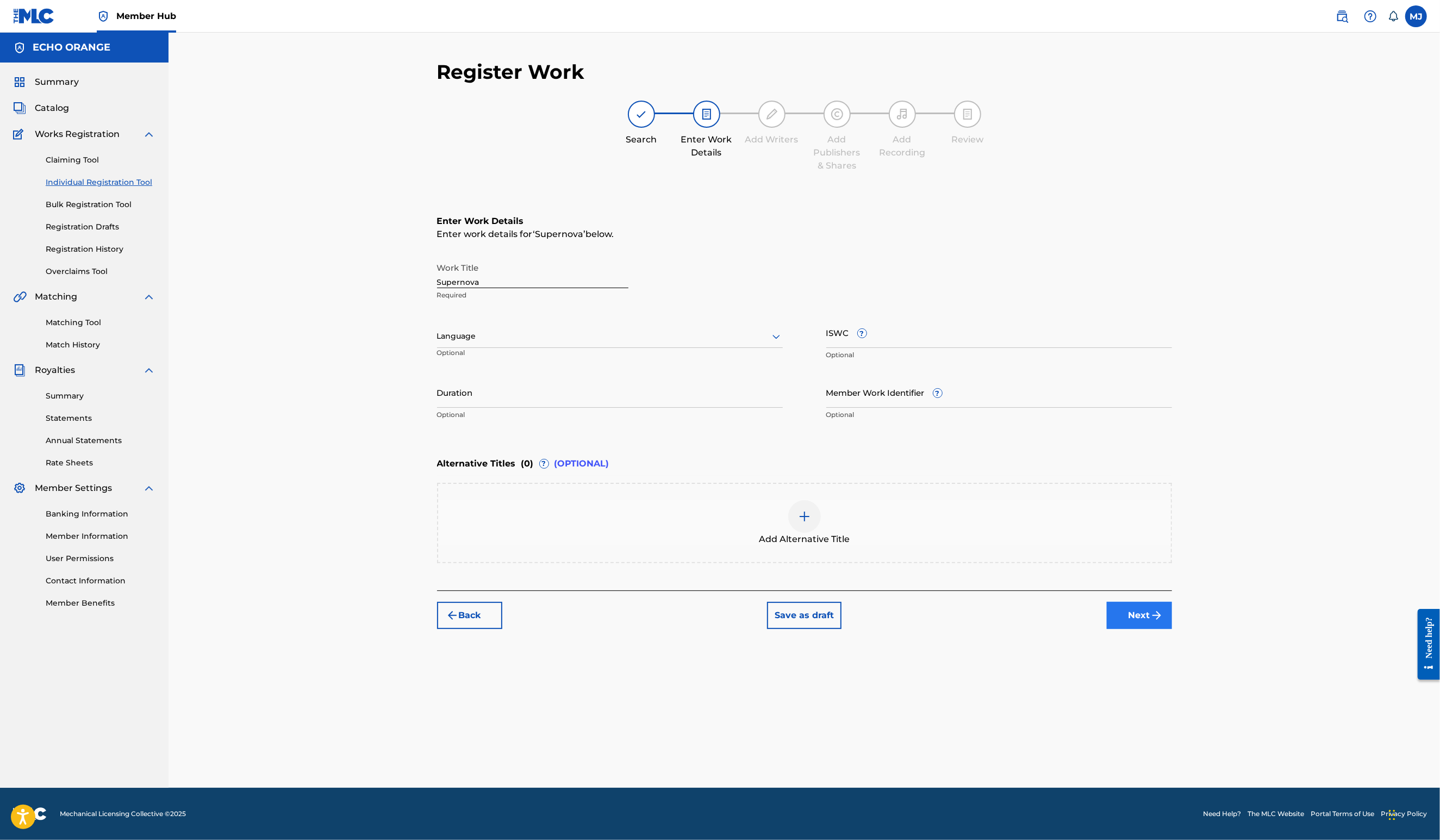
click at [1172, 629] on button "Next" at bounding box center [1140, 615] width 65 height 27
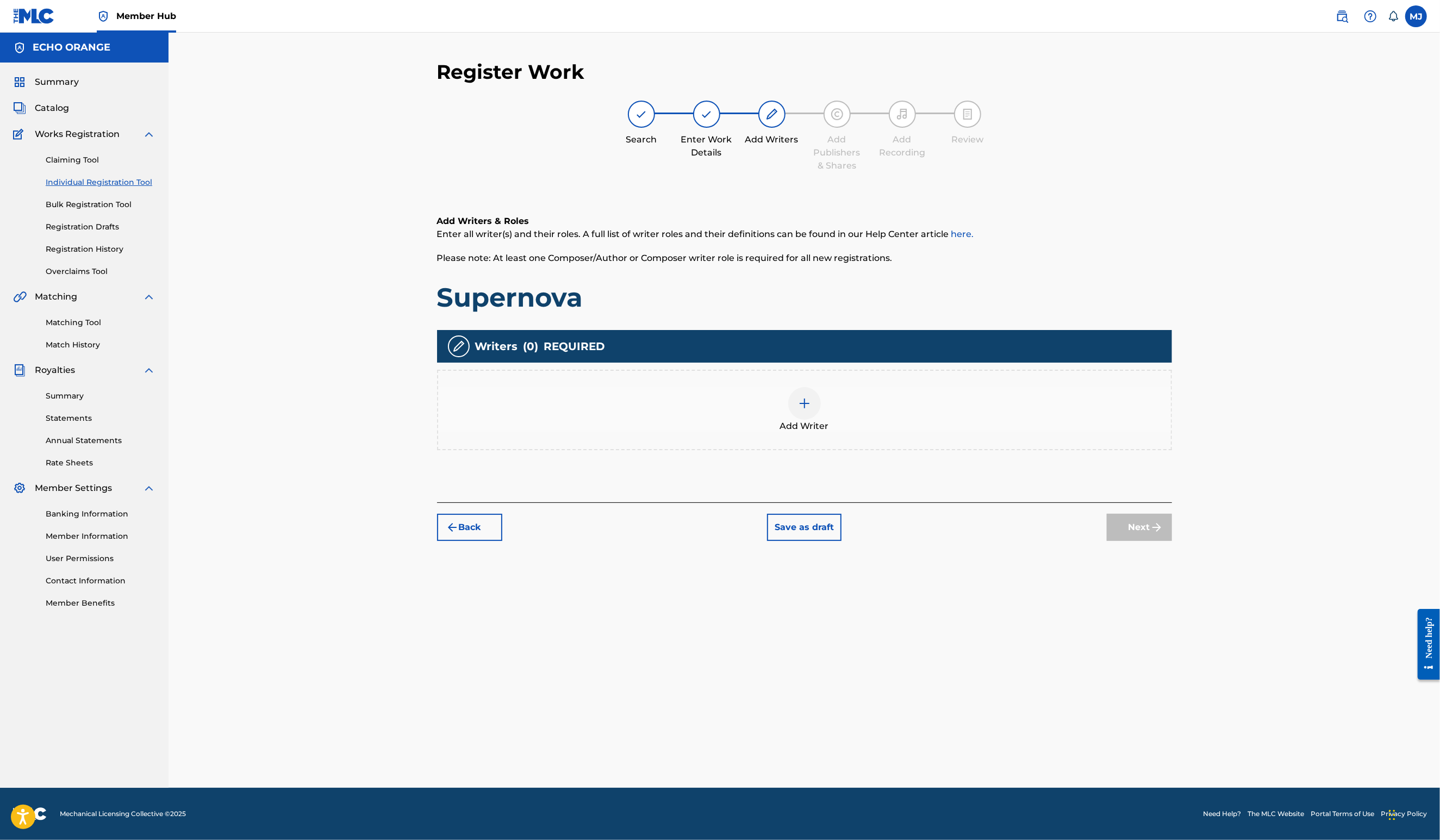
drag, startPoint x: 1172, startPoint y: 645, endPoint x: 1018, endPoint y: 502, distance: 210.2
click at [1018, 502] on div "Add Writers & Roles Enter all writer(s) and their roles. A full list of writer …" at bounding box center [804, 345] width 735 height 313
drag, startPoint x: 970, startPoint y: 498, endPoint x: 1064, endPoint y: 304, distance: 215.6
click at [971, 496] on div "Add Writers & Roles Enter all writer(s) and their roles. A full list of writer …" at bounding box center [804, 345] width 735 height 313
click at [905, 432] on div "Add Writer" at bounding box center [804, 410] width 733 height 46
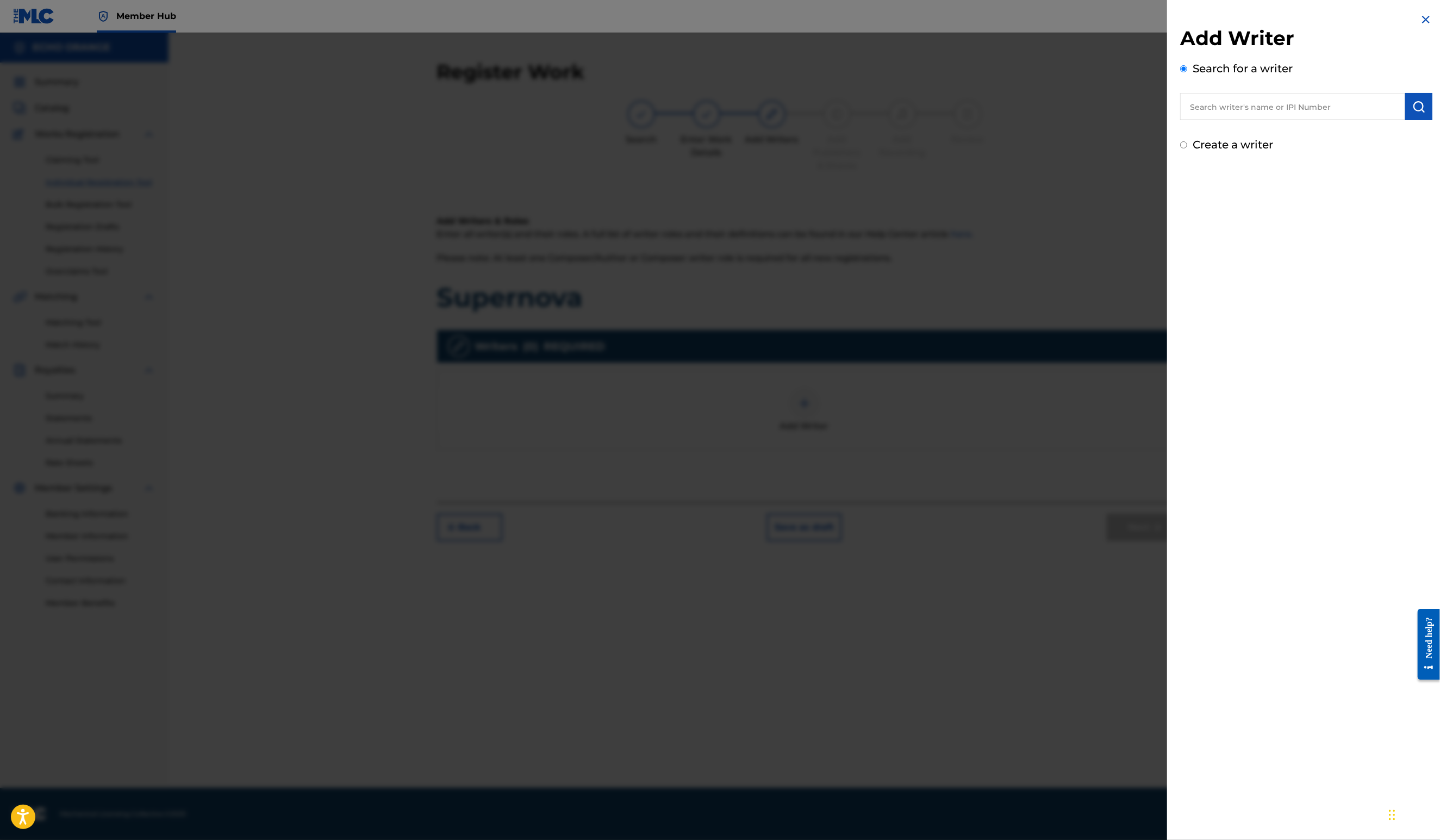
click at [1266, 120] on input "text" at bounding box center [1292, 106] width 225 height 27
paste input "denis hekimian"
type input "denis hekimian"
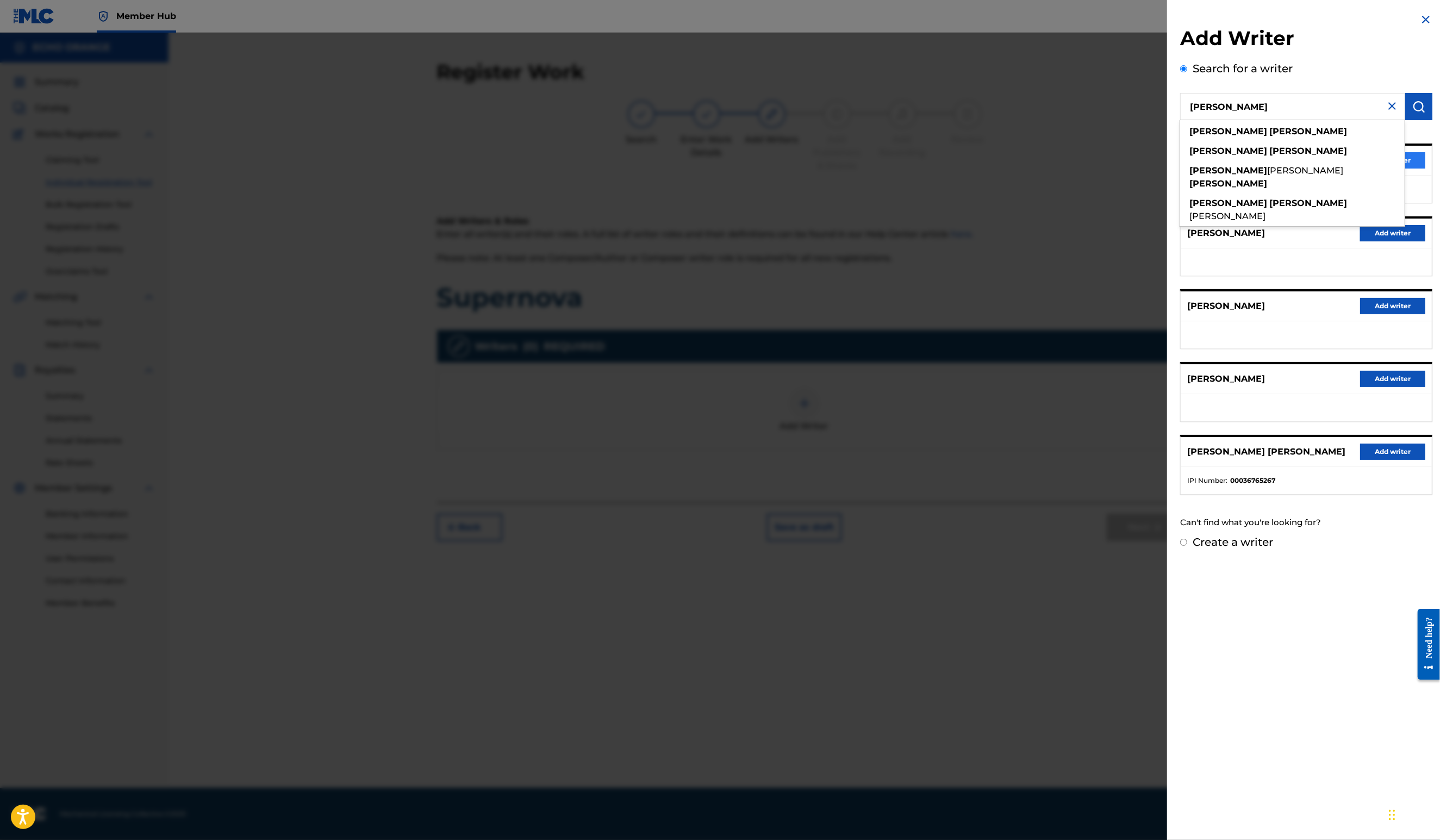
click at [1414, 168] on button "Add writer" at bounding box center [1393, 161] width 65 height 17
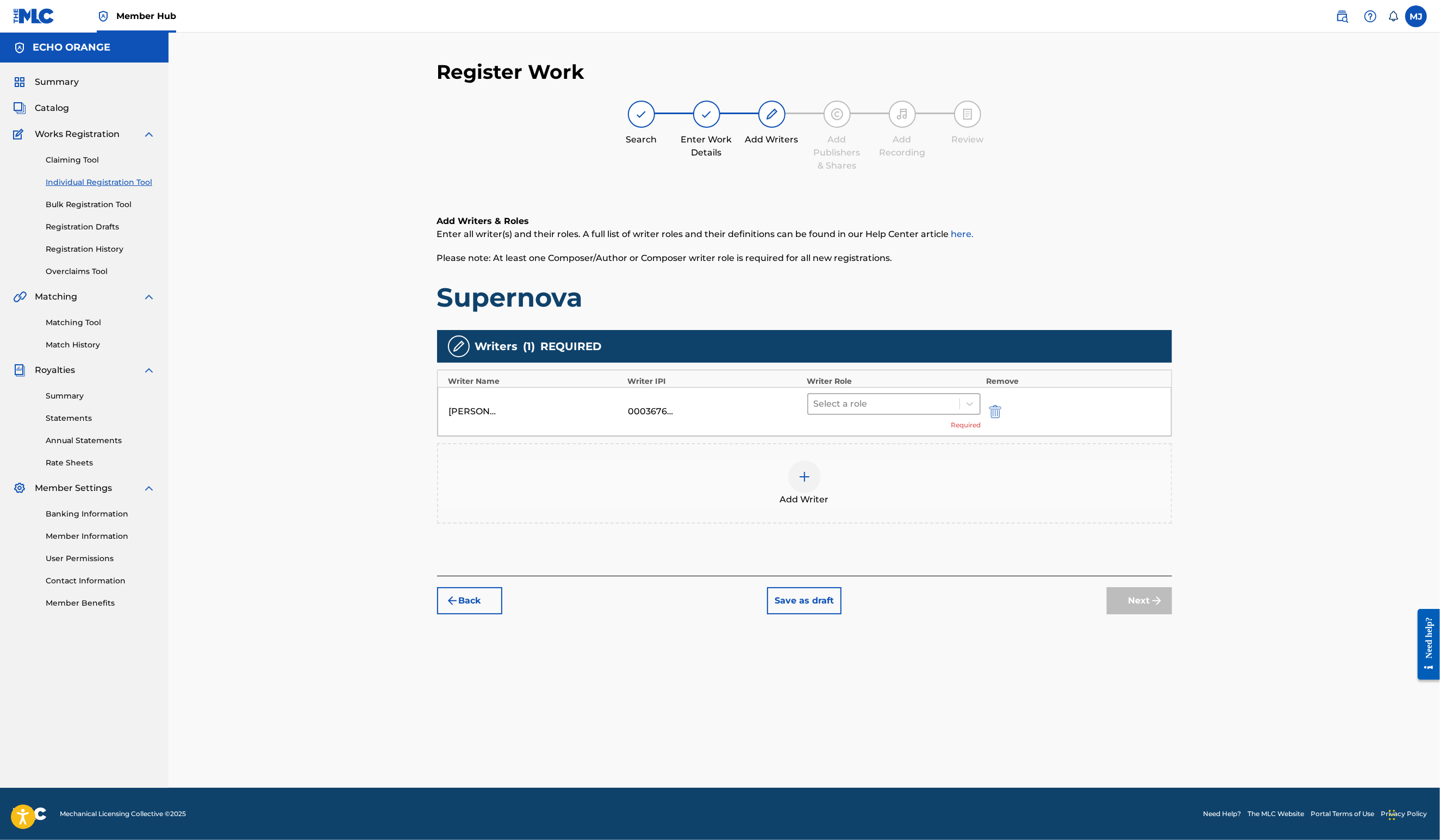
click at [896, 412] on div at bounding box center [884, 404] width 141 height 15
click at [892, 560] on div "Composer" at bounding box center [929, 561] width 209 height 21
click at [1172, 598] on button "Next" at bounding box center [1140, 584] width 65 height 27
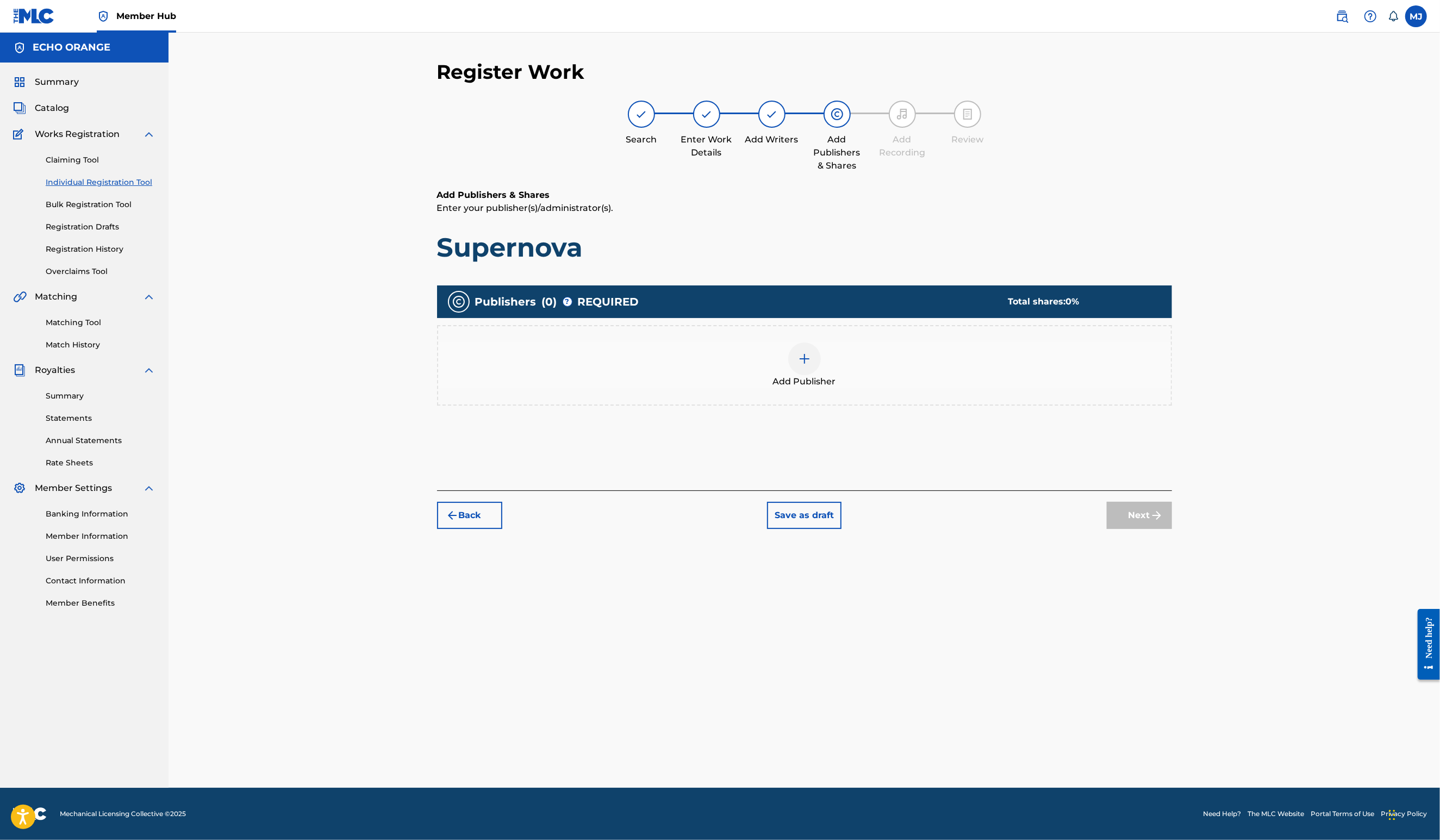
click at [799, 405] on div "Add Publisher" at bounding box center [804, 365] width 735 height 80
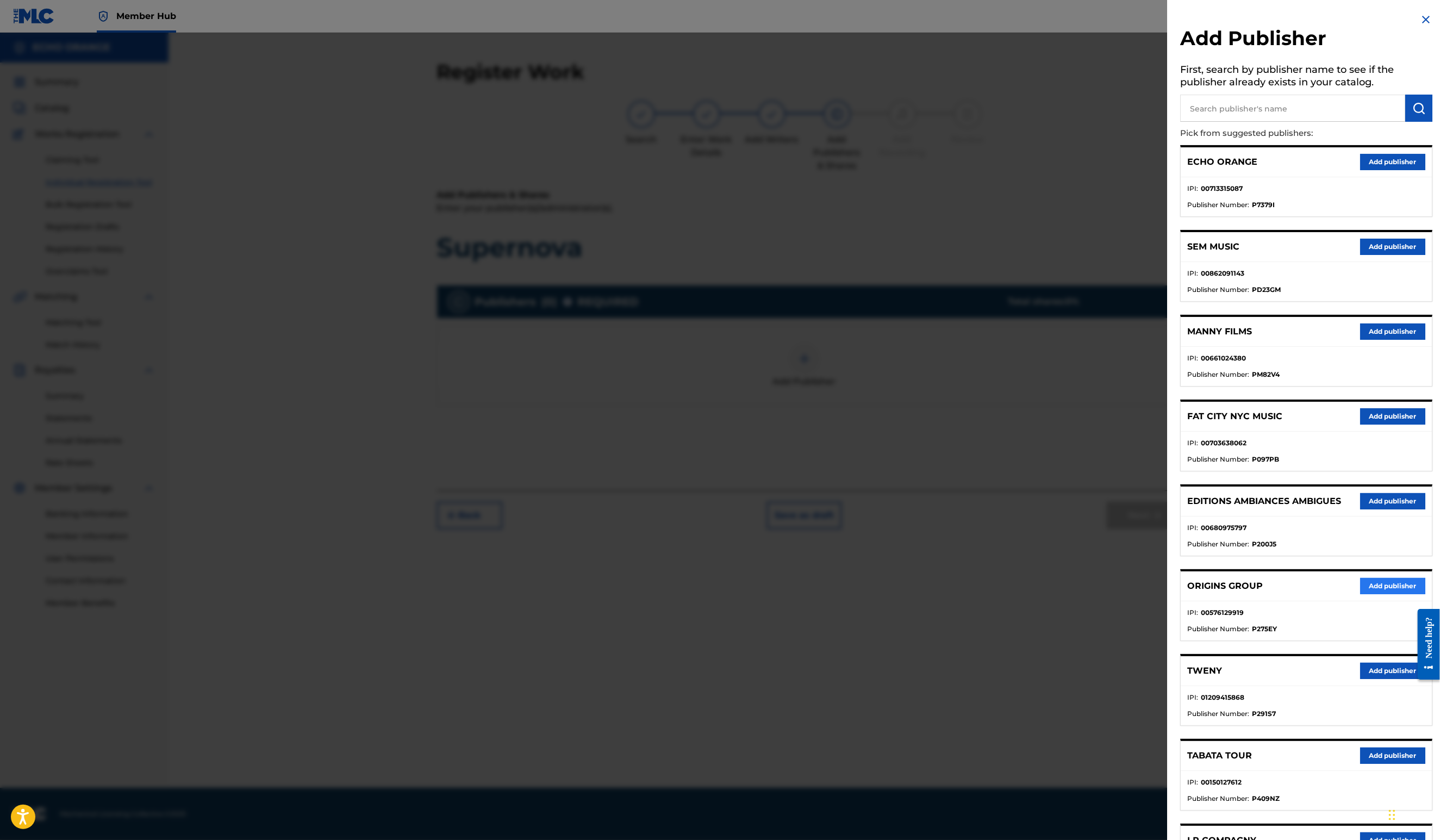
click at [1364, 594] on button "Add publisher" at bounding box center [1393, 586] width 65 height 17
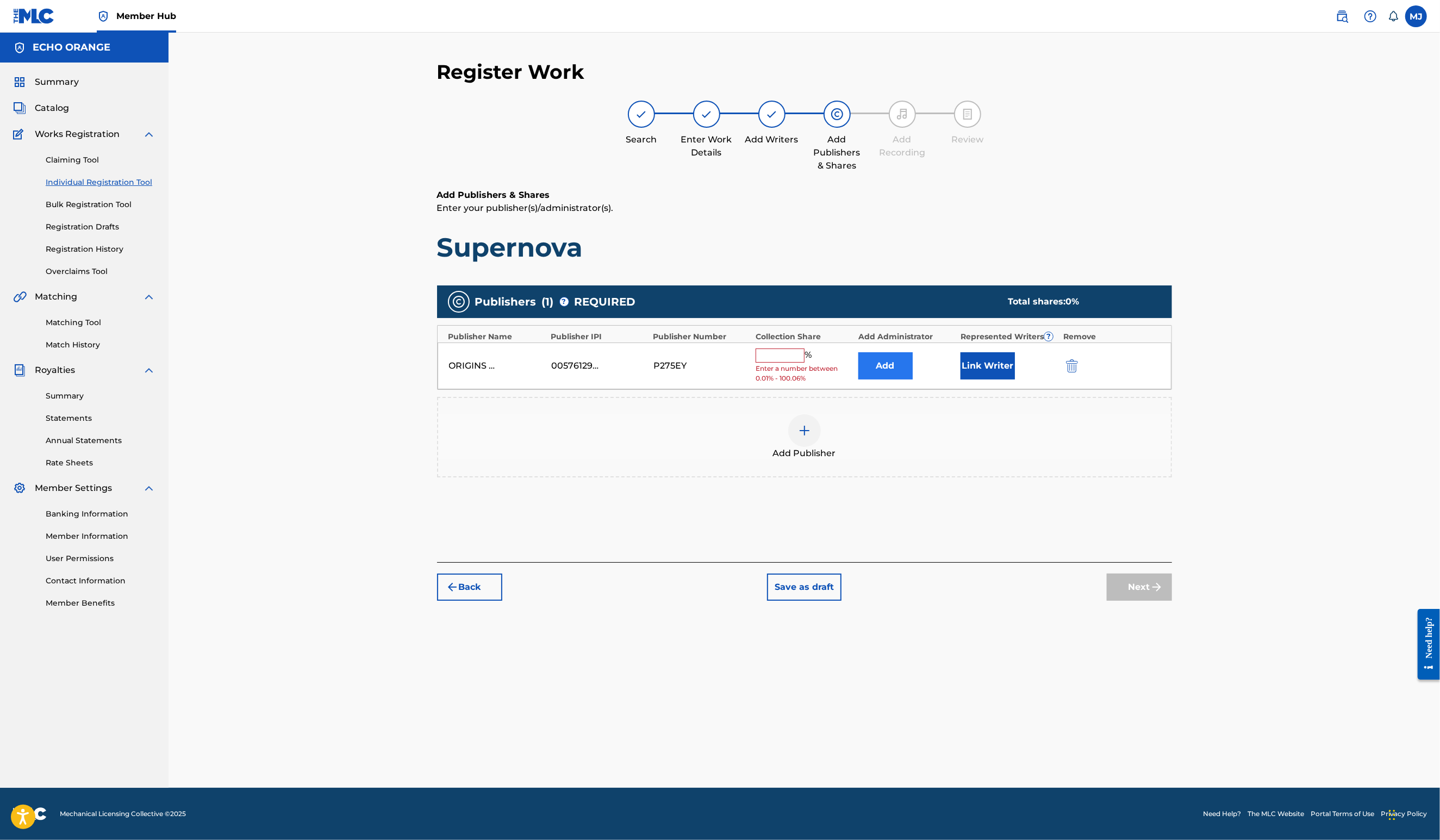
click at [913, 379] on button "Add" at bounding box center [885, 365] width 54 height 27
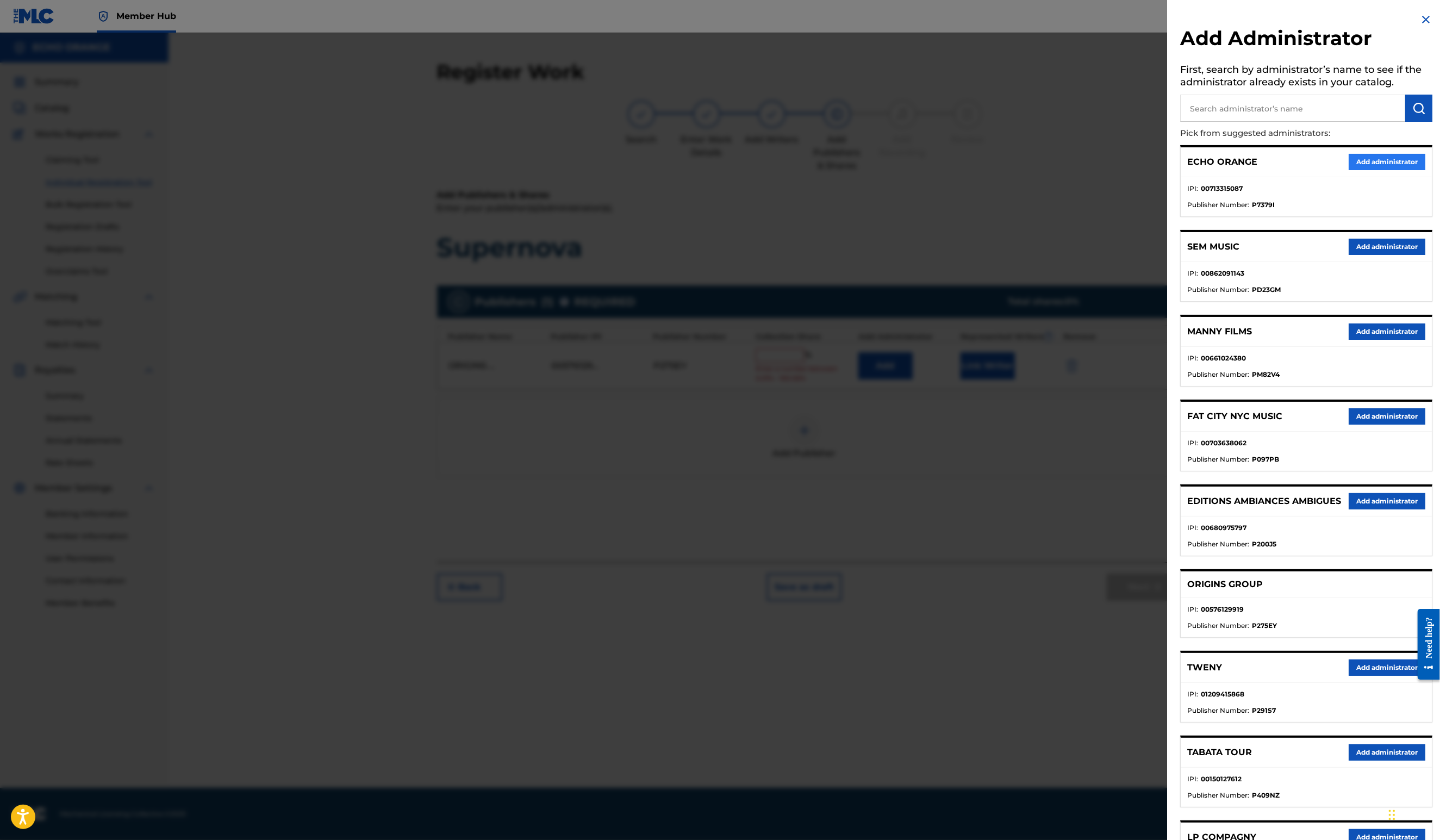
click at [1348, 170] on button "Add administrator" at bounding box center [1387, 162] width 77 height 17
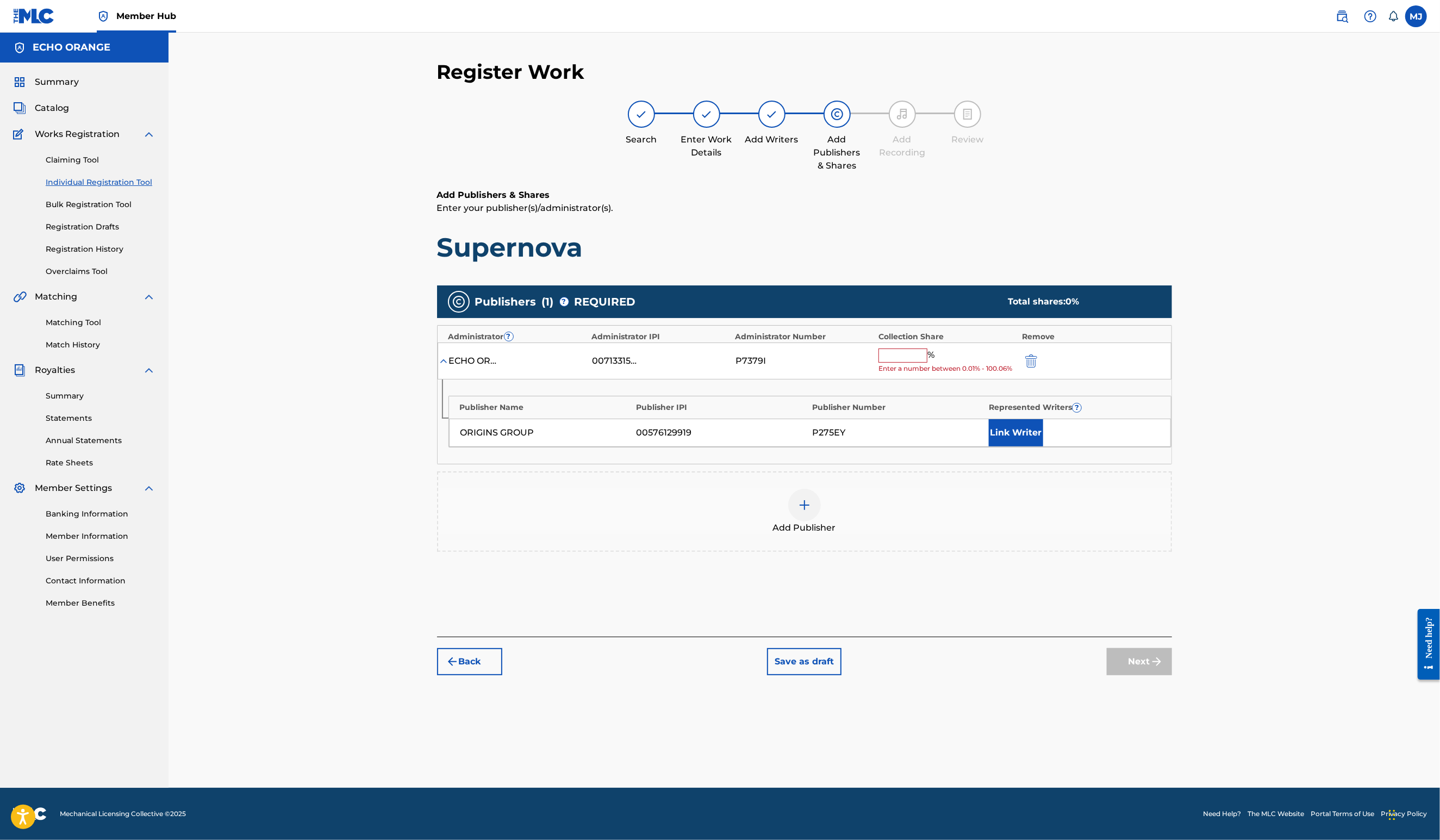
click at [928, 362] on input "text" at bounding box center [903, 356] width 49 height 14
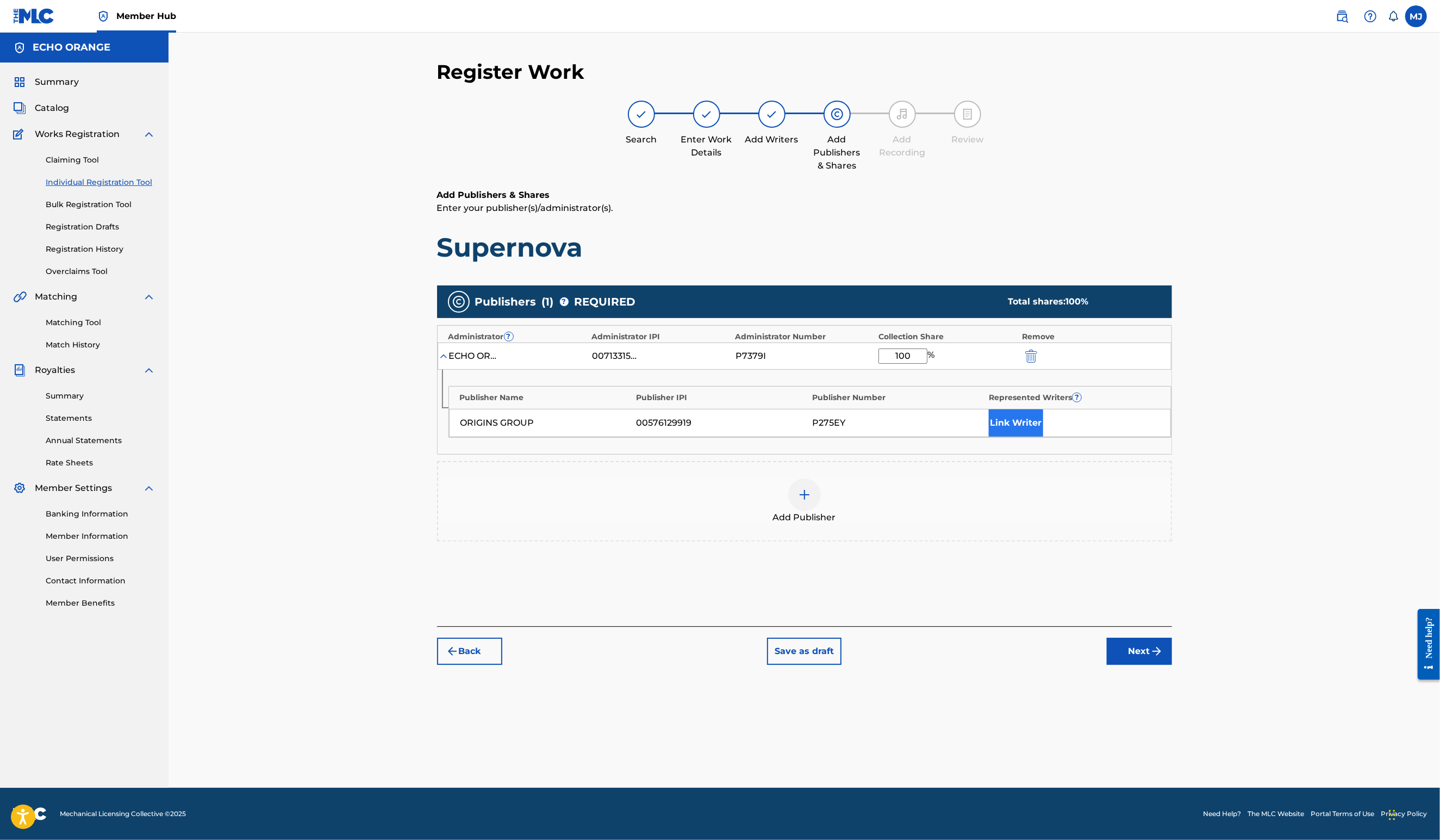
type input "100"
click at [1043, 437] on button "Link Writer" at bounding box center [1016, 422] width 54 height 27
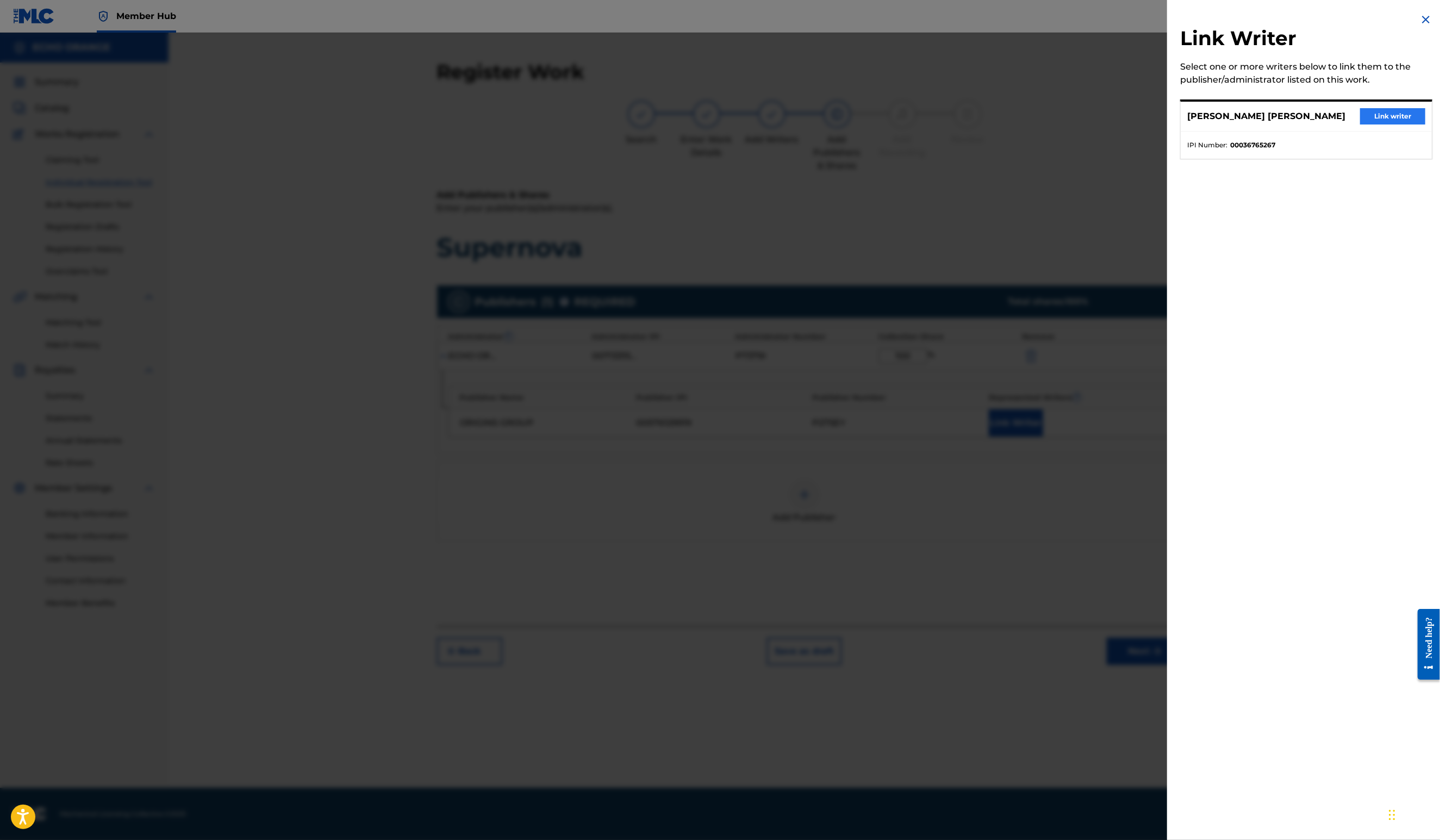
click at [1372, 125] on button "Link writer" at bounding box center [1393, 116] width 65 height 17
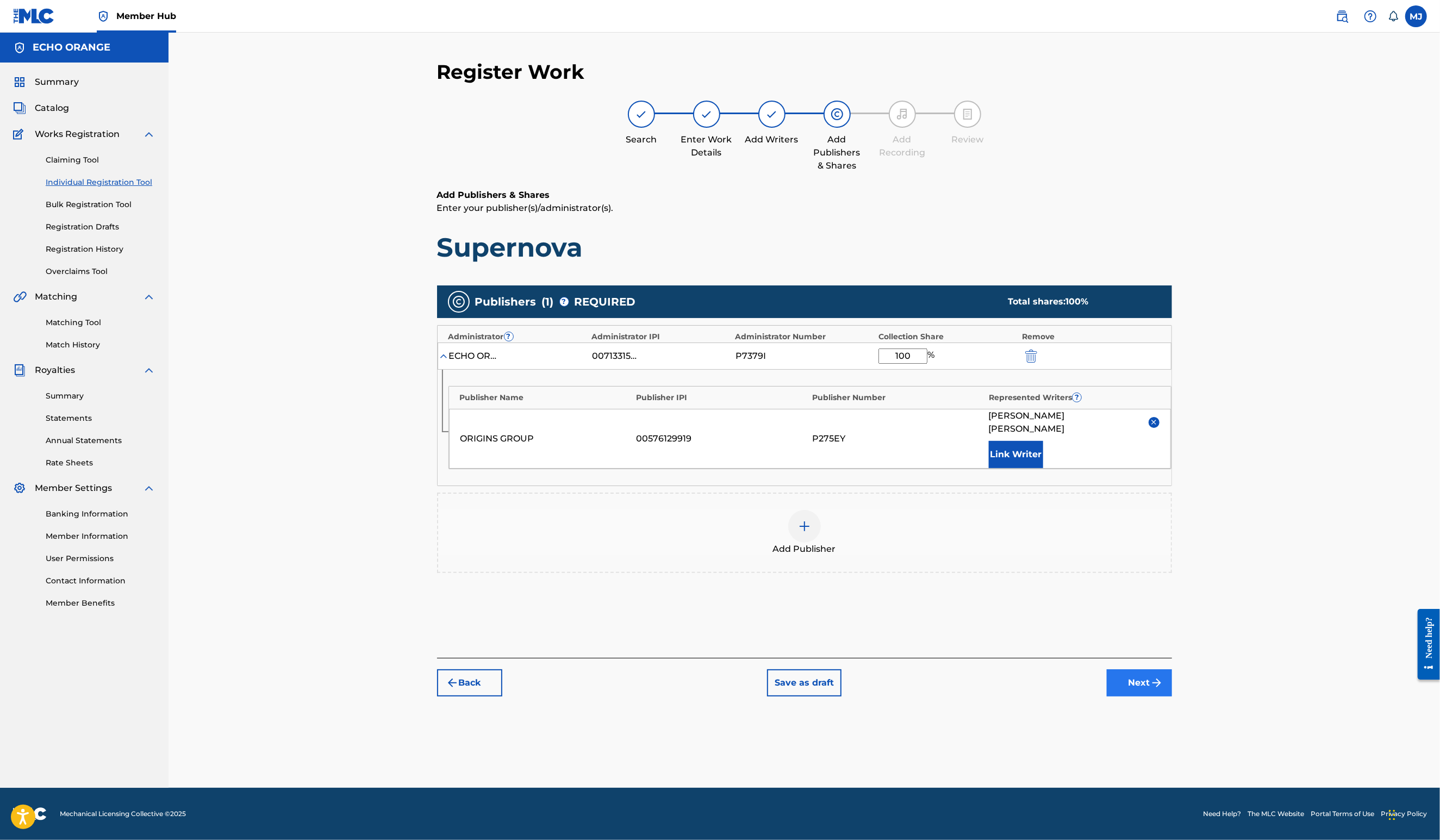
click at [1172, 697] on div "Back Save as draft Next" at bounding box center [804, 677] width 735 height 39
click at [1172, 697] on button "Next" at bounding box center [1140, 682] width 65 height 27
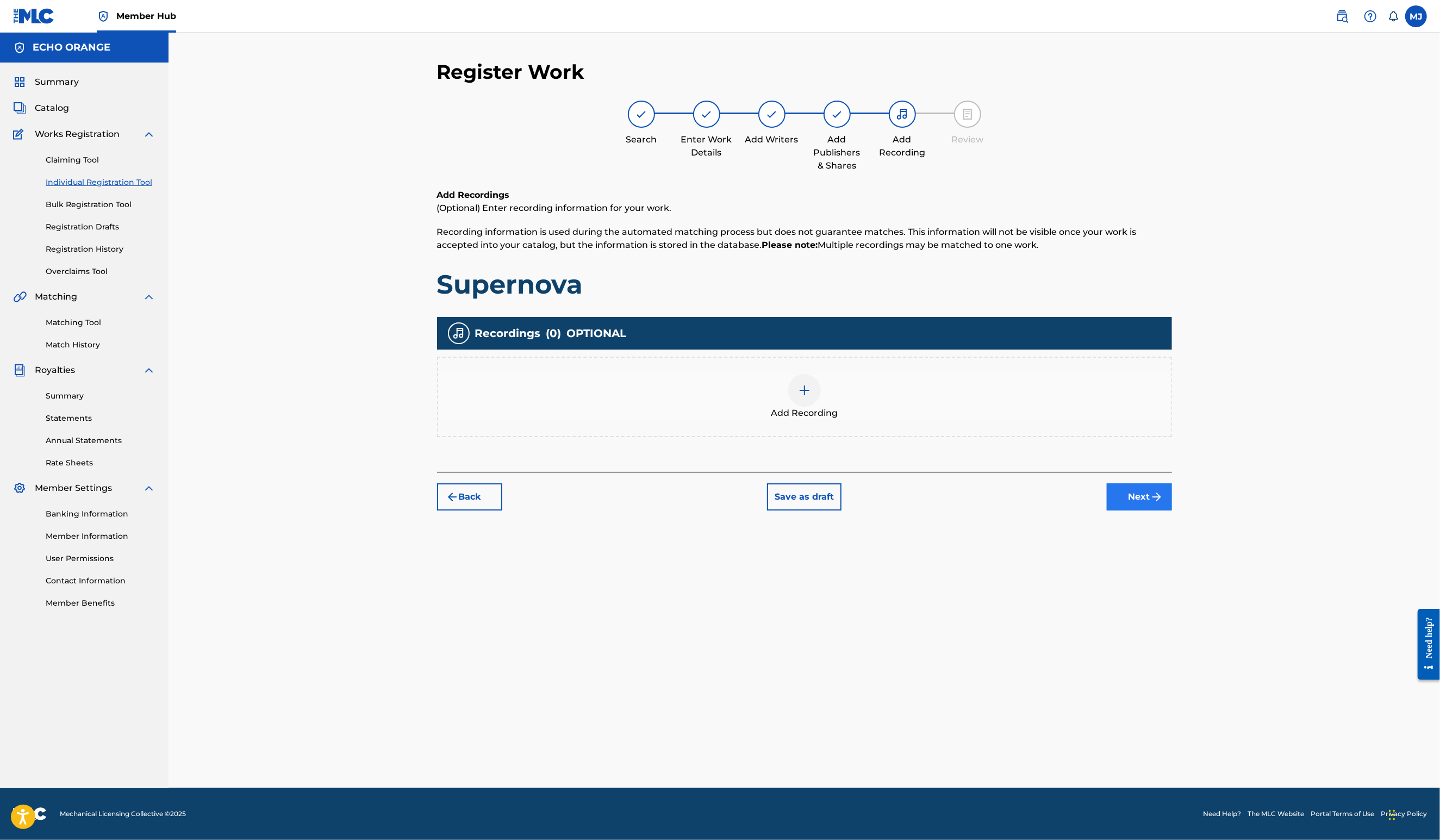
click at [1172, 510] on button "Next" at bounding box center [1140, 496] width 65 height 27
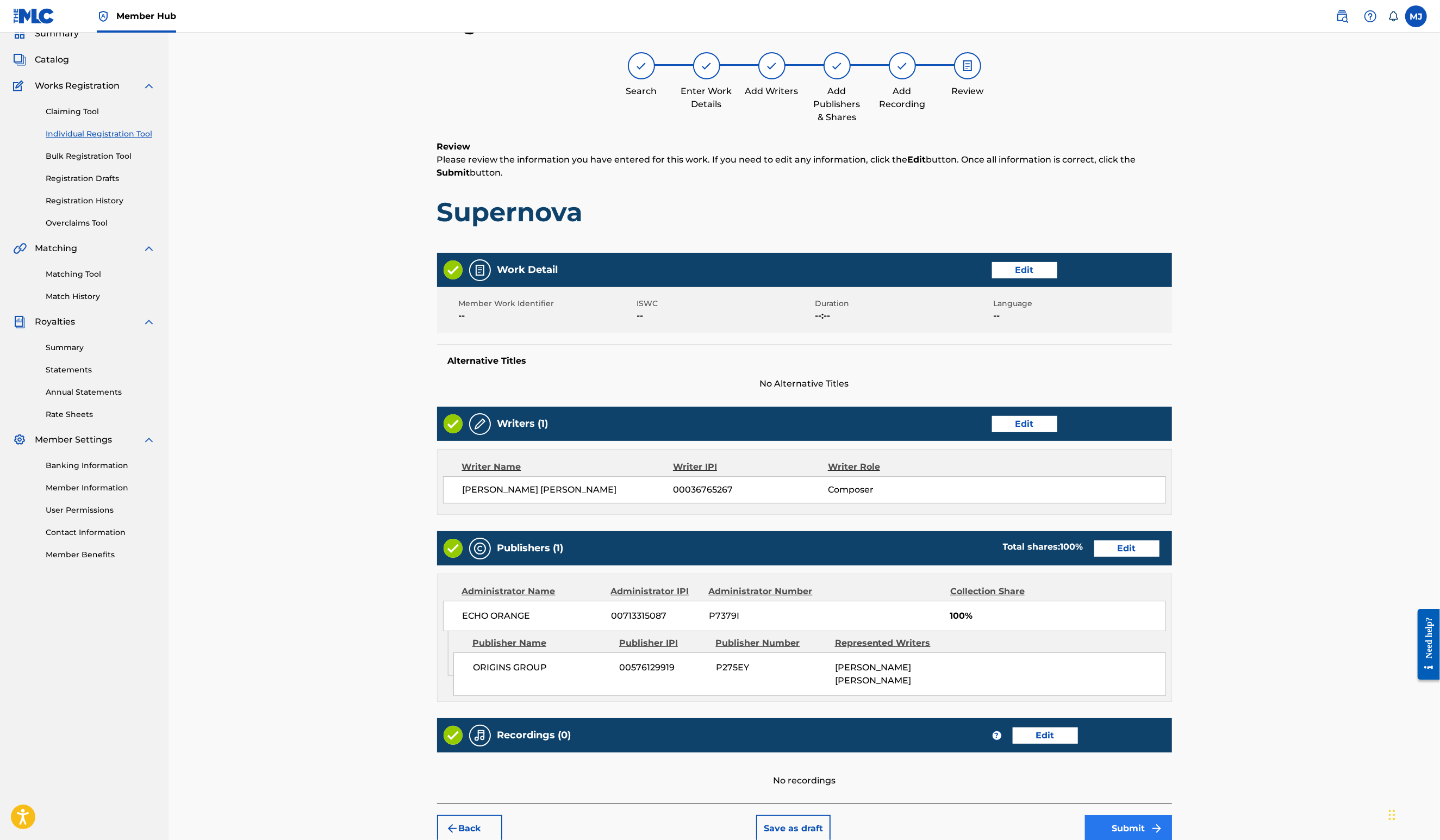
scroll to position [204, 0]
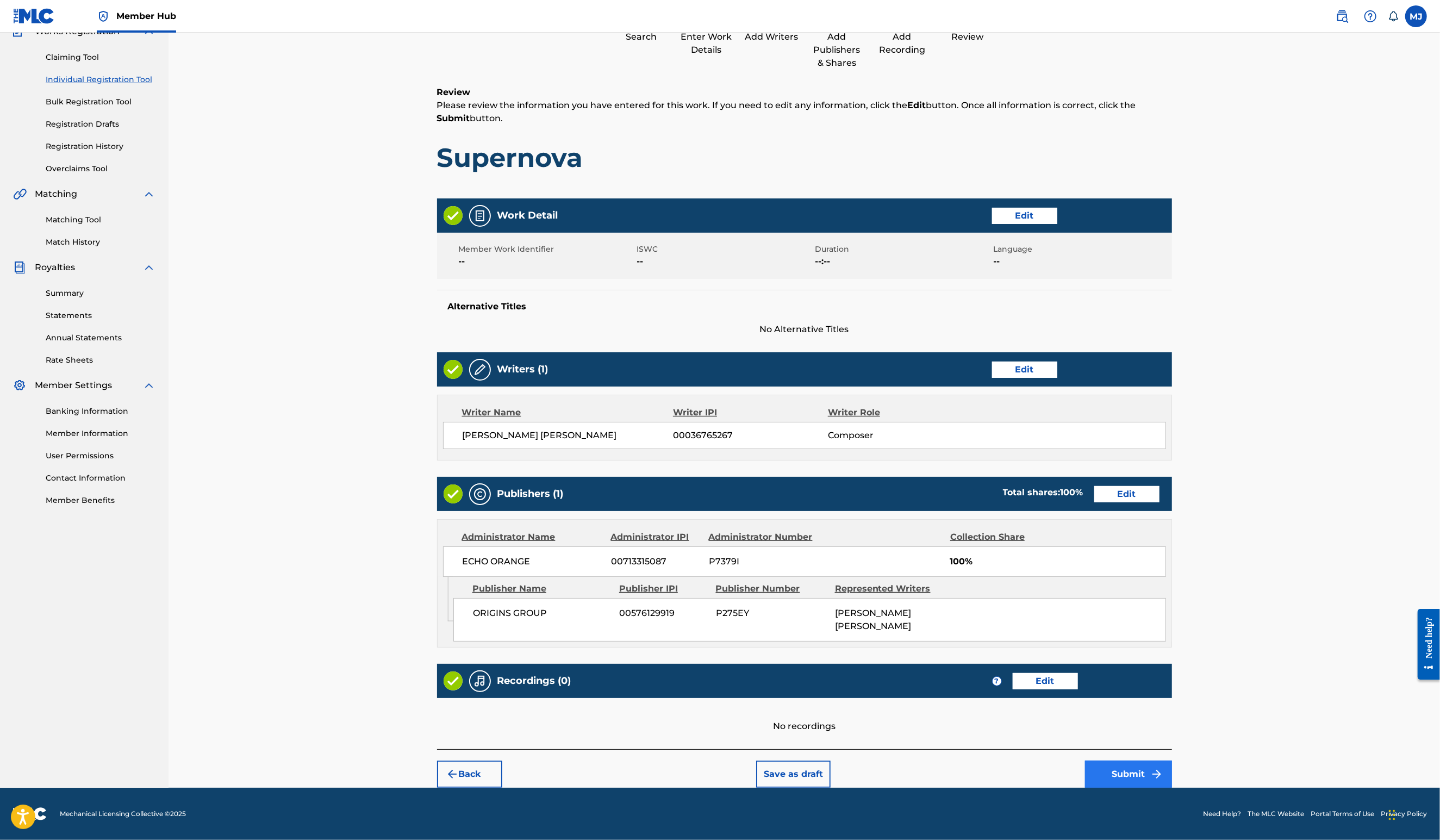
click at [1172, 762] on button "Submit" at bounding box center [1128, 773] width 87 height 27
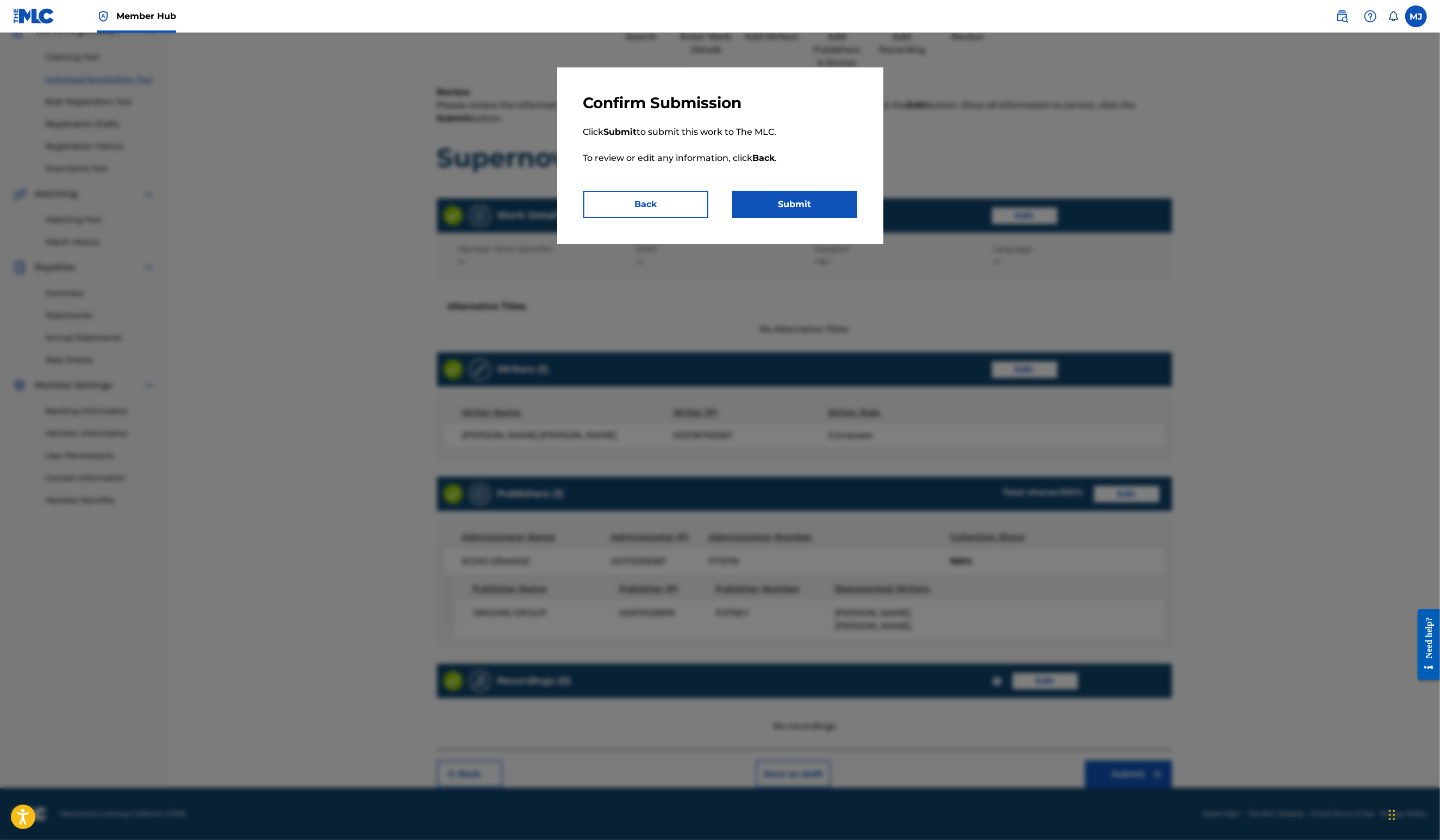
click at [822, 244] on div "Confirm Submission Click Submit to submit this work to The MLC. To review or ed…" at bounding box center [720, 155] width 326 height 177
click at [823, 218] on button "Submit" at bounding box center [795, 204] width 125 height 27
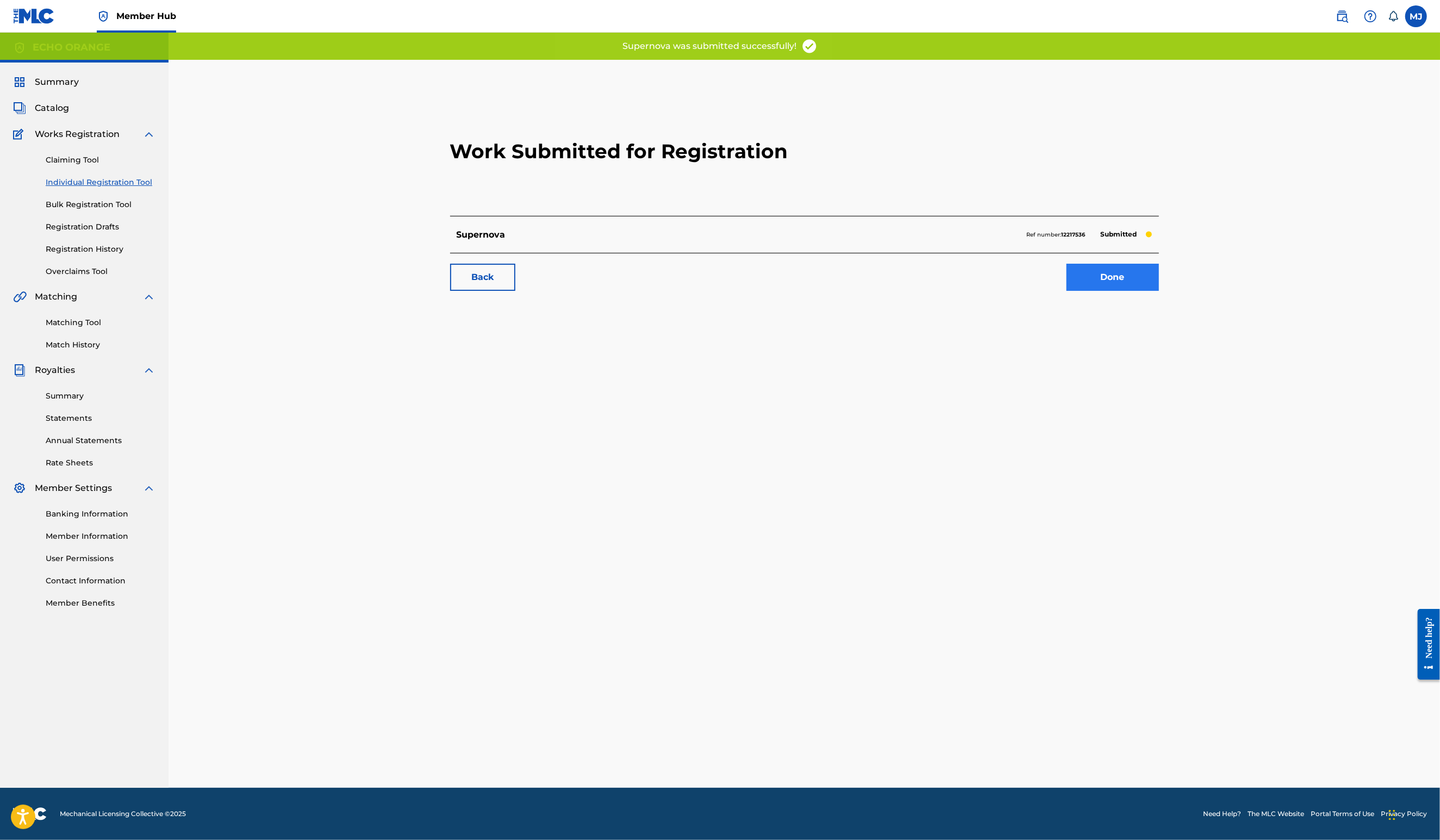
click at [1159, 291] on link "Done" at bounding box center [1113, 277] width 92 height 27
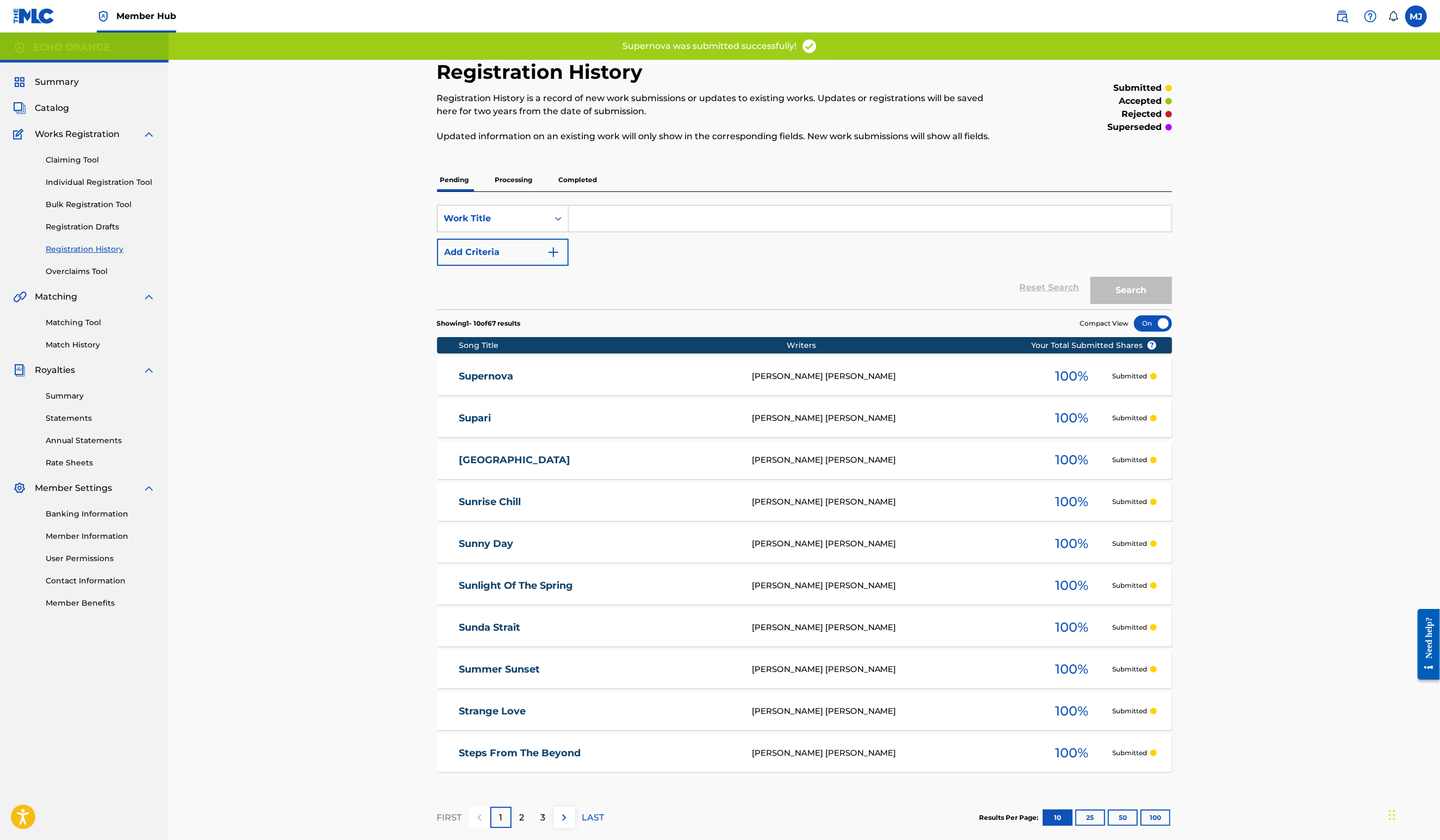
drag, startPoint x: 132, startPoint y: 213, endPoint x: 189, endPoint y: 227, distance: 58.7
click at [132, 188] on link "Individual Registration Tool" at bounding box center [101, 182] width 110 height 11
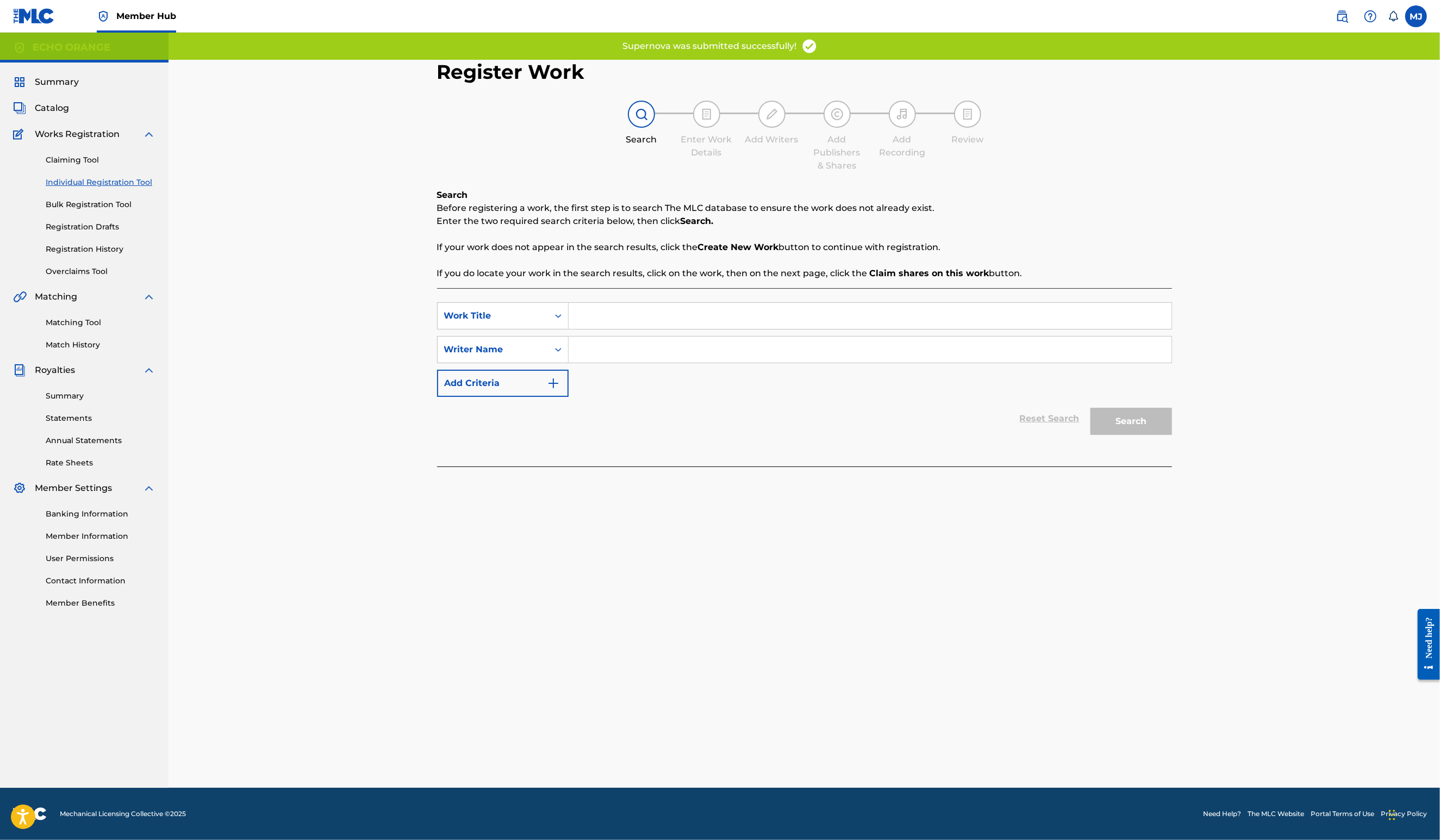
drag, startPoint x: 588, startPoint y: 320, endPoint x: 594, endPoint y: 335, distance: 16.2
click at [588, 321] on div "SearchWithCriteria430739af-a19a-4cac-8687-b1f6421e9bca Work Title SearchWithCri…" at bounding box center [804, 377] width 735 height 178
click at [594, 329] on input "Search Form" at bounding box center [870, 316] width 603 height 26
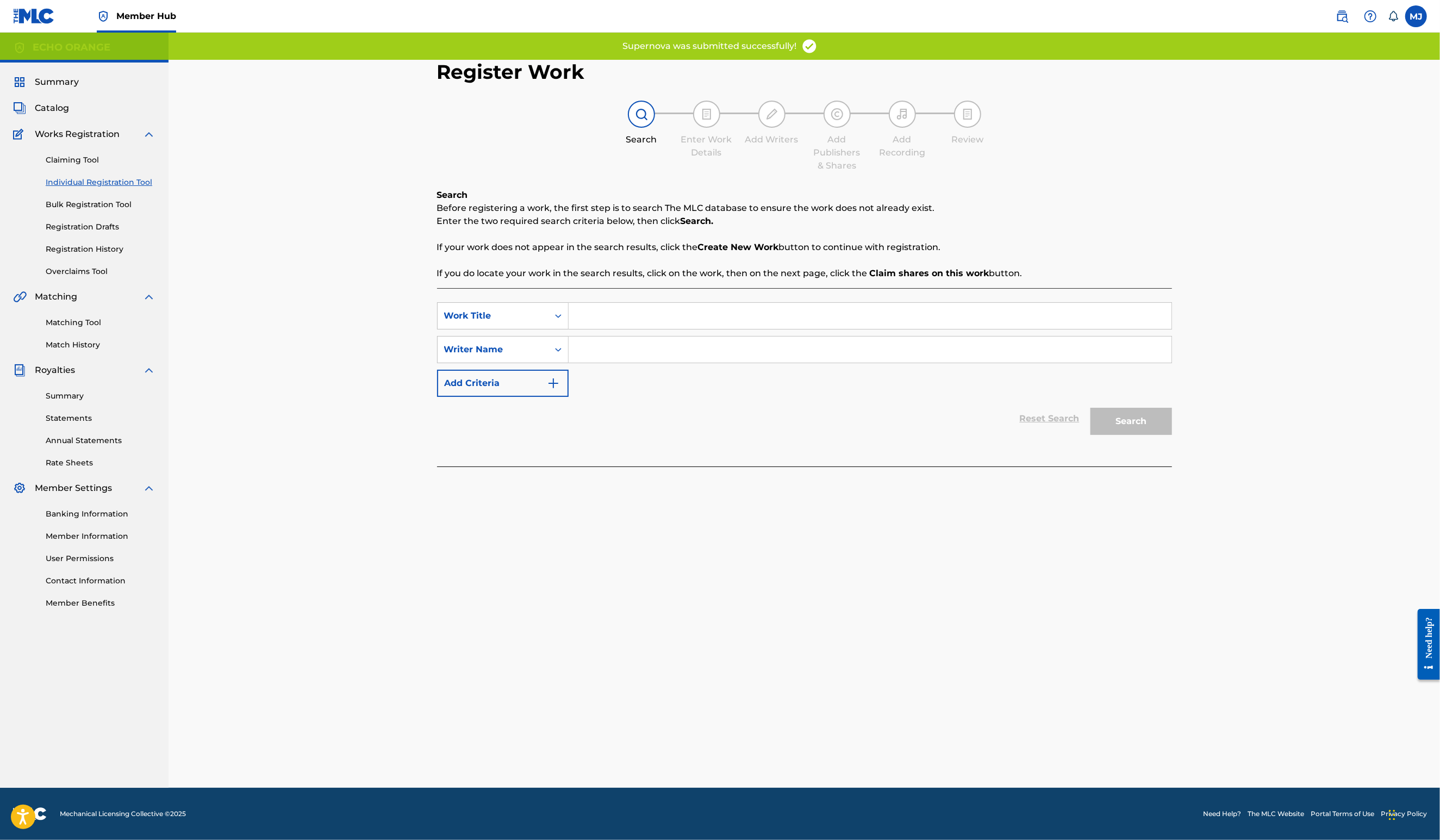
click at [594, 329] on input "Search Form" at bounding box center [870, 316] width 603 height 26
click at [593, 329] on input "Search Form" at bounding box center [870, 316] width 603 height 26
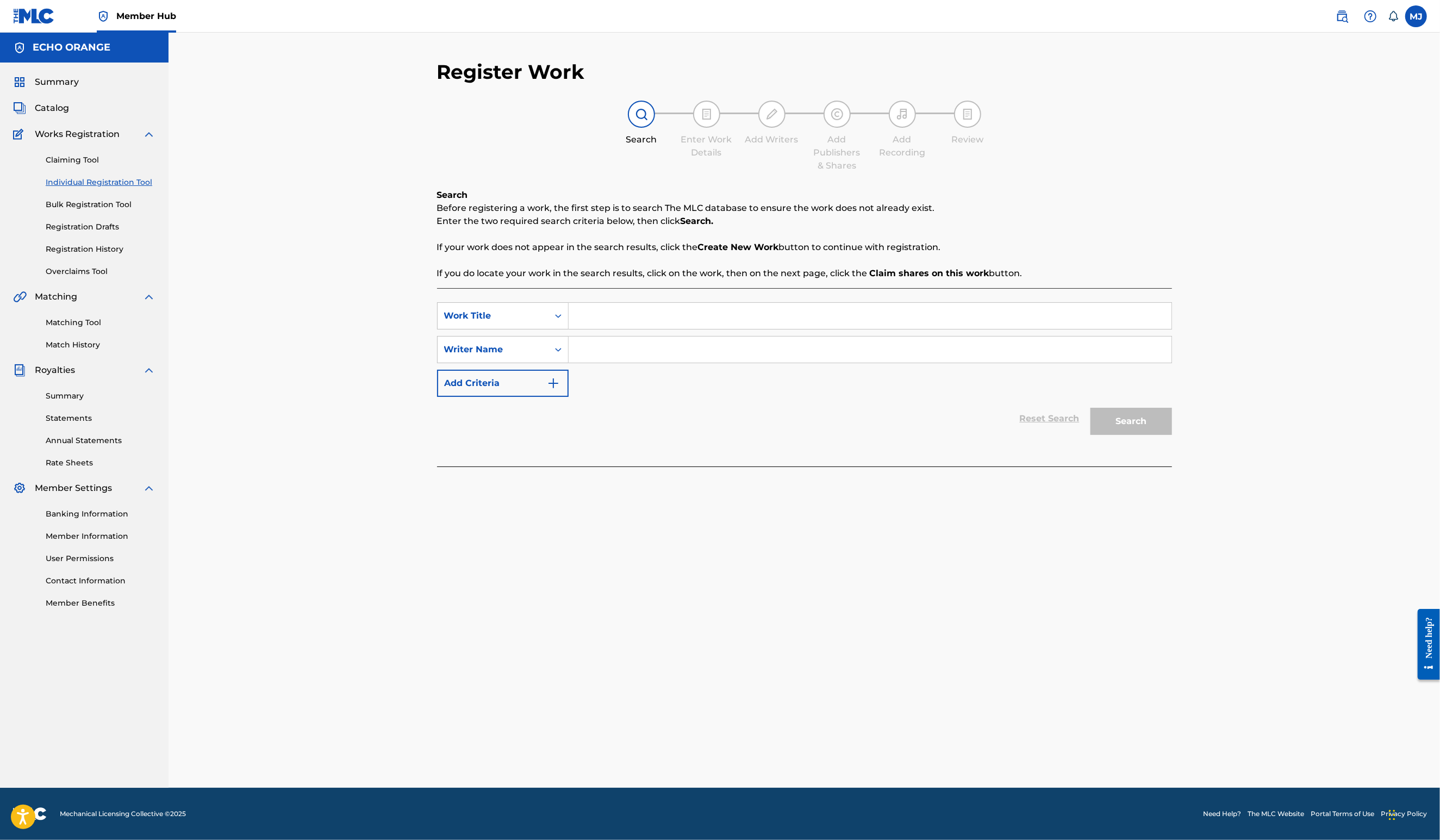
click at [67, 89] on div "Summary Catalog Works Registration Claiming Tool Individual Registration Tool B…" at bounding box center [84, 342] width 168 height 559
click at [66, 89] on span "Summary" at bounding box center [57, 82] width 44 height 13
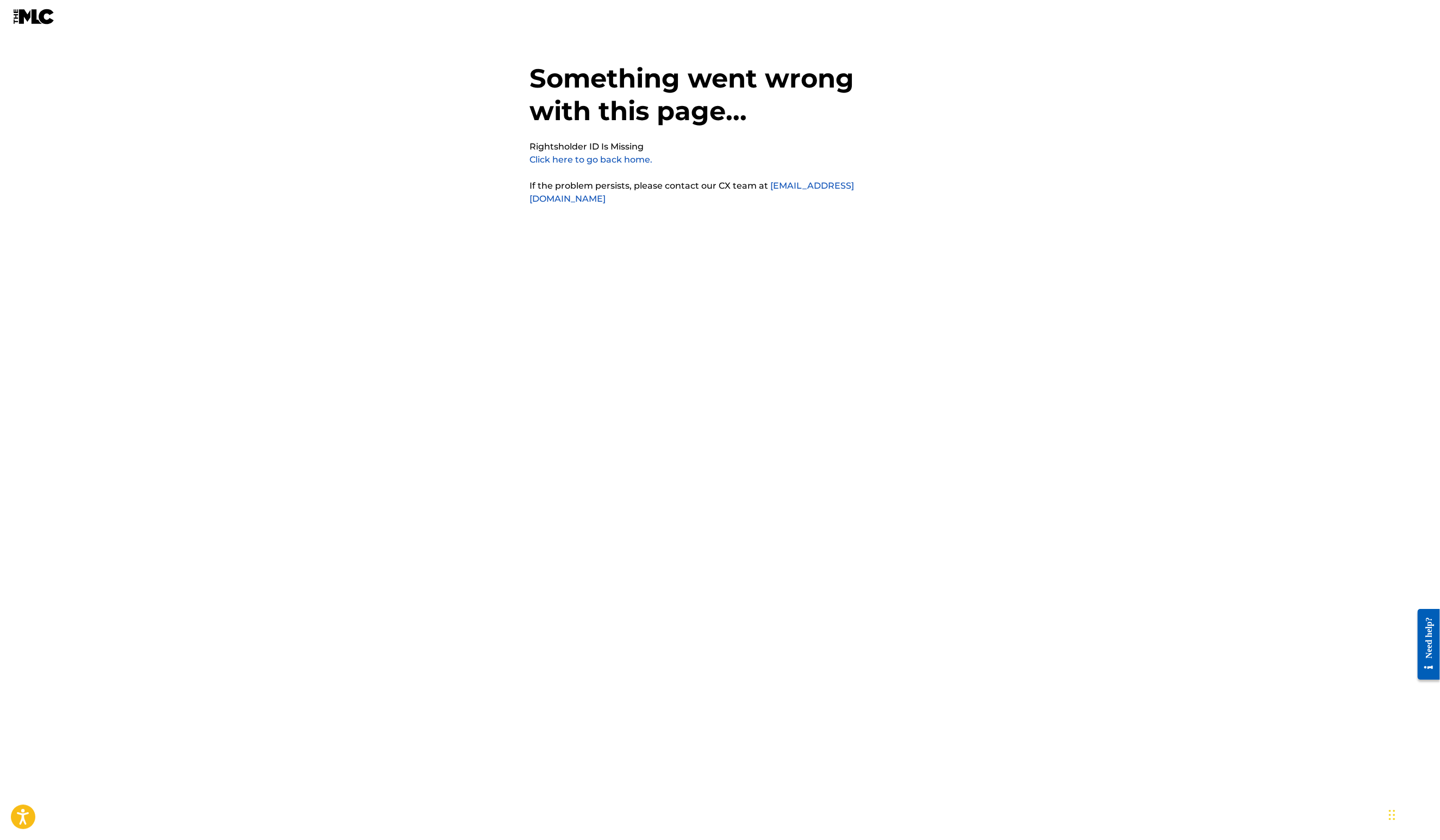
click at [550, 165] on link "Click here to go back home." at bounding box center [591, 159] width 123 height 10
